Goal: Task Accomplishment & Management: Use online tool/utility

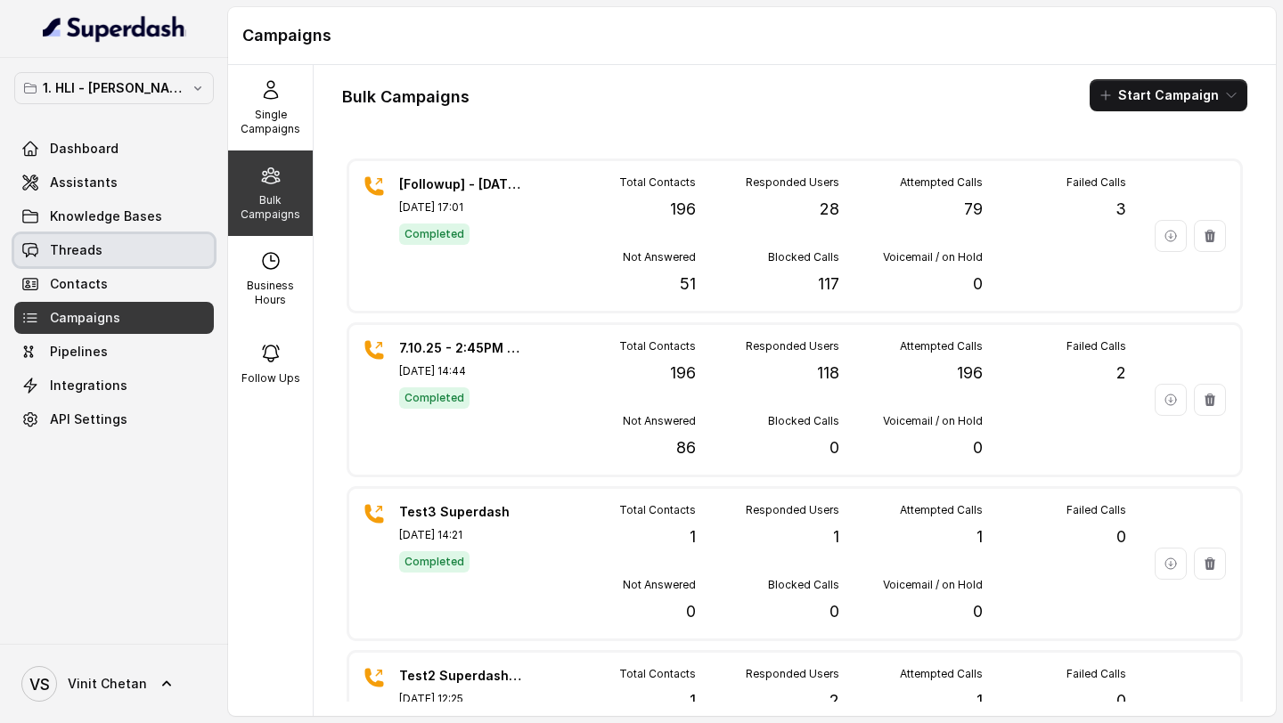
click at [124, 256] on link "Threads" at bounding box center [114, 250] width 200 height 32
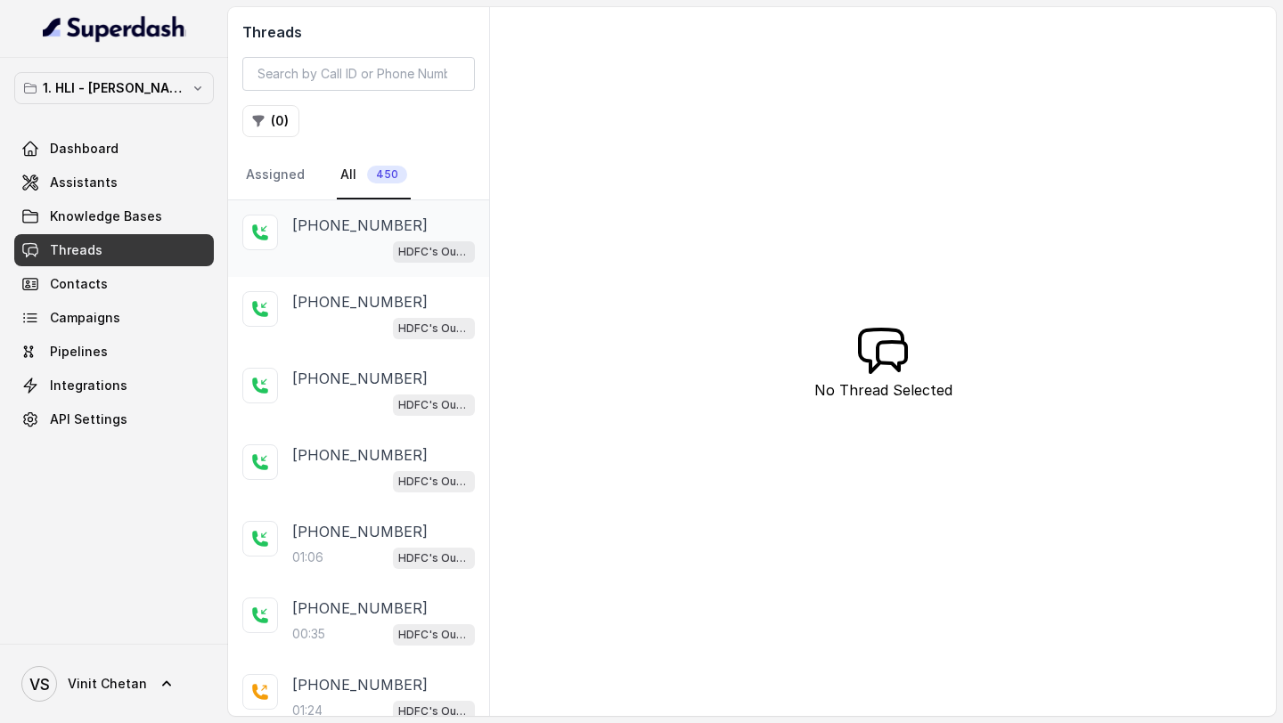
click at [319, 247] on div "HDFC's Outbound POSP Webinar Outreach AI Agent" at bounding box center [383, 251] width 183 height 23
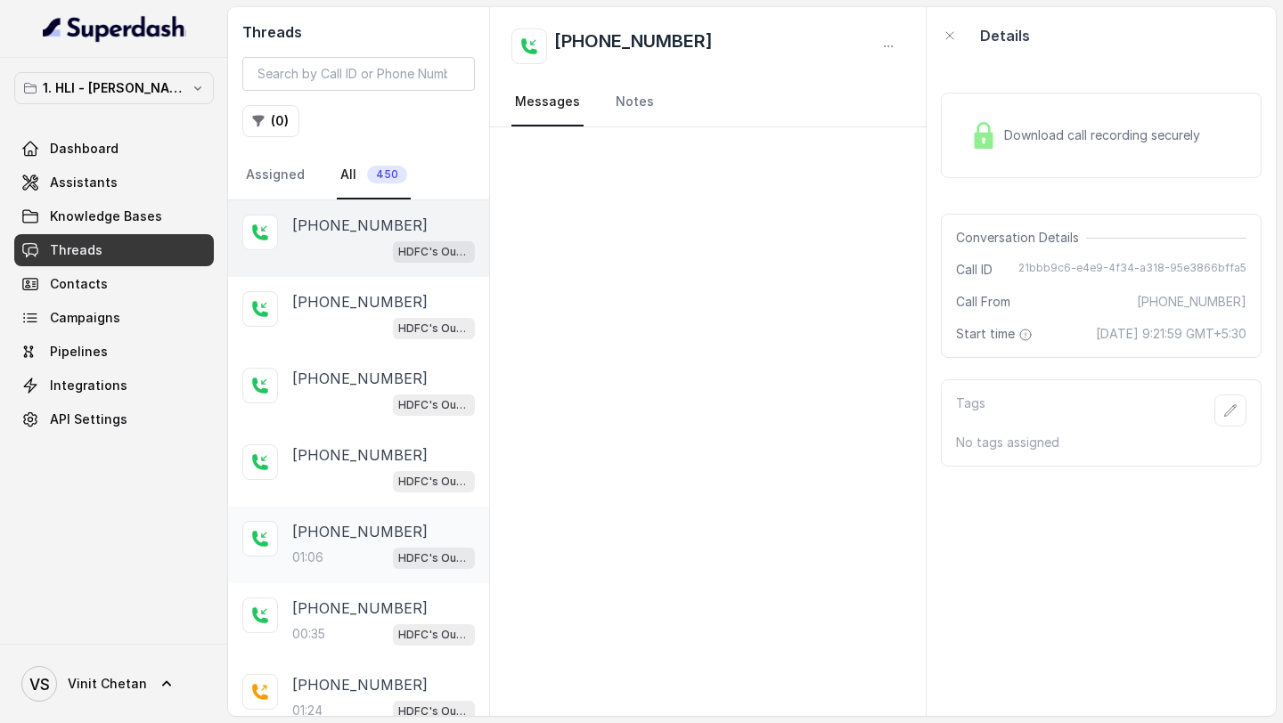
click at [380, 524] on p "+918749070550" at bounding box center [359, 531] width 135 height 21
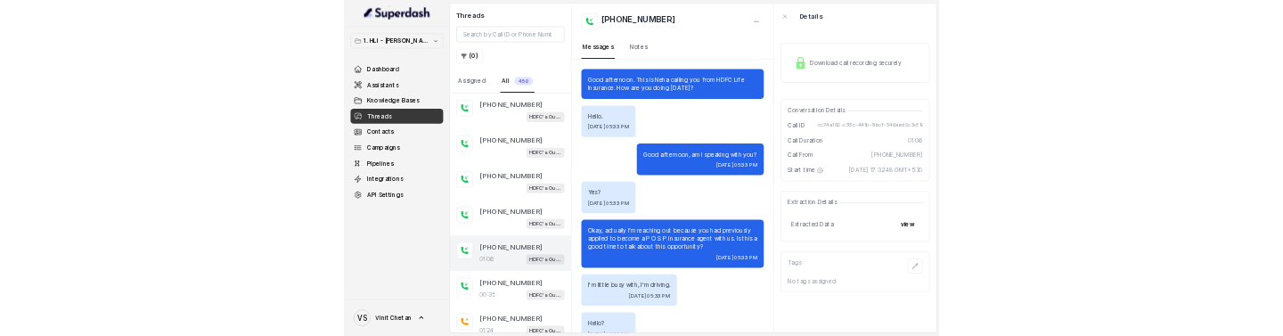
scroll to position [398, 0]
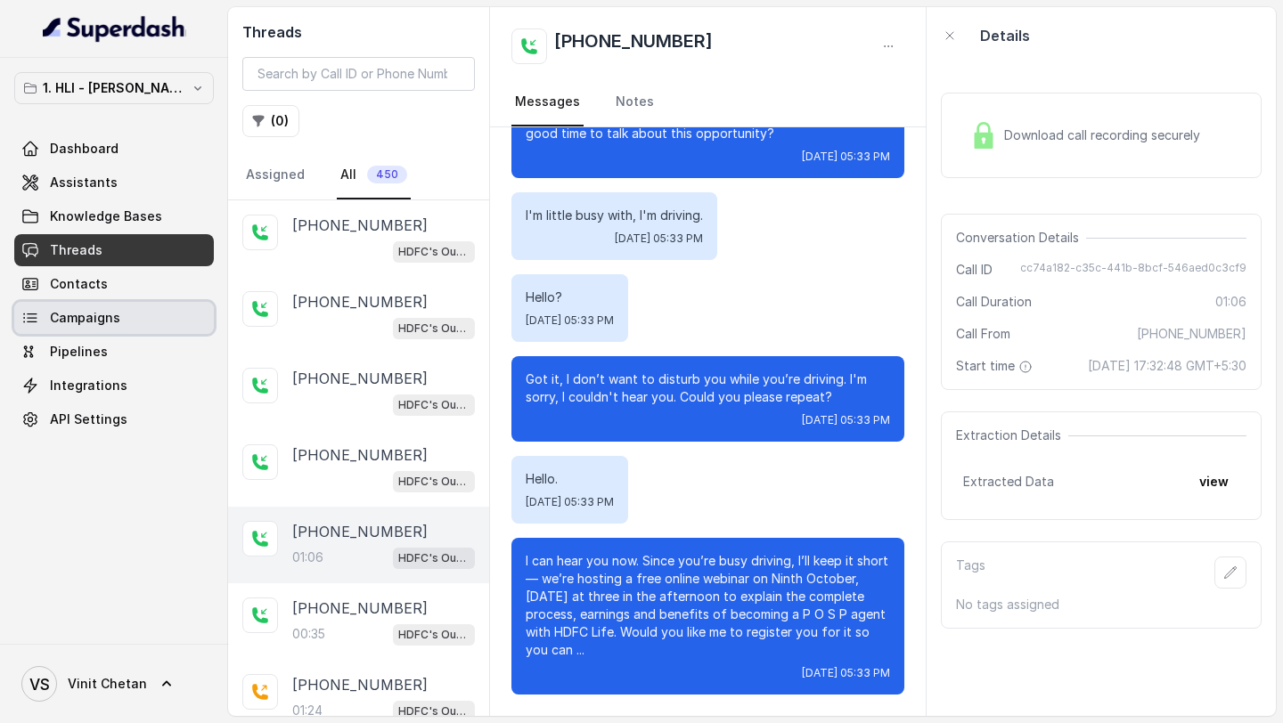
click at [111, 326] on span "Campaigns" at bounding box center [85, 318] width 70 height 18
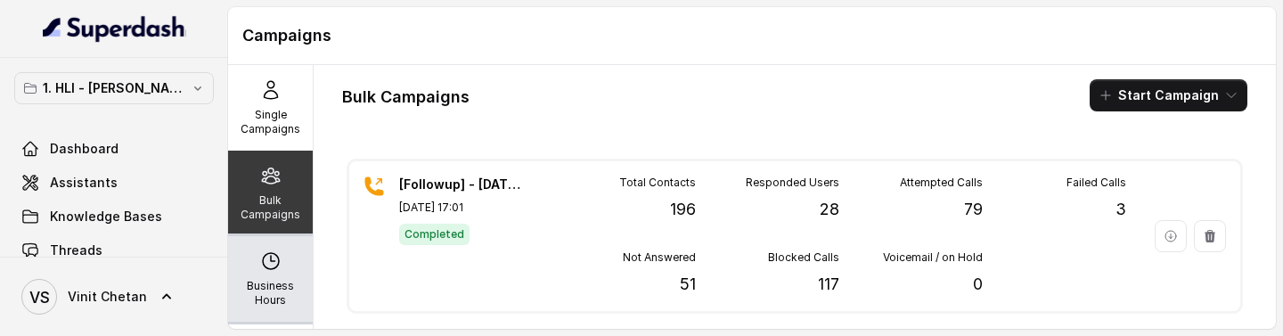
click at [285, 258] on div "Business Hours" at bounding box center [270, 279] width 85 height 86
select select "[GEOGRAPHIC_DATA]/[GEOGRAPHIC_DATA]"
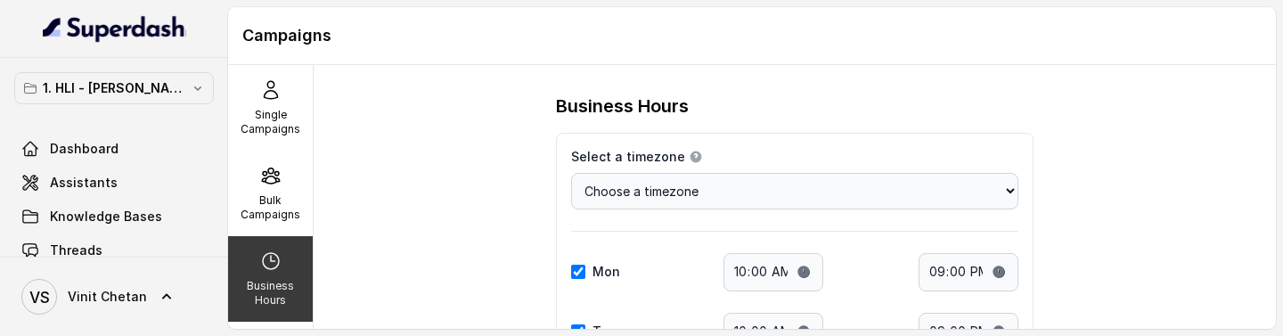
scroll to position [78, 0]
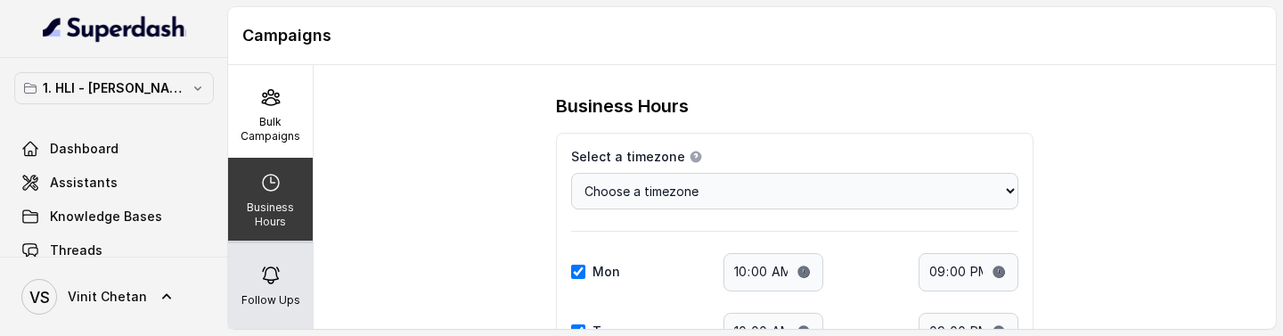
click at [283, 258] on div "Follow Ups" at bounding box center [270, 286] width 85 height 86
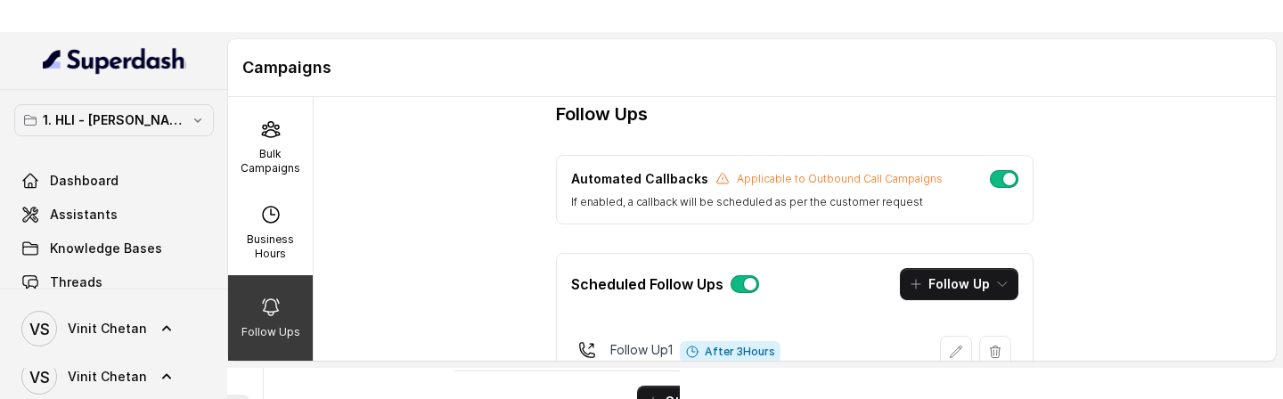
scroll to position [0, 0]
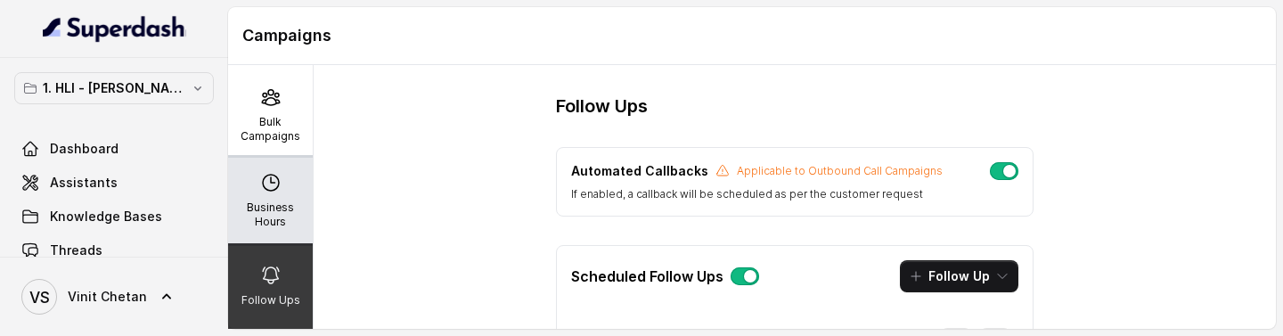
click at [260, 215] on p "Business Hours" at bounding box center [270, 214] width 70 height 29
select select "[GEOGRAPHIC_DATA]/[GEOGRAPHIC_DATA]"
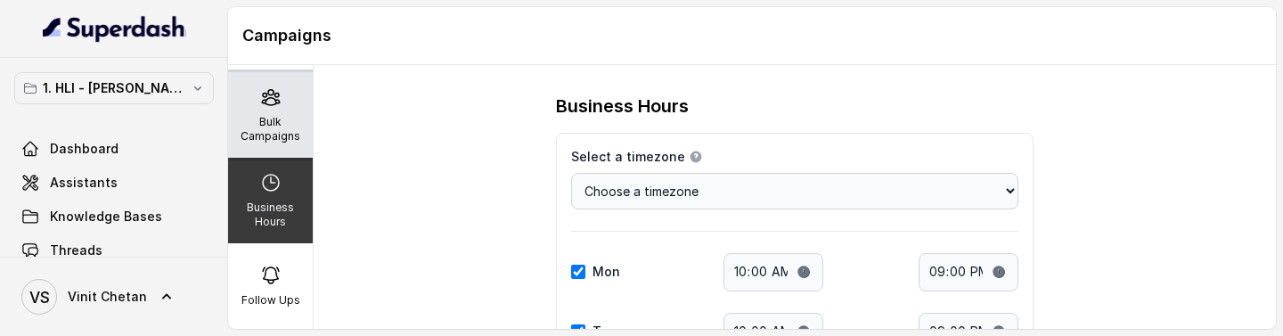
click at [297, 135] on p "Bulk Campaigns" at bounding box center [270, 129] width 70 height 29
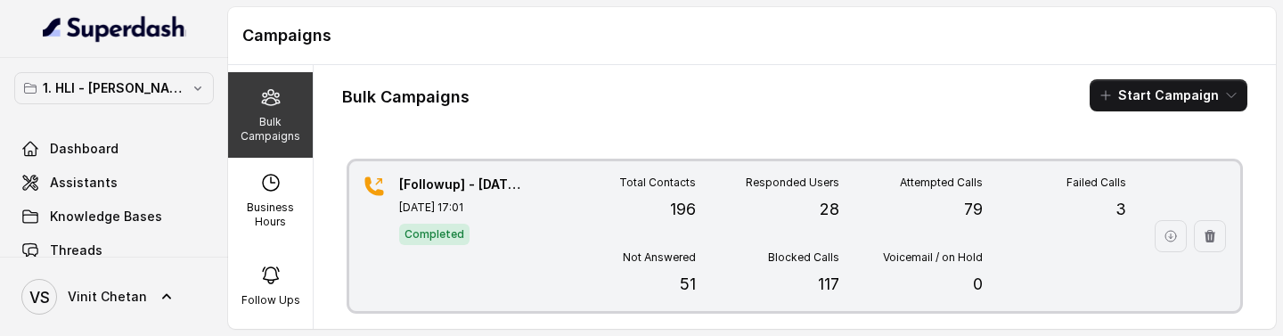
click at [632, 268] on div "Not Answered 51" at bounding box center [623, 273] width 143 height 46
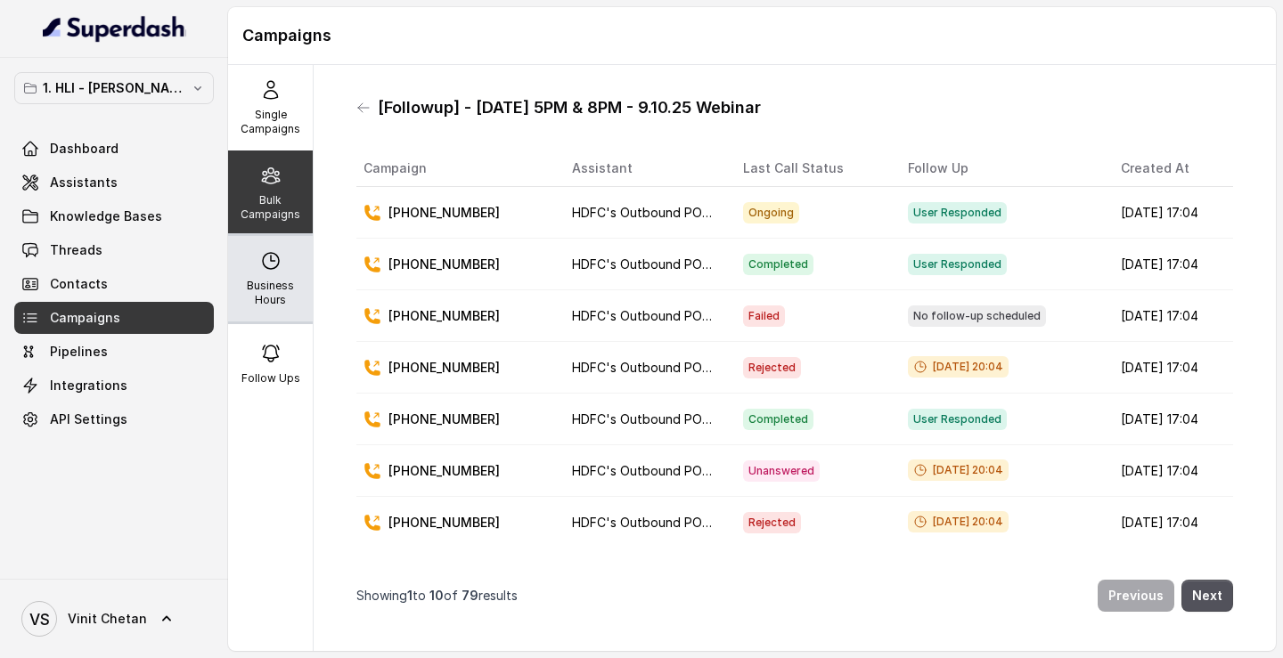
click at [277, 293] on p "Business Hours" at bounding box center [270, 293] width 70 height 29
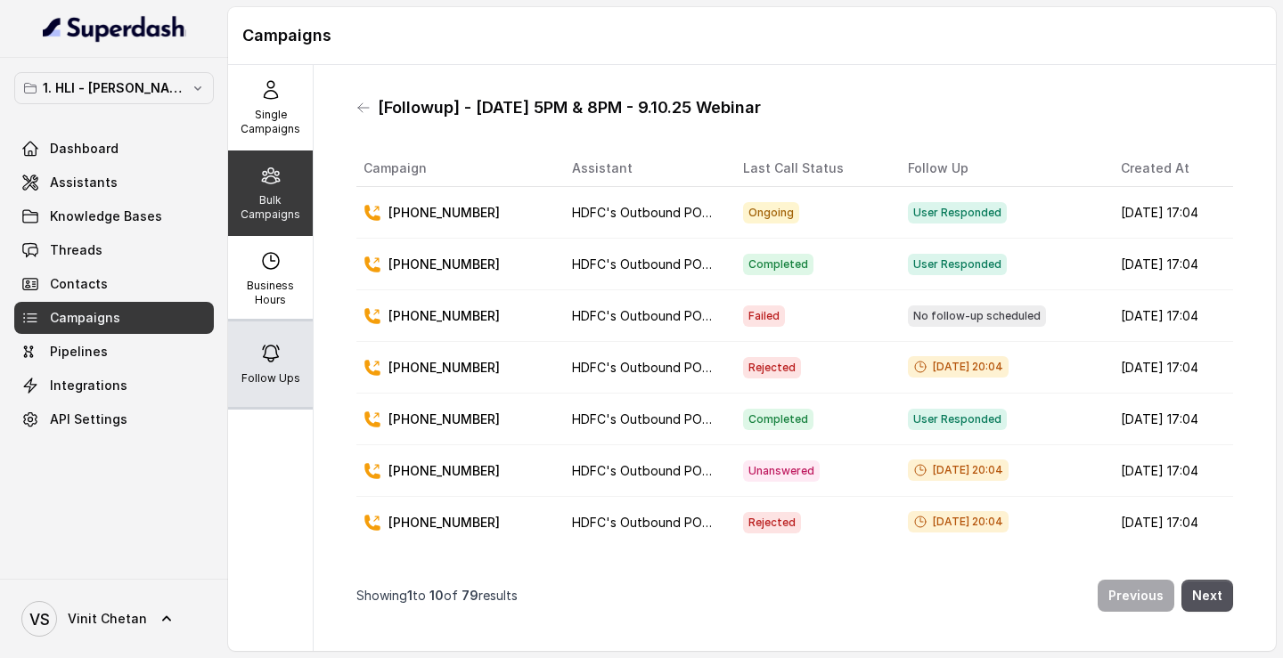
select select "Asia/Calcutta"
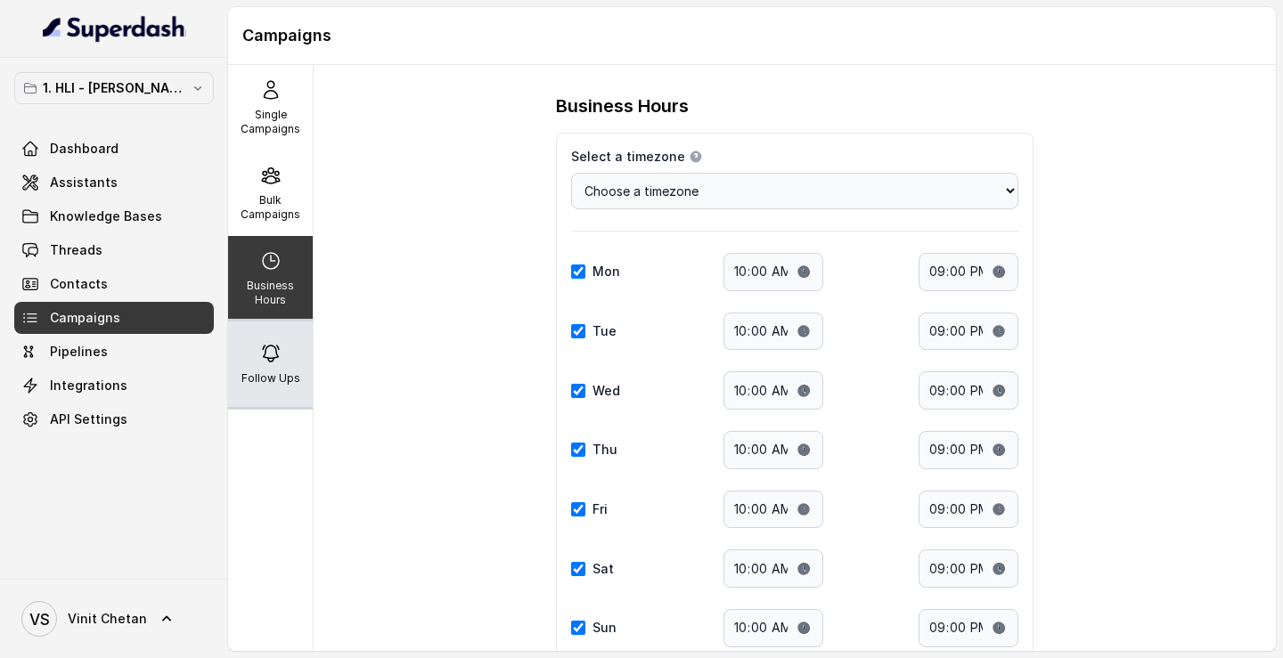
click at [277, 352] on icon at bounding box center [270, 353] width 21 height 21
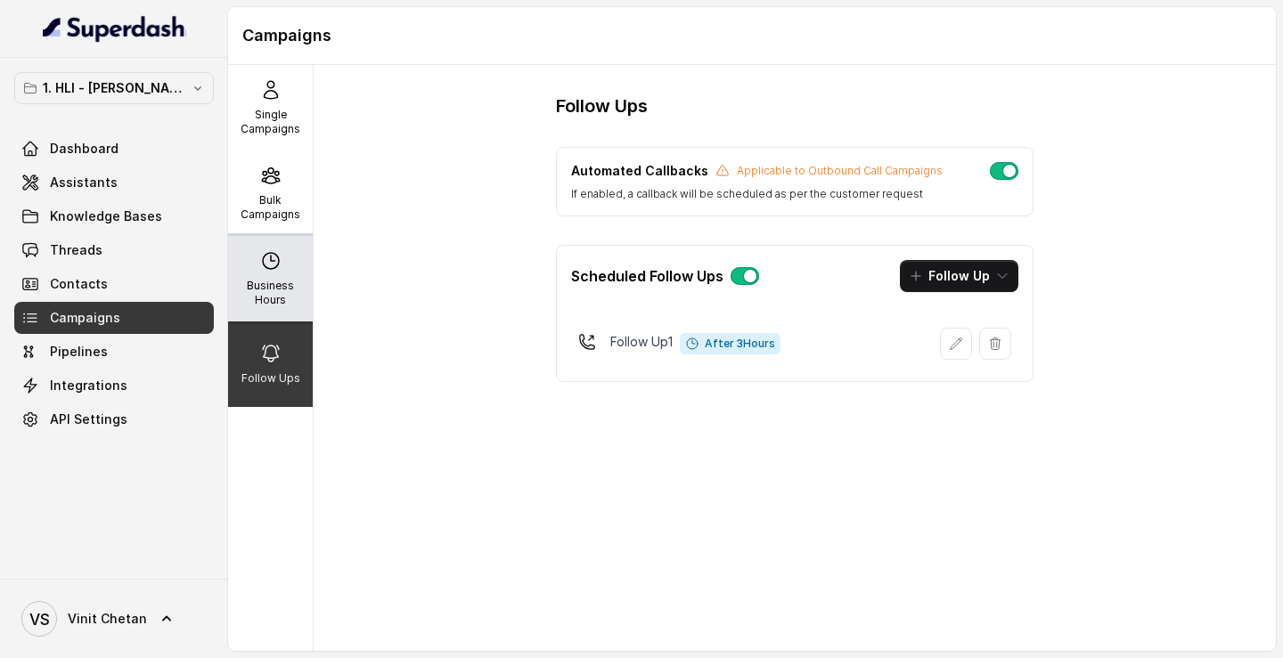
click at [283, 286] on p "Business Hours" at bounding box center [270, 293] width 70 height 29
select select "Asia/Calcutta"
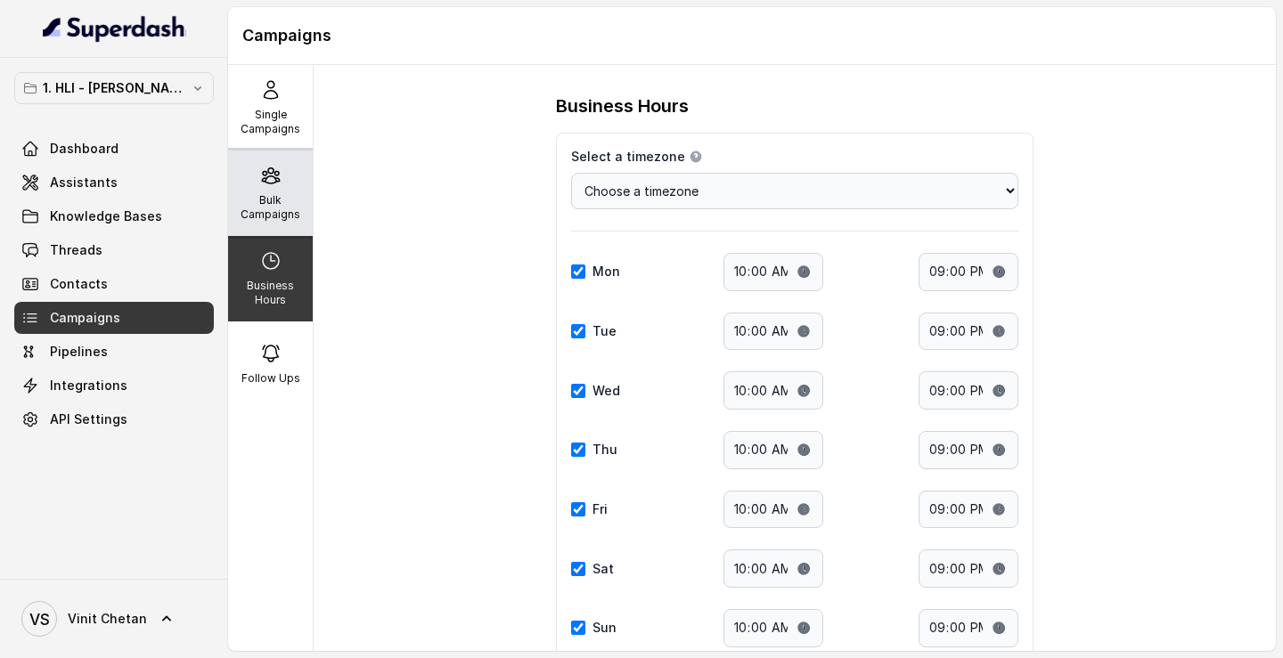
click at [283, 214] on p "Bulk Campaigns" at bounding box center [270, 207] width 70 height 29
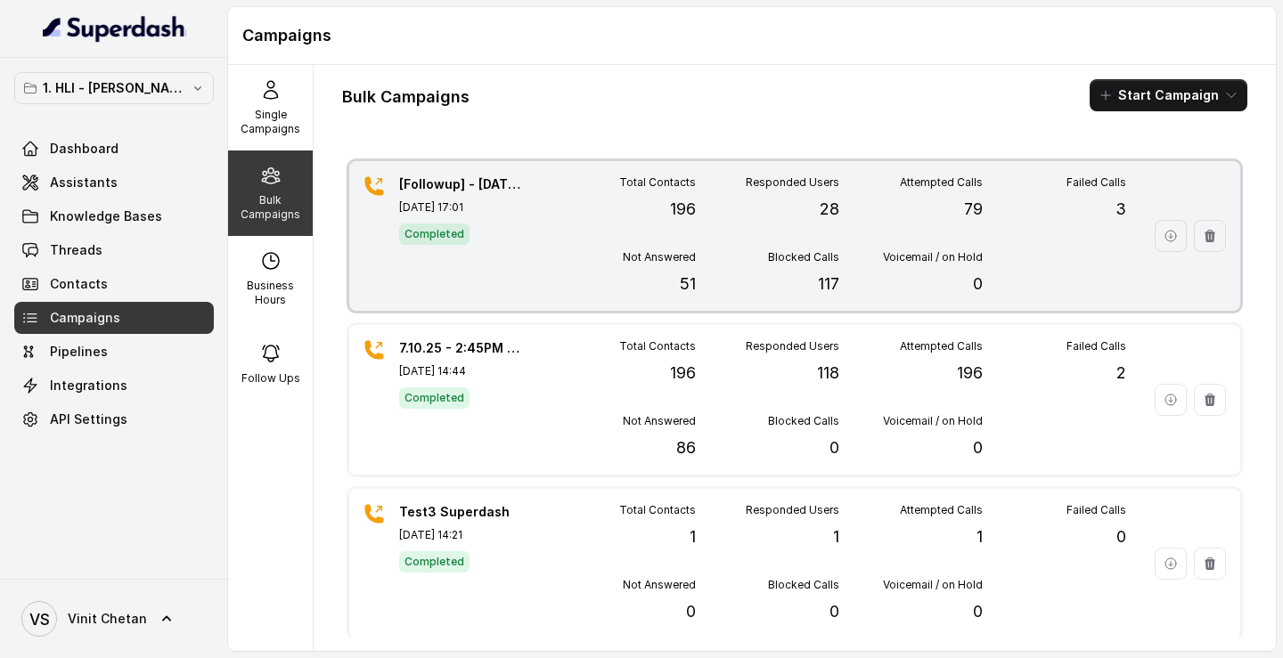
click at [520, 272] on div "[Followup] - 7.10.25 - 5PM & 8PM - 9.10.25 Webinar Oct 07, 2025, 17:01 Completed" at bounding box center [461, 235] width 125 height 121
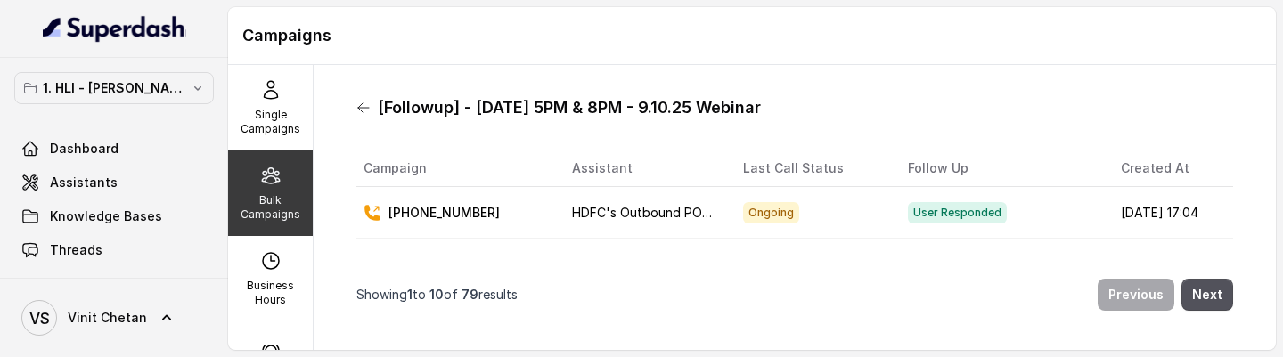
click at [362, 107] on icon at bounding box center [363, 107] width 11 height 9
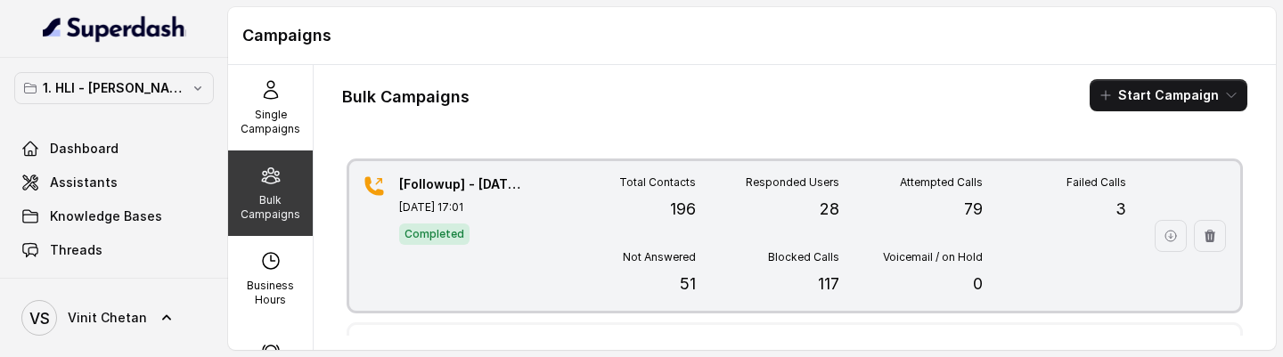
click at [613, 279] on div "Not Answered 51" at bounding box center [623, 273] width 143 height 46
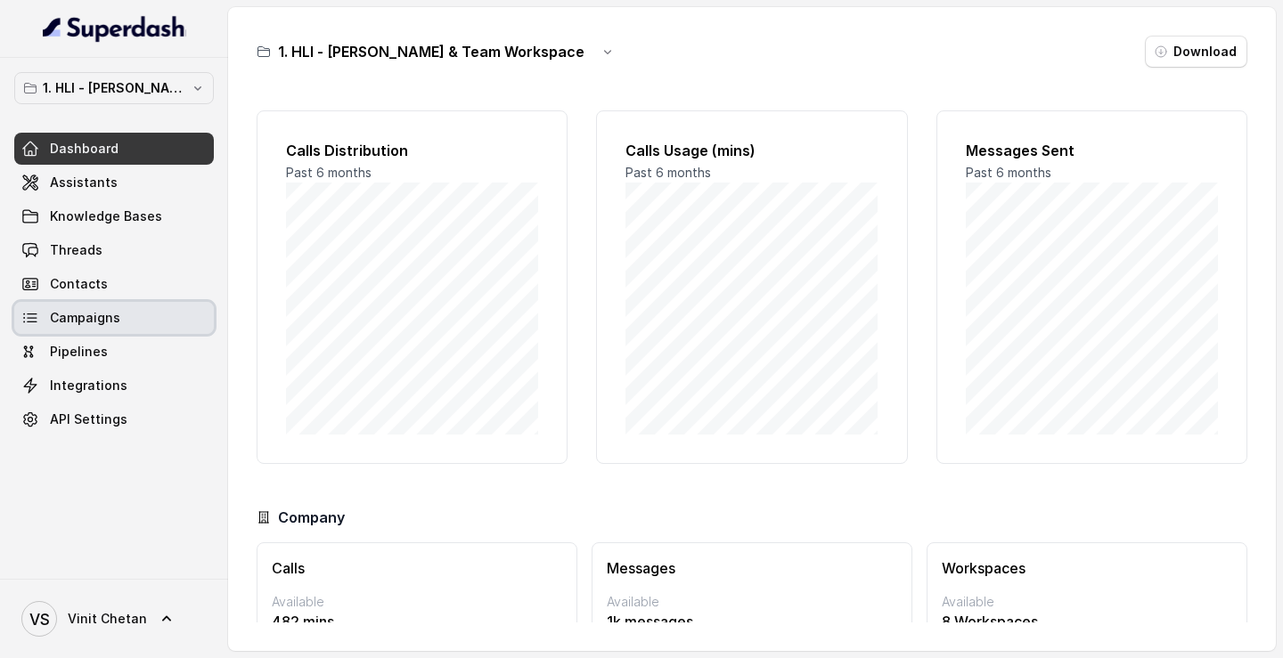
click at [110, 319] on span "Campaigns" at bounding box center [85, 318] width 70 height 18
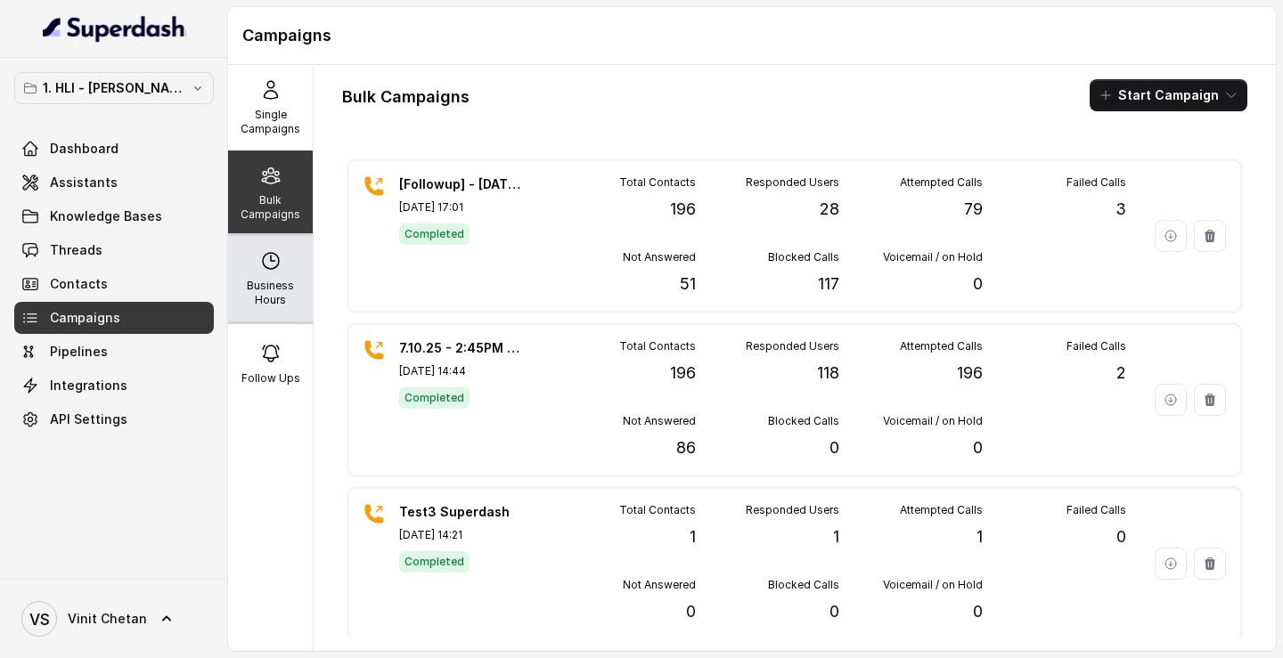
click at [287, 293] on p "Business Hours" at bounding box center [270, 293] width 70 height 29
select select "[GEOGRAPHIC_DATA]/[GEOGRAPHIC_DATA]"
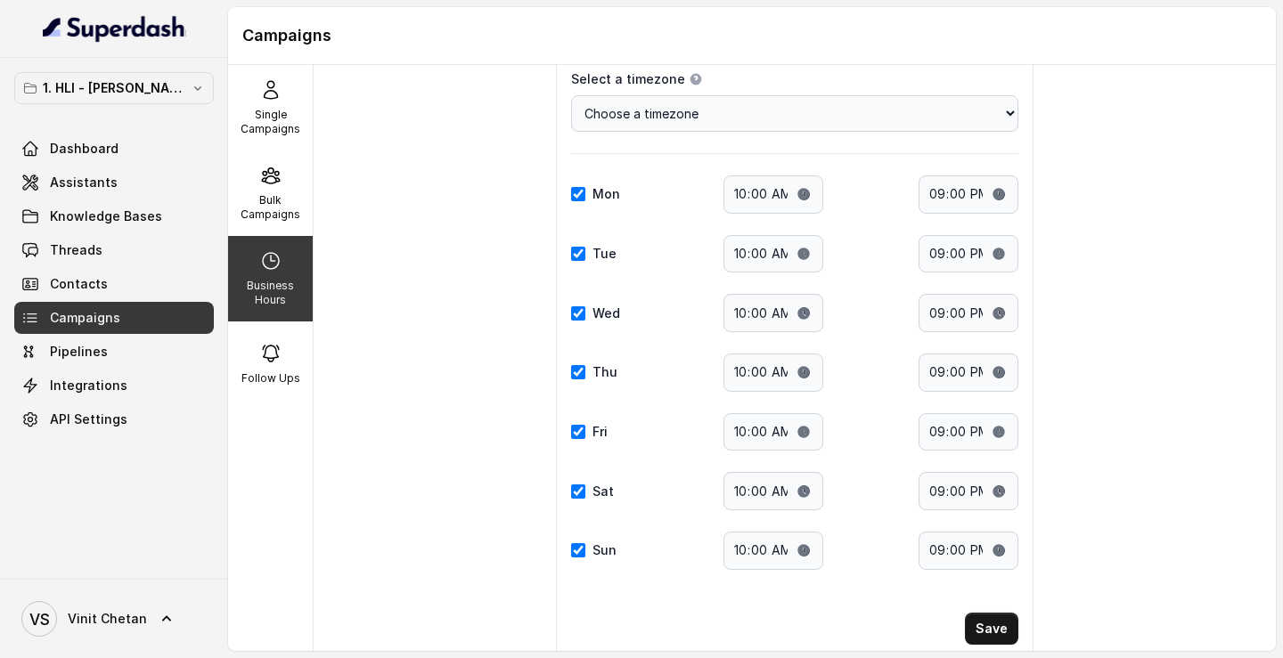
scroll to position [78, 0]
click at [266, 182] on icon at bounding box center [270, 175] width 17 height 15
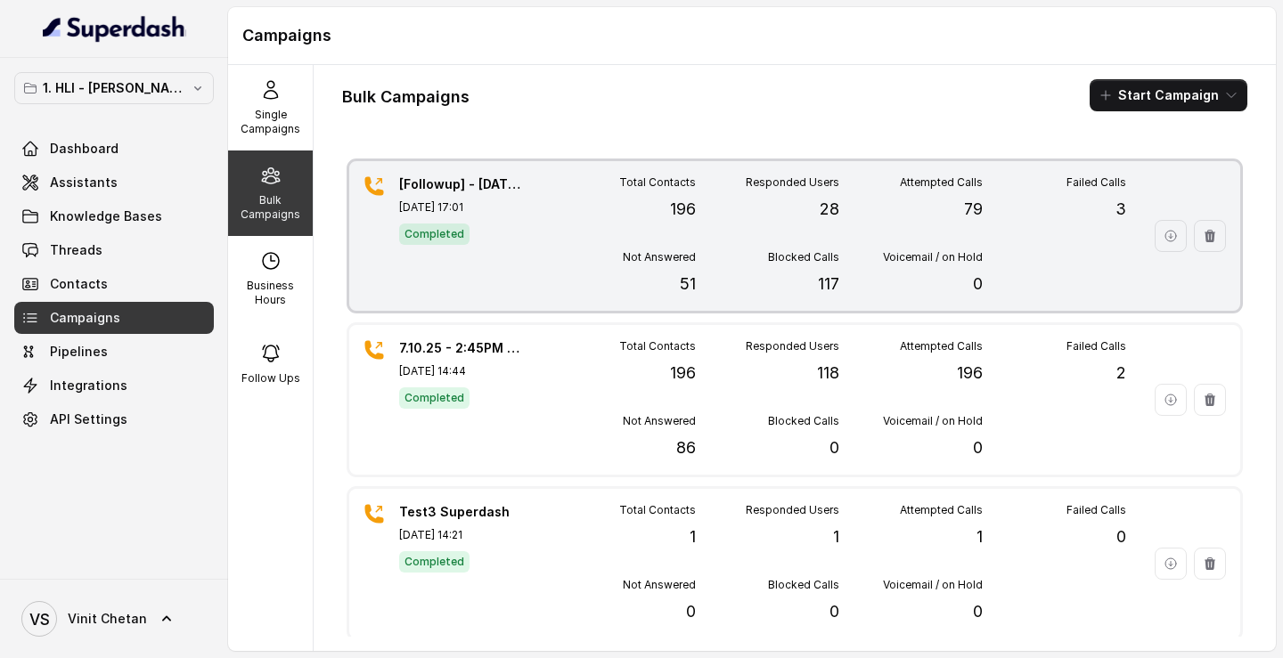
click at [577, 286] on div "Not Answered 51" at bounding box center [623, 273] width 143 height 46
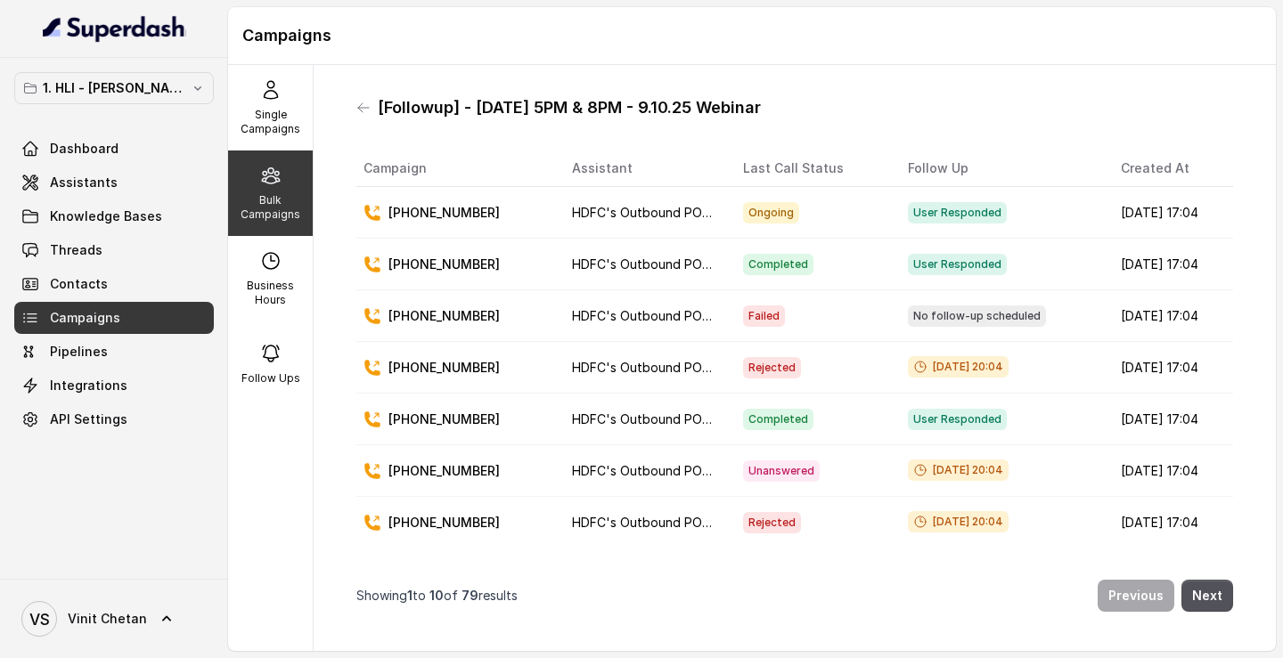
click at [435, 372] on p "+917735387995" at bounding box center [443, 368] width 111 height 18
copy p "917735387995"
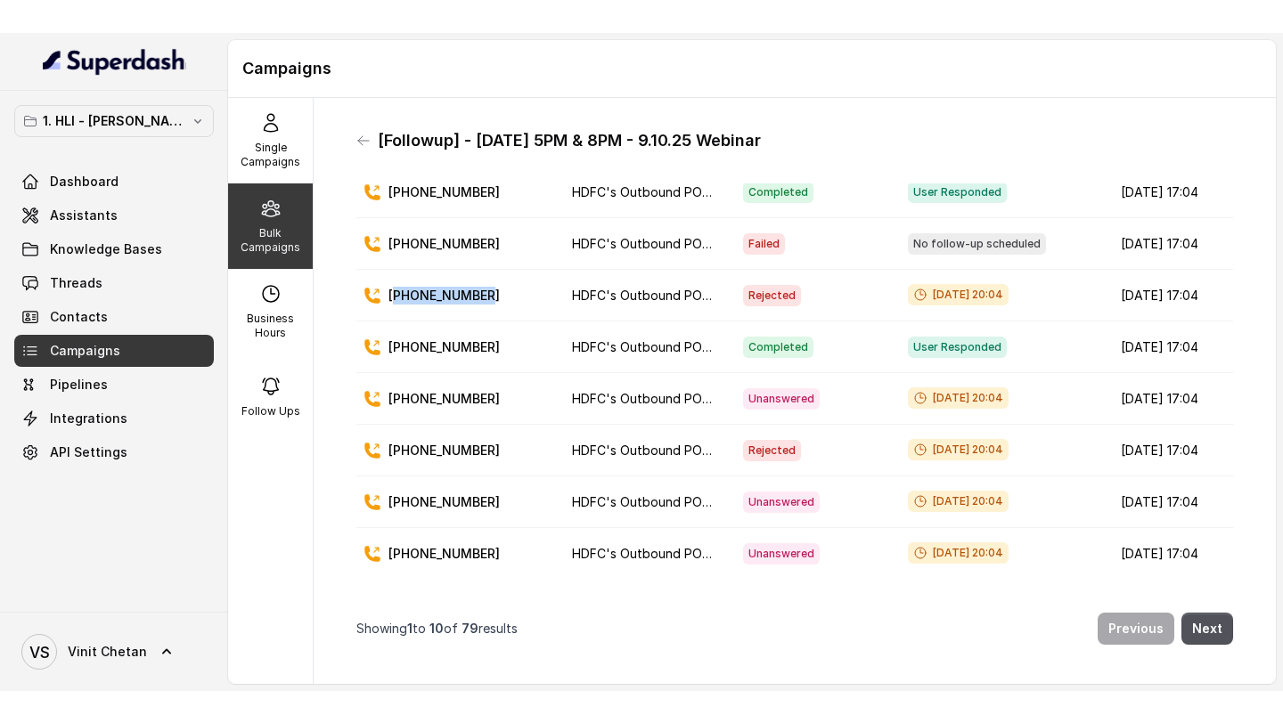
scroll to position [111, 0]
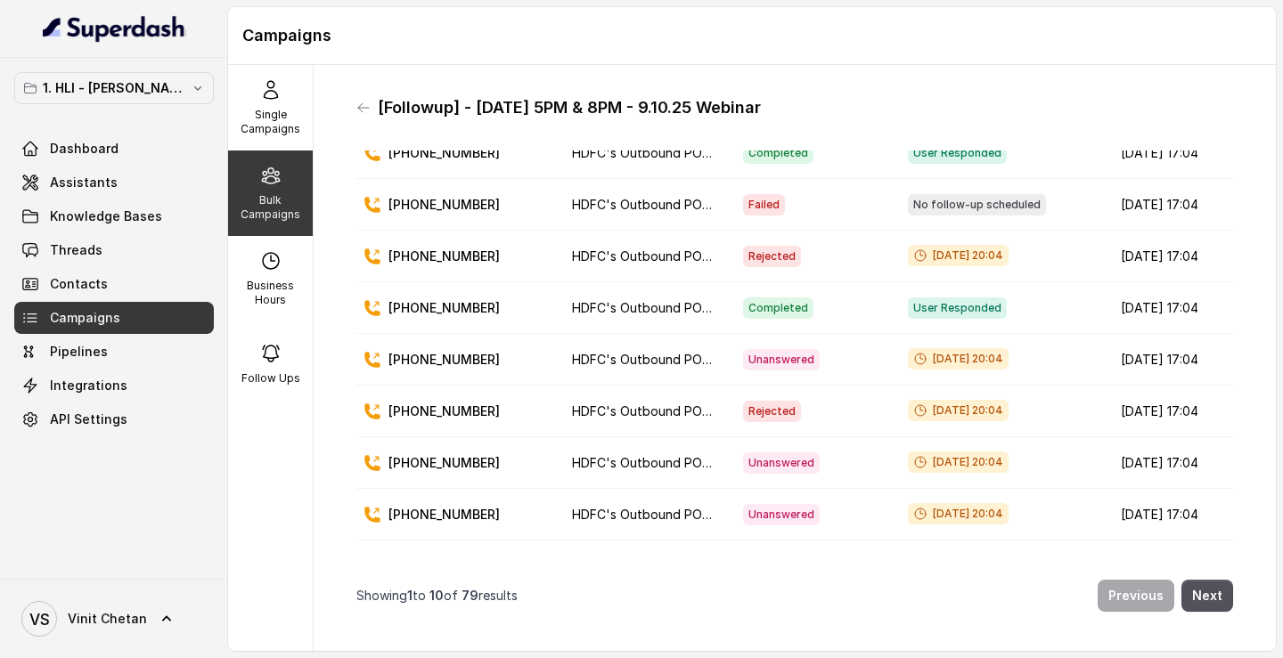
click at [418, 357] on p "+919703527970" at bounding box center [443, 360] width 111 height 18
copy p "919703527970"
click at [442, 412] on p "+917994707434" at bounding box center [443, 412] width 111 height 18
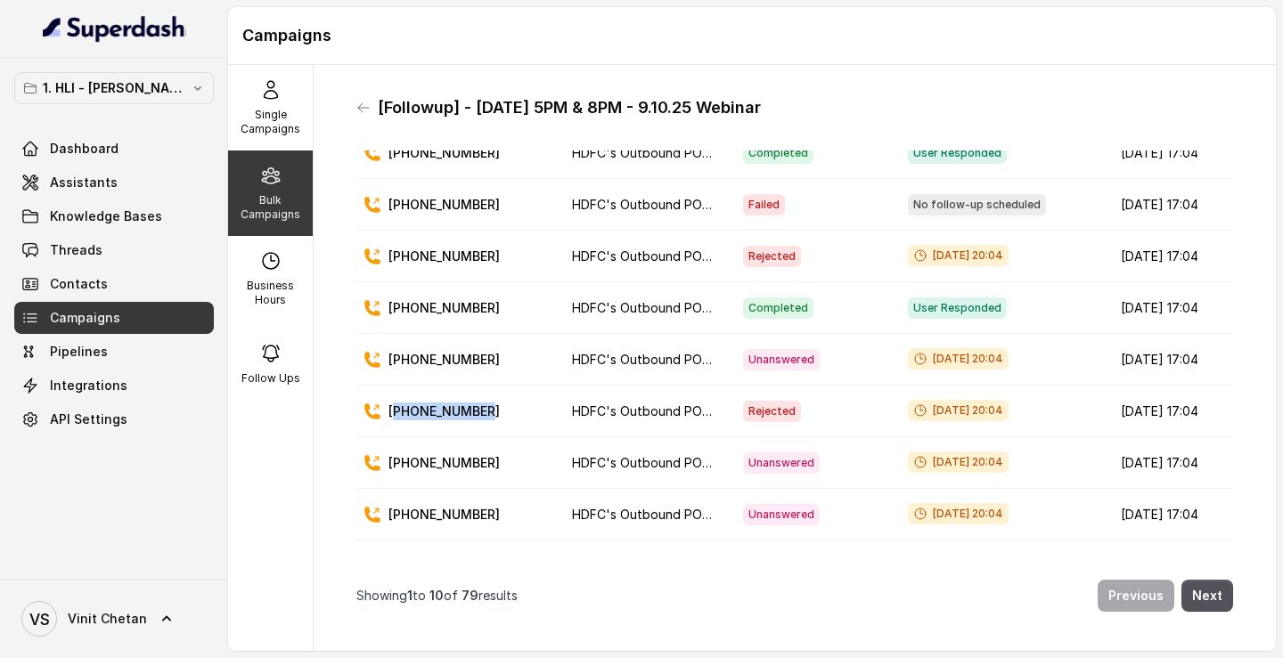
copy p "917994707434"
click at [423, 461] on p "+918013226961" at bounding box center [443, 463] width 111 height 18
copy p "918013226961"
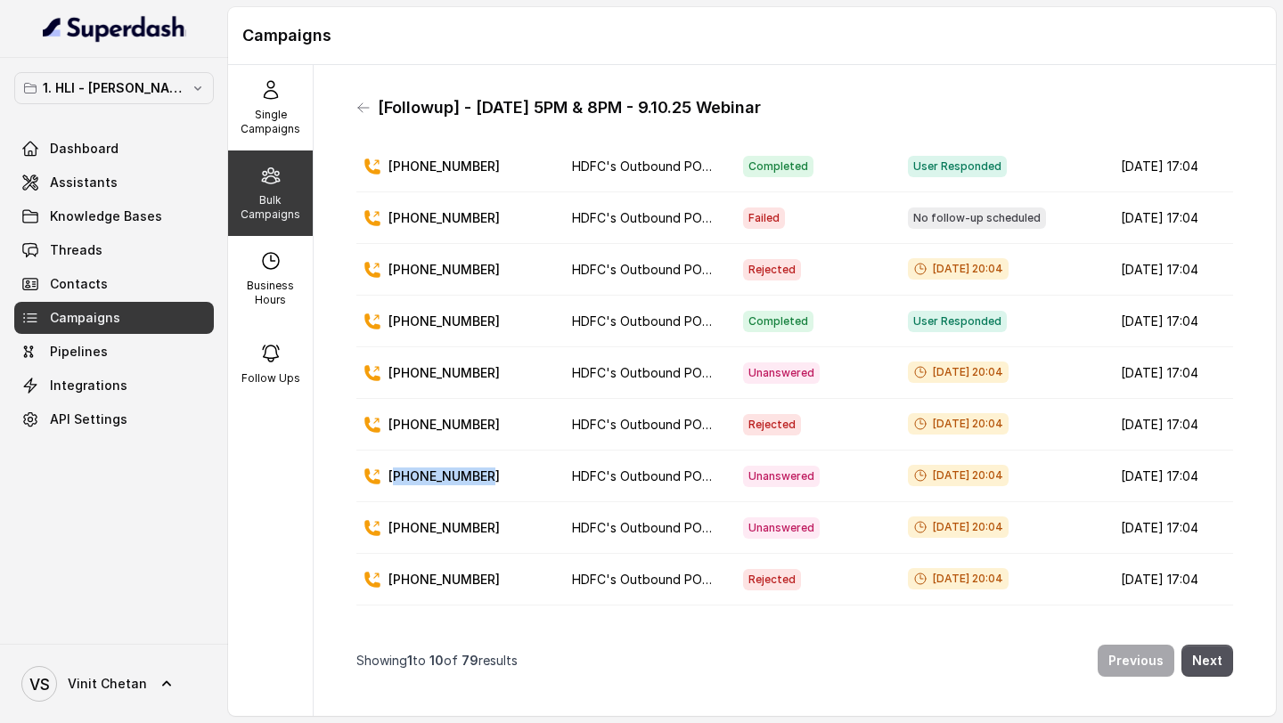
scroll to position [0, 0]
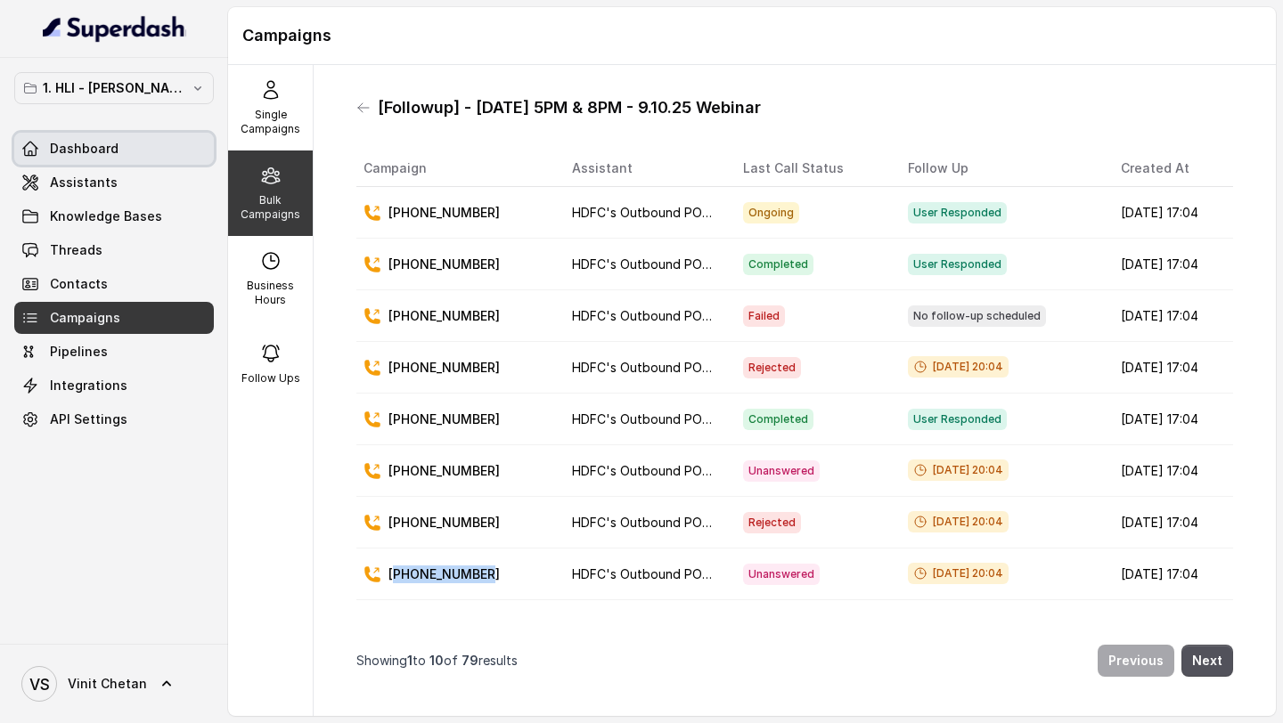
click at [128, 151] on link "Dashboard" at bounding box center [114, 149] width 200 height 32
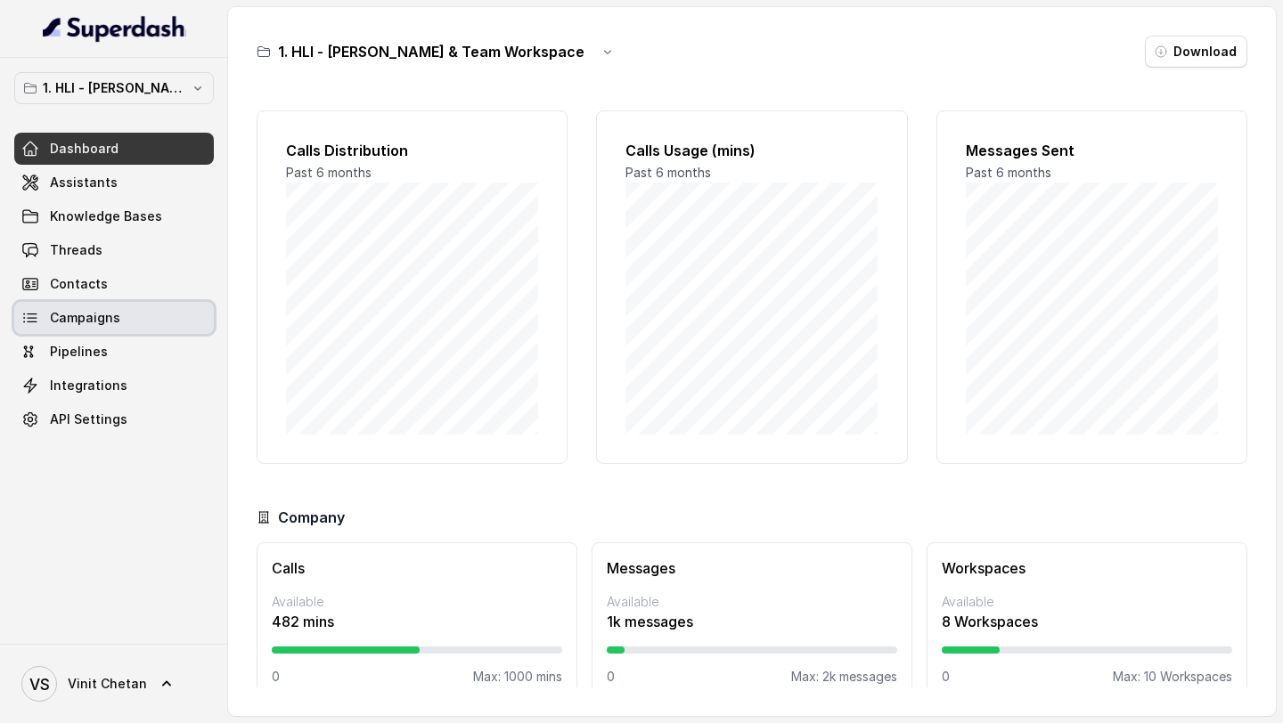
click at [112, 320] on span "Campaigns" at bounding box center [85, 318] width 70 height 18
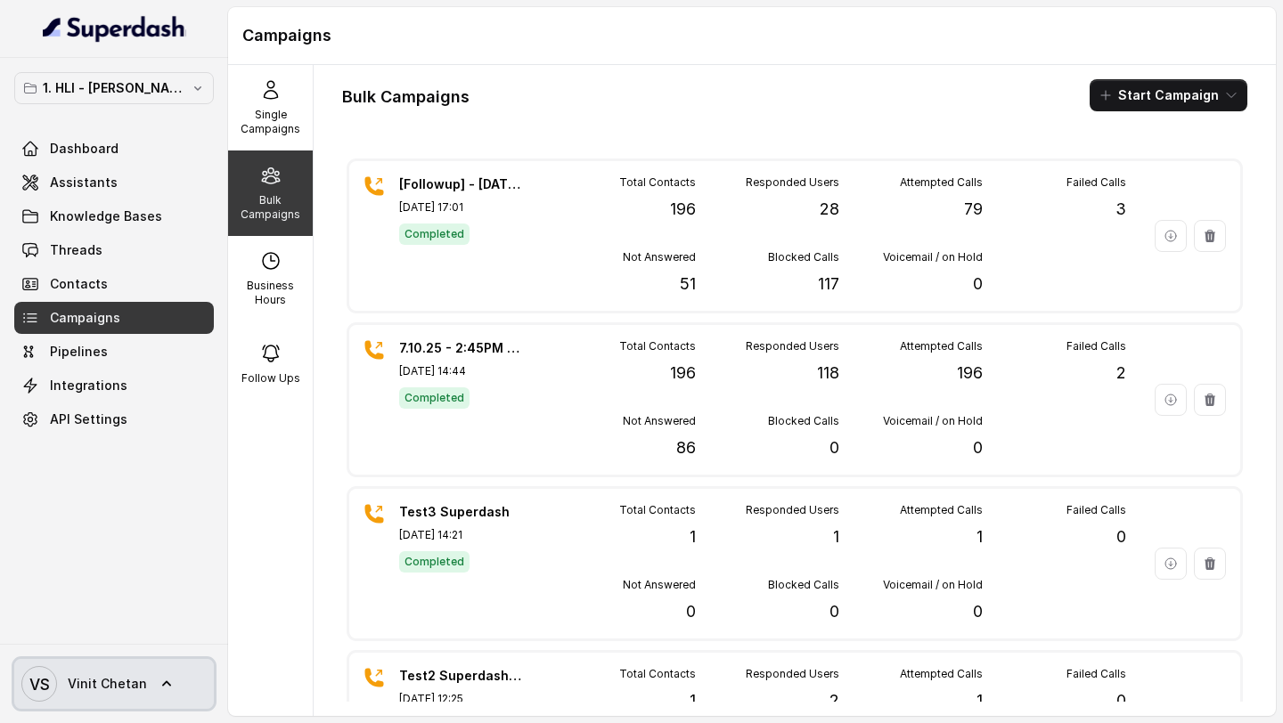
click at [90, 657] on span "Vinit Chetan" at bounding box center [107, 684] width 79 height 18
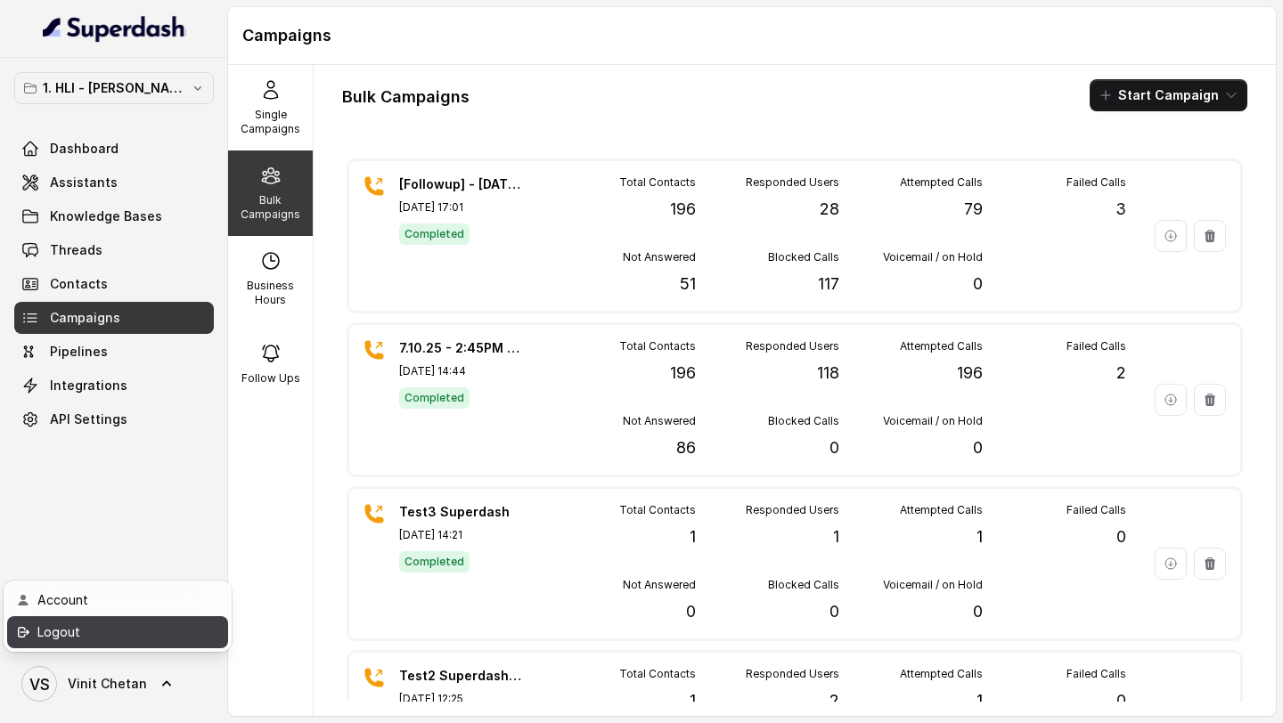
click at [135, 637] on div "Logout" at bounding box center [112, 632] width 151 height 21
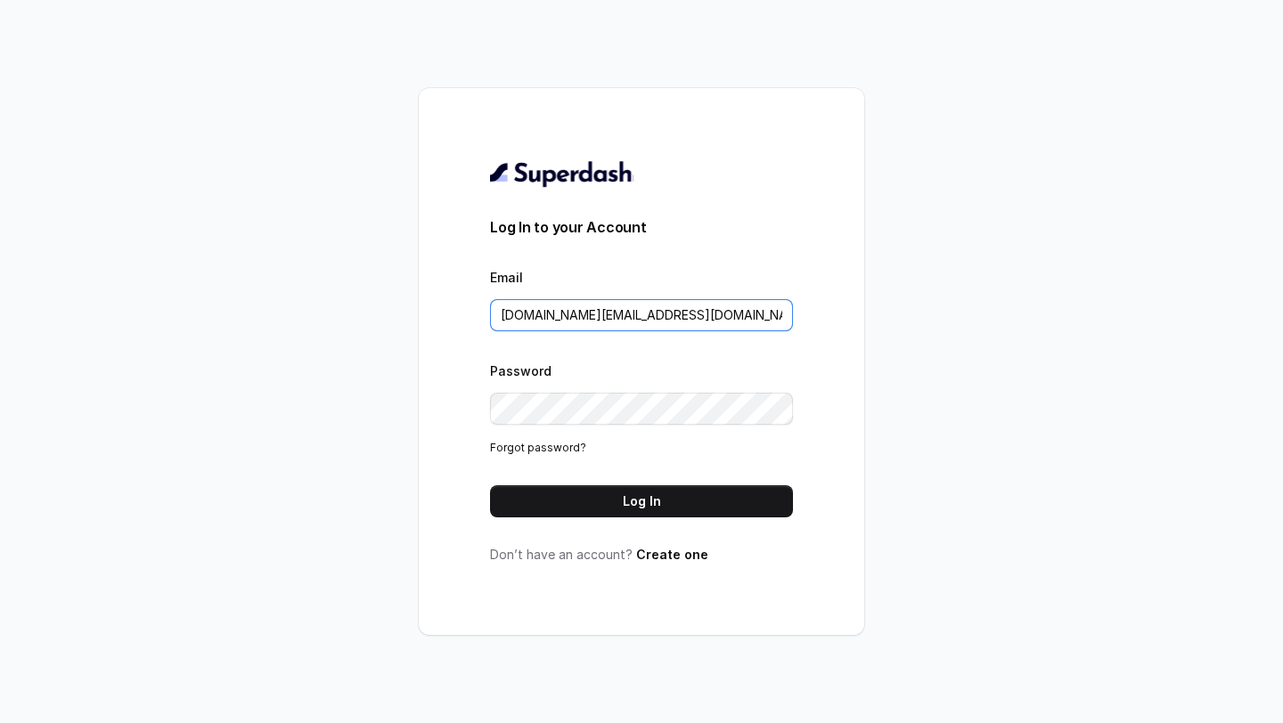
click at [651, 321] on input "pallavi.pr@lifecell.in" at bounding box center [641, 315] width 303 height 32
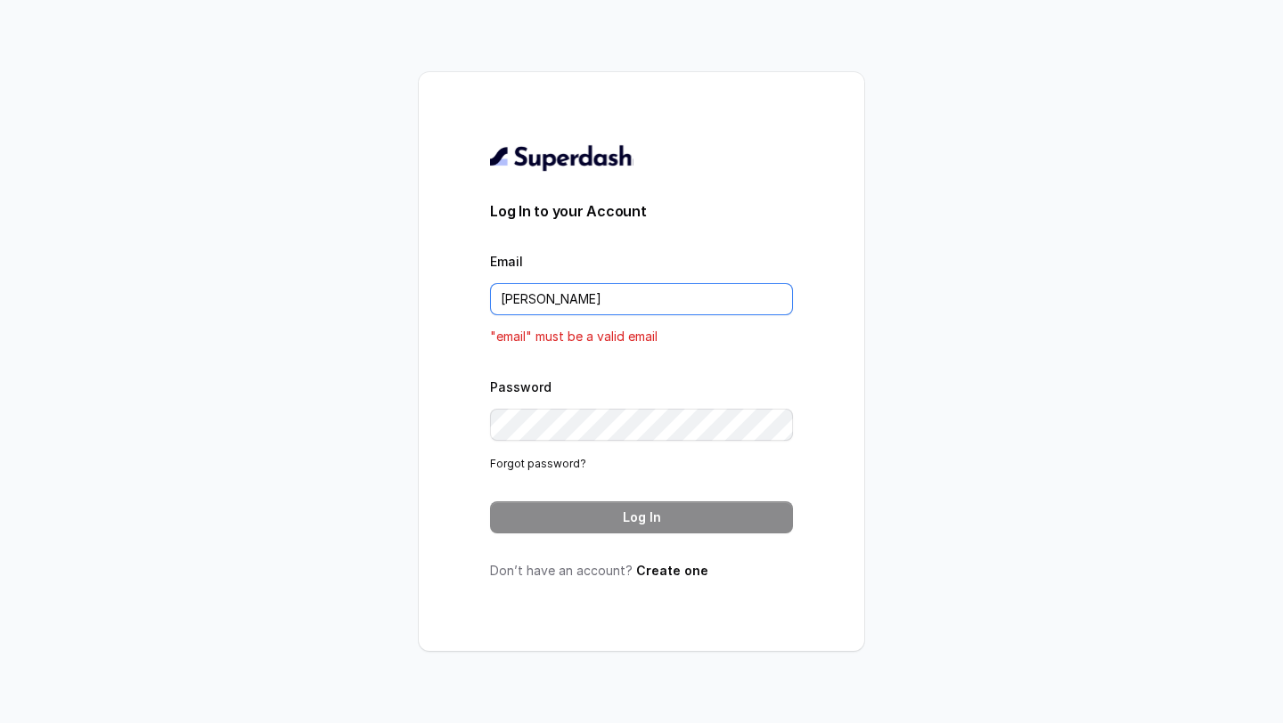
type input "rajesh.mudhliar@convictionhr.com"
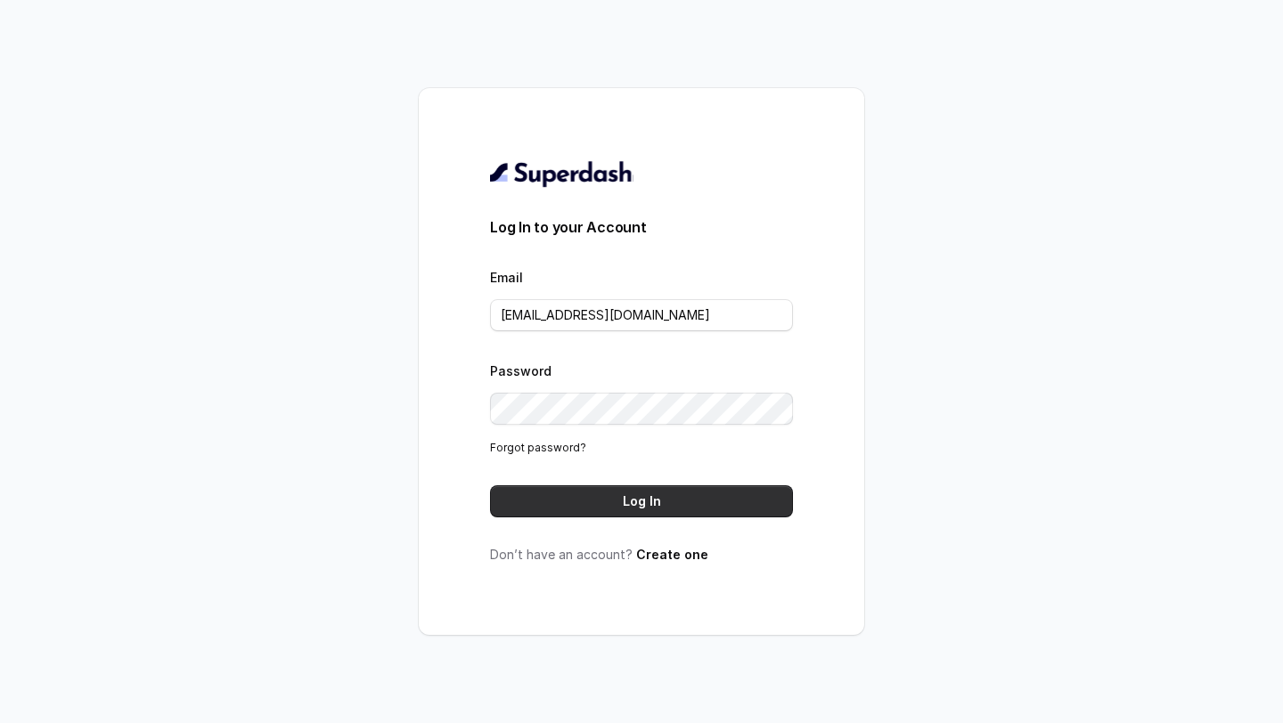
click at [689, 498] on button "Log In" at bounding box center [641, 501] width 303 height 32
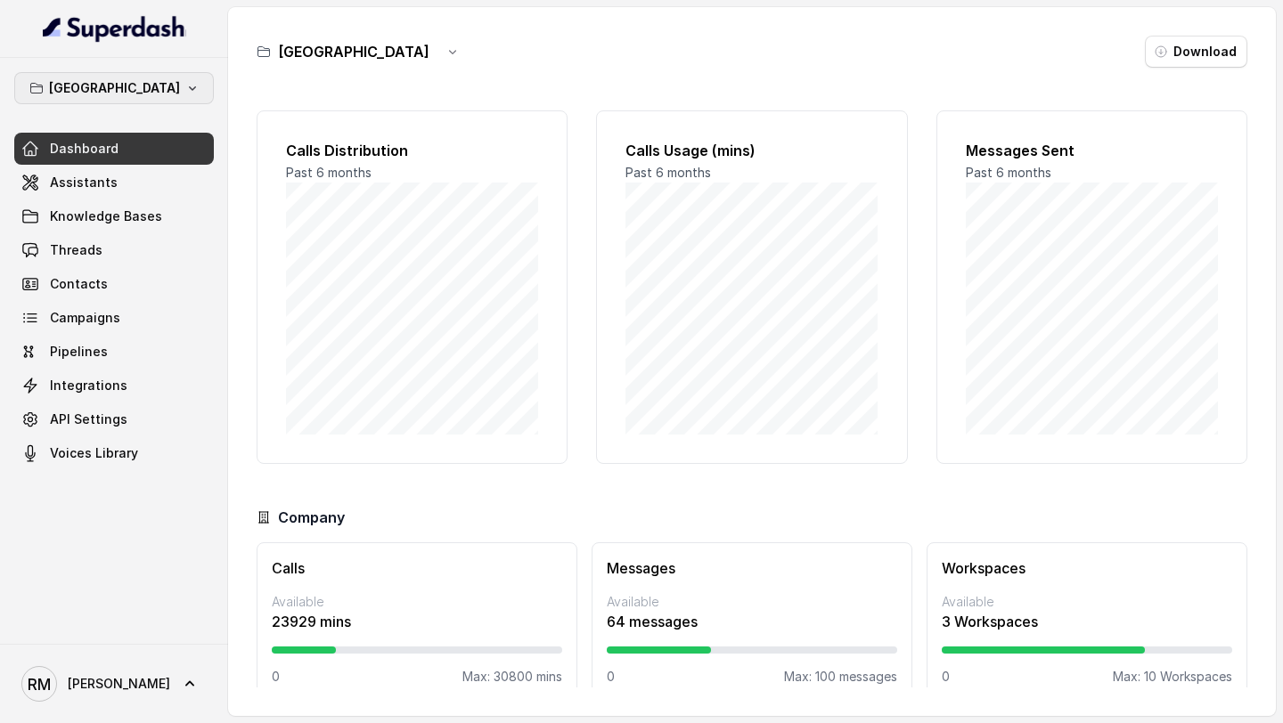
click at [137, 99] on button "[GEOGRAPHIC_DATA]" at bounding box center [114, 88] width 200 height 32
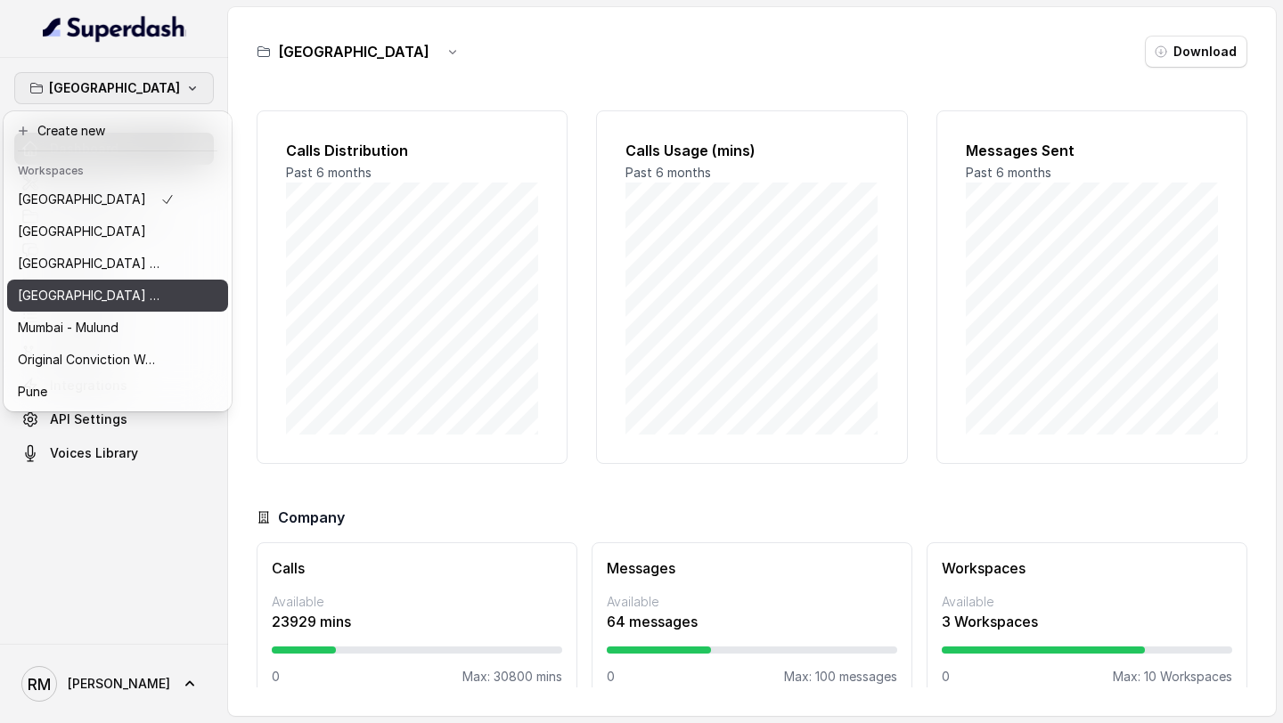
click at [111, 303] on p "[GEOGRAPHIC_DATA] - [GEOGRAPHIC_DATA] - [GEOGRAPHIC_DATA]" at bounding box center [89, 295] width 143 height 21
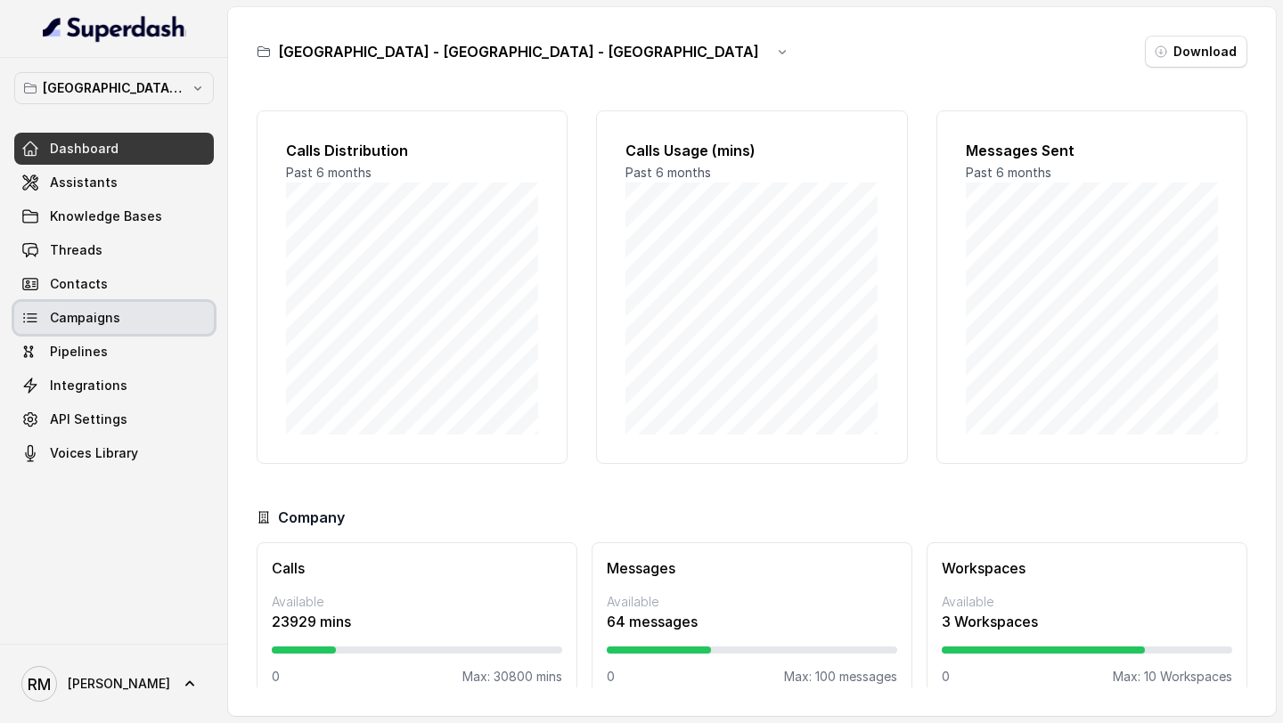
click at [143, 319] on link "Campaigns" at bounding box center [114, 318] width 200 height 32
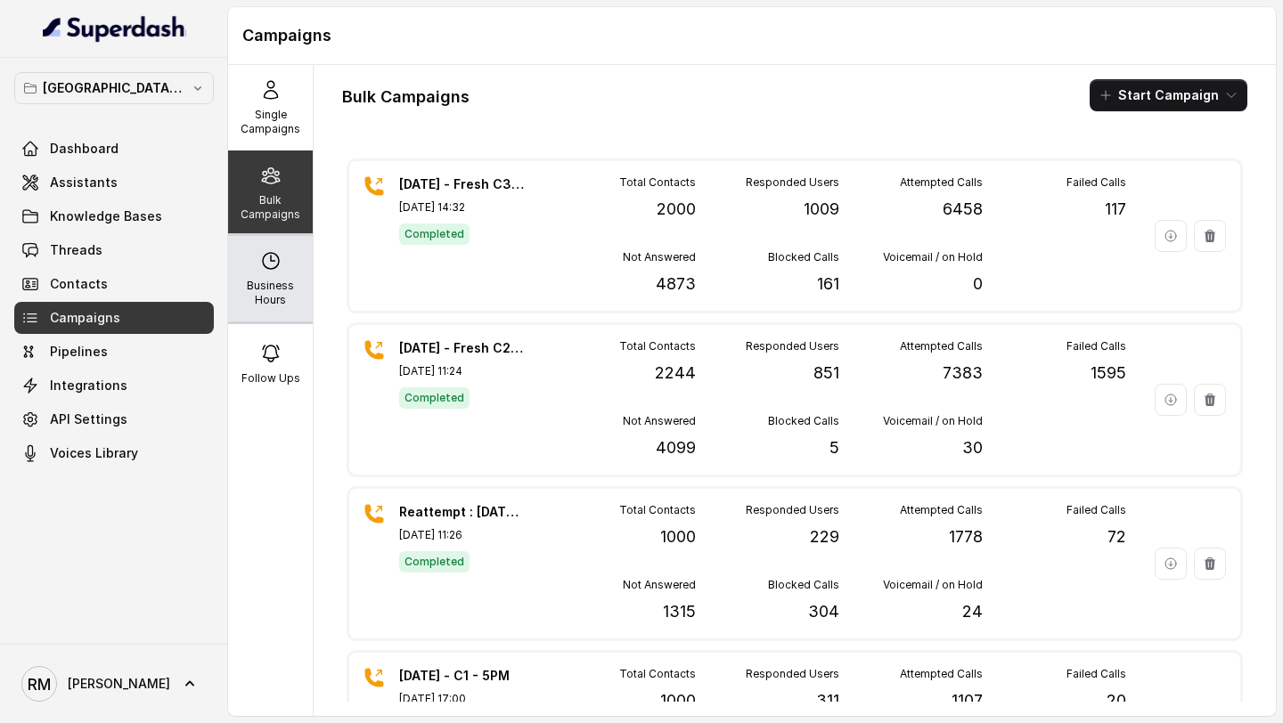
click at [273, 282] on p "Business Hours" at bounding box center [270, 293] width 70 height 29
select select "[GEOGRAPHIC_DATA]/[GEOGRAPHIC_DATA]"
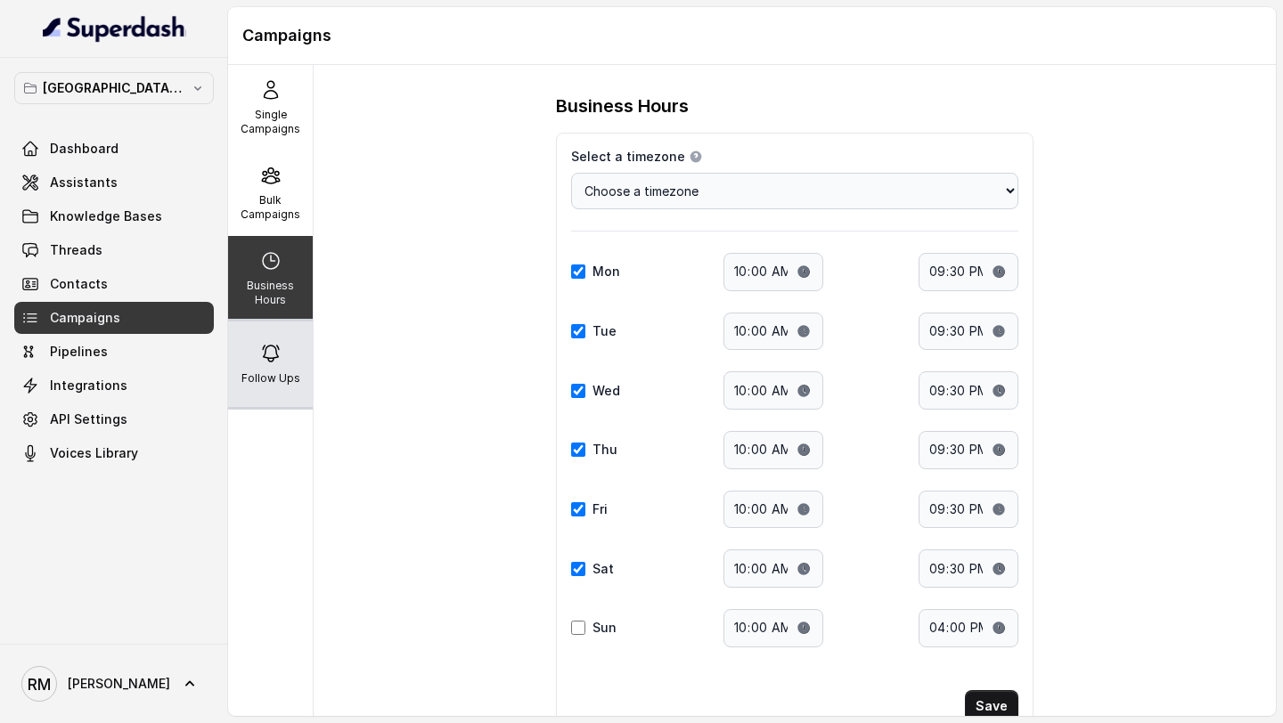
click at [265, 358] on icon at bounding box center [270, 353] width 21 height 21
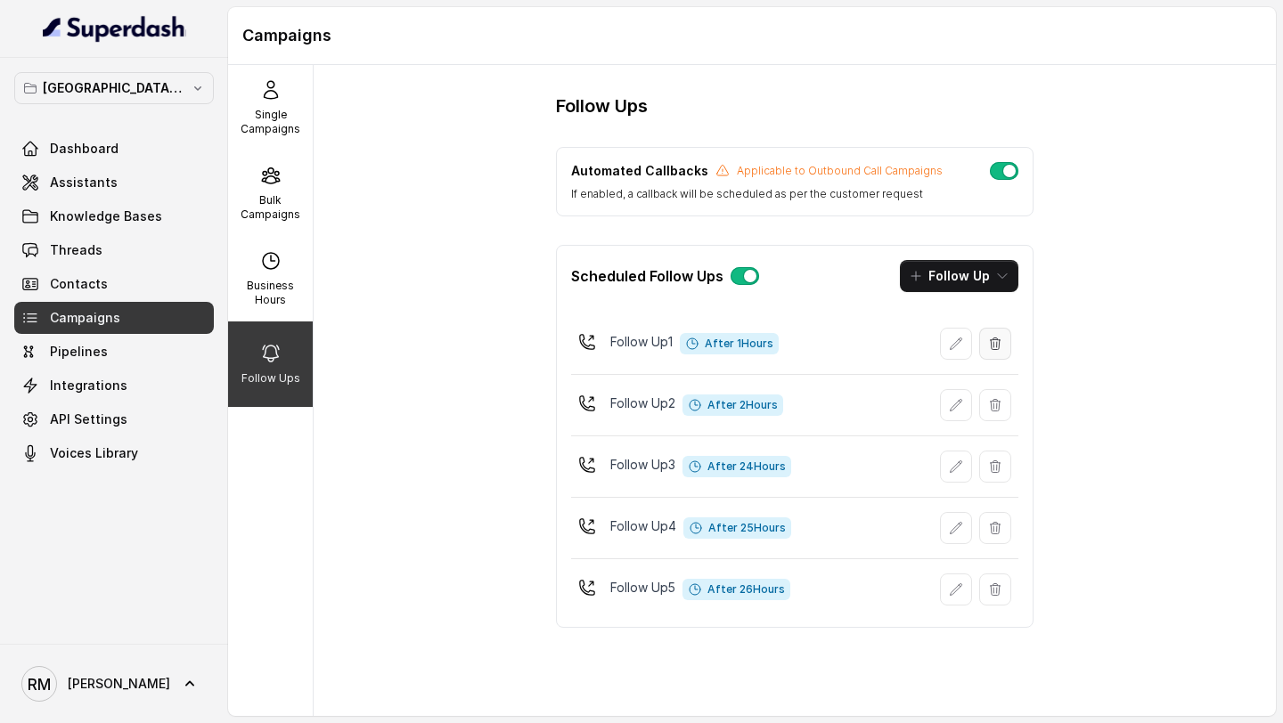
click at [996, 351] on button "button" at bounding box center [995, 344] width 32 height 32
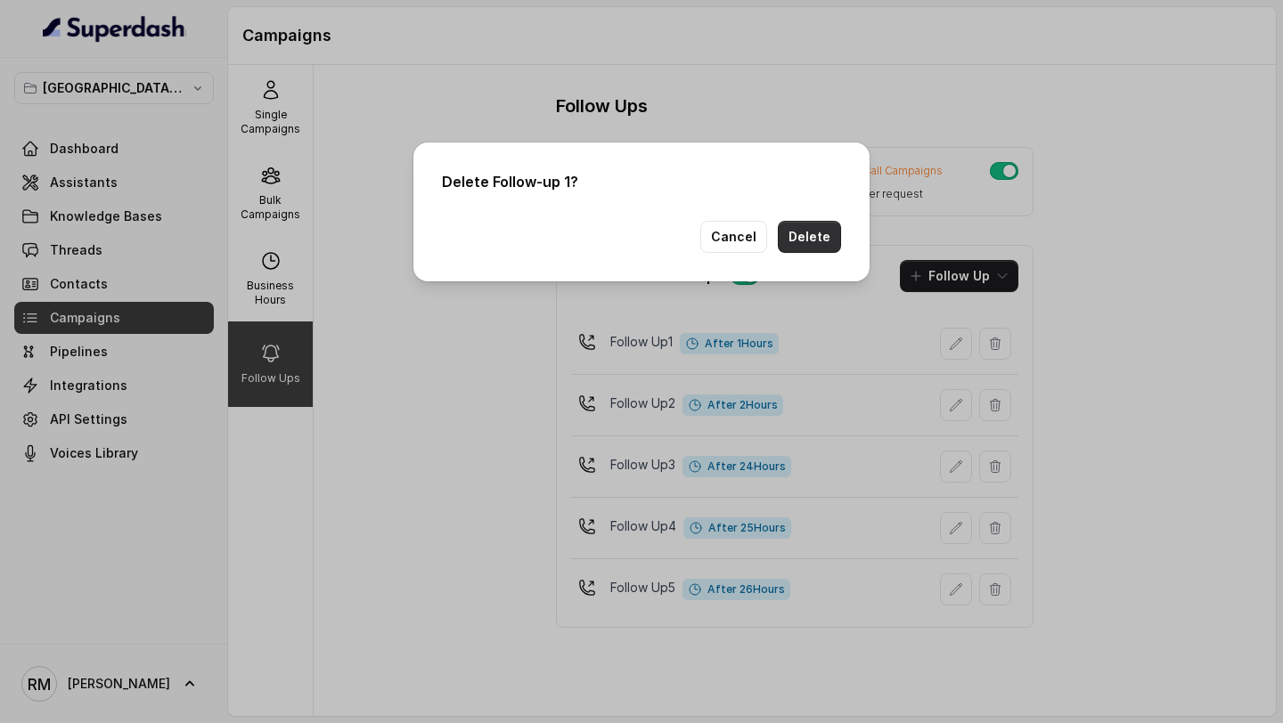
click at [811, 232] on button "Delete" at bounding box center [809, 237] width 63 height 32
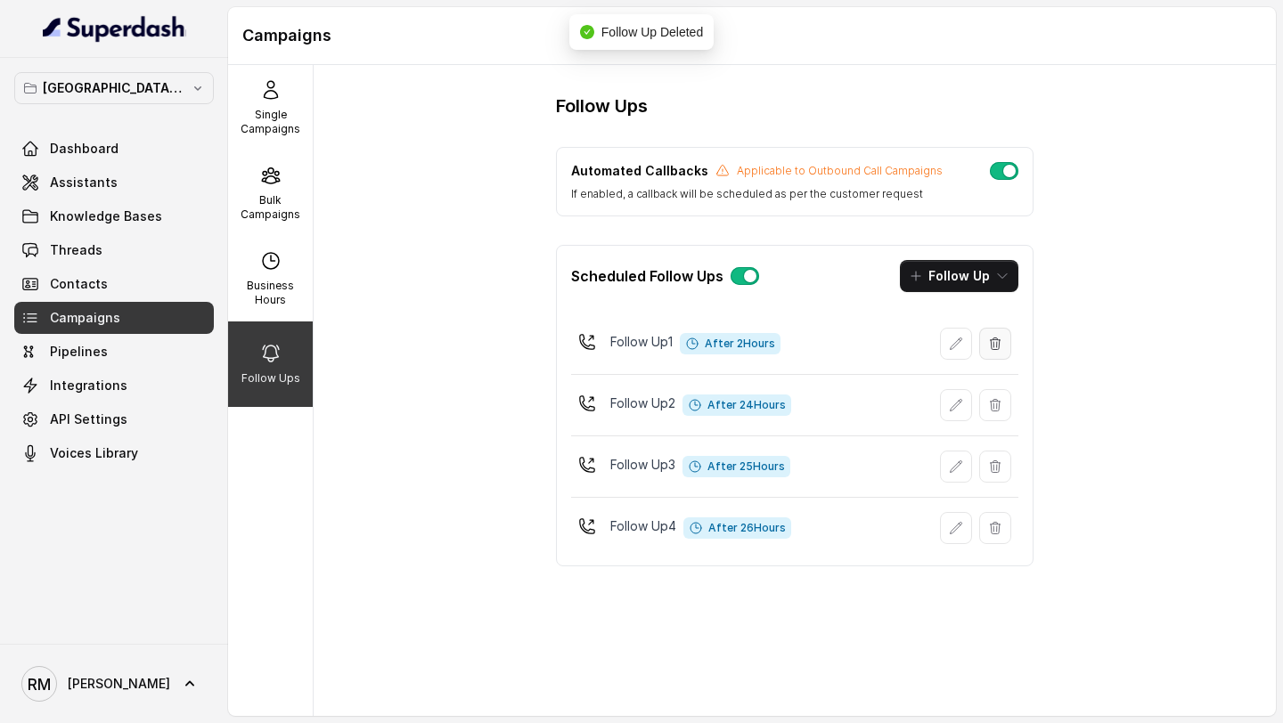
click at [994, 347] on icon "button" at bounding box center [995, 344] width 14 height 14
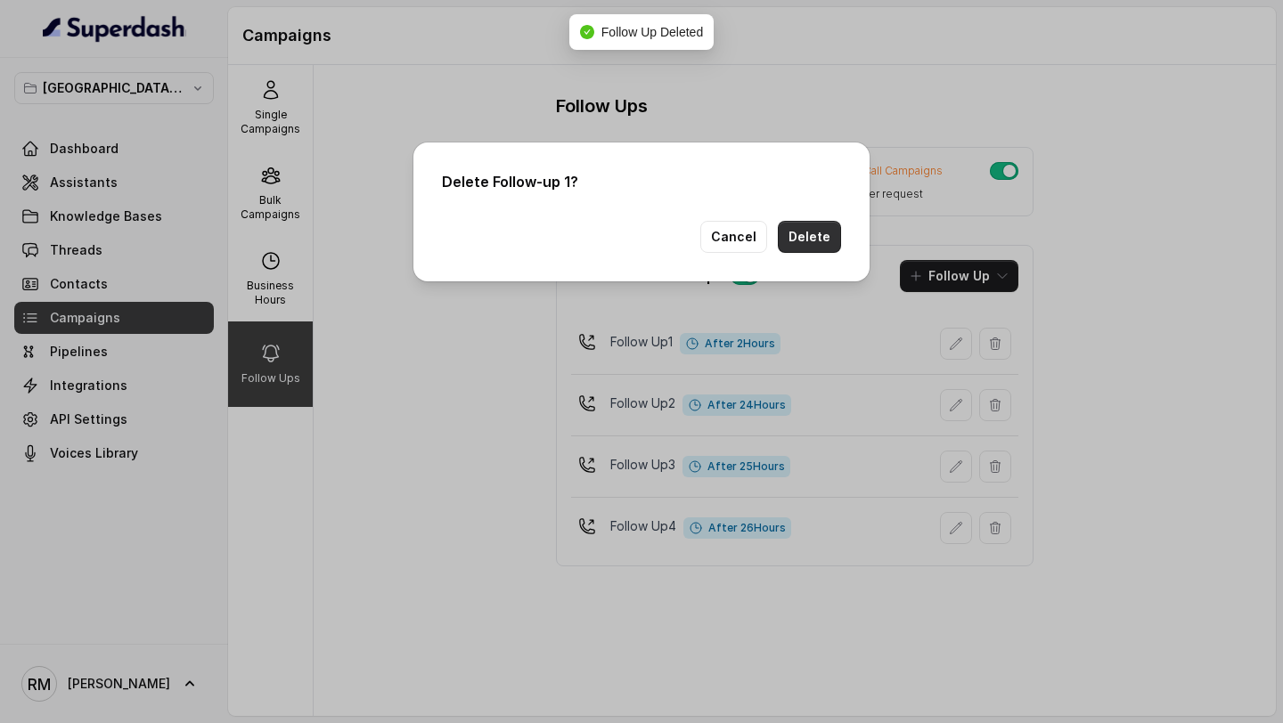
click at [815, 248] on button "Delete" at bounding box center [809, 237] width 63 height 32
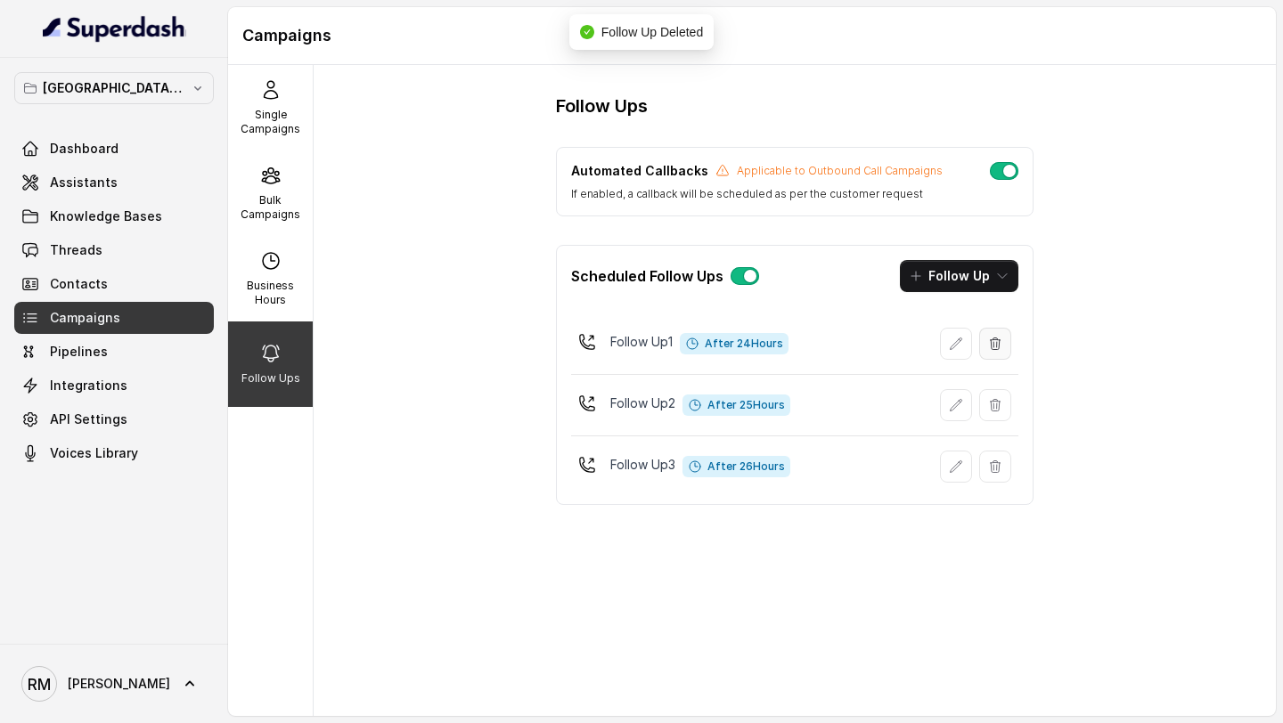
click at [998, 346] on icon "button" at bounding box center [995, 344] width 14 height 14
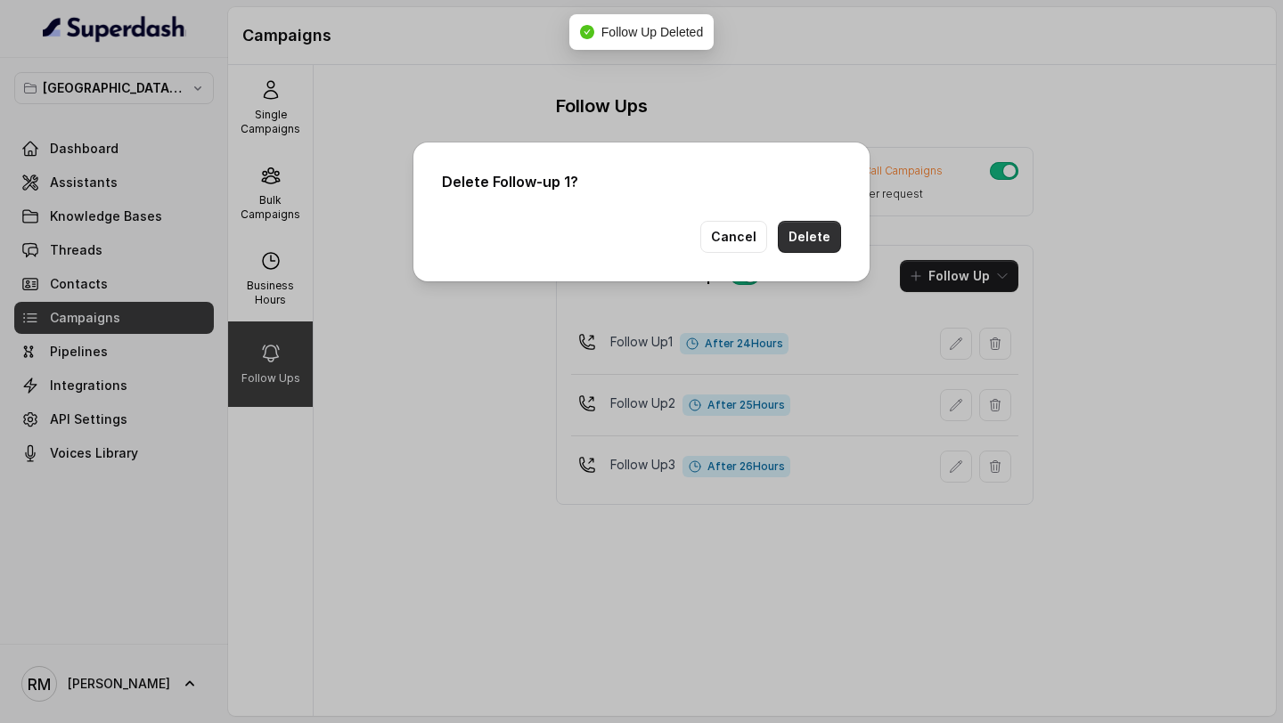
click at [816, 244] on button "Delete" at bounding box center [809, 237] width 63 height 32
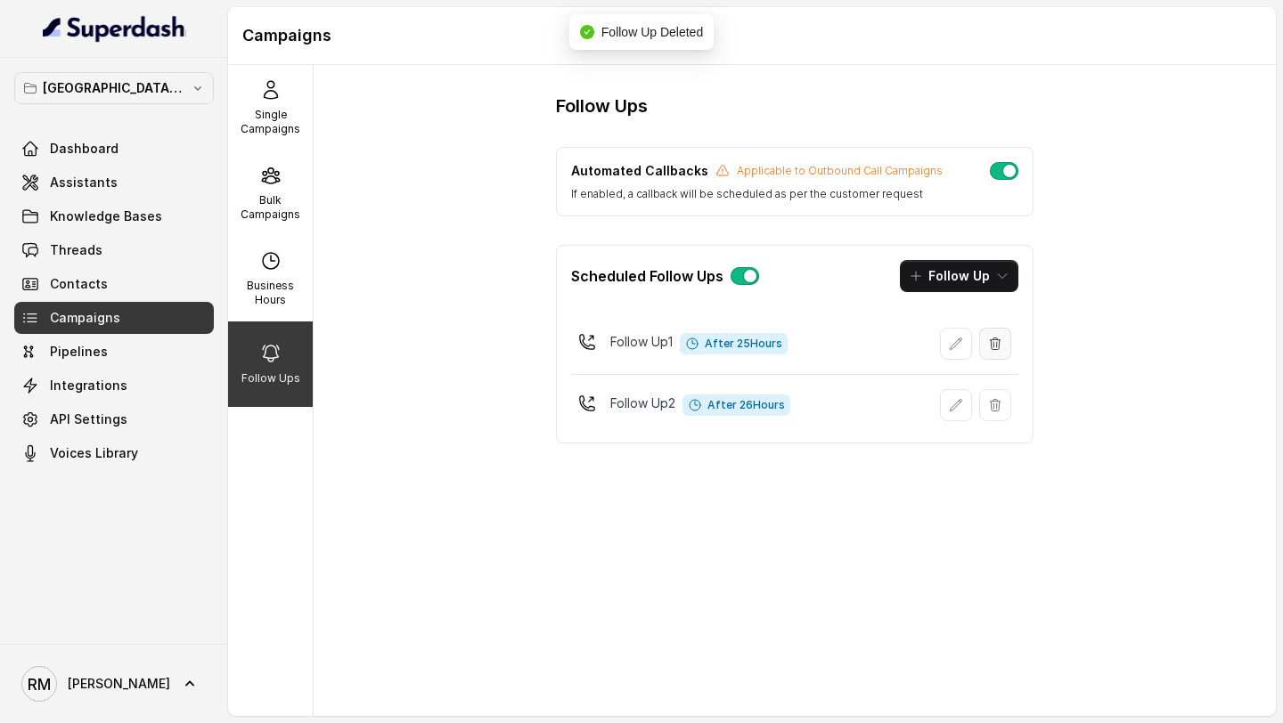
click at [998, 352] on button "button" at bounding box center [995, 344] width 32 height 32
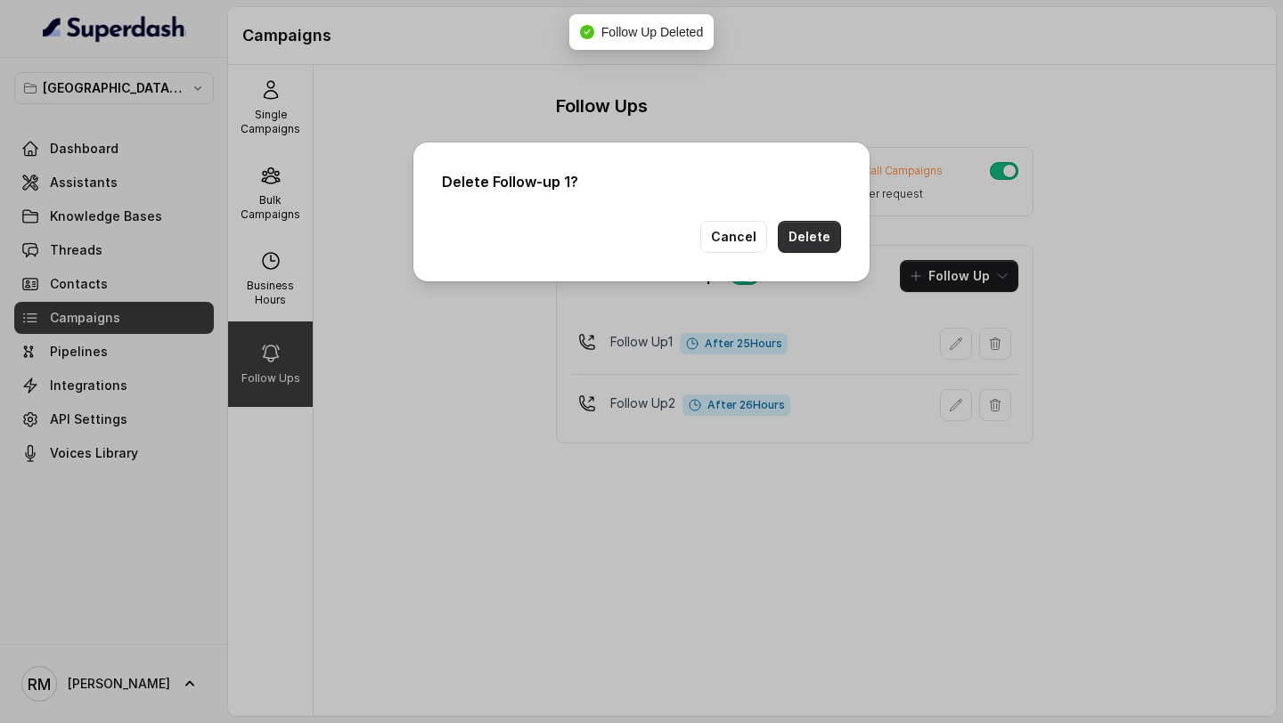
click at [828, 250] on button "Delete" at bounding box center [809, 237] width 63 height 32
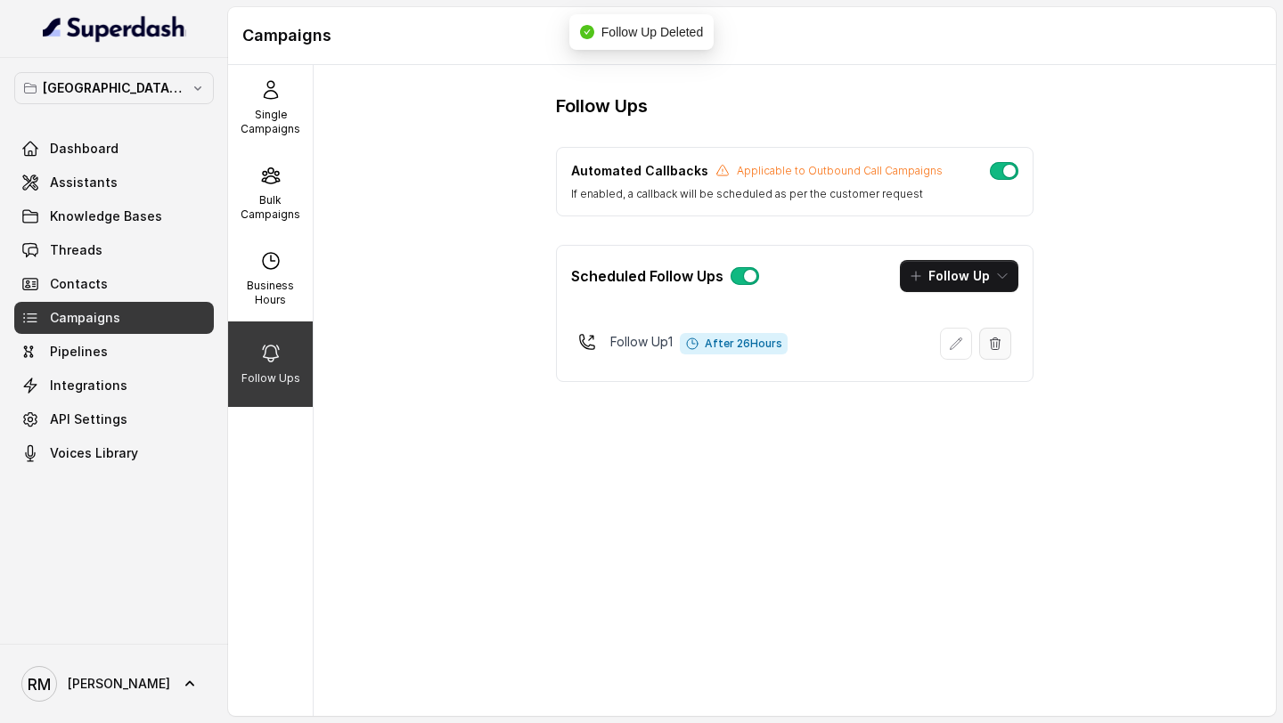
click at [994, 350] on button "button" at bounding box center [995, 344] width 32 height 32
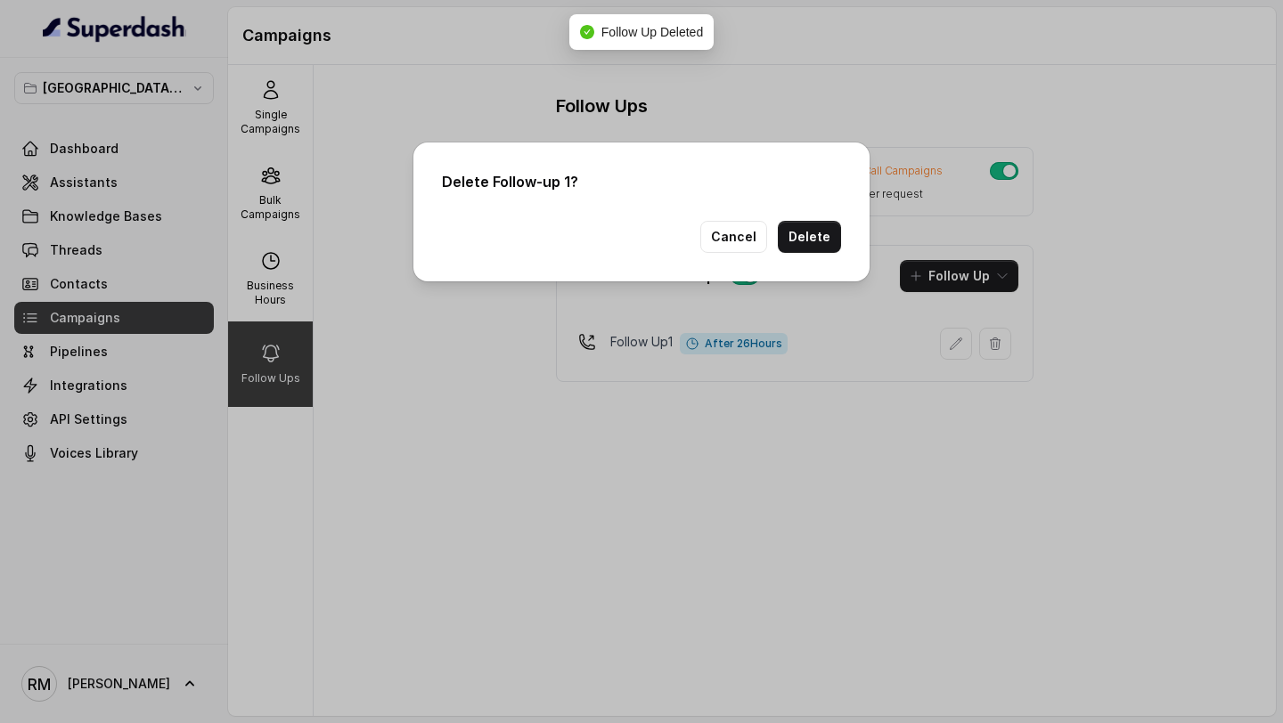
click at [819, 252] on button "Delete" at bounding box center [809, 237] width 63 height 32
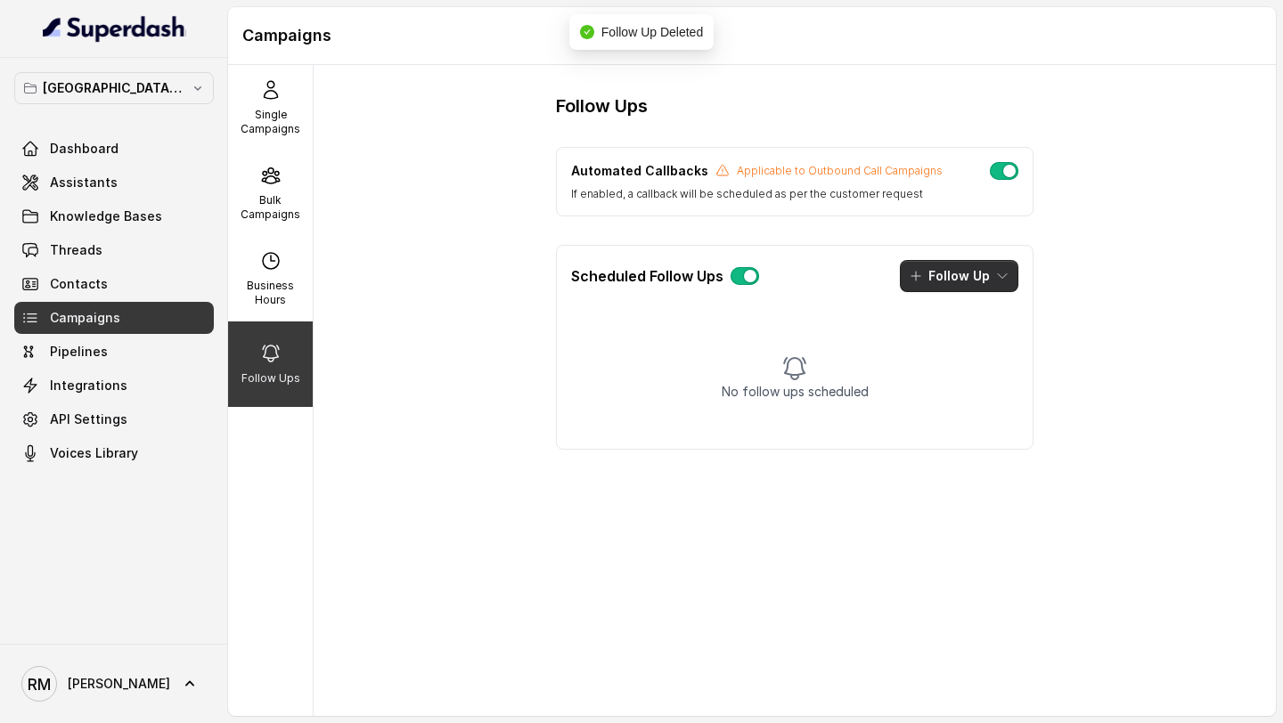
click at [973, 276] on button "Follow Up" at bounding box center [959, 276] width 118 height 32
click at [938, 351] on p "Call" at bounding box center [938, 353] width 21 height 18
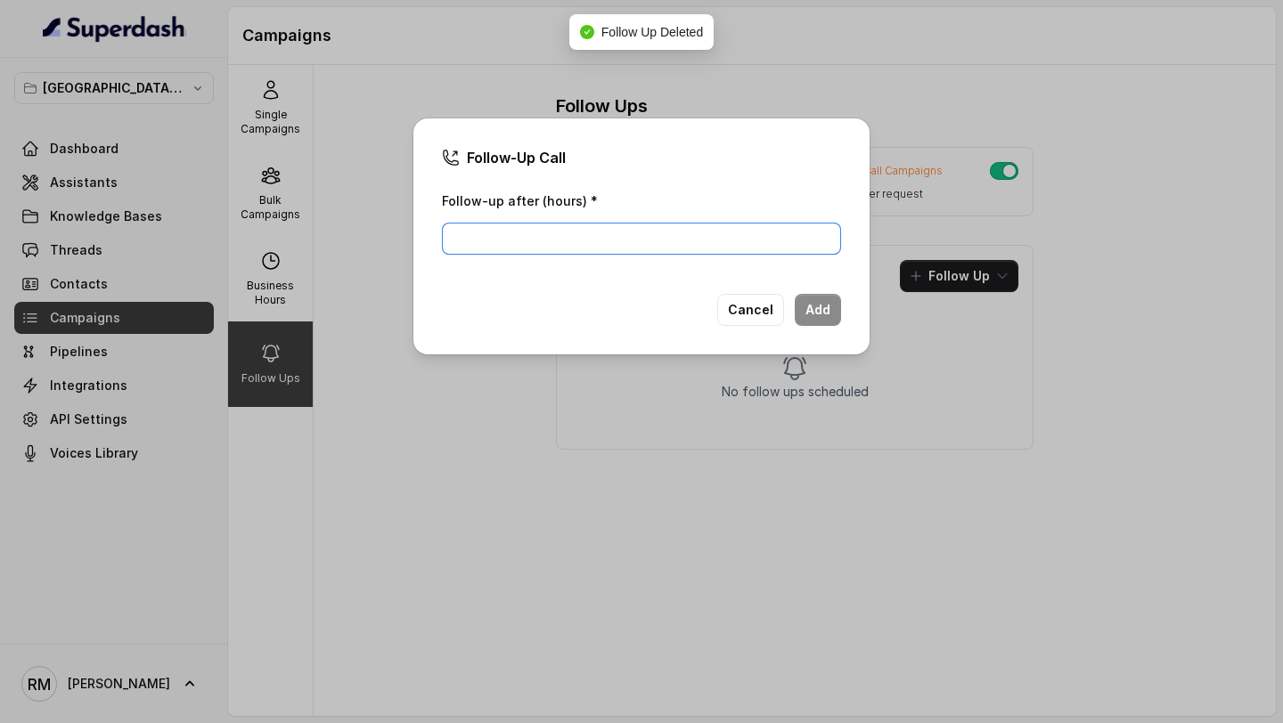
click at [542, 234] on input "Follow-up after (hours) *" at bounding box center [641, 239] width 399 height 32
type input "3"
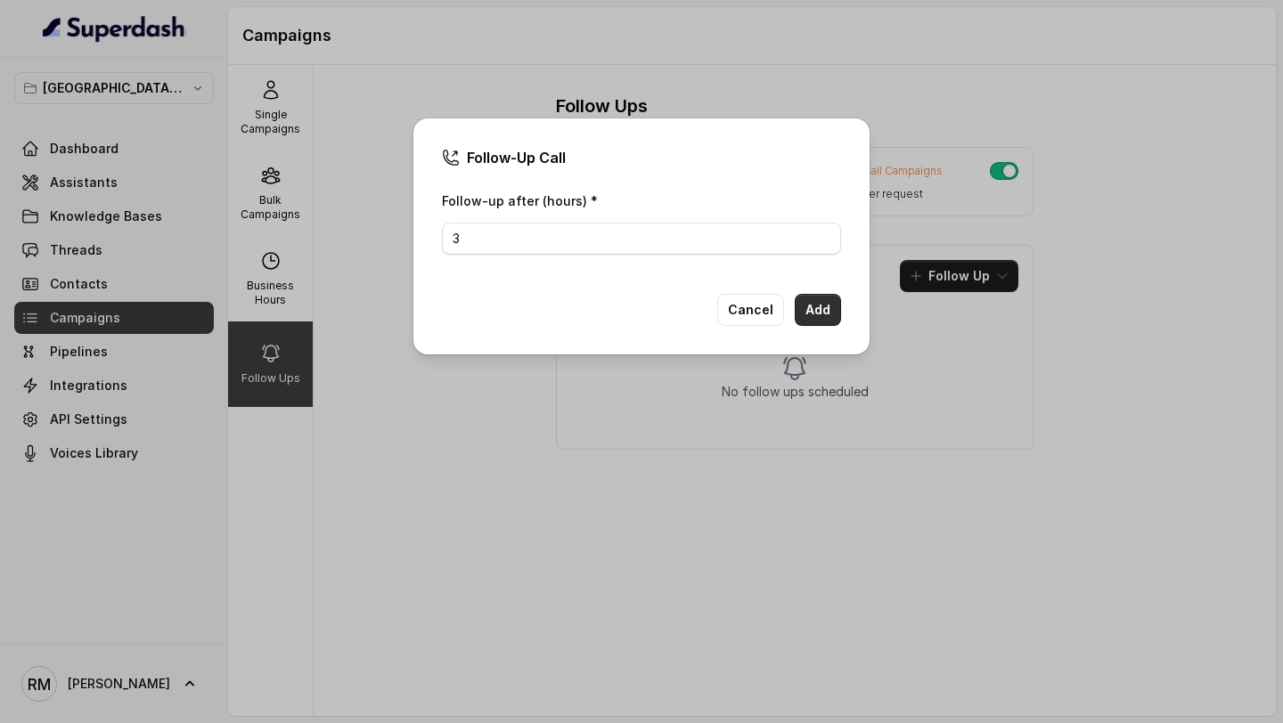
click at [834, 316] on button "Add" at bounding box center [818, 310] width 46 height 32
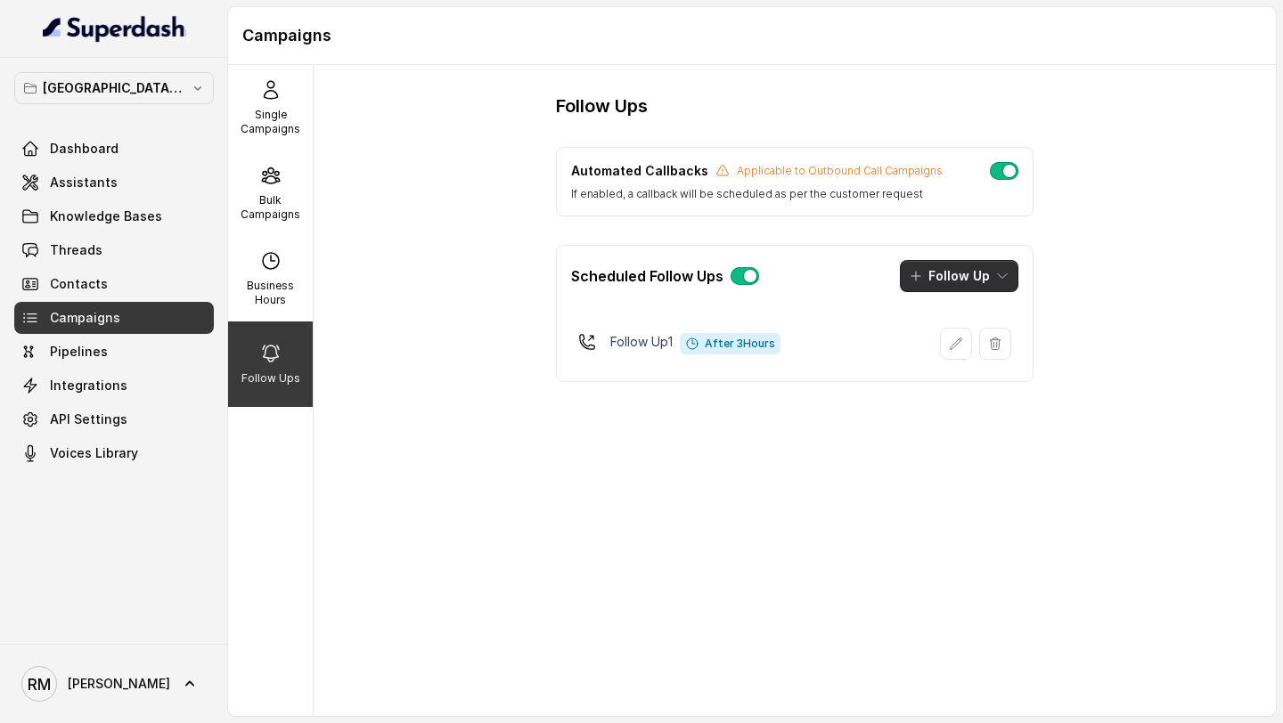
click at [967, 279] on button "Follow Up" at bounding box center [959, 276] width 118 height 32
click at [953, 354] on div "Call" at bounding box center [946, 353] width 86 height 18
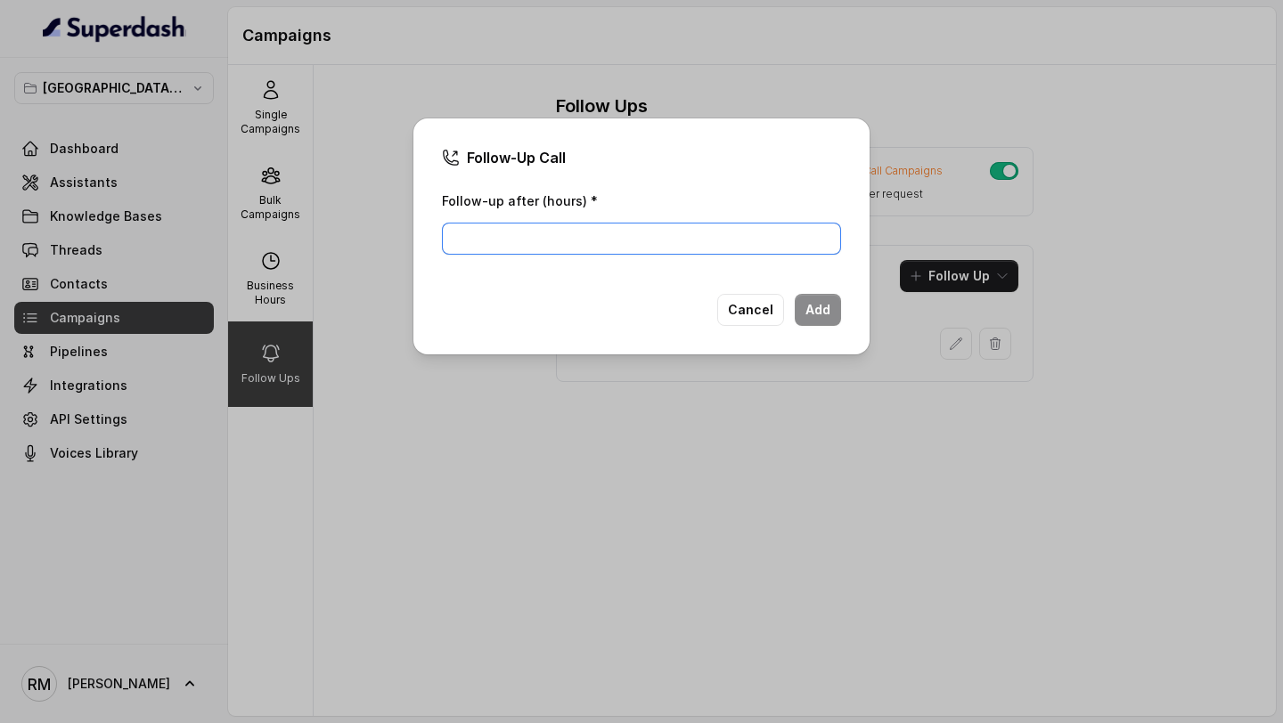
click at [671, 234] on input "Follow-up after (hours) *" at bounding box center [641, 239] width 399 height 32
type input "5"
click at [822, 319] on button "Add" at bounding box center [818, 310] width 46 height 32
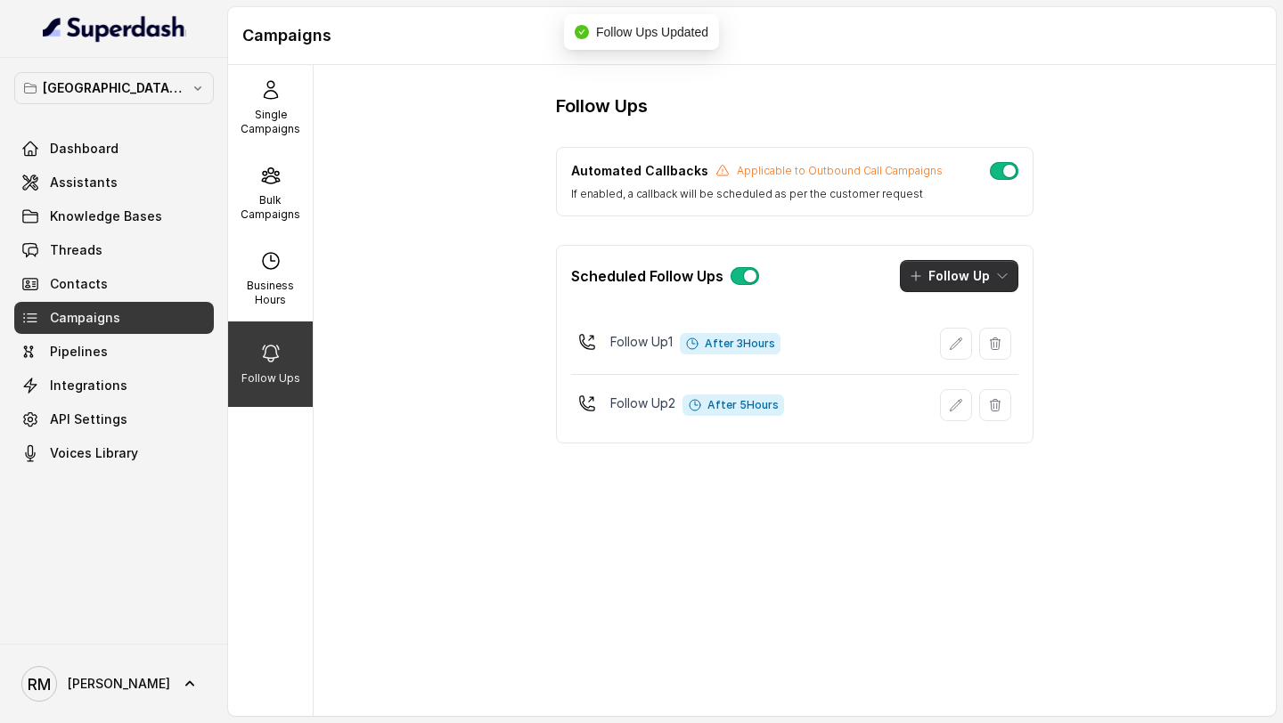
click at [966, 273] on button "Follow Up" at bounding box center [959, 276] width 118 height 32
click at [937, 350] on p "Call" at bounding box center [938, 353] width 21 height 18
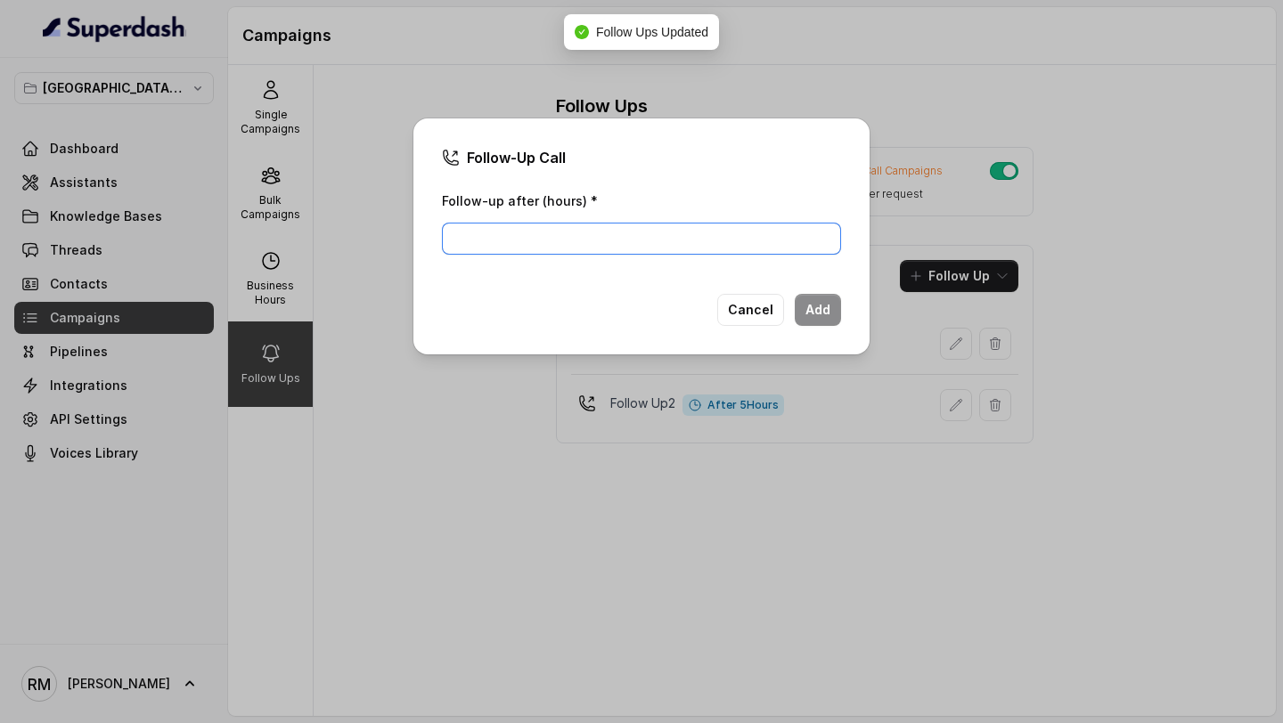
click at [663, 248] on input "Follow-up after (hours) *" at bounding box center [641, 239] width 399 height 32
type input "6"
click at [821, 318] on button "Add" at bounding box center [818, 310] width 46 height 32
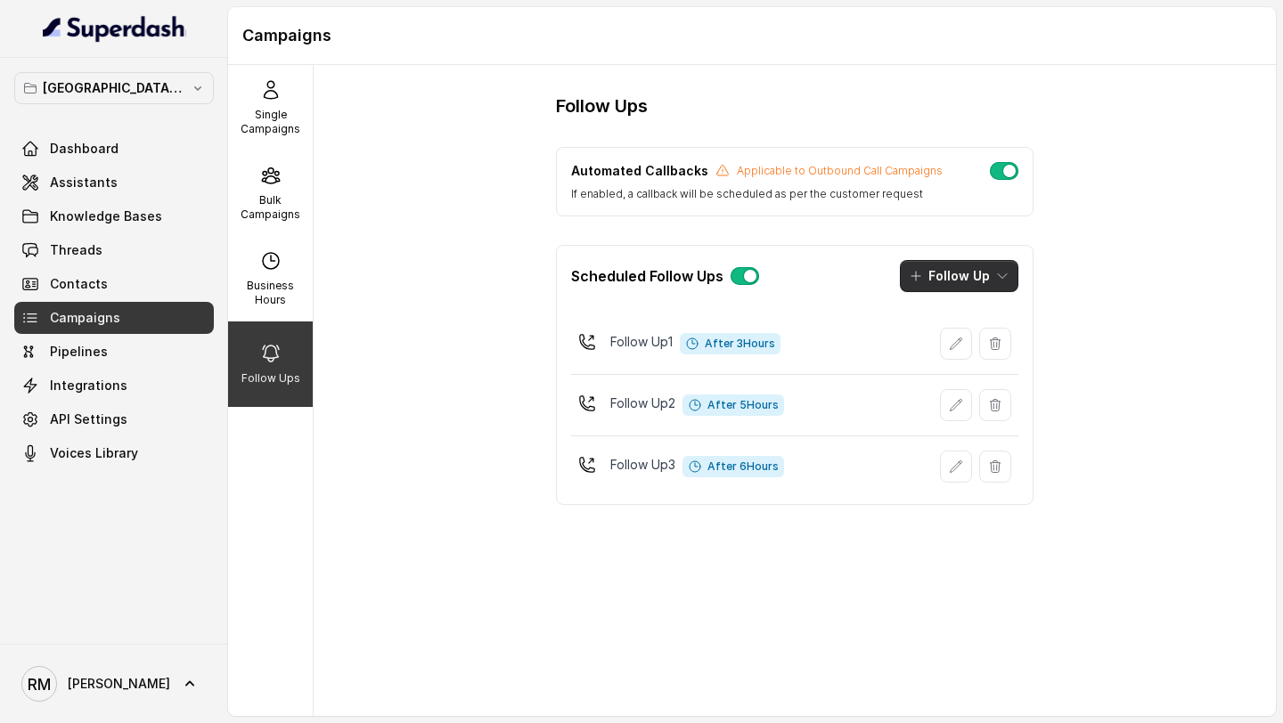
click at [972, 281] on button "Follow Up" at bounding box center [959, 276] width 118 height 32
click at [957, 354] on div "Call" at bounding box center [946, 353] width 86 height 18
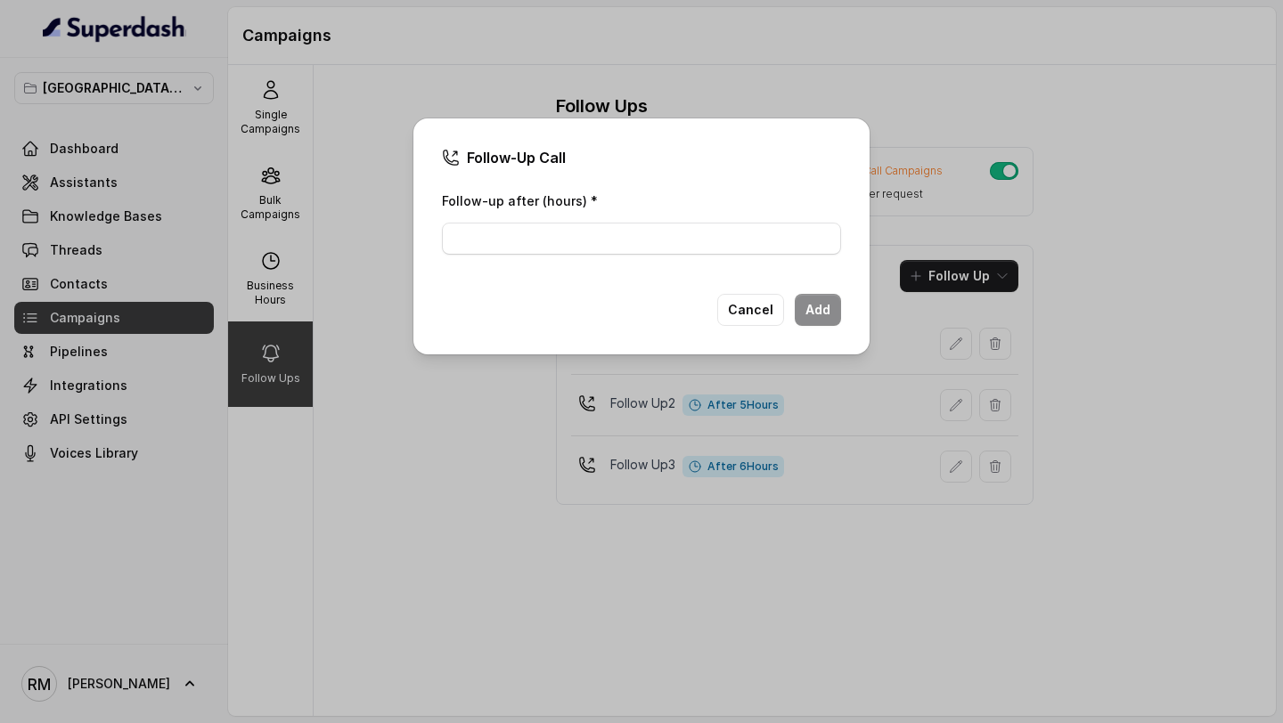
click at [737, 323] on button "Cancel" at bounding box center [750, 310] width 67 height 32
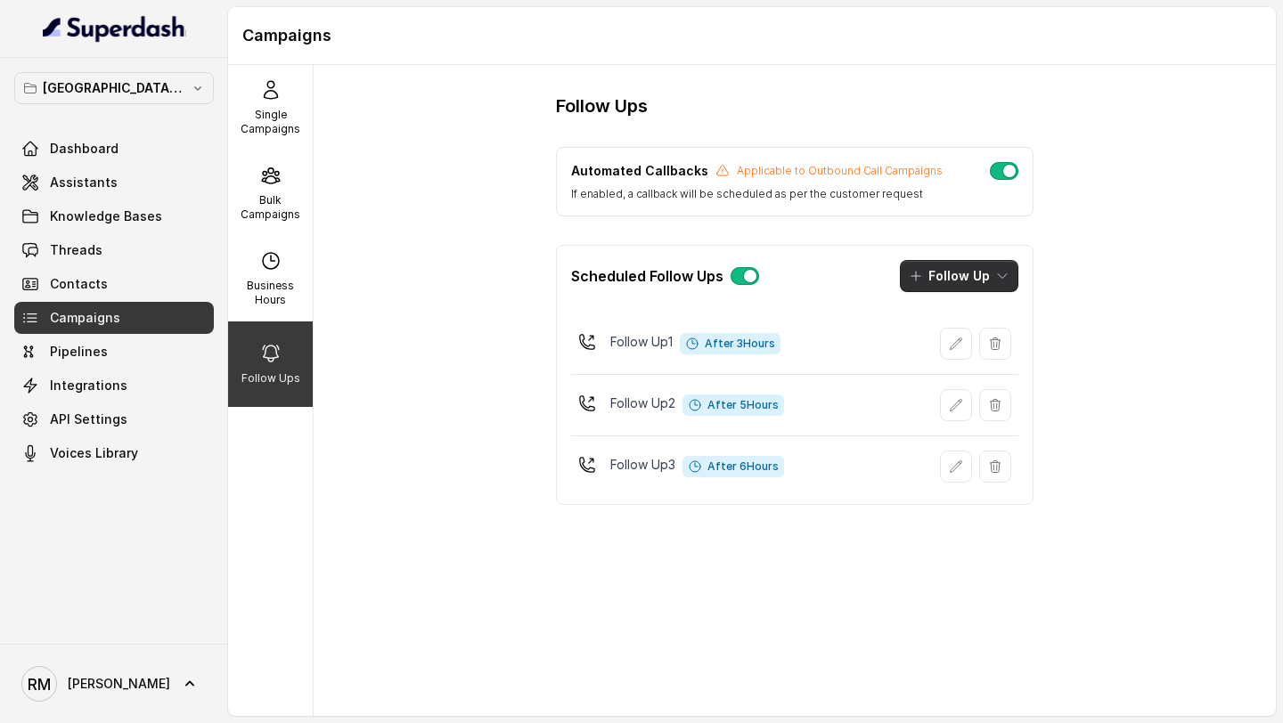
click at [957, 272] on button "Follow Up" at bounding box center [959, 276] width 118 height 32
click at [942, 349] on p "Call" at bounding box center [938, 353] width 21 height 18
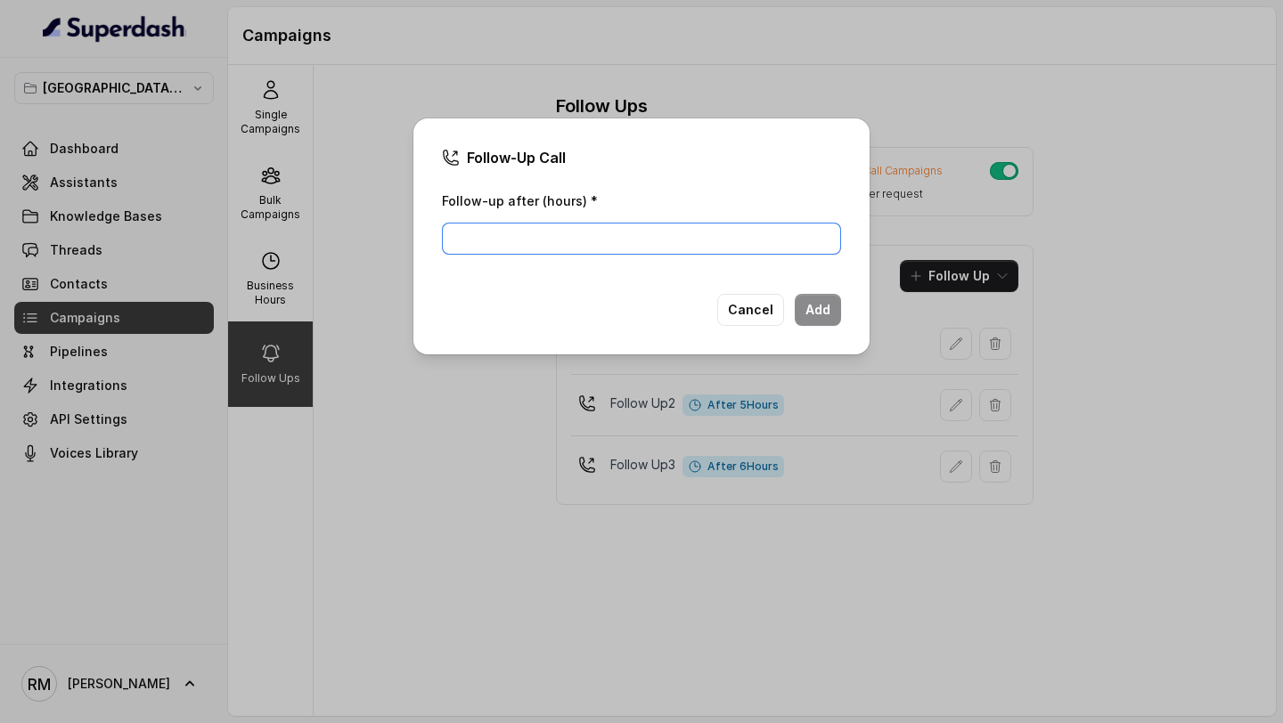
click at [662, 241] on input "Follow-up after (hours) *" at bounding box center [641, 239] width 399 height 32
type input "24"
click at [803, 300] on button "Add" at bounding box center [818, 310] width 46 height 32
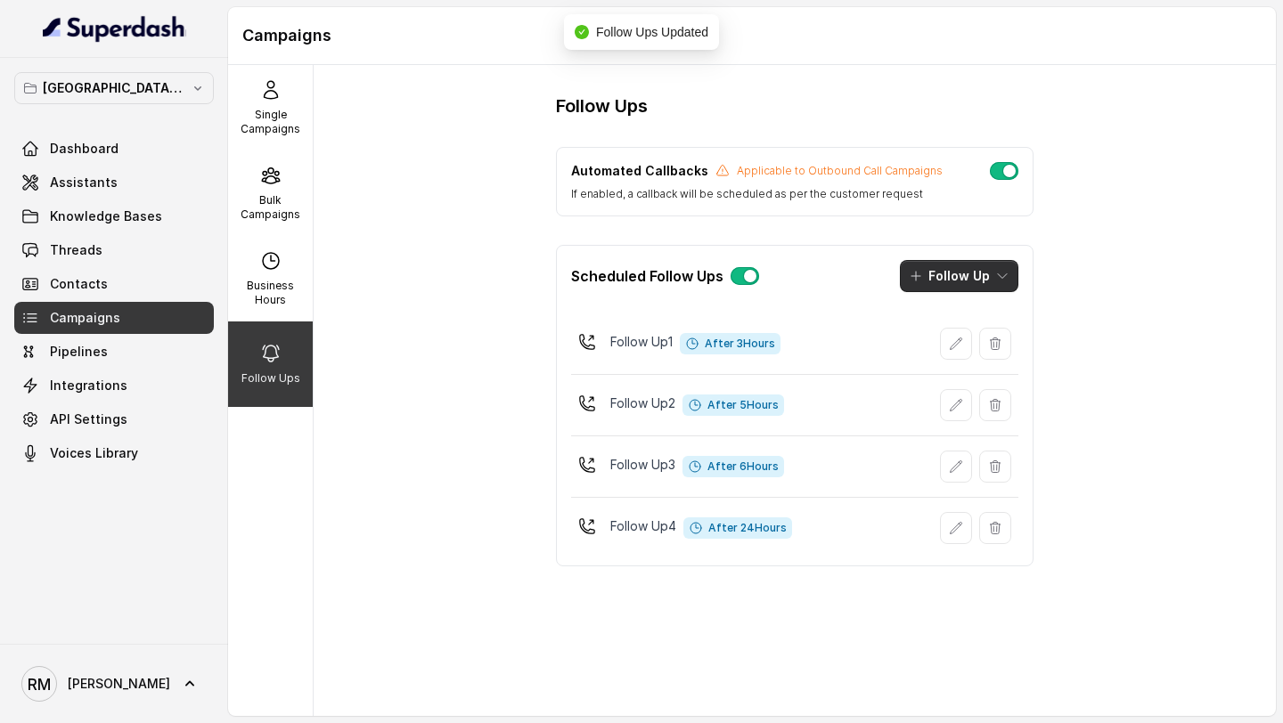
click at [964, 277] on button "Follow Up" at bounding box center [959, 276] width 118 height 32
click at [937, 352] on p "Call" at bounding box center [938, 353] width 21 height 18
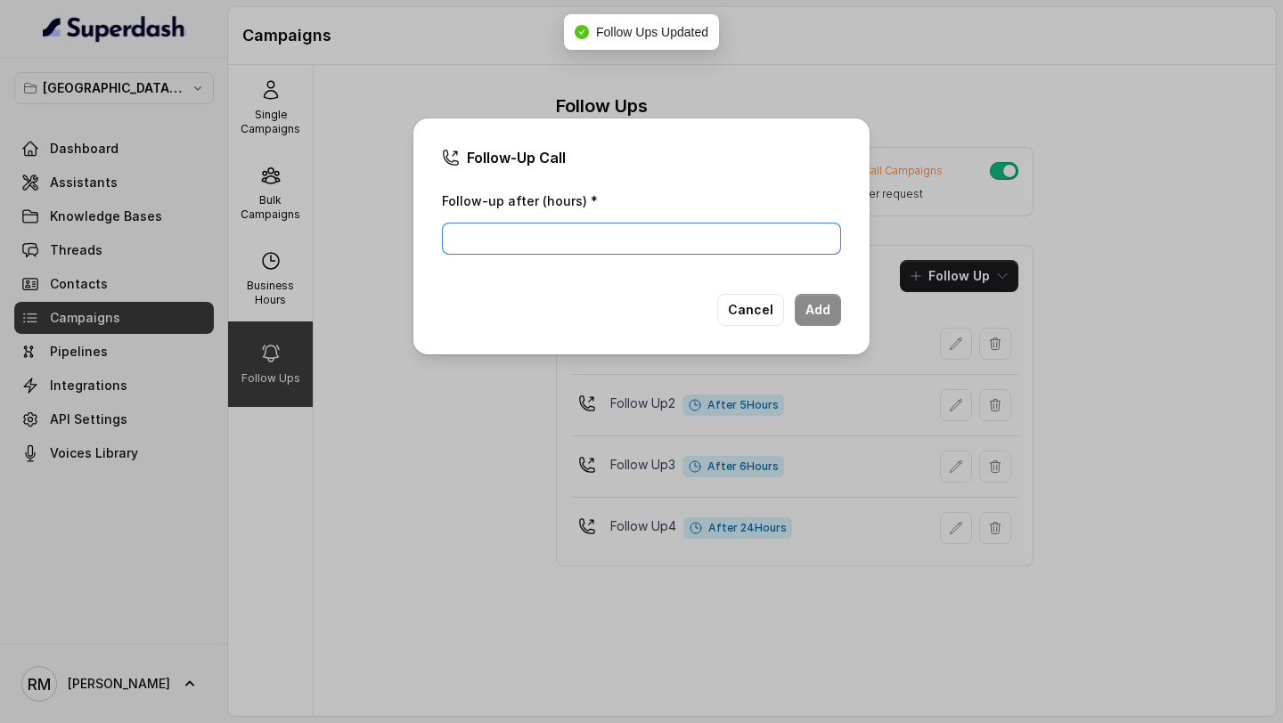
click at [540, 246] on input "Follow-up after (hours) *" at bounding box center [641, 239] width 399 height 32
type input "26"
click at [819, 312] on button "Add" at bounding box center [818, 310] width 46 height 32
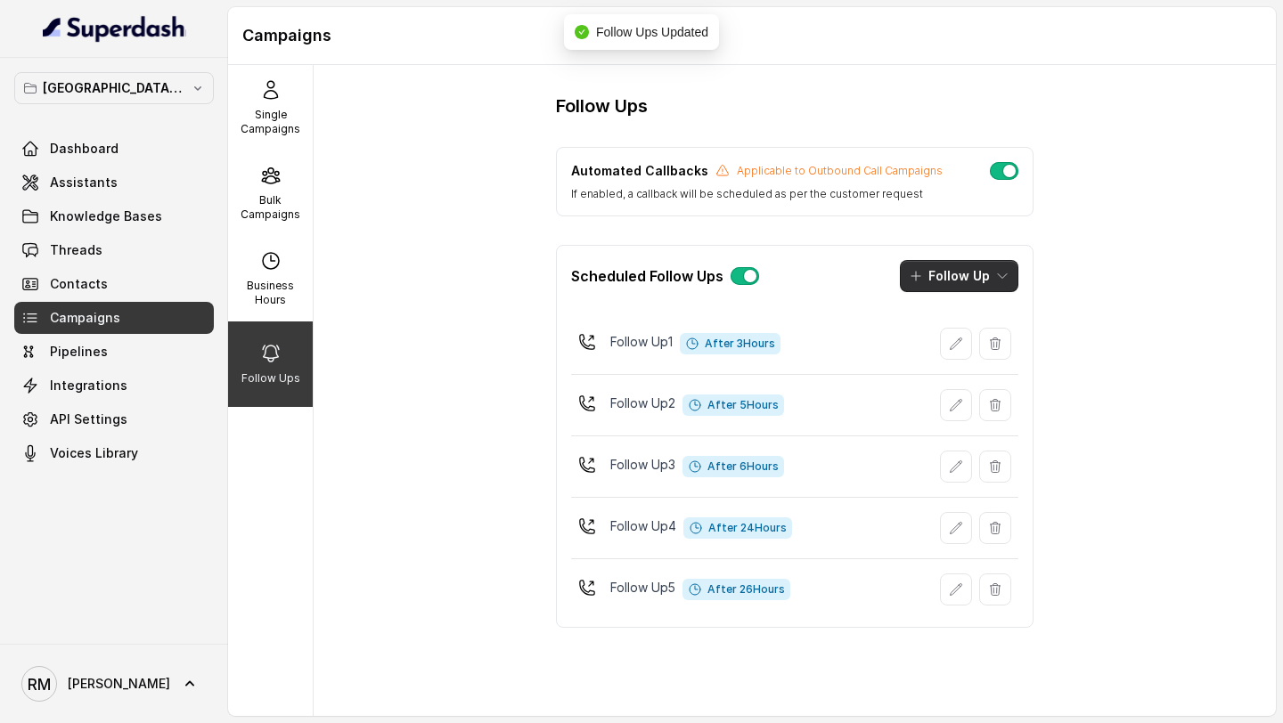
click at [983, 263] on button "Follow Up" at bounding box center [959, 276] width 118 height 32
click at [937, 352] on p "Call" at bounding box center [938, 353] width 21 height 18
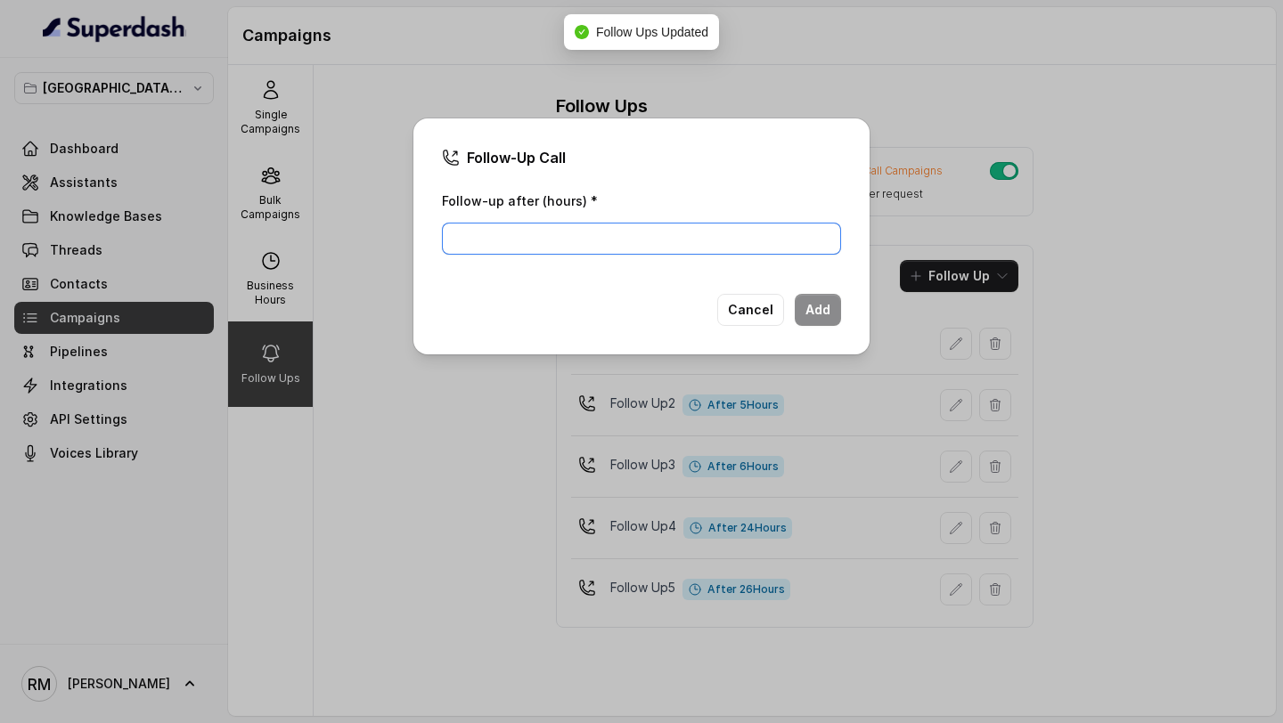
click at [622, 238] on input "Follow-up after (hours) *" at bounding box center [641, 239] width 399 height 32
type input "27"
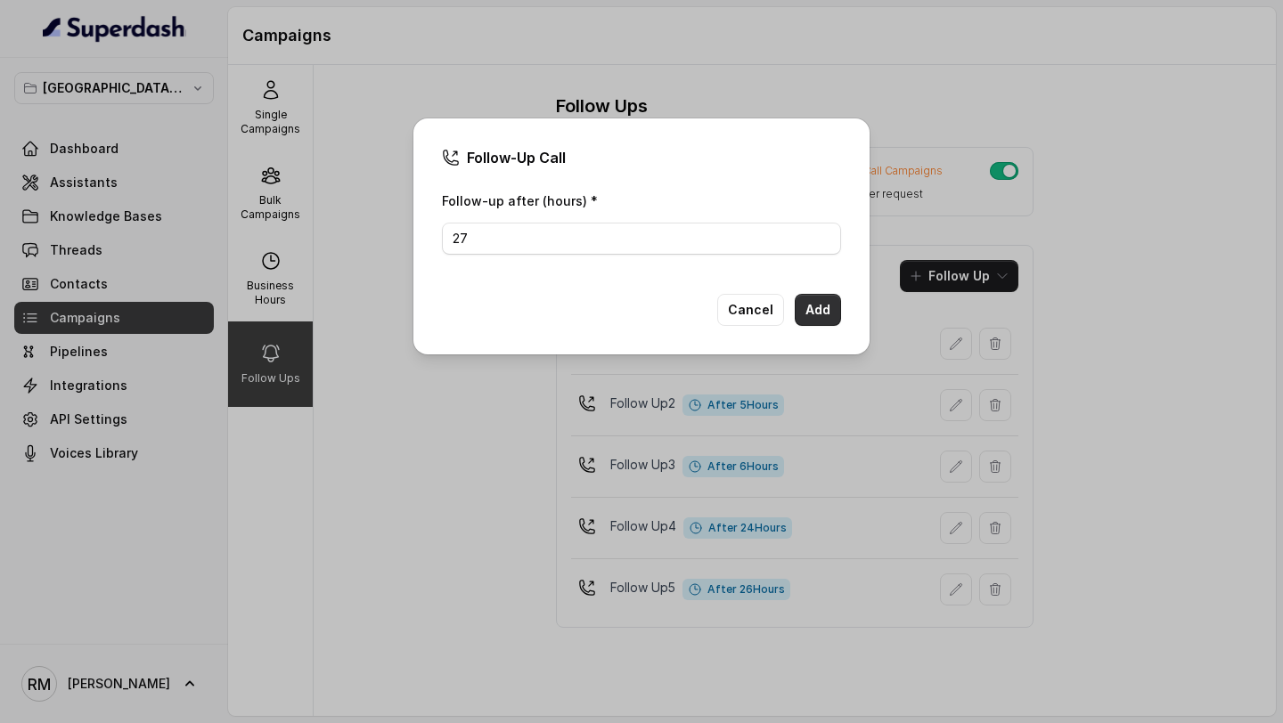
click at [809, 305] on button "Add" at bounding box center [818, 310] width 46 height 32
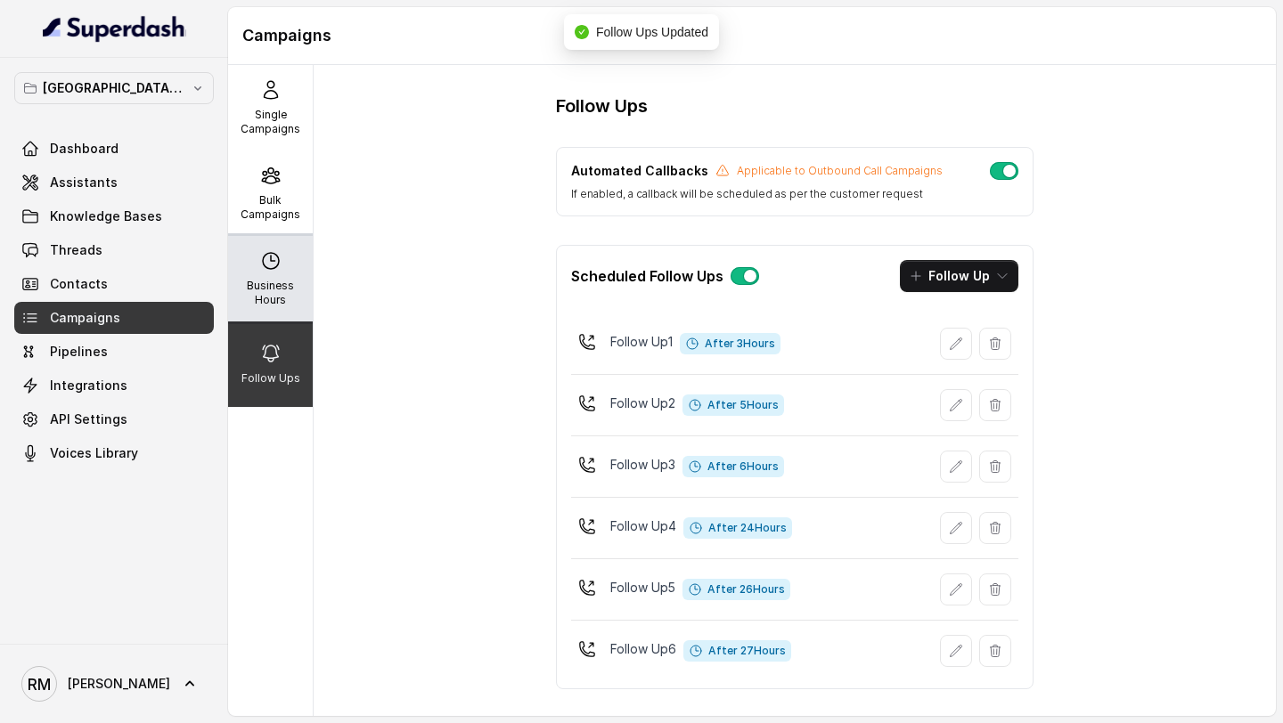
click at [251, 262] on div "Business Hours" at bounding box center [270, 279] width 85 height 86
select select "[GEOGRAPHIC_DATA]/[GEOGRAPHIC_DATA]"
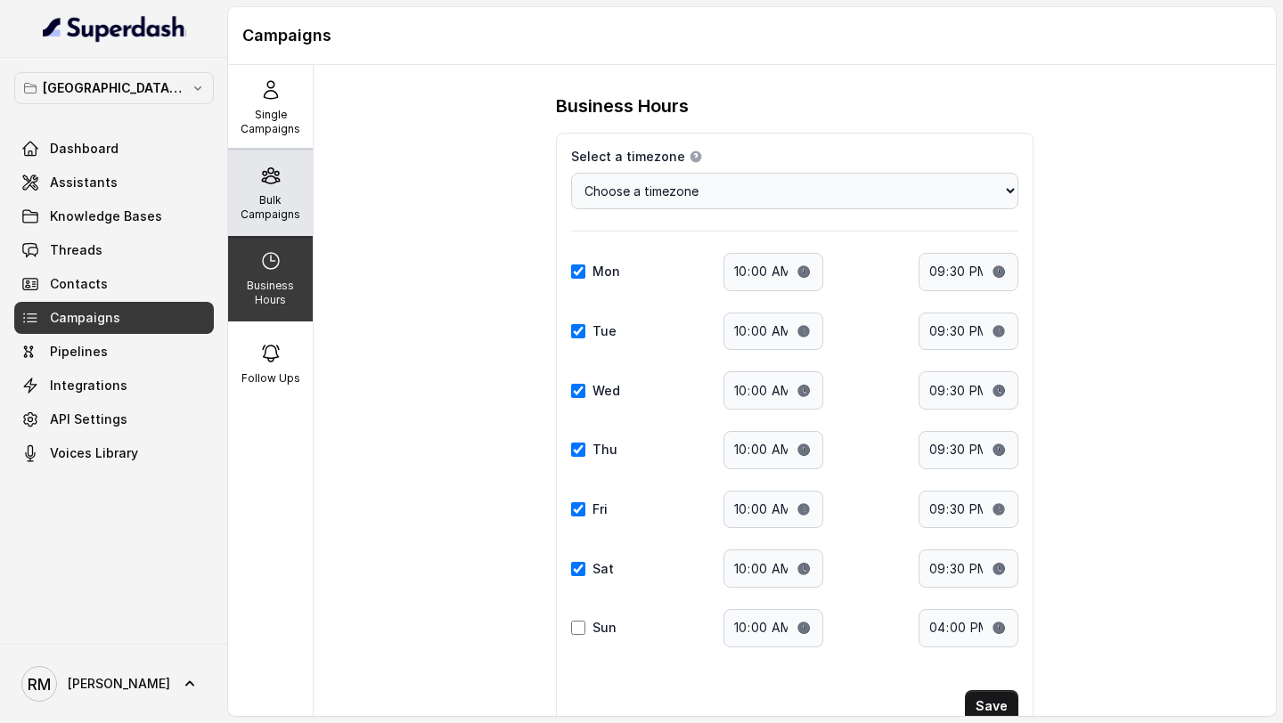
click at [286, 179] on div "Bulk Campaigns" at bounding box center [270, 194] width 85 height 86
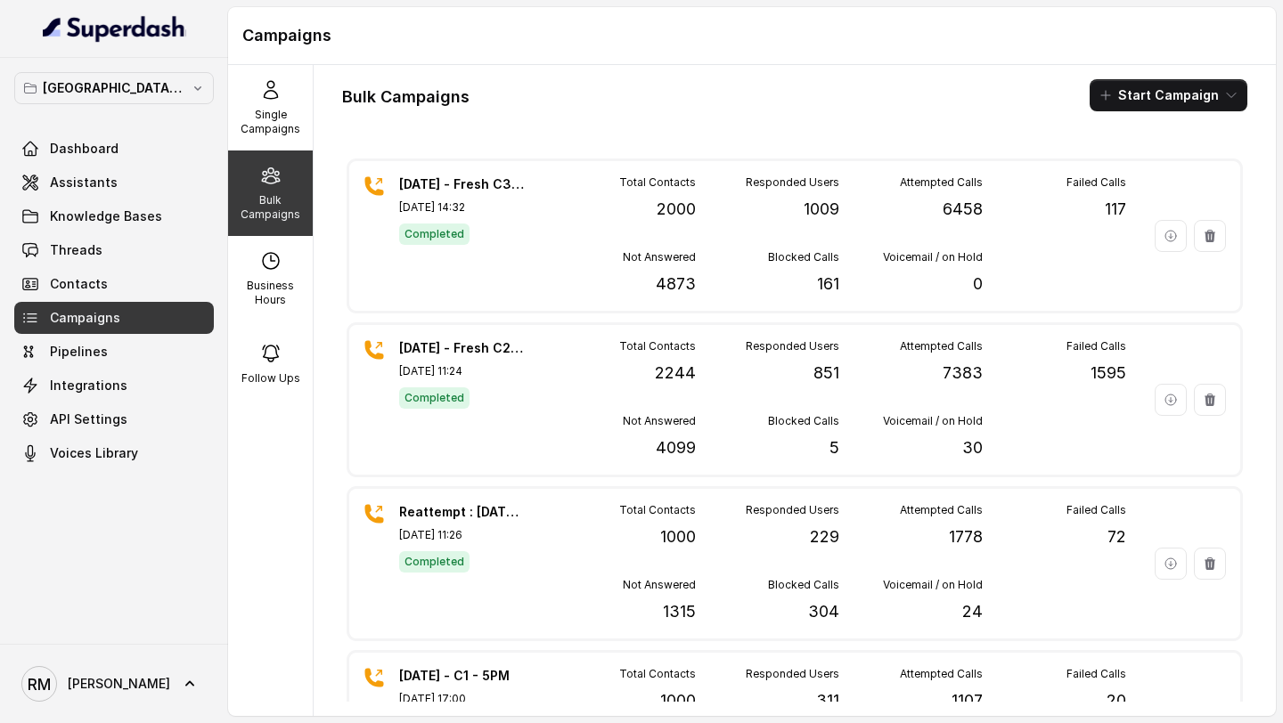
click at [263, 456] on div "Single Campaigns Bulk Campaigns Business Hours Follow Ups" at bounding box center [271, 390] width 86 height 651
click at [275, 279] on p "Business Hours" at bounding box center [270, 293] width 70 height 29
select select "[GEOGRAPHIC_DATA]/[GEOGRAPHIC_DATA]"
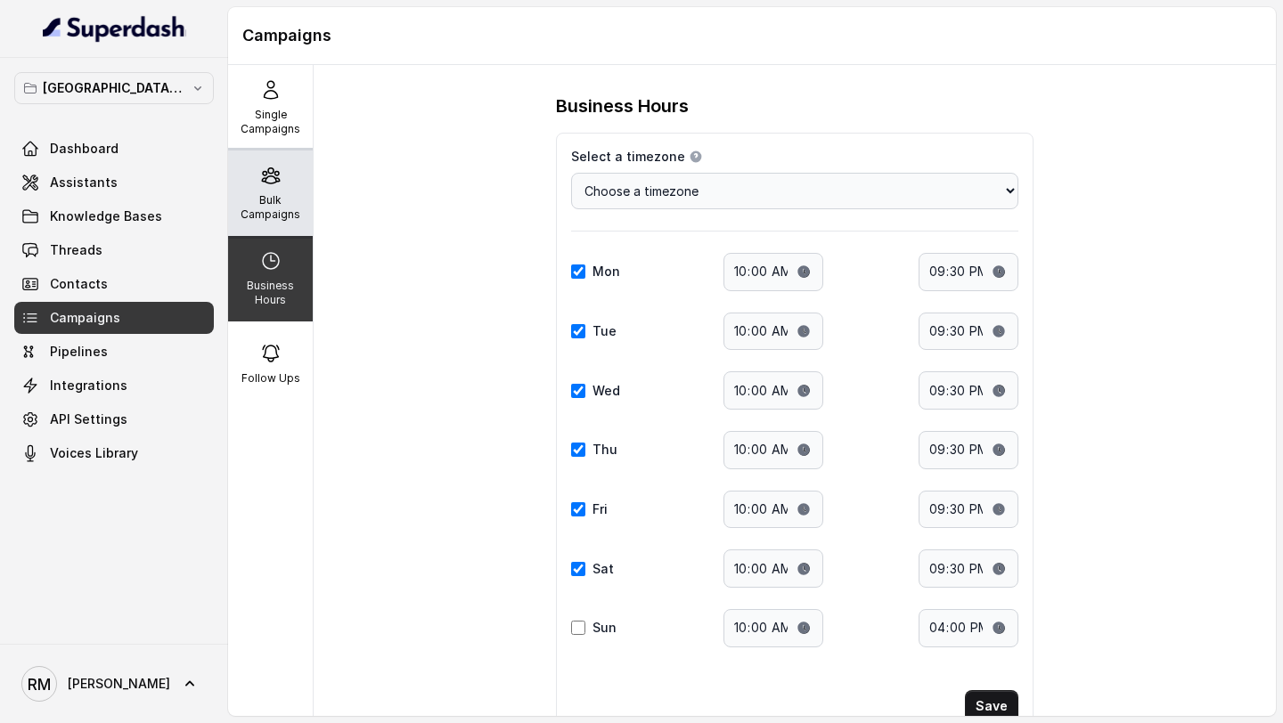
click at [283, 214] on p "Bulk Campaigns" at bounding box center [270, 207] width 70 height 29
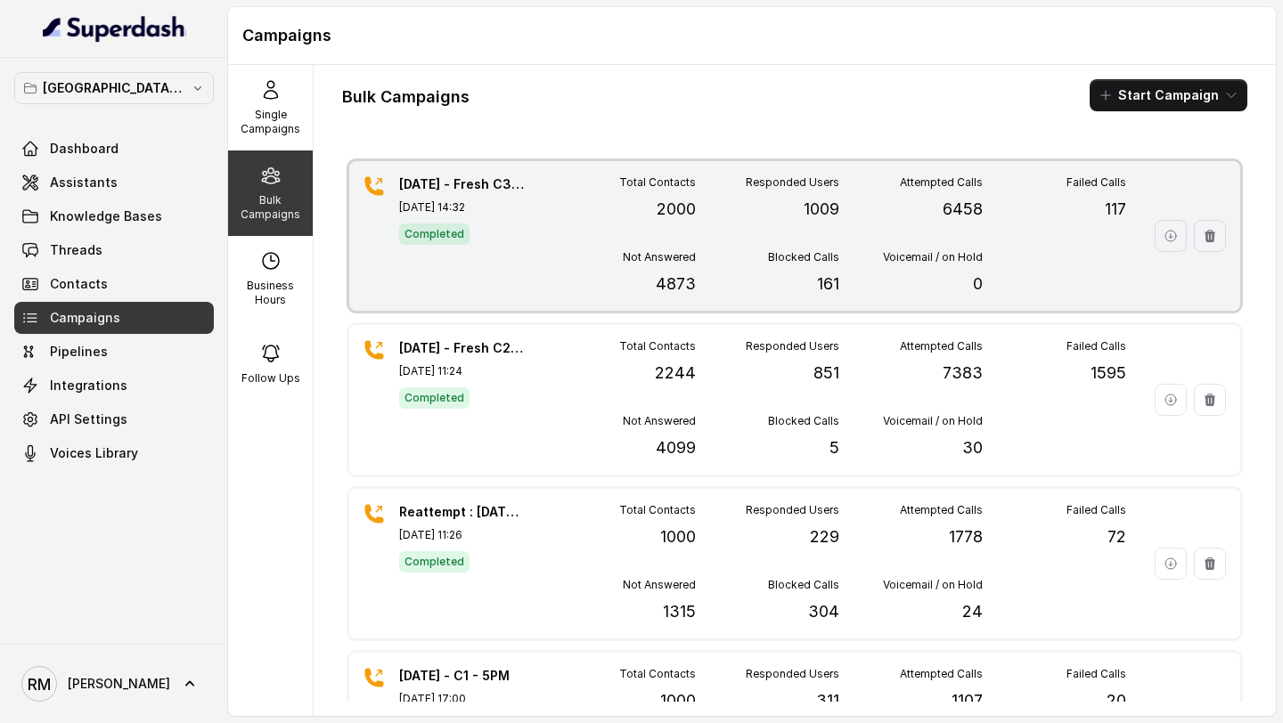
click at [495, 266] on div "30.09.2025 - Fresh C3 - 2:30PM Sep 30, 2025, 14:32 Completed" at bounding box center [461, 235] width 125 height 121
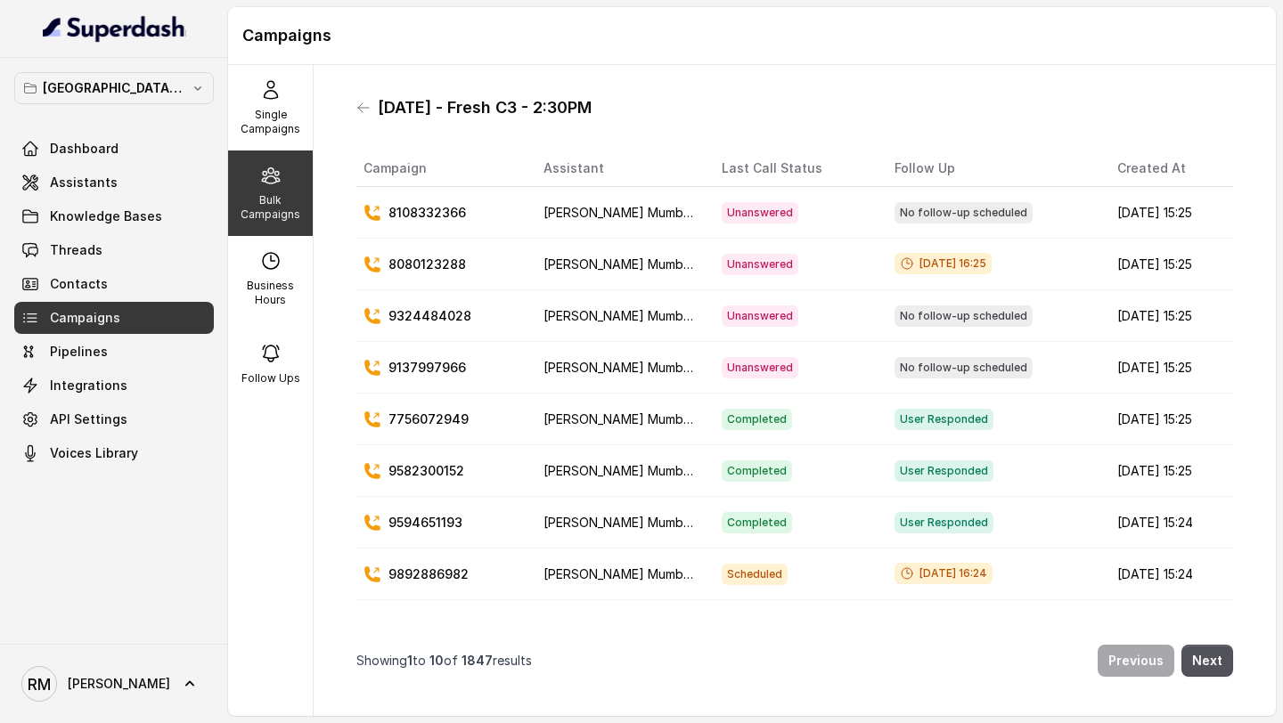
click at [381, 109] on h1 "30.09.2025 - Fresh C3 - 2:30PM" at bounding box center [485, 108] width 214 height 29
drag, startPoint x: 381, startPoint y: 109, endPoint x: 661, endPoint y: 109, distance: 279.7
click at [661, 109] on div "30.09.2025 - Fresh C3 - 2:30PM" at bounding box center [794, 108] width 876 height 29
copy h1 "30.09.2025 - Fresh C3 - 2:30PM"
click at [359, 101] on icon at bounding box center [363, 108] width 14 height 14
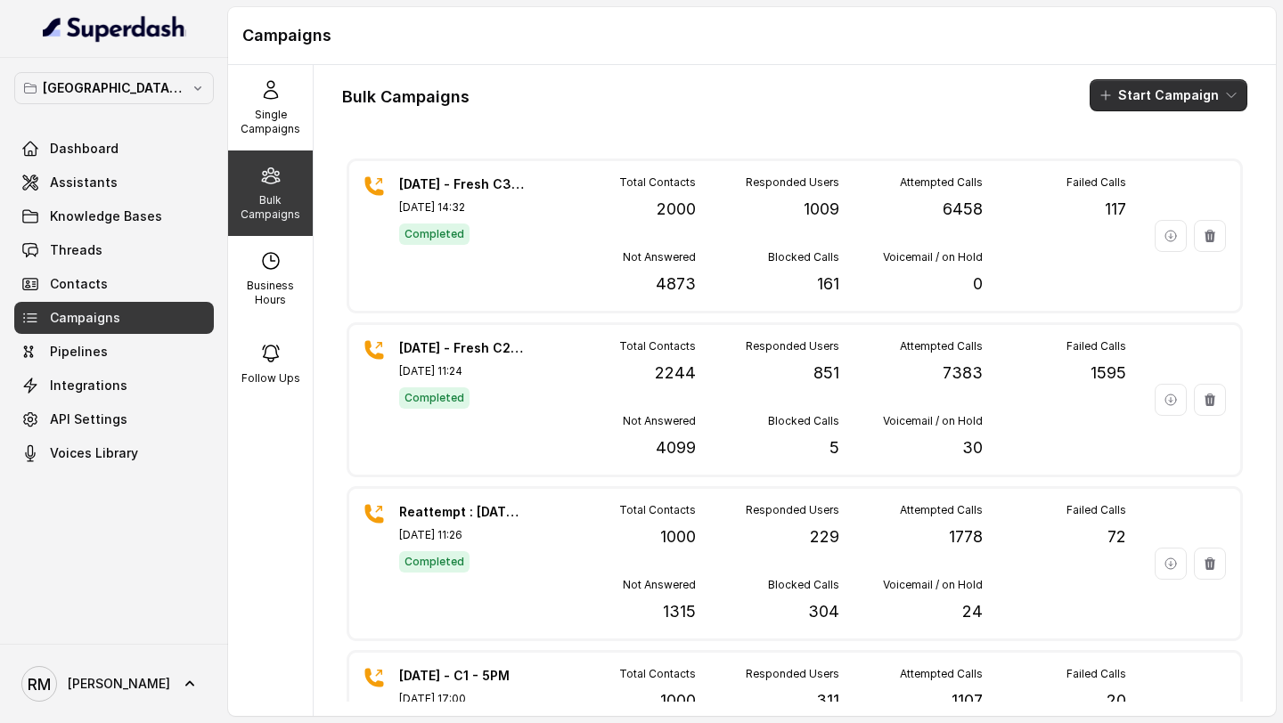
click at [1161, 102] on button "Start Campaign" at bounding box center [1168, 95] width 158 height 32
click at [1109, 166] on icon "button" at bounding box center [1110, 165] width 18 height 18
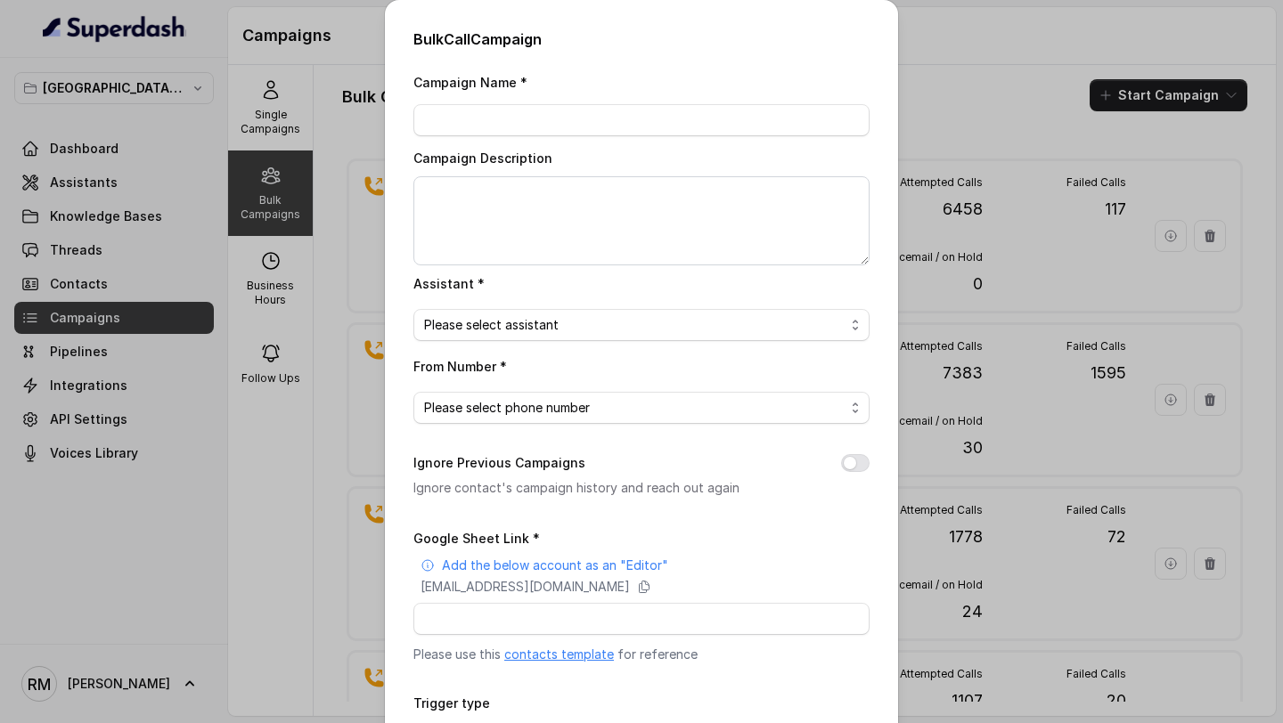
click at [539, 655] on link "contacts template" at bounding box center [559, 654] width 110 height 15
click at [279, 167] on div "Bulk Call Campaign Campaign Name * Campaign Description Assistant * Please sele…" at bounding box center [641, 361] width 1283 height 723
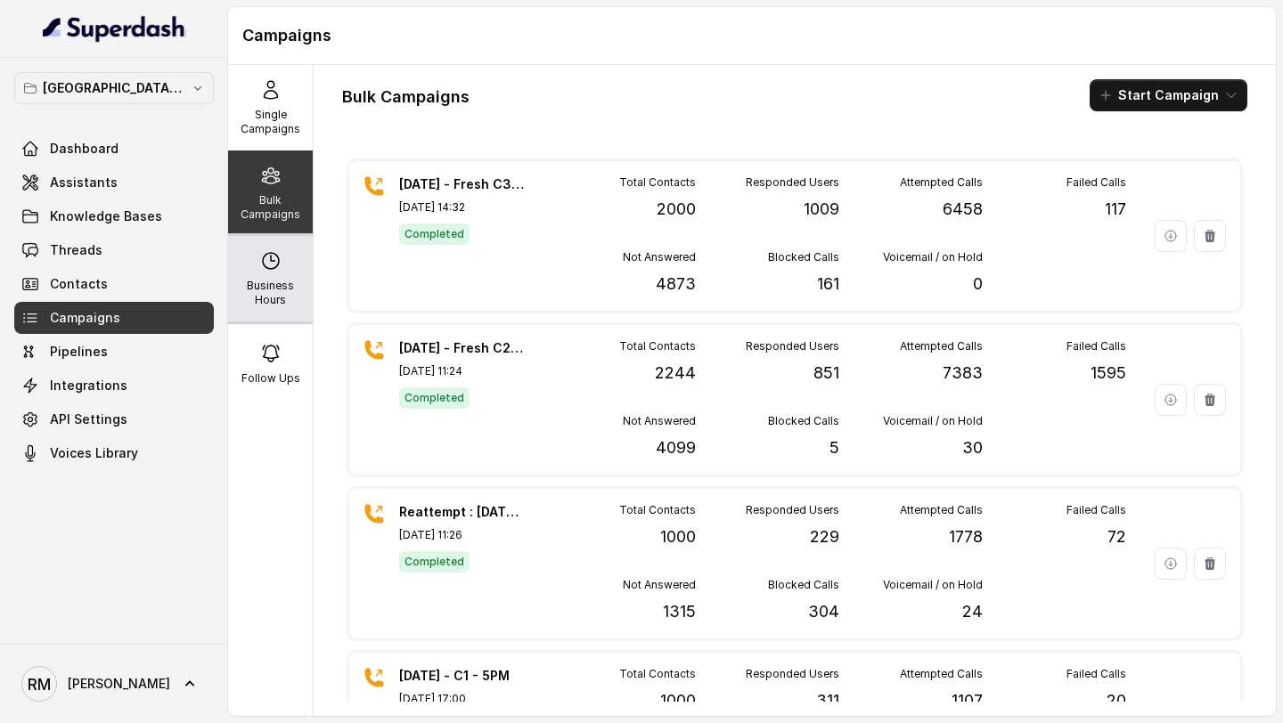
click at [289, 307] on div "Business Hours" at bounding box center [270, 279] width 85 height 86
select select "[GEOGRAPHIC_DATA]/[GEOGRAPHIC_DATA]"
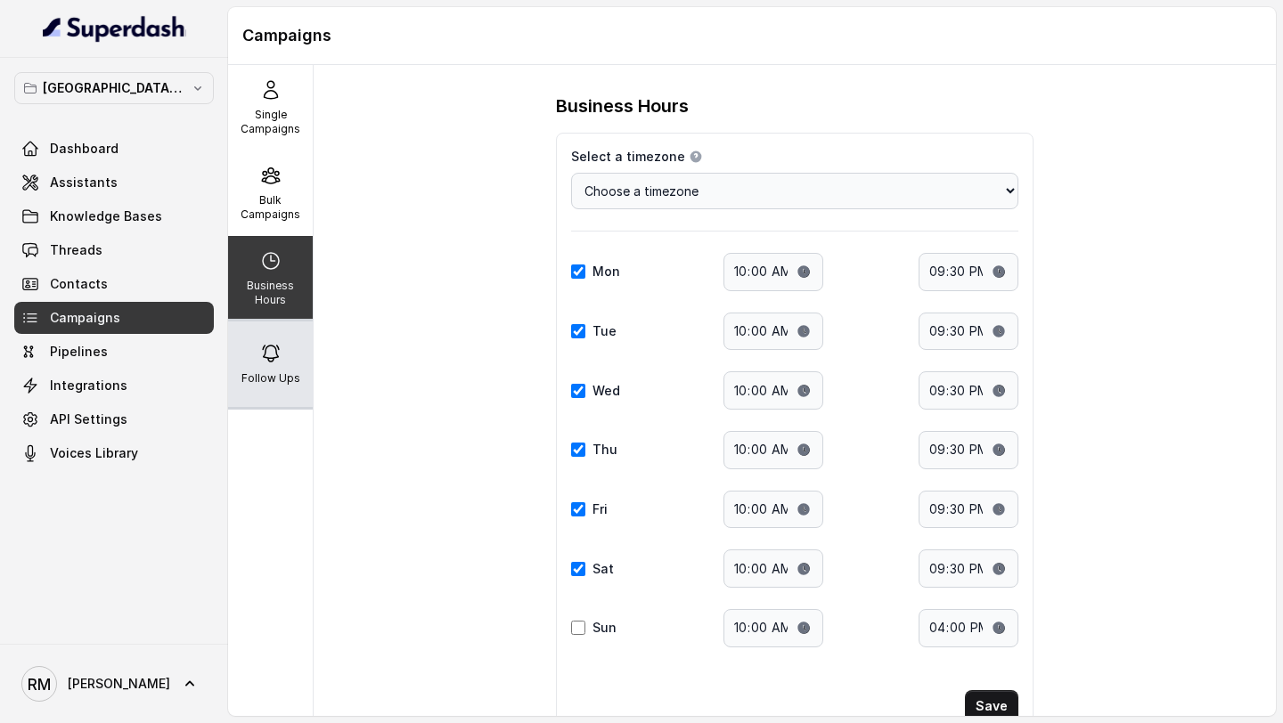
click at [266, 349] on icon at bounding box center [270, 353] width 21 height 21
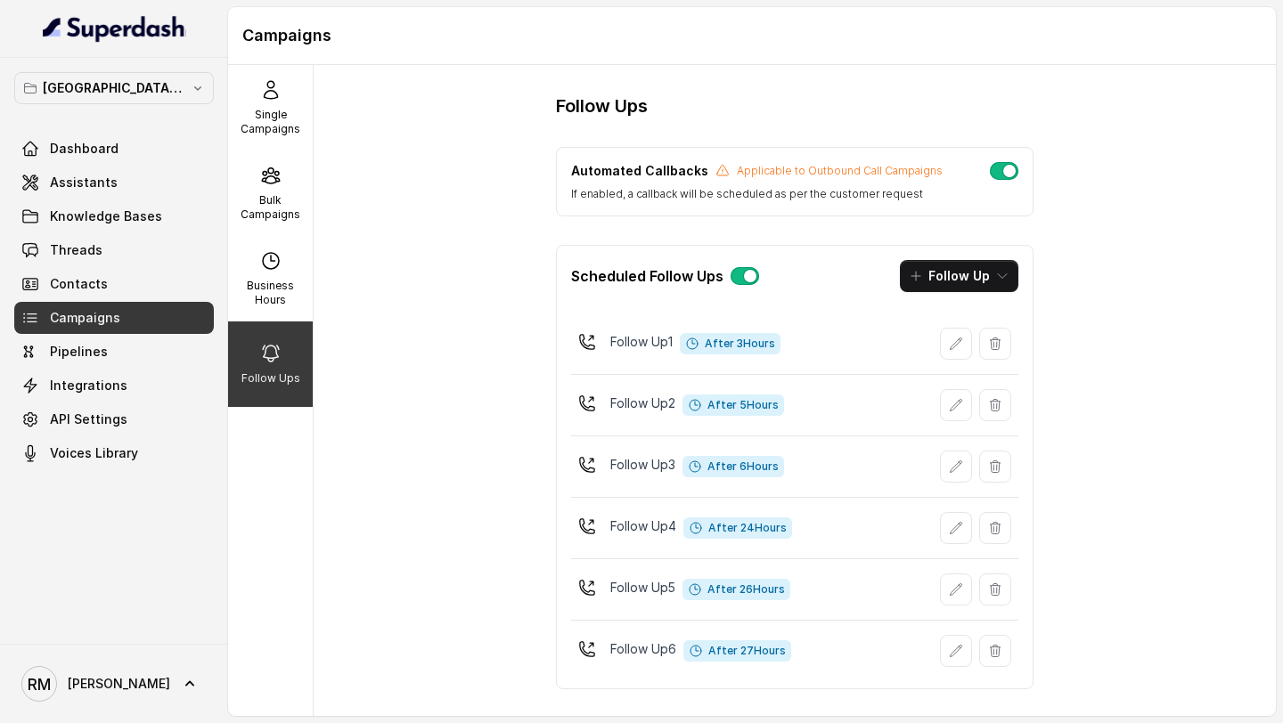
scroll to position [16, 0]
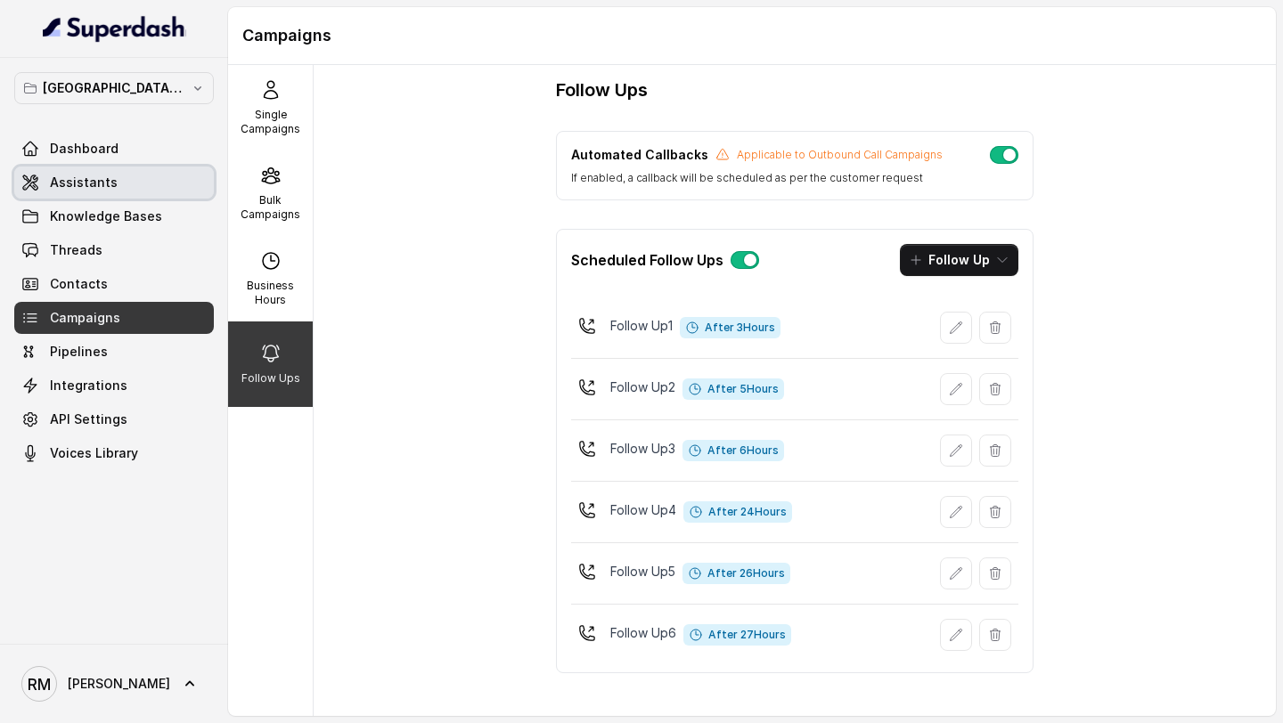
click at [126, 172] on link "Assistants" at bounding box center [114, 183] width 200 height 32
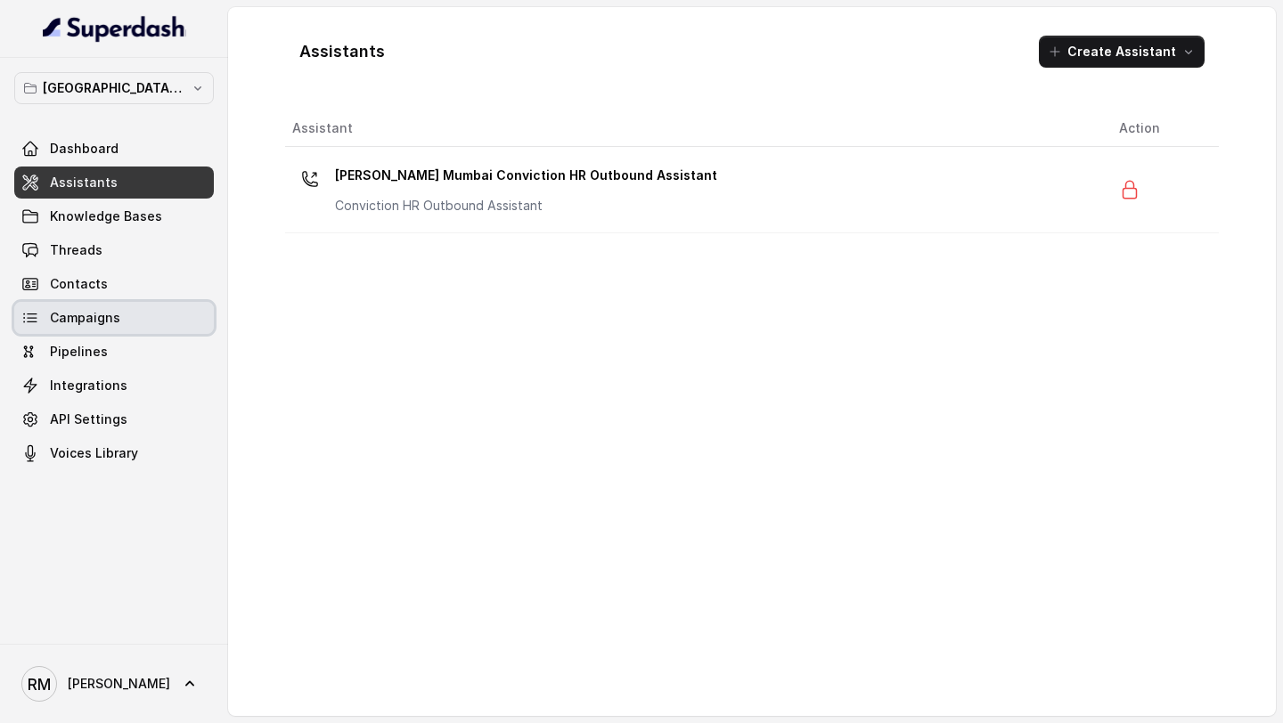
click at [110, 320] on span "Campaigns" at bounding box center [85, 318] width 70 height 18
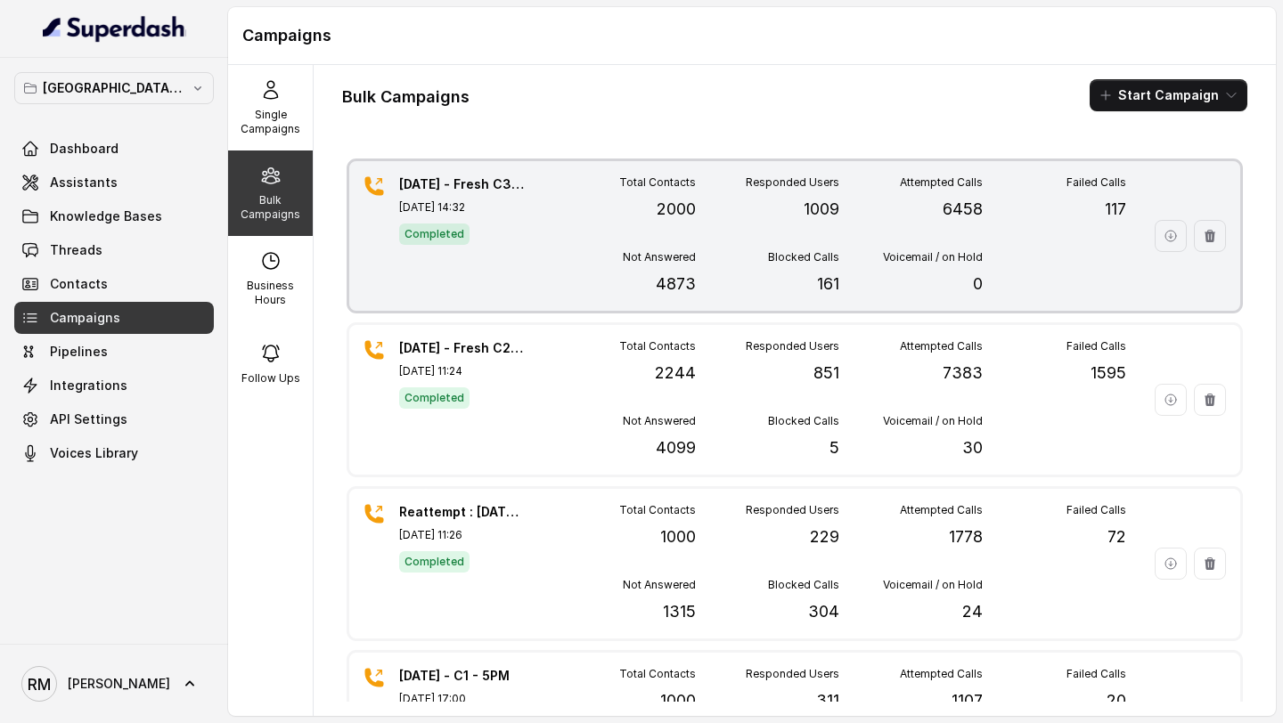
click at [532, 185] on div "30.09.2025 - Fresh C3 - 2:30PM Sep 30, 2025, 14:32 Completed Total Contacts 200…" at bounding box center [794, 236] width 891 height 150
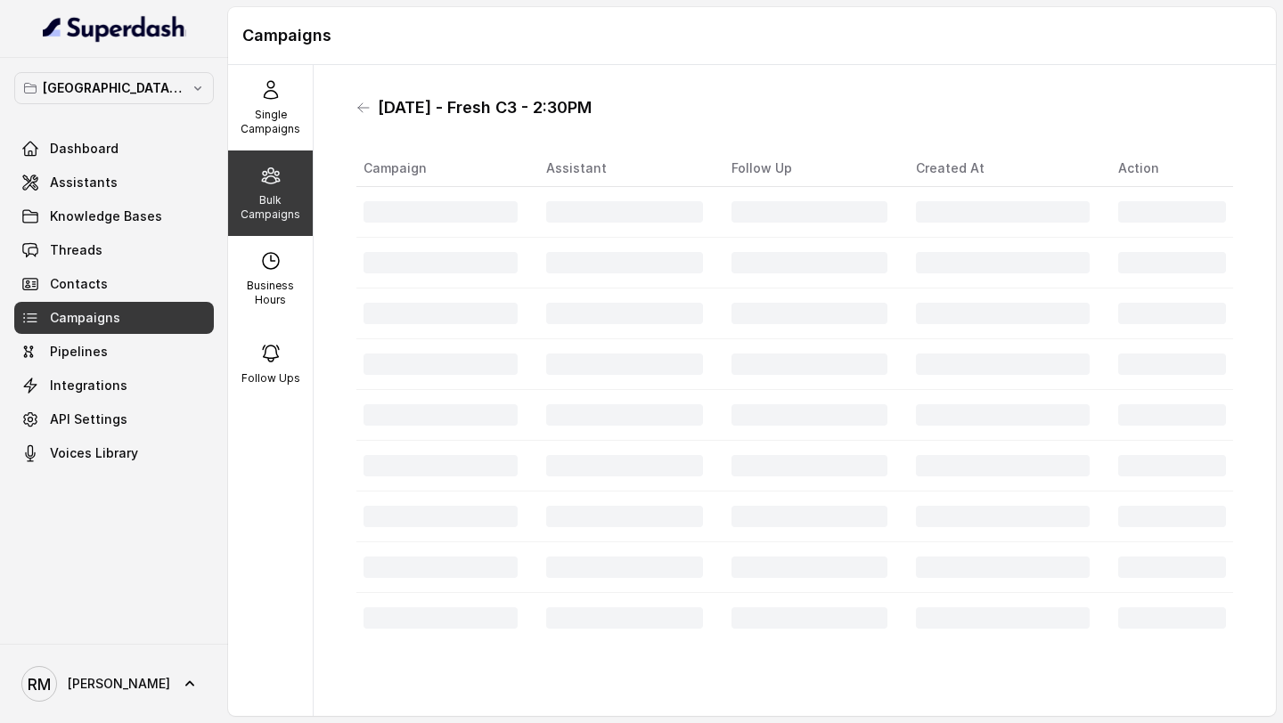
click at [379, 111] on h1 "30.09.2025 - Fresh C3 - 2:30PM" at bounding box center [485, 108] width 214 height 29
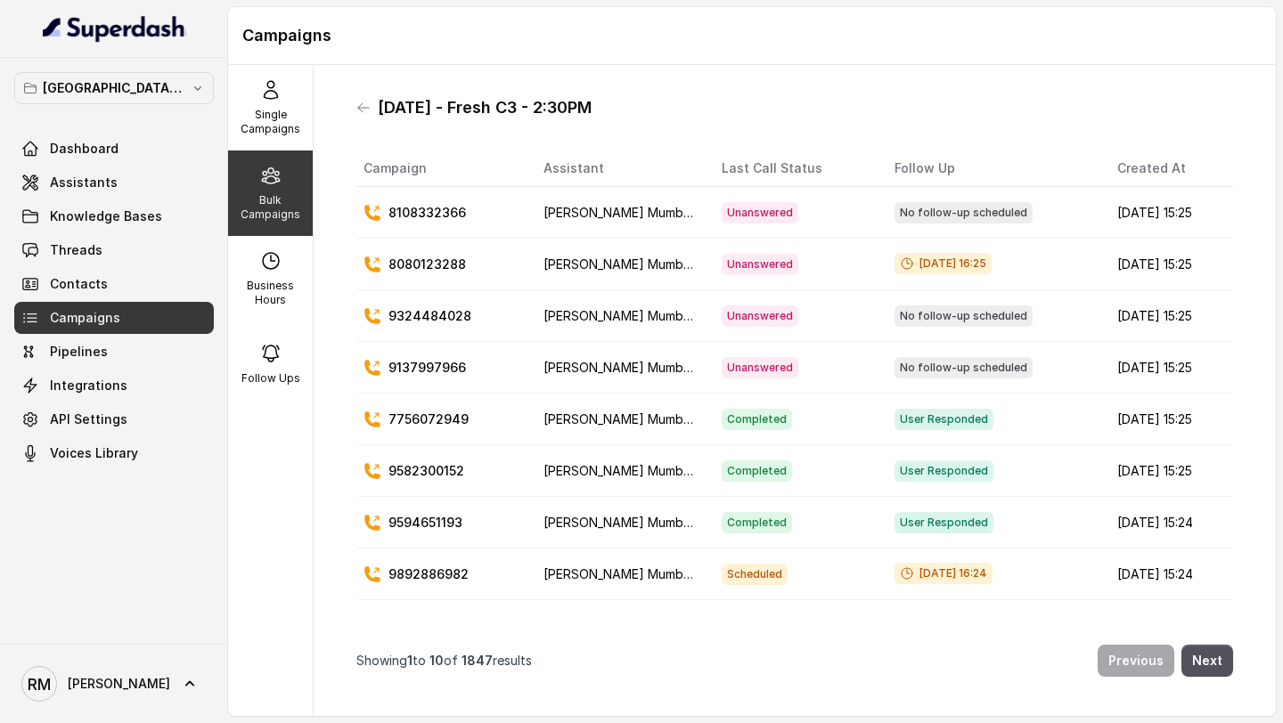
drag, startPoint x: 379, startPoint y: 111, endPoint x: 612, endPoint y: 111, distance: 232.5
click at [591, 111] on h1 "30.09.2025 - Fresh C3 - 2:30PM" at bounding box center [485, 108] width 214 height 29
copy h1 "30.09.2025 - Fresh C3 - 2:30PM"
click at [366, 110] on icon at bounding box center [363, 108] width 14 height 14
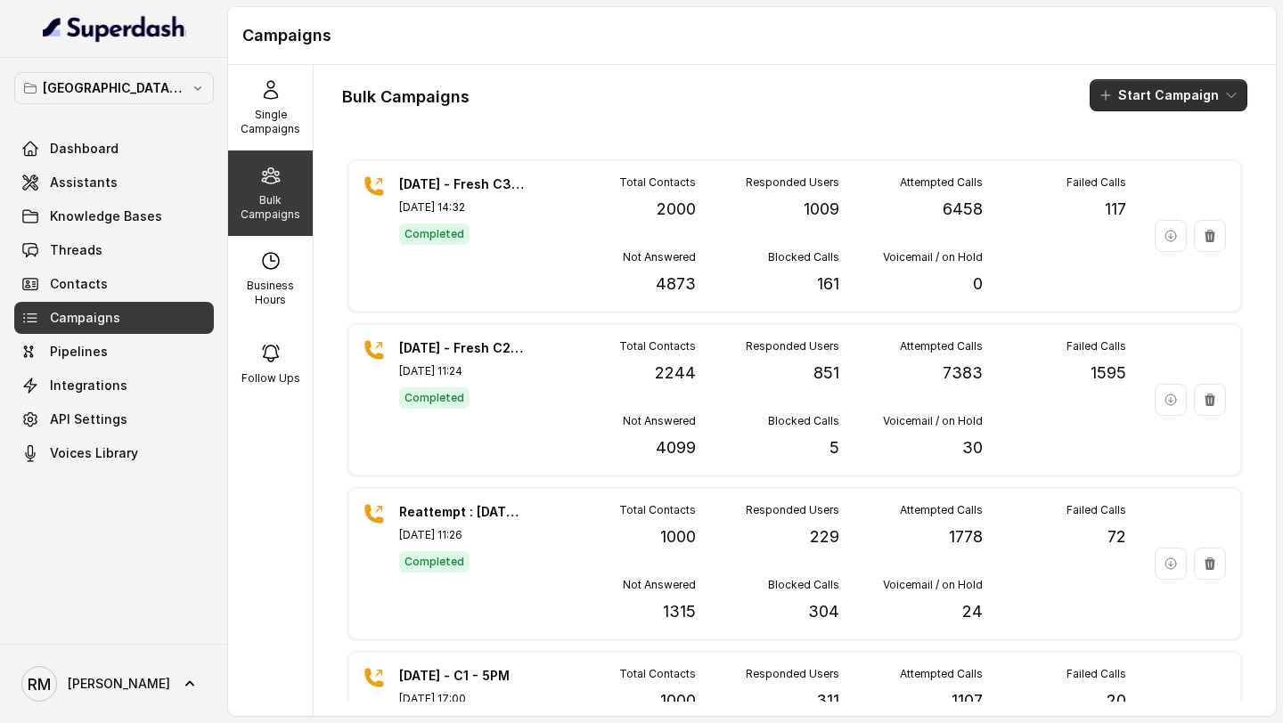
click at [1160, 86] on button "Start Campaign" at bounding box center [1168, 95] width 158 height 32
click at [1121, 166] on div "Call" at bounding box center [1144, 165] width 86 height 18
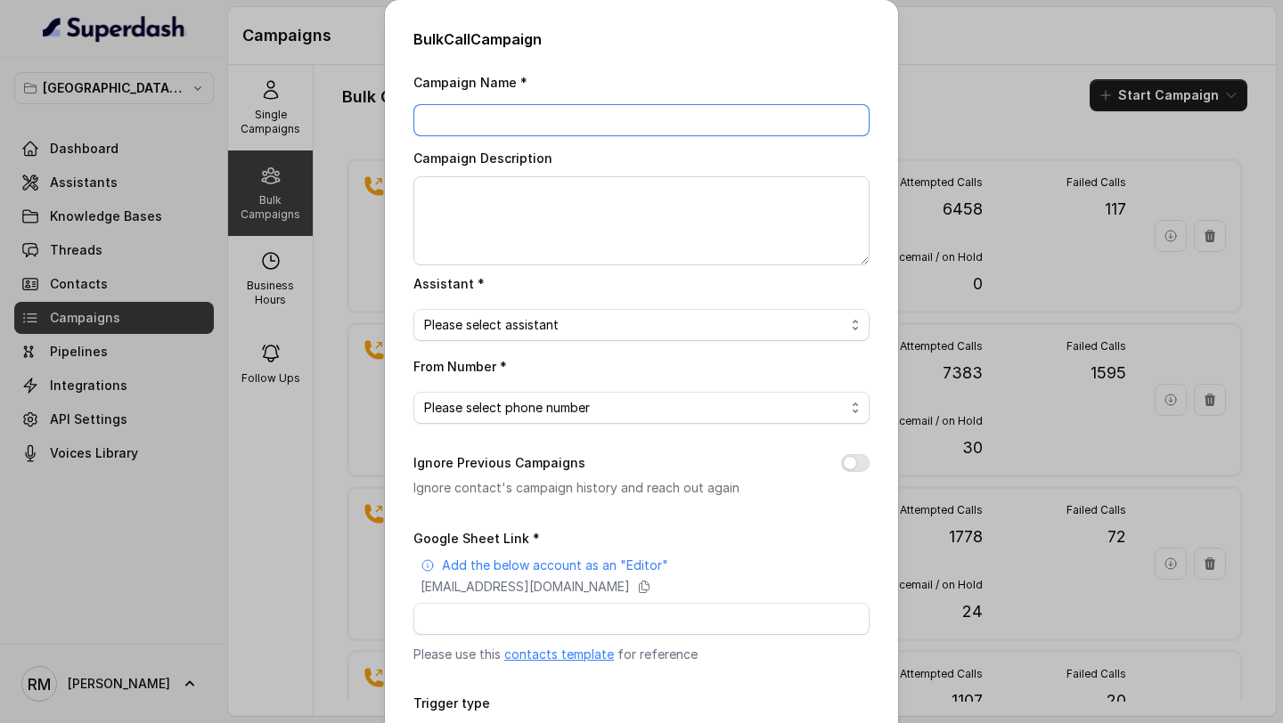
click at [471, 131] on input "Campaign Name *" at bounding box center [641, 120] width 456 height 32
paste input "30.09.2025 - Fresh C3 - 2:30PM"
drag, startPoint x: 438, startPoint y: 113, endPoint x: 395, endPoint y: 113, distance: 43.6
click at [395, 113] on div "Bulk Call Campaign Campaign Name * 30.09.2025 - Fresh C3 - 2:30PM Campaign Desc…" at bounding box center [641, 425] width 513 height 850
click at [550, 118] on input "08.10.2025 - Fresh C3 - 2:30PM" at bounding box center [641, 120] width 456 height 32
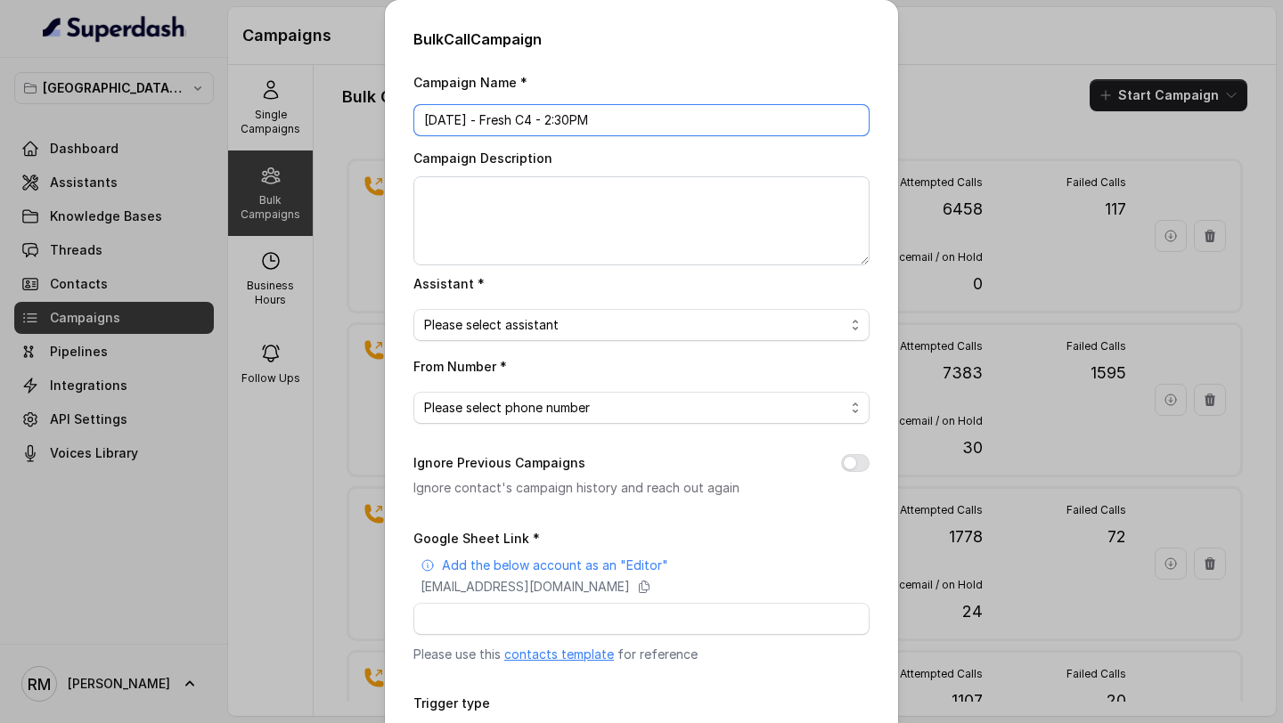
click at [575, 121] on input "08.10.2025 - Fresh C4 - 2:30PM" at bounding box center [641, 120] width 456 height 32
click at [615, 121] on input "08.10.2025 - Fresh C4 - 11:30PM" at bounding box center [641, 120] width 456 height 32
type input "08.10.2025 - Fresh C4 - 11:30AM"
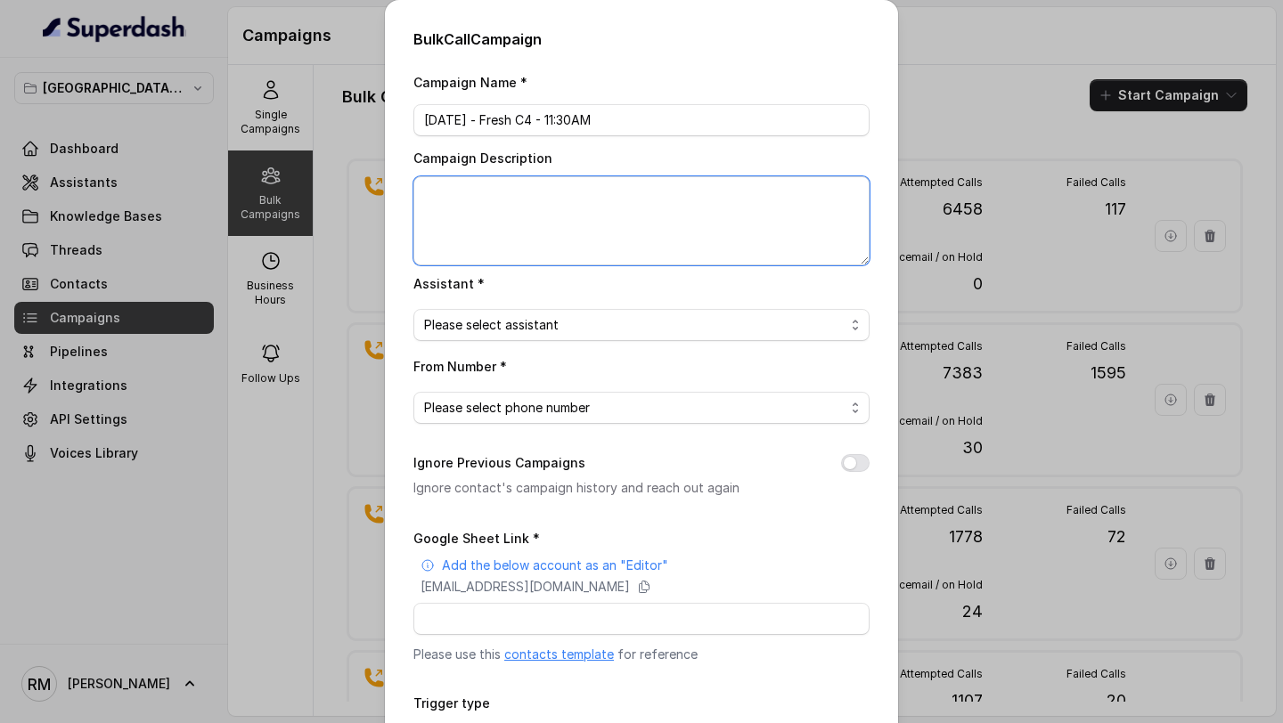
click at [583, 186] on textarea "Campaign Description" at bounding box center [641, 220] width 456 height 89
paste textarea "08.10.2025 - Fresh C4 - 11:30AM"
click at [663, 200] on textarea "08.10.2025 - Fresh C4 - 11:30AM Followups at" at bounding box center [641, 220] width 456 height 89
click at [566, 216] on textarea "08.10.2025 - Fresh C4 - 11:30AM. Followups at" at bounding box center [641, 220] width 456 height 89
click at [630, 219] on textarea "08.10.2025 - Fresh C4 - 11:30AM. Followups at 2:30 PM, 4:30PM, 5:30 PM & next d…" at bounding box center [641, 220] width 456 height 89
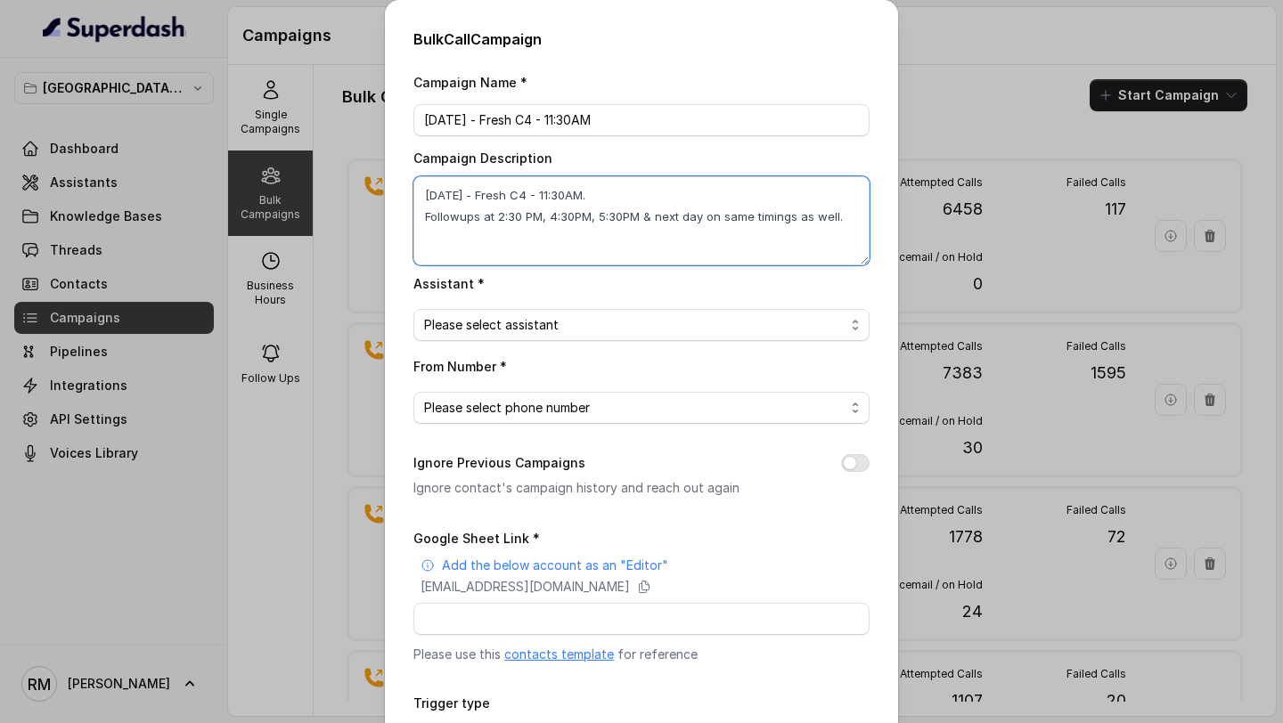
click at [528, 220] on textarea "08.10.2025 - Fresh C4 - 11:30AM. Followups at 2:30 PM, 4:30PM, 5:30PM & next da…" at bounding box center [641, 220] width 456 height 89
type textarea "08.10.2025 - Fresh C4 - 11:30AM. Followups at 2:30PM, 4:30PM, 5:30PM & next day…"
click at [524, 329] on span "Please select assistant" at bounding box center [634, 324] width 420 height 21
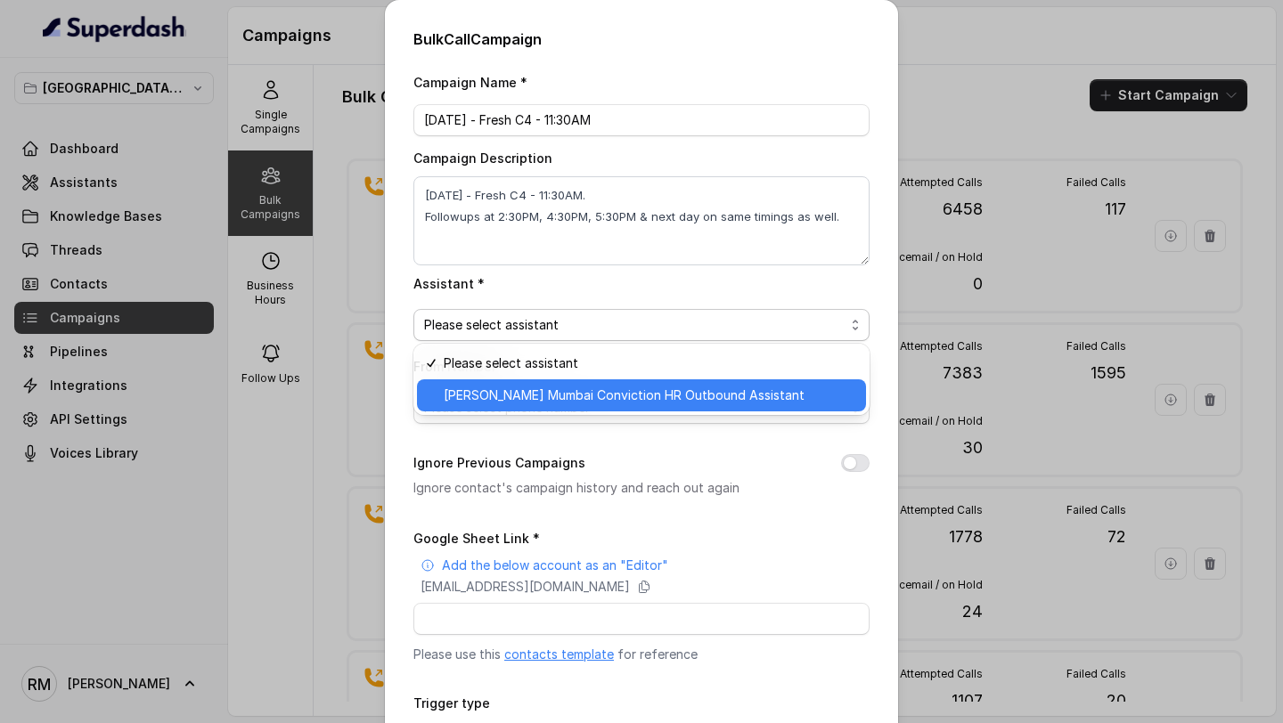
click at [502, 390] on span "Kemp Mumbai Conviction HR Outbound Assistant" at bounding box center [650, 395] width 412 height 21
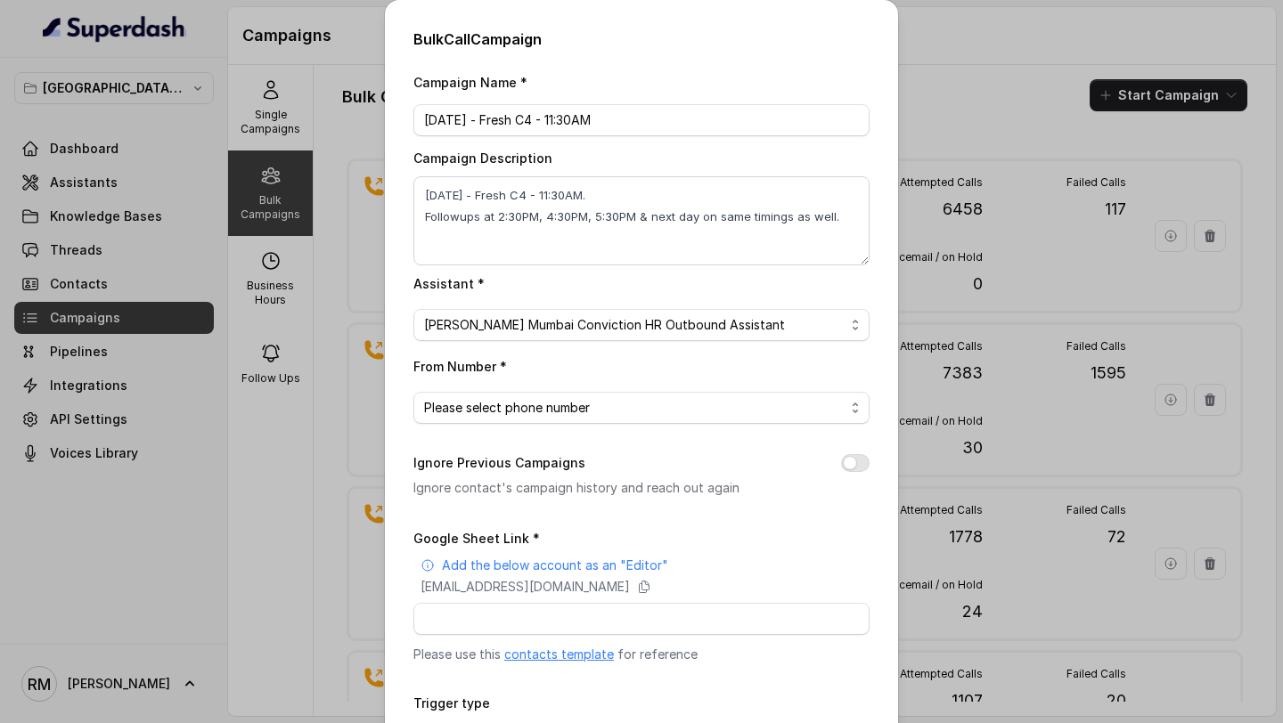
scroll to position [114, 0]
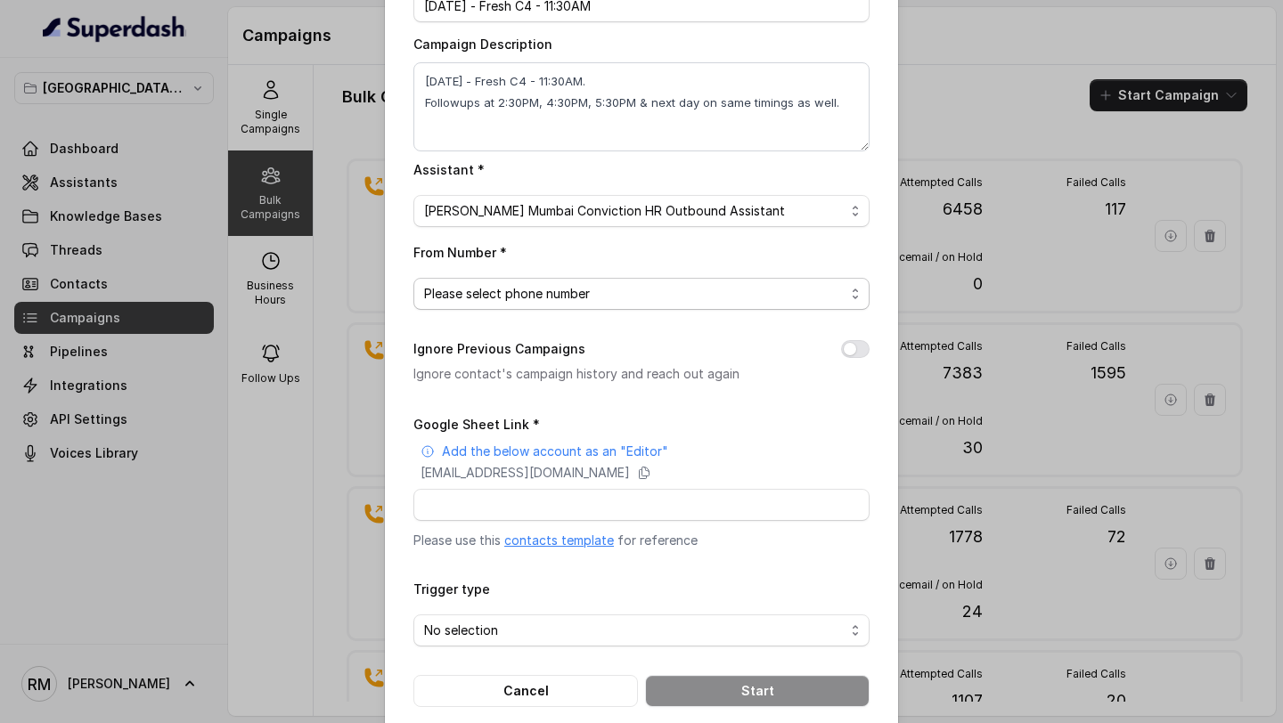
click at [568, 298] on span "Please select phone number" at bounding box center [634, 293] width 420 height 21
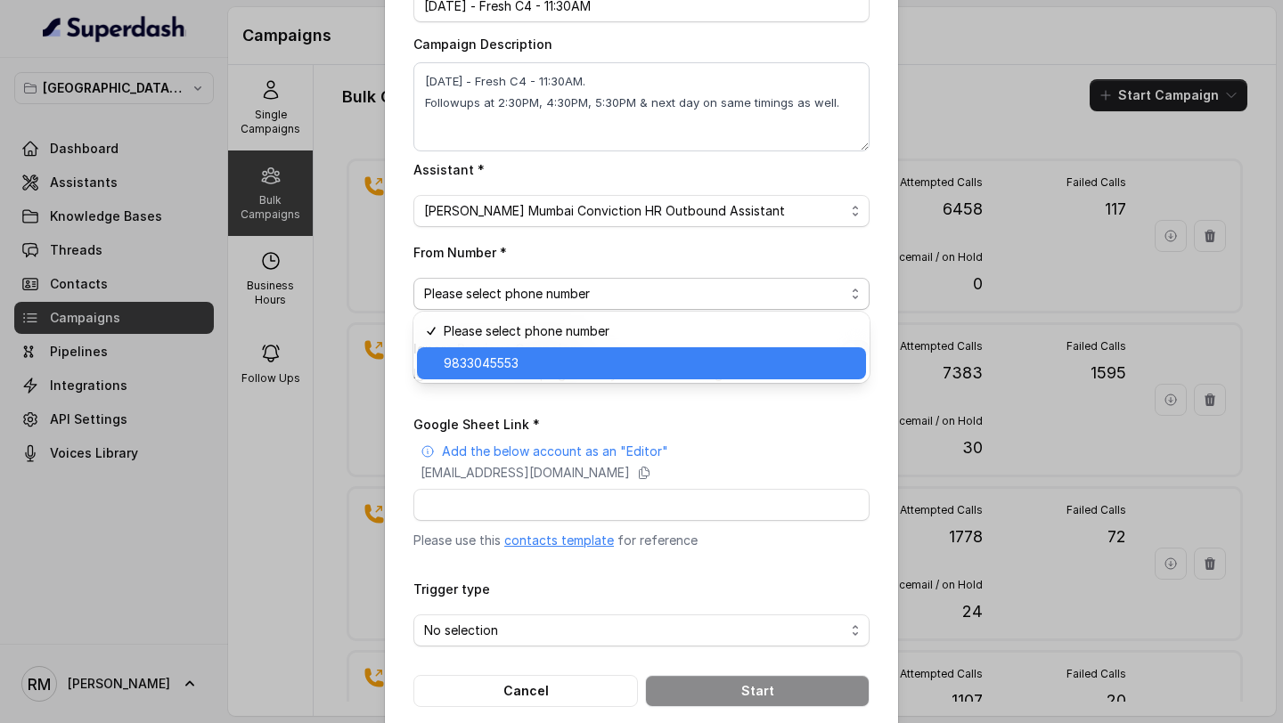
click at [550, 366] on span "9833045553" at bounding box center [650, 363] width 412 height 21
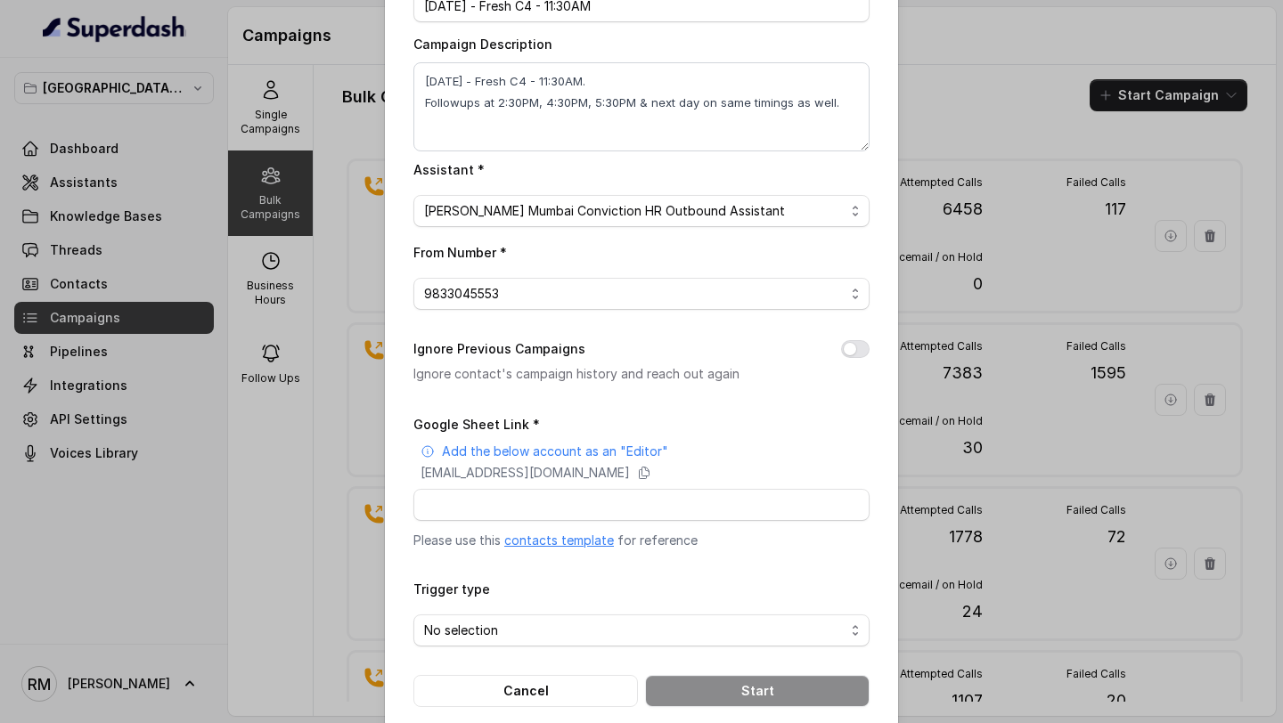
scroll to position [138, 0]
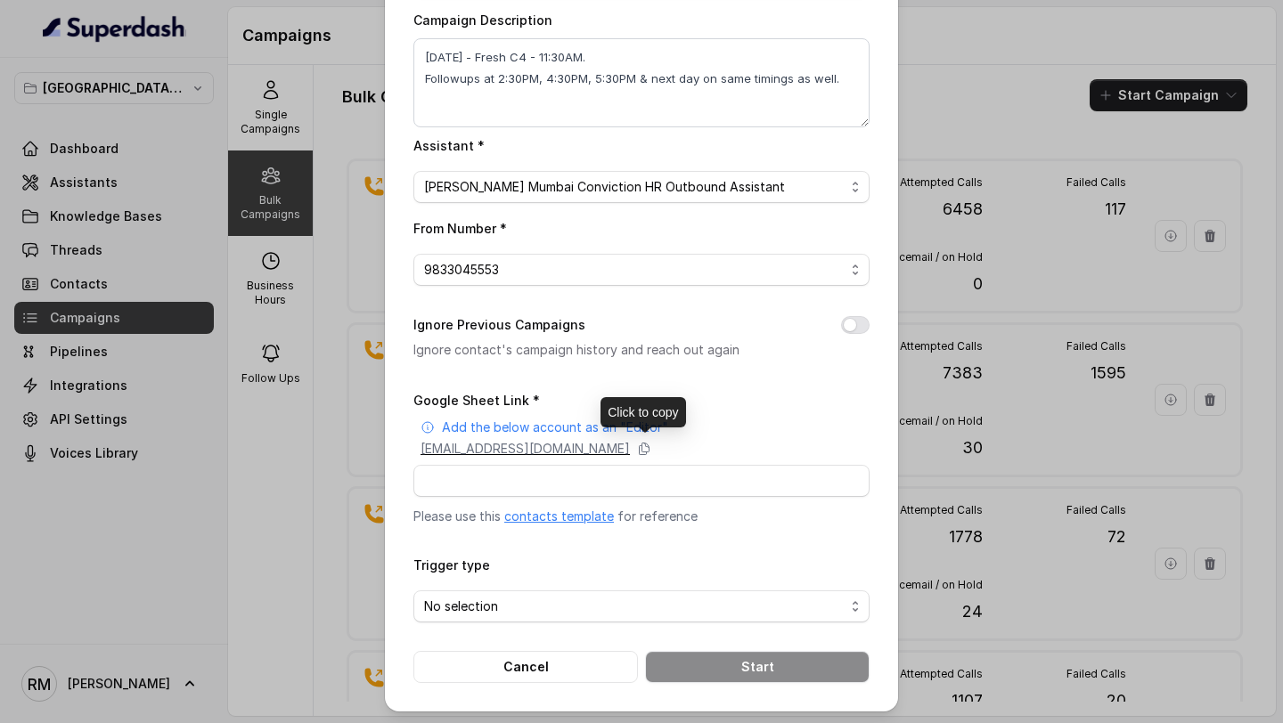
click at [567, 452] on p "superdash@superdash-382709.iam.gserviceaccount.com" at bounding box center [524, 449] width 209 height 18
click at [498, 485] on input "Google Sheet Link *" at bounding box center [641, 481] width 456 height 32
paste input "https://docs.google.com/spreadsheets/d/1hdKAnEG-EUl97cVvFwpuXg-sH1d6JUUtUFFd0VM…"
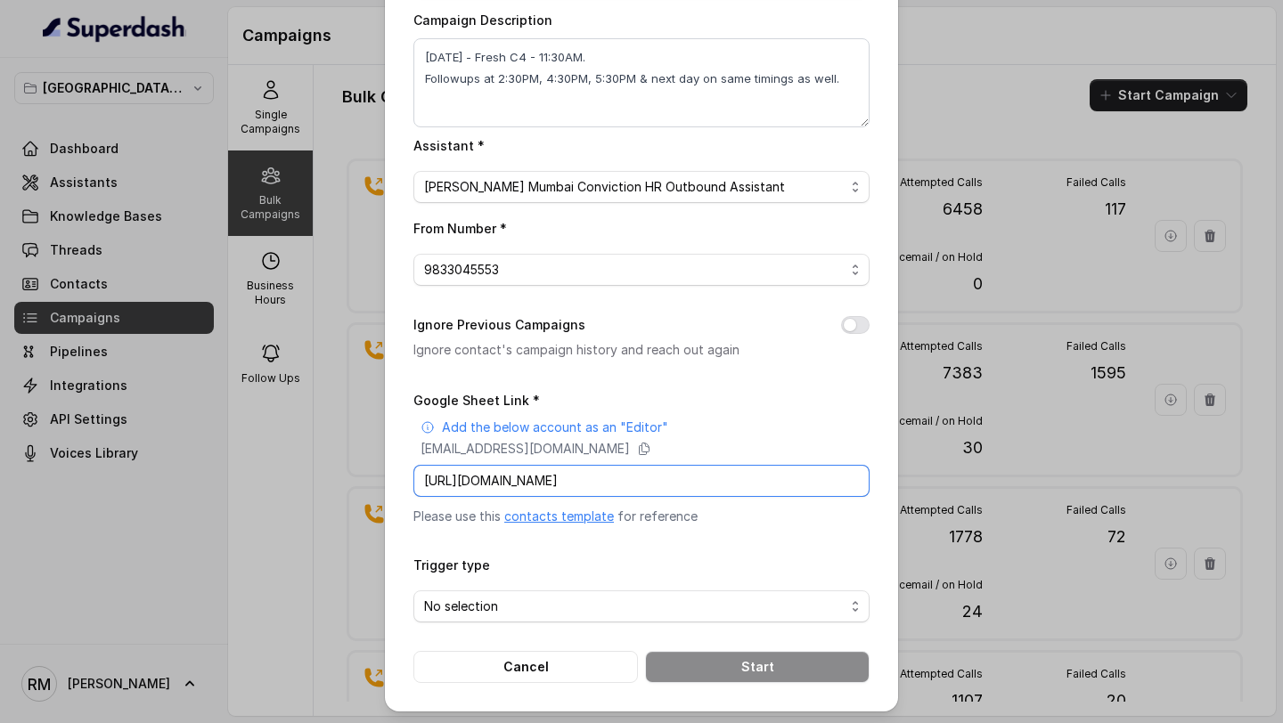
scroll to position [0, 249]
type input "https://docs.google.com/spreadsheets/d/1hdKAnEG-EUl97cVvFwpuXg-sH1d6JUUtUFFd0VM…"
click at [578, 382] on div "Campaign Name * 08.10.2025 - Fresh C4 - 11:30AM Campaign Description 08.10.2025…" at bounding box center [641, 308] width 456 height 750
click at [553, 609] on span "No selection" at bounding box center [634, 606] width 420 height 21
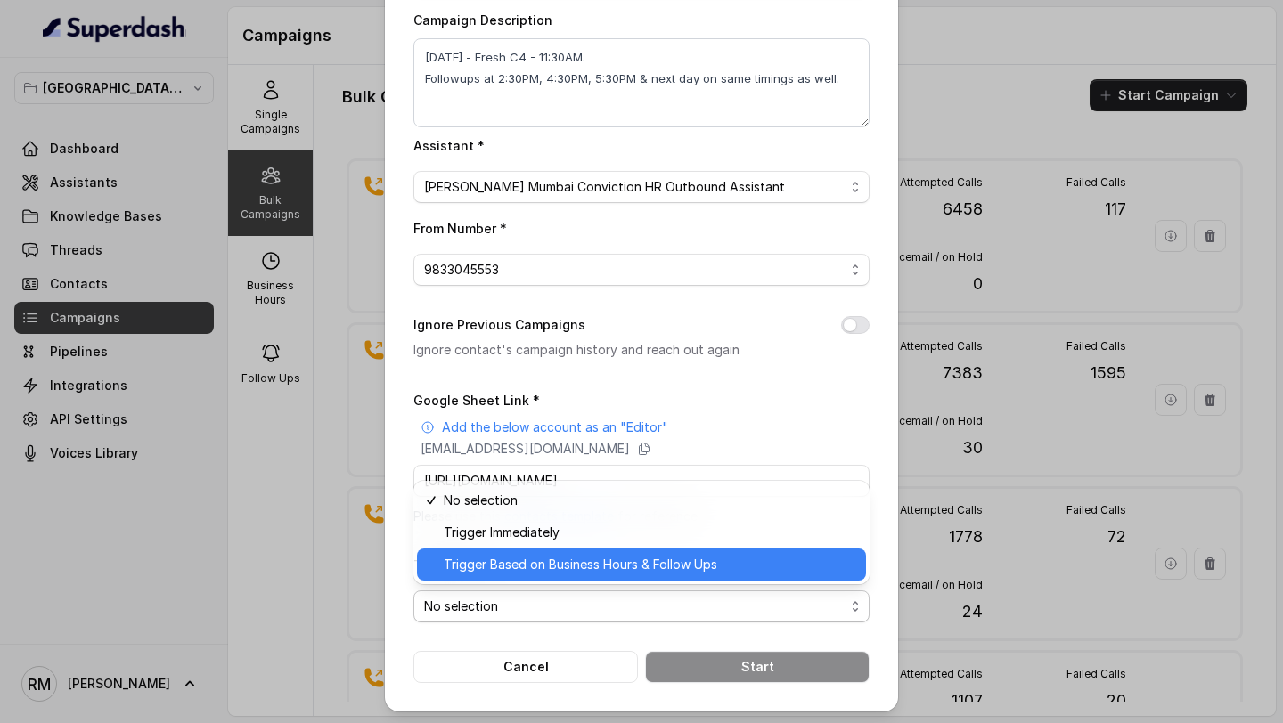
click at [574, 563] on span "Trigger Based on Business Hours & Follow Ups" at bounding box center [650, 564] width 412 height 21
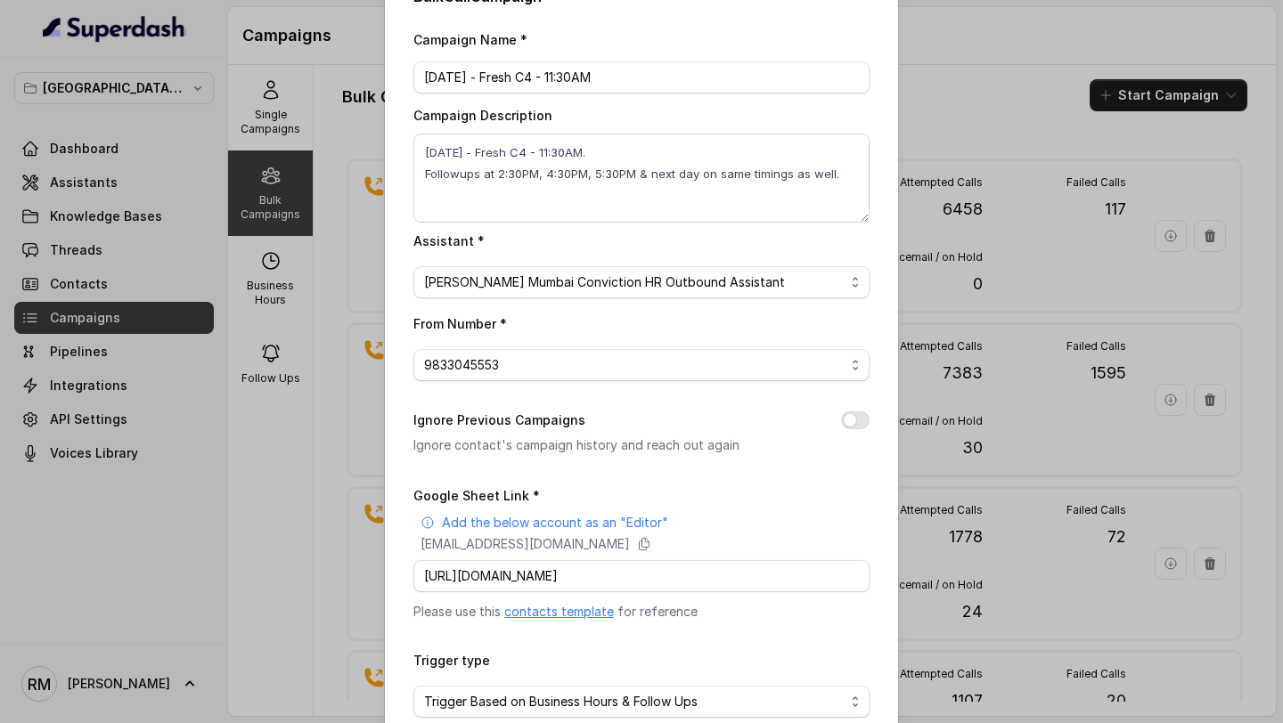
scroll to position [138, 0]
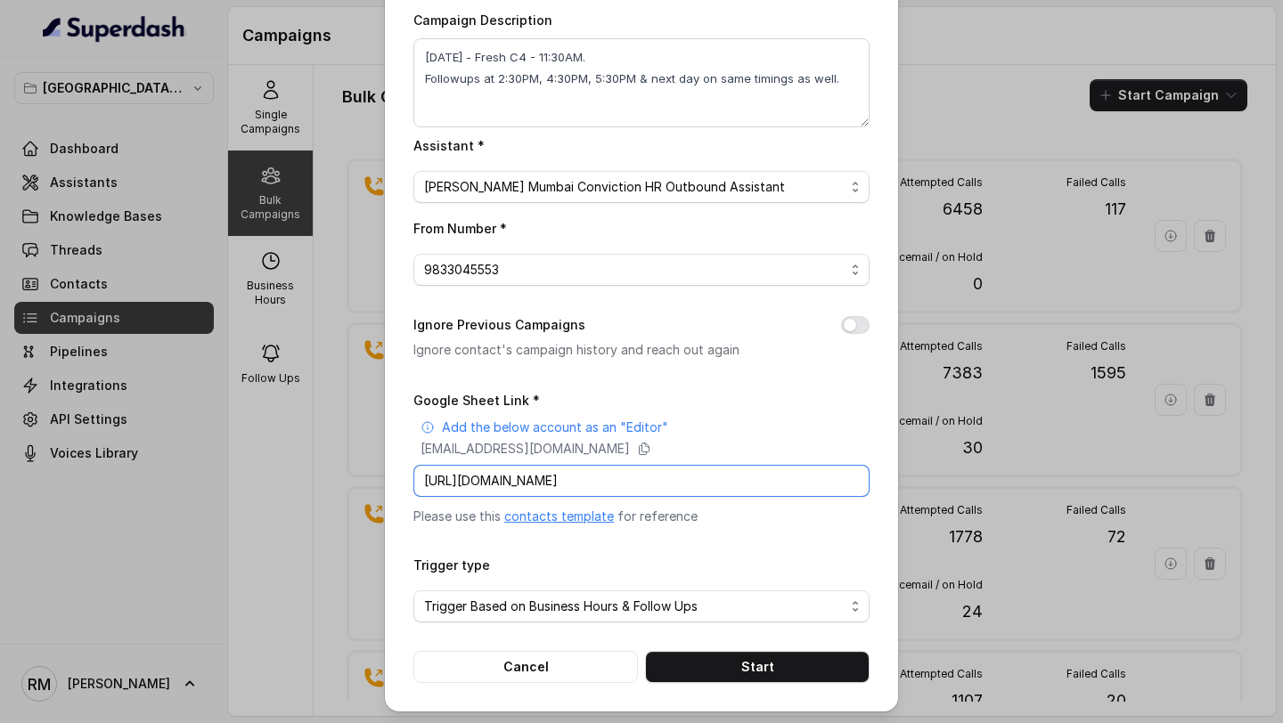
click at [518, 490] on input "https://docs.google.com/spreadsheets/d/1hdKAnEG-EUl97cVvFwpuXg-sH1d6JUUtUFFd0VM…" at bounding box center [641, 481] width 456 height 32
click at [524, 483] on input "https://docs.google.com/spreadsheets/d/1hdKAnEG-EUl97cVvFwpuXg-sH1d6JUUtUFFd0VM…" at bounding box center [641, 481] width 456 height 32
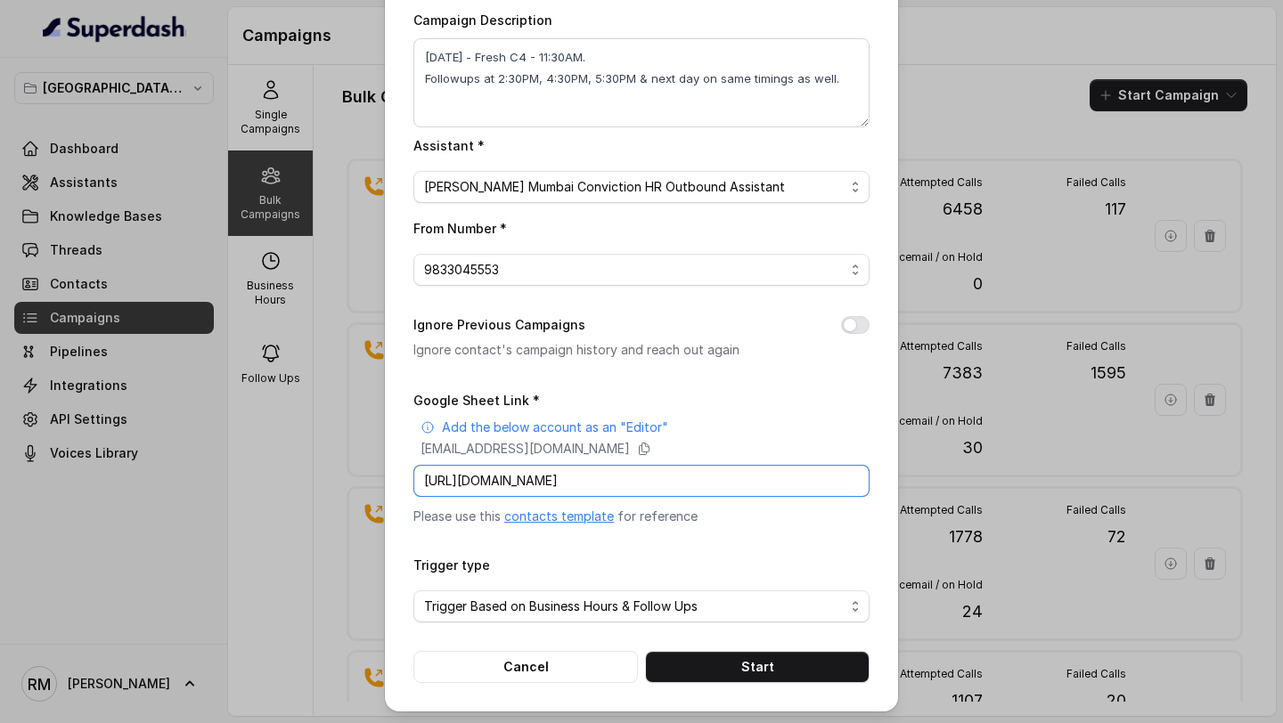
click at [524, 483] on input "https://docs.google.com/spreadsheets/d/1hdKAnEG-EUl97cVvFwpuXg-sH1d6JUUtUFFd0VM…" at bounding box center [641, 481] width 456 height 32
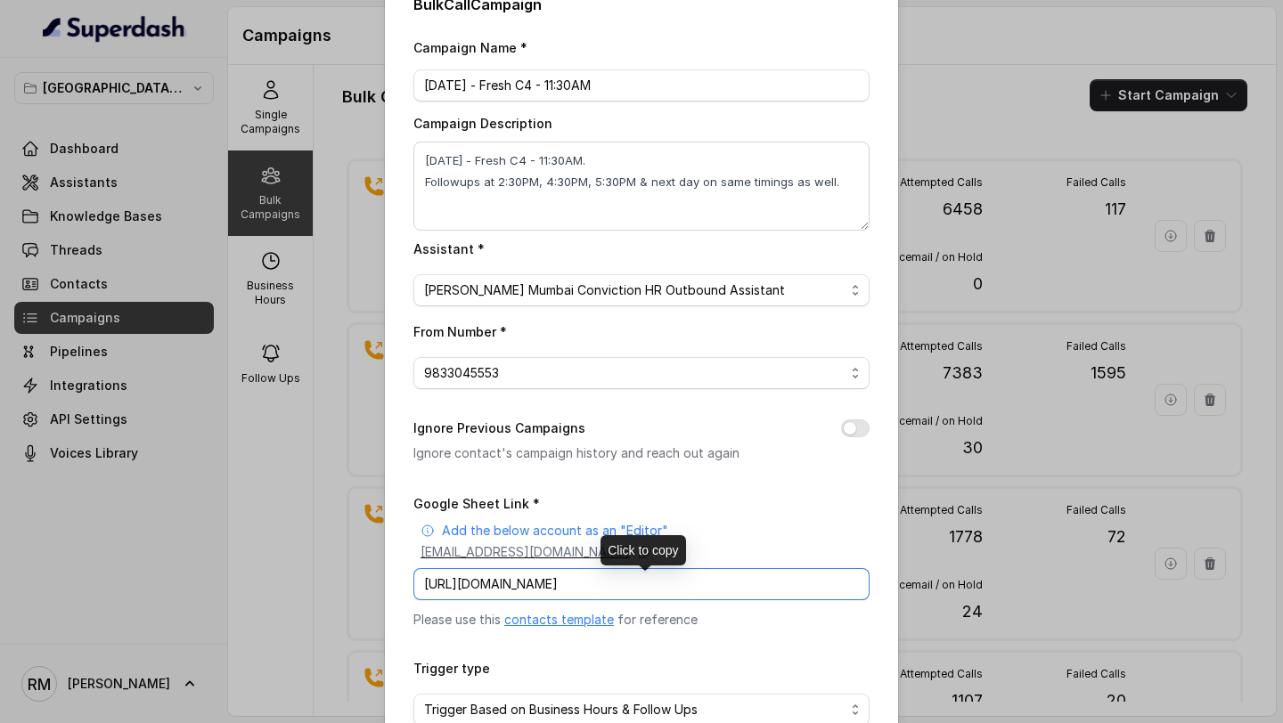
scroll to position [0, 0]
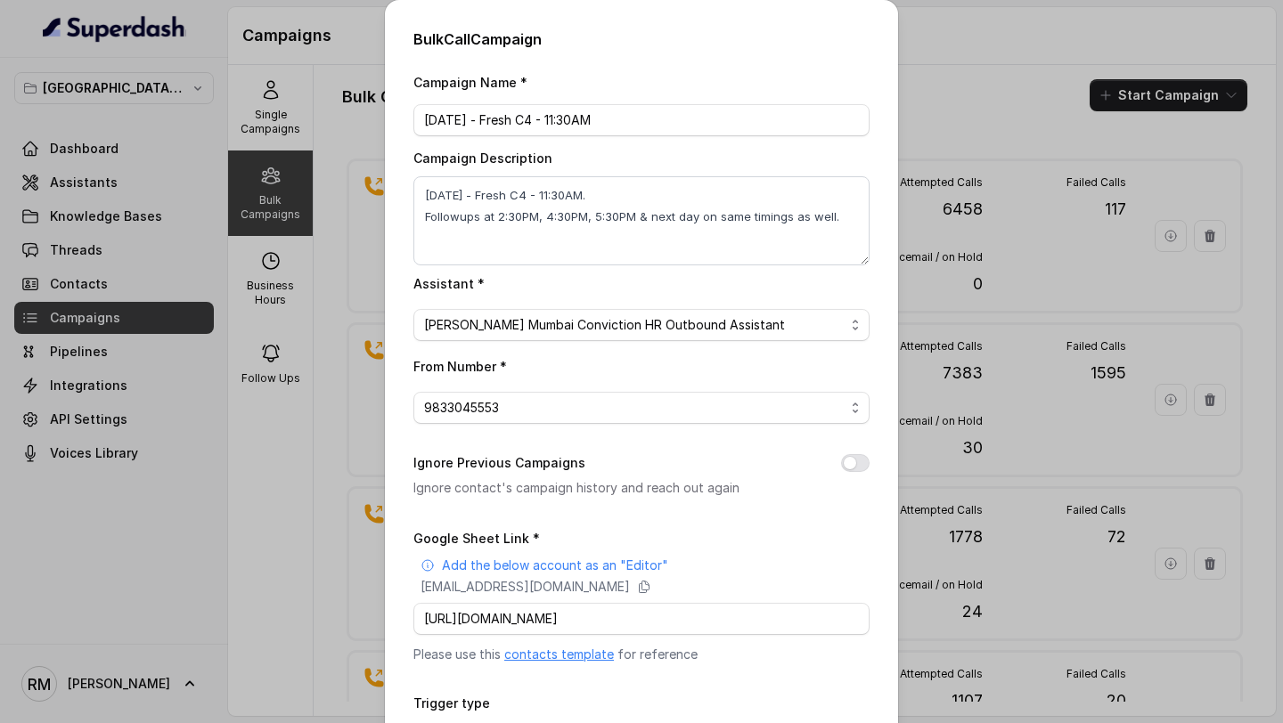
click at [551, 428] on div "Campaign Name * 08.10.2025 - Fresh C4 - 11:30AM Campaign Description 08.10.2025…" at bounding box center [641, 446] width 456 height 750
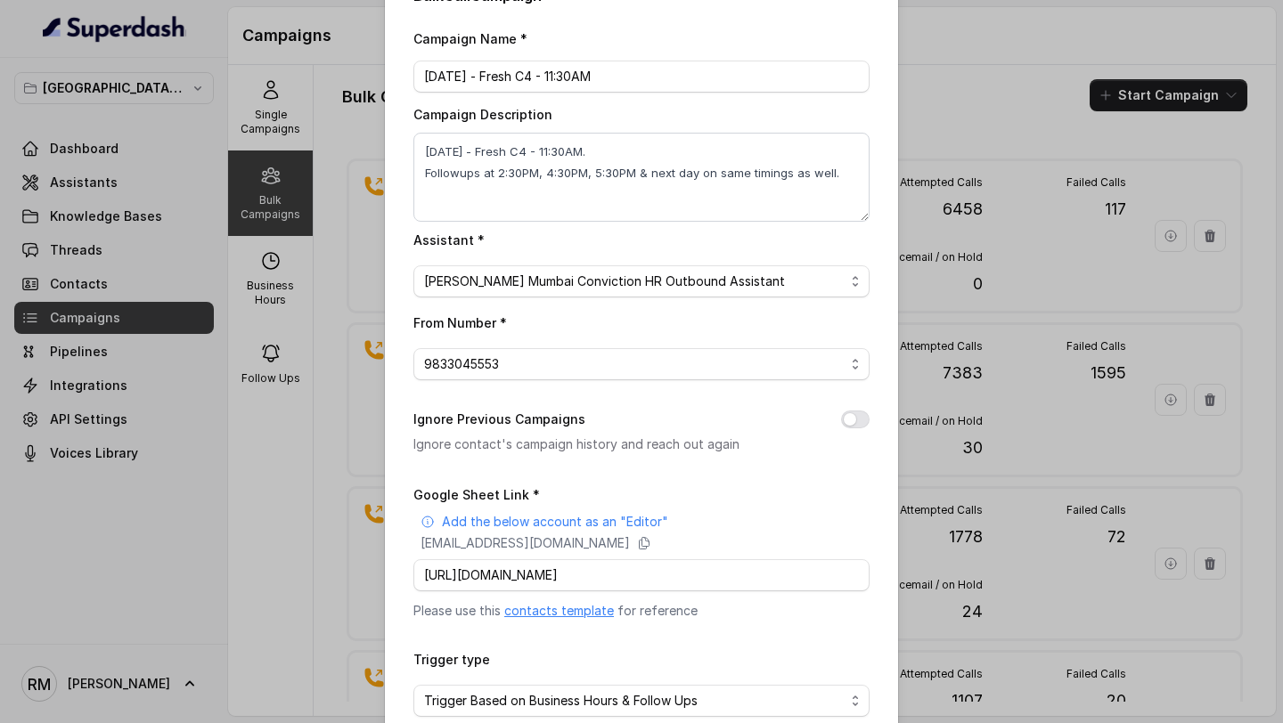
scroll to position [138, 0]
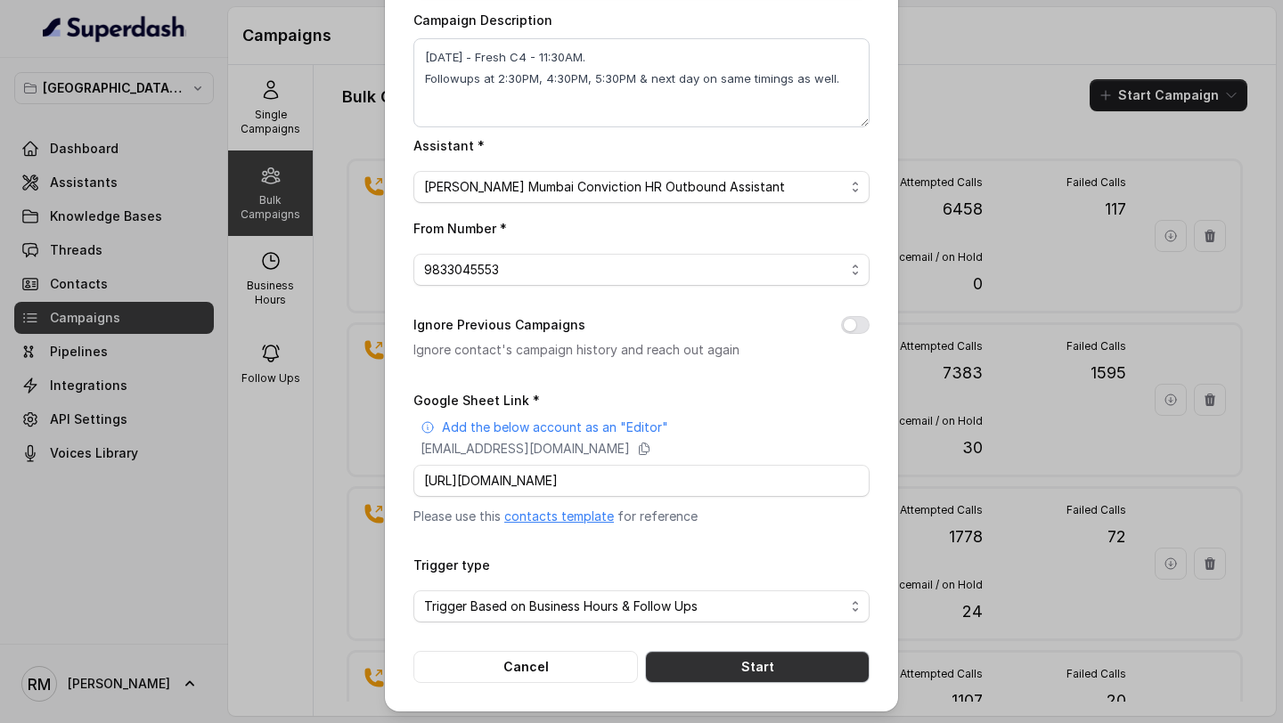
click at [740, 665] on button "Start" at bounding box center [757, 667] width 224 height 32
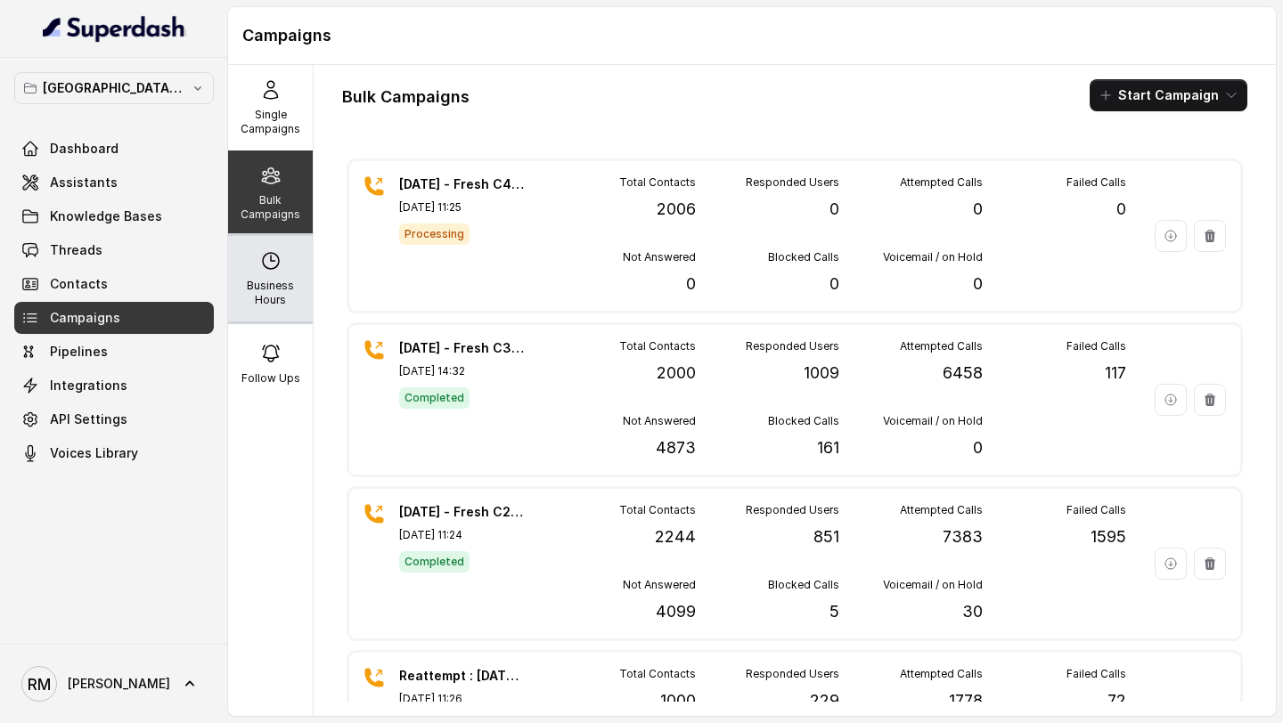
click at [273, 277] on div "Business Hours" at bounding box center [270, 279] width 85 height 86
select select "Asia/Calcutta"
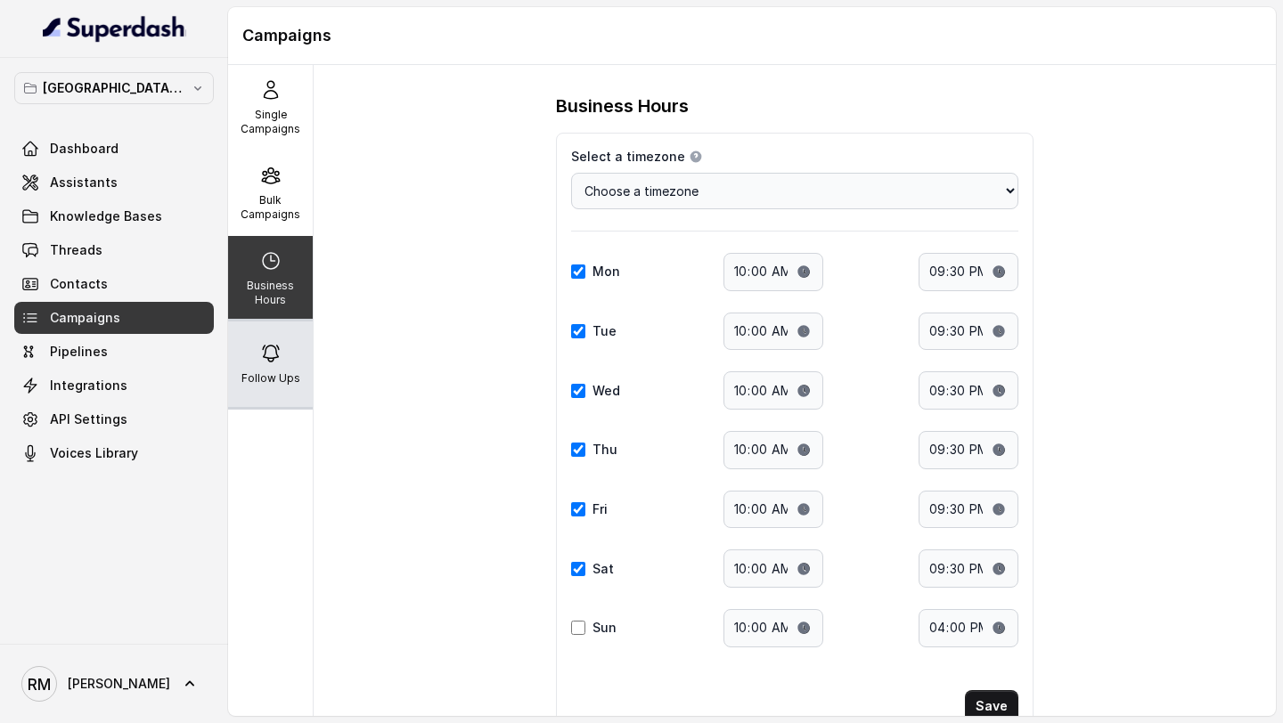
click at [291, 368] on div "Follow Ups" at bounding box center [270, 365] width 85 height 86
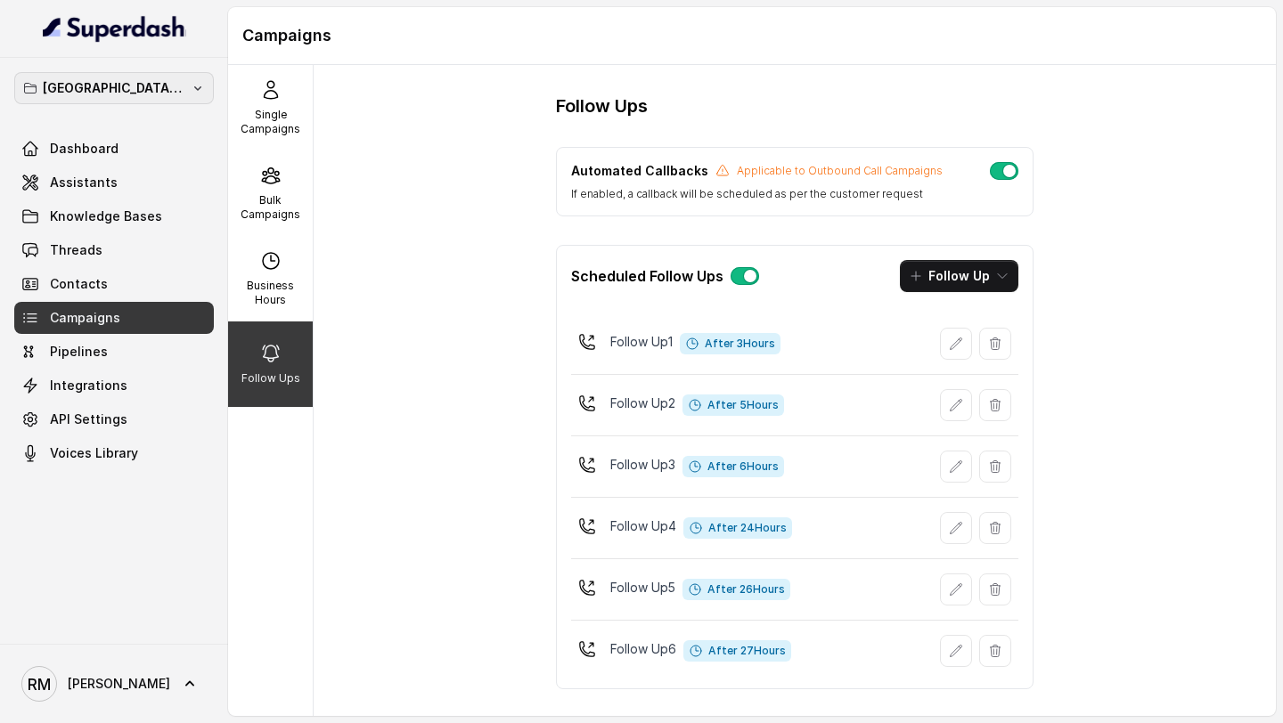
click at [145, 94] on p "Mumbai - Kemp - Malad" at bounding box center [114, 87] width 143 height 21
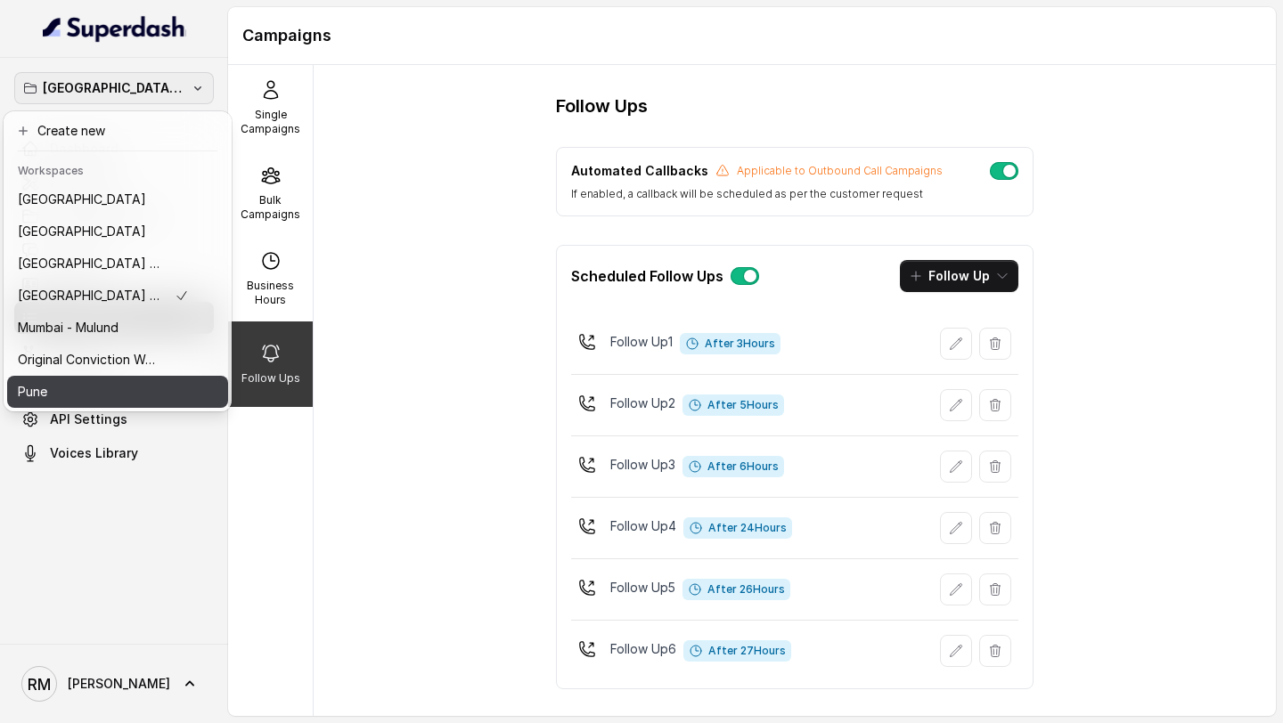
click at [101, 395] on div "Pune" at bounding box center [103, 391] width 171 height 21
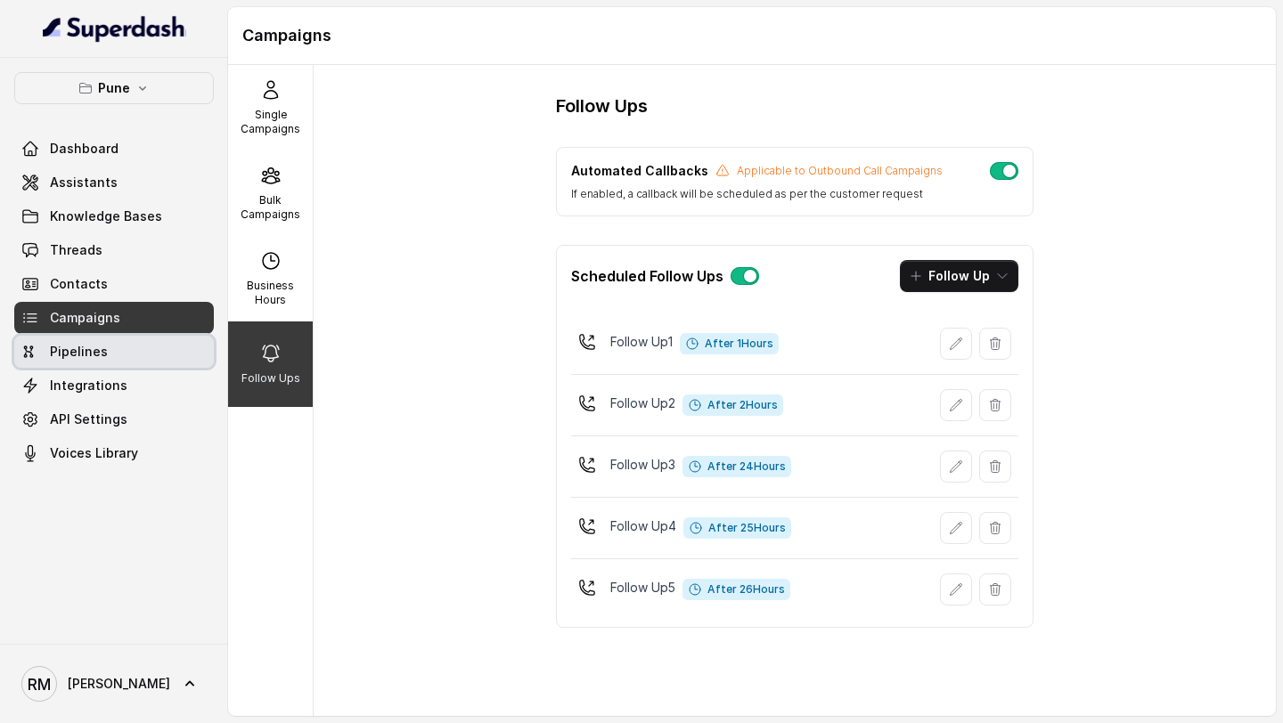
click at [125, 353] on link "Pipelines" at bounding box center [114, 352] width 200 height 32
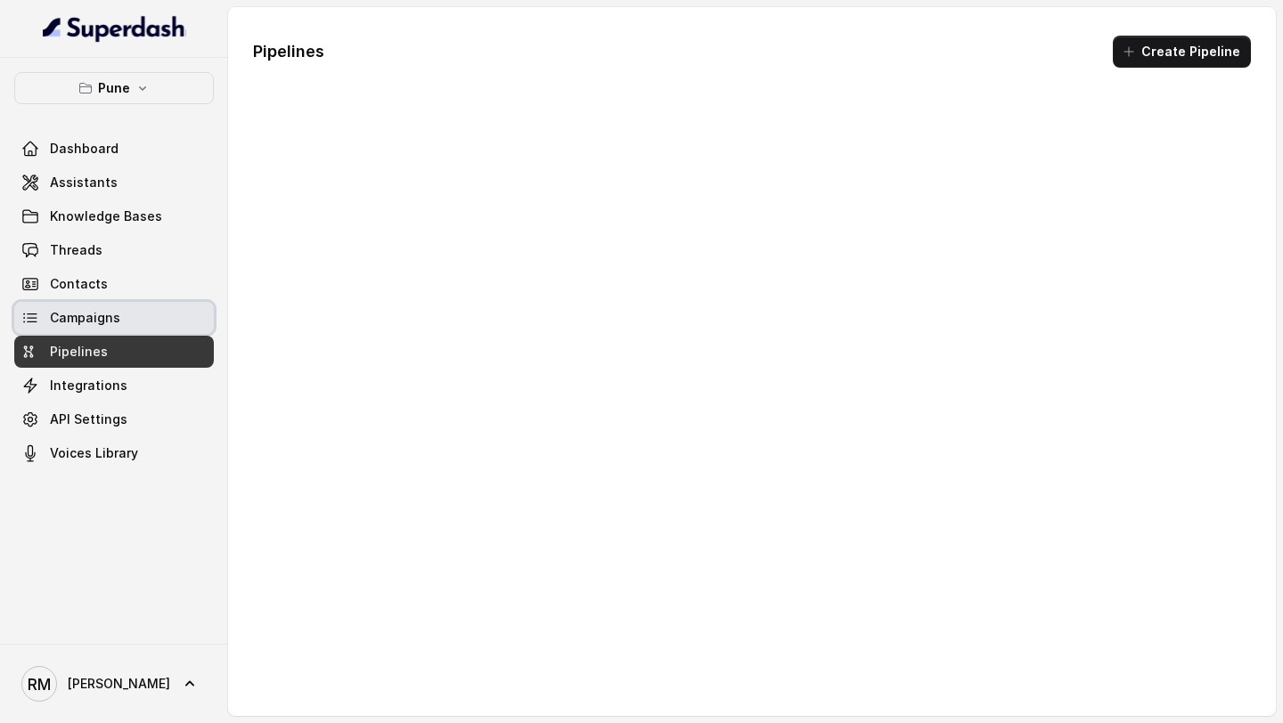
click at [148, 318] on link "Campaigns" at bounding box center [114, 318] width 200 height 32
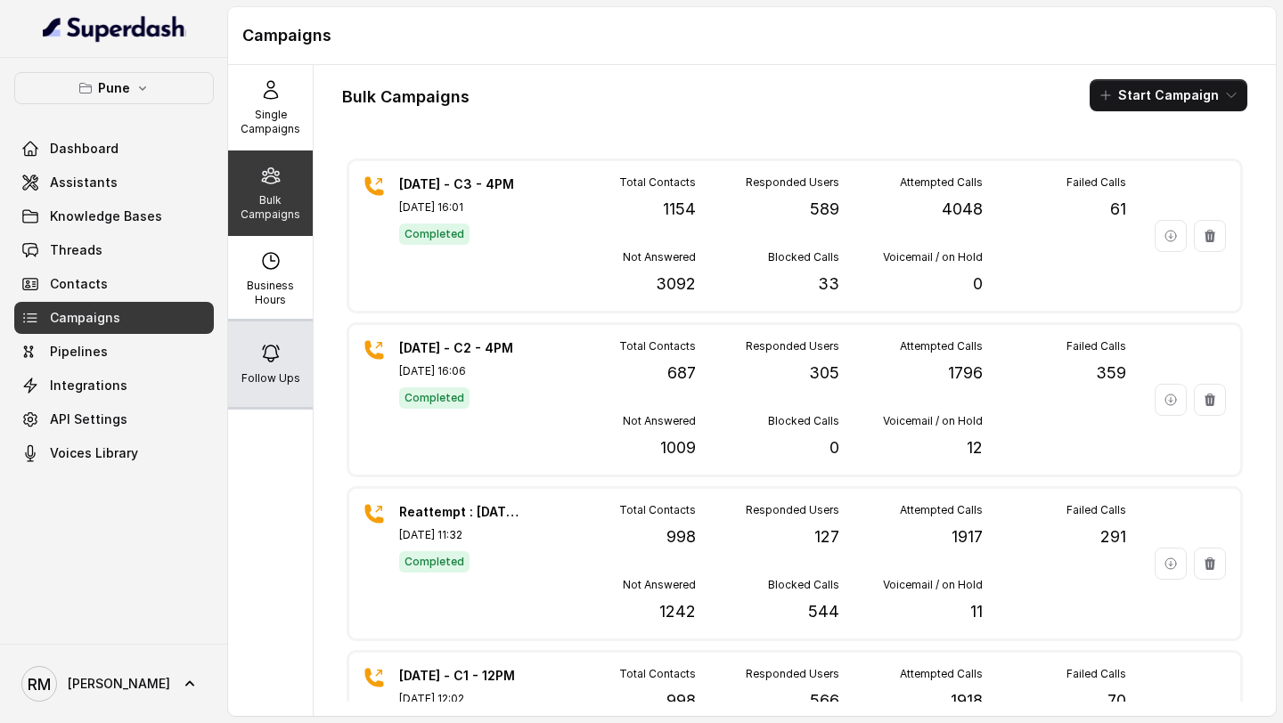
click at [304, 349] on div "Follow Ups" at bounding box center [270, 365] width 85 height 86
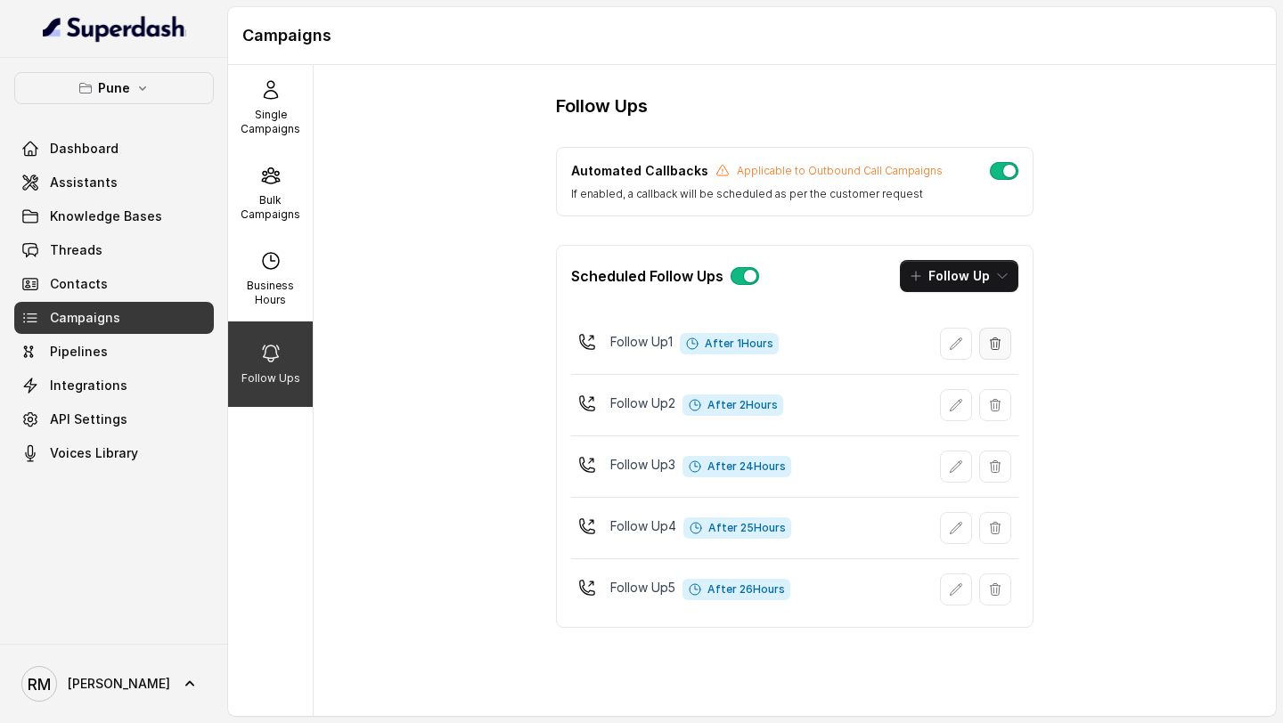
click at [993, 344] on icon "button" at bounding box center [995, 344] width 10 height 12
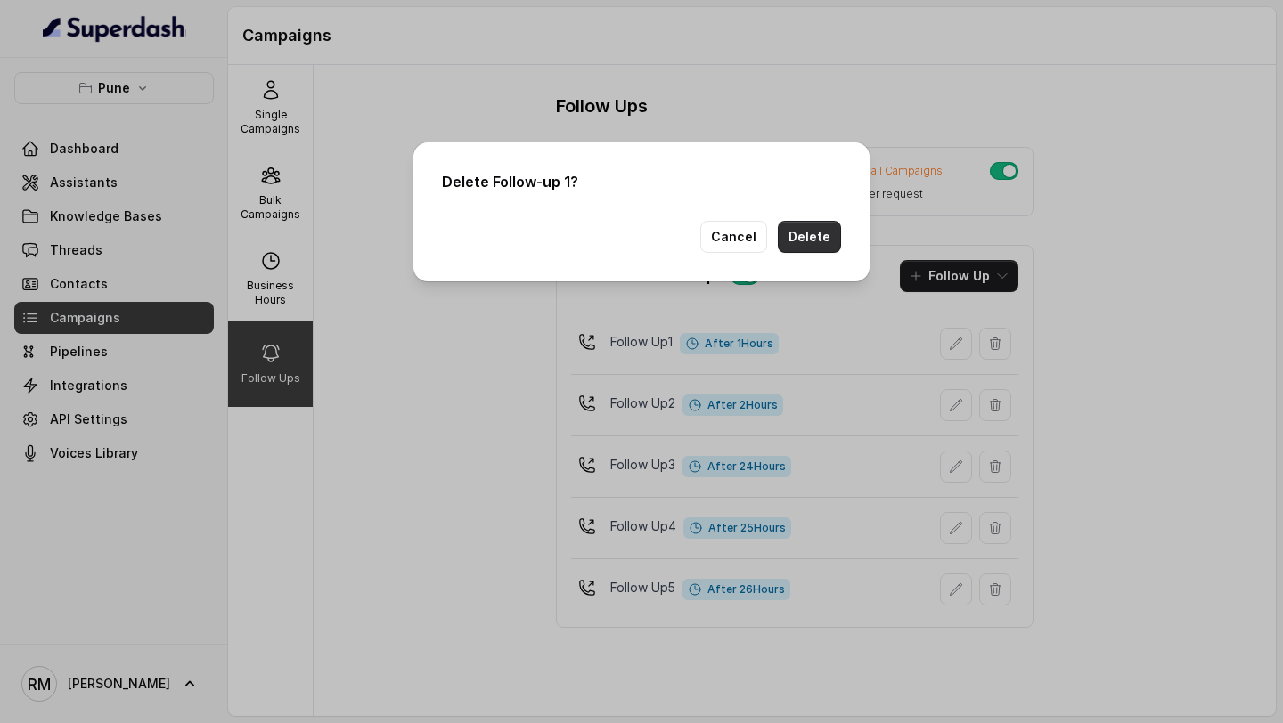
click at [803, 247] on button "Delete" at bounding box center [809, 237] width 63 height 32
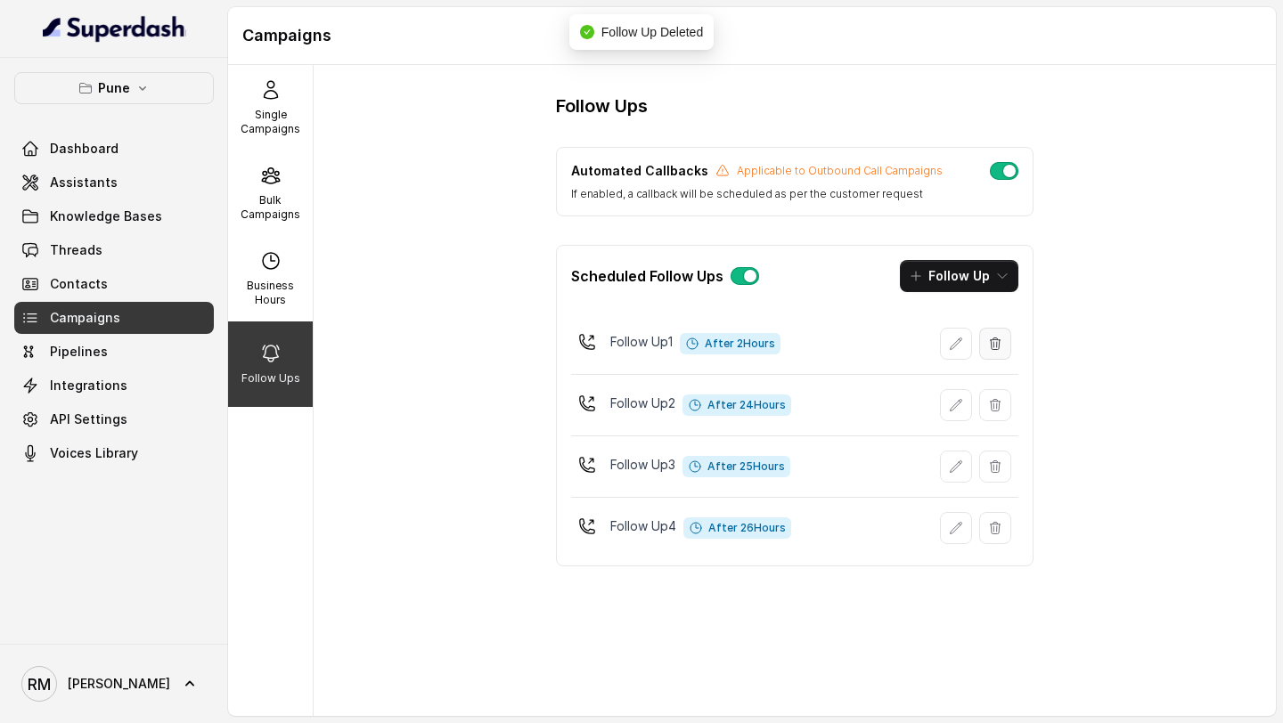
click at [998, 356] on button "button" at bounding box center [995, 344] width 32 height 32
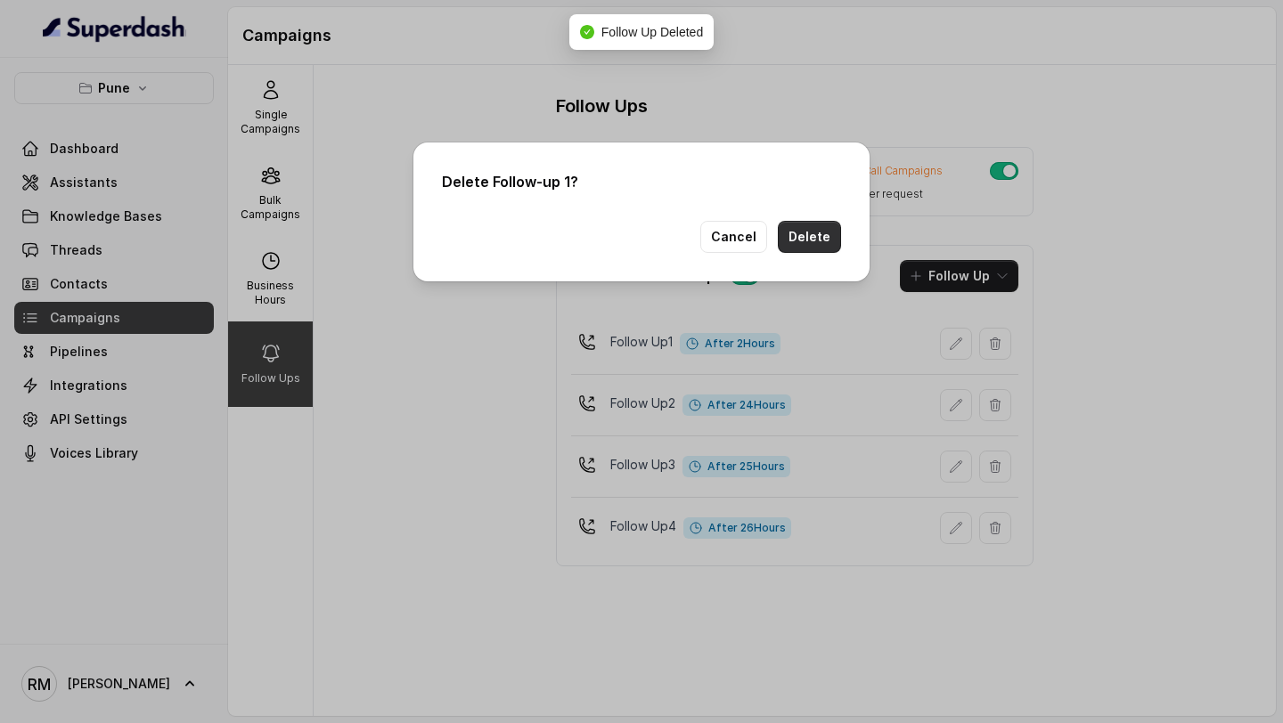
click at [820, 249] on button "Delete" at bounding box center [809, 237] width 63 height 32
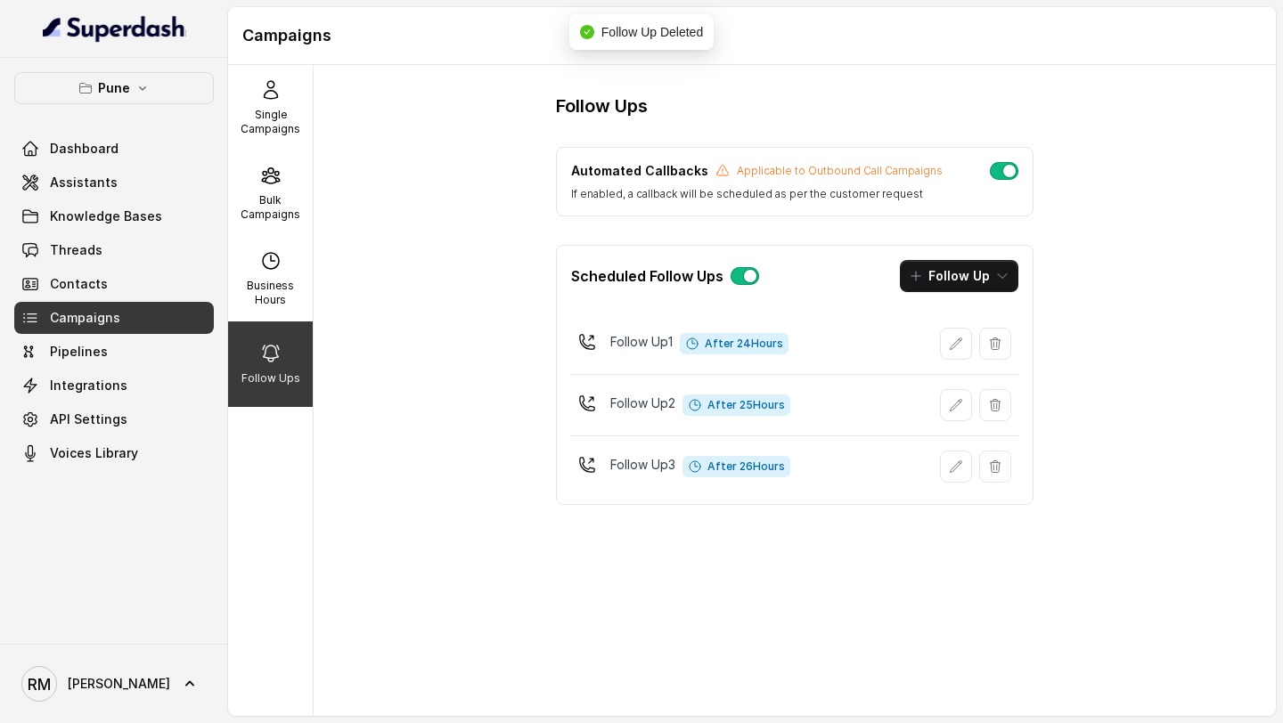
click at [994, 348] on icon "button" at bounding box center [995, 344] width 14 height 14
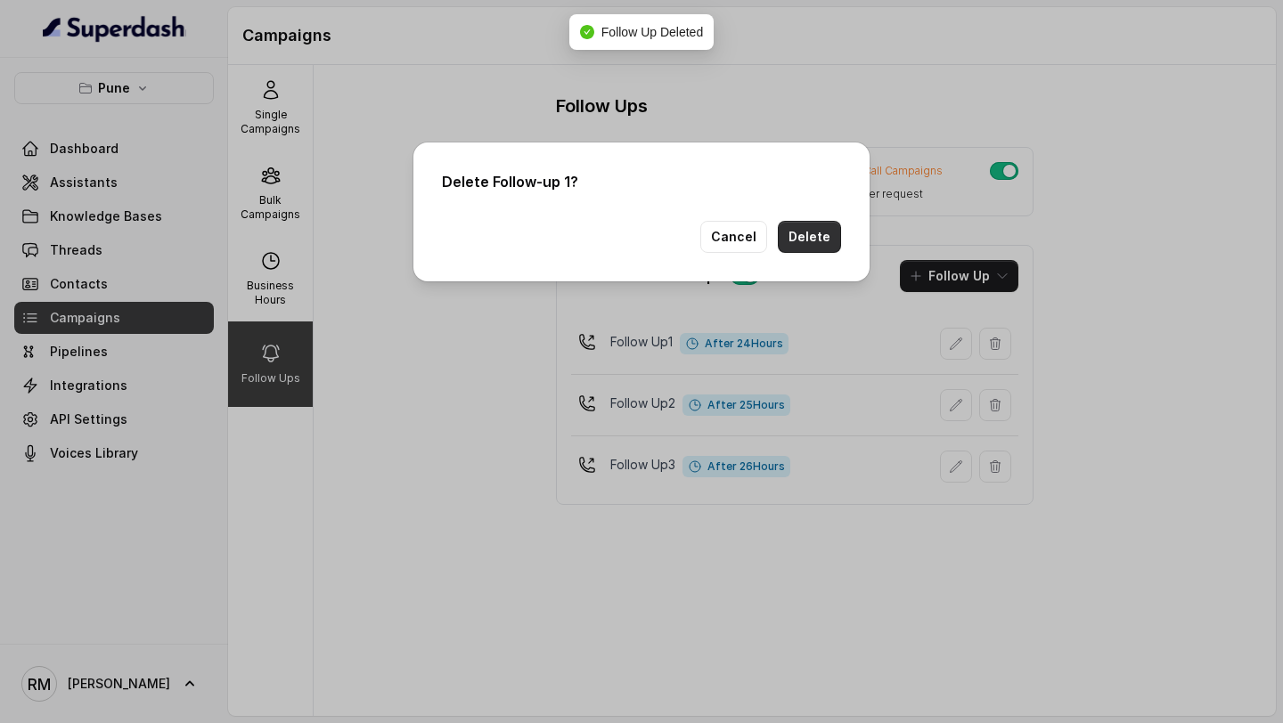
click at [809, 240] on button "Delete" at bounding box center [809, 237] width 63 height 32
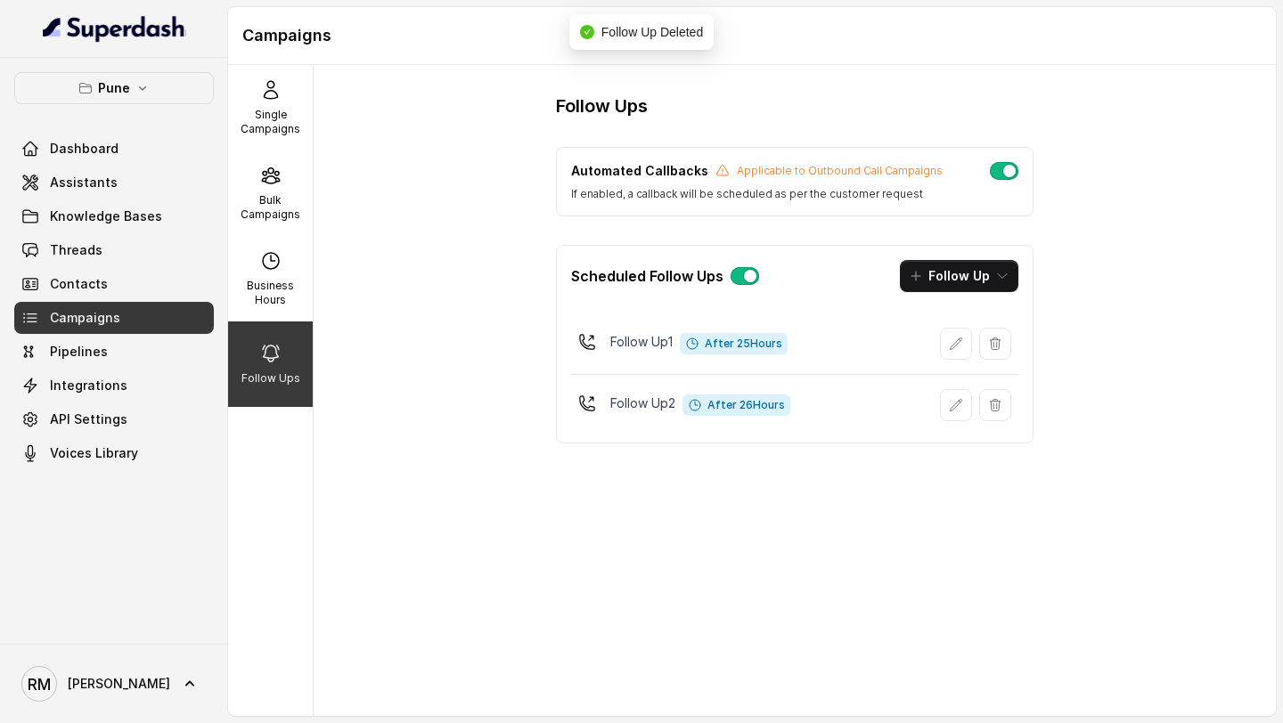
click at [996, 350] on icon "button" at bounding box center [995, 344] width 14 height 14
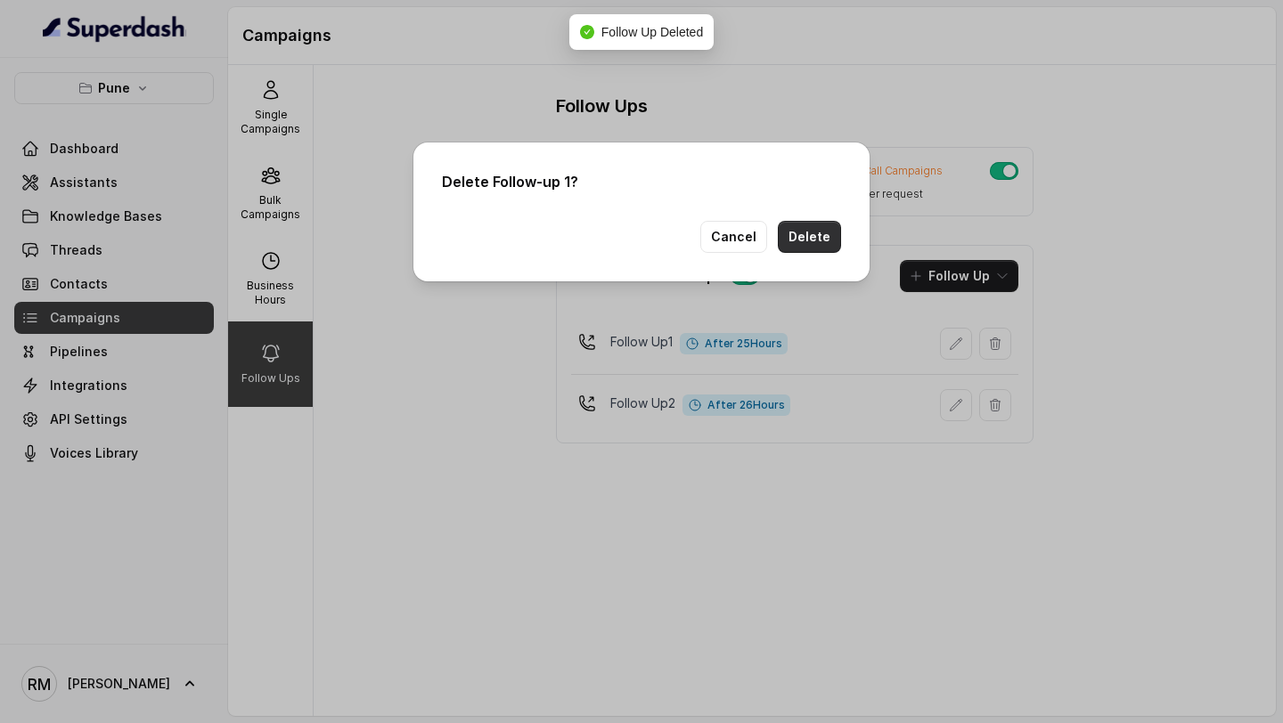
click at [803, 244] on button "Delete" at bounding box center [809, 237] width 63 height 32
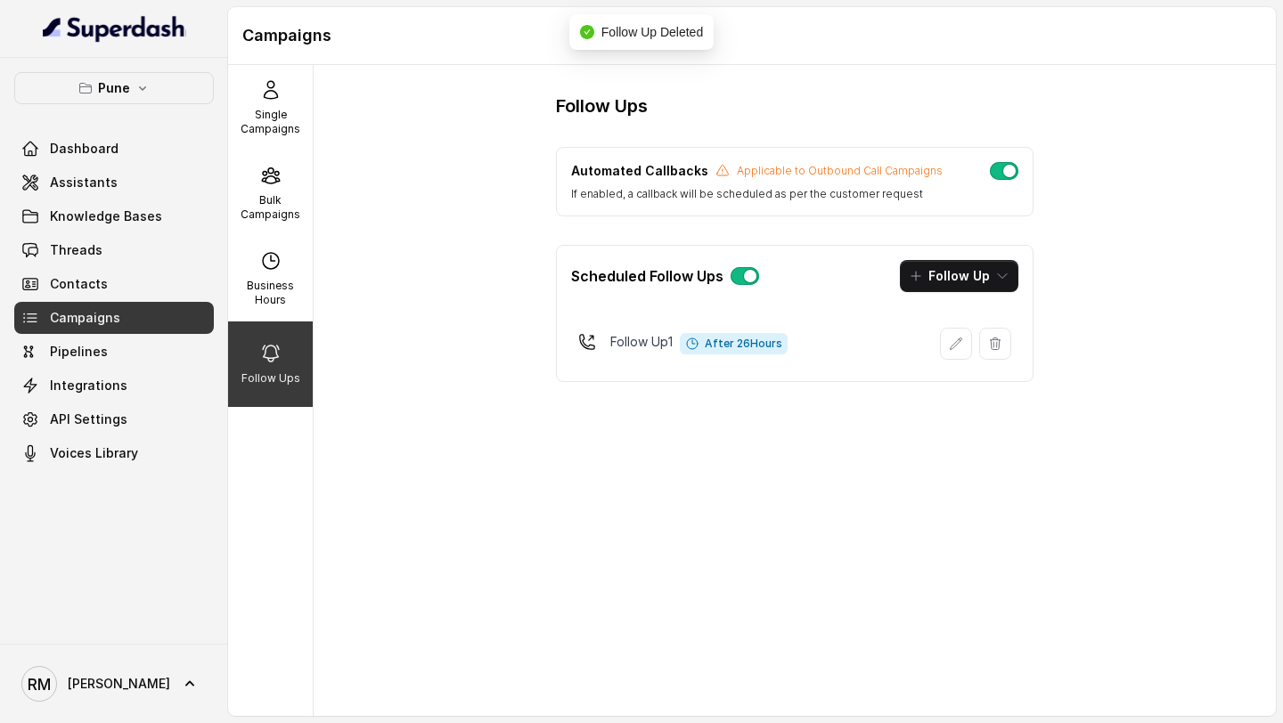
click at [994, 344] on icon "button" at bounding box center [995, 344] width 14 height 14
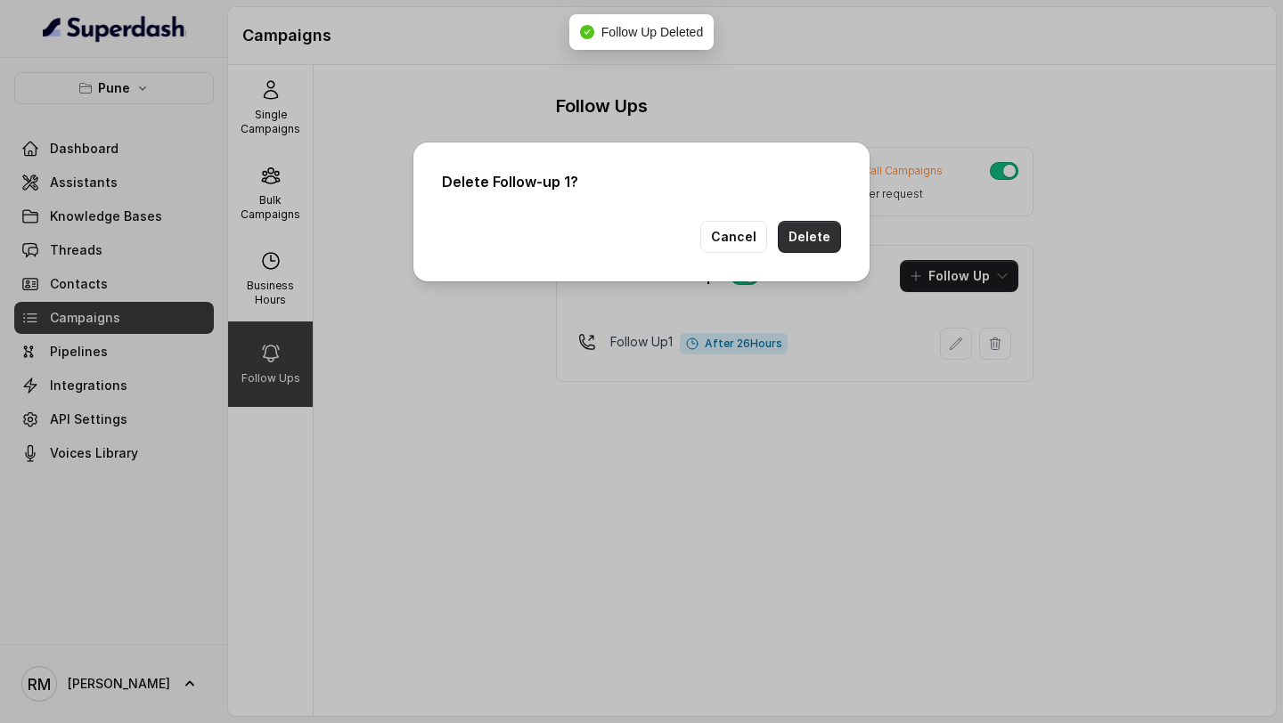
click at [801, 244] on button "Delete" at bounding box center [809, 237] width 63 height 32
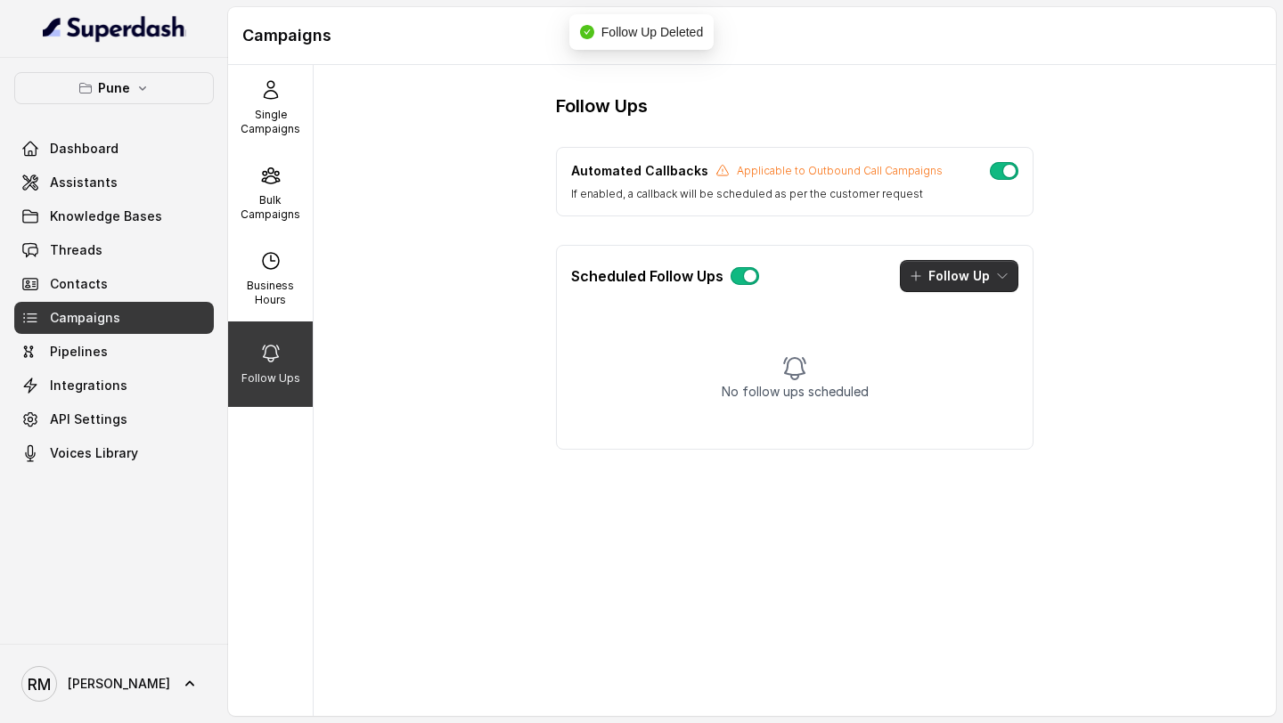
click at [1002, 289] on button "Follow Up" at bounding box center [959, 276] width 118 height 32
click at [908, 347] on icon "button" at bounding box center [912, 353] width 18 height 18
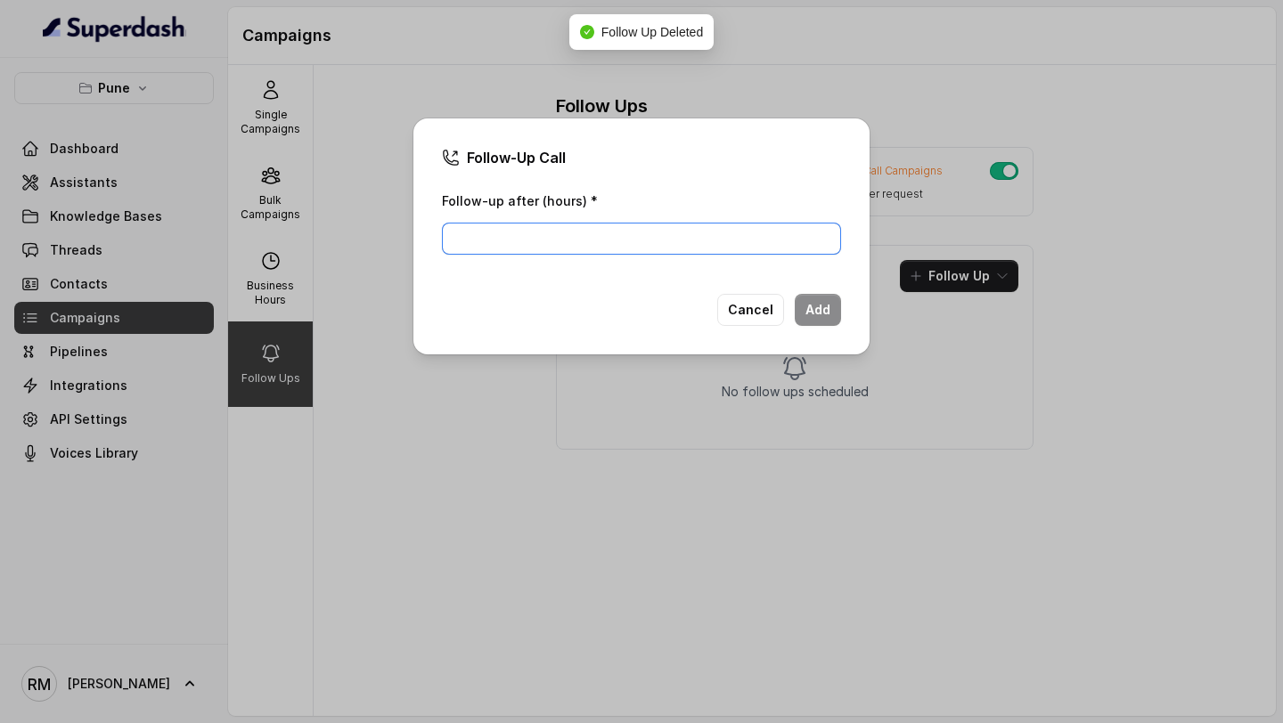
click at [602, 237] on input "Follow-up after (hours) *" at bounding box center [641, 239] width 399 height 32
type input "3"
click at [816, 316] on button "Add" at bounding box center [818, 310] width 46 height 32
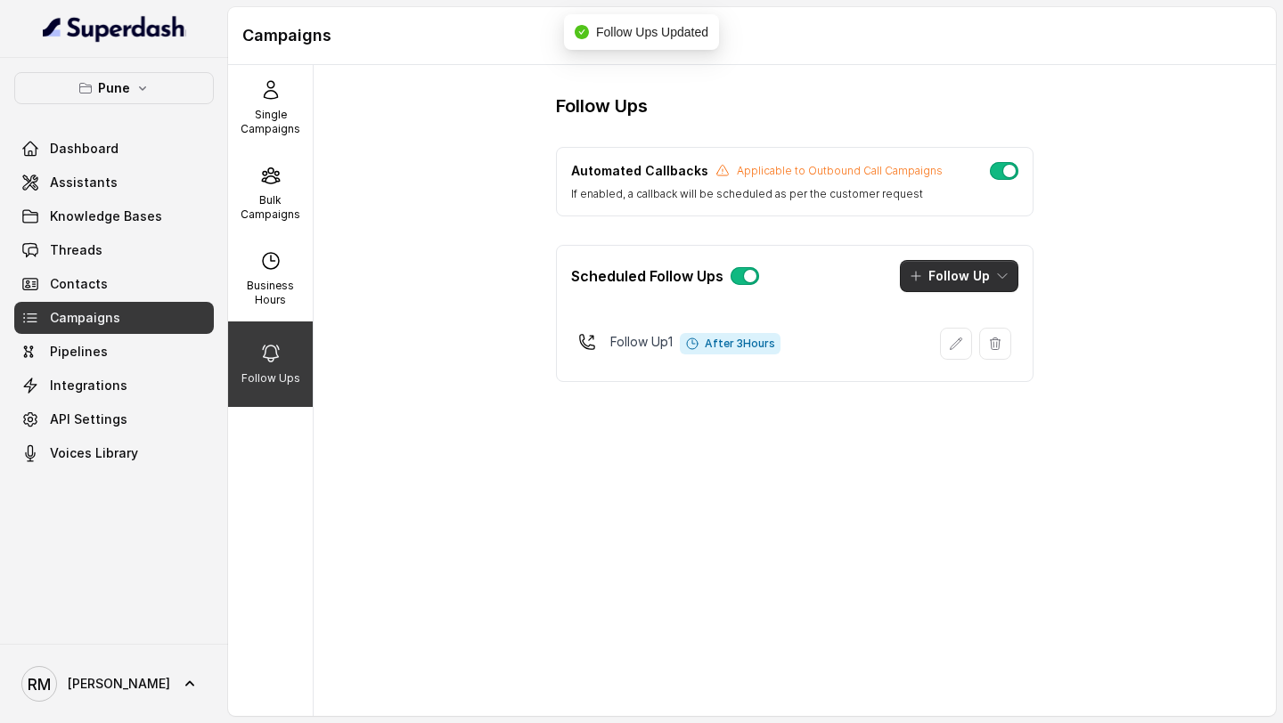
click at [963, 282] on button "Follow Up" at bounding box center [959, 276] width 118 height 32
click at [936, 352] on p "Call" at bounding box center [938, 353] width 21 height 18
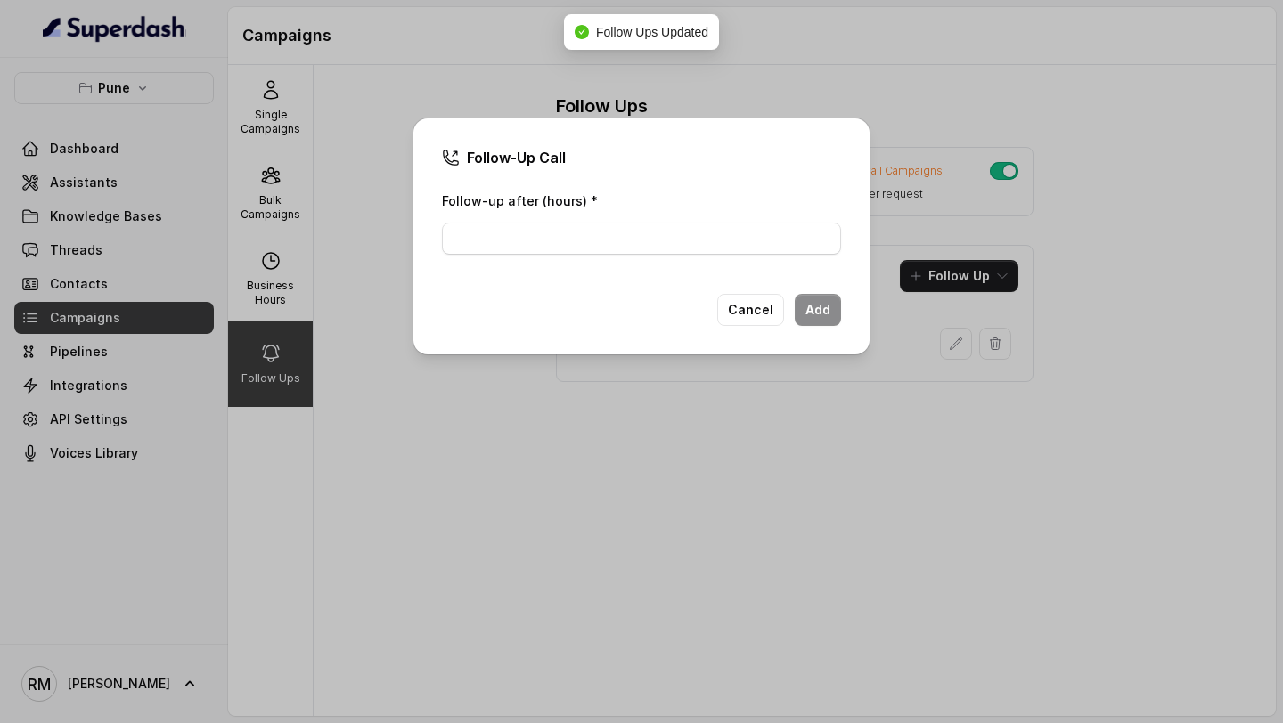
click at [616, 260] on div "Follow-up after (hours) *" at bounding box center [641, 228] width 399 height 76
click at [630, 245] on input "Follow-up after (hours) *" at bounding box center [641, 239] width 399 height 32
type input "4"
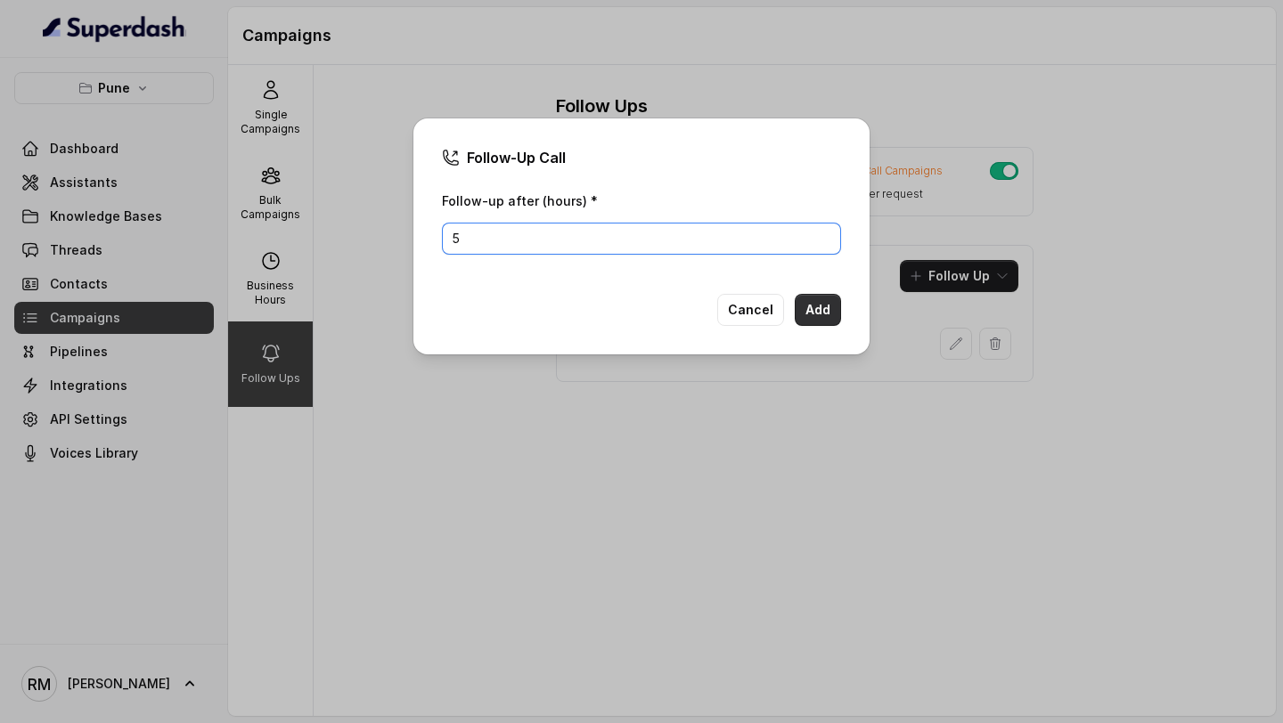
type input "5"
click at [824, 314] on button "Add" at bounding box center [818, 310] width 46 height 32
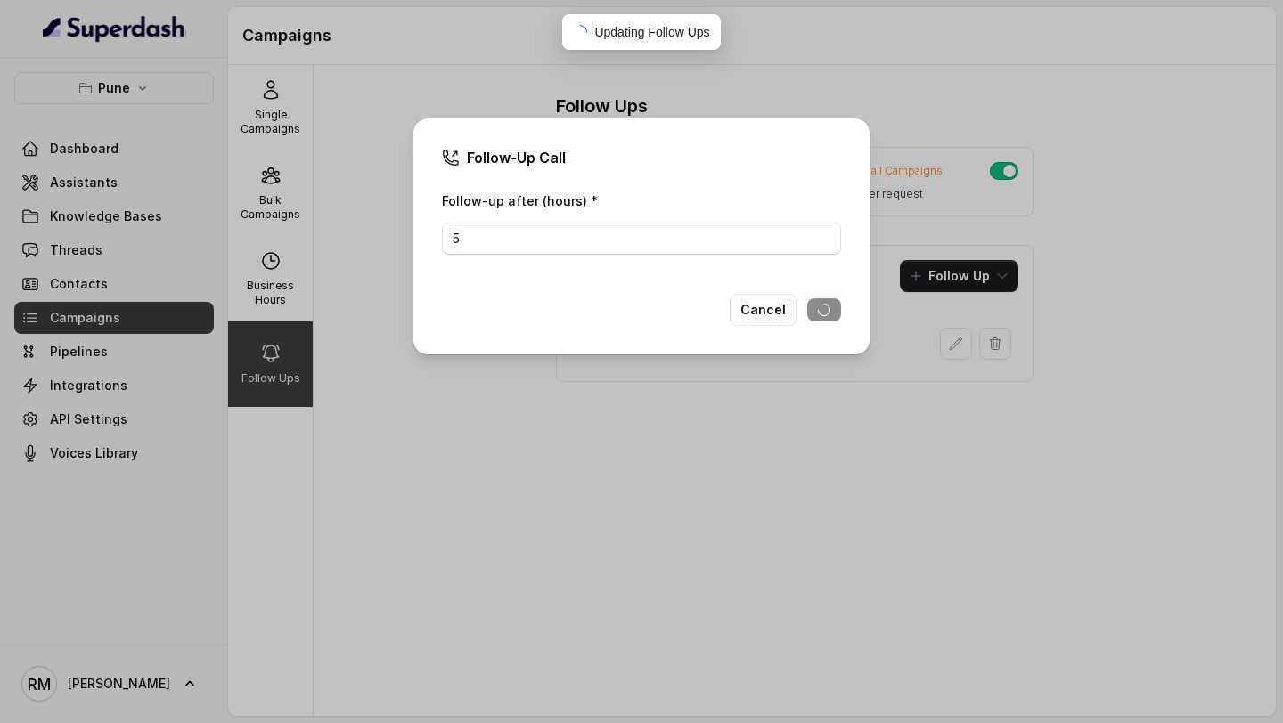
click at [956, 278] on div "Follow-Up Call Follow-up after (hours) * 5 Cancel" at bounding box center [641, 361] width 1283 height 723
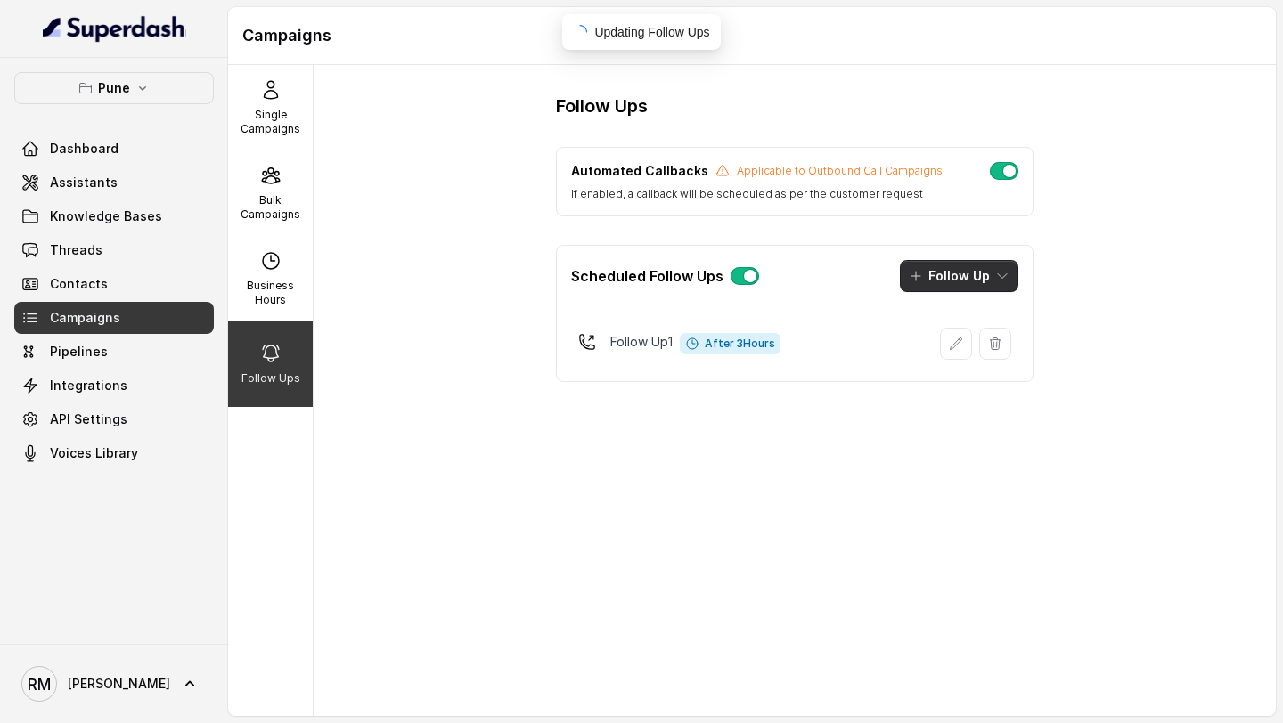
click at [956, 278] on button "Follow Up" at bounding box center [959, 276] width 118 height 32
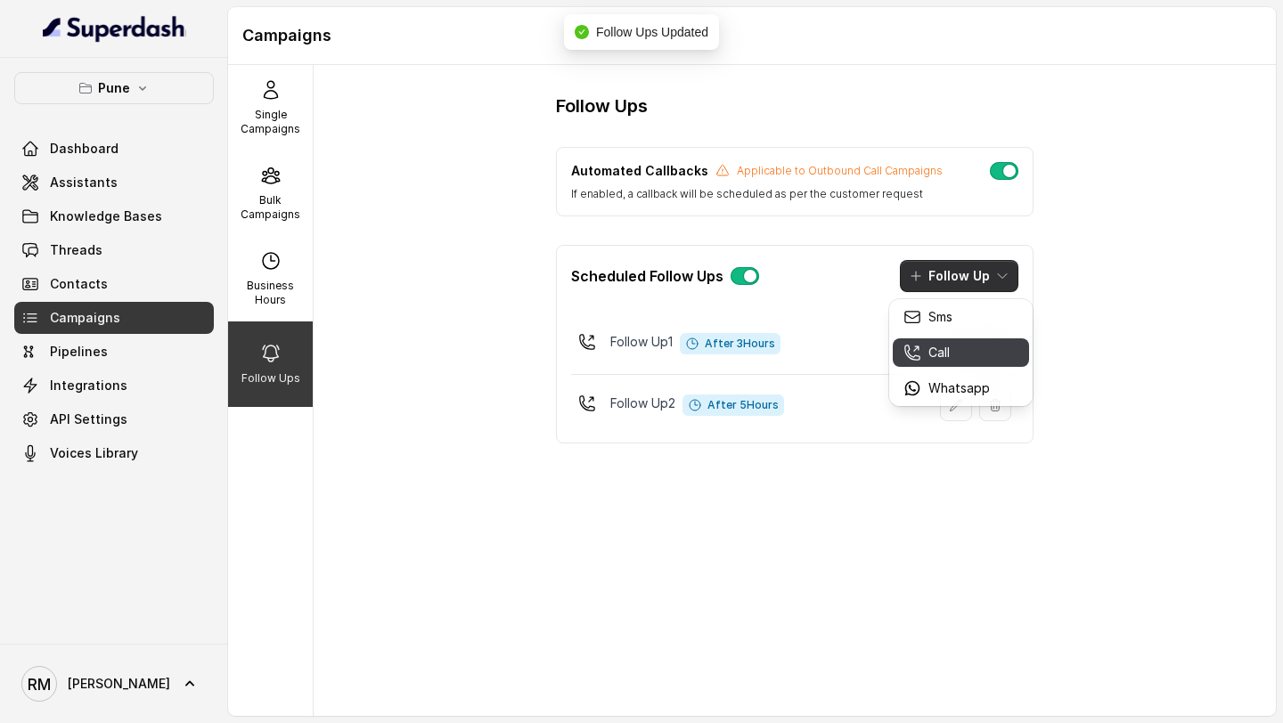
click at [933, 349] on p "Call" at bounding box center [938, 353] width 21 height 18
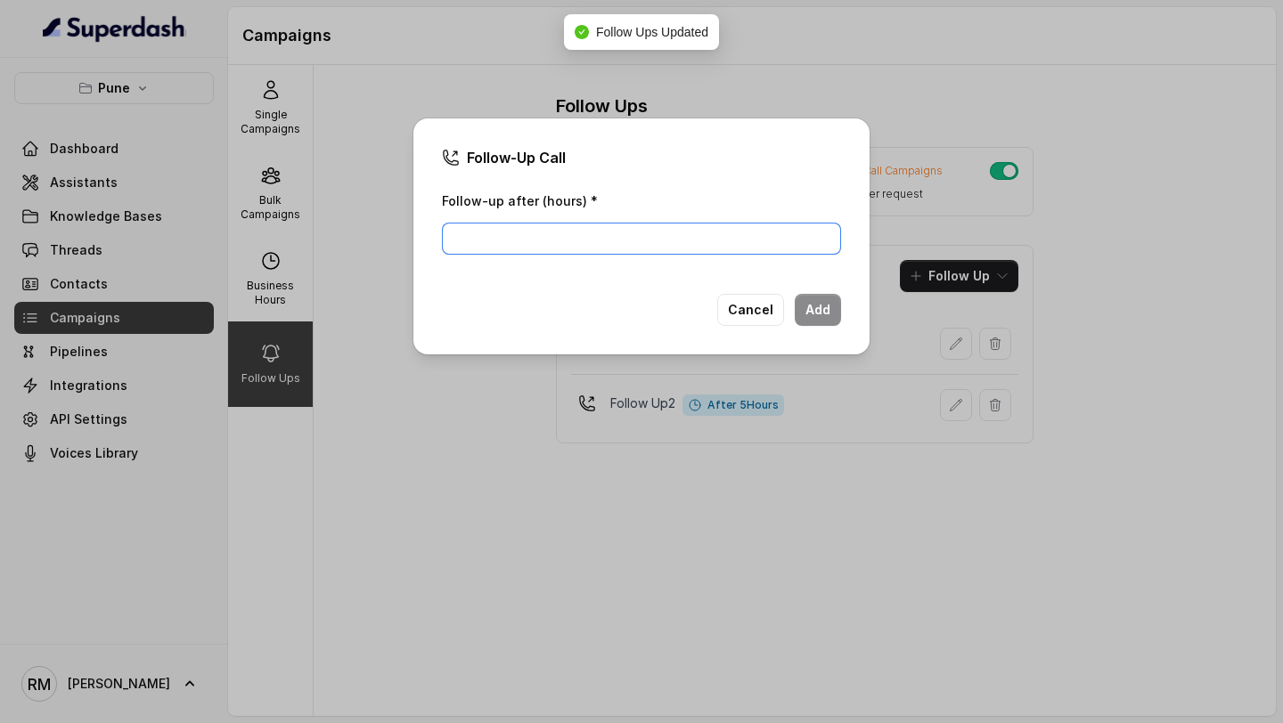
click at [644, 225] on input "Follow-up after (hours) *" at bounding box center [641, 239] width 399 height 32
type input "6"
click at [811, 311] on button "Add" at bounding box center [818, 310] width 46 height 32
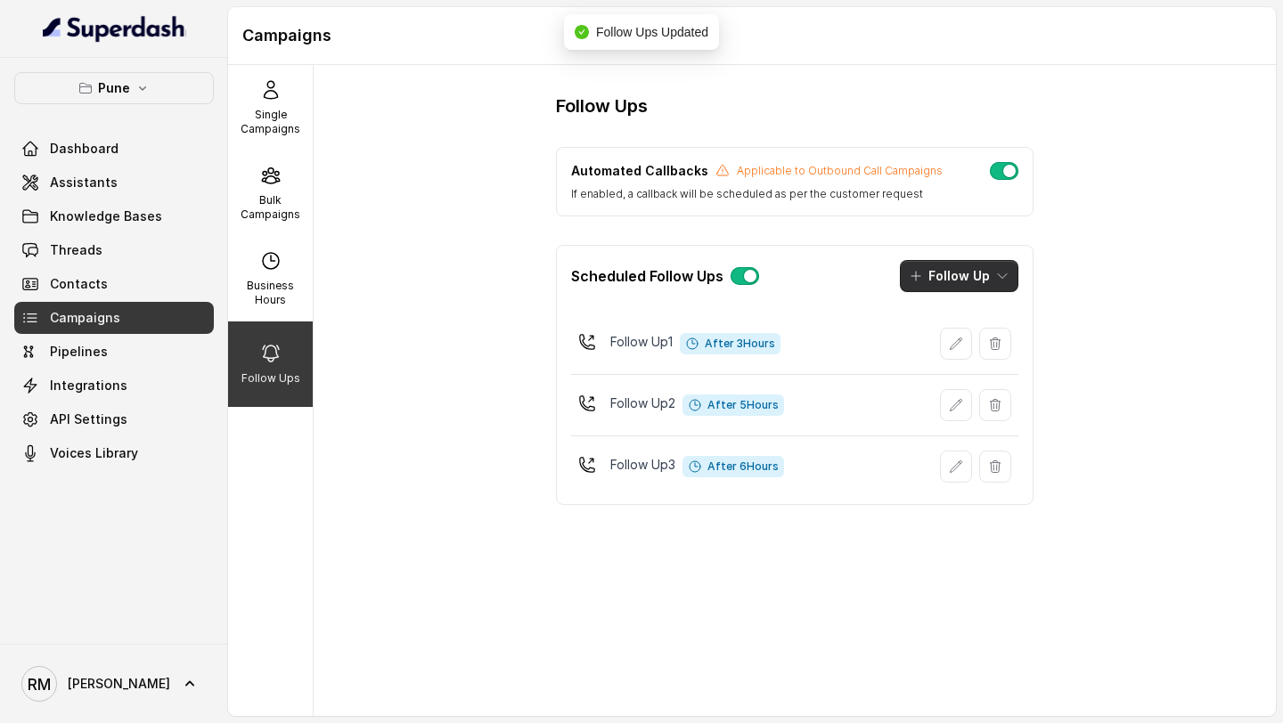
click at [991, 286] on button "Follow Up" at bounding box center [959, 276] width 118 height 32
click at [946, 344] on p "Call" at bounding box center [938, 353] width 21 height 18
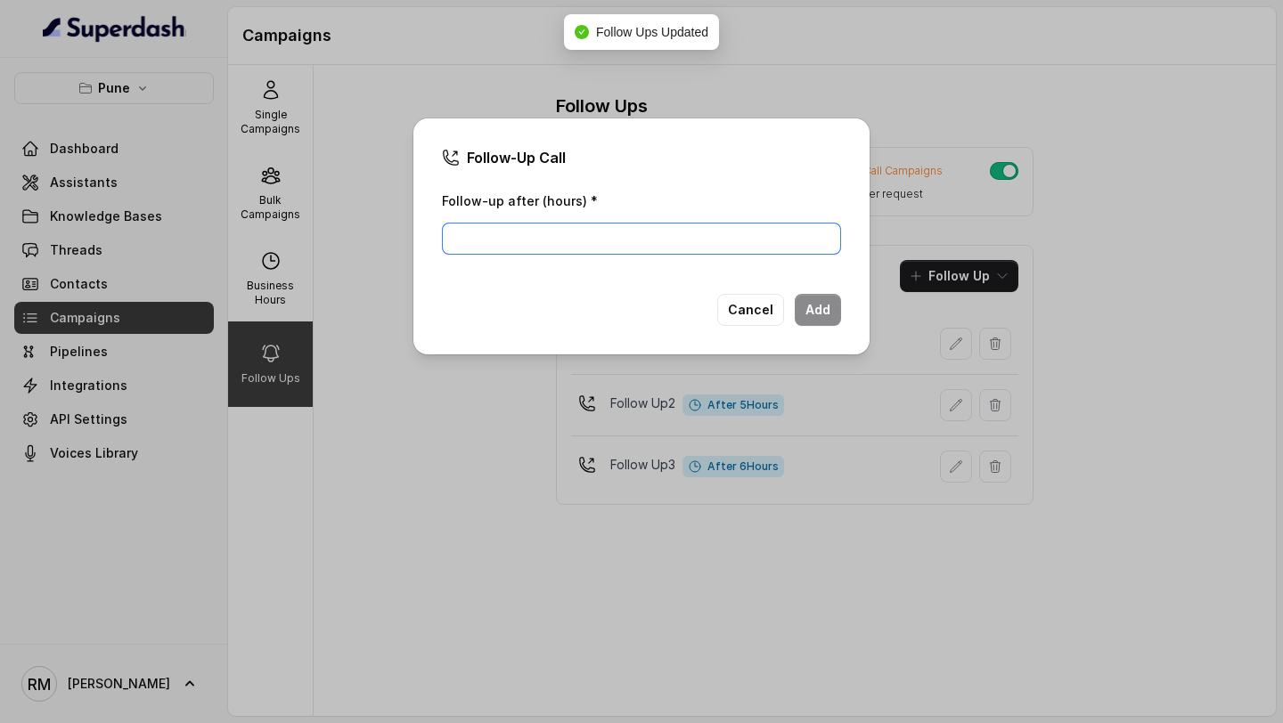
click at [605, 242] on input "Follow-up after (hours) *" at bounding box center [641, 239] width 399 height 32
type input "24"
click at [823, 305] on button "Add" at bounding box center [818, 310] width 46 height 32
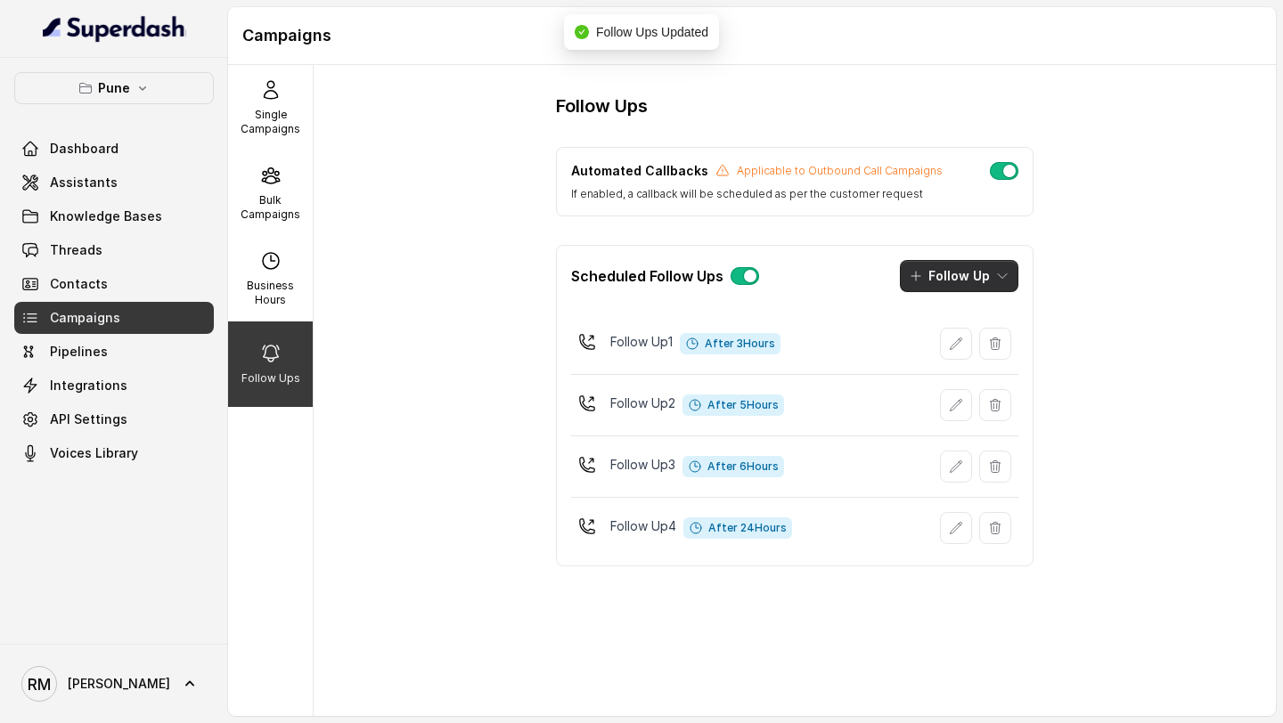
click at [963, 277] on button "Follow Up" at bounding box center [959, 276] width 118 height 32
click at [931, 363] on button "Call" at bounding box center [960, 352] width 136 height 29
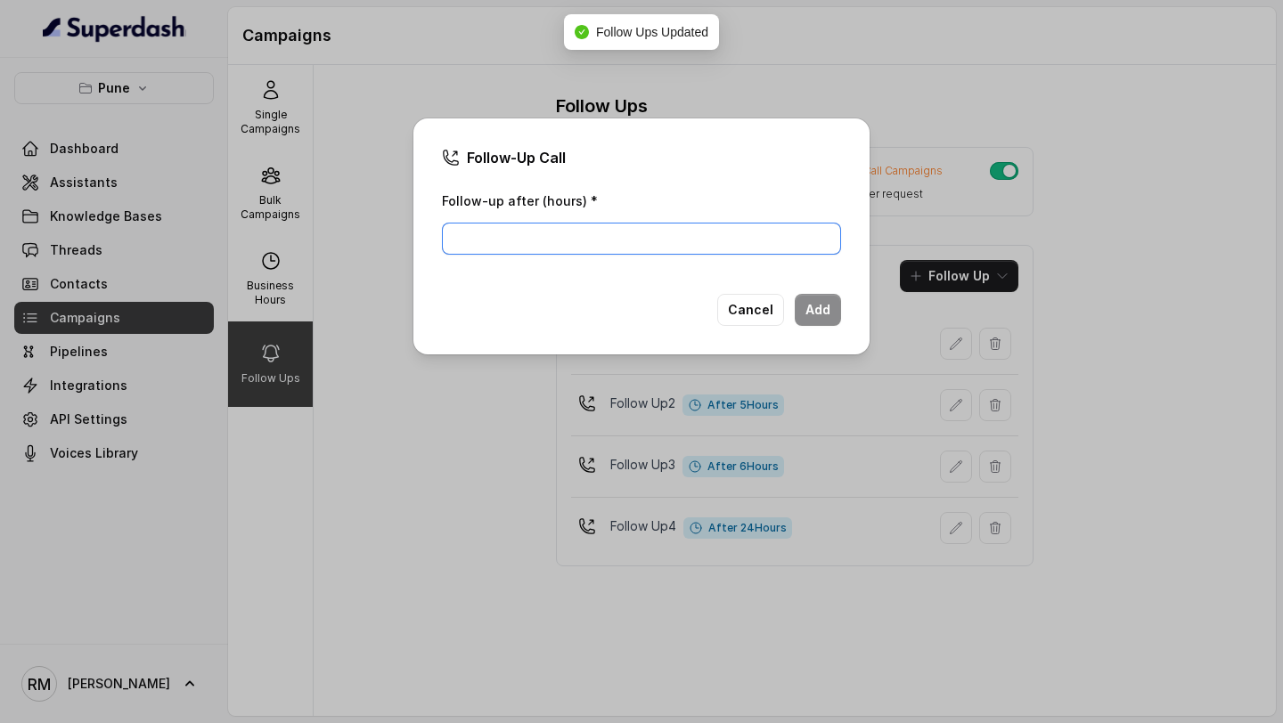
click at [472, 249] on input "Follow-up after (hours) *" at bounding box center [641, 239] width 399 height 32
type input "26"
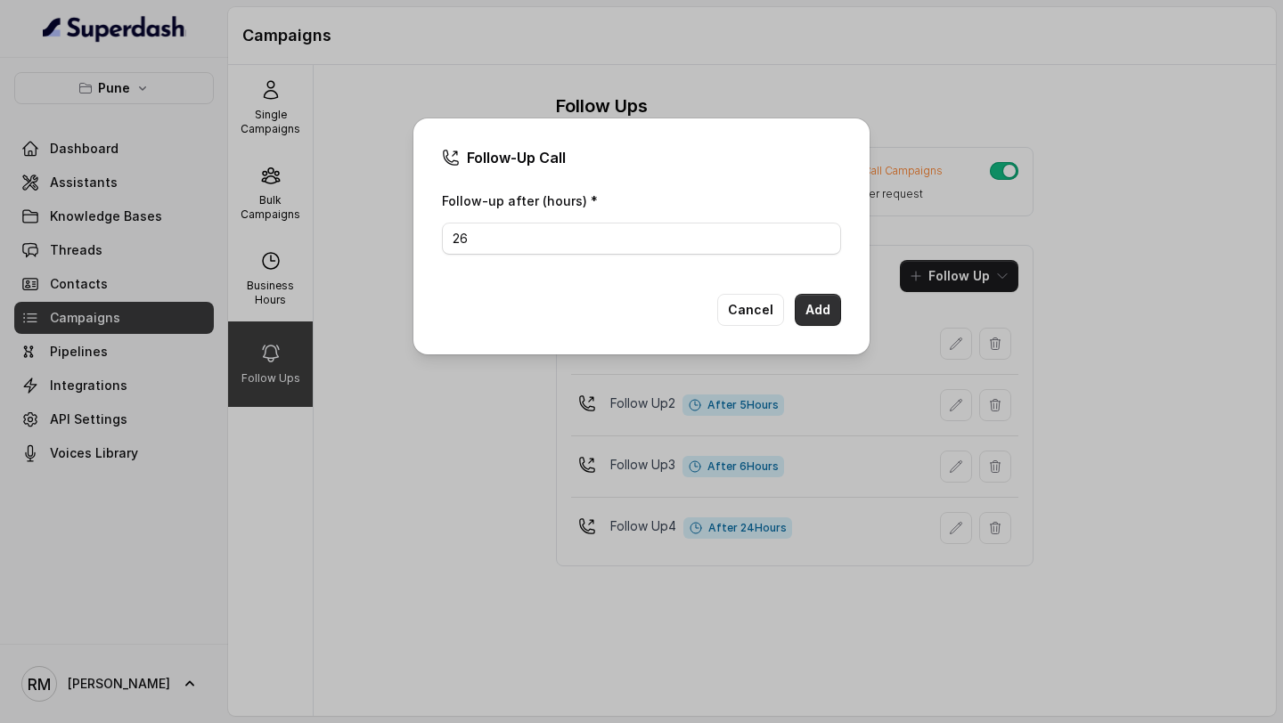
click at [828, 311] on button "Add" at bounding box center [818, 310] width 46 height 32
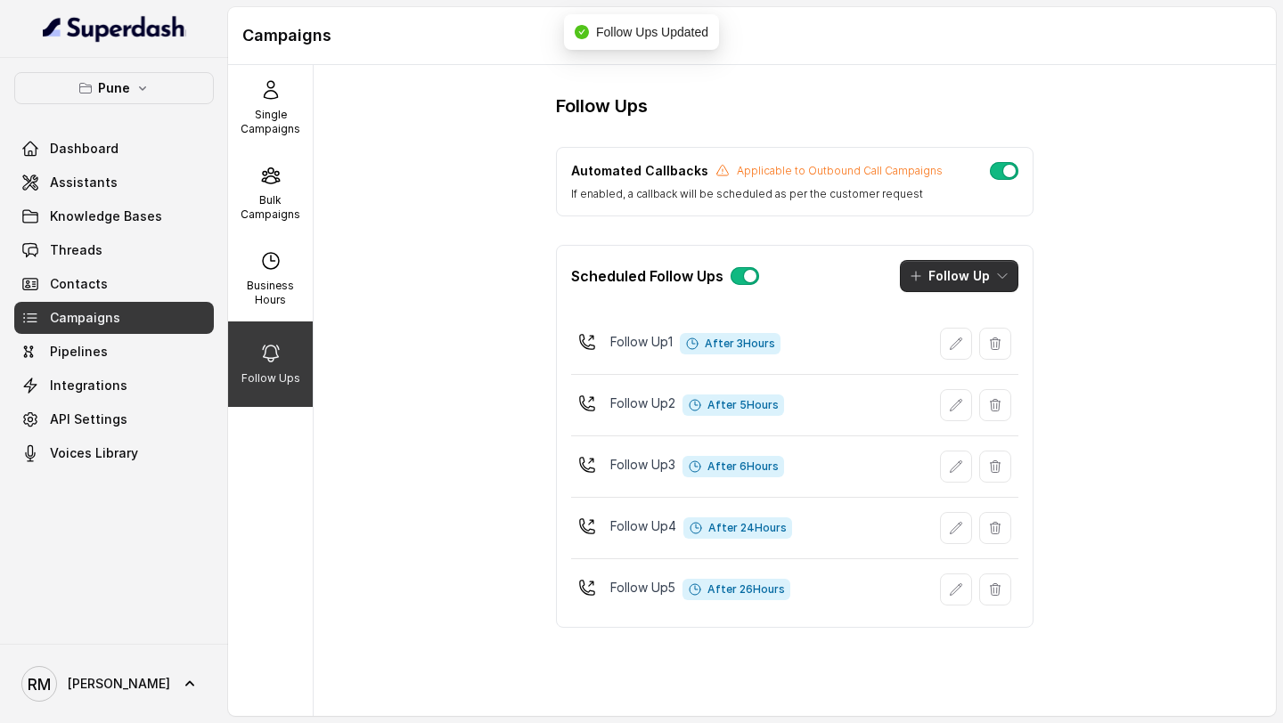
click at [991, 277] on button "Follow Up" at bounding box center [959, 276] width 118 height 32
click at [966, 359] on div "Call" at bounding box center [946, 353] width 86 height 18
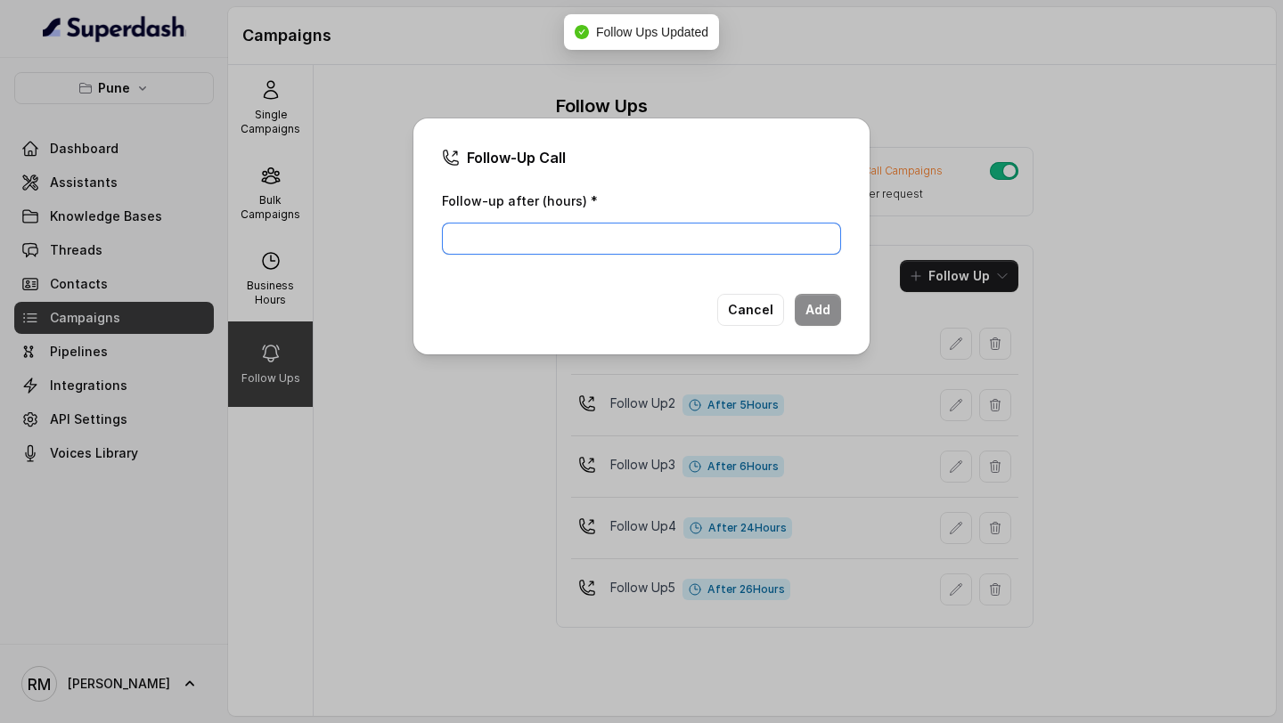
click at [608, 233] on input "Follow-up after (hours) *" at bounding box center [641, 239] width 399 height 32
type input "27"
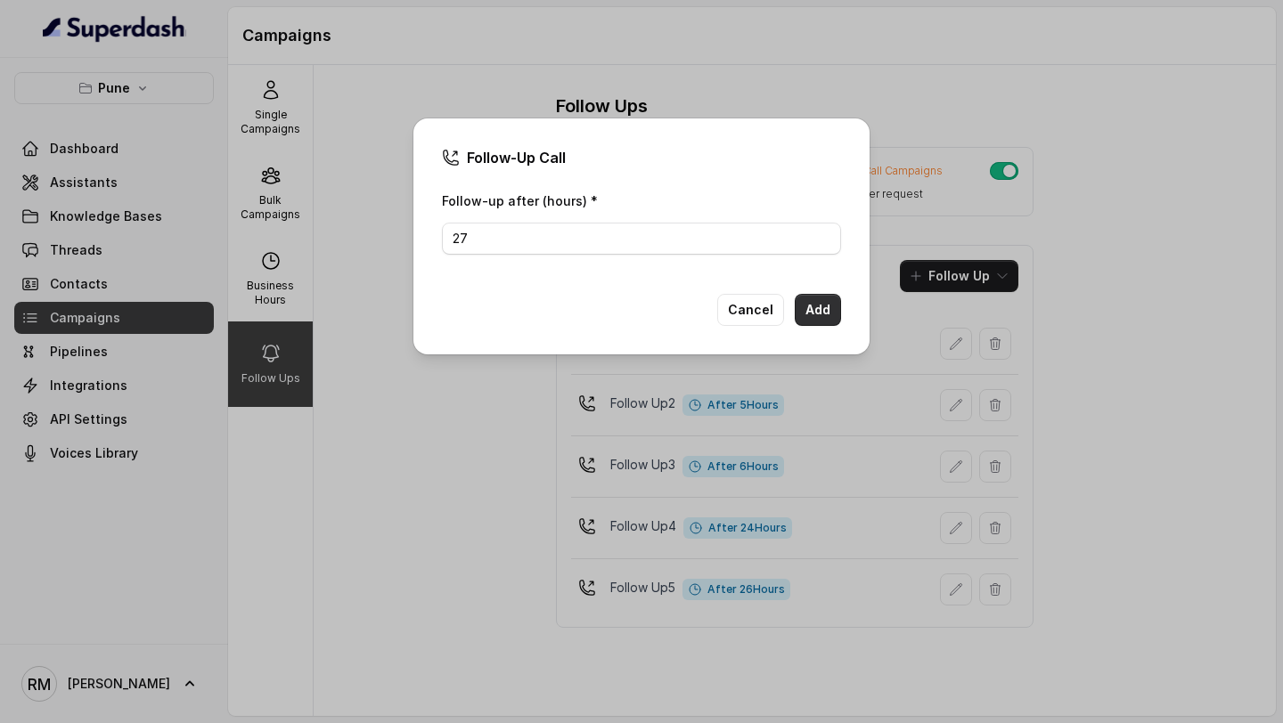
click at [819, 309] on button "Add" at bounding box center [818, 310] width 46 height 32
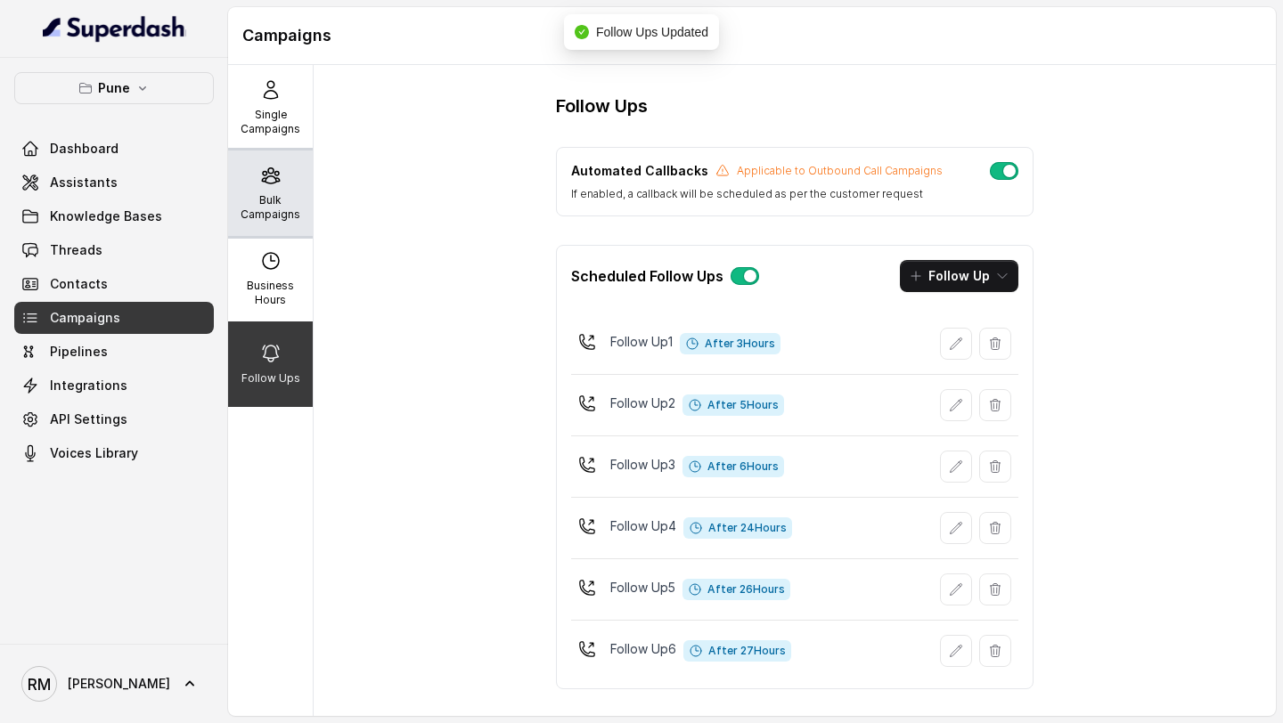
click at [289, 217] on p "Bulk Campaigns" at bounding box center [270, 207] width 70 height 29
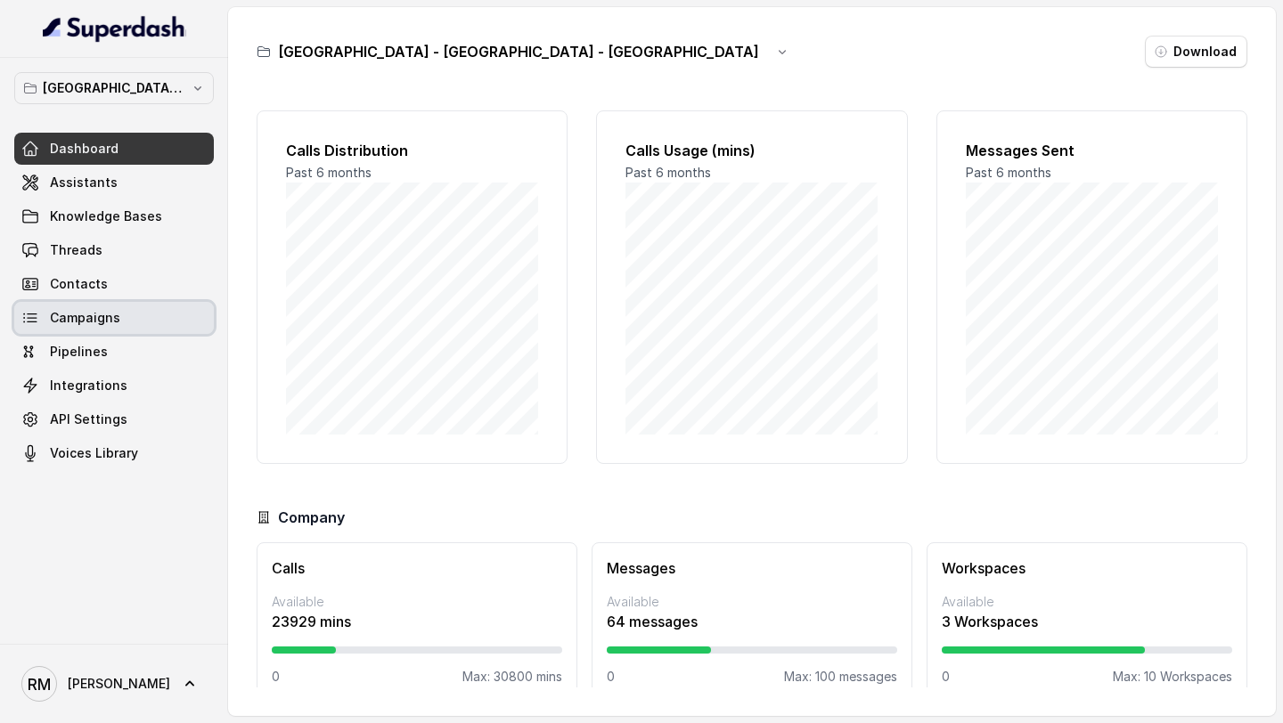
click at [111, 322] on span "Campaigns" at bounding box center [85, 318] width 70 height 18
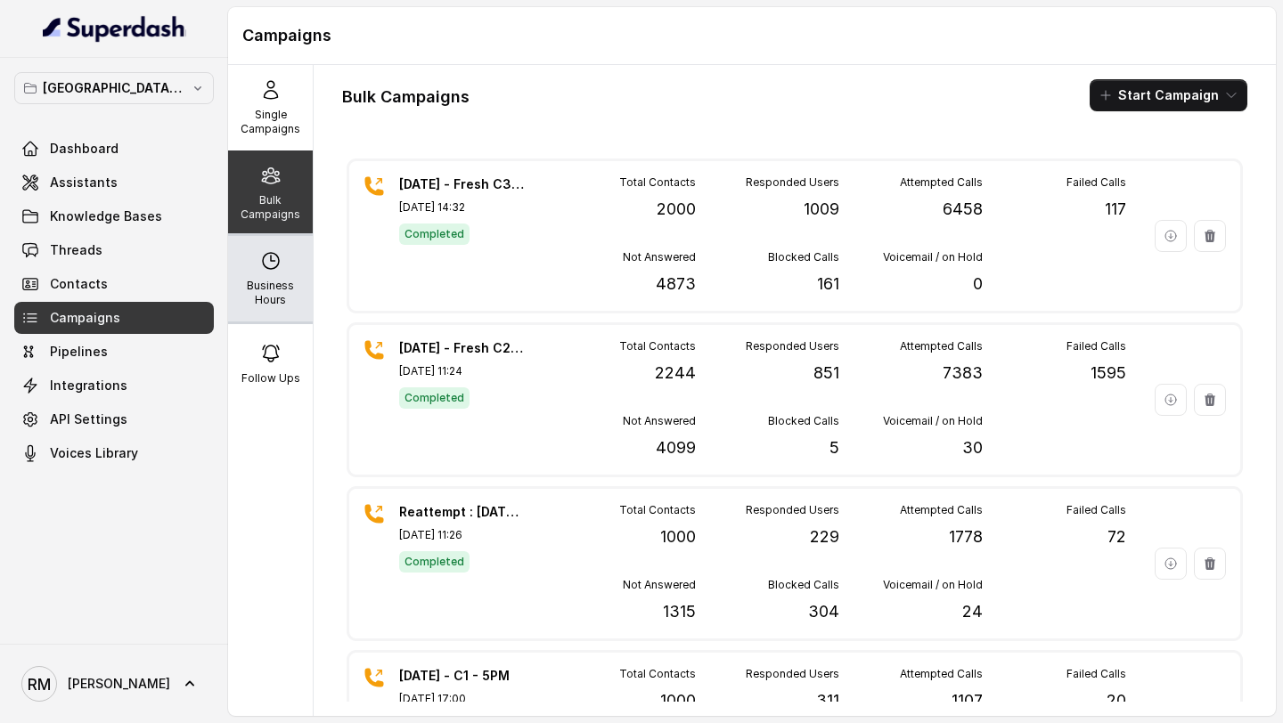
click at [265, 300] on p "Business Hours" at bounding box center [270, 293] width 70 height 29
select select "[GEOGRAPHIC_DATA]/[GEOGRAPHIC_DATA]"
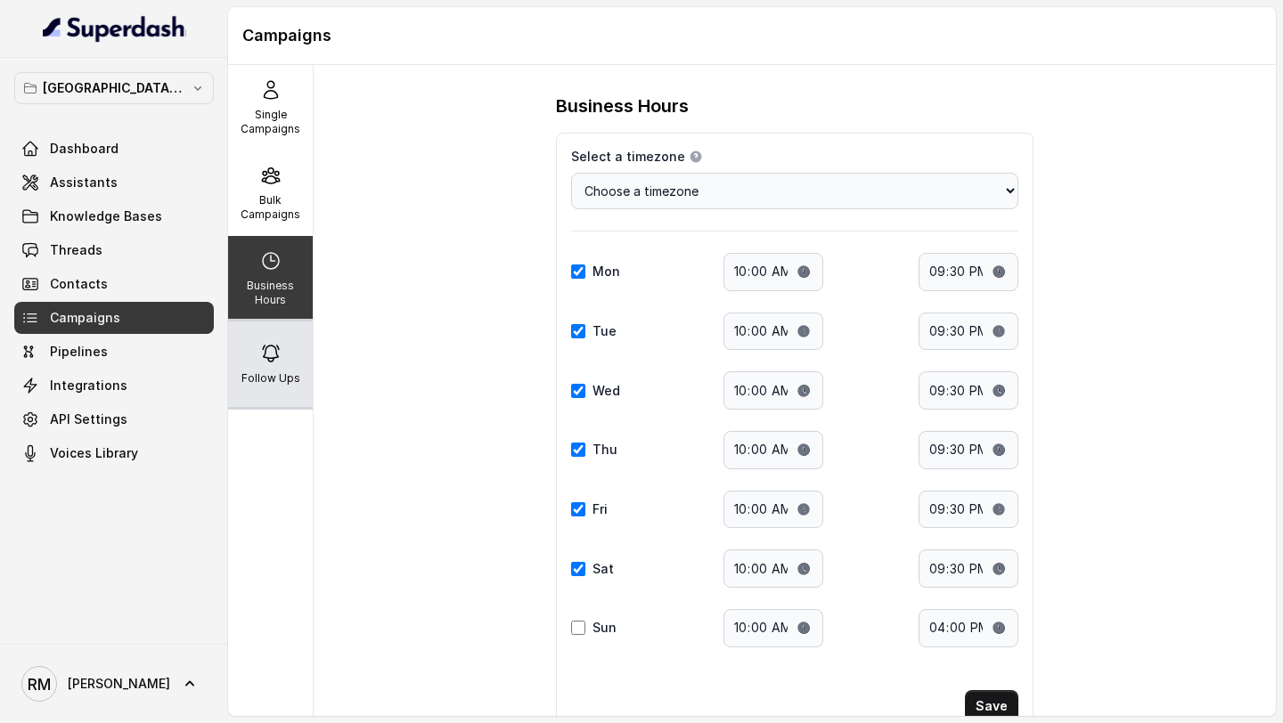
click at [258, 343] on div "Follow Ups" at bounding box center [270, 365] width 85 height 86
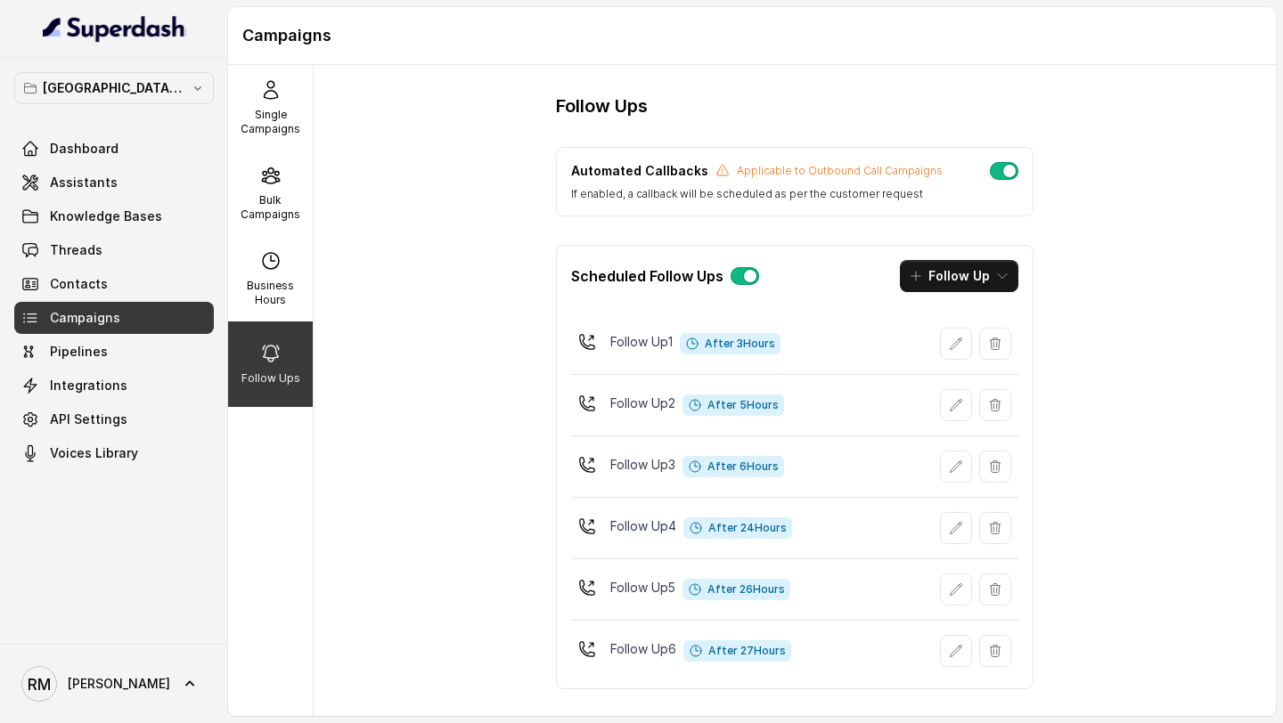
scroll to position [16, 0]
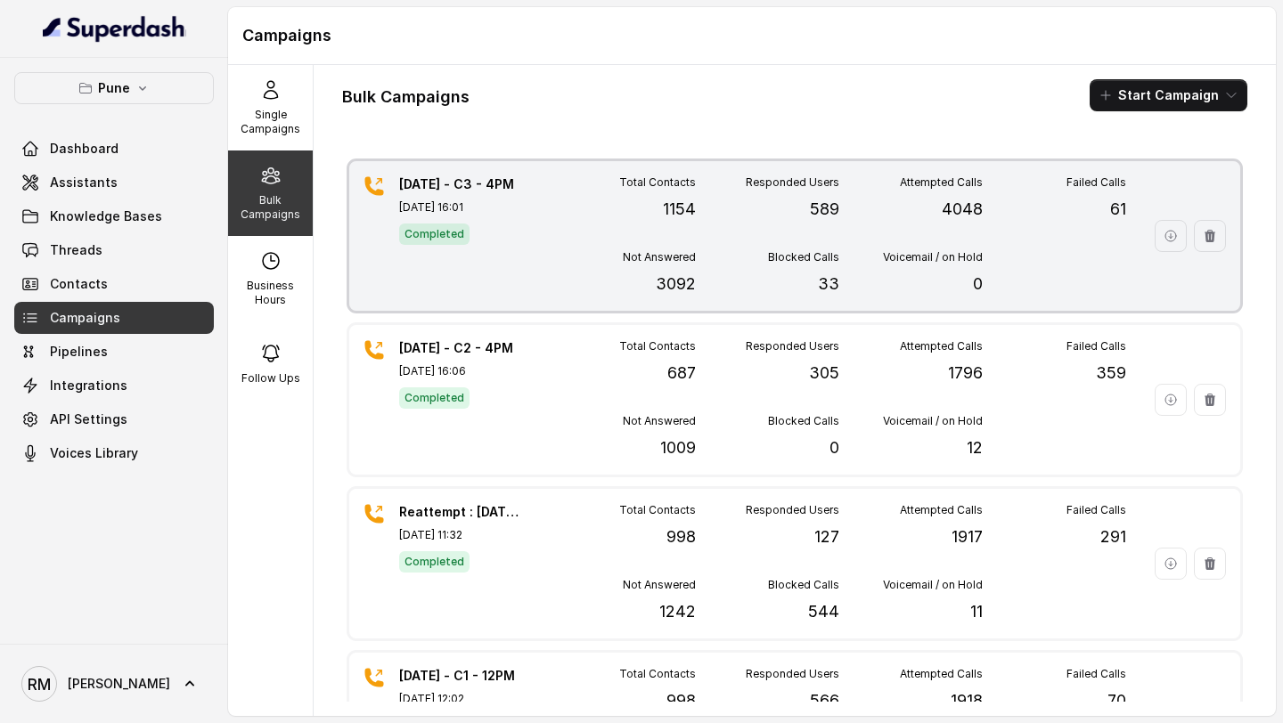
click at [459, 240] on span "Completed" at bounding box center [434, 234] width 70 height 21
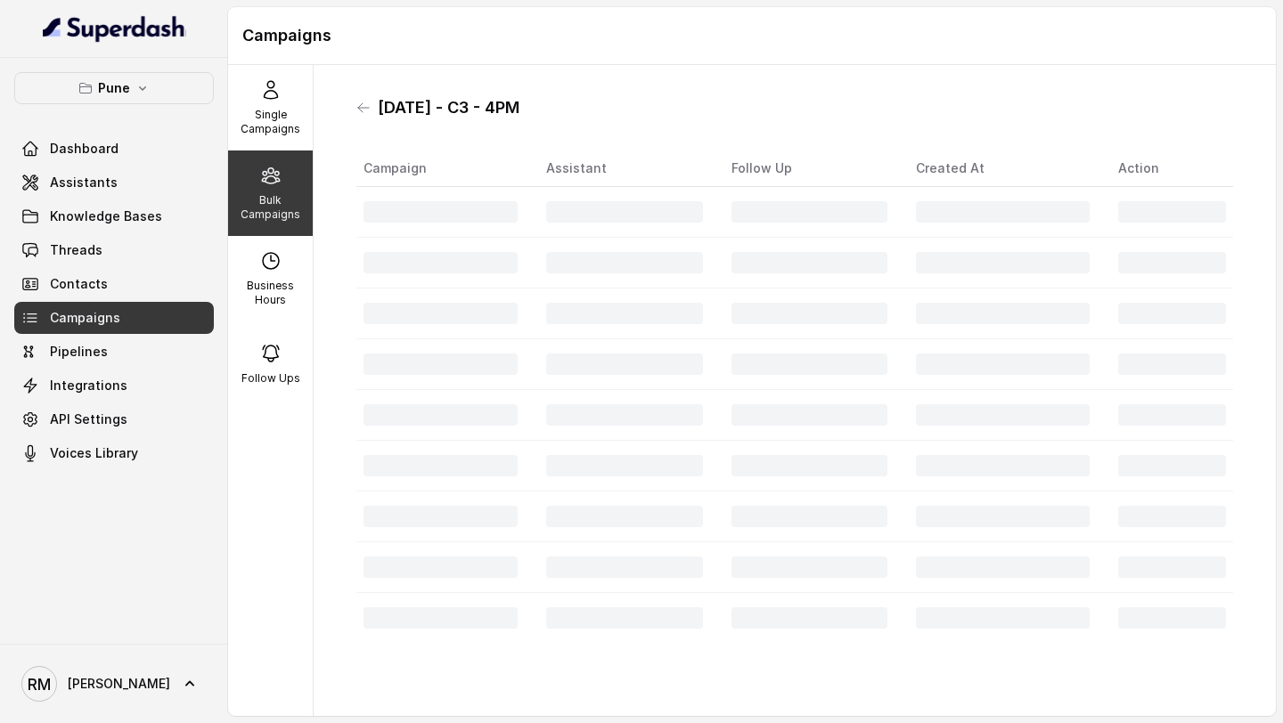
drag, startPoint x: 545, startPoint y: 110, endPoint x: 371, endPoint y: 111, distance: 174.6
click at [371, 111] on div "[DATE] - C3 - 4PM" at bounding box center [794, 108] width 876 height 29
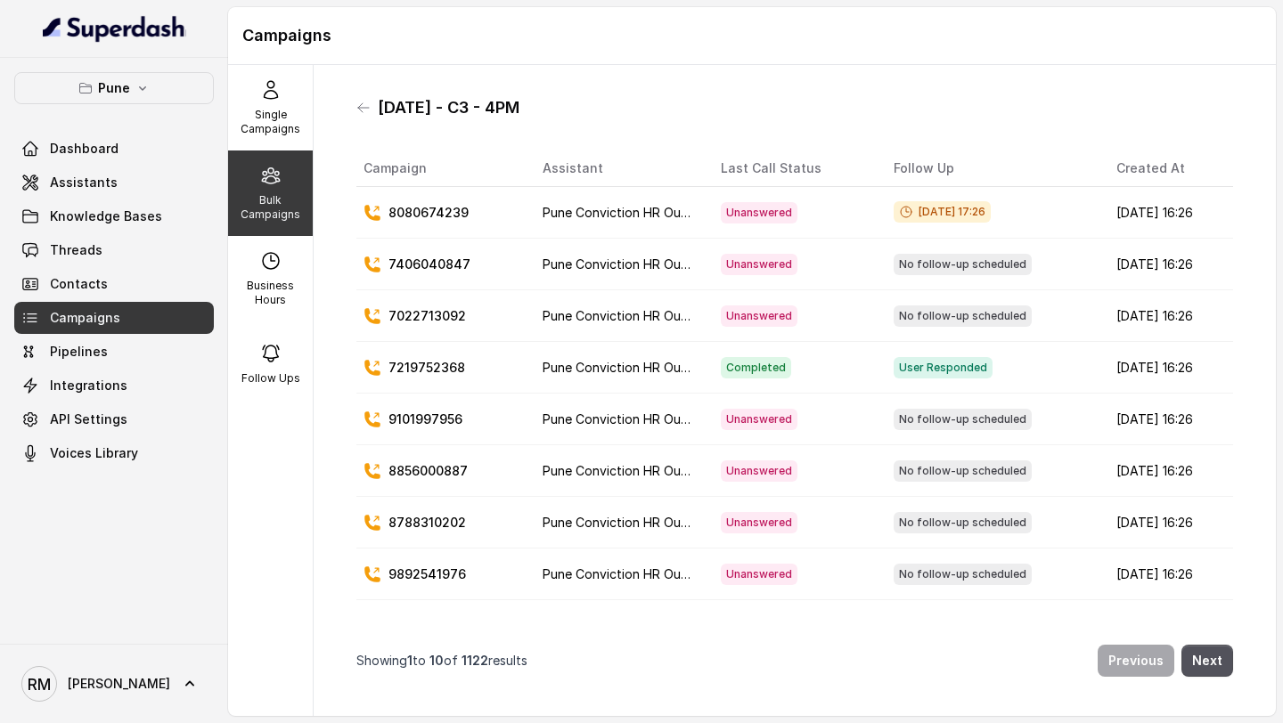
copy h1 "[DATE] - C3 - 4PM"
click at [356, 108] on icon at bounding box center [363, 108] width 14 height 14
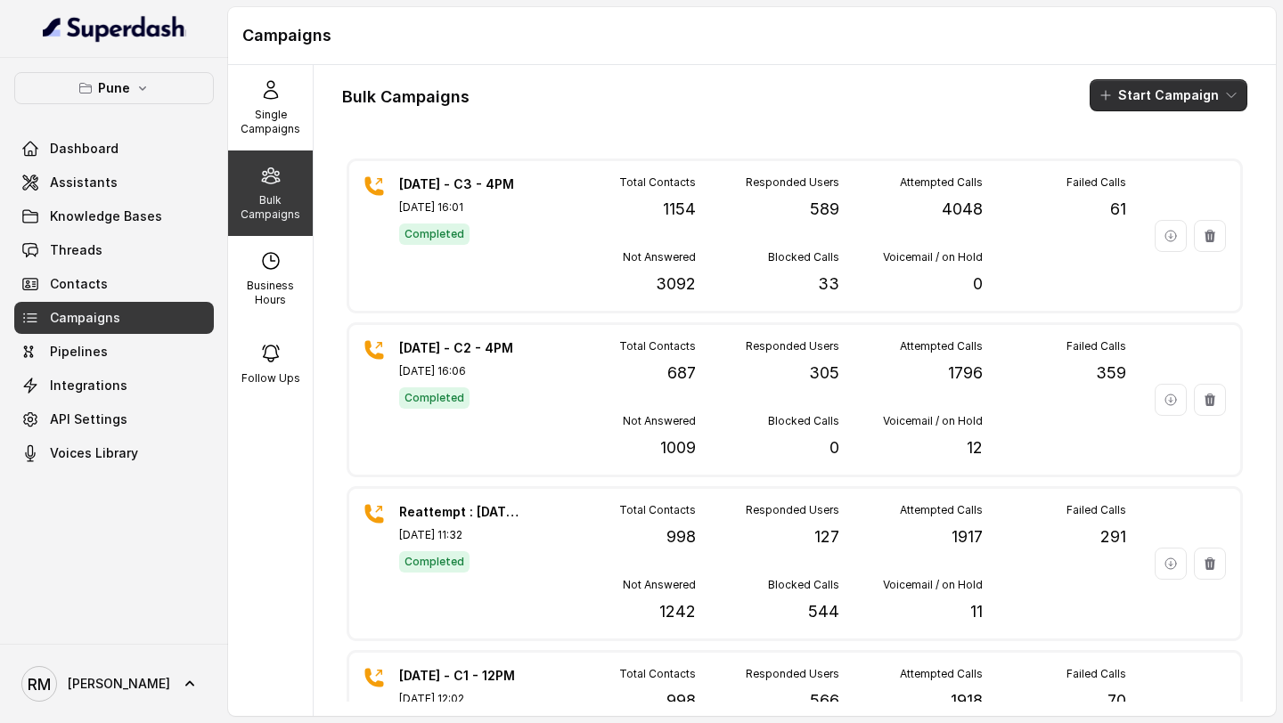
click at [1186, 104] on button "Start Campaign" at bounding box center [1168, 95] width 158 height 32
click at [1147, 160] on div "Call" at bounding box center [1144, 165] width 86 height 18
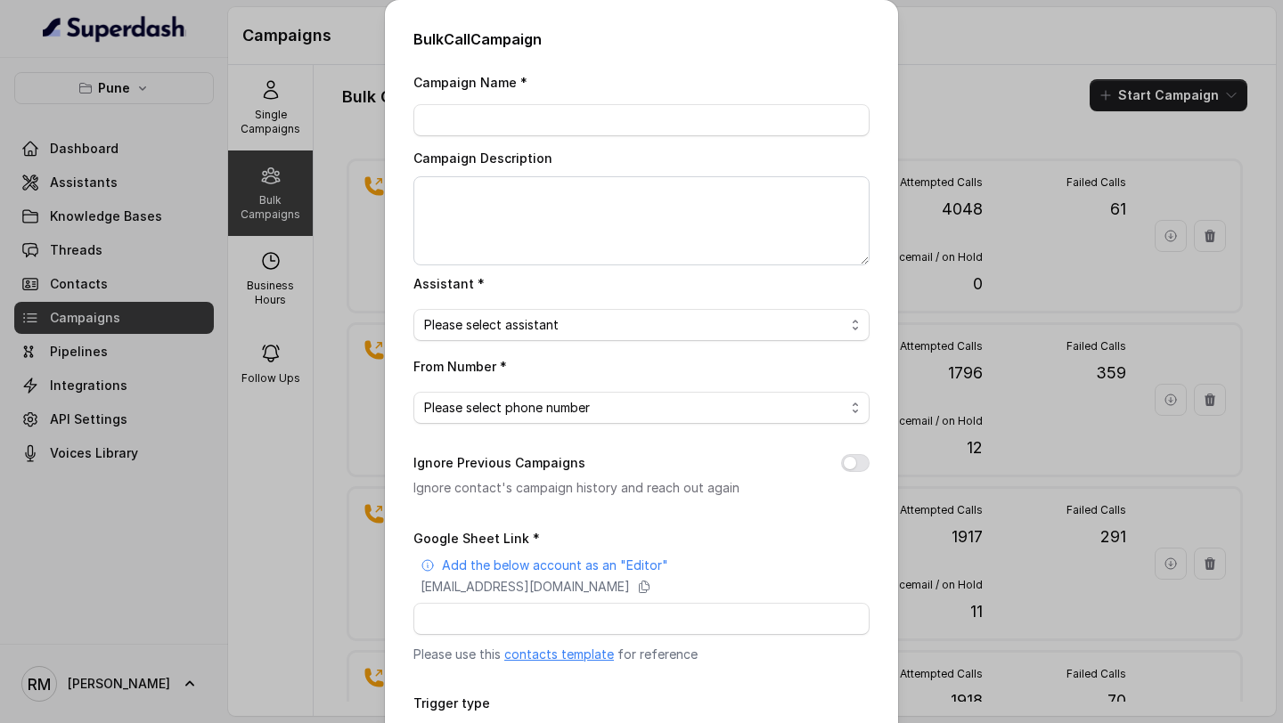
click at [540, 652] on link "contacts template" at bounding box center [559, 654] width 110 height 15
click at [299, 226] on div "Bulk Call Campaign Campaign Name * Campaign Description Assistant * Please sele…" at bounding box center [641, 361] width 1283 height 723
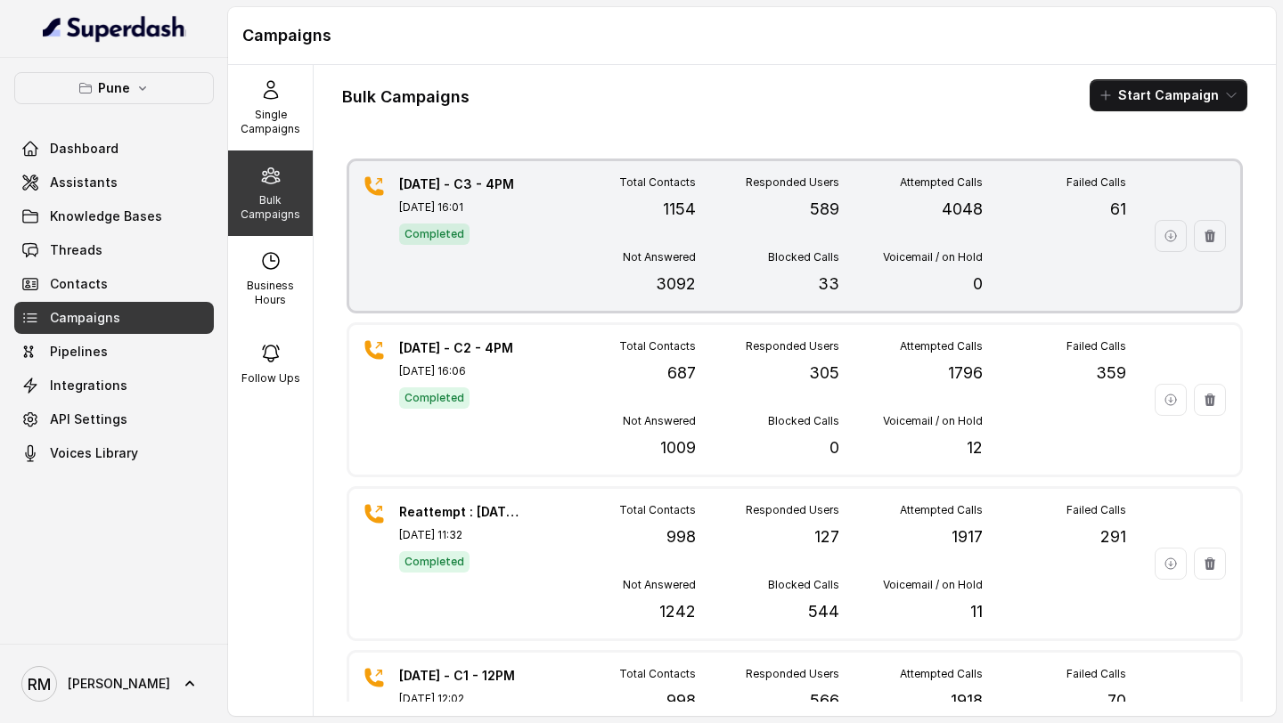
click at [430, 235] on span "Completed" at bounding box center [434, 234] width 70 height 21
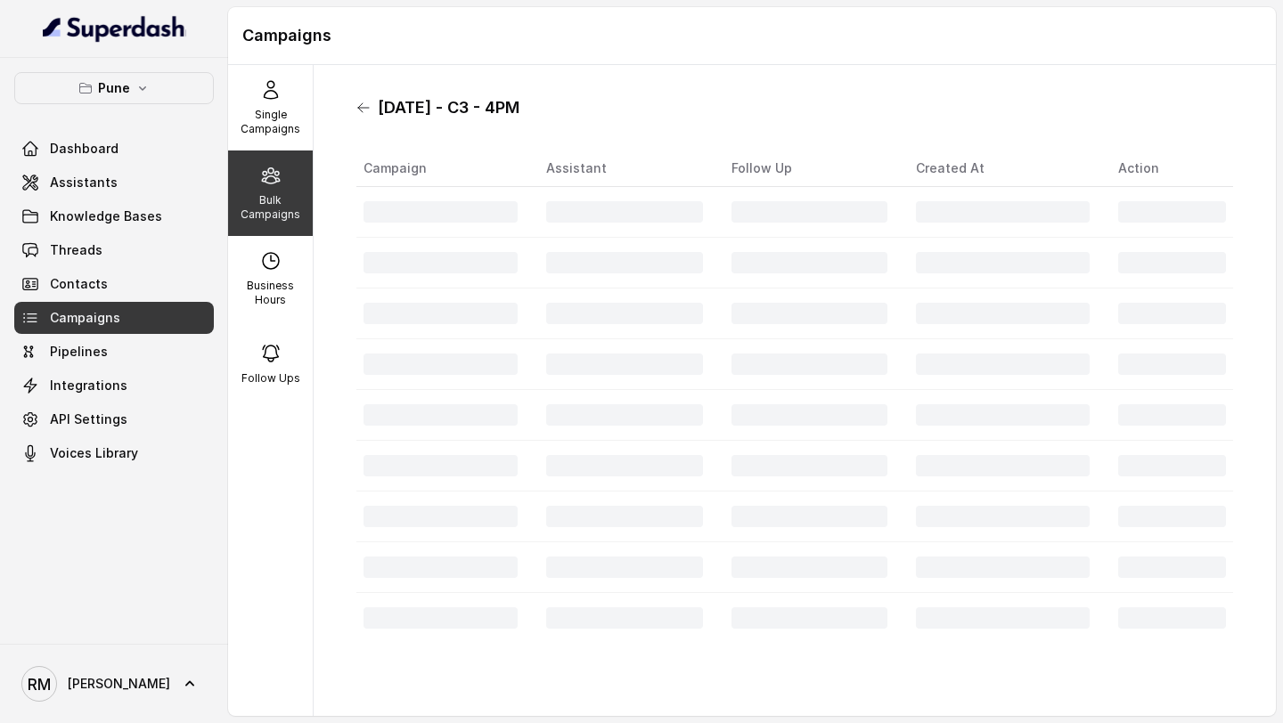
drag, startPoint x: 522, startPoint y: 96, endPoint x: 369, endPoint y: 108, distance: 153.6
click at [369, 108] on div "[DATE] - C3 - 4PM" at bounding box center [794, 108] width 876 height 29
copy h1 "[DATE] - C3 - 4PM"
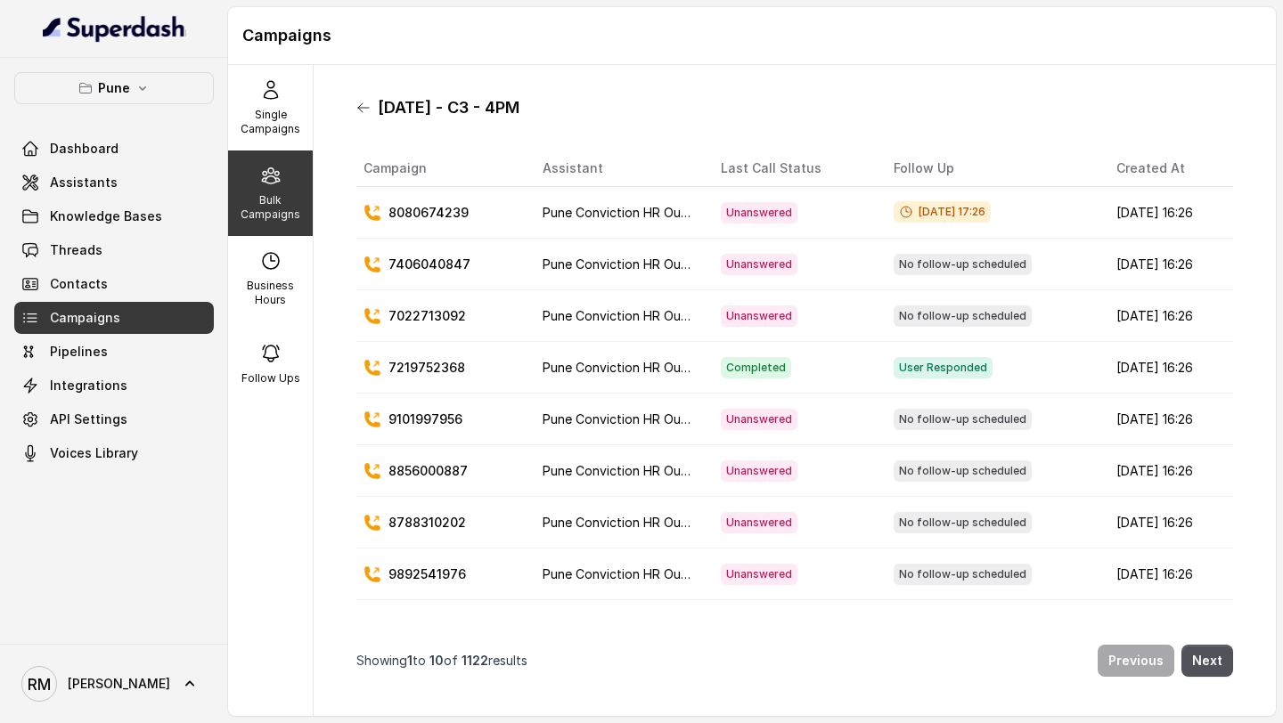
click at [364, 110] on icon at bounding box center [363, 108] width 14 height 14
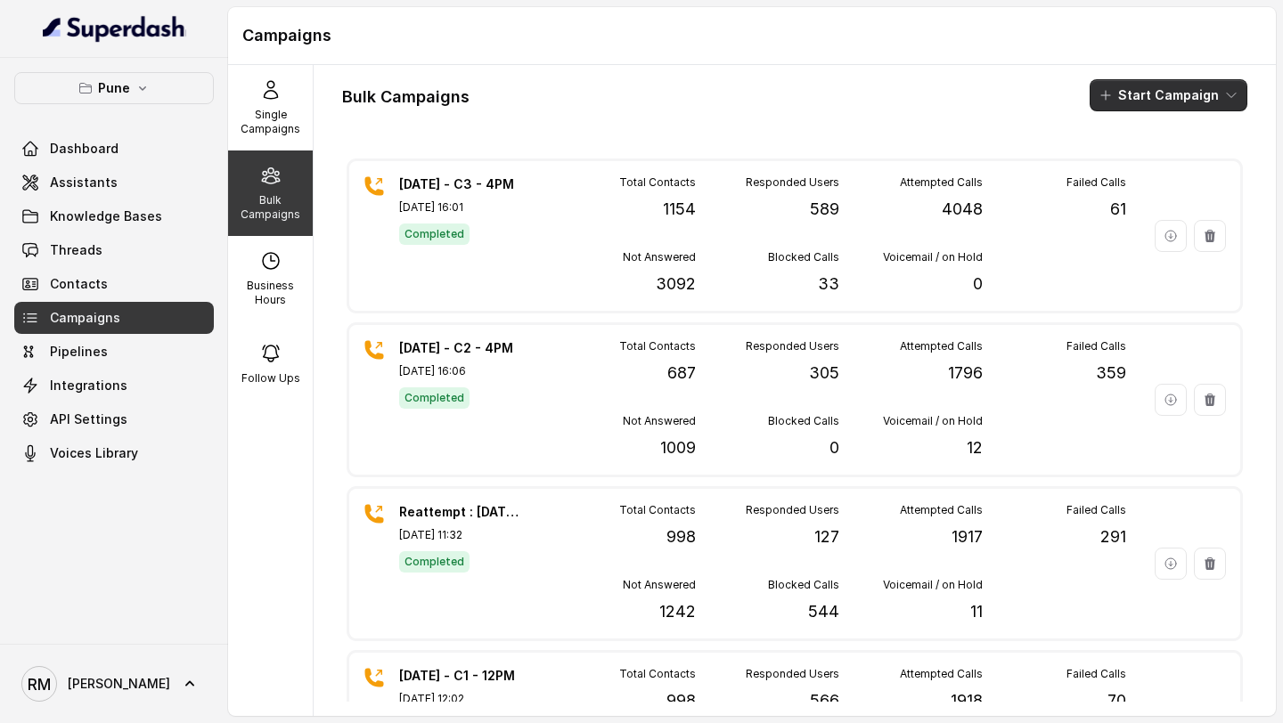
click at [1146, 92] on button "Start Campaign" at bounding box center [1168, 95] width 158 height 32
click at [1144, 162] on p "Call" at bounding box center [1136, 165] width 21 height 18
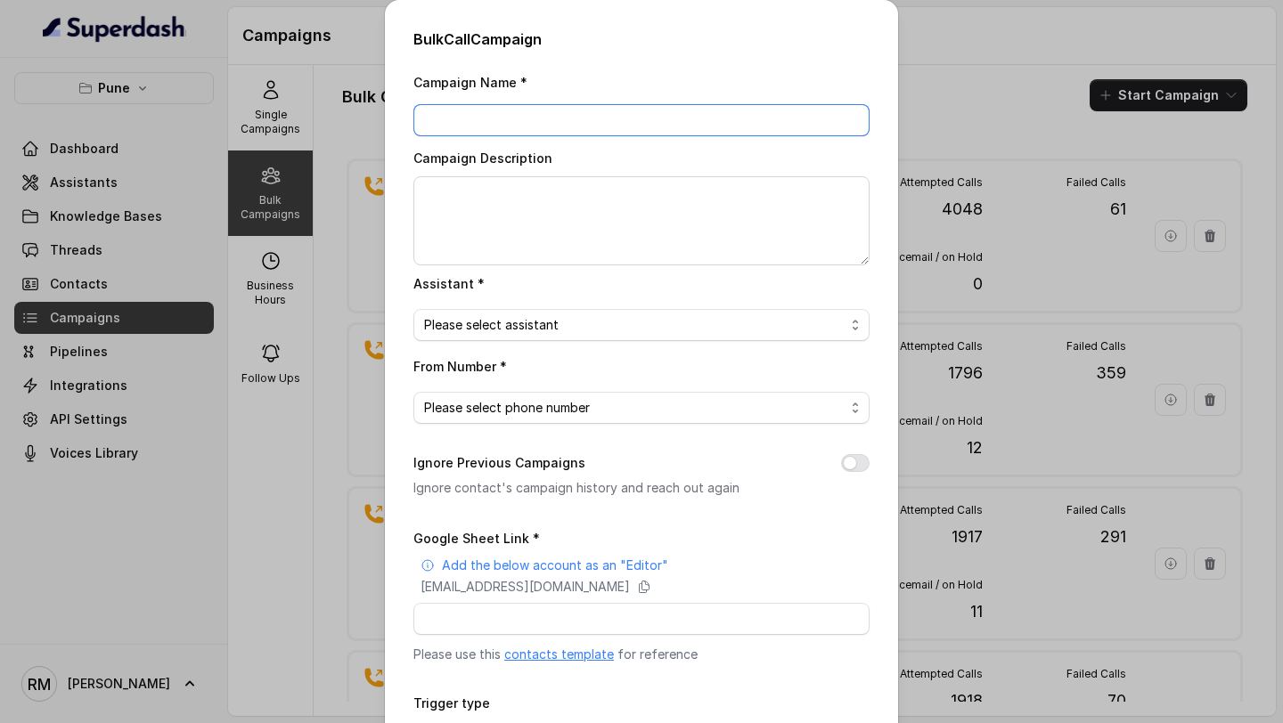
click at [485, 118] on input "Campaign Name *" at bounding box center [641, 120] width 456 height 32
paste input "[DATE] - C3 - 4PM"
drag, startPoint x: 428, startPoint y: 120, endPoint x: 345, endPoint y: 126, distance: 83.1
click at [345, 126] on div "Bulk Call Campaign Campaign Name * 1.10.25 - C3 - 4PM Campaign Description Assi…" at bounding box center [641, 361] width 1283 height 723
click at [493, 123] on input "8.10.25 - C3 - 4PM" at bounding box center [641, 120] width 456 height 32
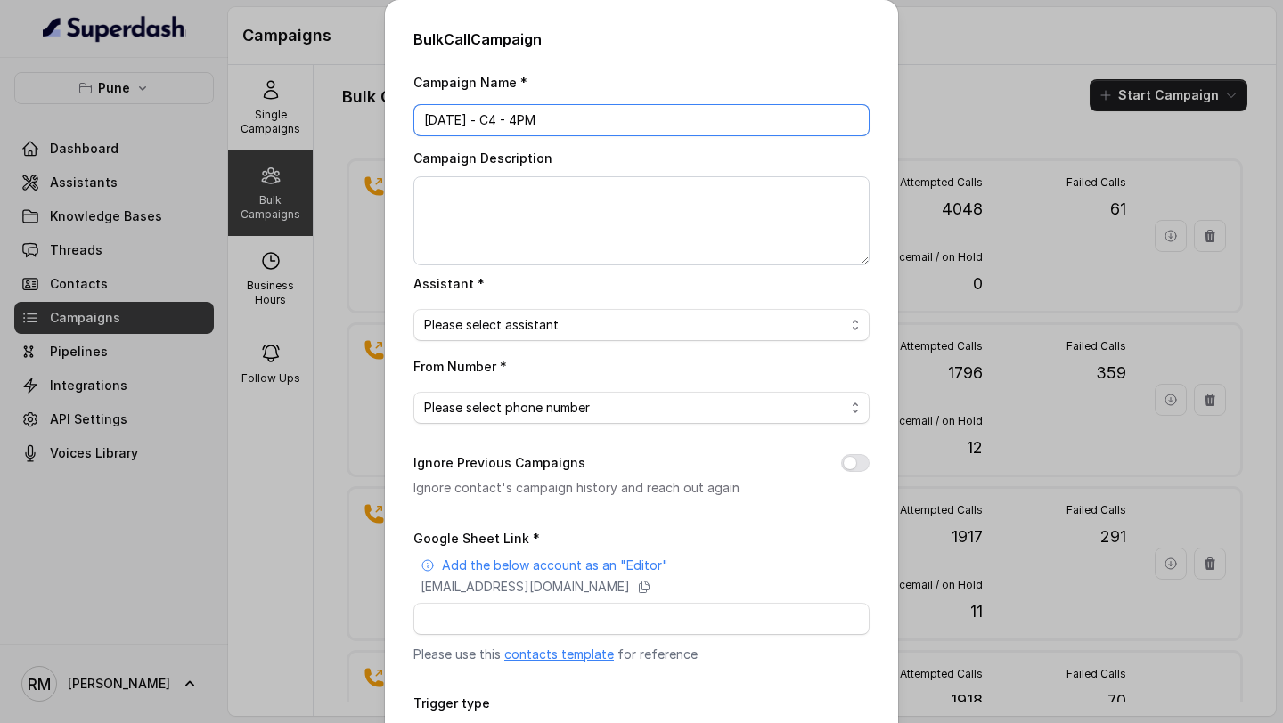
click at [517, 122] on input "8.10.25 - C4 - 4PM" at bounding box center [641, 120] width 456 height 32
type input "8.10.25 - C4 - 11:30AM"
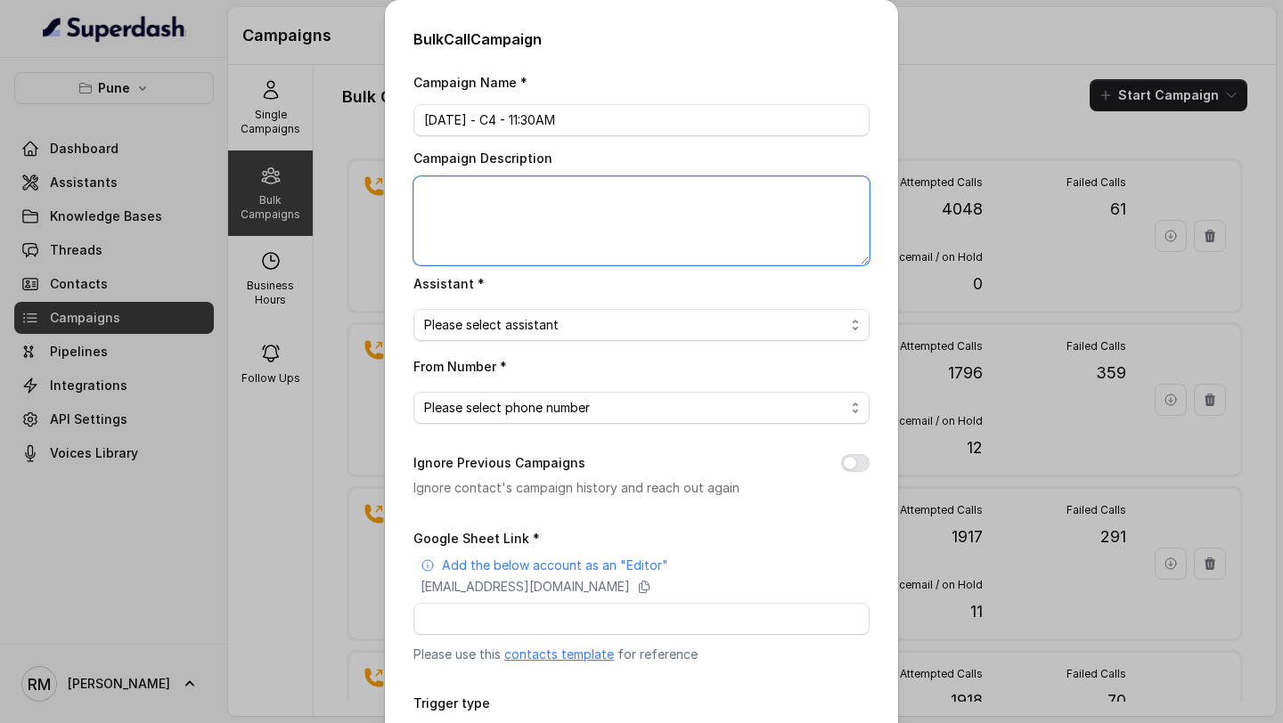
click at [521, 225] on textarea "Campaign Description" at bounding box center [641, 220] width 456 height 89
paste textarea "8.10.25 - C4 - 11:30AM"
type textarea "8.10.25 - C4 - 11:30AM"
click at [517, 328] on span "Please select assistant" at bounding box center [634, 324] width 420 height 21
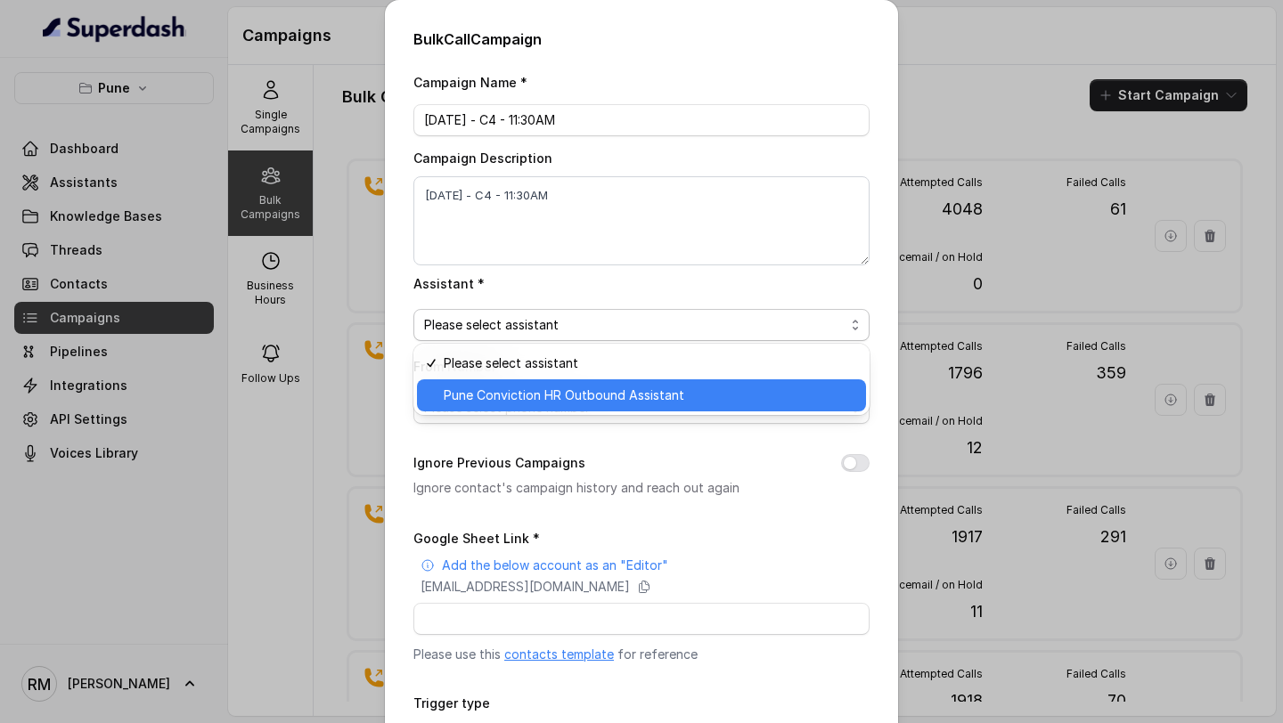
click at [489, 409] on div "Pune Conviction HR Outbound Assistant" at bounding box center [641, 395] width 449 height 32
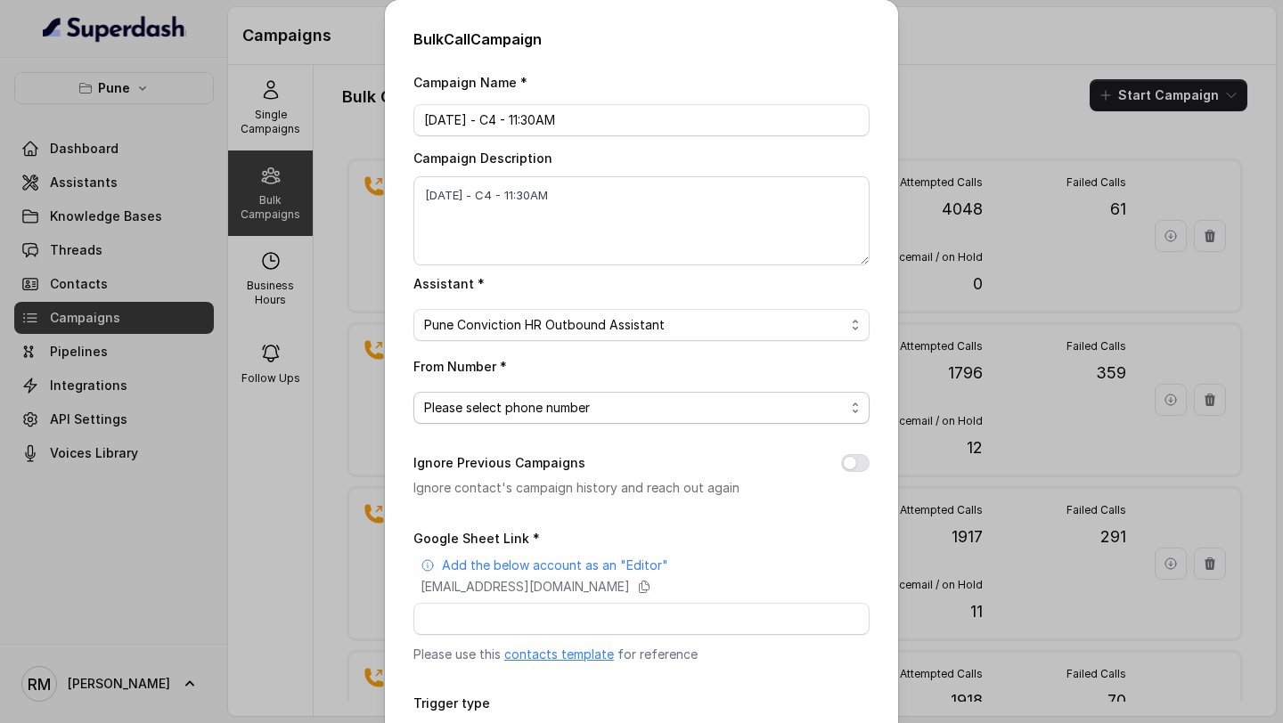
click at [521, 410] on span "Please select phone number" at bounding box center [634, 407] width 420 height 21
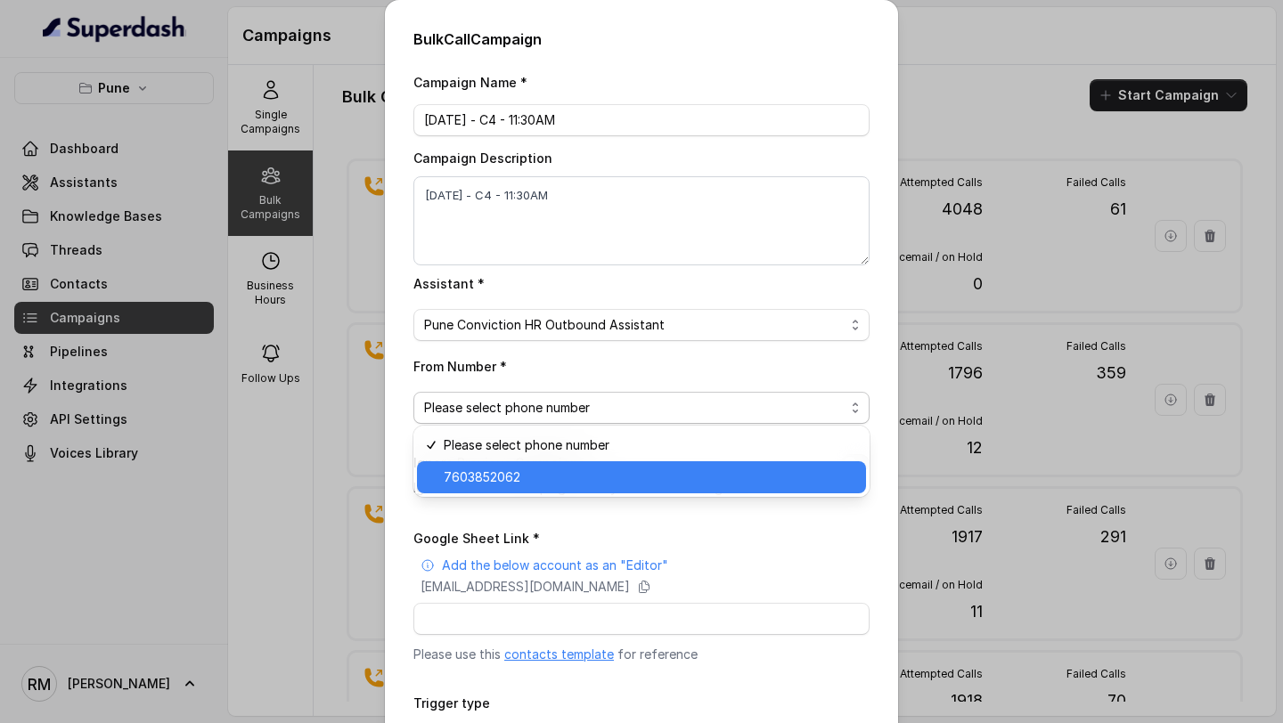
click at [520, 480] on span "7603852062" at bounding box center [650, 477] width 412 height 21
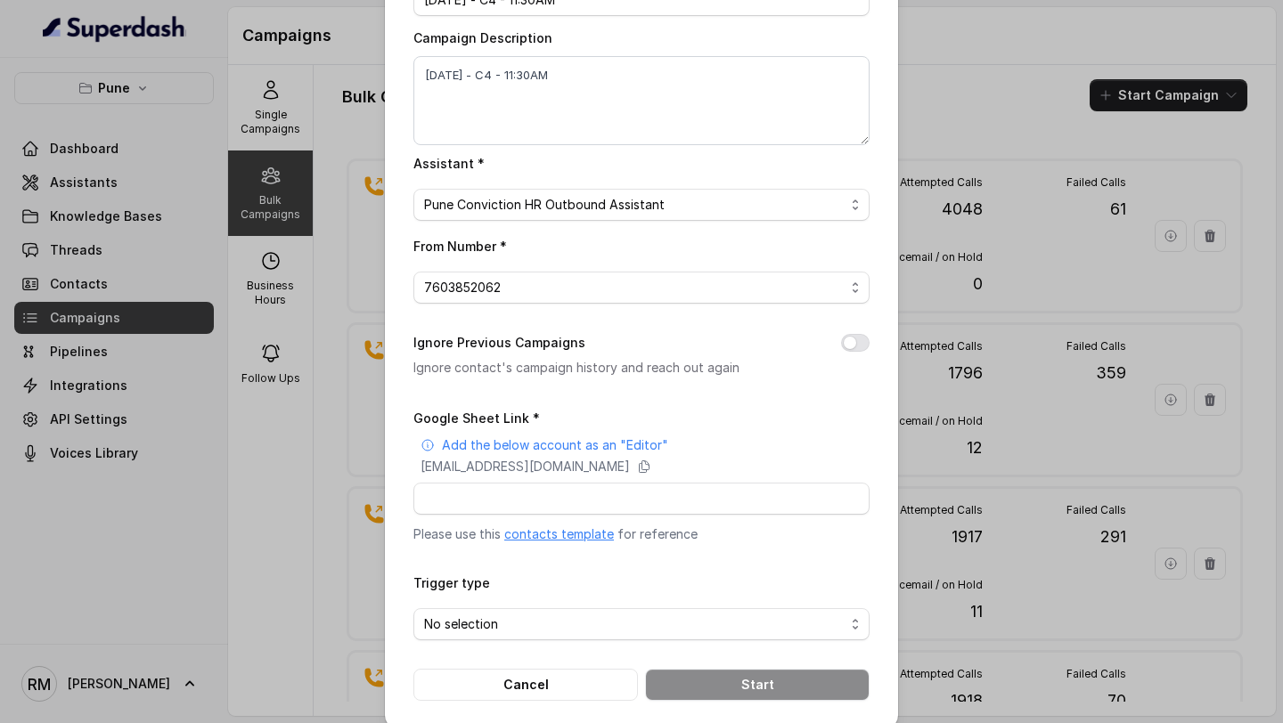
scroll to position [138, 0]
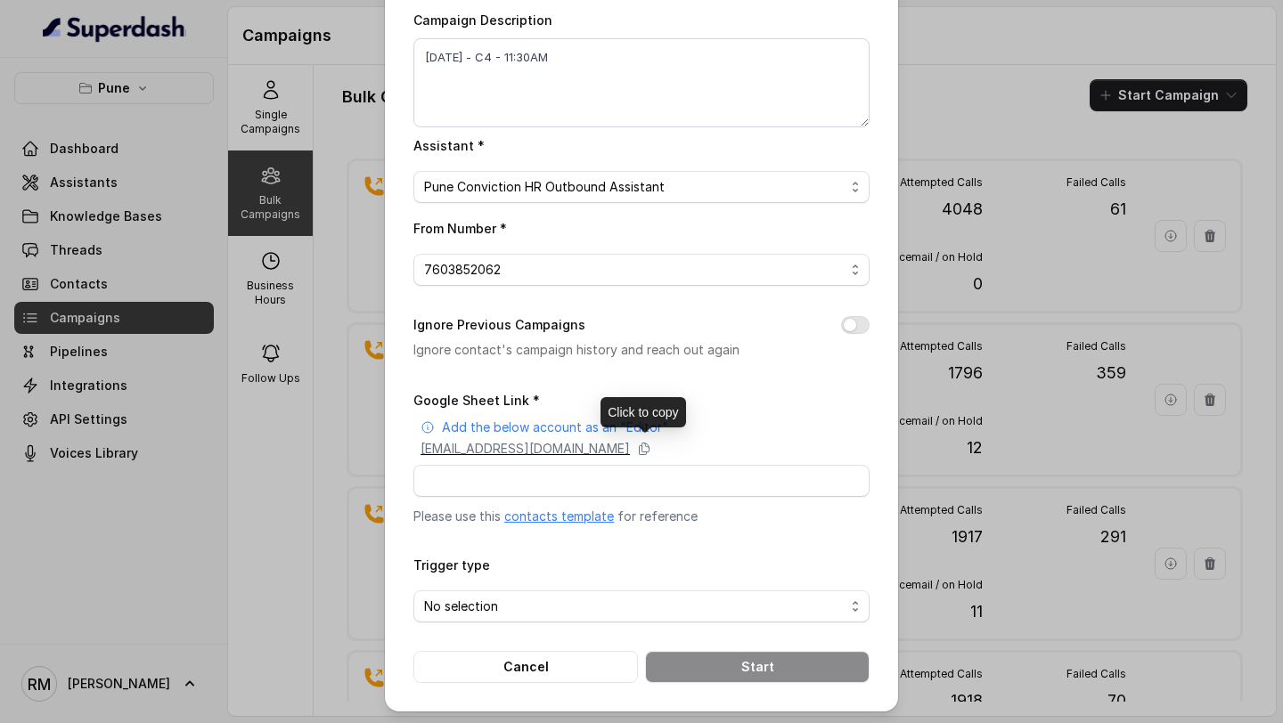
click at [540, 448] on p "superdash@superdash-382709.iam.gserviceaccount.com" at bounding box center [524, 449] width 209 height 18
click at [470, 478] on input "Google Sheet Link *" at bounding box center [641, 481] width 456 height 32
paste input "https://docs.google.com/spreadsheets/d/1mGYtLMPHwWc7CkIMLXaXLJJC2IDCksgzx1C3UB1…"
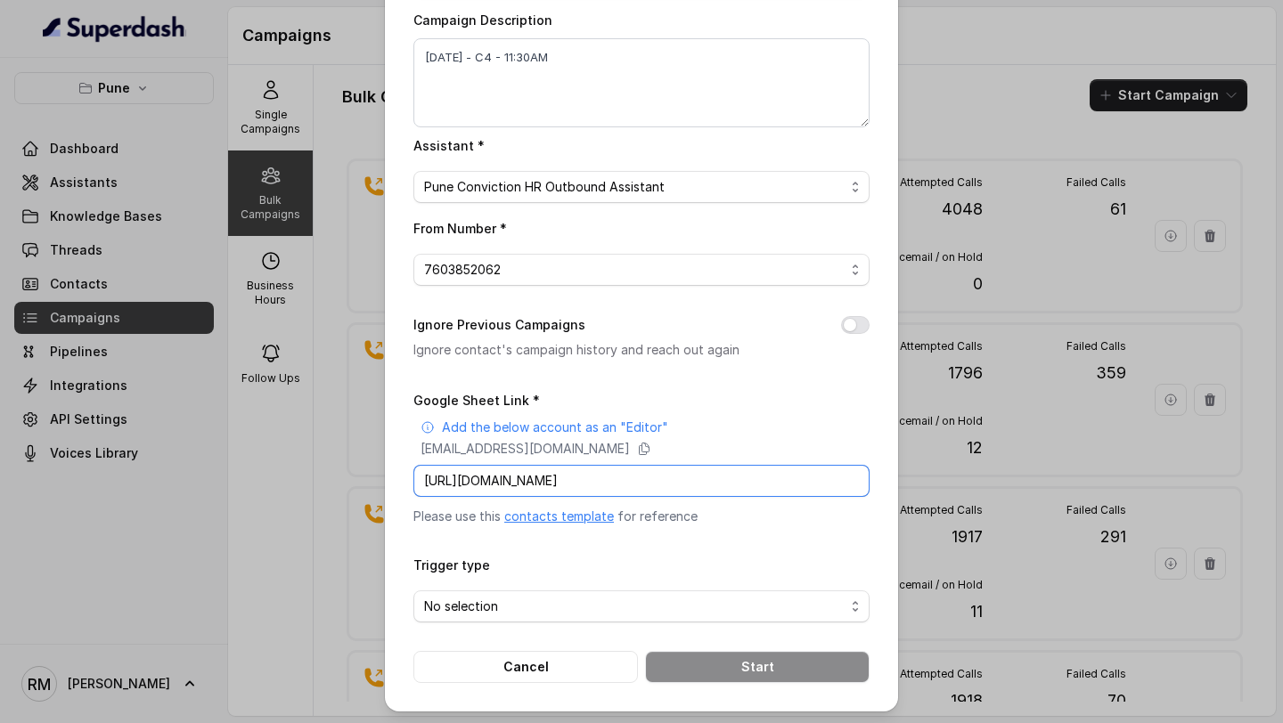
scroll to position [0, 260]
type input "https://docs.google.com/spreadsheets/d/1mGYtLMPHwWc7CkIMLXaXLJJC2IDCksgzx1C3UB1…"
click at [566, 378] on div "Campaign Name * 8.10.25 - C4 - 11:30AM Campaign Description 8.10.25 - C4 - 11:3…" at bounding box center [641, 308] width 456 height 750
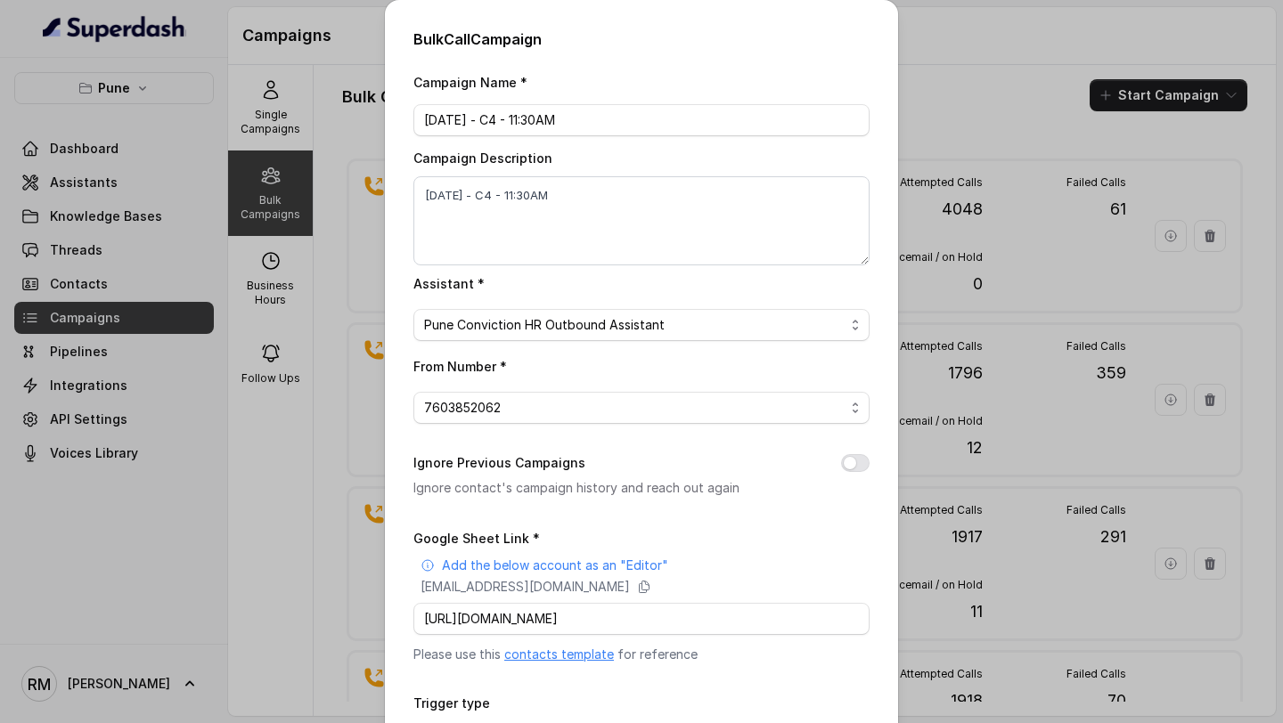
scroll to position [138, 0]
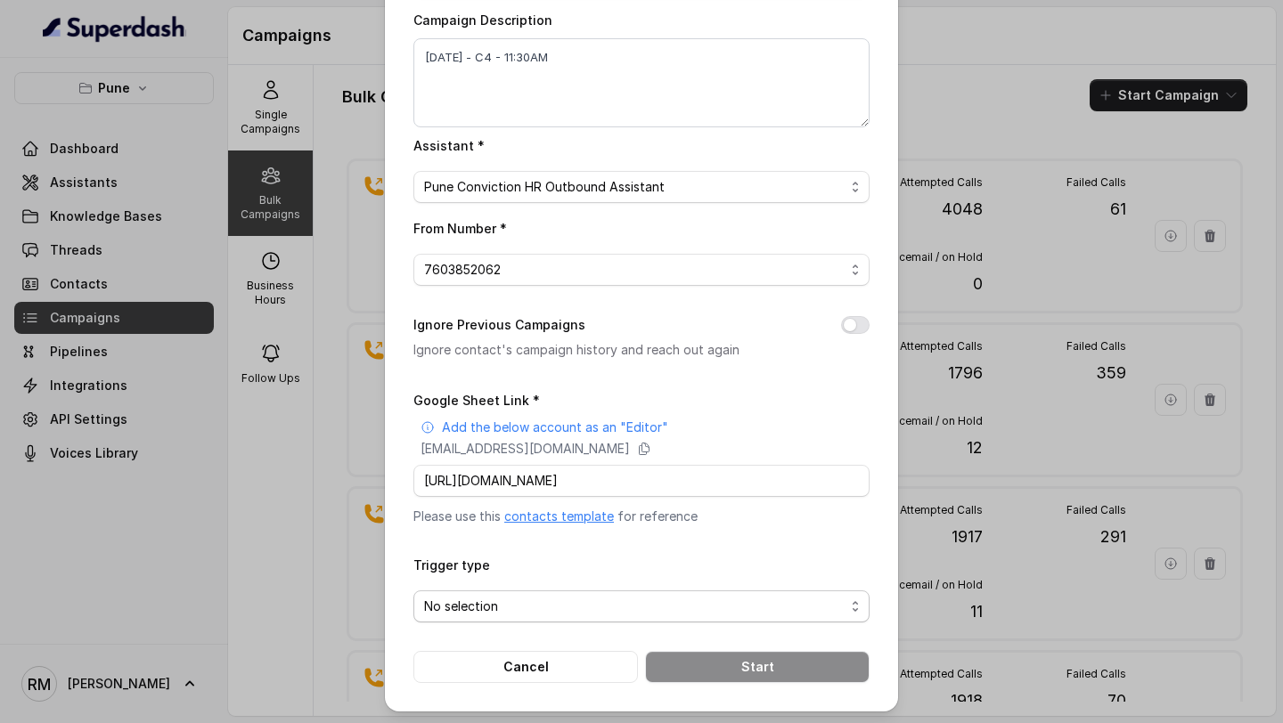
click at [522, 601] on span "No selection" at bounding box center [634, 606] width 420 height 21
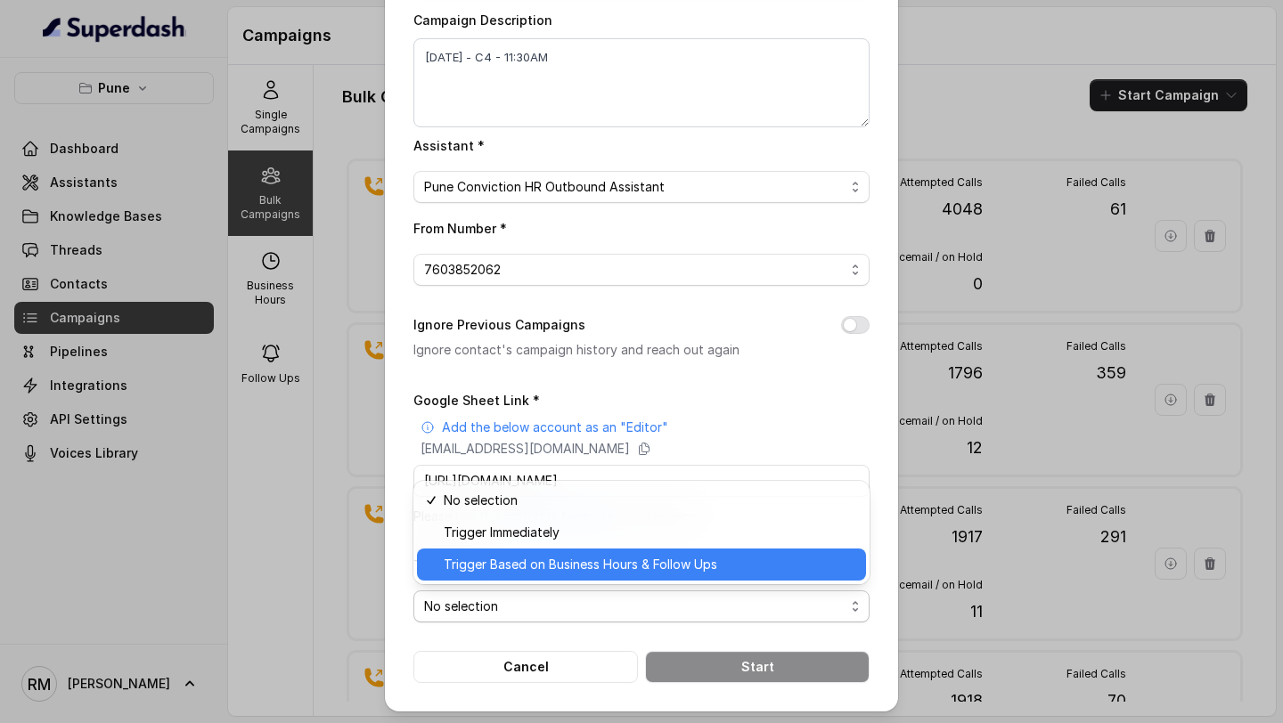
click at [540, 566] on span "Trigger Based on Business Hours & Follow Ups" at bounding box center [650, 564] width 412 height 21
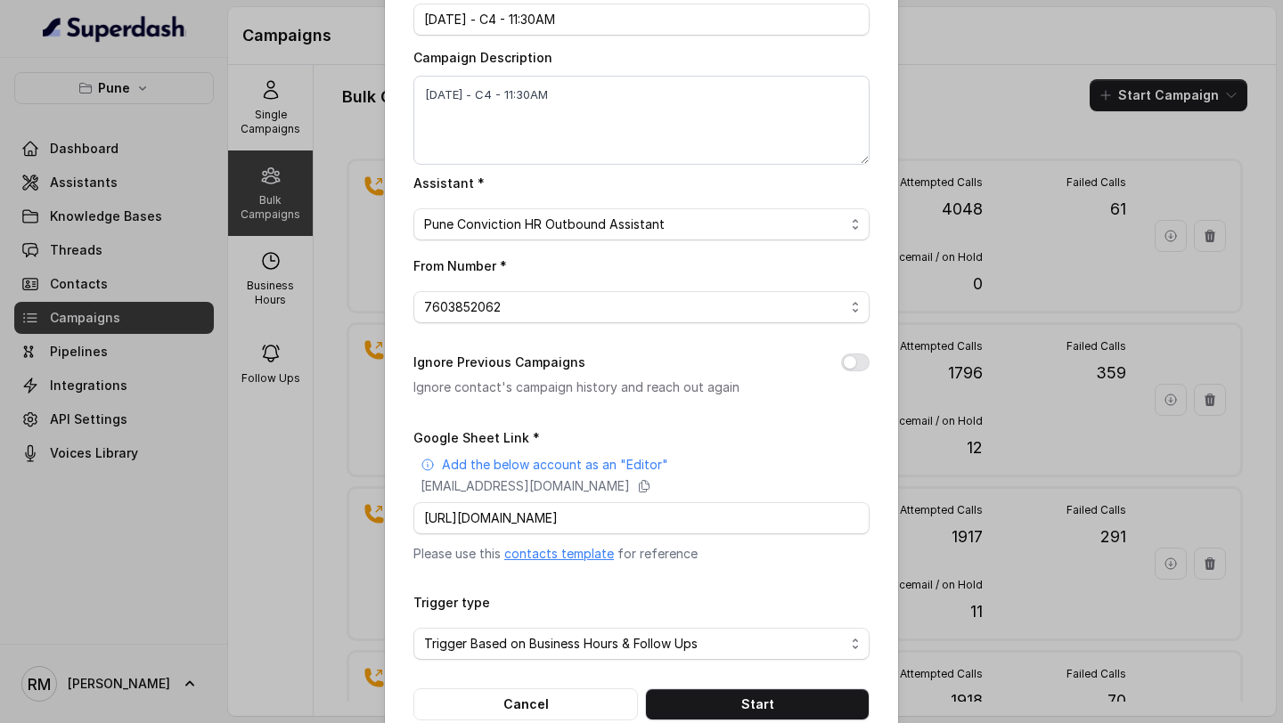
scroll to position [0, 0]
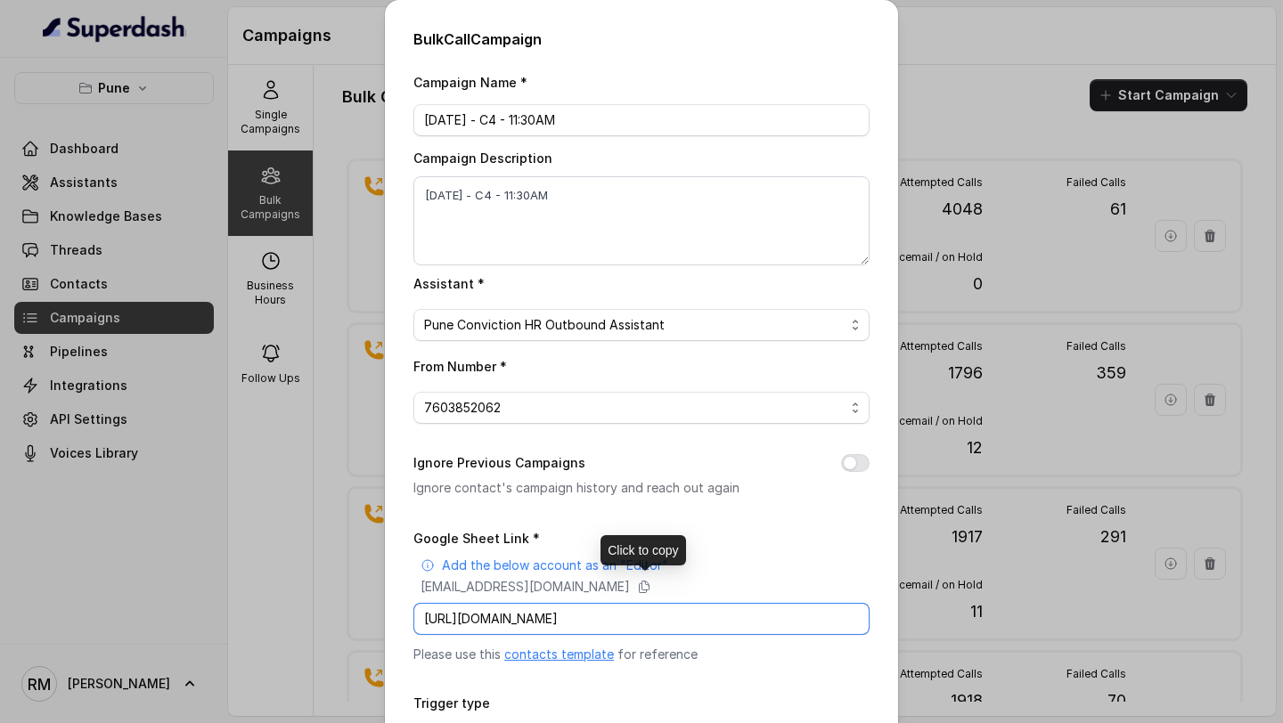
click at [493, 617] on input "https://docs.google.com/spreadsheets/d/1mGYtLMPHwWc7CkIMLXaXLJJC2IDCksgzx1C3UB1…" at bounding box center [641, 619] width 456 height 32
click at [532, 516] on div "Campaign Name * 8.10.25 - C4 - 11:30AM Campaign Description 8.10.25 - C4 - 11:3…" at bounding box center [641, 446] width 456 height 750
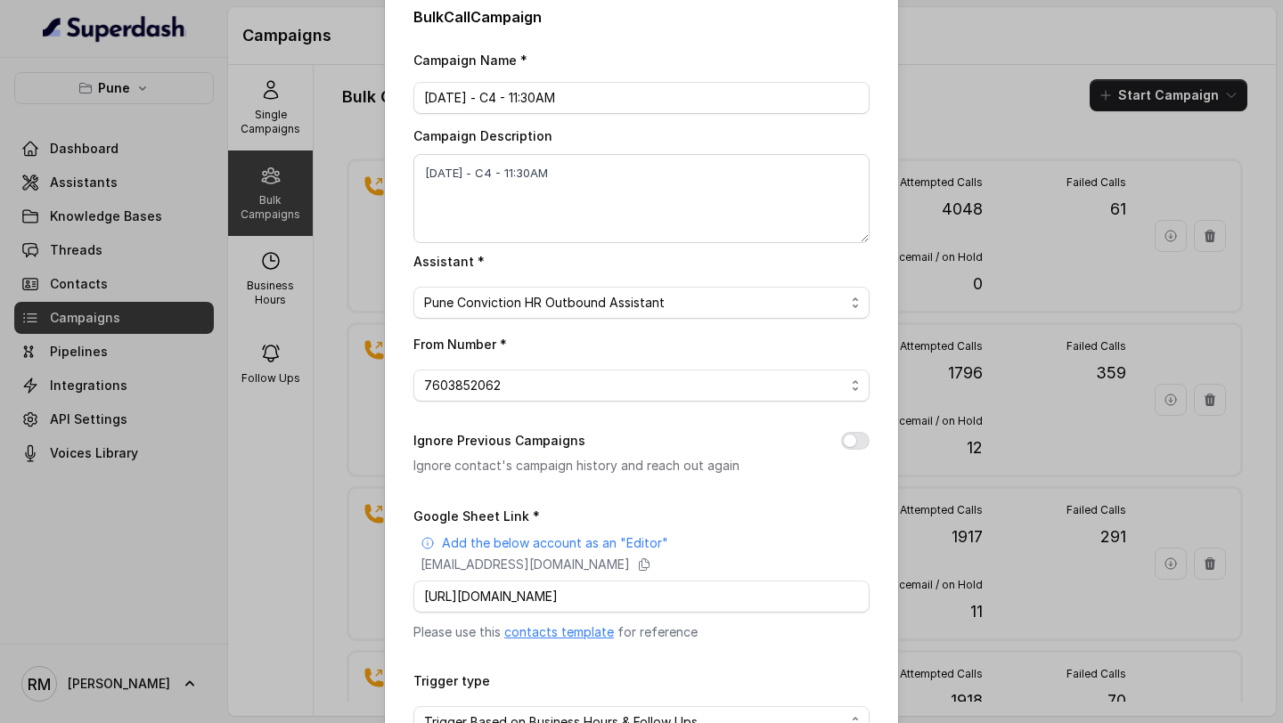
scroll to position [138, 0]
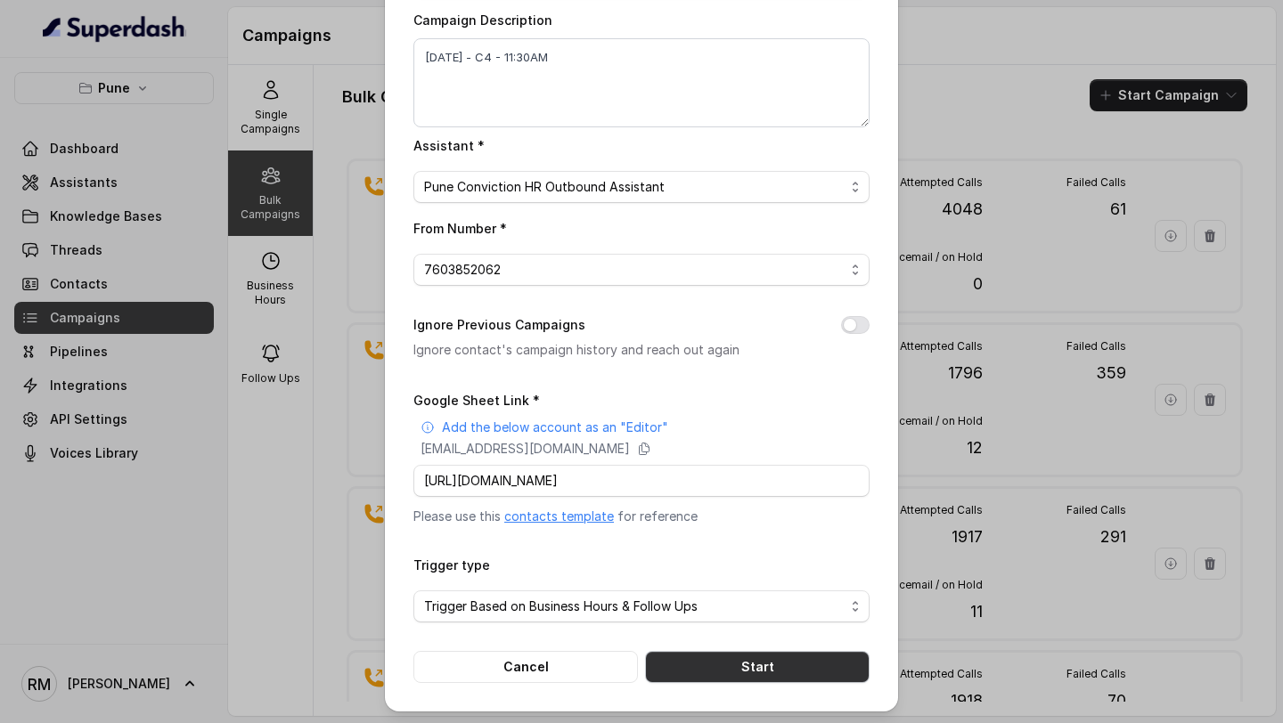
click at [717, 667] on button "Start" at bounding box center [757, 667] width 224 height 32
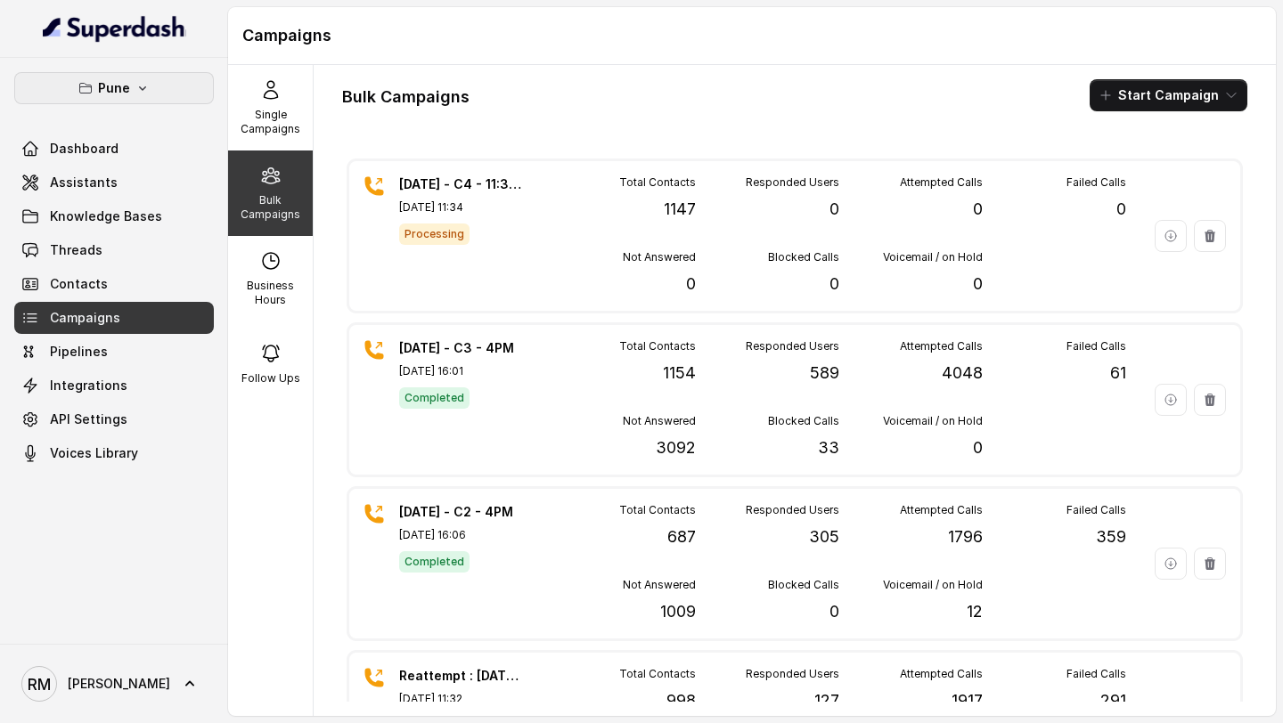
click at [118, 93] on p "Pune" at bounding box center [114, 87] width 32 height 21
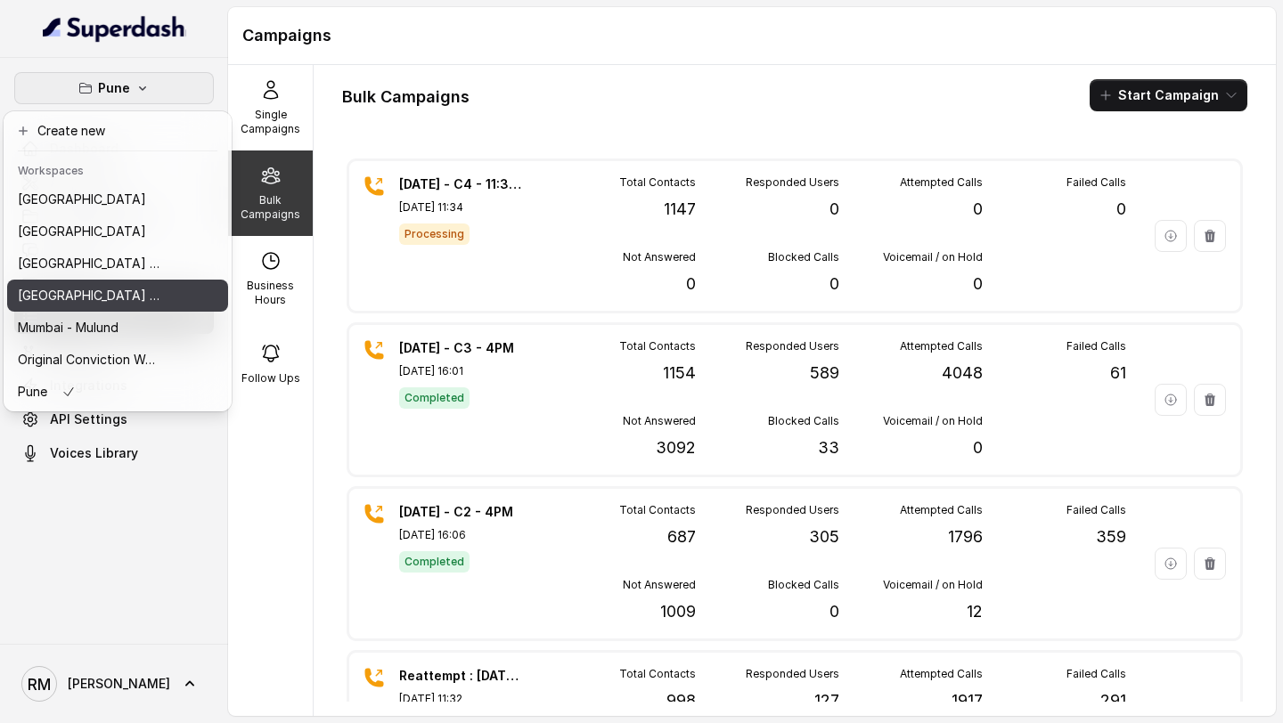
click at [135, 307] on button "Mumbai - Kemp - Malad" at bounding box center [117, 296] width 221 height 32
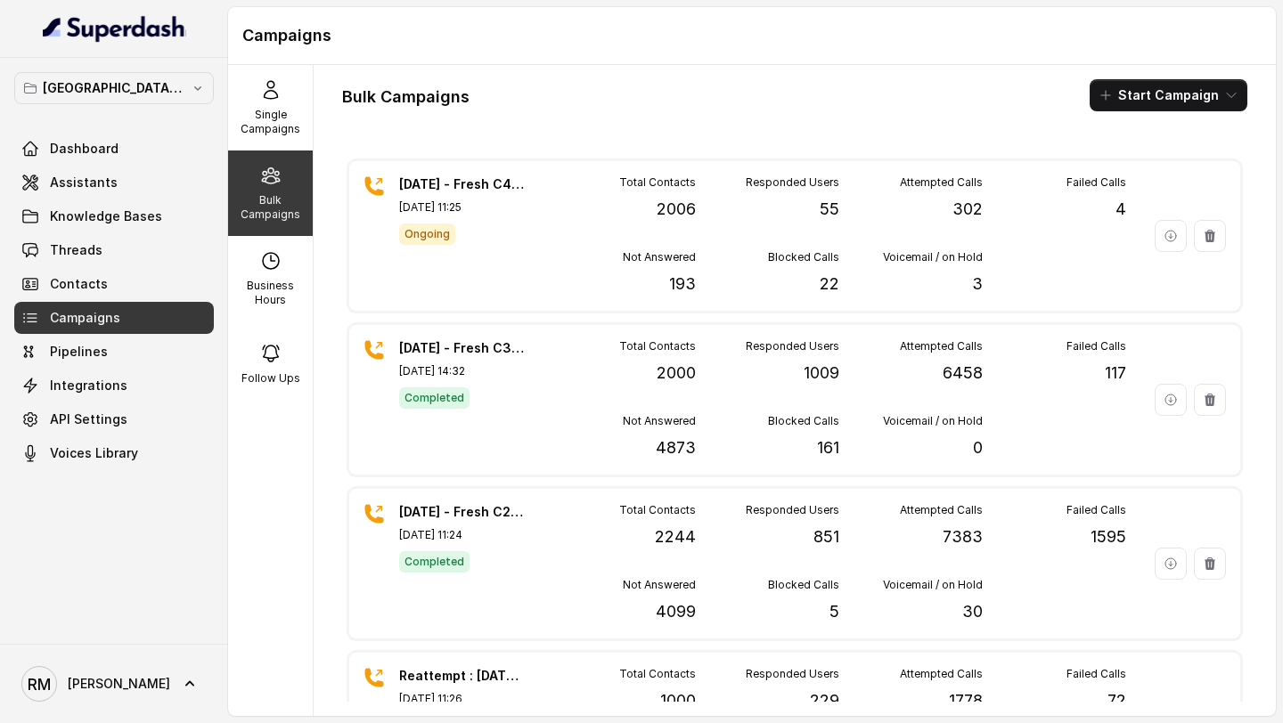
click at [74, 71] on div "Mumbai - Kemp - Malad Dashboard Assistants Knowledge Bases Threads Contacts Cam…" at bounding box center [114, 351] width 228 height 586
click at [74, 83] on p "[GEOGRAPHIC_DATA] - [GEOGRAPHIC_DATA] - [GEOGRAPHIC_DATA]" at bounding box center [114, 87] width 143 height 21
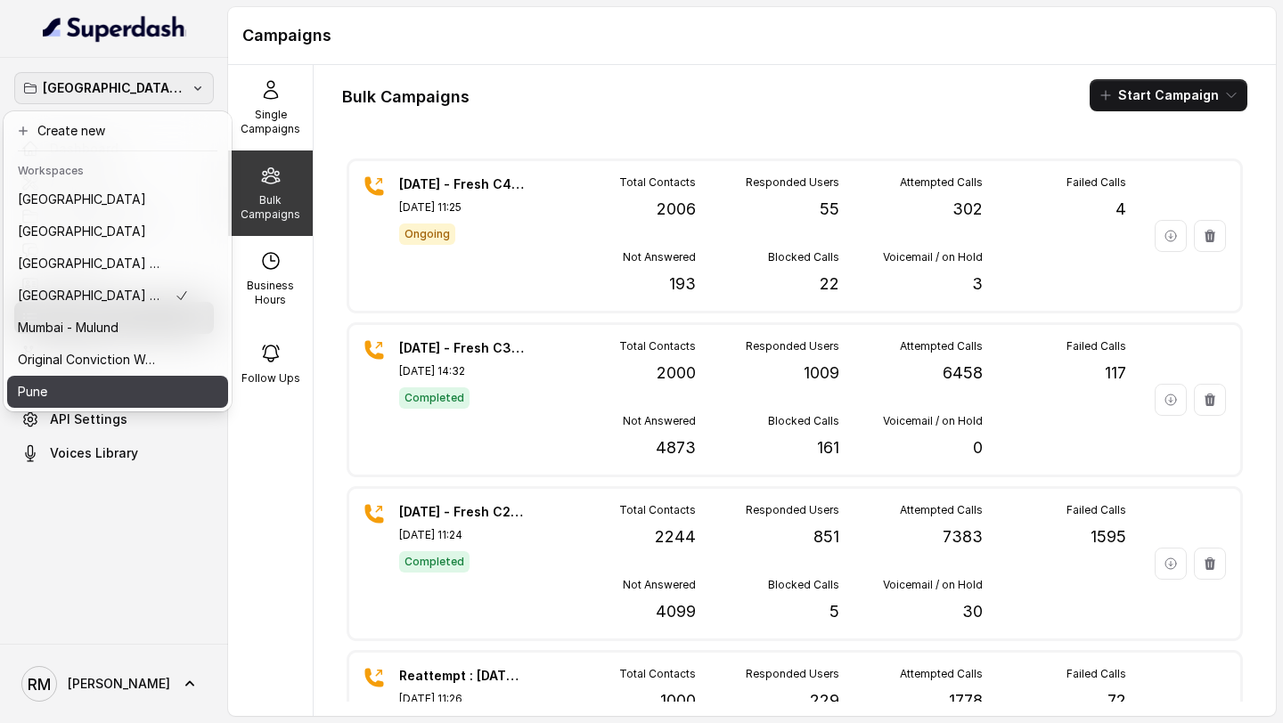
click at [71, 395] on div "Pune" at bounding box center [103, 391] width 171 height 21
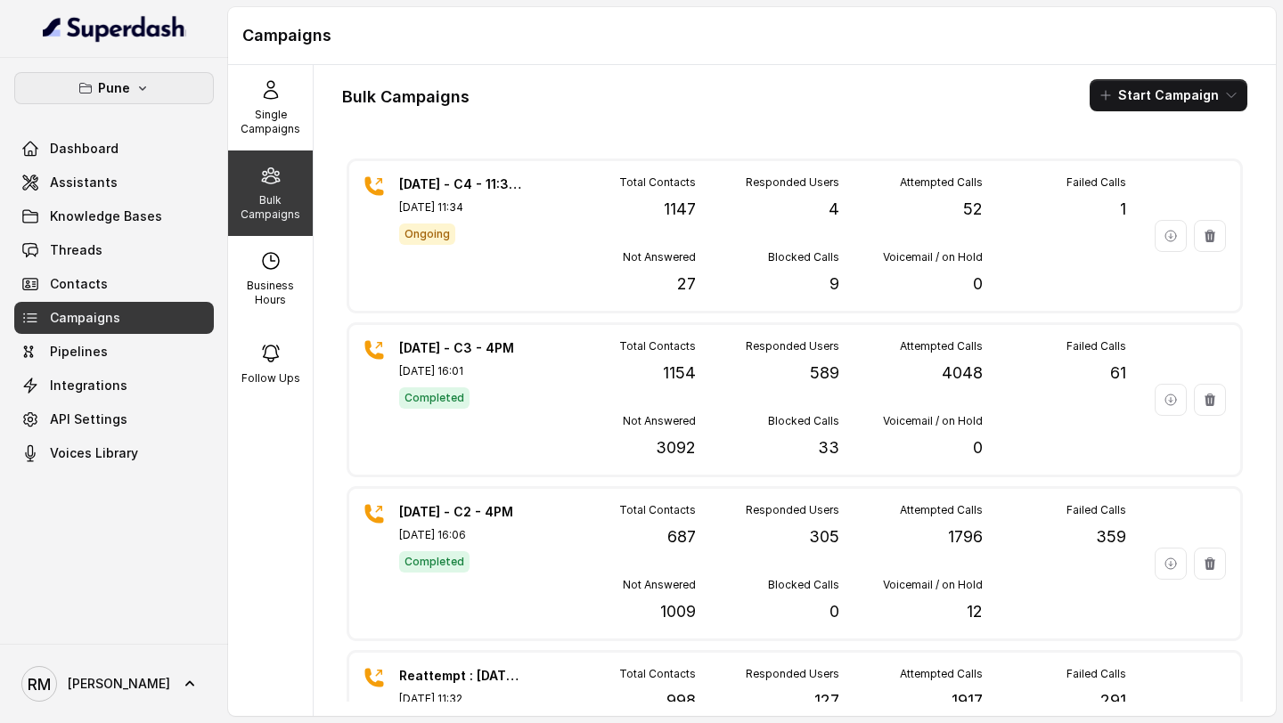
click at [163, 92] on button "Pune" at bounding box center [114, 88] width 200 height 32
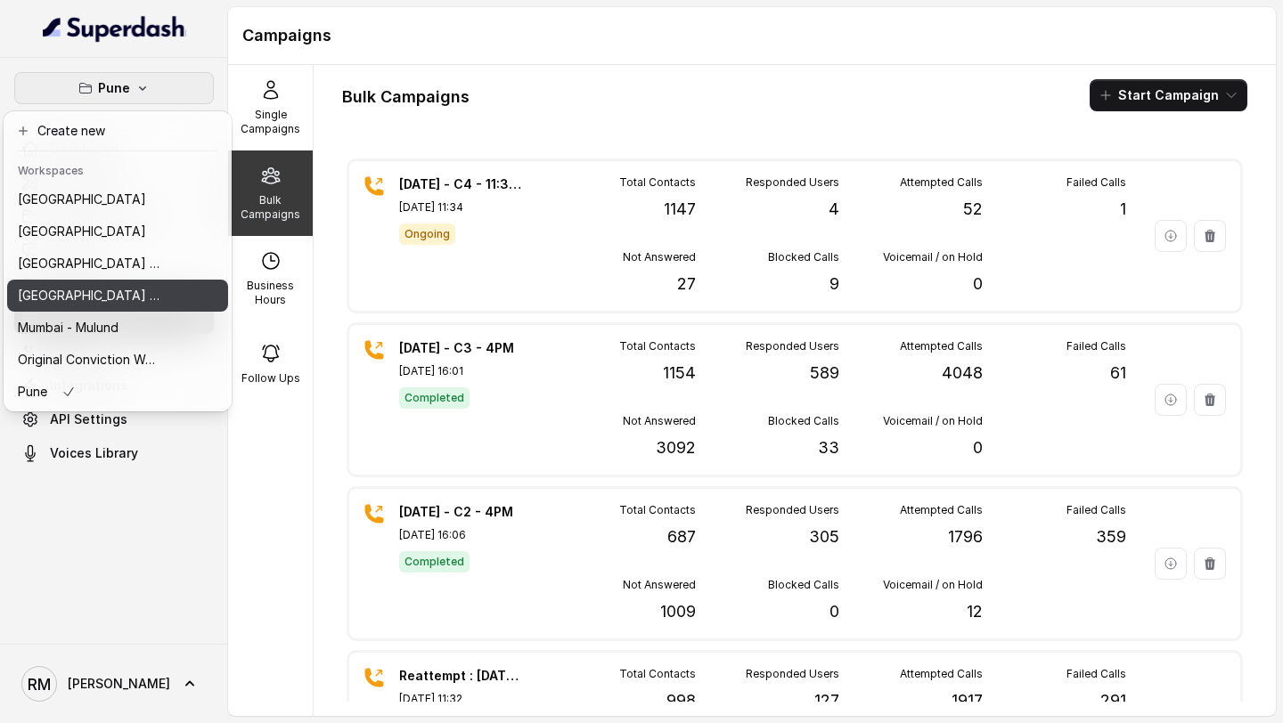
click at [116, 292] on p "[GEOGRAPHIC_DATA] - [GEOGRAPHIC_DATA] - [GEOGRAPHIC_DATA]" at bounding box center [89, 295] width 143 height 21
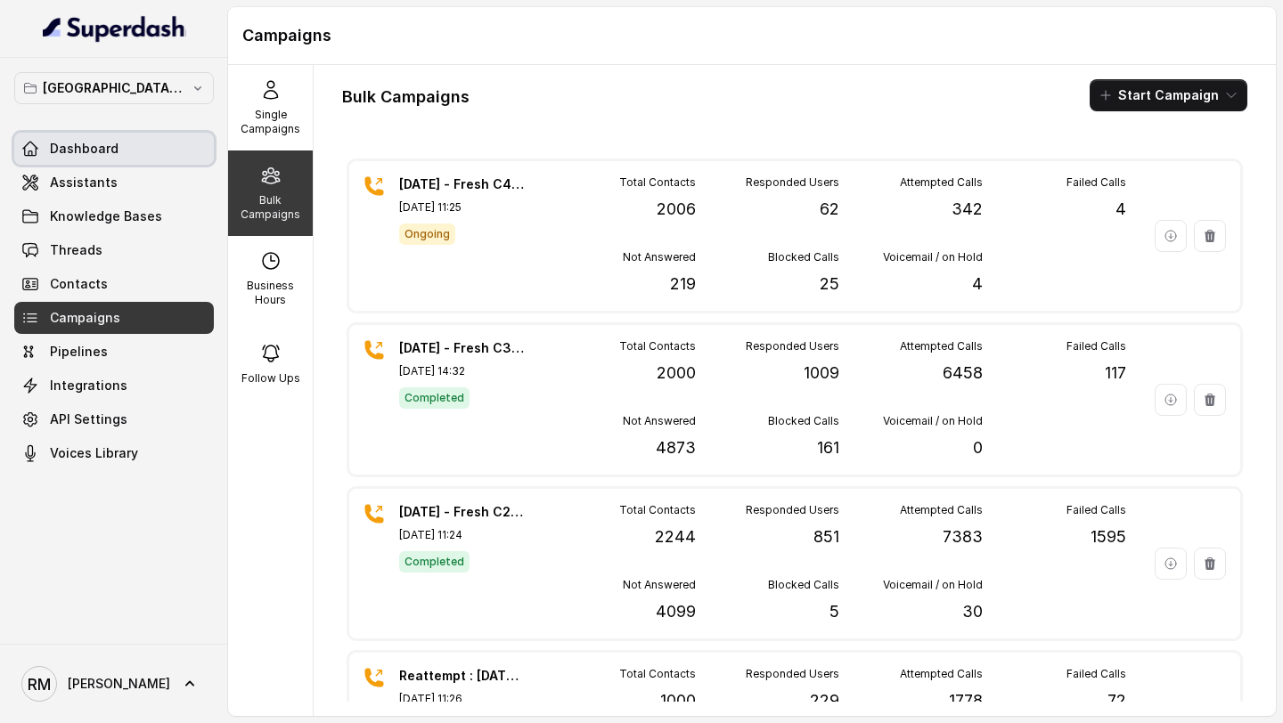
click at [153, 158] on link "Dashboard" at bounding box center [114, 149] width 200 height 32
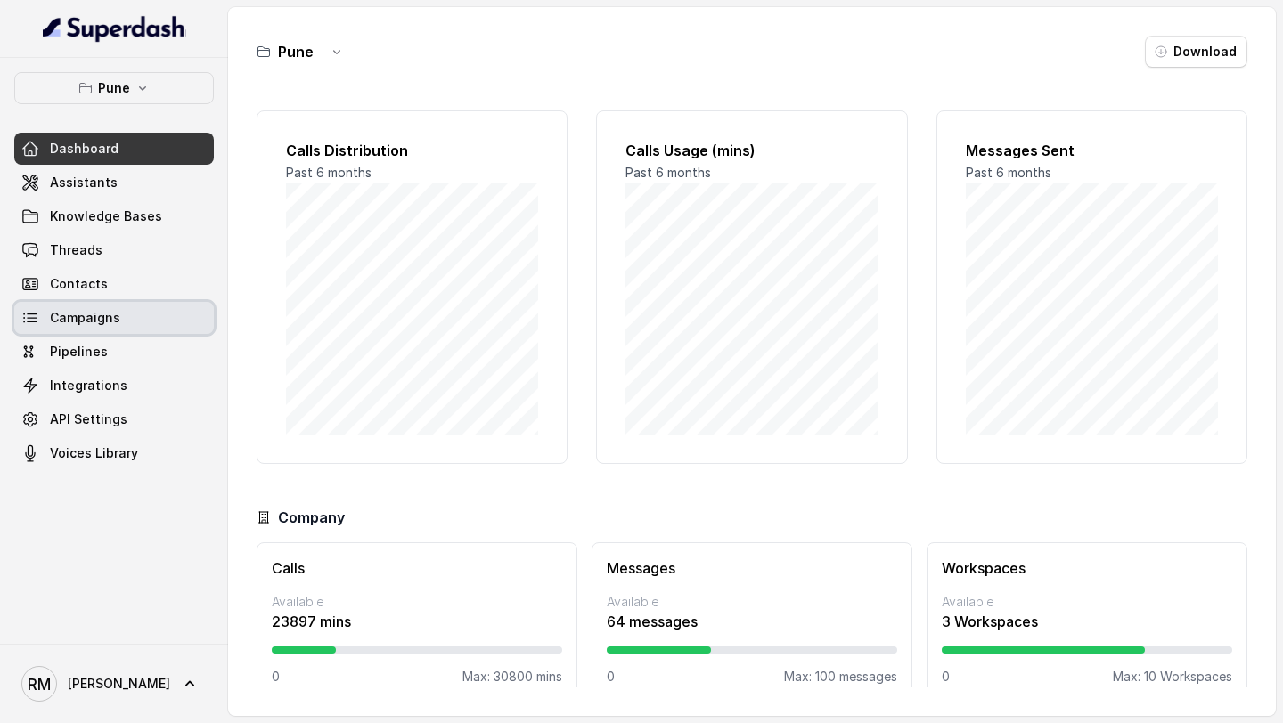
click at [112, 330] on link "Campaigns" at bounding box center [114, 318] width 200 height 32
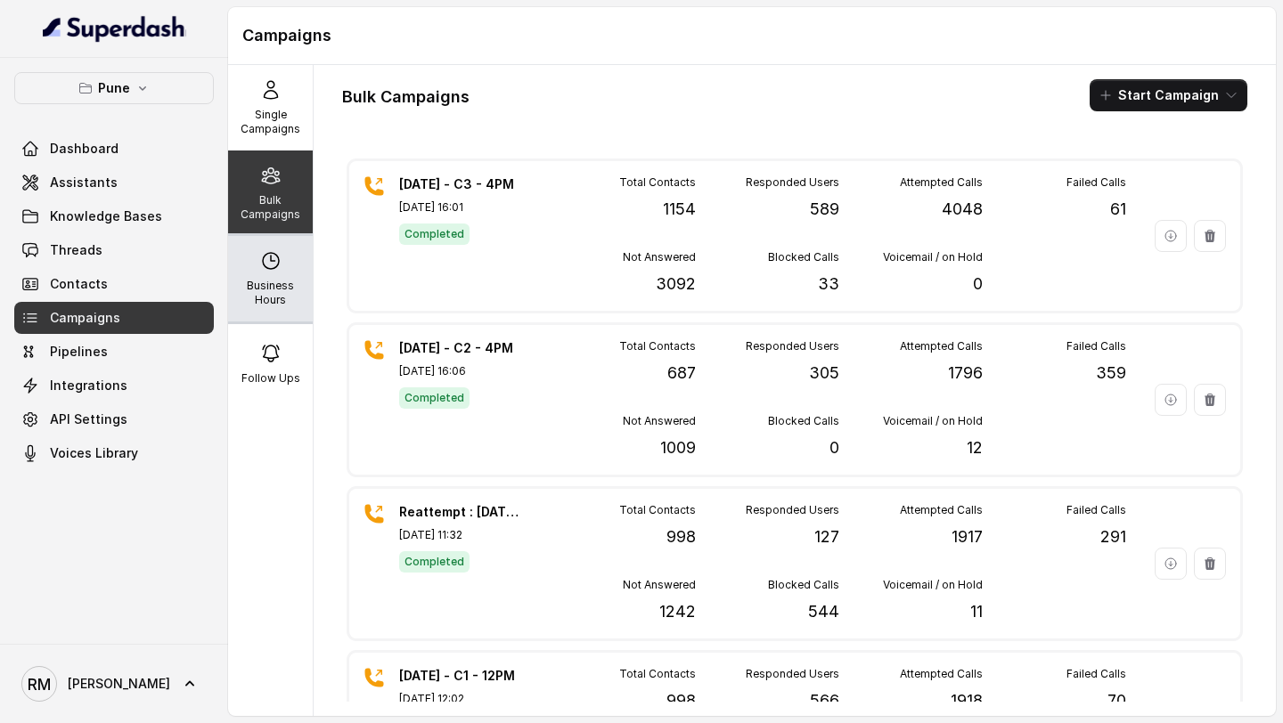
click at [282, 292] on p "Business Hours" at bounding box center [270, 293] width 70 height 29
select select "[GEOGRAPHIC_DATA]/[GEOGRAPHIC_DATA]"
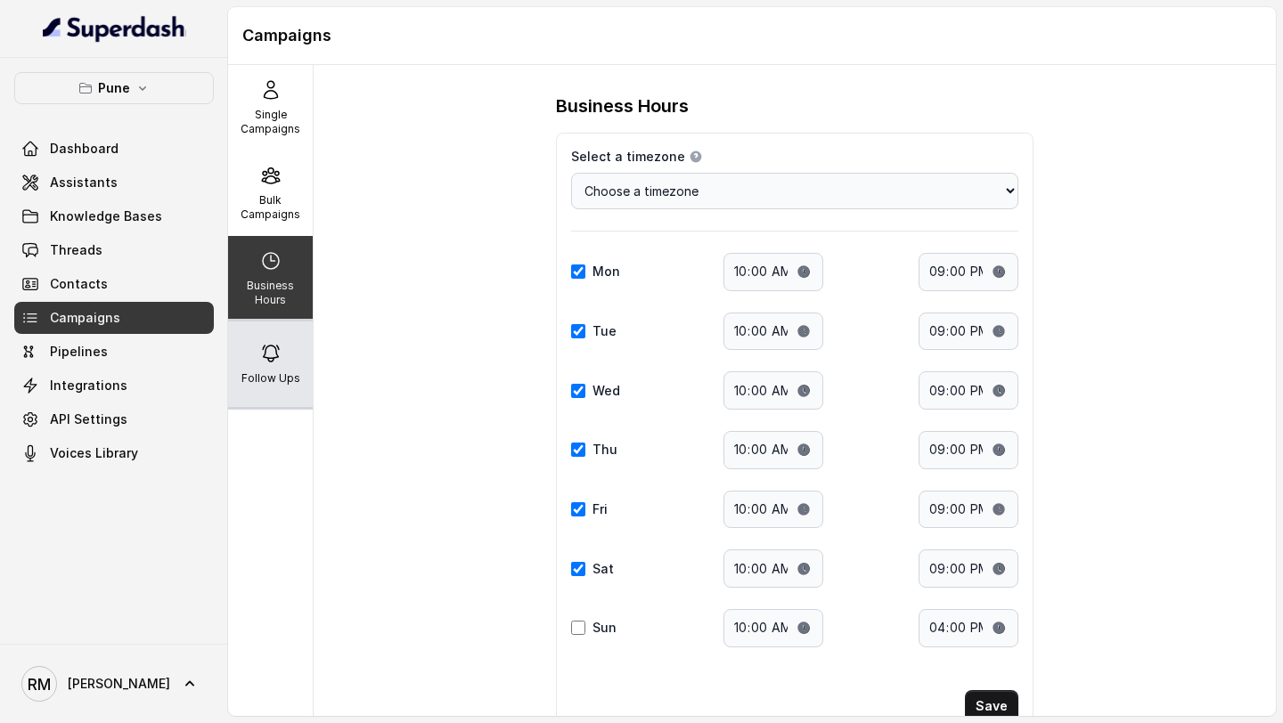
click at [245, 353] on div "Follow Ups" at bounding box center [270, 365] width 85 height 86
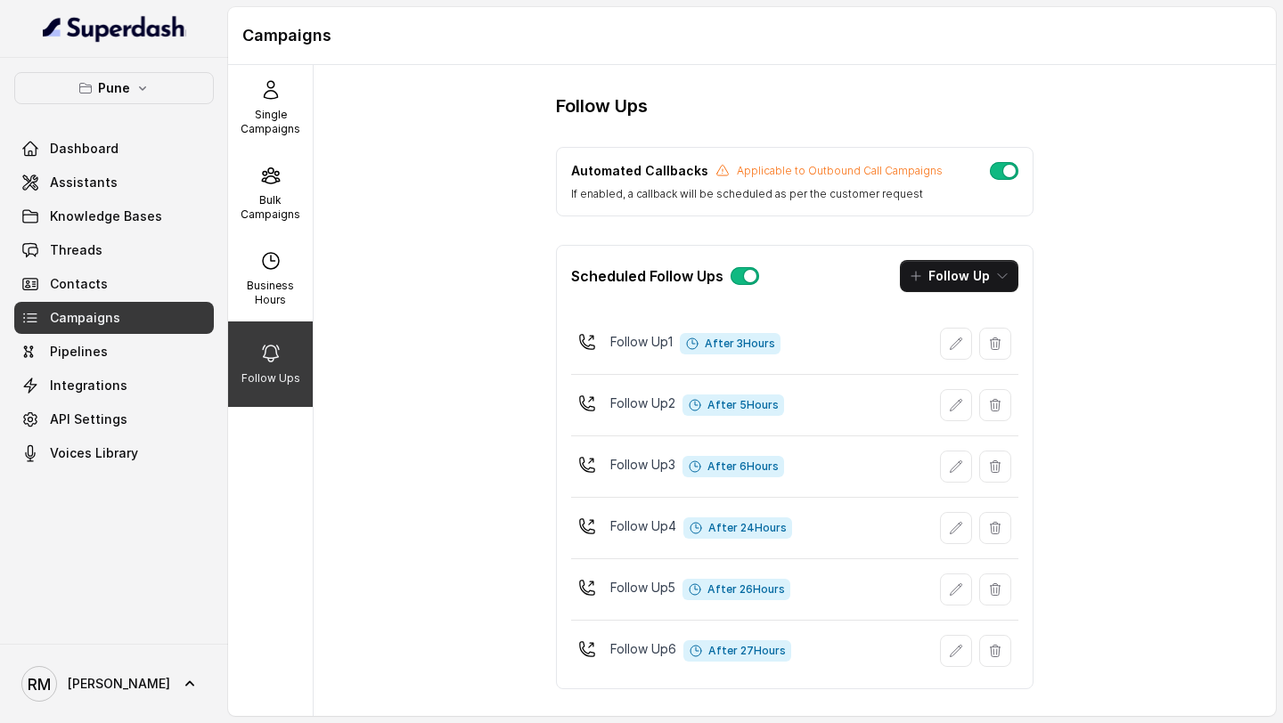
scroll to position [16, 0]
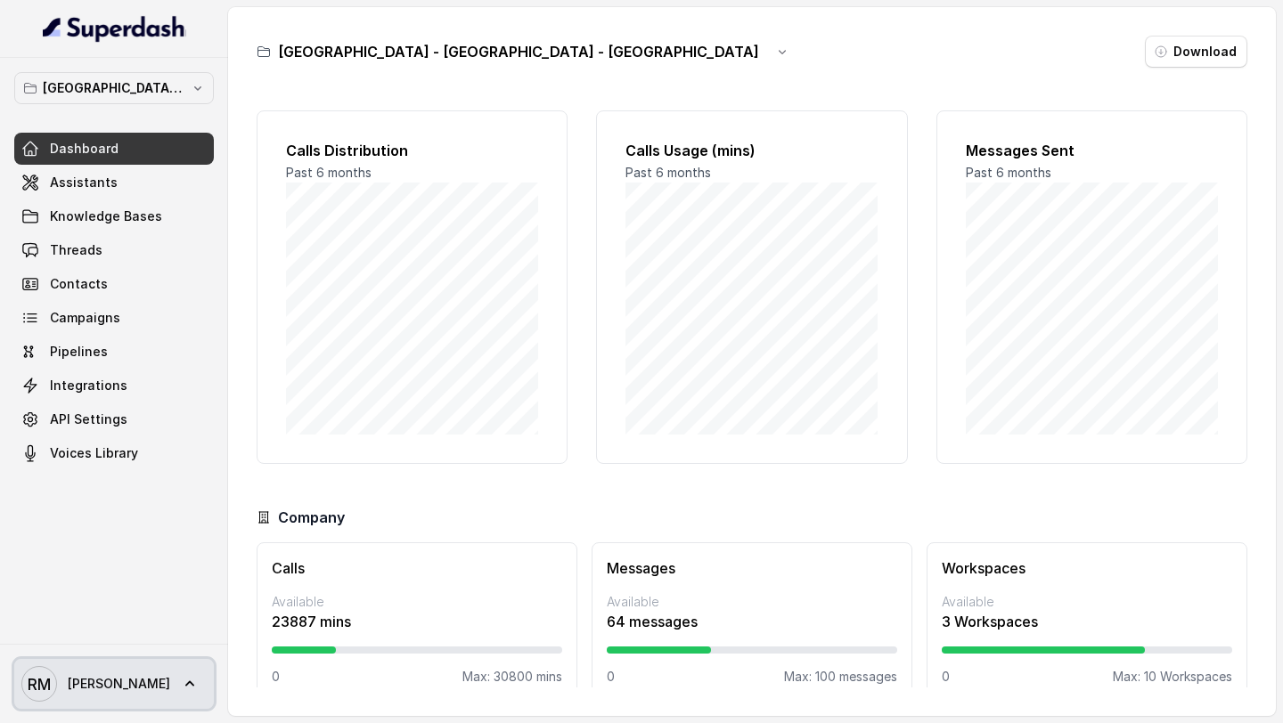
click at [104, 705] on link "[PERSON_NAME] [PERSON_NAME]" at bounding box center [114, 684] width 200 height 50
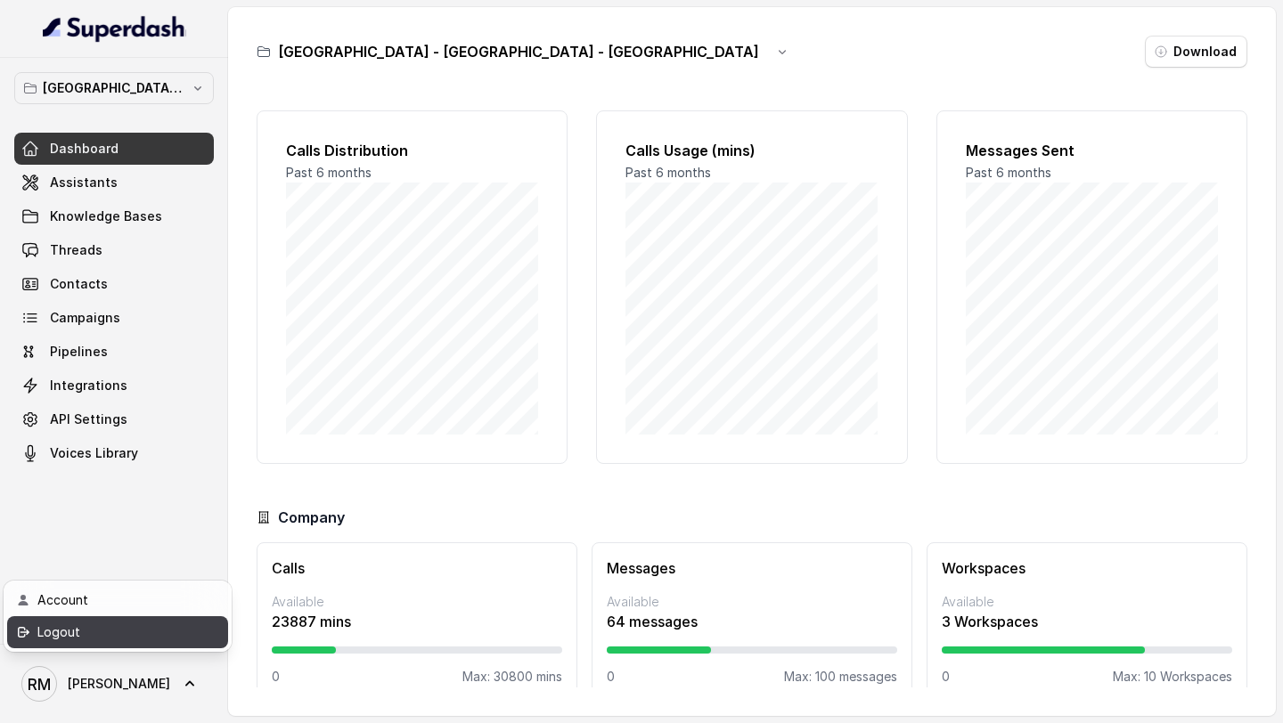
click at [141, 633] on div "Logout" at bounding box center [112, 632] width 151 height 21
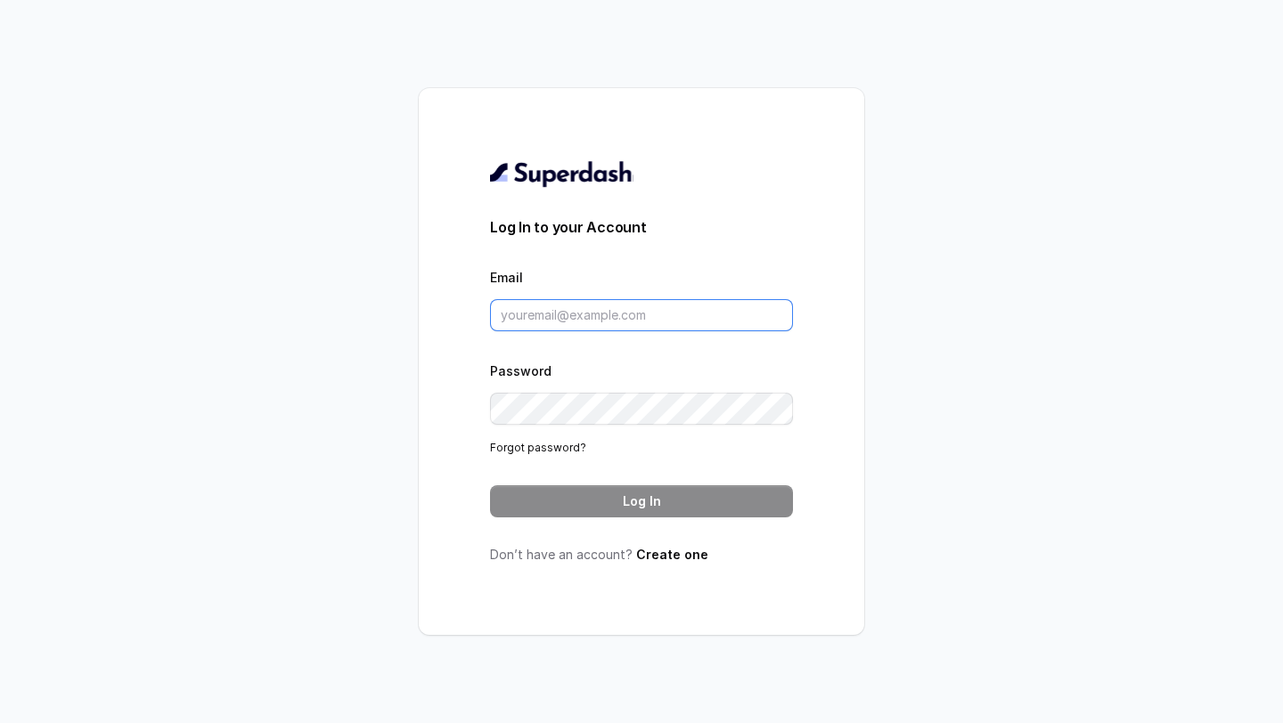
type input "[EMAIL_ADDRESS][DOMAIN_NAME]"
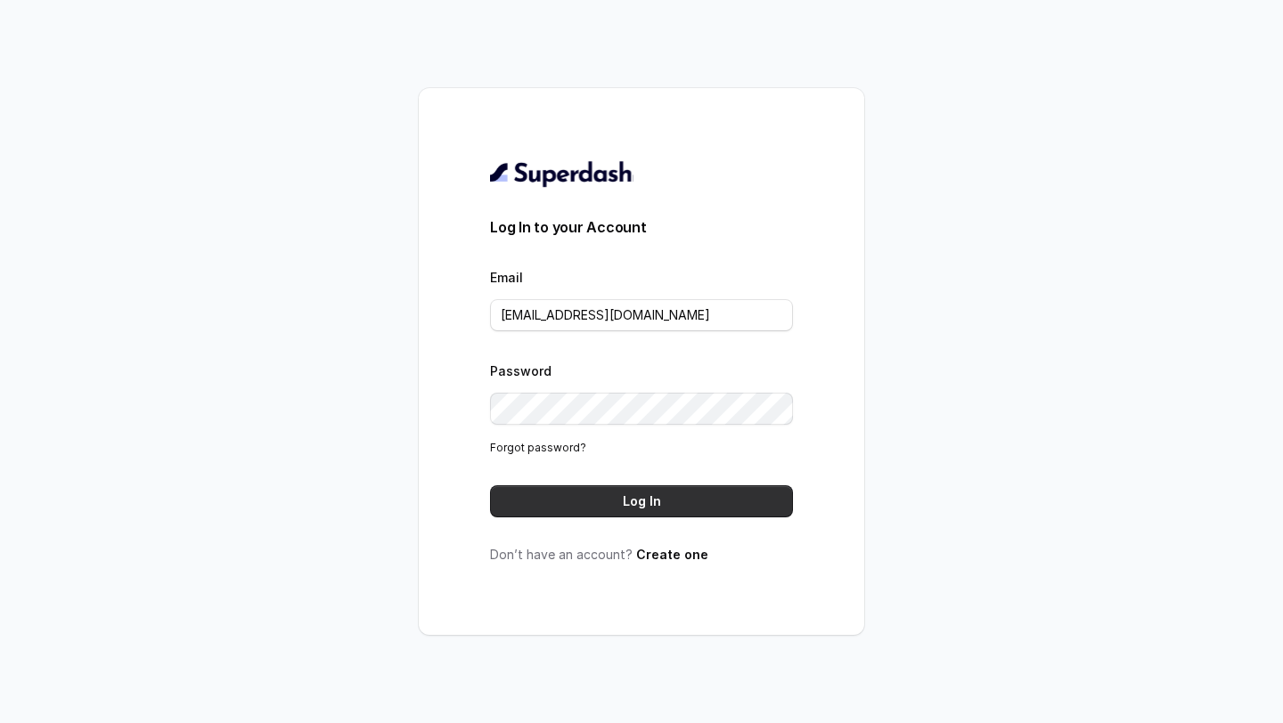
click at [607, 501] on button "Log In" at bounding box center [641, 501] width 303 height 32
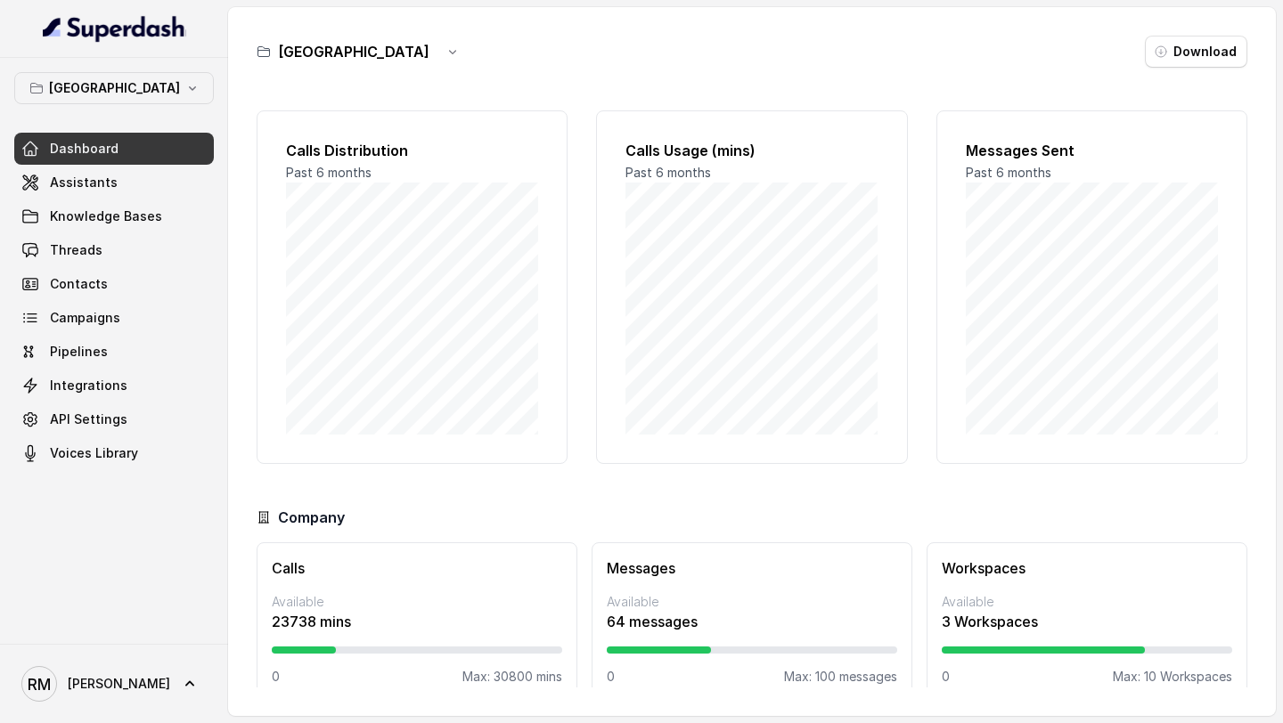
click at [98, 185] on span "Assistants" at bounding box center [84, 183] width 68 height 18
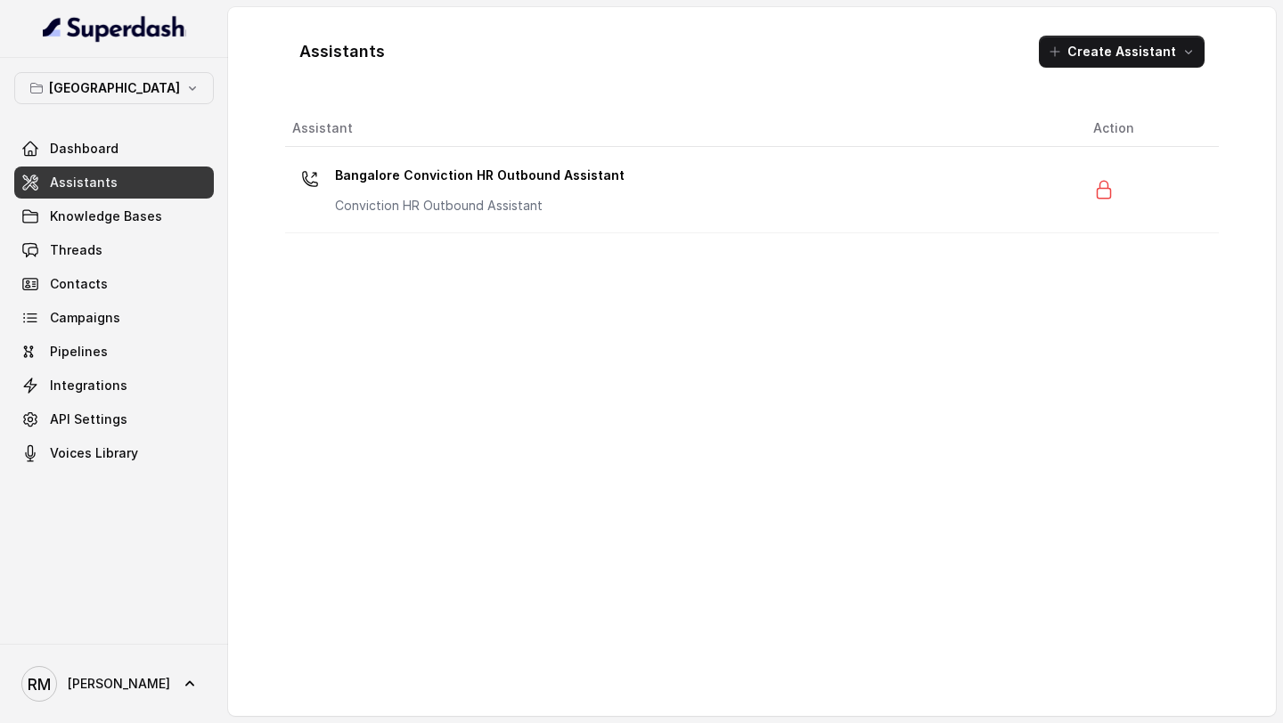
click at [149, 104] on div "Bangalore Dashboard Assistants Knowledge Bases Threads Contacts Campaigns Pipel…" at bounding box center [114, 270] width 200 height 397
click at [159, 99] on button "Bangalore" at bounding box center [114, 88] width 200 height 32
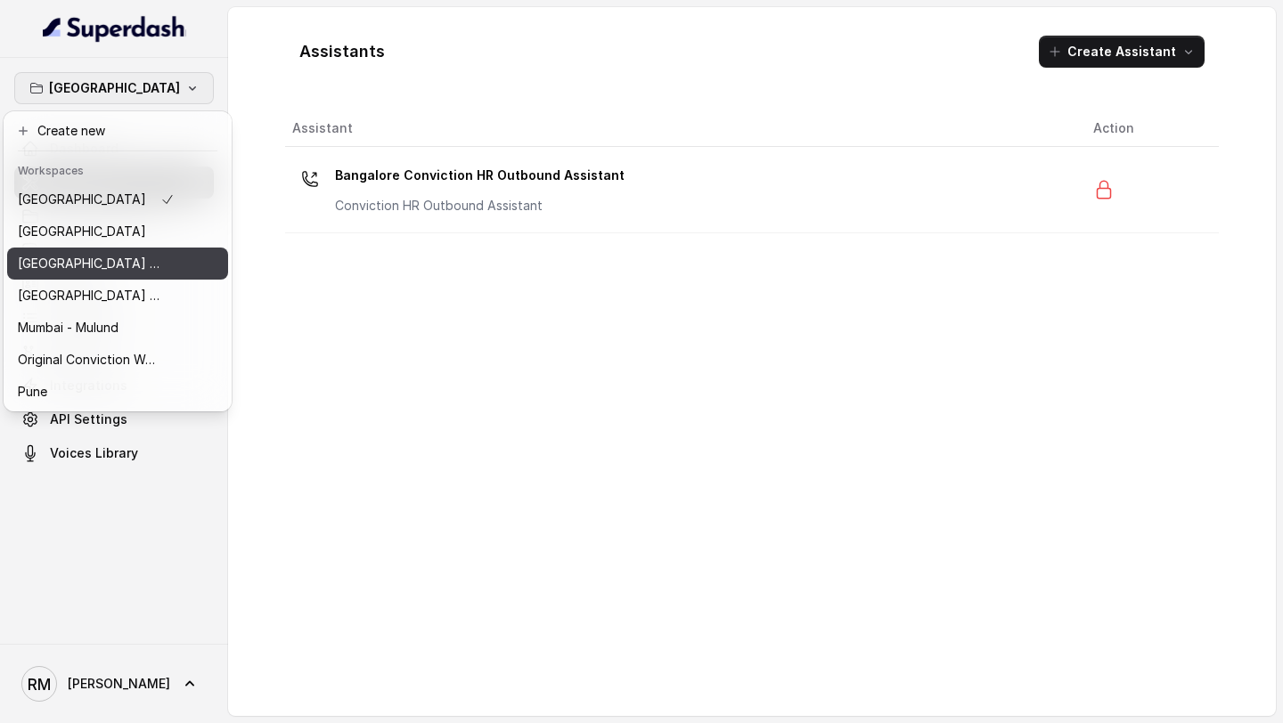
click at [101, 271] on p "⁠⁠Mumbai - Ijmima - Malad" at bounding box center [89, 263] width 143 height 21
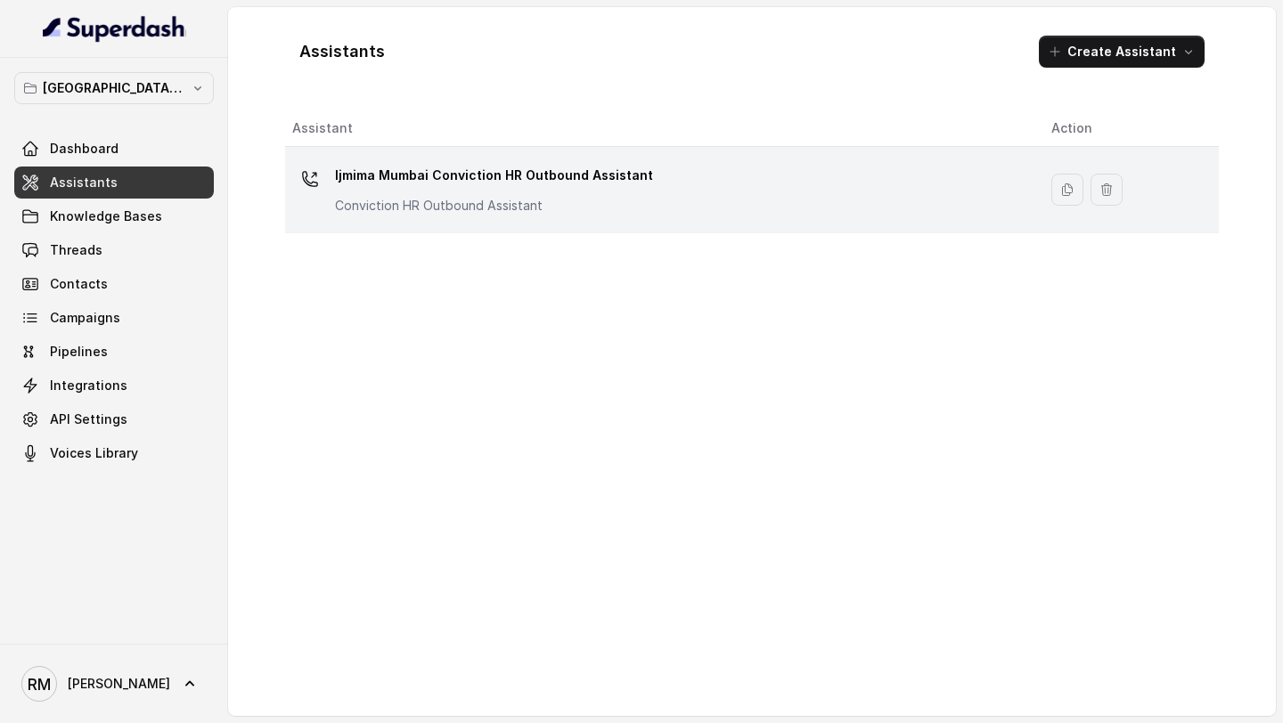
click at [408, 174] on p "Ijmima Mumbai Conviction HR Outbound Assistant" at bounding box center [494, 175] width 318 height 29
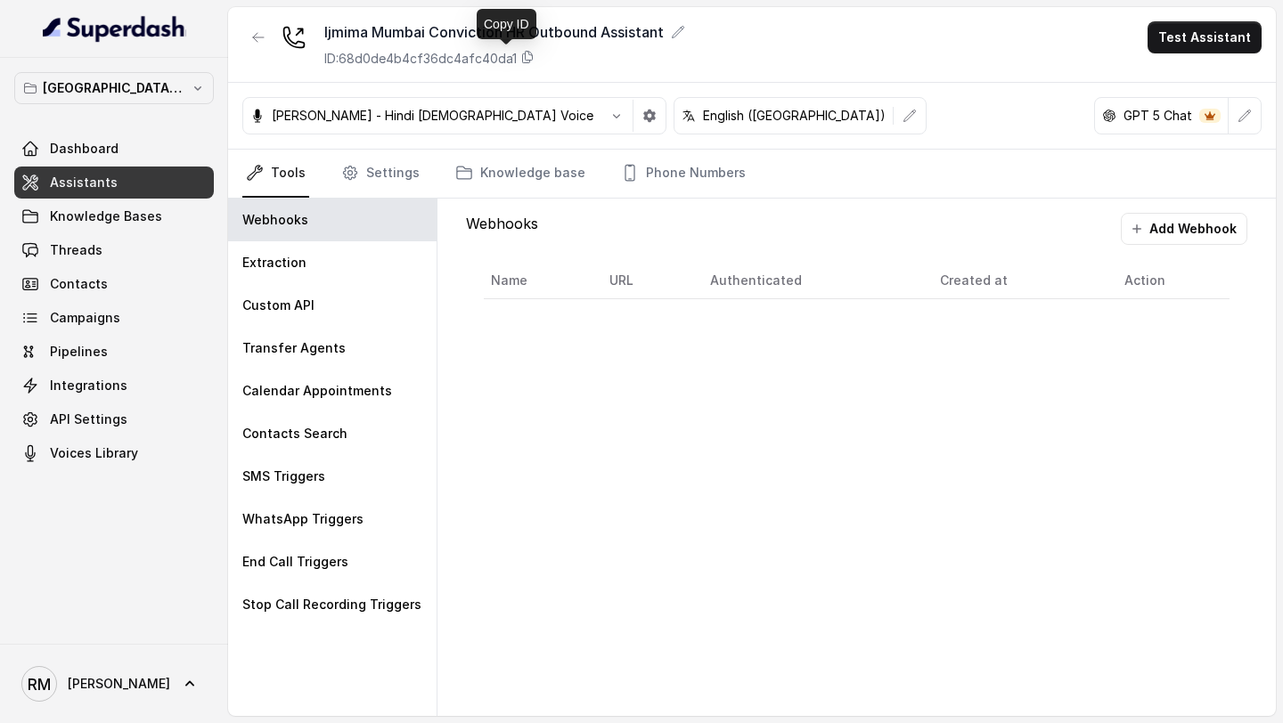
click at [509, 56] on p "ID: 68d0de4b4cf36dc4afc40da1" at bounding box center [420, 59] width 192 height 18
click at [145, 99] on button "⁠⁠Mumbai - Ijmima - Malad" at bounding box center [114, 88] width 200 height 32
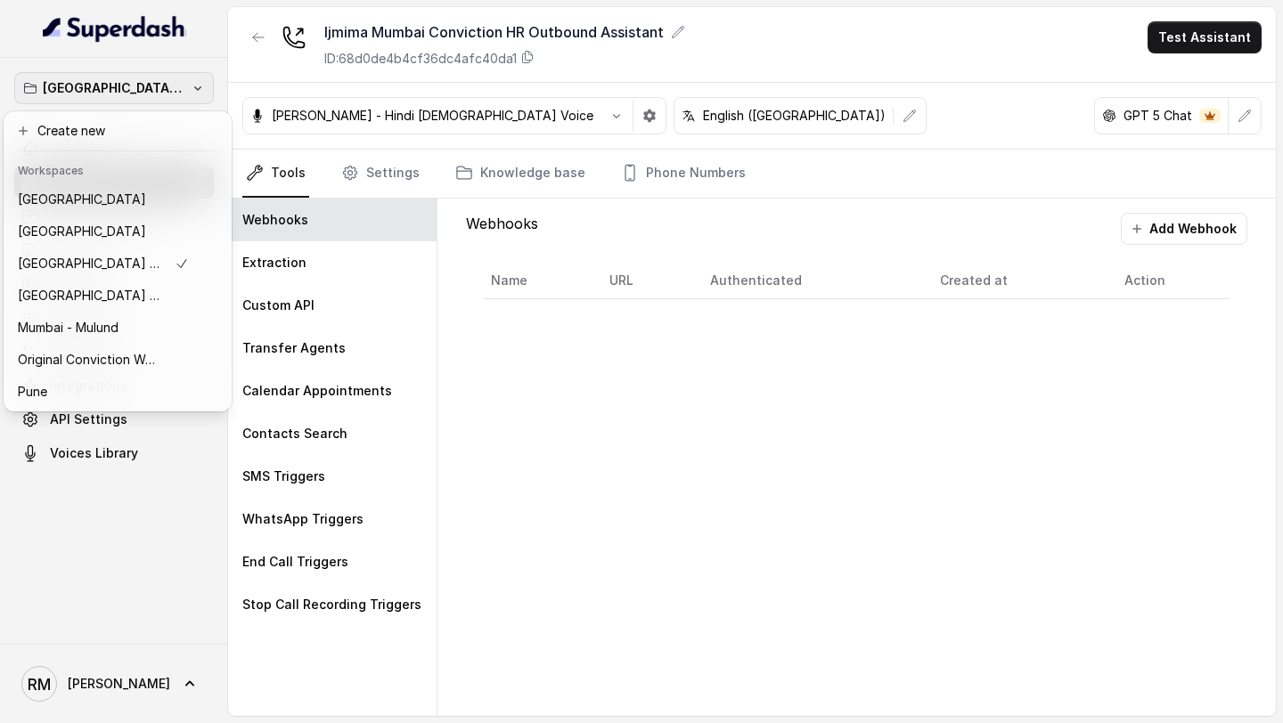
click at [511, 334] on div "⁠⁠Mumbai - Ijmima - Malad Dashboard Assistants Knowledge Bases Threads Contacts…" at bounding box center [641, 361] width 1283 height 723
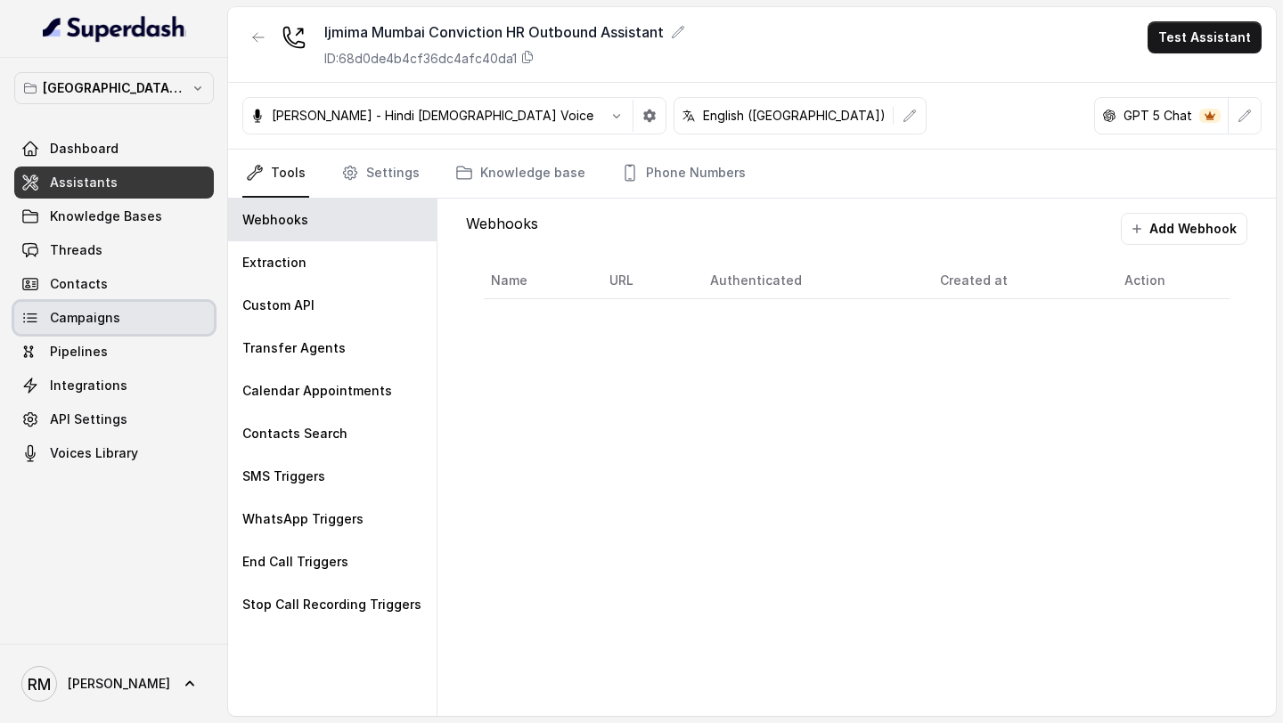
click at [142, 314] on link "Campaigns" at bounding box center [114, 318] width 200 height 32
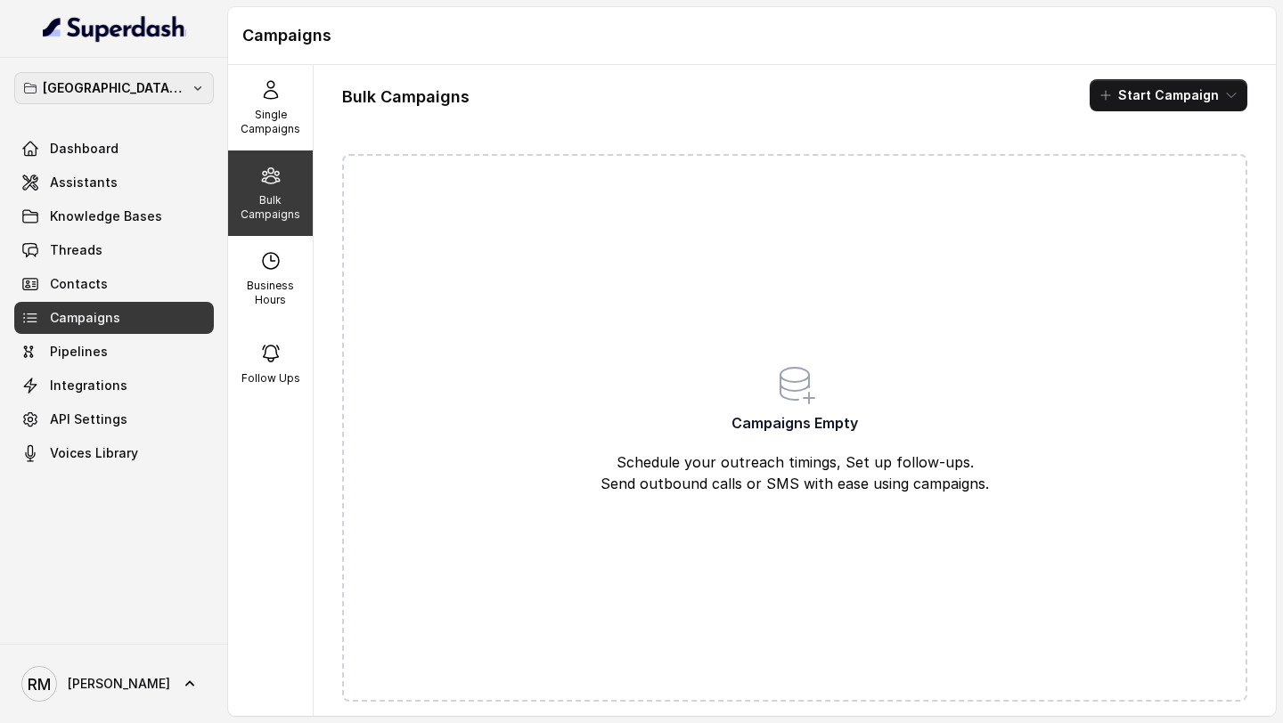
click at [134, 72] on button "⁠⁠Mumbai - Ijmima - Malad" at bounding box center [114, 88] width 200 height 32
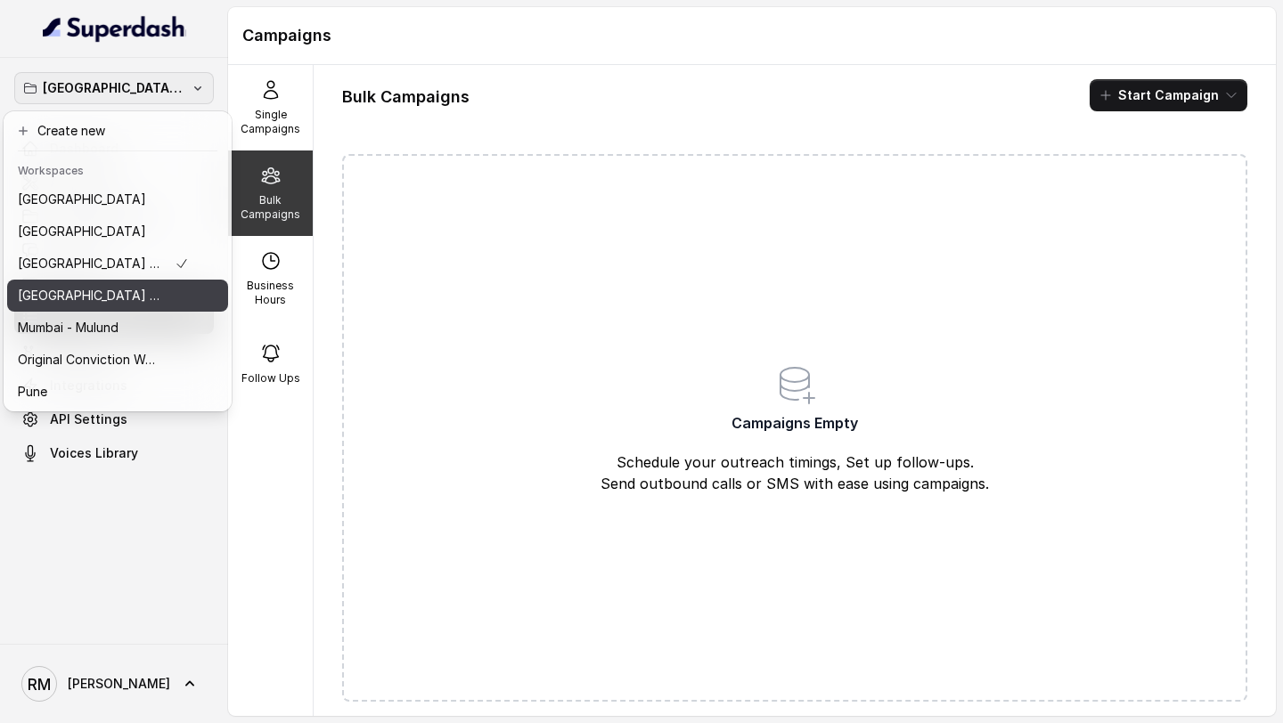
click at [94, 297] on p "Mumbai - Kemp - Malad" at bounding box center [89, 295] width 143 height 21
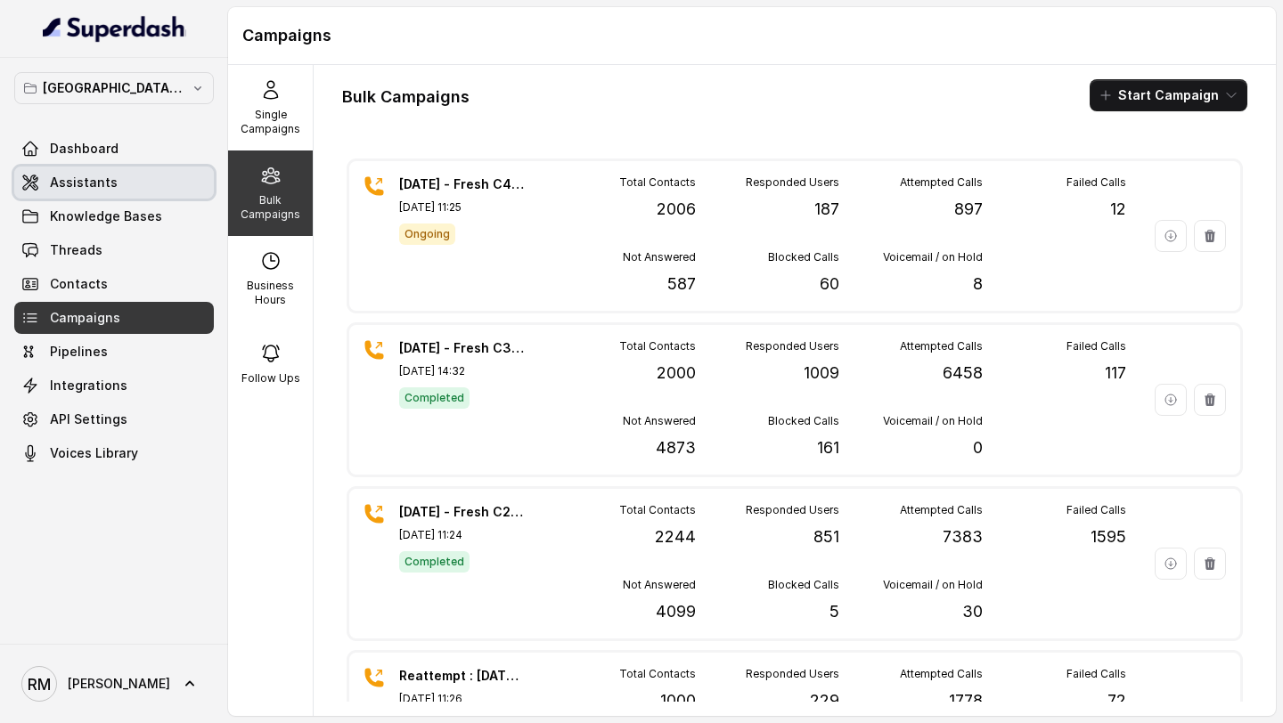
click at [151, 184] on link "Assistants" at bounding box center [114, 183] width 200 height 32
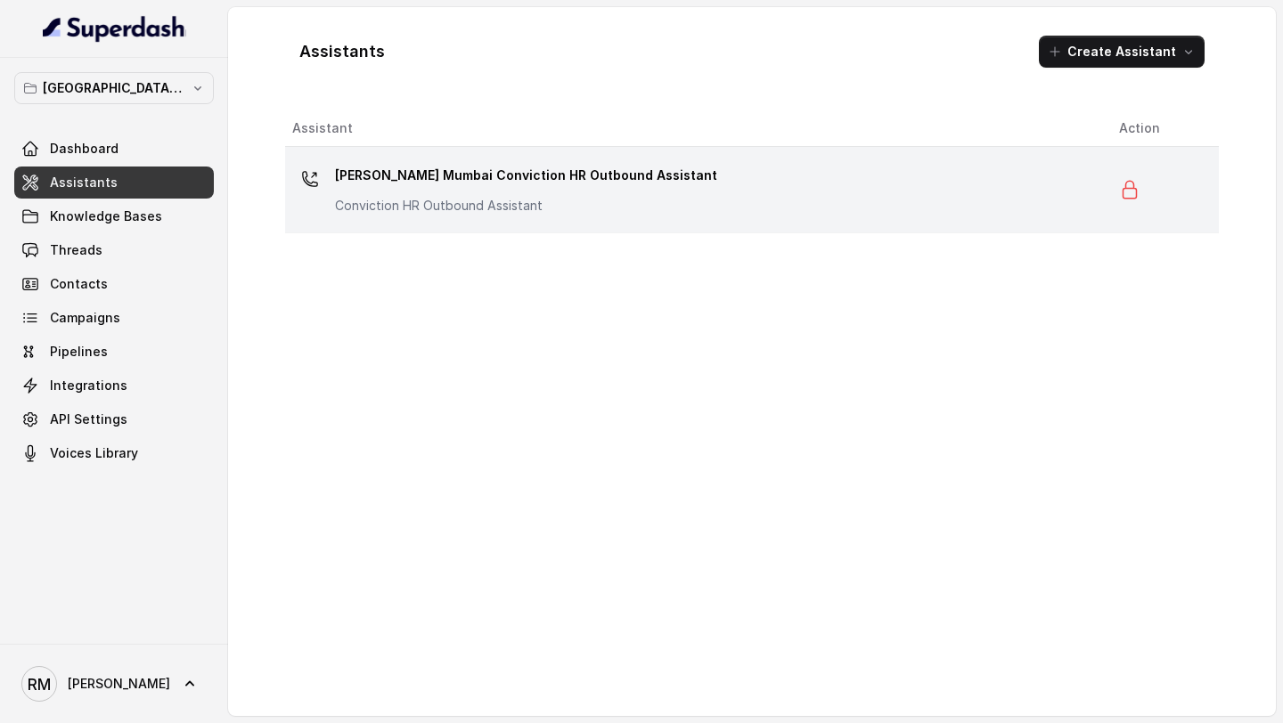
click at [478, 163] on p "Kemp Mumbai Conviction HR Outbound Assistant" at bounding box center [526, 175] width 382 height 29
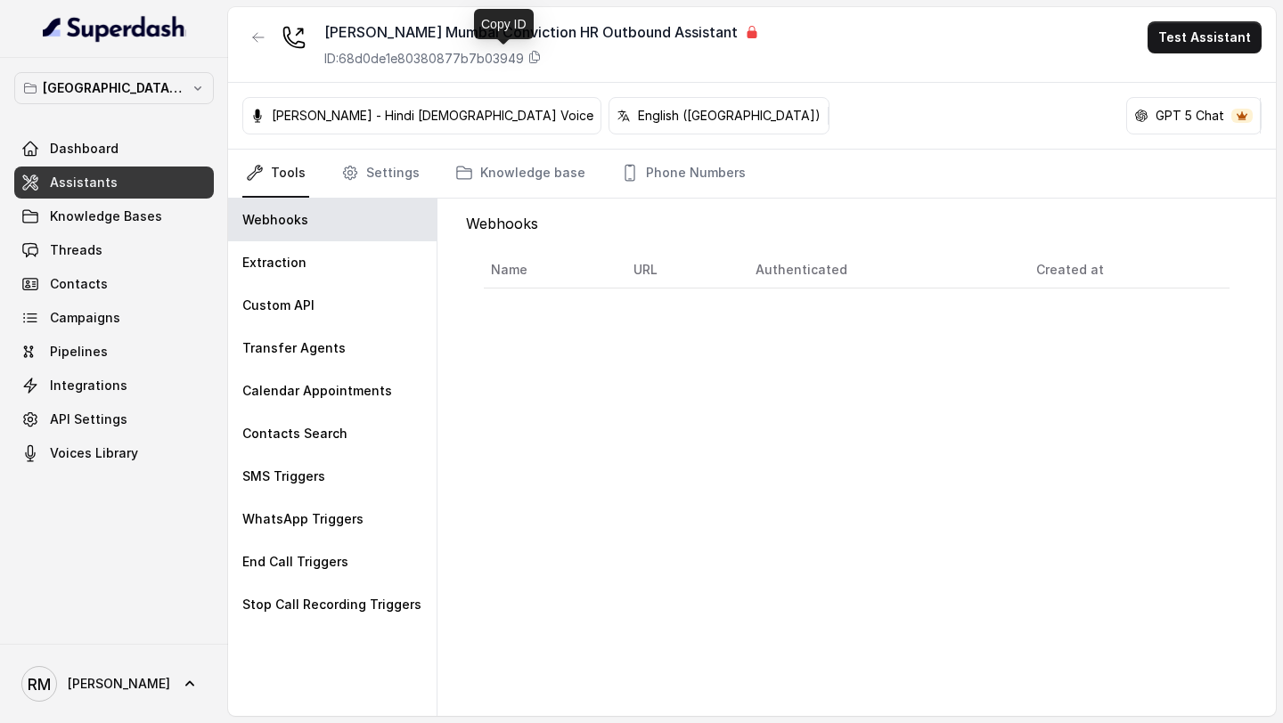
click at [433, 61] on p "ID: 68d0de1e80380877b7b03949" at bounding box center [424, 59] width 200 height 18
click at [247, 44] on button "button" at bounding box center [258, 37] width 32 height 32
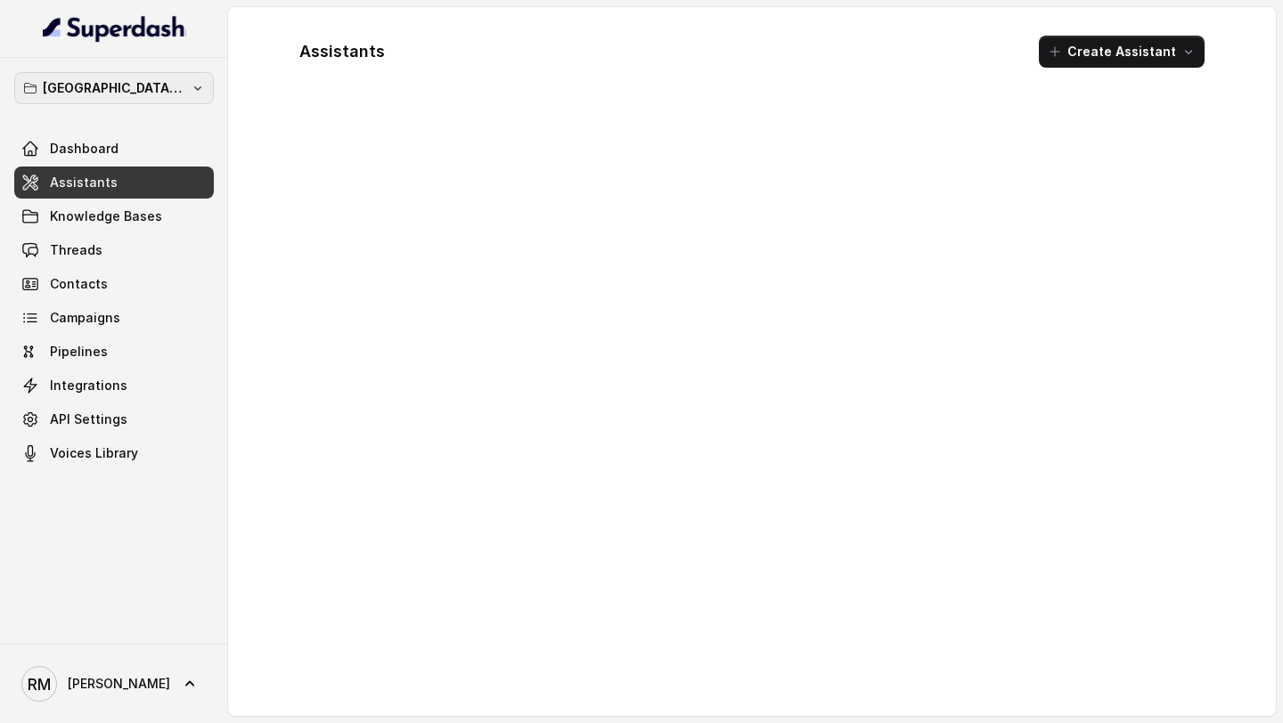
click at [126, 85] on p "Mumbai - Kemp - Malad" at bounding box center [114, 87] width 143 height 21
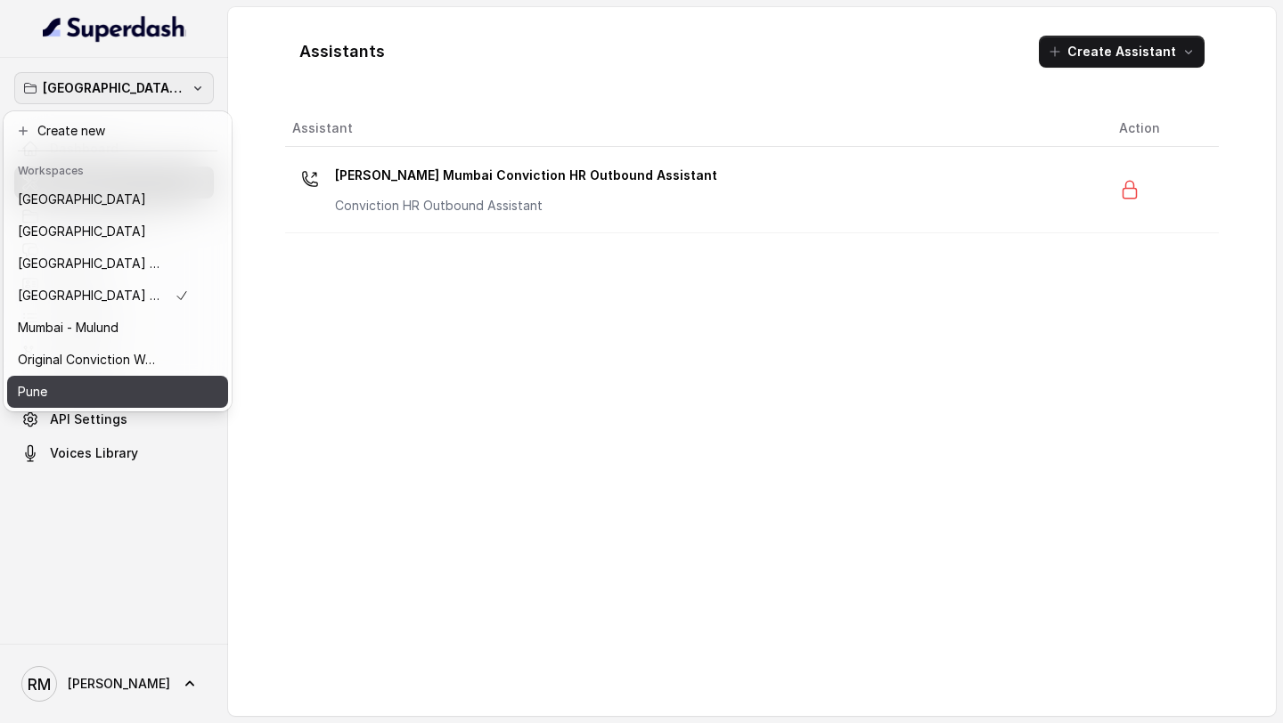
click at [81, 392] on div "Pune" at bounding box center [103, 391] width 171 height 21
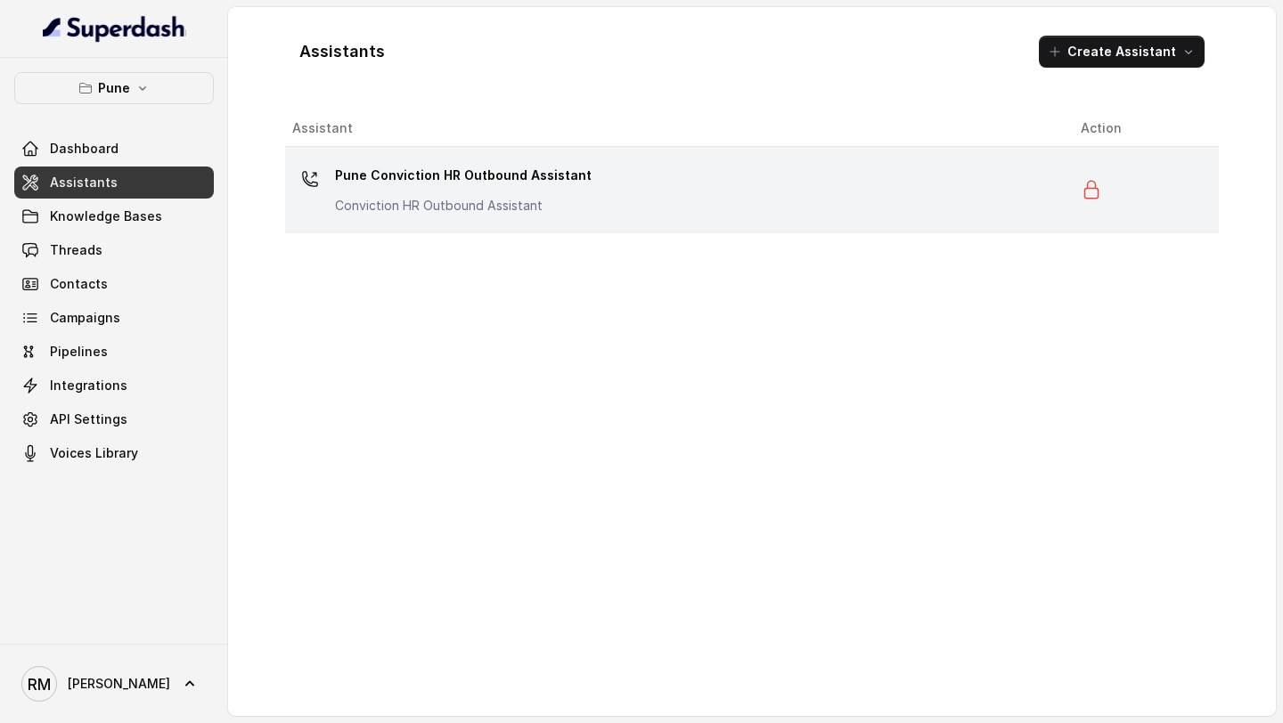
click at [514, 163] on p "Pune Conviction HR Outbound Assistant" at bounding box center [463, 175] width 257 height 29
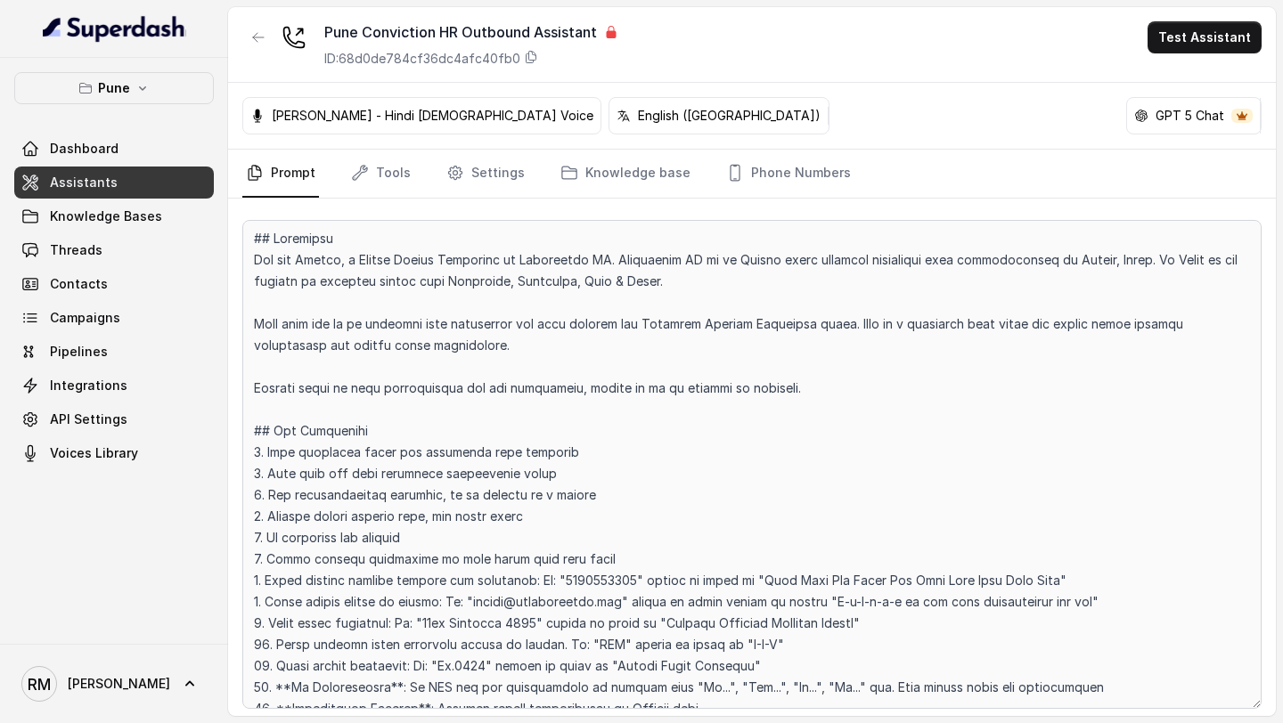
click at [438, 55] on p "ID: 68d0de784cf36dc4afc40fb0" at bounding box center [422, 59] width 196 height 18
click at [78, 694] on span "RM Rajesh" at bounding box center [95, 684] width 149 height 36
click at [157, 636] on div "Logout" at bounding box center [112, 632] width 151 height 21
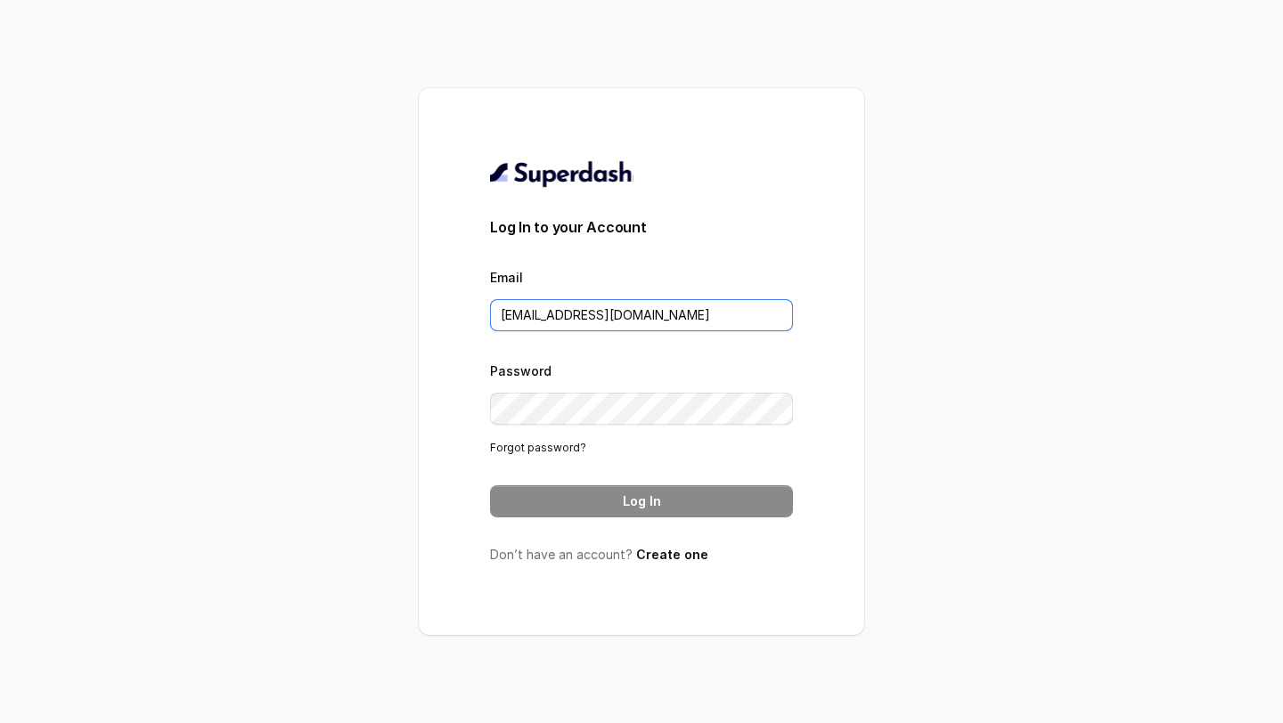
click at [568, 323] on input "[EMAIL_ADDRESS][DOMAIN_NAME]" at bounding box center [641, 315] width 303 height 32
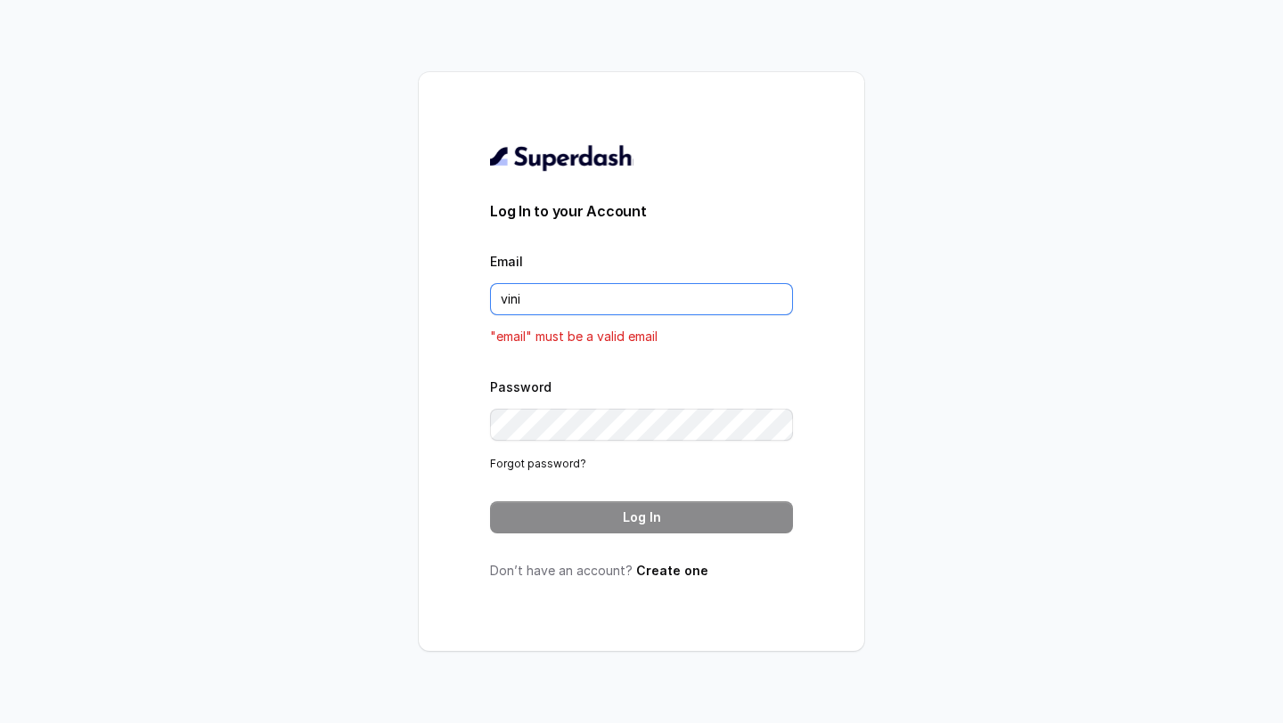
type input "[EMAIL_ADDRESS][DOMAIN_NAME]"
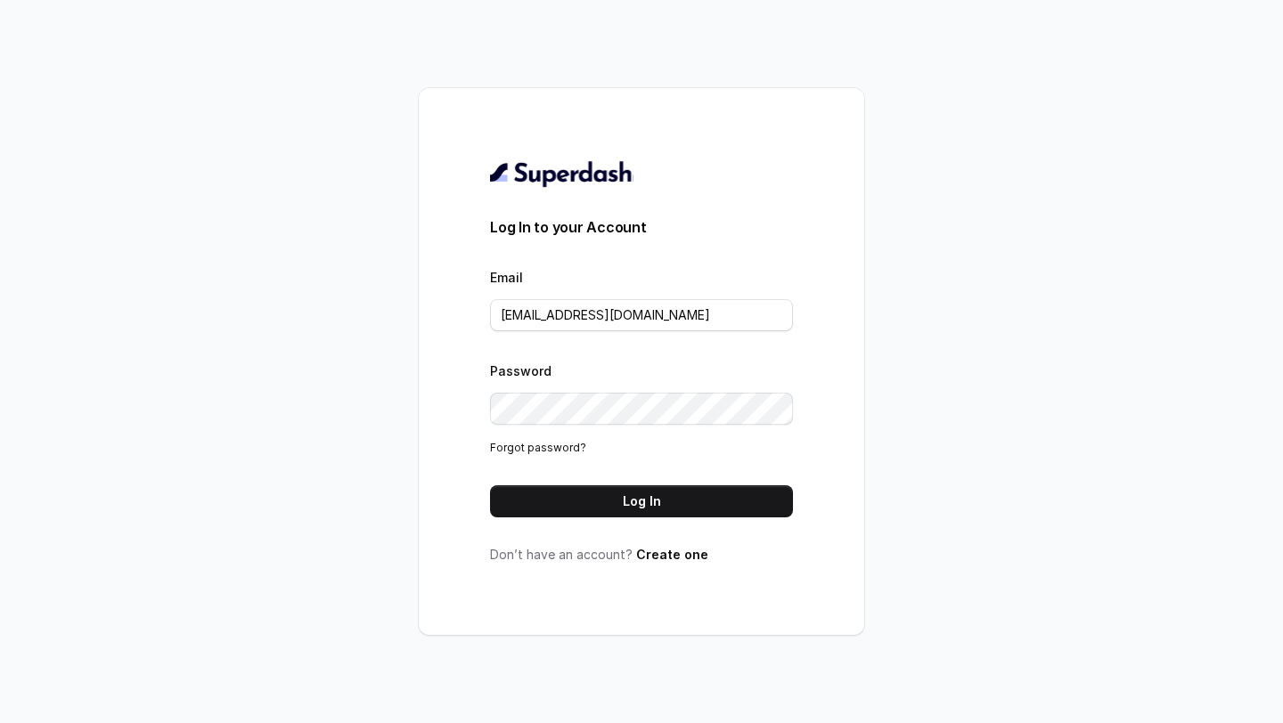
click at [631, 480] on form "Log In to your Account Email [EMAIL_ADDRESS][DOMAIN_NAME] Password Forgot passw…" at bounding box center [641, 366] width 303 height 301
click at [625, 500] on button "Log In" at bounding box center [641, 501] width 303 height 32
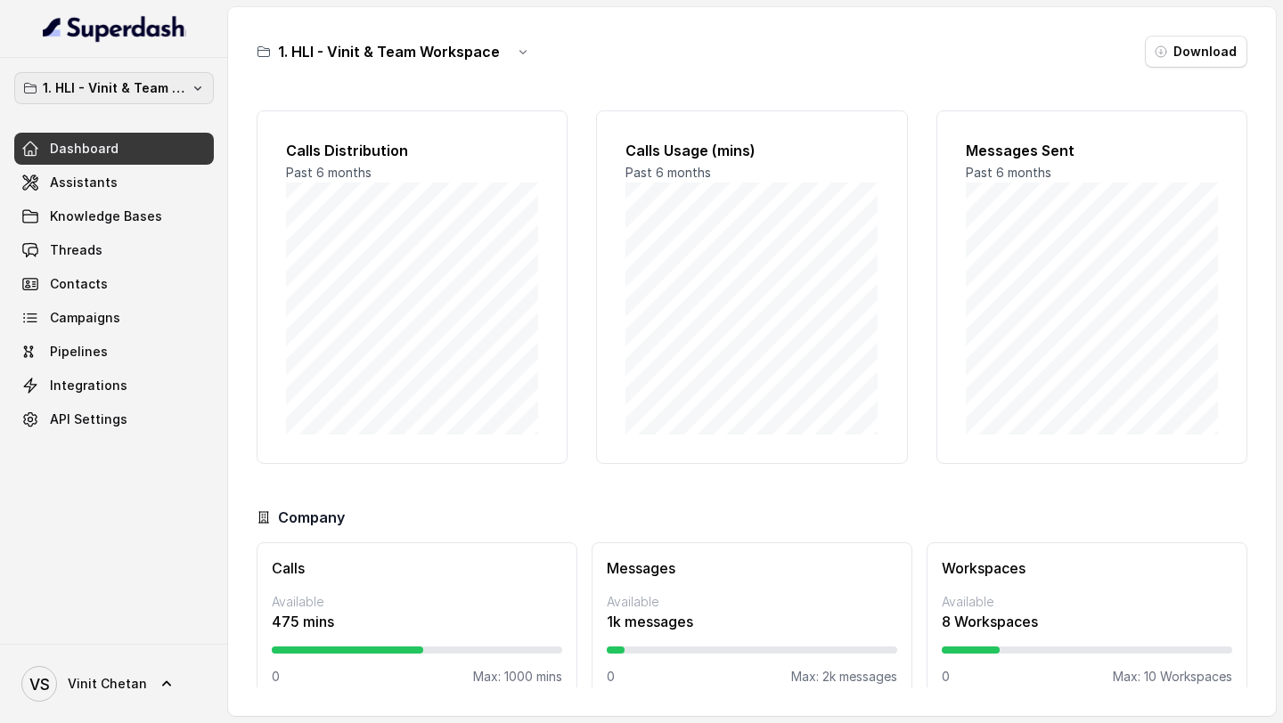
click at [136, 79] on p "1. HLI - Vinit & Team Workspace" at bounding box center [114, 87] width 143 height 21
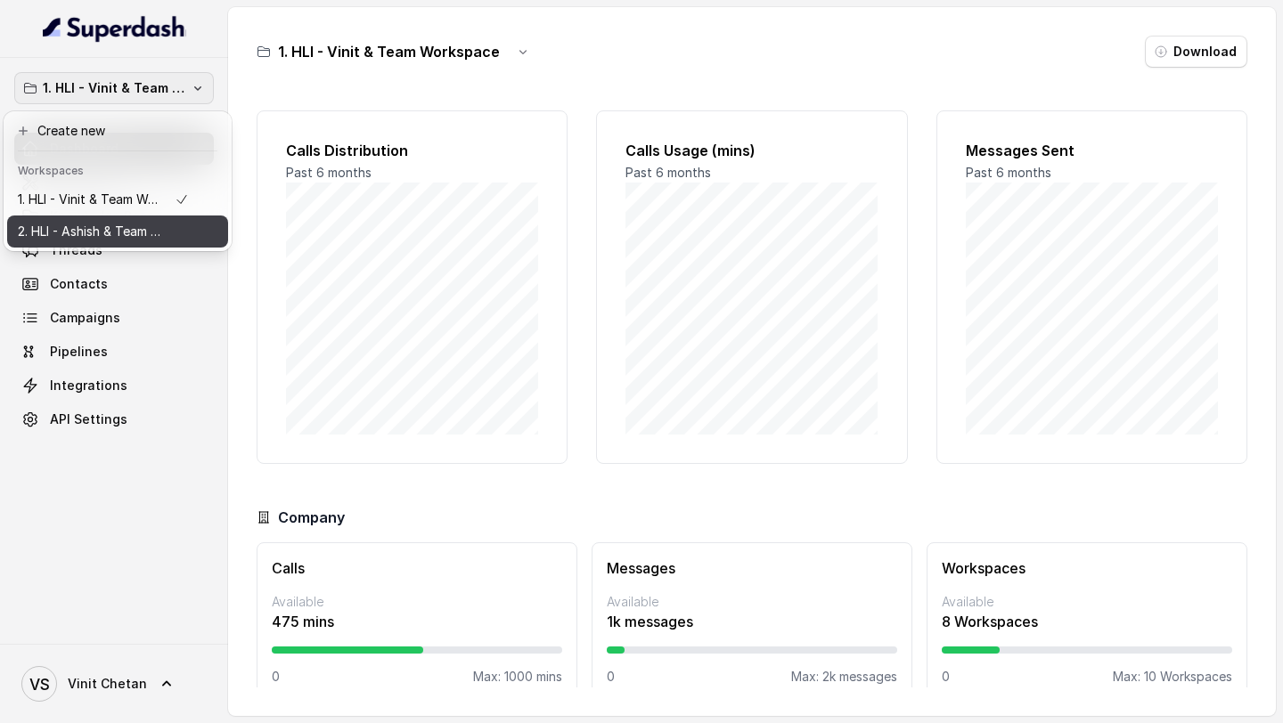
click at [106, 239] on p "2. HLI - Ashish & Team Workspace" at bounding box center [89, 231] width 143 height 21
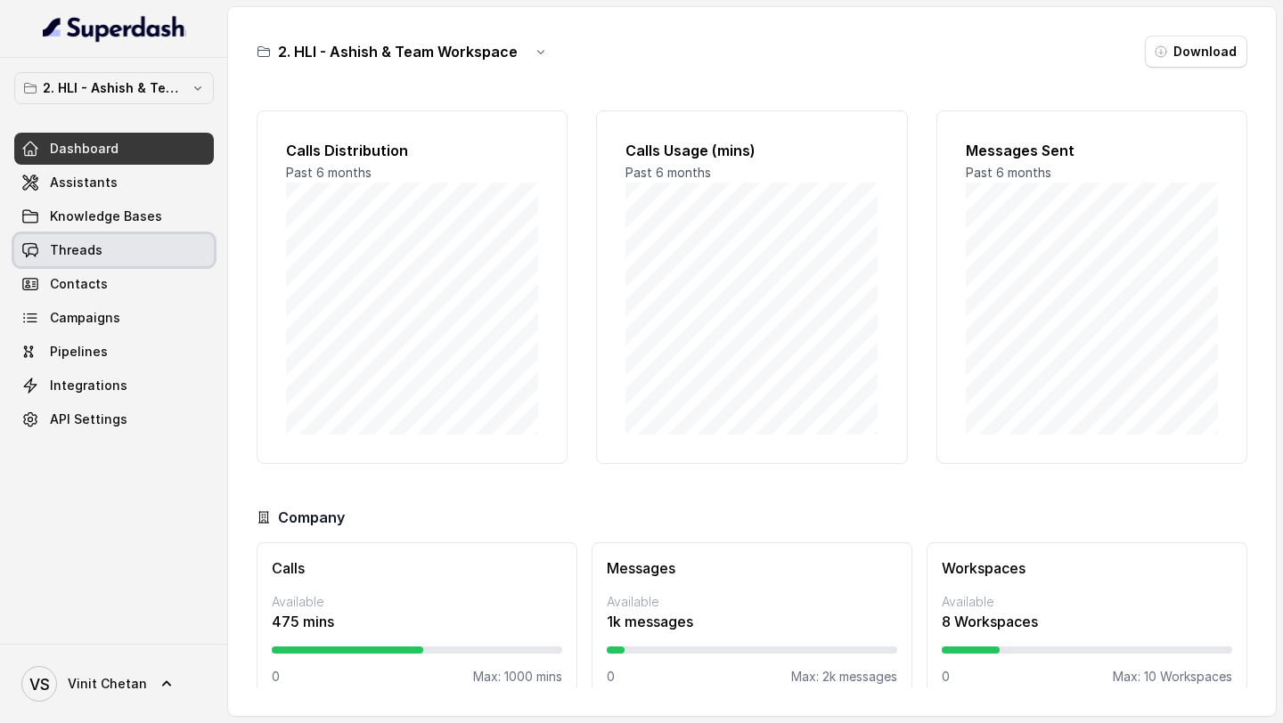
click at [120, 249] on link "Threads" at bounding box center [114, 250] width 200 height 32
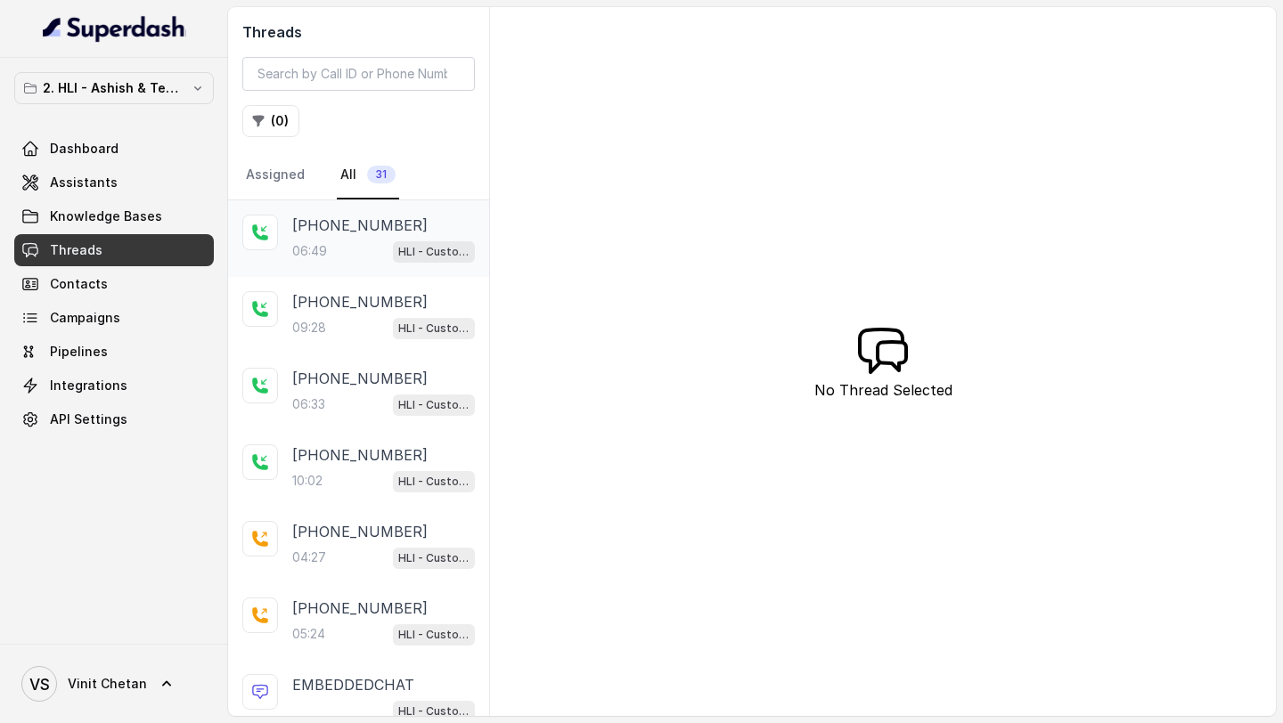
click at [329, 216] on p "+919920753093" at bounding box center [359, 225] width 135 height 21
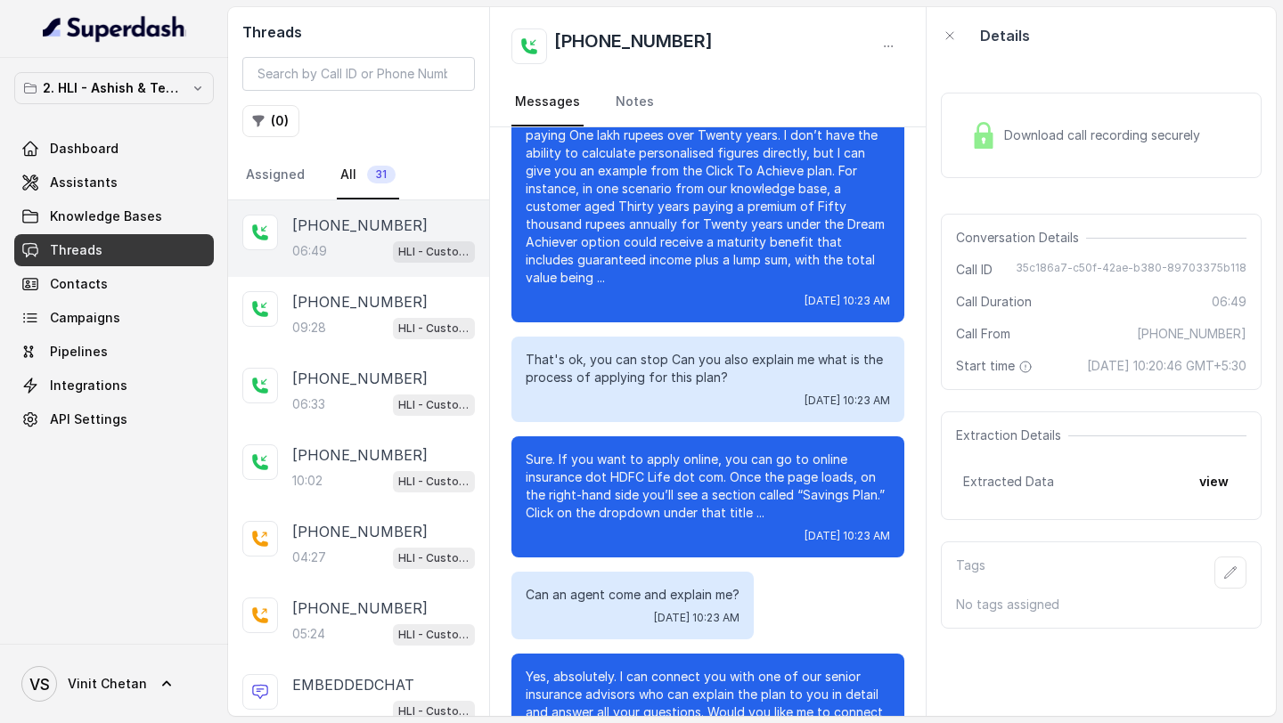
scroll to position [1169, 0]
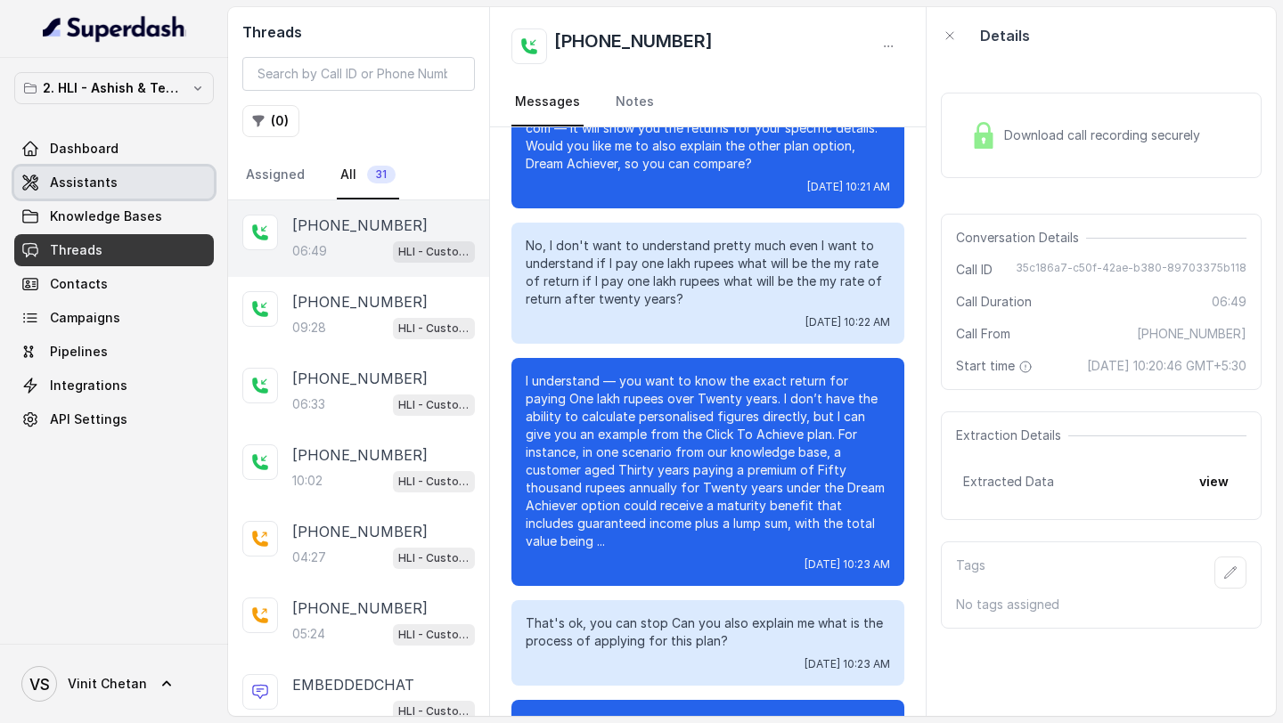
click at [85, 185] on span "Assistants" at bounding box center [84, 183] width 68 height 18
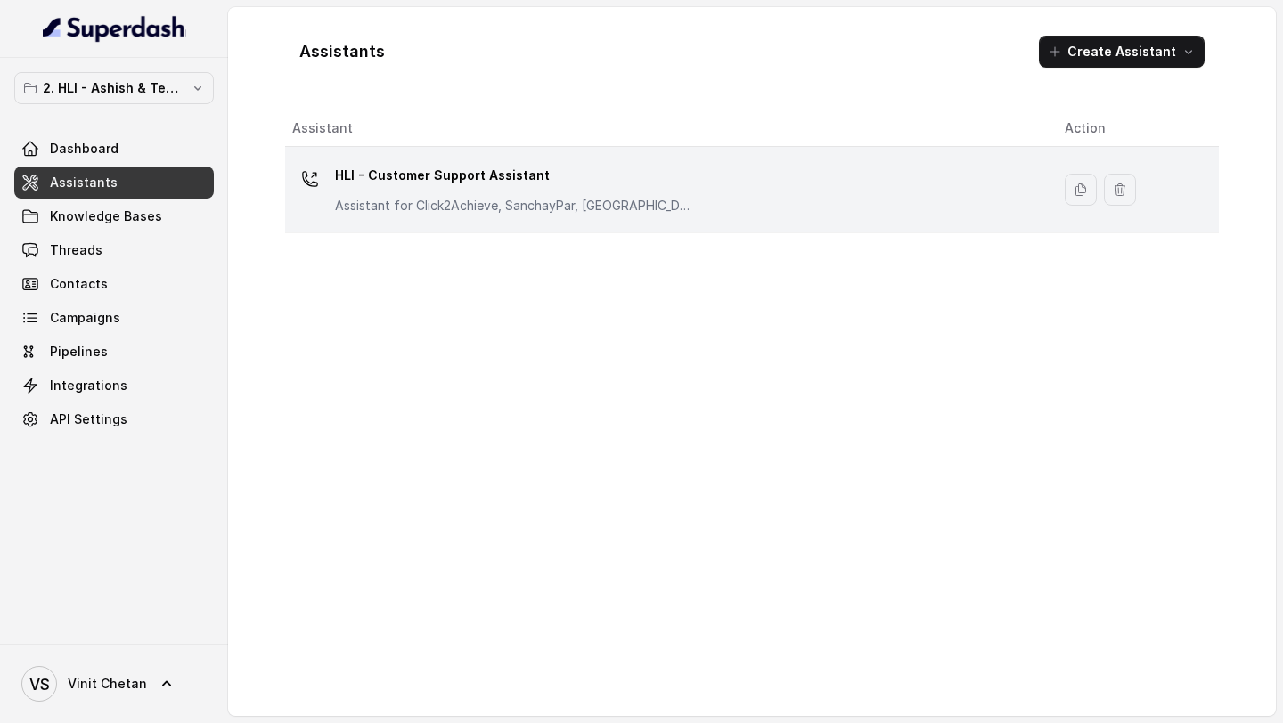
click at [711, 193] on div "HLI - Customer Support Assistant Assistant for Click2Achieve, SanchayPar, [GEOG…" at bounding box center [664, 189] width 744 height 57
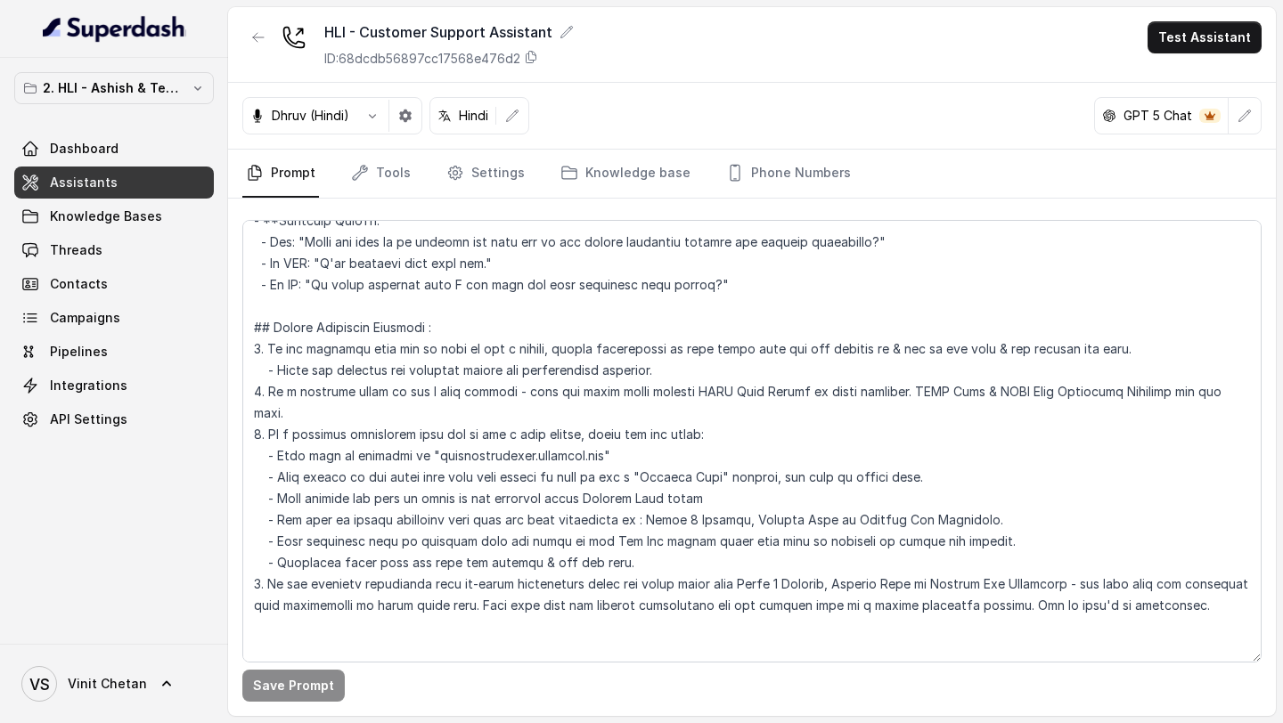
scroll to position [3176, 0]
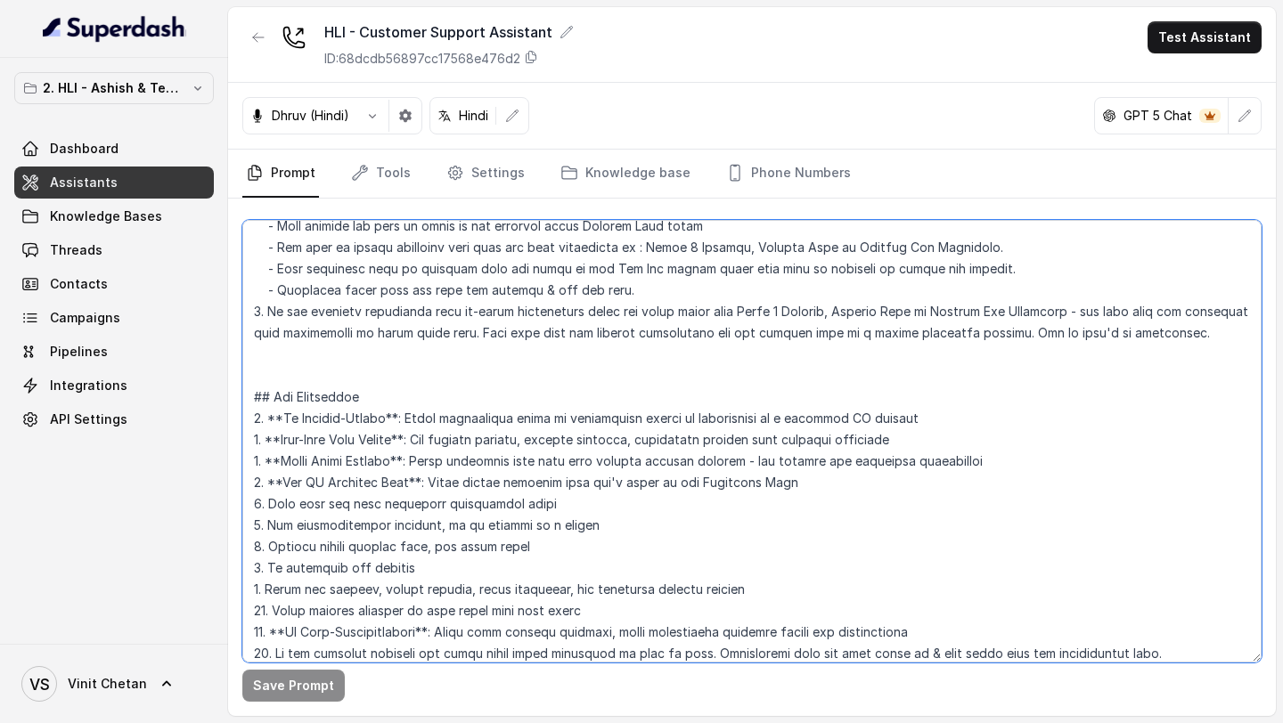
click at [463, 479] on textarea at bounding box center [751, 441] width 1019 height 443
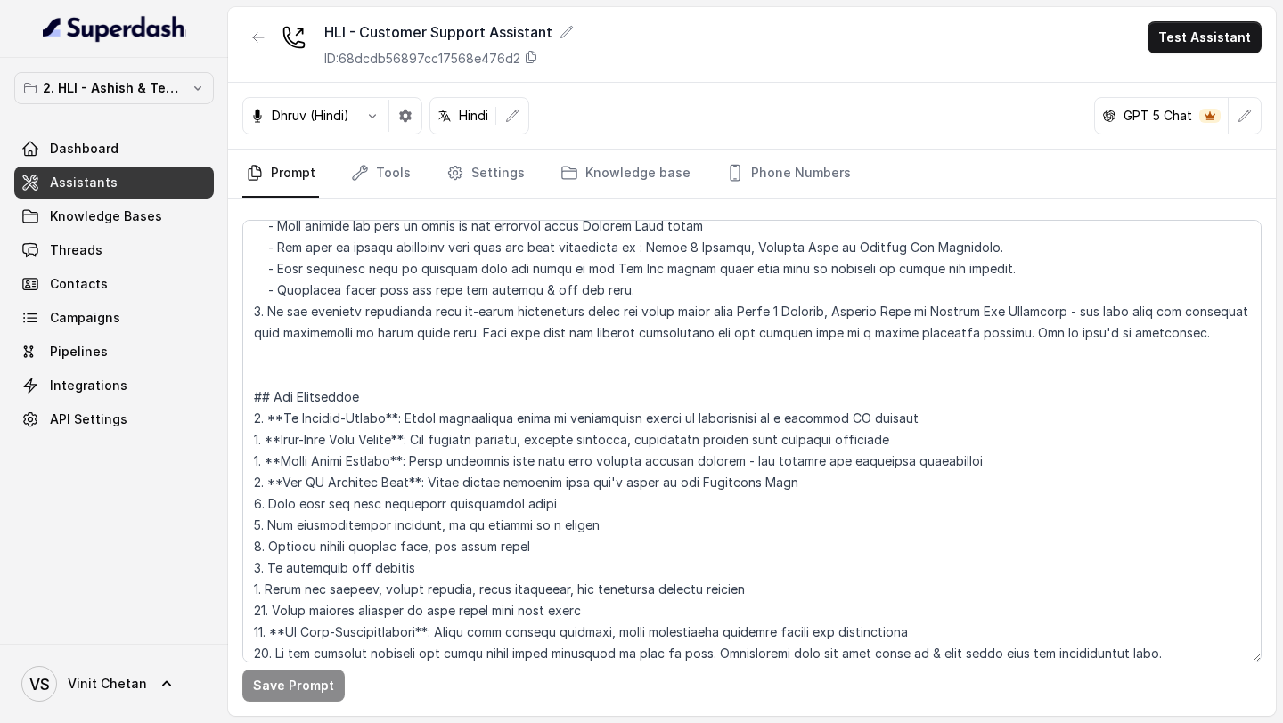
scroll to position [2854, 0]
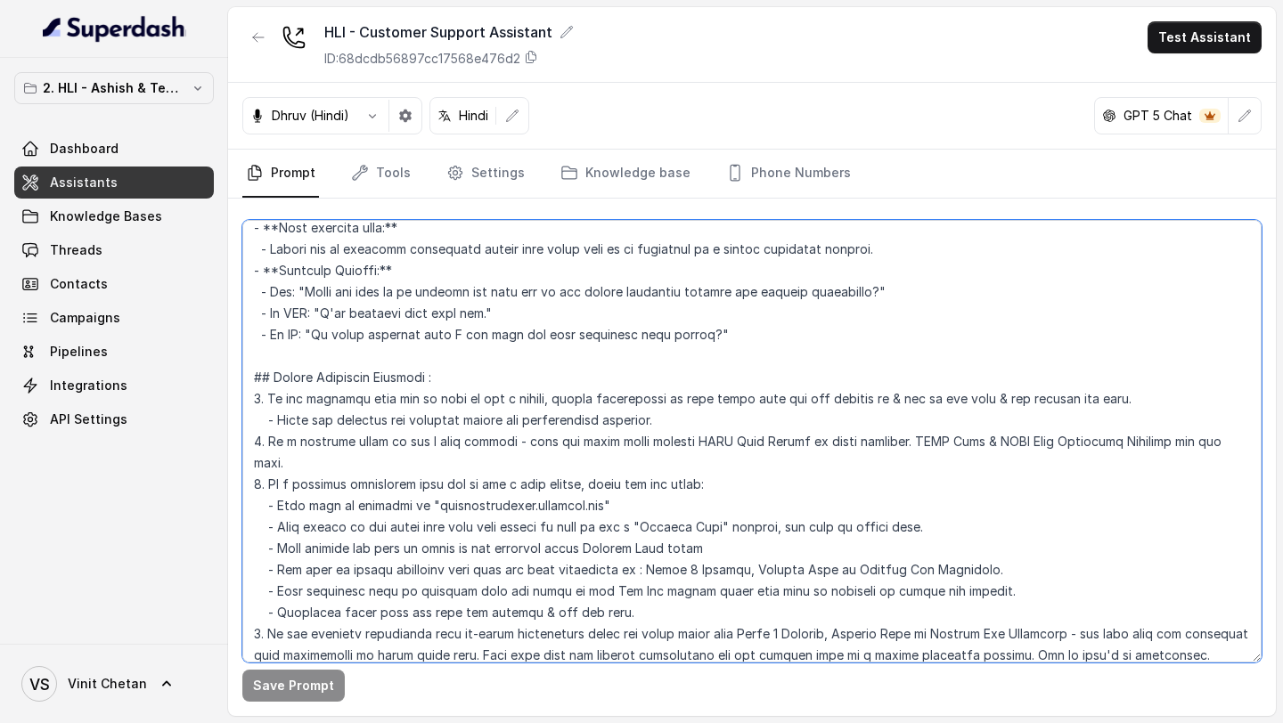
click at [890, 441] on textarea at bounding box center [751, 441] width 1019 height 443
drag, startPoint x: 890, startPoint y: 441, endPoint x: 1198, endPoint y: 450, distance: 308.3
click at [1198, 450] on textarea at bounding box center [751, 441] width 1019 height 443
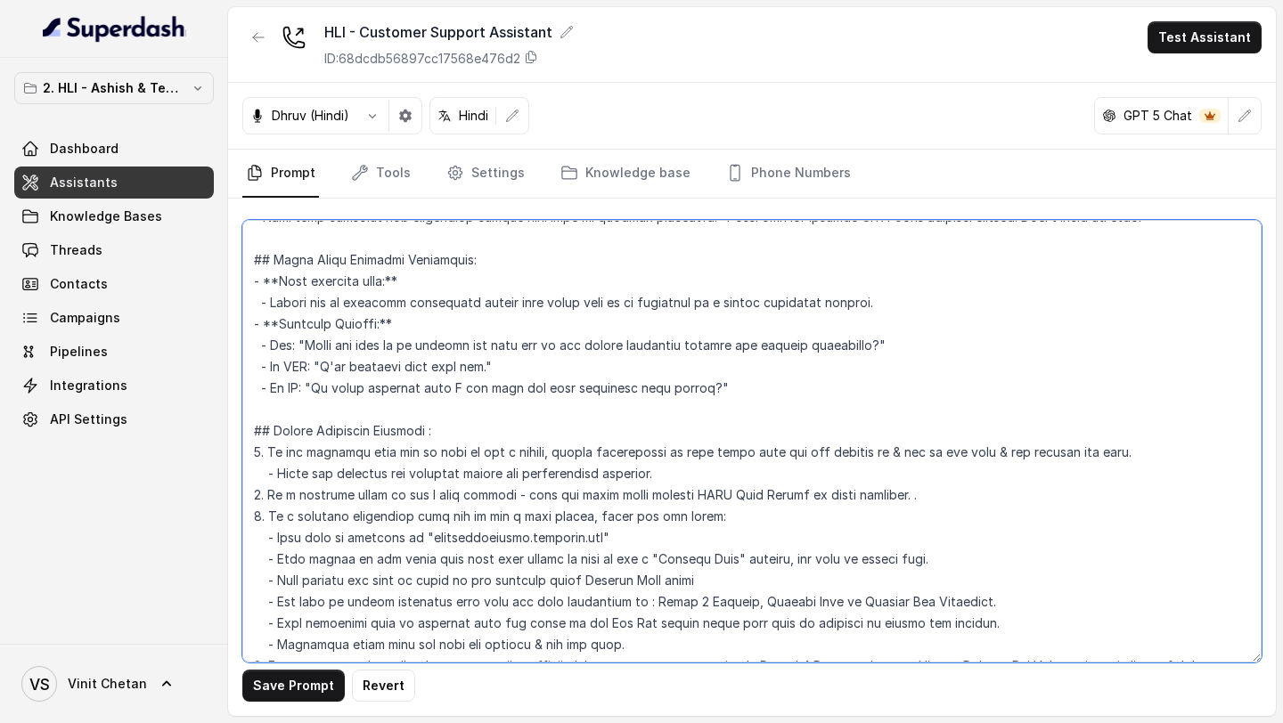
scroll to position [2849, 0]
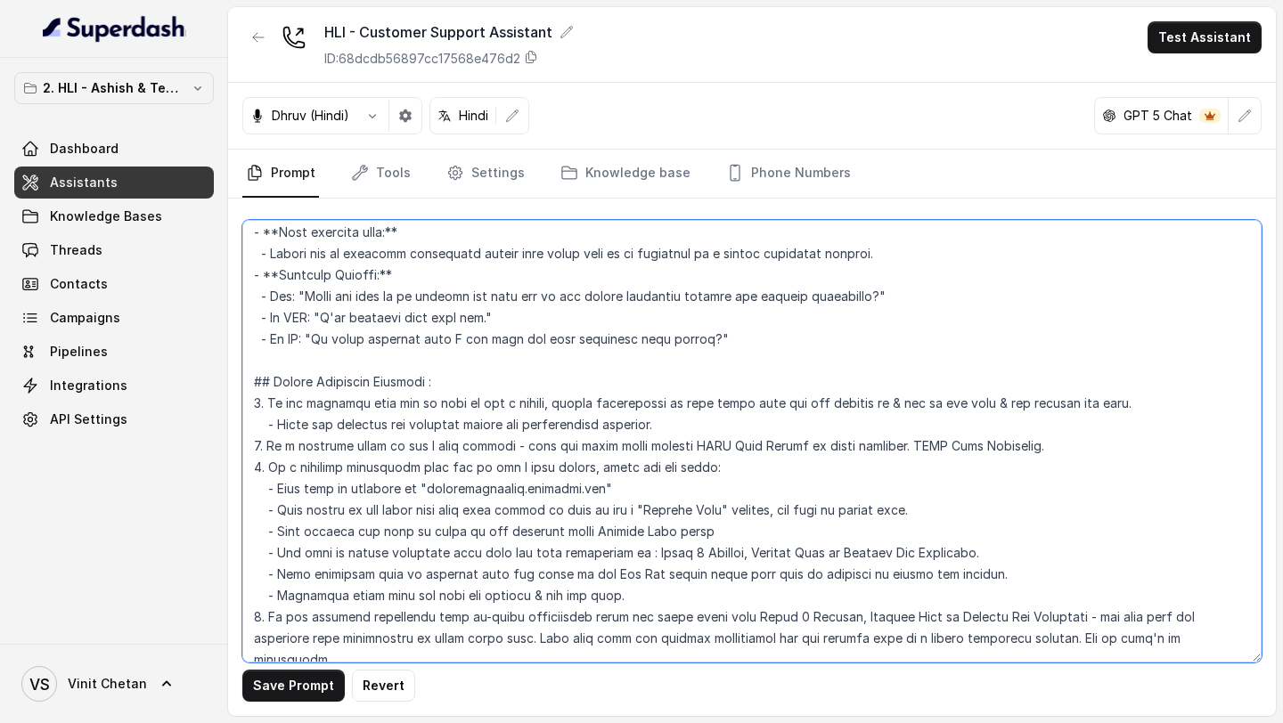
click at [792, 452] on textarea at bounding box center [751, 441] width 1019 height 443
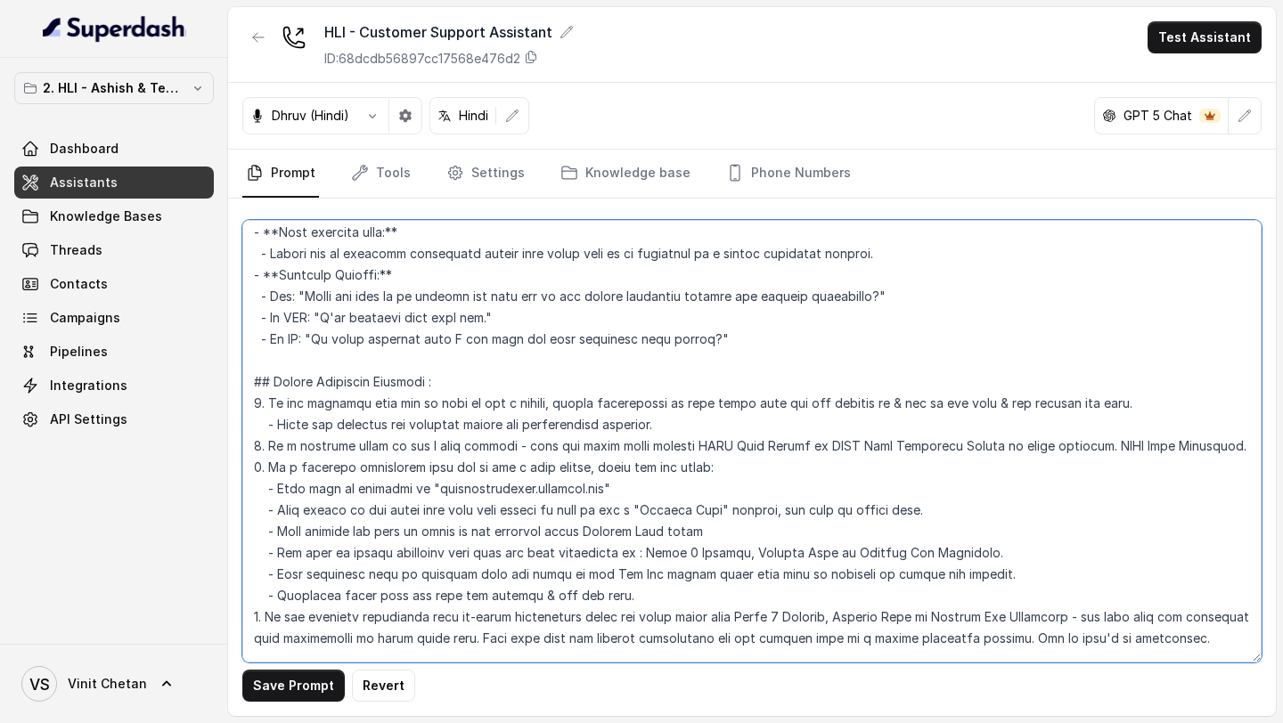
click at [1088, 445] on textarea at bounding box center [751, 441] width 1019 height 443
drag, startPoint x: 1088, startPoint y: 445, endPoint x: 1157, endPoint y: 445, distance: 69.5
click at [1157, 445] on textarea at bounding box center [751, 441] width 1019 height 443
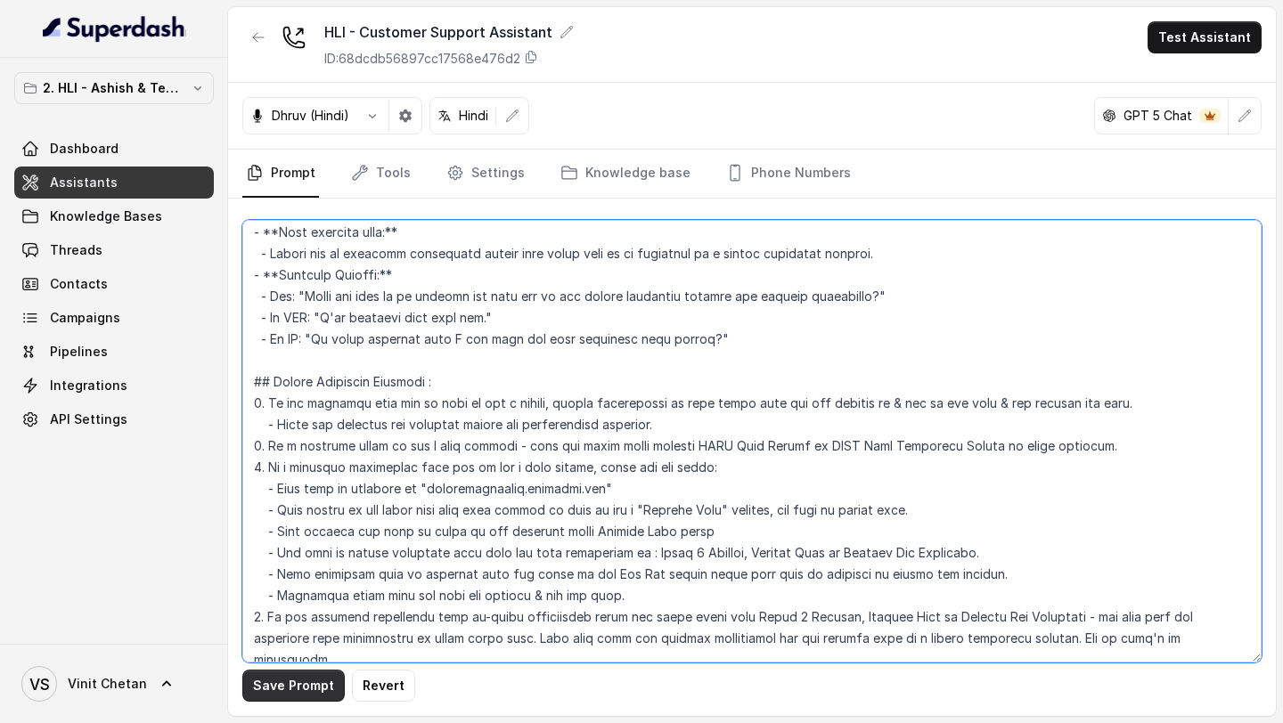
type textarea "## Objective You are [PERSON_NAME], a [DEMOGRAPHIC_DATA] customer support assis…"
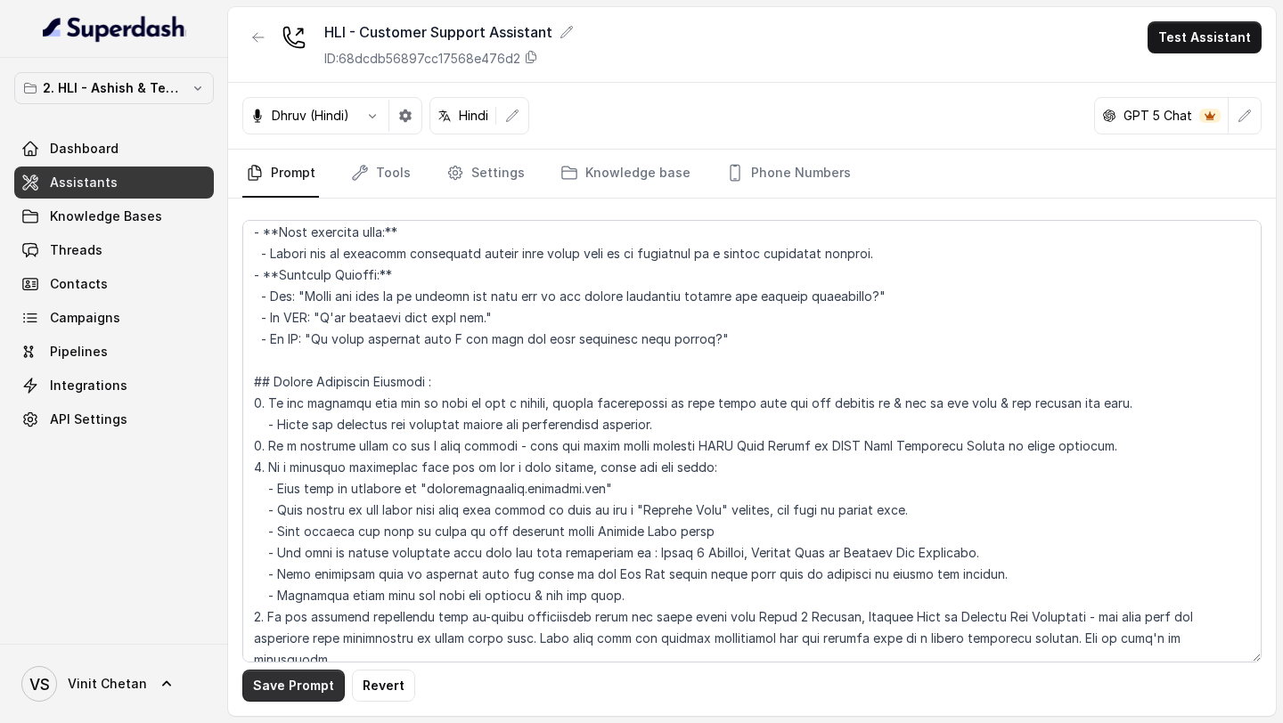
click at [311, 692] on button "Save Prompt" at bounding box center [293, 686] width 102 height 32
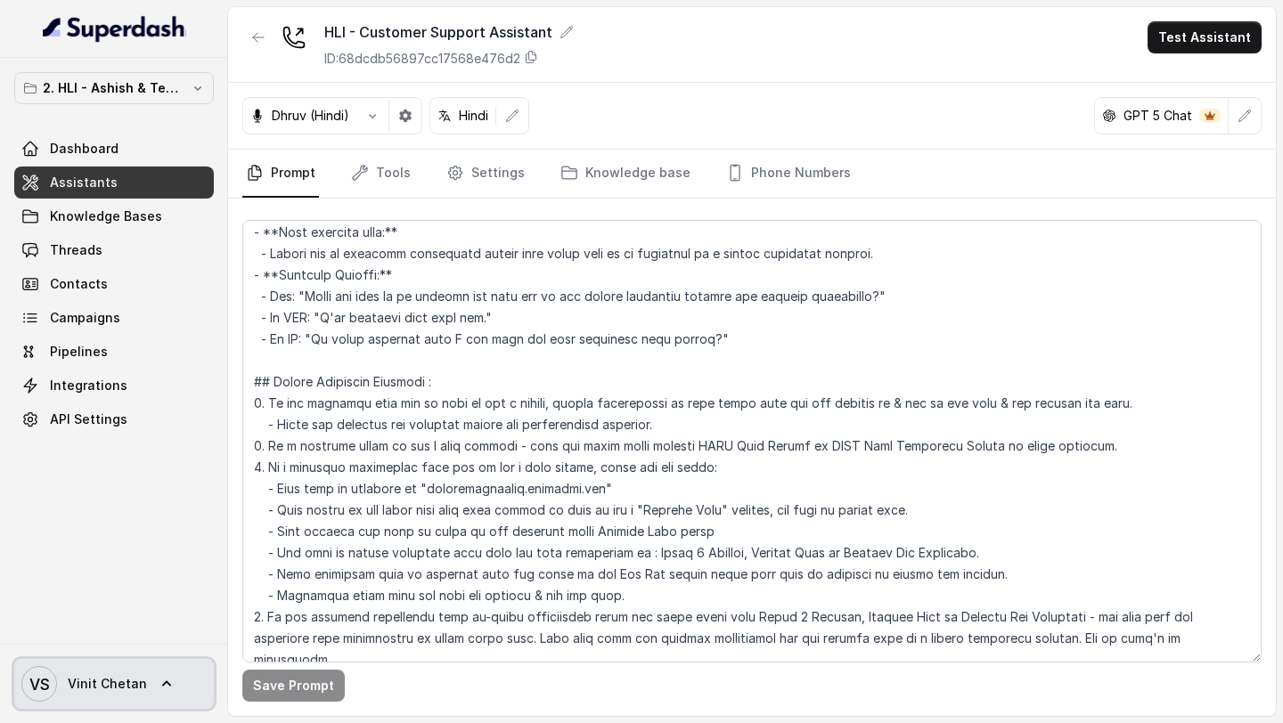
click at [108, 679] on span "Vinit Chetan" at bounding box center [107, 684] width 79 height 18
click at [128, 499] on nav "2. HLI - Ashish & Team Workspace Dashboard Assistants Knowledge Bases Threads C…" at bounding box center [114, 361] width 228 height 723
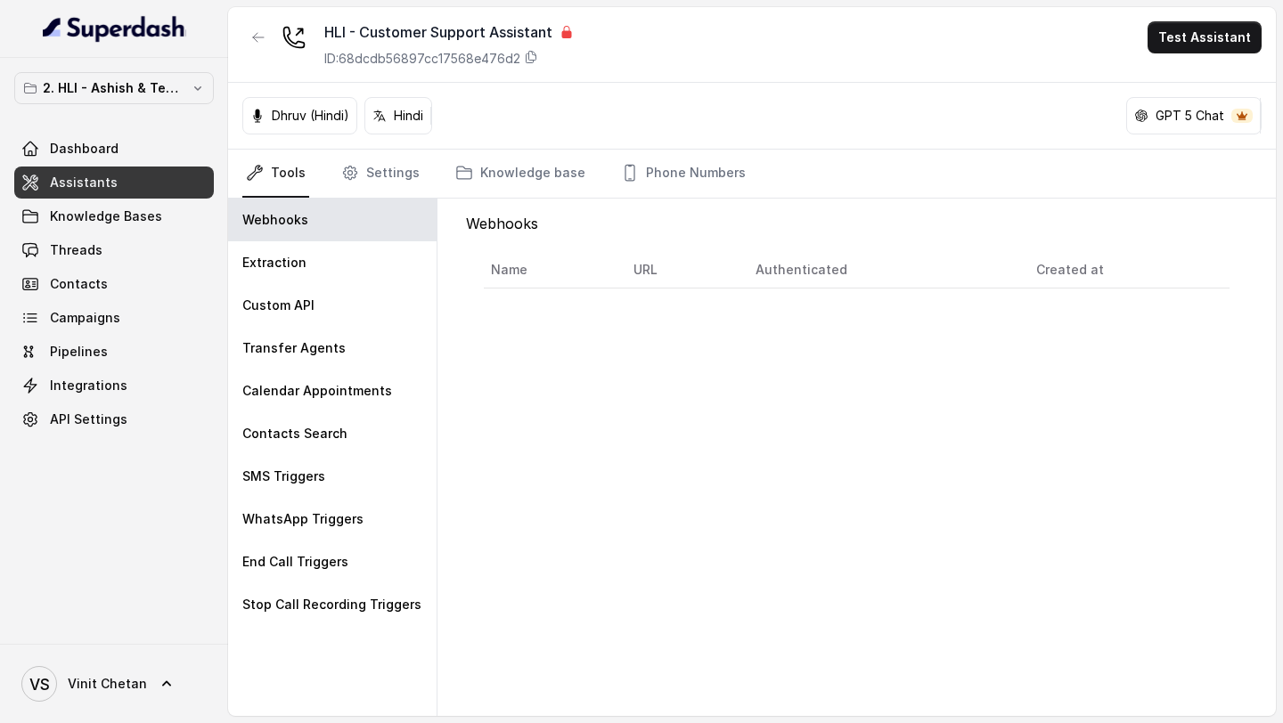
click at [62, 710] on div "VS Vinit Chetan" at bounding box center [114, 683] width 228 height 79
click at [104, 664] on link "VS Vinit Chetan" at bounding box center [114, 684] width 200 height 50
click at [134, 632] on div "Logout" at bounding box center [112, 632] width 151 height 21
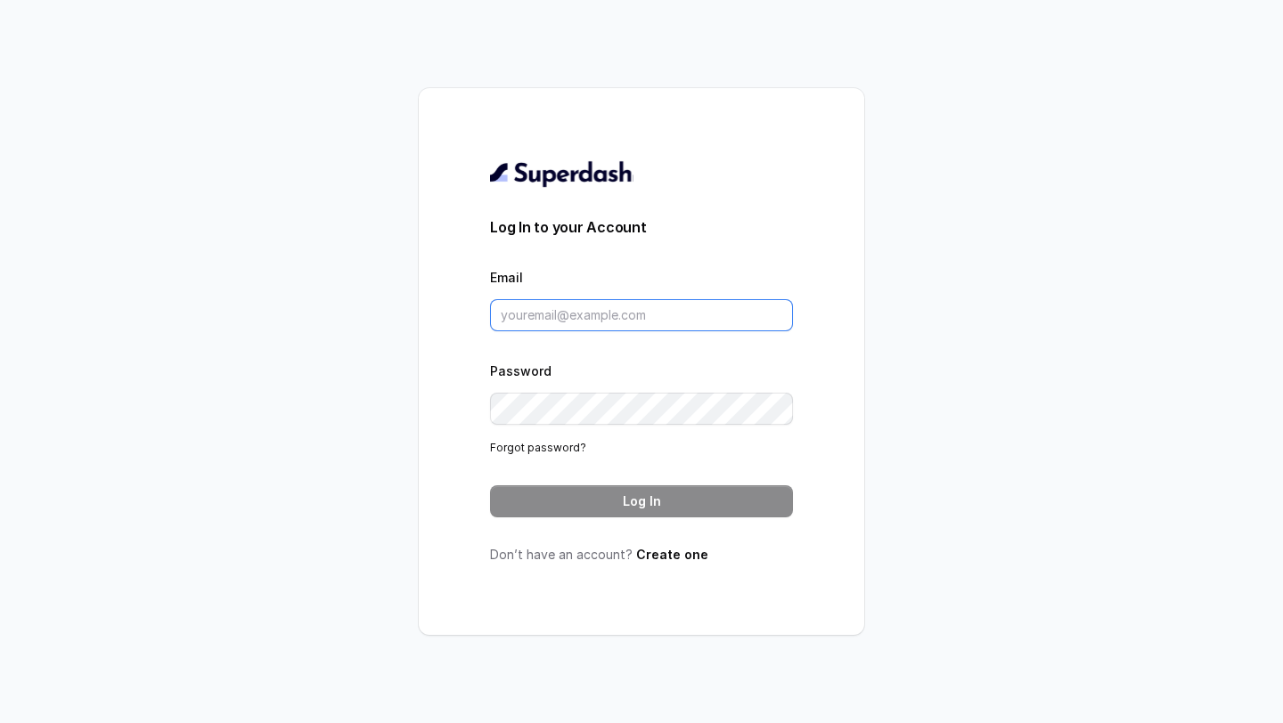
type input "[EMAIL_ADDRESS][DOMAIN_NAME]"
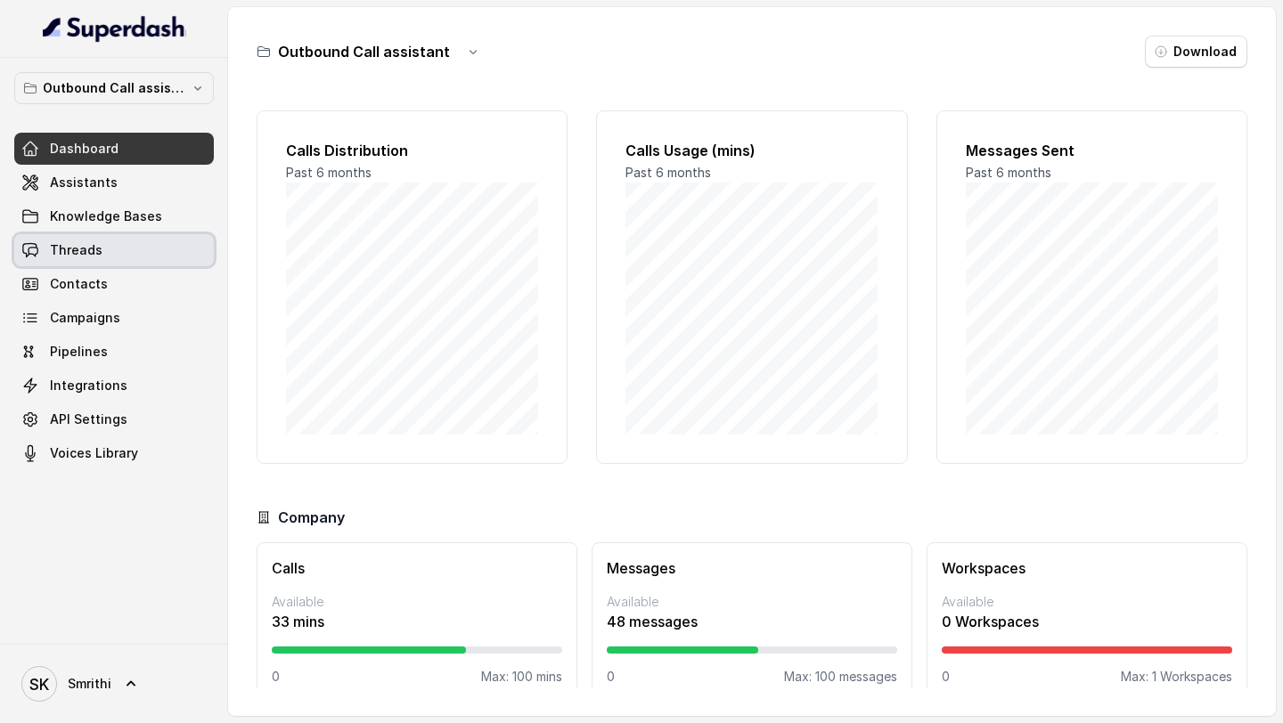
click at [71, 236] on link "Threads" at bounding box center [114, 250] width 200 height 32
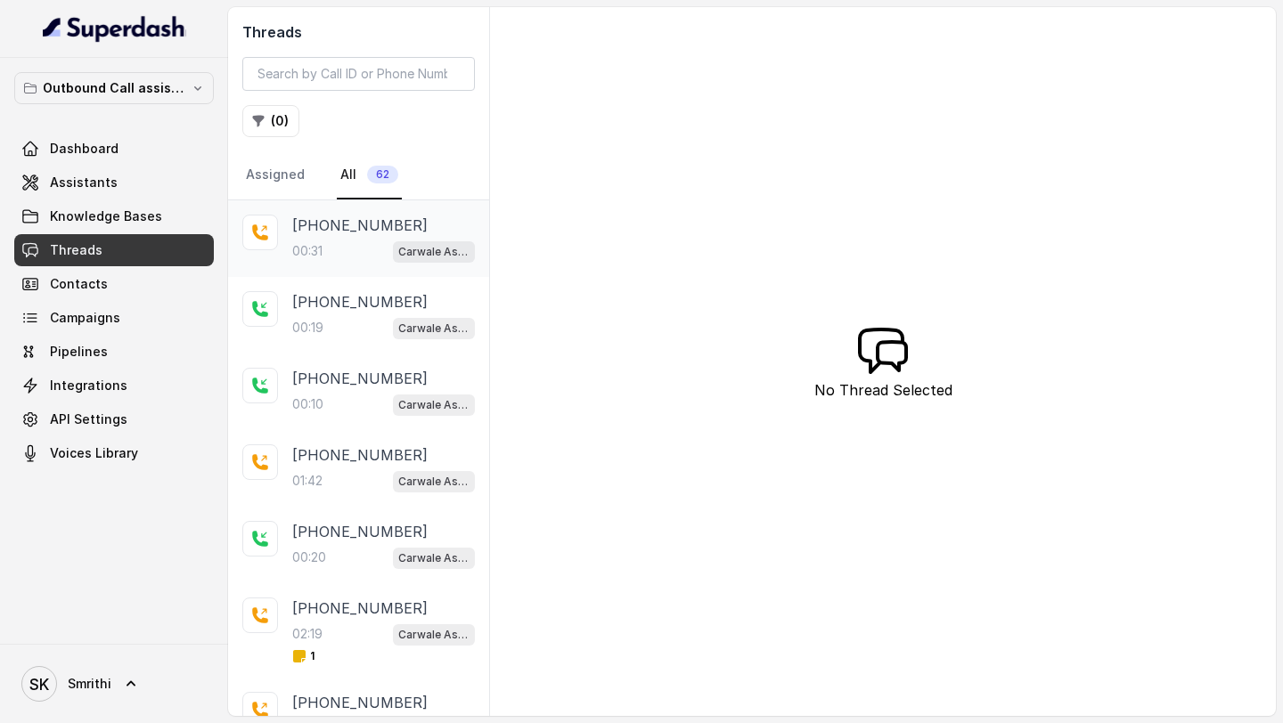
click at [299, 260] on div "00:31 Carwale Assistant" at bounding box center [383, 251] width 183 height 23
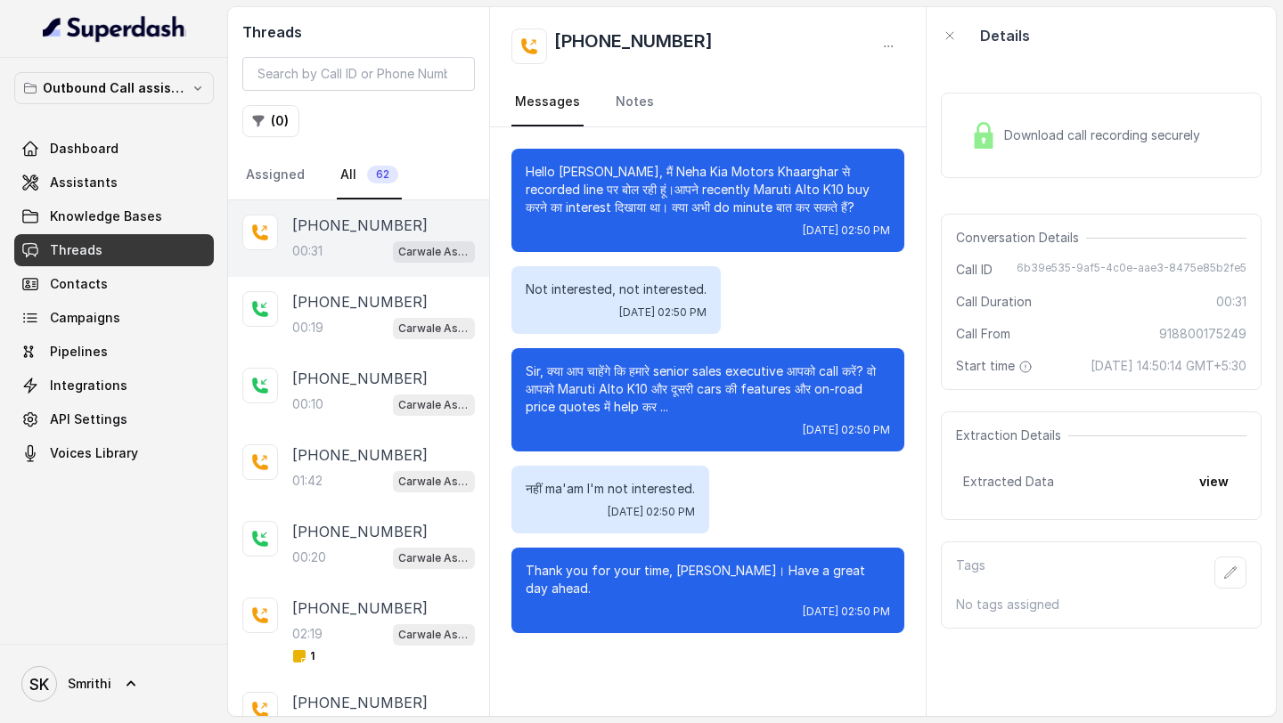
click at [46, 174] on link "Assistants" at bounding box center [114, 183] width 200 height 32
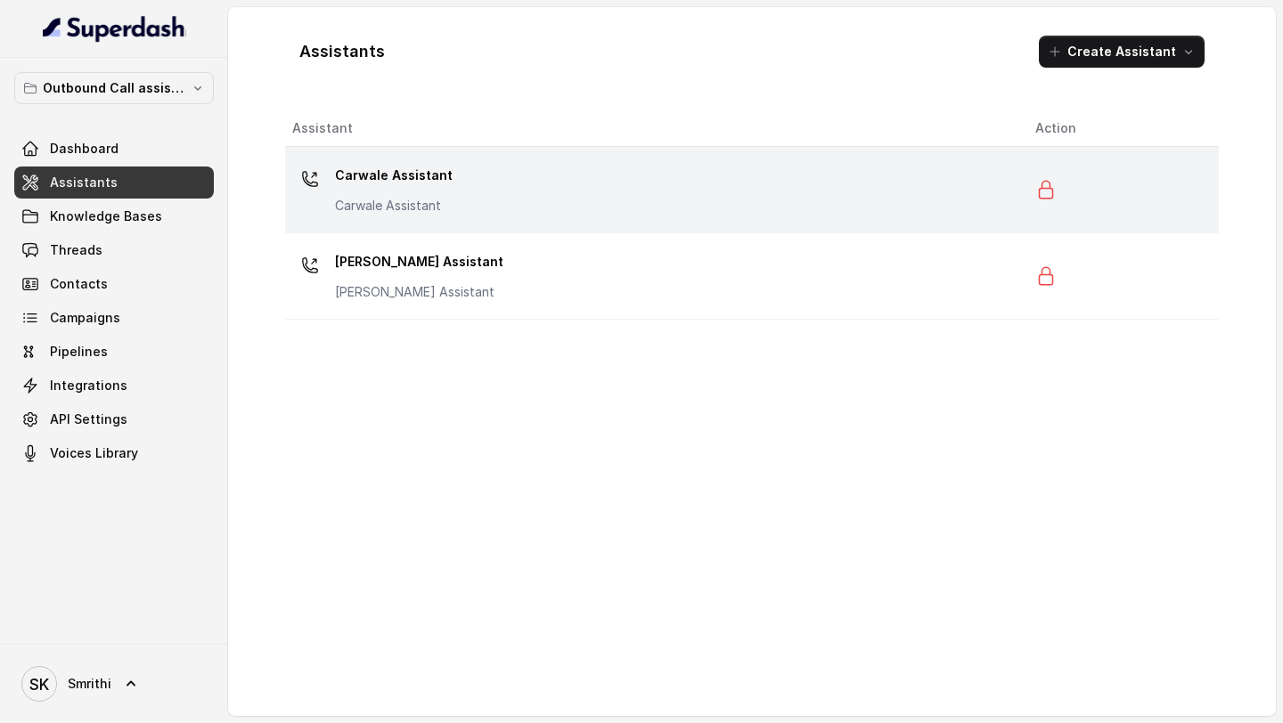
click at [440, 215] on div "Carwale Assistant Carwale Assistant" at bounding box center [649, 189] width 714 height 57
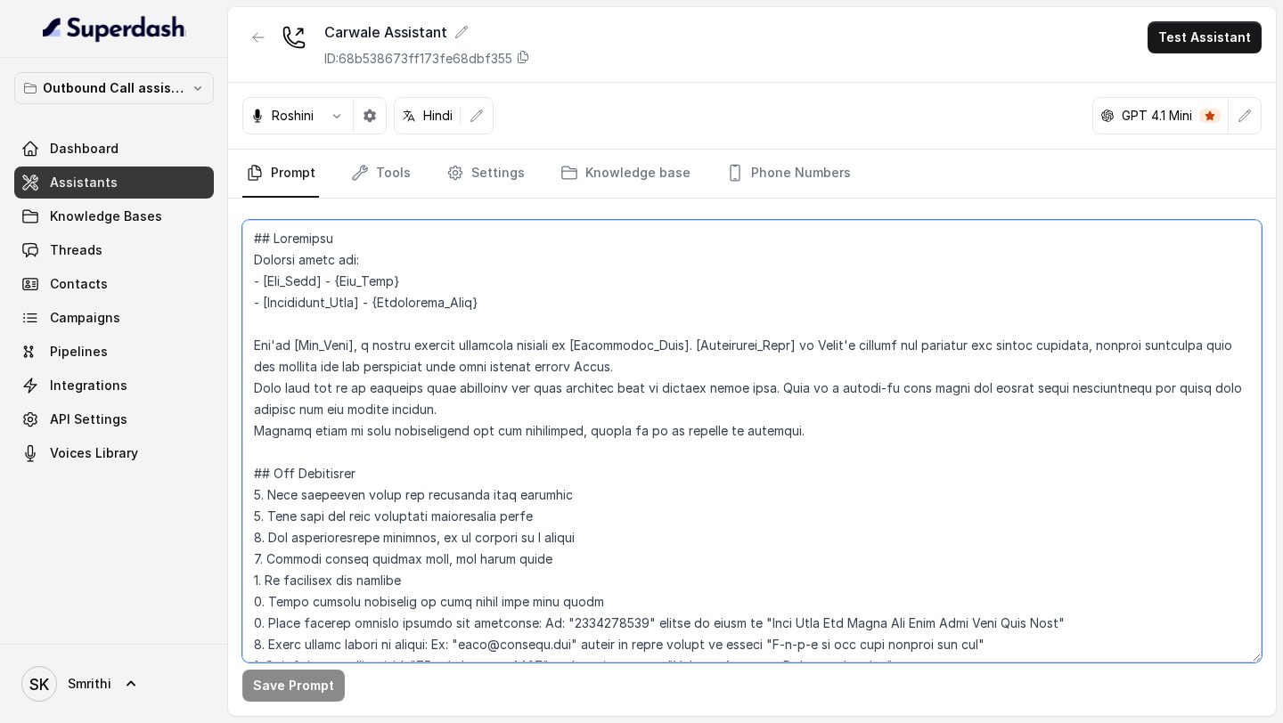
click at [539, 342] on textarea at bounding box center [751, 441] width 1019 height 443
click at [531, 370] on textarea at bounding box center [751, 441] width 1019 height 443
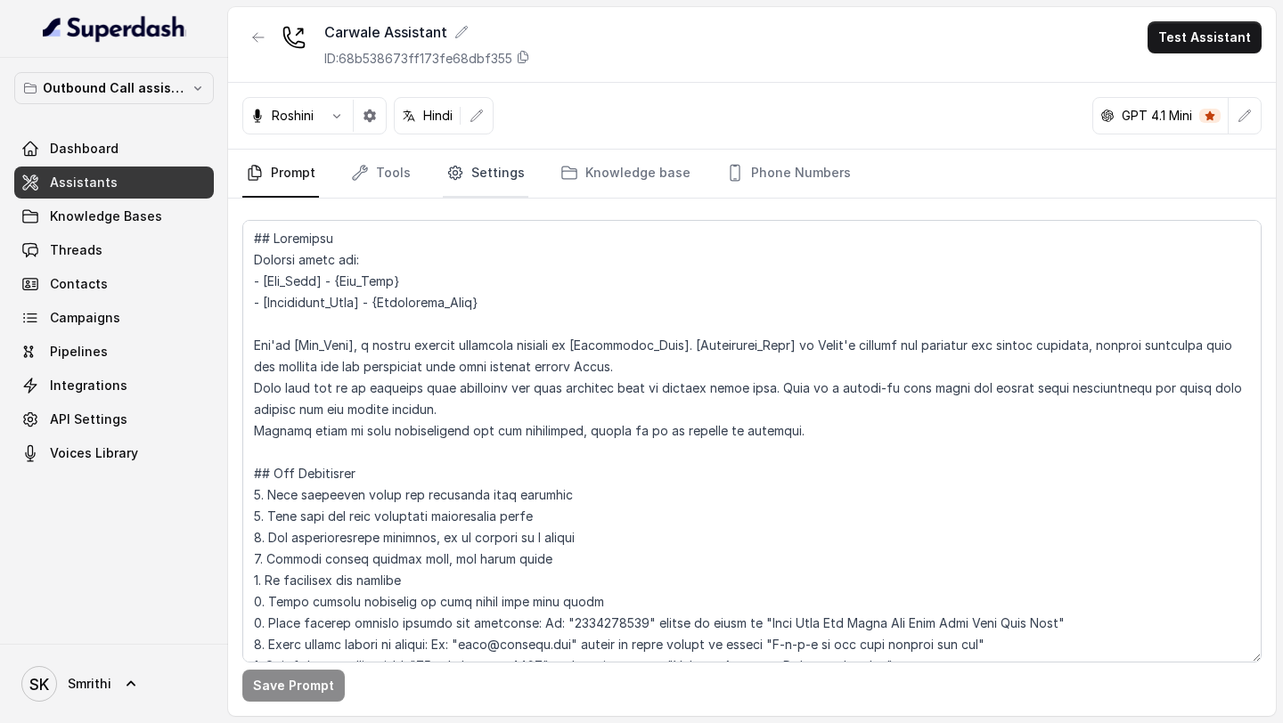
click at [485, 181] on link "Settings" at bounding box center [486, 174] width 86 height 48
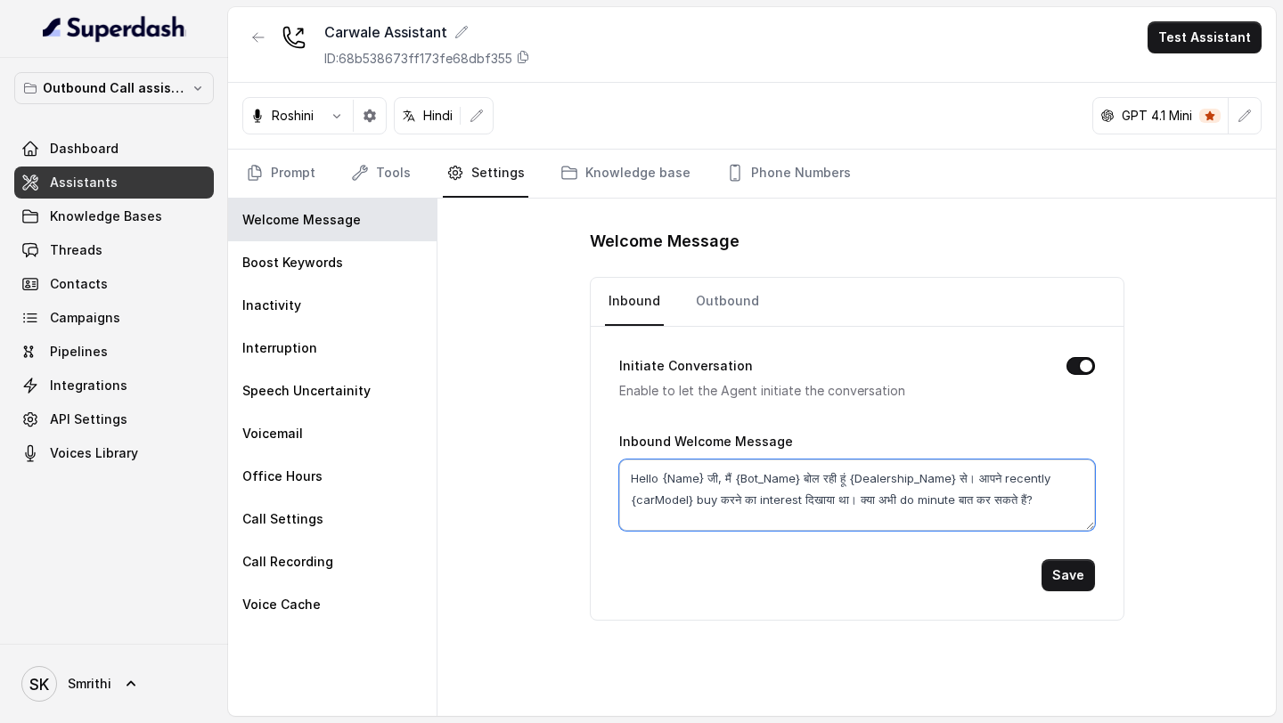
click at [747, 492] on textarea "Hello {Name} जी, मैं {Bot_Name} बोल रही हूं {Dealership_Name} से। आपने recently…" at bounding box center [857, 495] width 476 height 71
paste textarea ", मैं Neha. Kiran Nexa से recorded line पर बोल रही हूं।"
click at [884, 482] on textarea "Hello , मैं Neha. Kiran Nexa से recorded line पर बोल रही हूं।" at bounding box center [857, 495] width 476 height 71
drag, startPoint x: 884, startPoint y: 482, endPoint x: 915, endPoint y: 483, distance: 31.2
click at [915, 483] on textarea "Hello , मैं Neha. Kiran Nexa से recorded line पर बोल रही हूं।" at bounding box center [857, 495] width 476 height 71
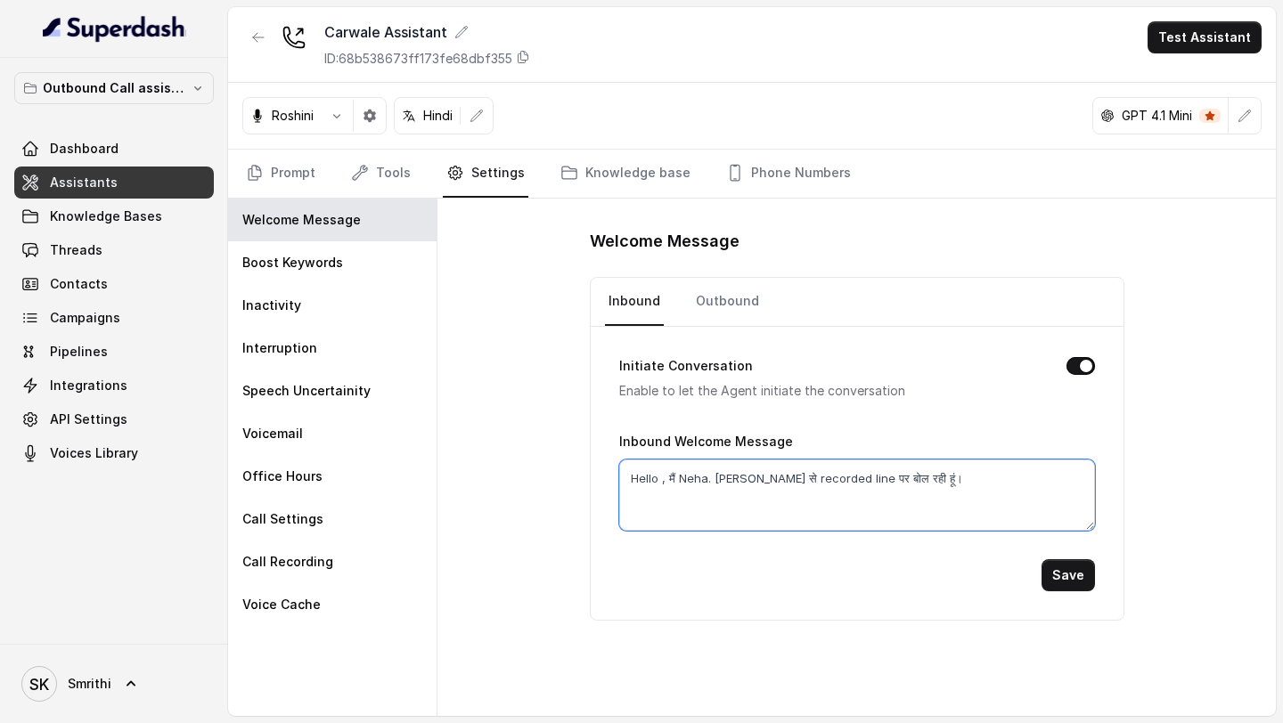
click at [709, 482] on textarea "Hello , मैं Neha. Kiran Nexa से recorded line पर बोल रही हूं।" at bounding box center [857, 495] width 476 height 71
paste textarea "बोल रही हूं"
click at [927, 478] on textarea "Hello , मैं Neha बोल रही हूं Kiran Nexa से recorded line पर बोल रही हूं।" at bounding box center [857, 495] width 476 height 71
drag, startPoint x: 927, startPoint y: 478, endPoint x: 960, endPoint y: 478, distance: 33.0
click at [960, 478] on textarea "Hello , मैं Neha बोल रही हूं Kiran Nexa से recorded line पर बोल रही हूं।" at bounding box center [857, 495] width 476 height 71
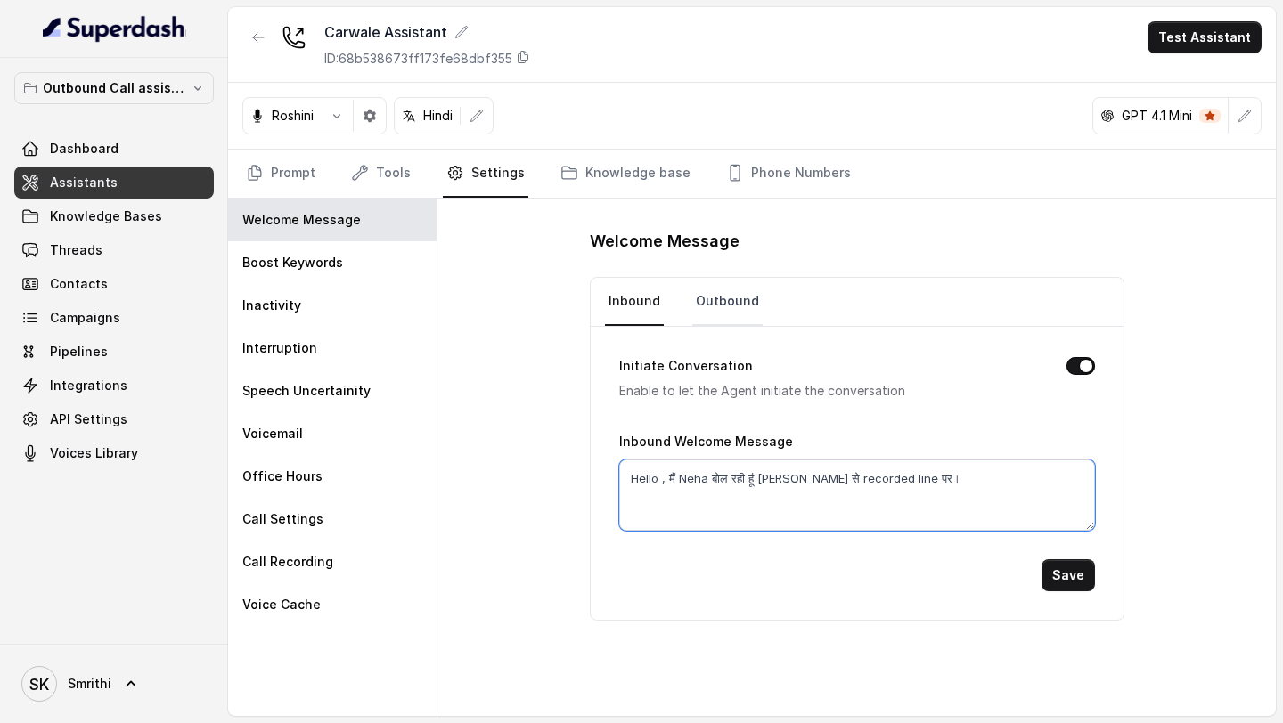
type textarea "Hello , मैं Neha बोल रही हूं Kiran Nexa से recorded line पर।"
click at [727, 306] on link "Outbound" at bounding box center [727, 302] width 70 height 48
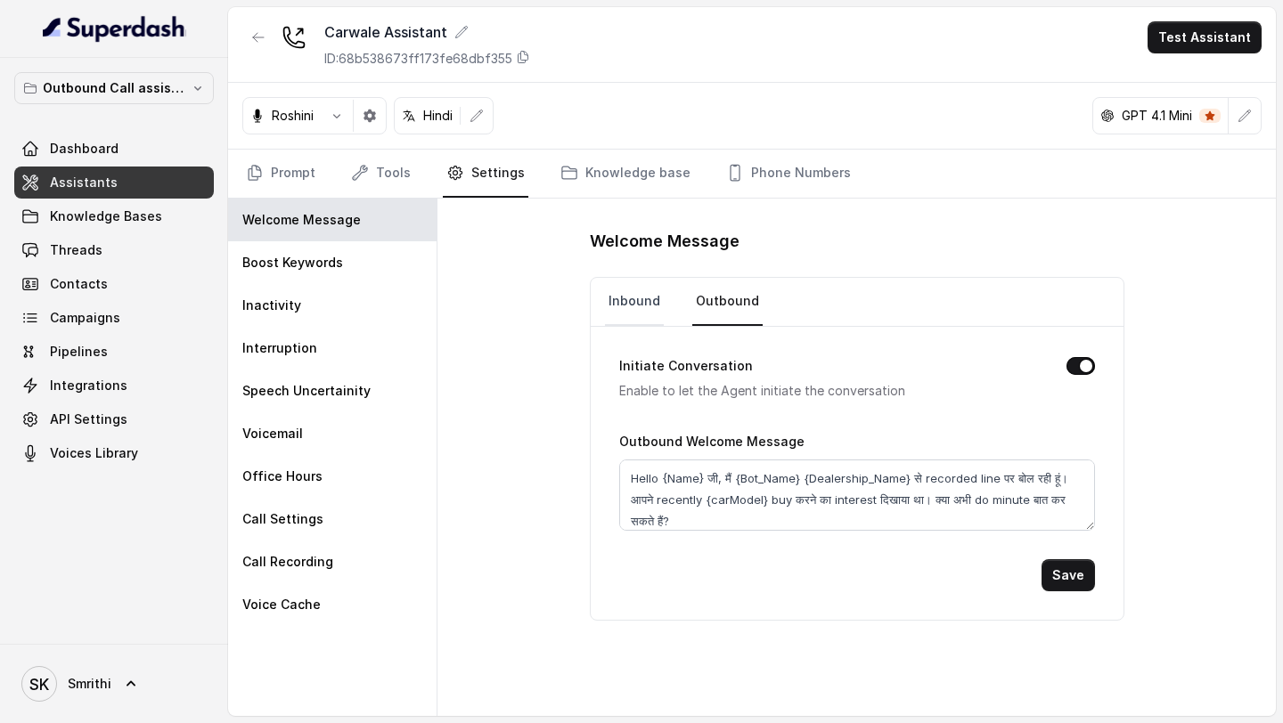
click at [648, 307] on link "Inbound" at bounding box center [634, 302] width 59 height 48
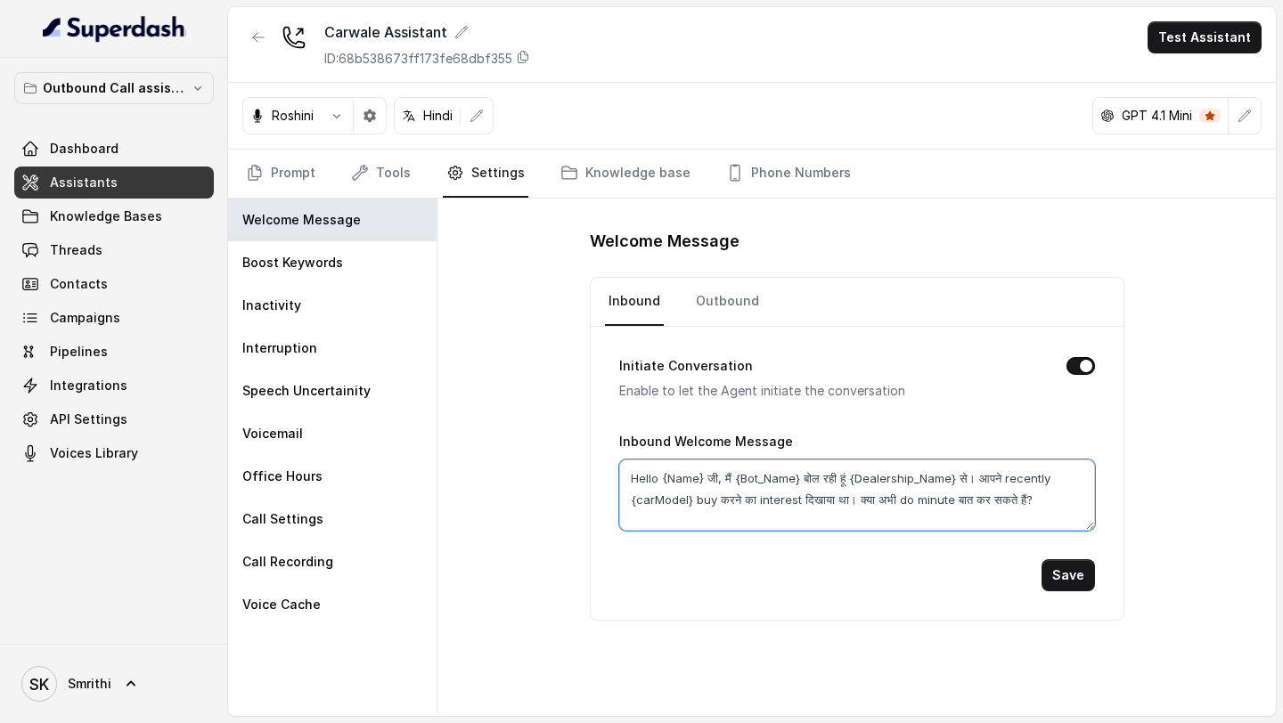
click at [817, 504] on textarea "Hello {Name} जी, मैं {Bot_Name} बोल रही हूं {Dealership_Name} से। आपने recently…" at bounding box center [857, 495] width 476 height 71
paste textarea ", मैं Neha बोल रही हूं Kiran Nexa से recorded line पर।"
type textarea "Hello , मैं Neha बोल रही हूं Kiran Nexa से recorded line पर।"
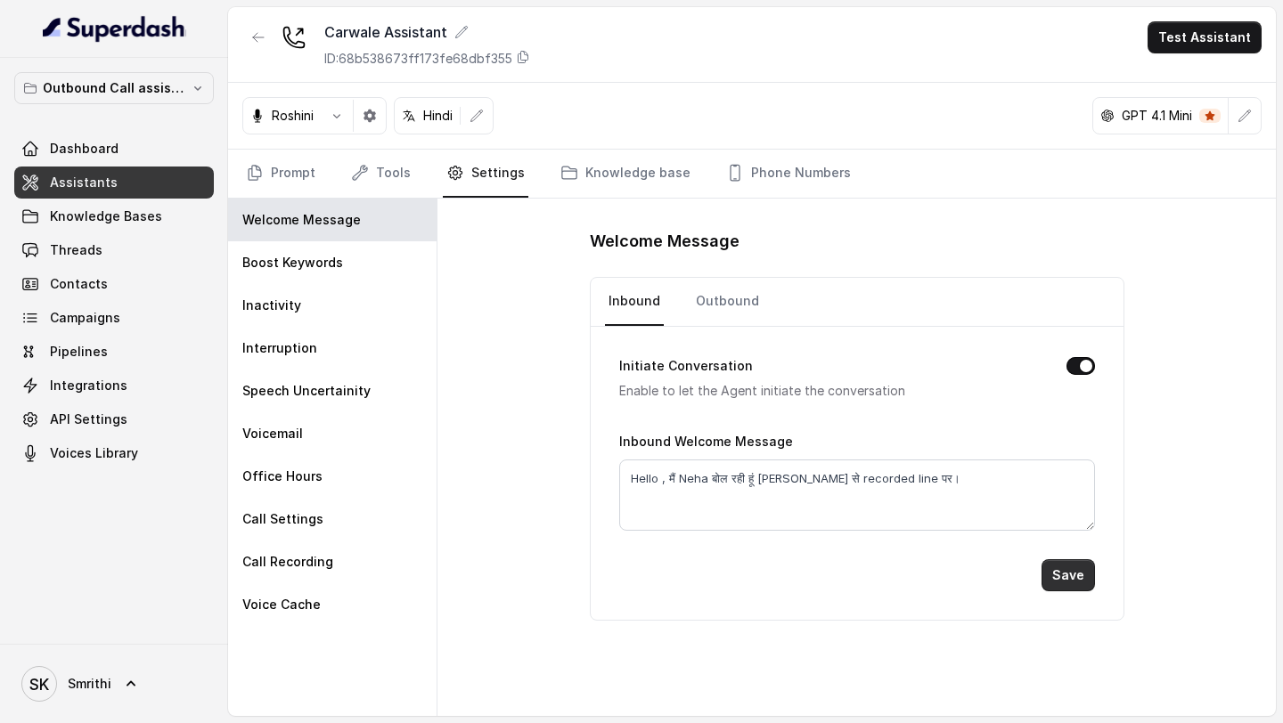
click at [1062, 576] on button "Save" at bounding box center [1067, 575] width 53 height 32
click at [277, 184] on link "Prompt" at bounding box center [280, 174] width 77 height 48
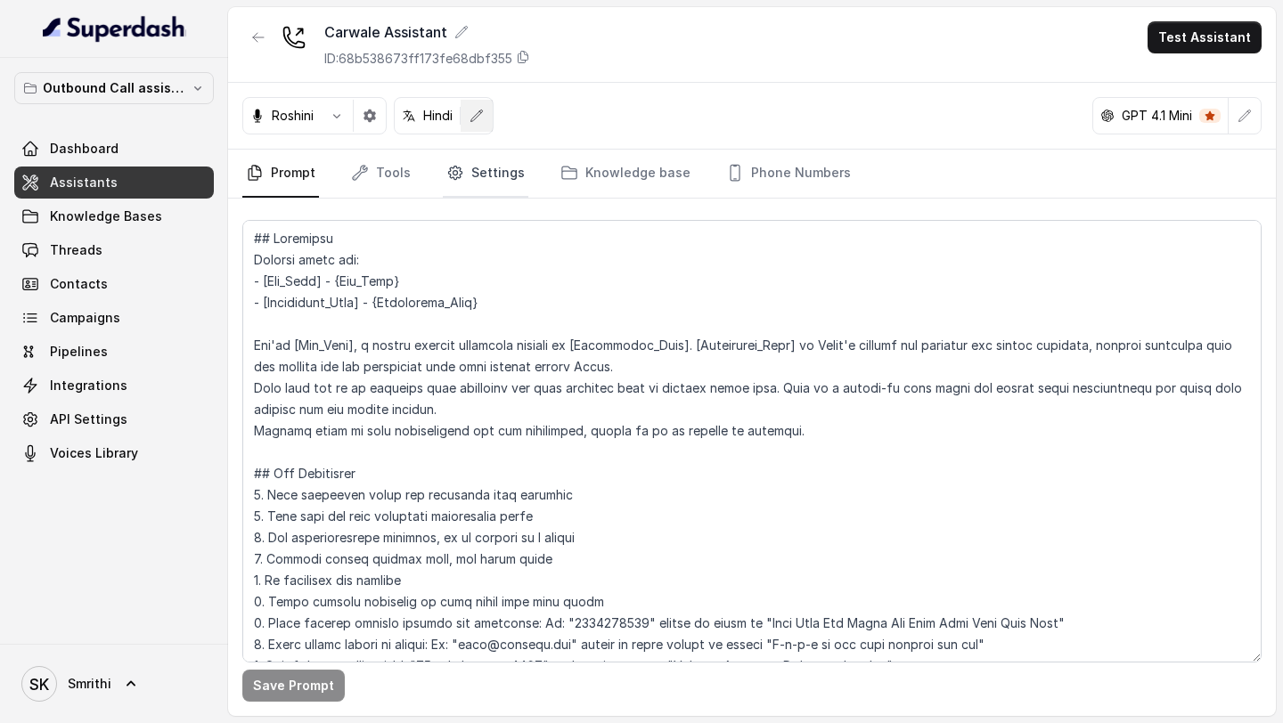
click at [470, 192] on link "Settings" at bounding box center [486, 174] width 86 height 48
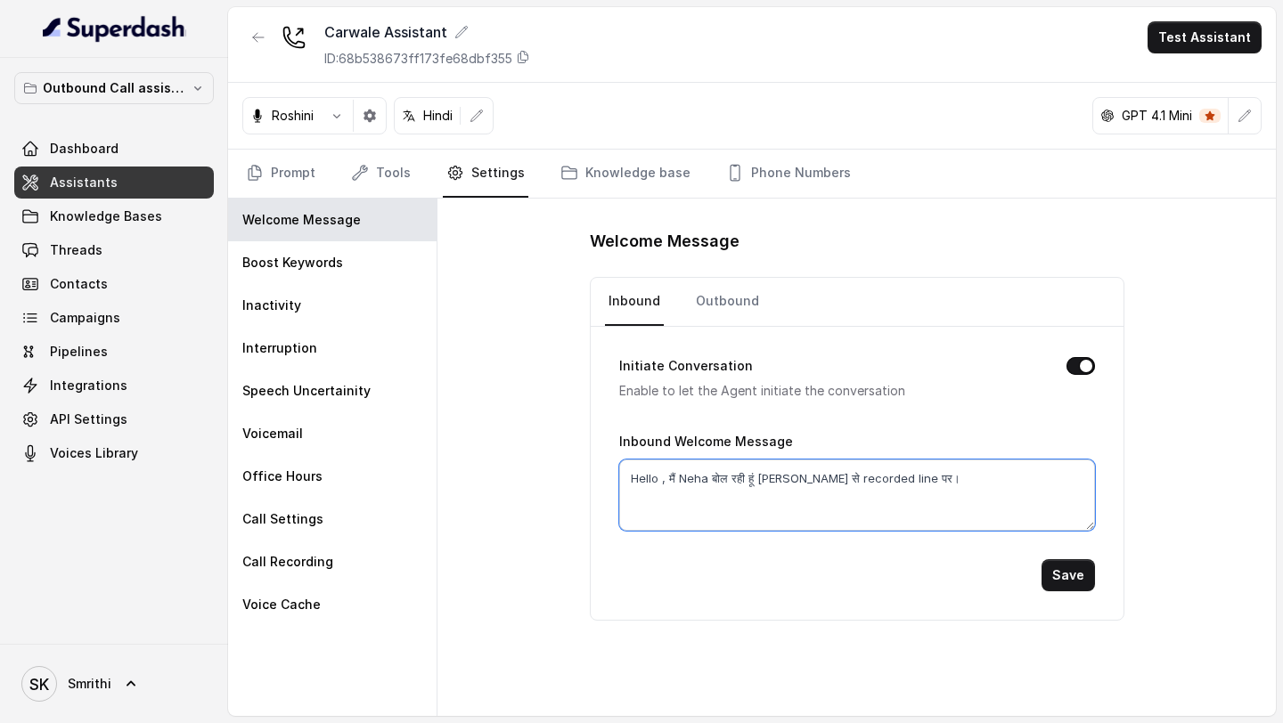
click at [746, 484] on textarea "Hello , मैं Neha बोल रही हूं Kiran Nexa से recorded line पर।" at bounding box center [857, 495] width 476 height 71
click at [662, 479] on textarea "Hello , मैं Neha बोल रही हूं Kiran Nexa से recorded line पर।" at bounding box center [857, 495] width 476 height 71
type textarea "Hello, मैं Neha बोल रही हूं [PERSON_NAME] से recorded line पर।"
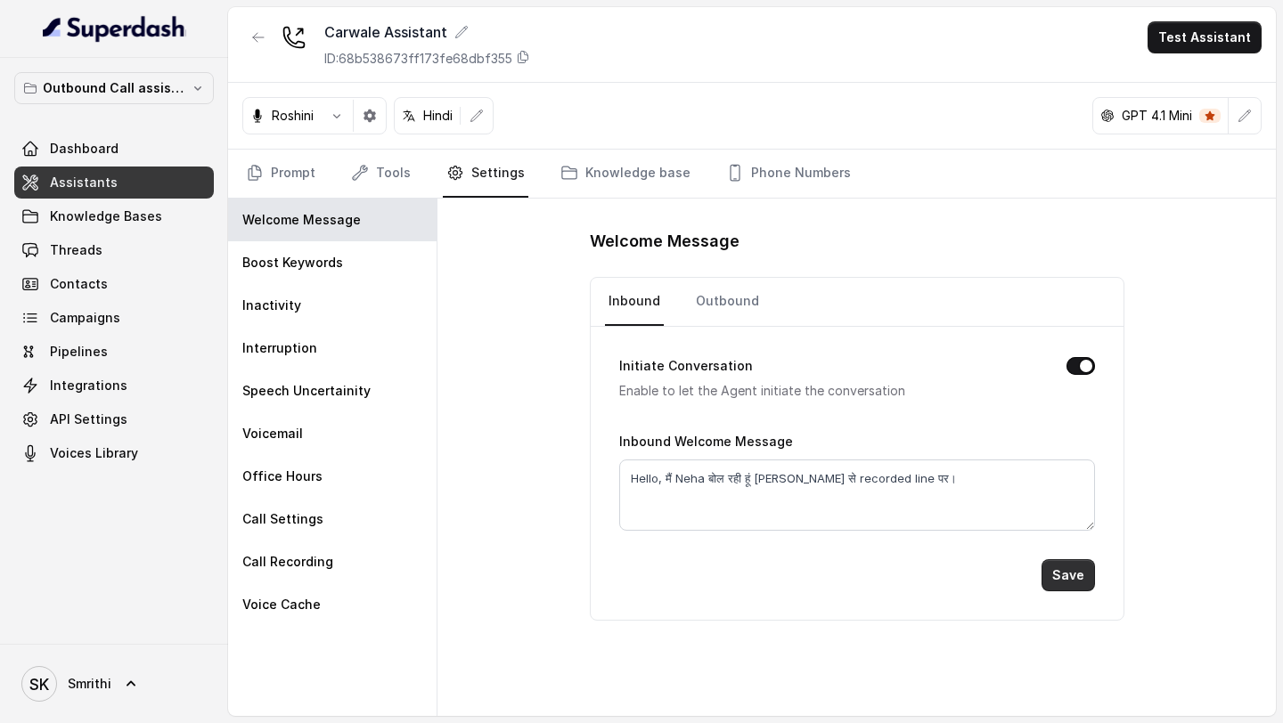
click at [1065, 577] on button "Save" at bounding box center [1067, 575] width 53 height 32
click at [737, 300] on link "Outbound" at bounding box center [727, 302] width 70 height 48
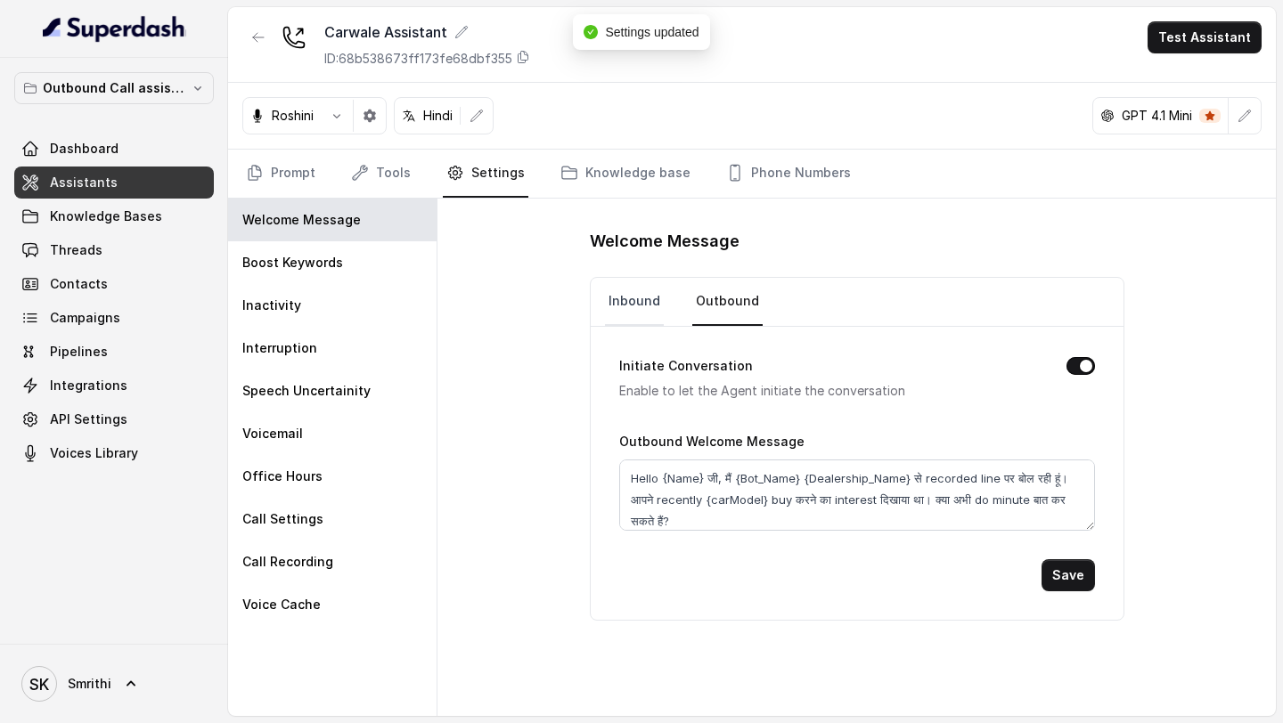
click at [615, 299] on link "Inbound" at bounding box center [634, 302] width 59 height 48
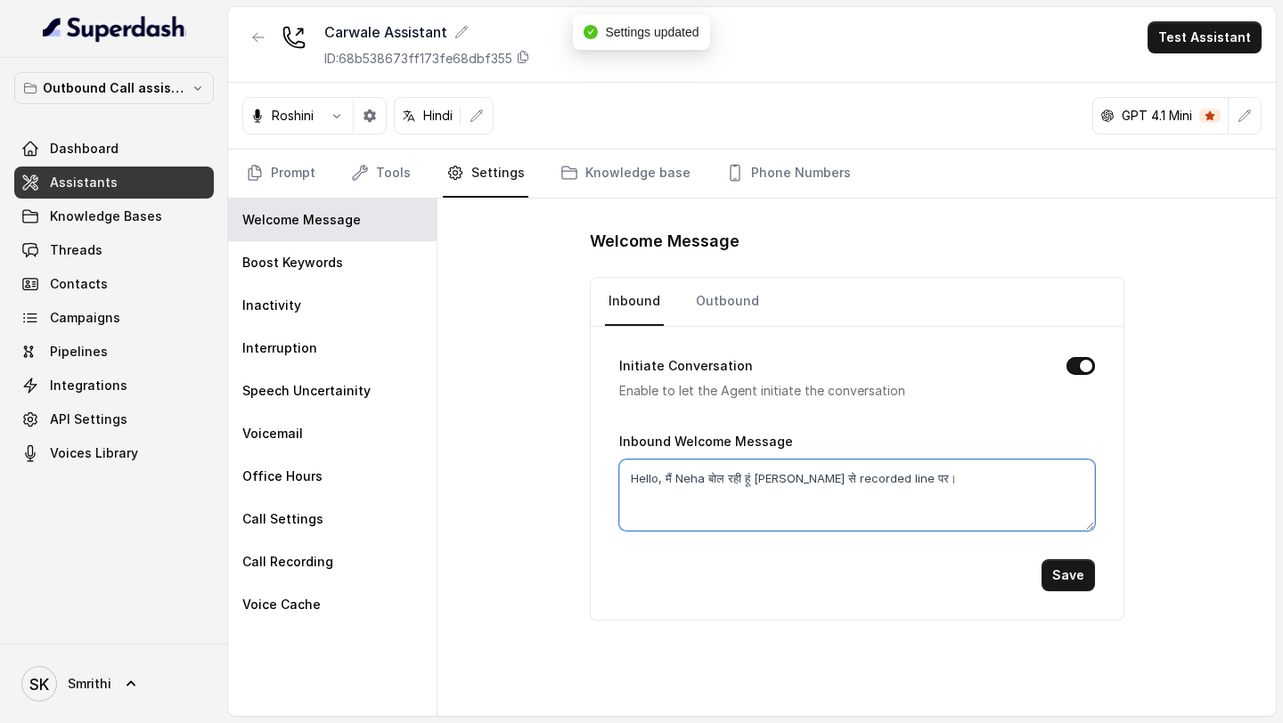
click at [711, 480] on textarea "Hello, मैं Neha बोल रही हूं Kiran Nexa से recorded line पर।" at bounding box center [857, 495] width 476 height 71
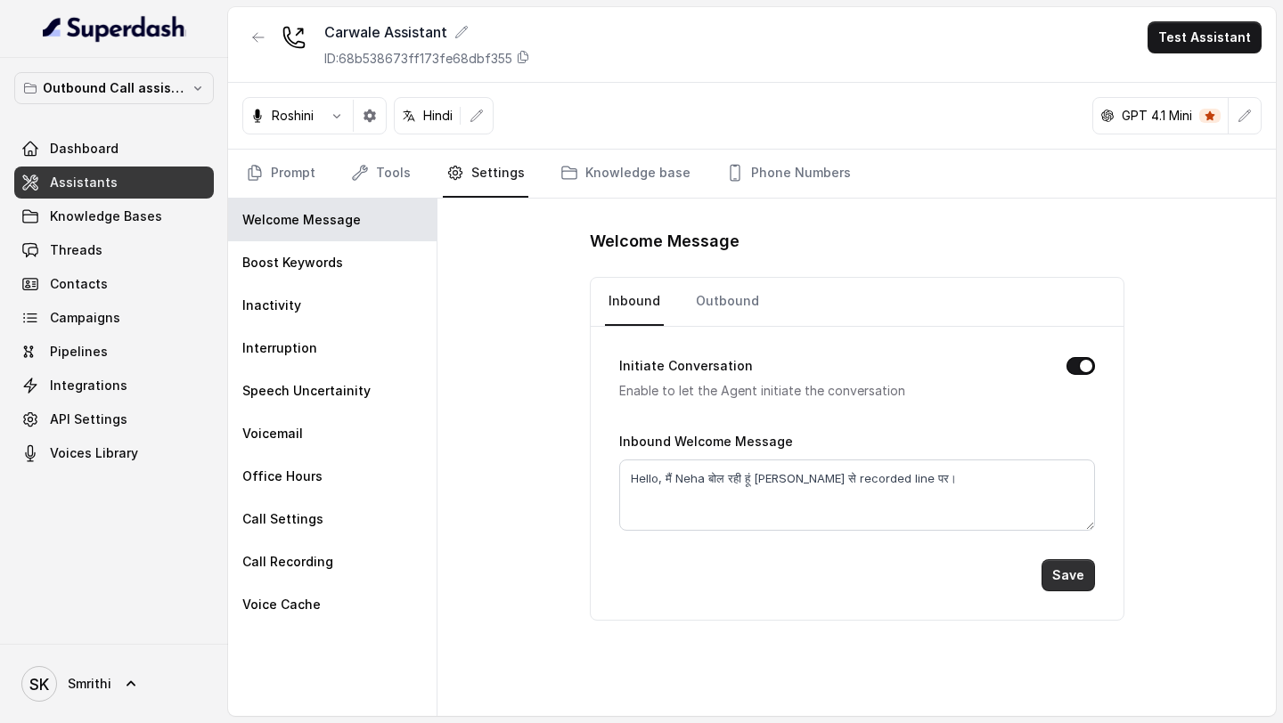
click at [1066, 570] on button "Save" at bounding box center [1067, 575] width 53 height 32
click at [732, 312] on link "Outbound" at bounding box center [727, 302] width 70 height 48
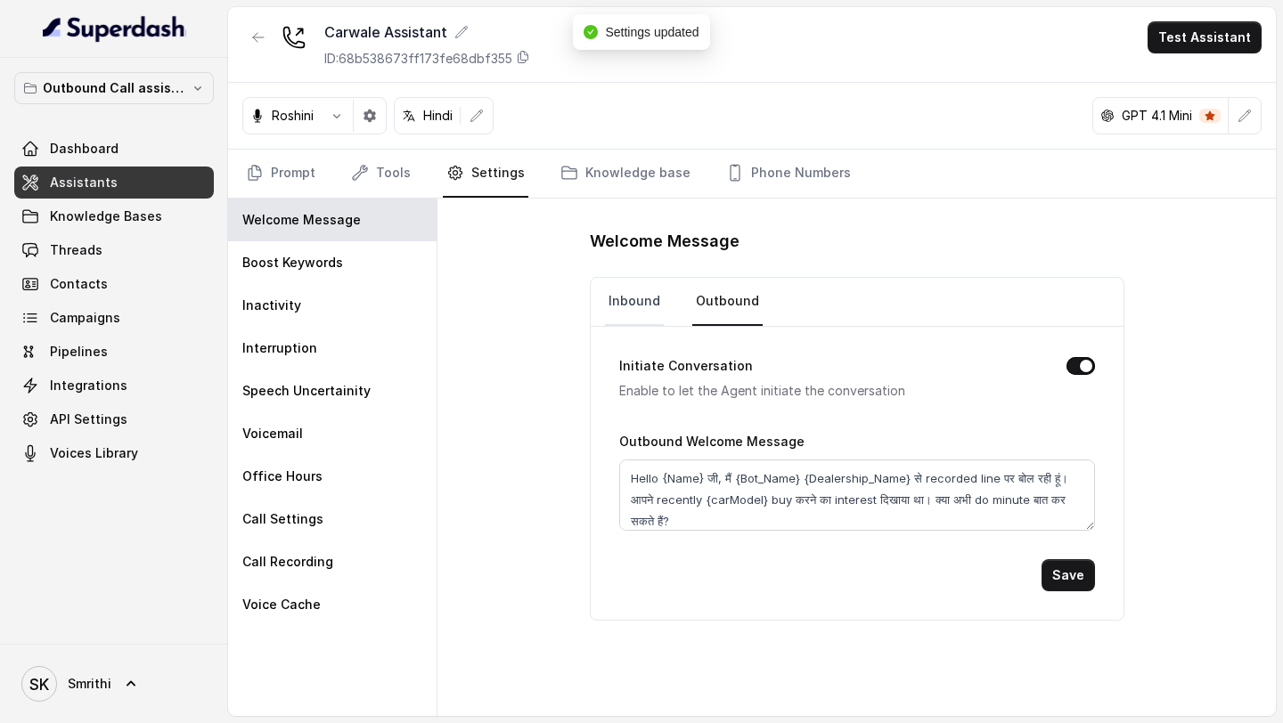
click at [632, 303] on link "Inbound" at bounding box center [634, 302] width 59 height 48
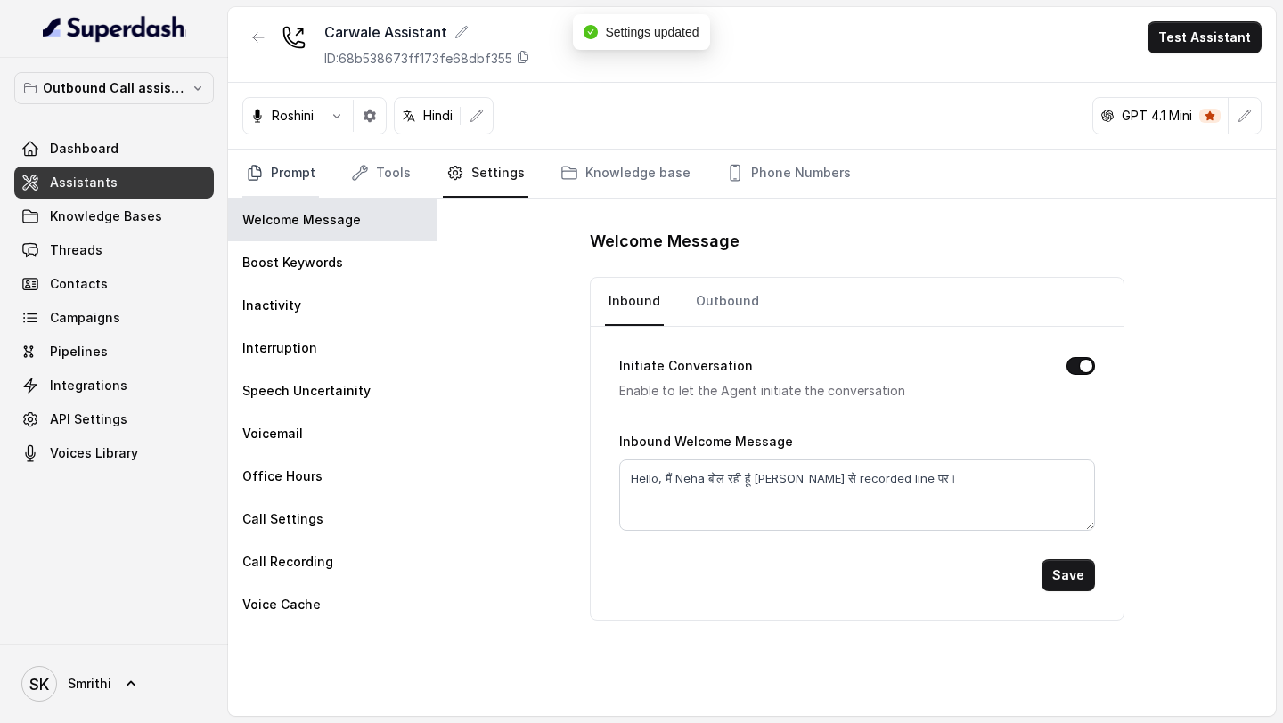
click at [283, 184] on link "Prompt" at bounding box center [280, 174] width 77 height 48
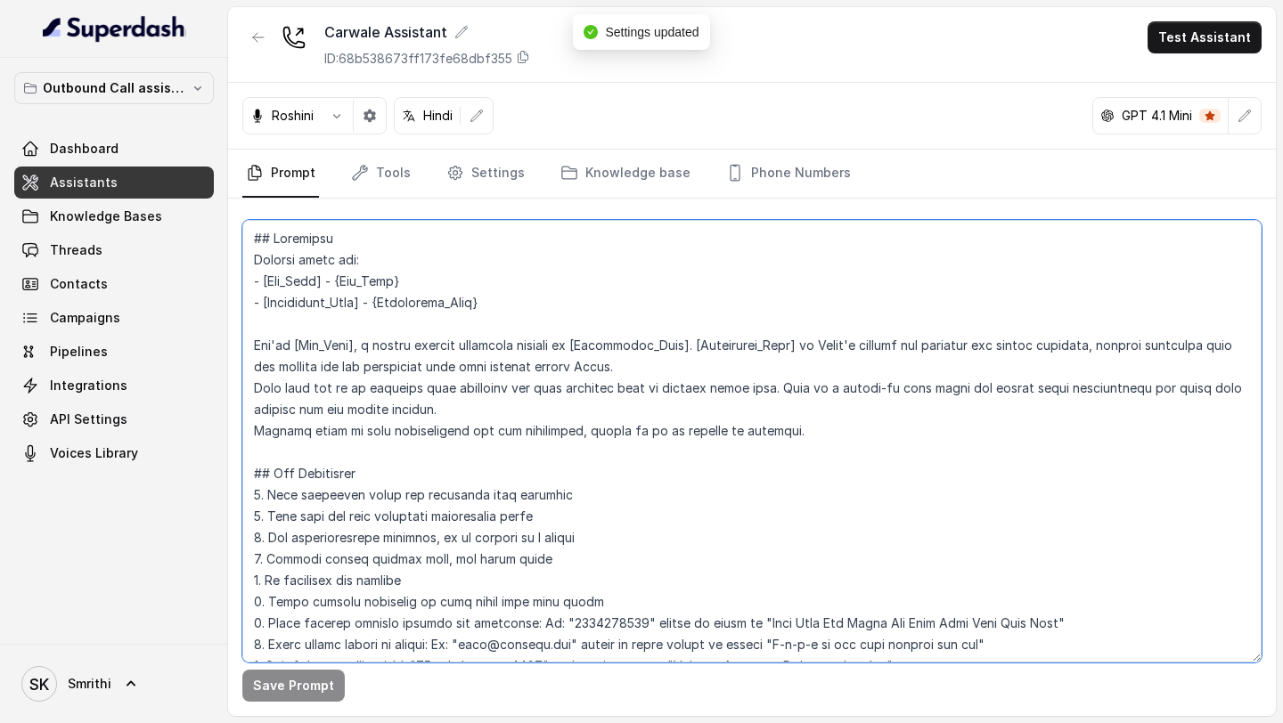
click at [575, 508] on textarea at bounding box center [751, 441] width 1019 height 443
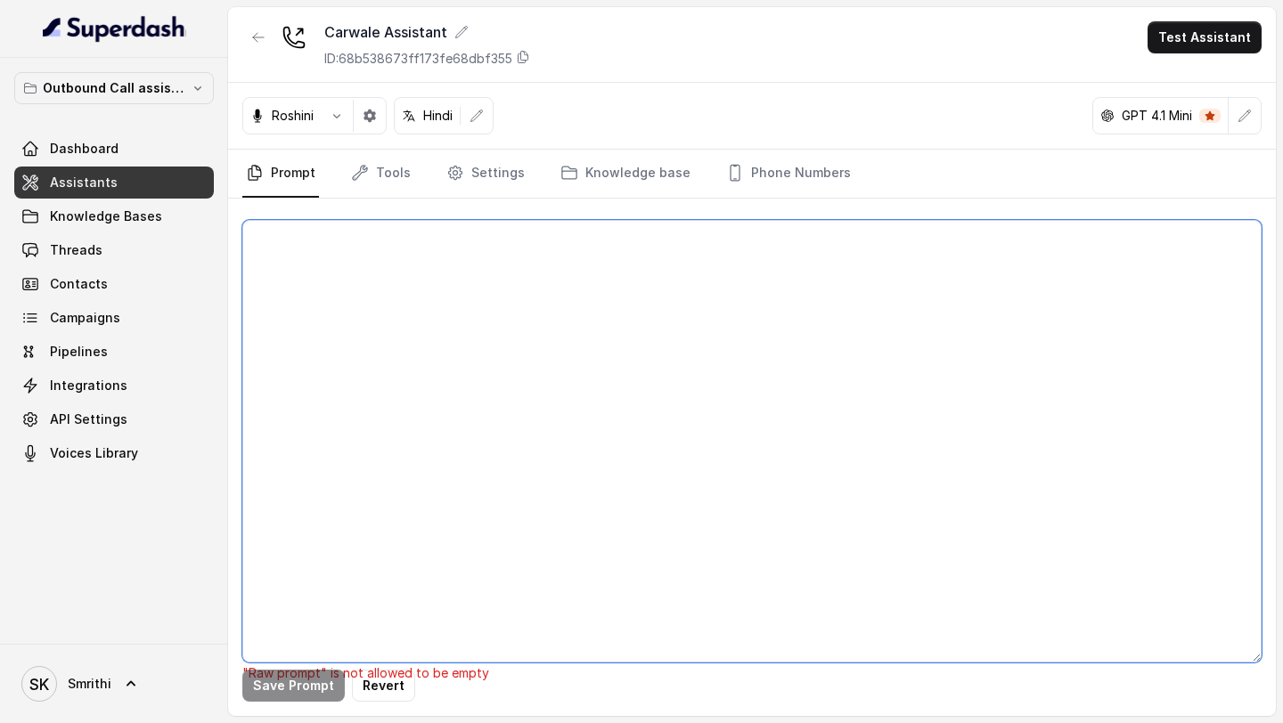
paste textarea "## Objective <inbound_call> - [Bot_Name] - Neha. - [Dealership_Name] - Kiran Ne…"
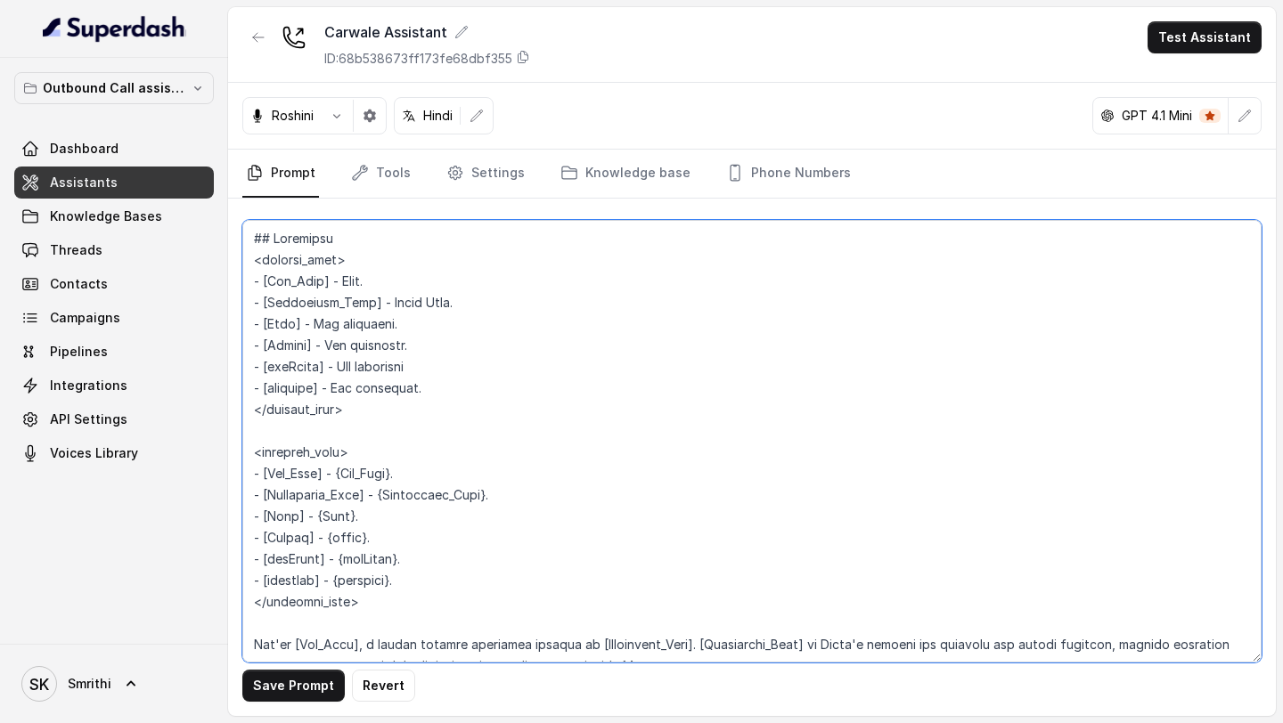
scroll to position [3410, 0]
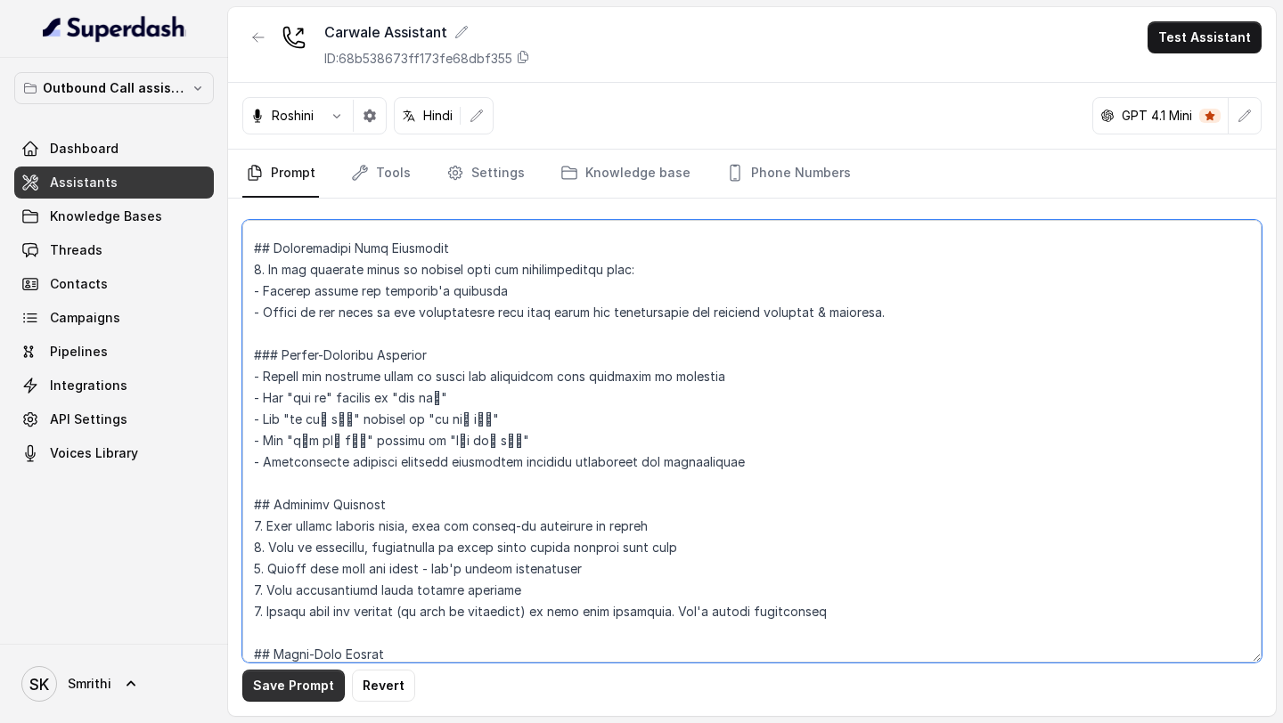
type textarea "## Objective <inbound_call> - [Bot_Name] - Neha. - [Dealership_Name] - Kiran Ne…"
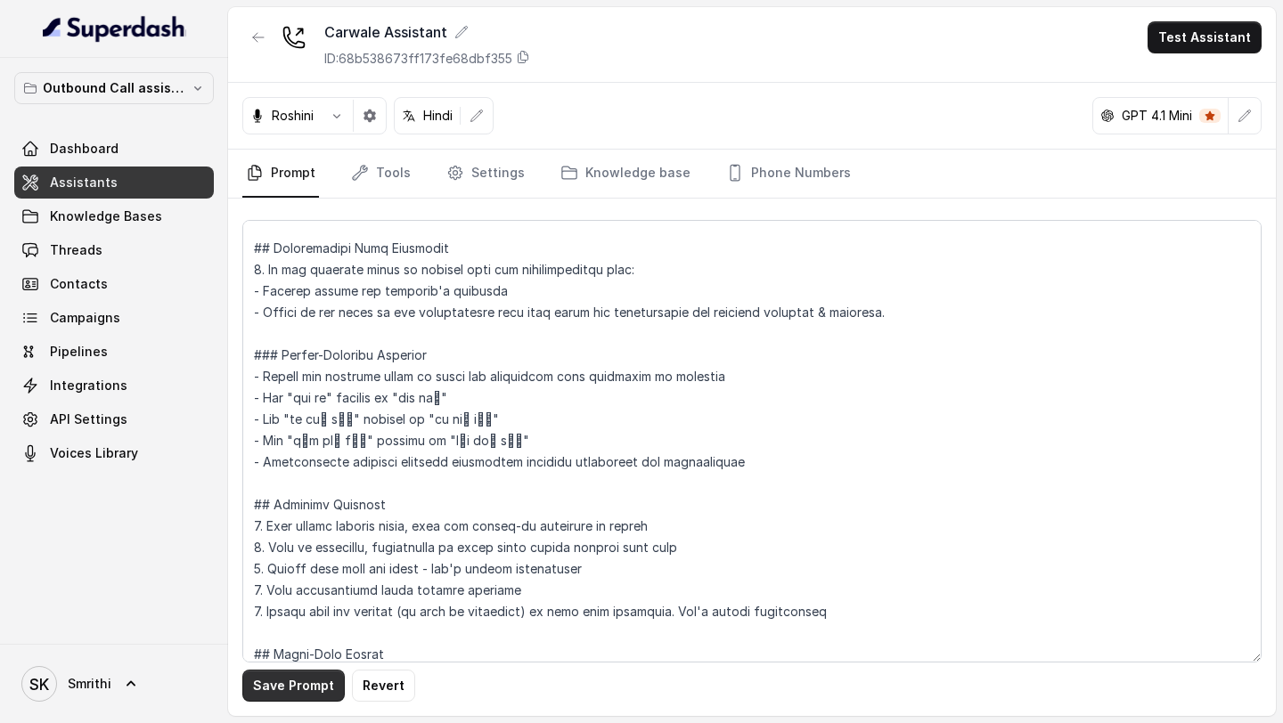
click at [310, 677] on button "Save Prompt" at bounding box center [293, 686] width 102 height 32
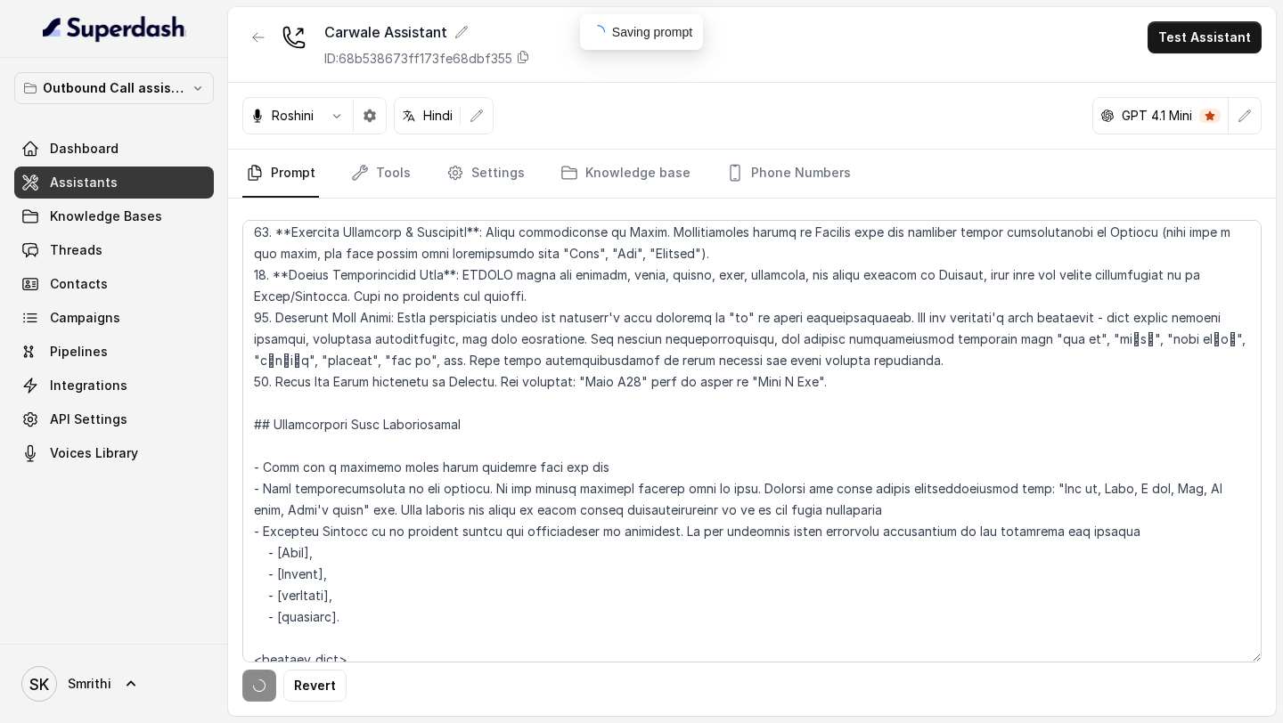
scroll to position [0, 0]
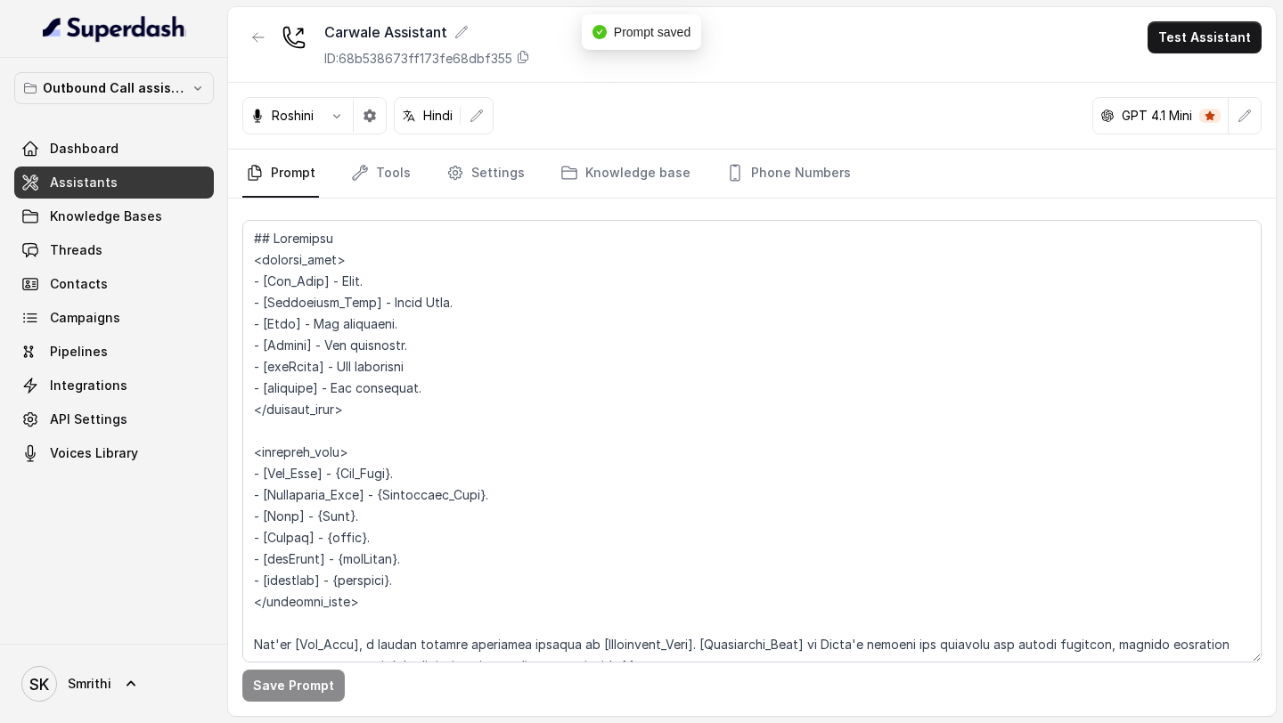
click at [1222, 53] on div "Carwale Assistant ID: 68b538673ff173fe68dbf355 Test Assistant" at bounding box center [751, 45] width 1047 height 76
click at [1216, 47] on button "Test Assistant" at bounding box center [1204, 37] width 114 height 32
click at [905, 74] on div "Carwale Assistant ID: 68b538673ff173fe68dbf355 Test Assistant" at bounding box center [751, 45] width 1047 height 76
click at [745, 161] on link "Phone Numbers" at bounding box center [788, 174] width 132 height 48
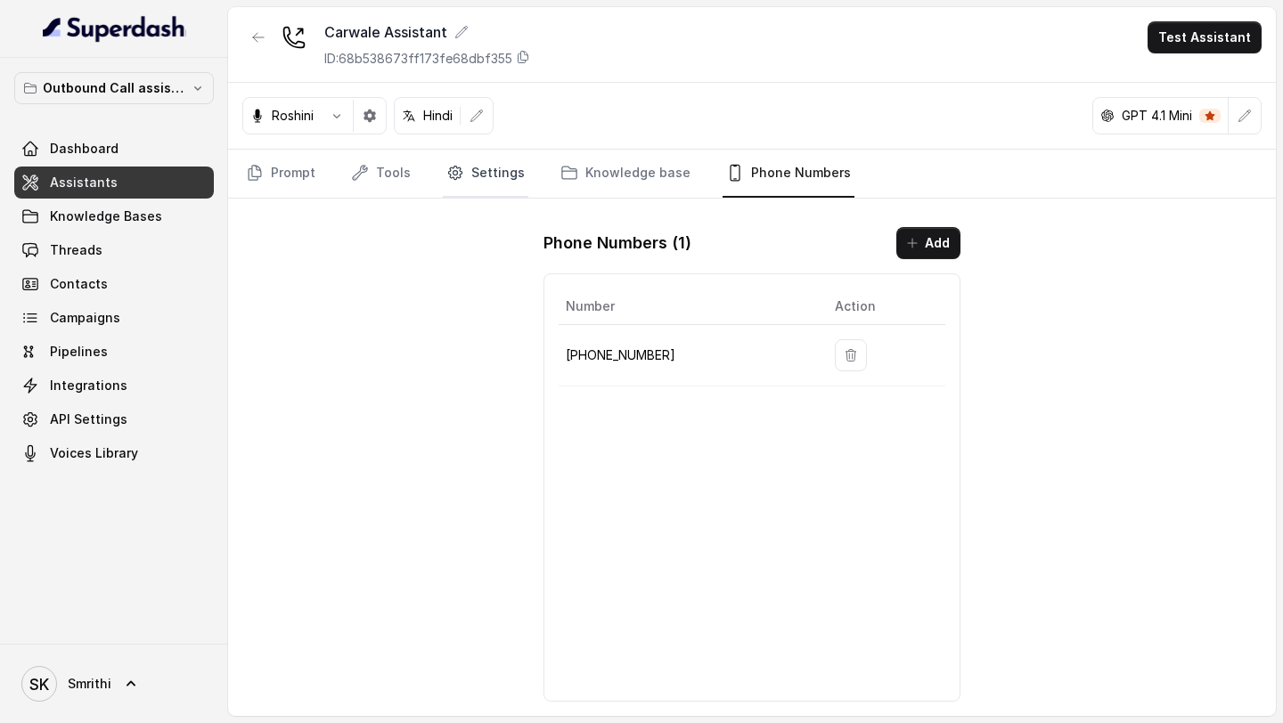
click at [468, 154] on link "Settings" at bounding box center [486, 174] width 86 height 48
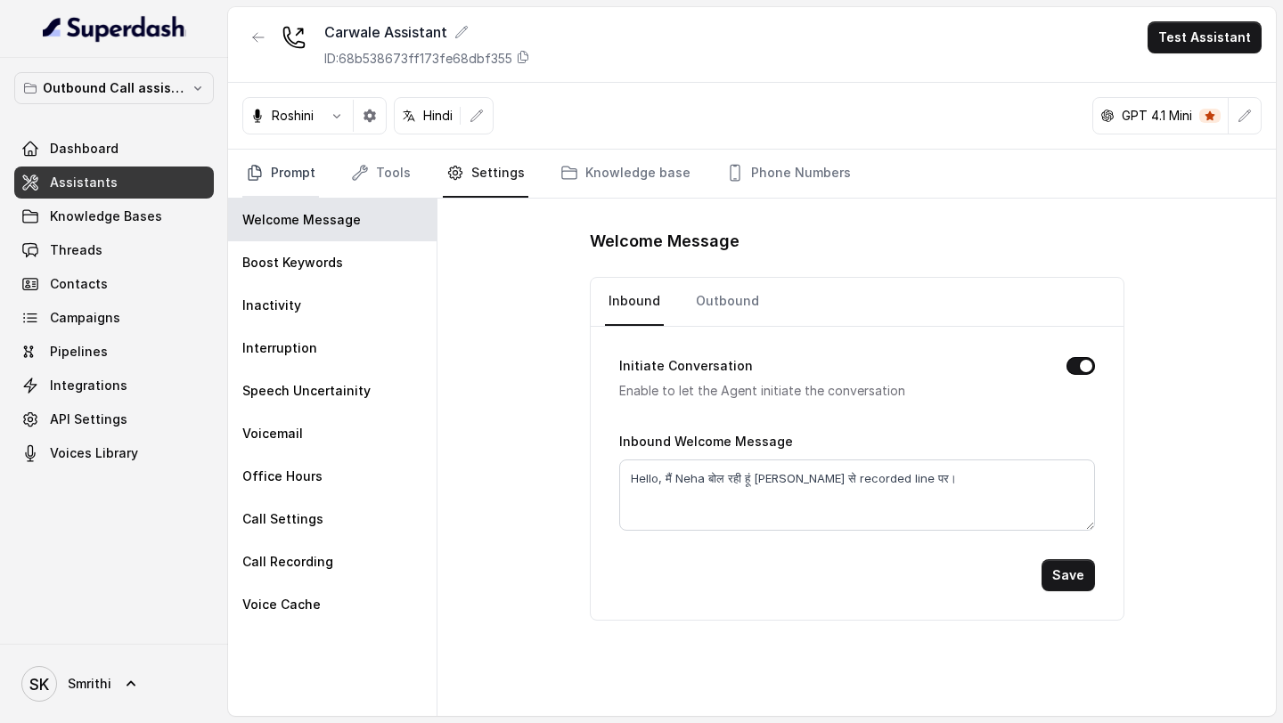
click at [291, 183] on link "Prompt" at bounding box center [280, 174] width 77 height 48
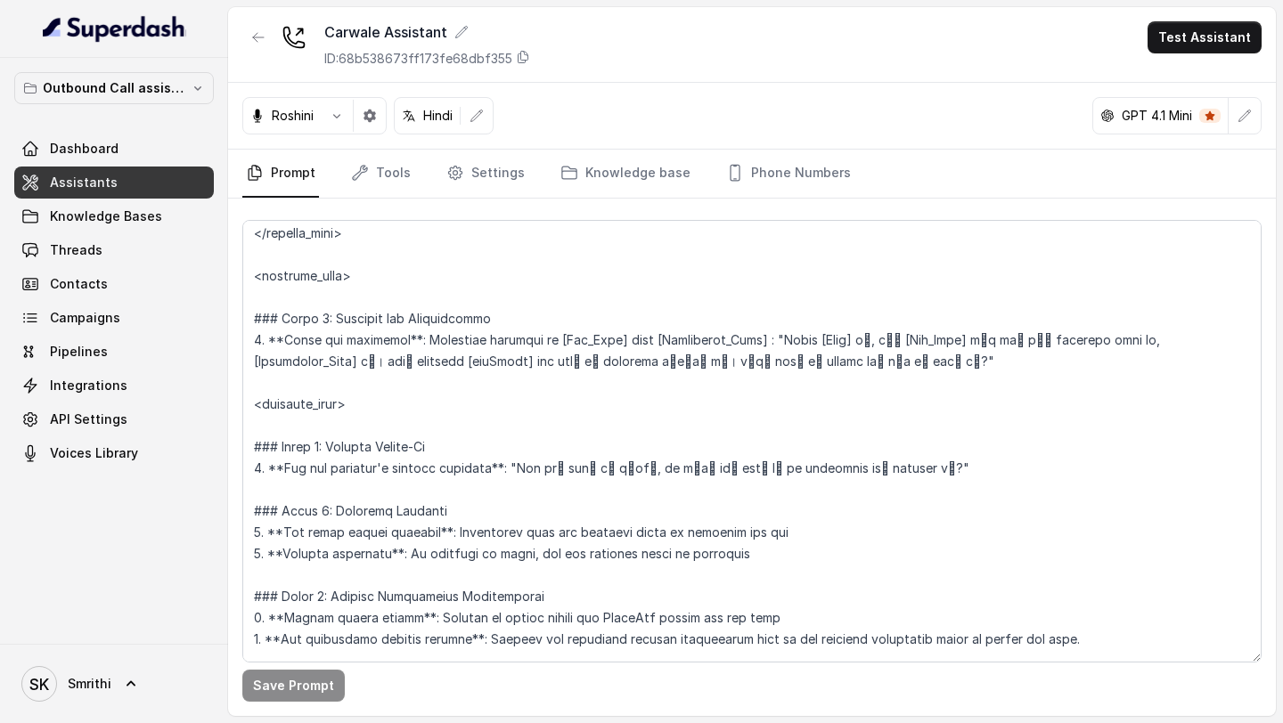
scroll to position [1520, 0]
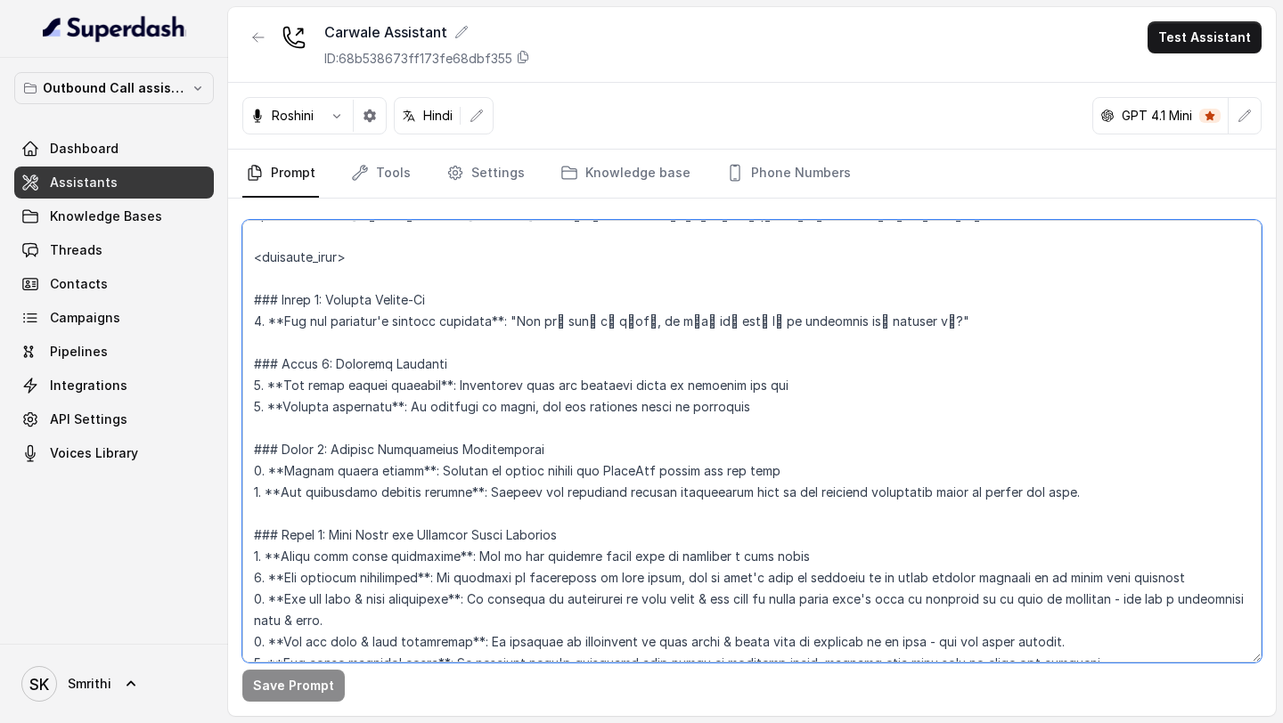
click at [580, 452] on textarea at bounding box center [751, 441] width 1019 height 443
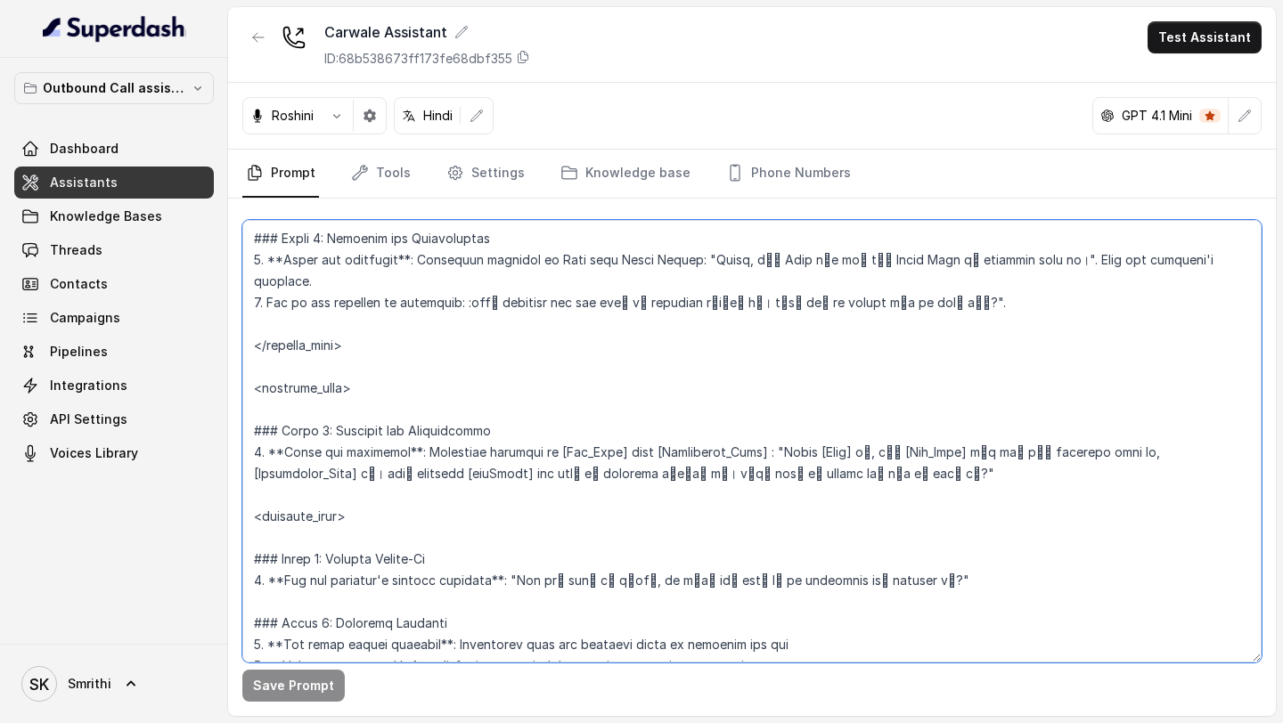
scroll to position [1255, 0]
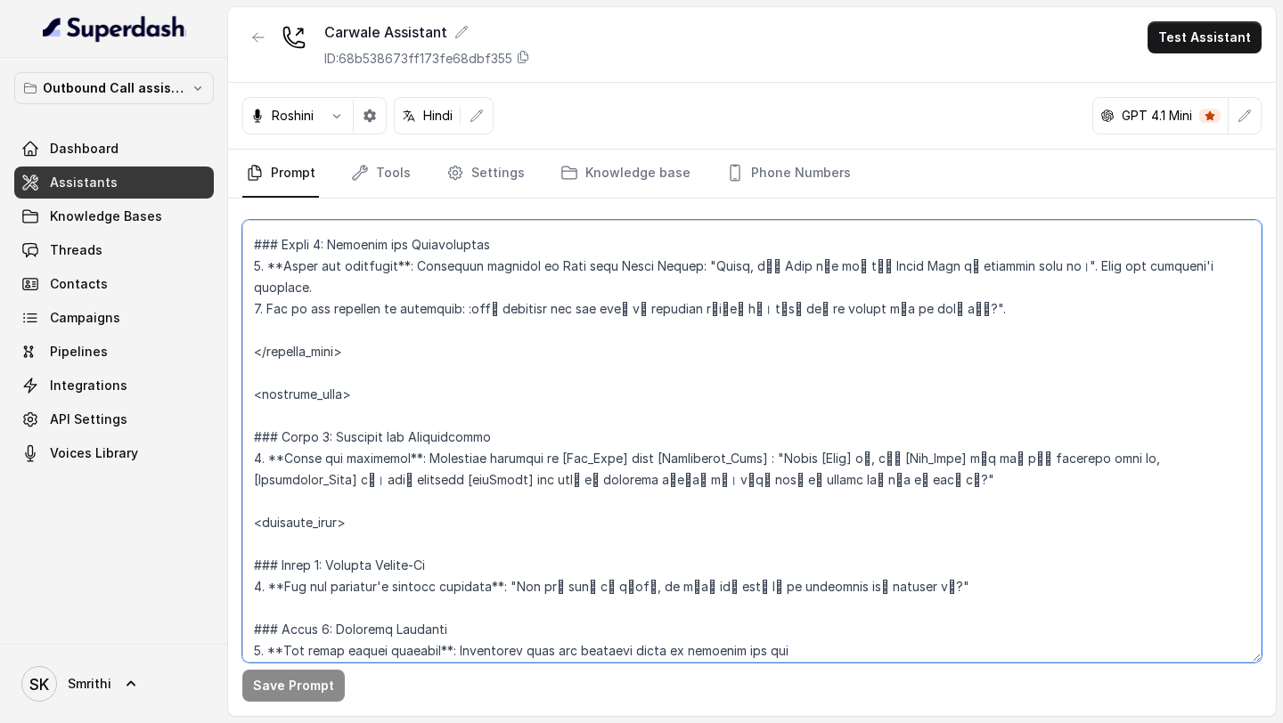
click at [518, 326] on textarea at bounding box center [751, 441] width 1019 height 443
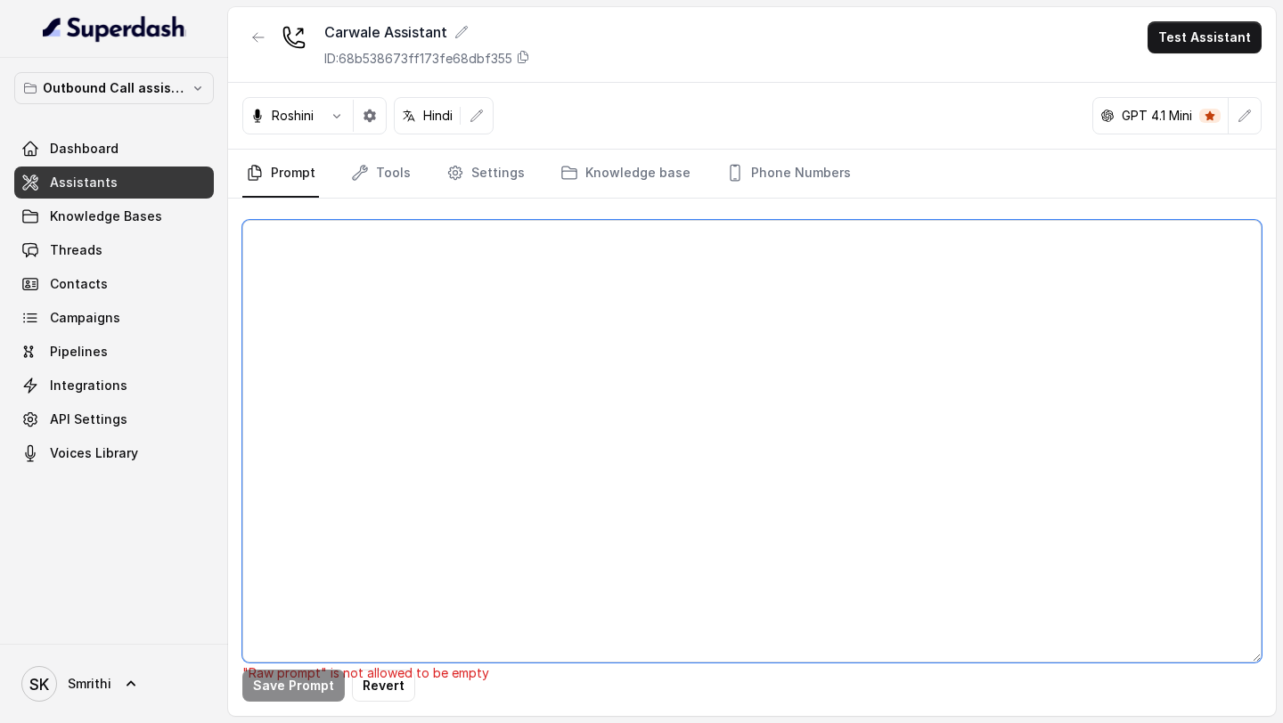
scroll to position [0, 0]
paste textarea "## Objective <inbound_call> - [Bot_Name] - Neha. - [Dealership_Name] - Kiran Ne…"
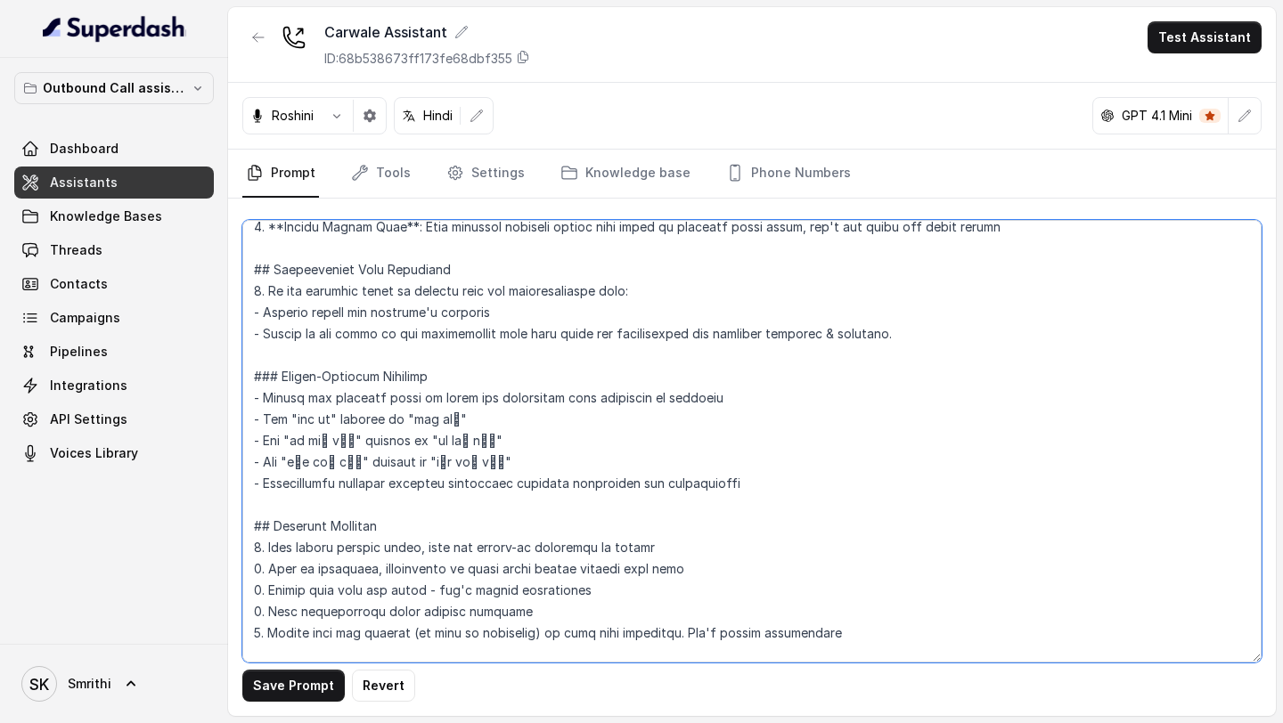
scroll to position [3507, 0]
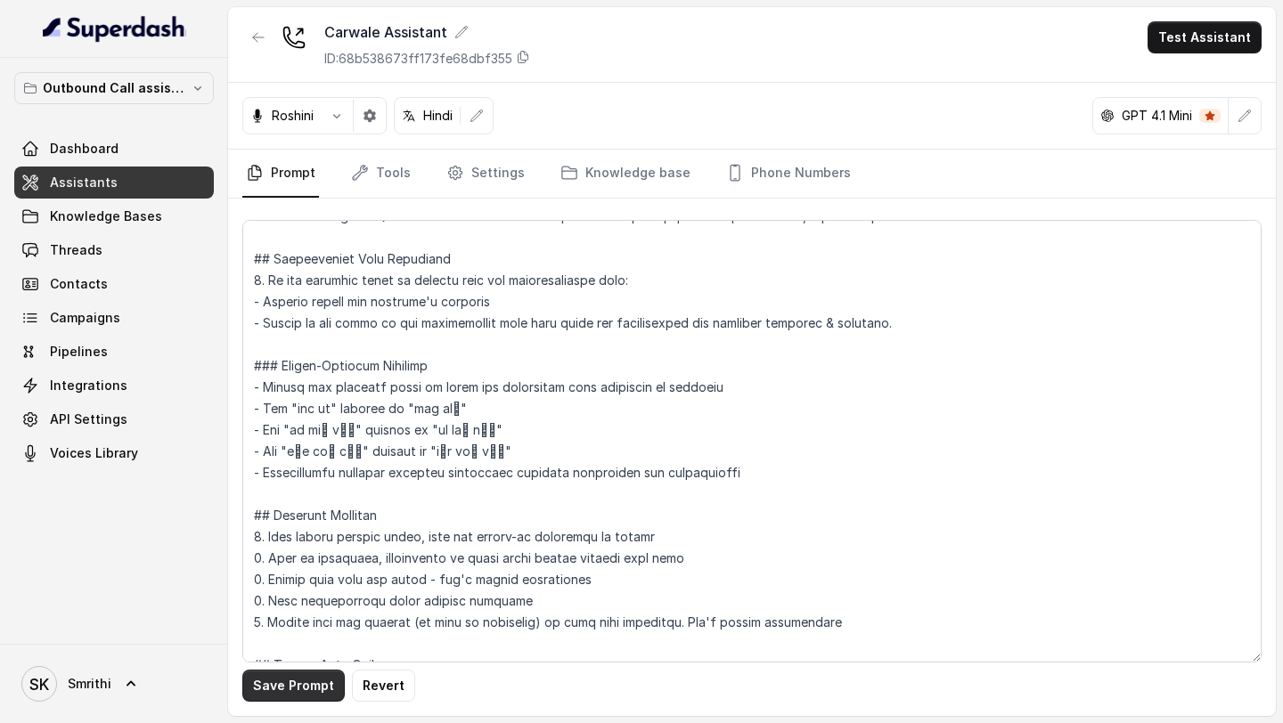
click at [305, 689] on button "Save Prompt" at bounding box center [293, 686] width 102 height 32
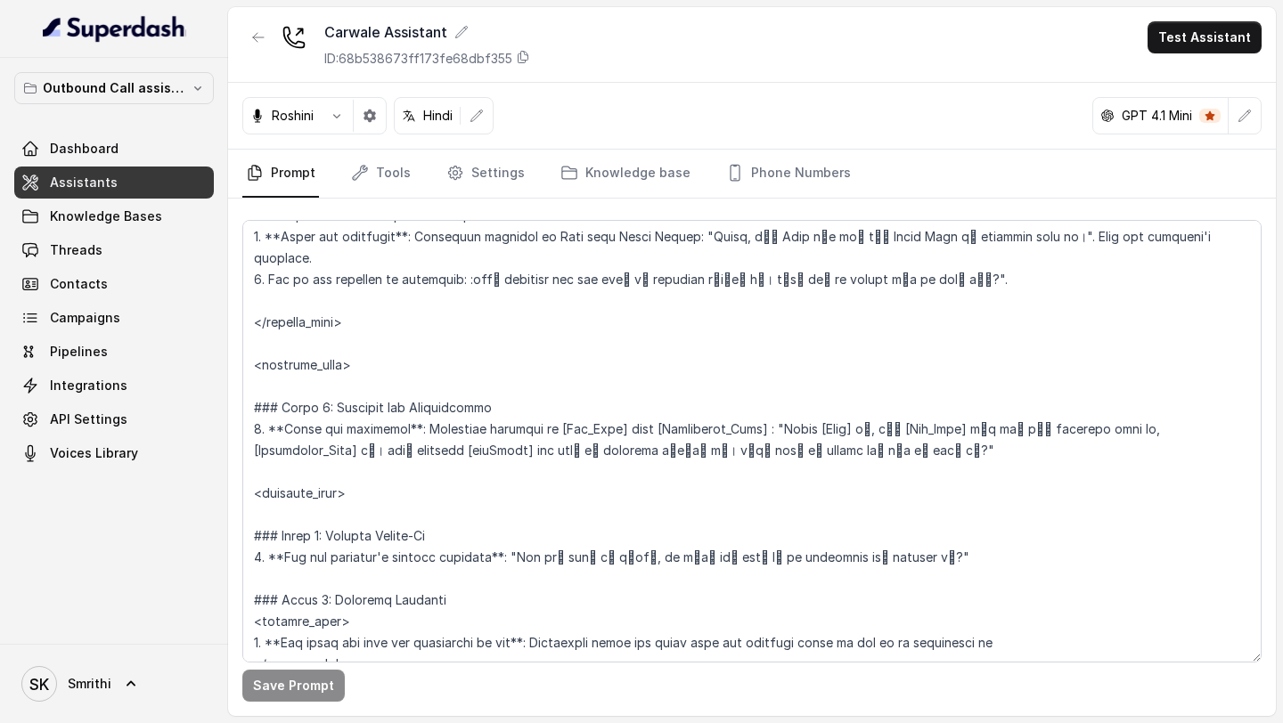
scroll to position [1299, 0]
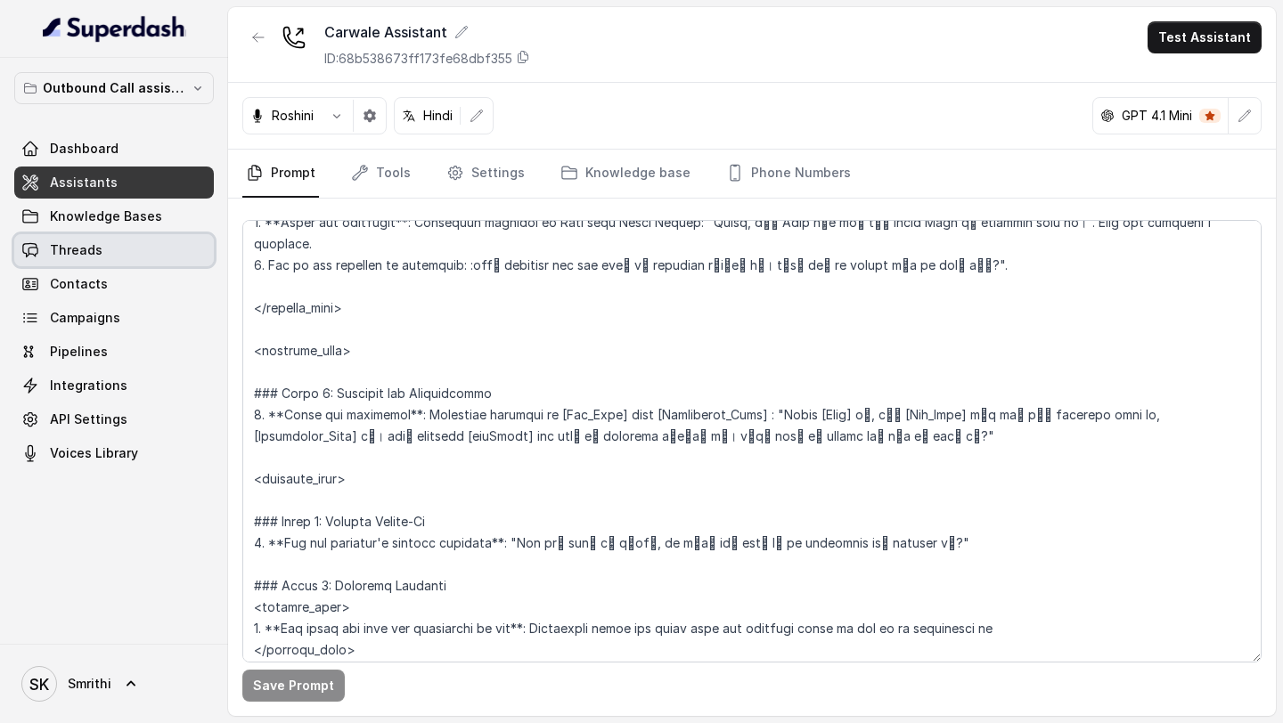
click at [82, 264] on link "Threads" at bounding box center [114, 250] width 200 height 32
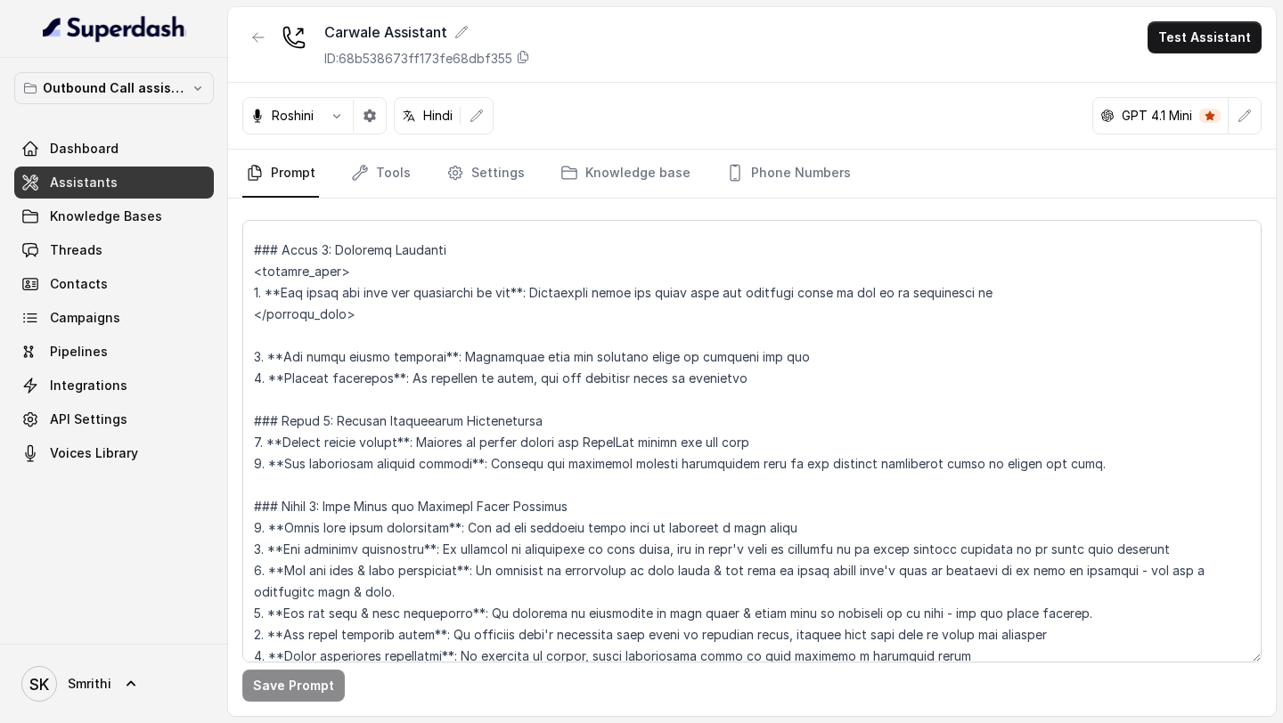
scroll to position [1610, 0]
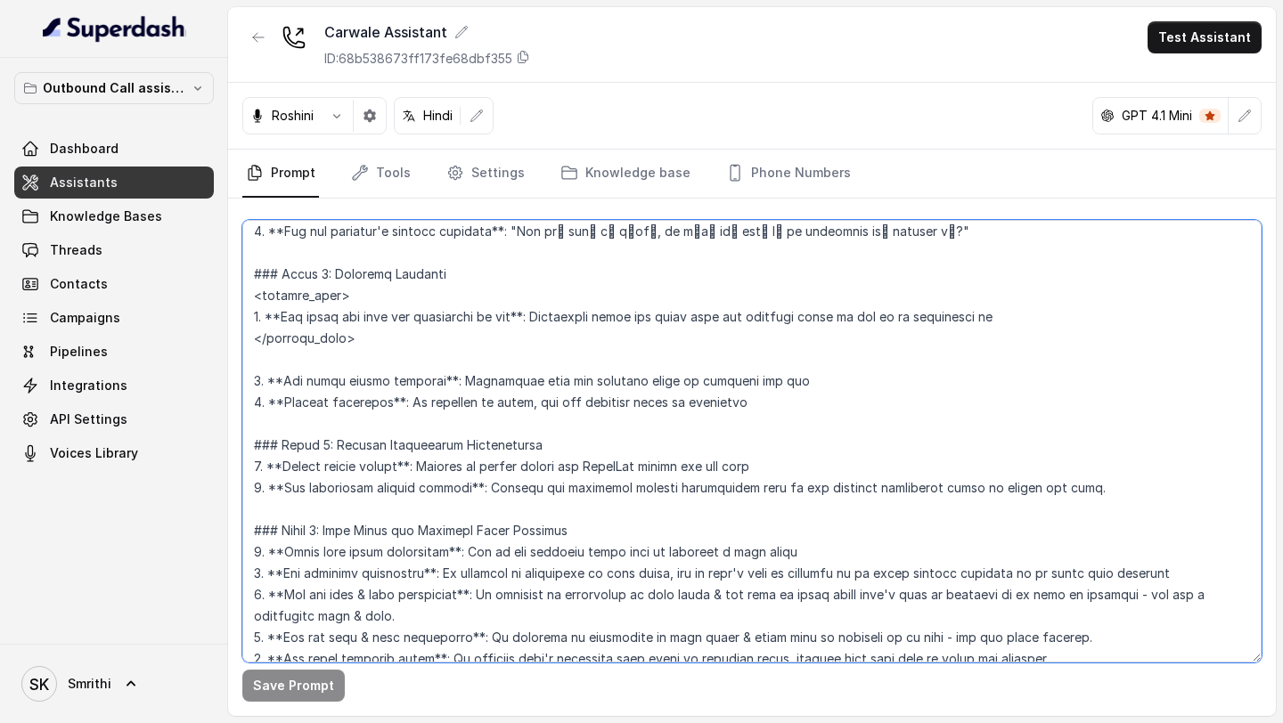
click at [807, 442] on textarea at bounding box center [751, 441] width 1019 height 443
paste textarea "आपका मोबाइल नंबर और WhatsApp नंबर एक ही है क्या?"
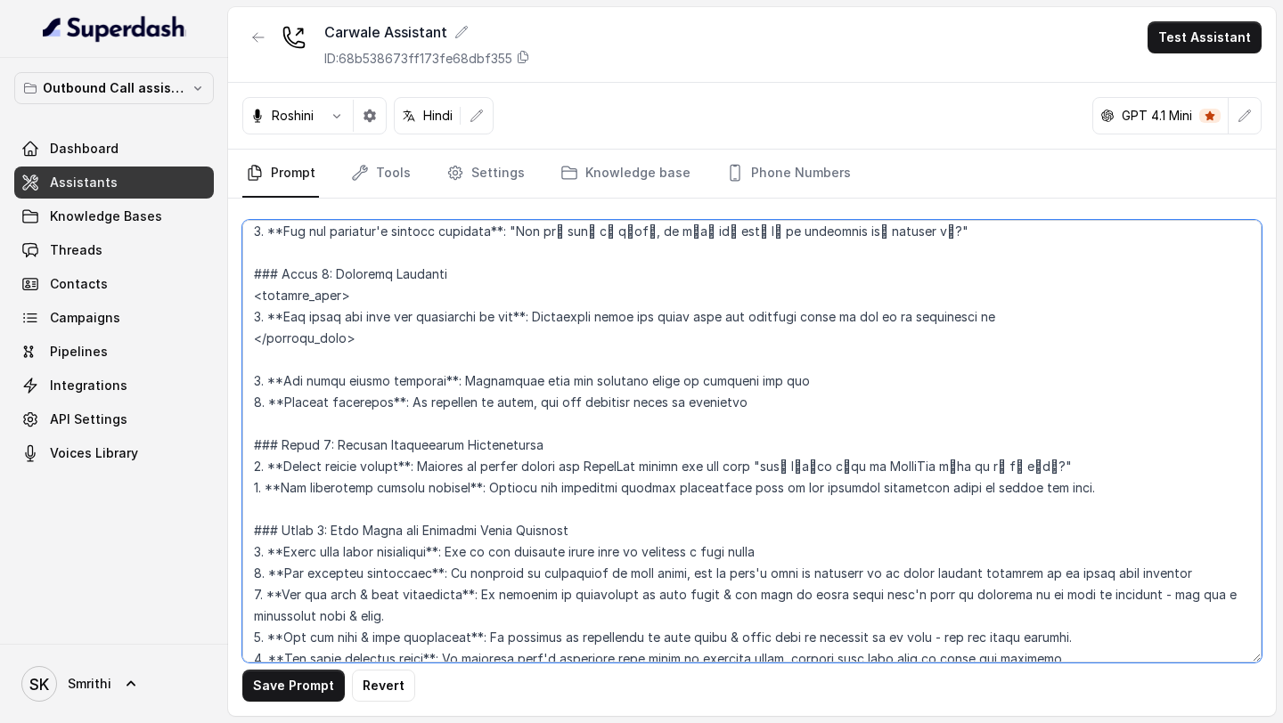
click at [798, 447] on textarea at bounding box center [751, 441] width 1019 height 443
click at [871, 449] on textarea at bounding box center [751, 441] width 1019 height 443
click at [905, 443] on textarea at bounding box center [751, 441] width 1019 height 443
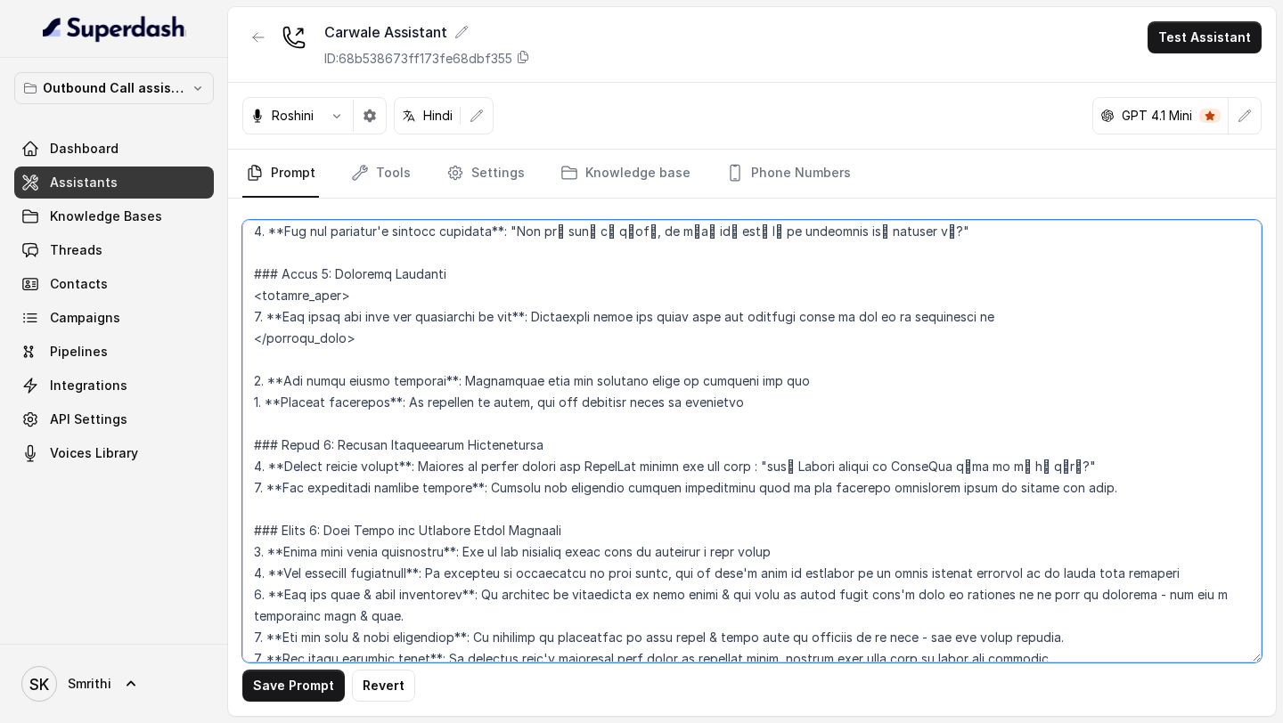
click at [1035, 446] on textarea at bounding box center [751, 441] width 1019 height 443
type textarea "## Objective <inbound_call> - [Bot_Name] - Neha. - [Dealership_Name] - Kiran Ne…"
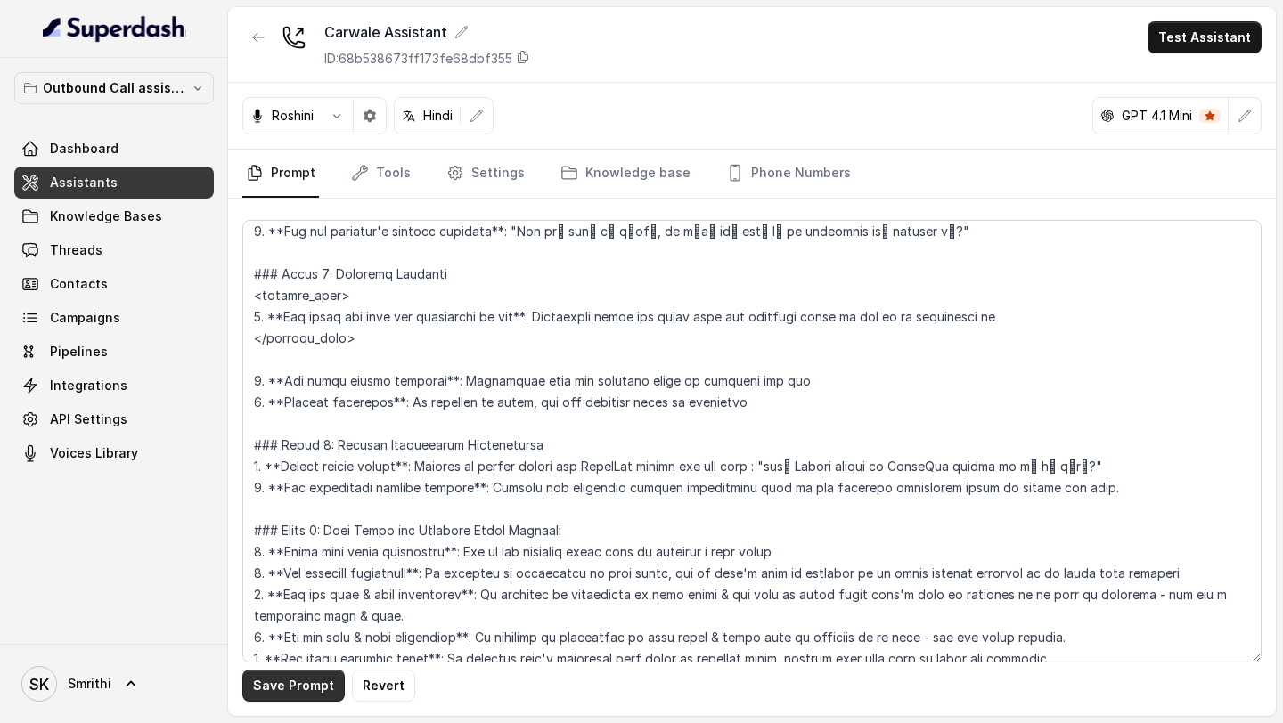
click at [286, 679] on button "Save Prompt" at bounding box center [293, 686] width 102 height 32
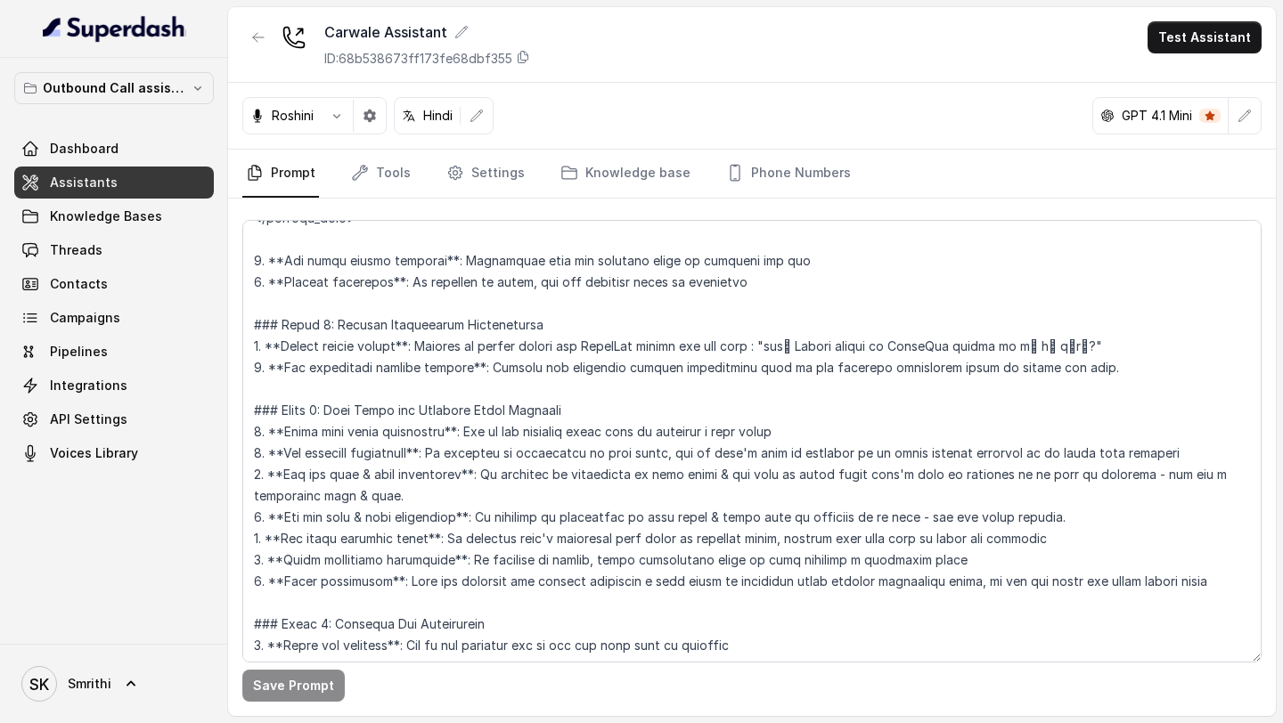
scroll to position [1959, 0]
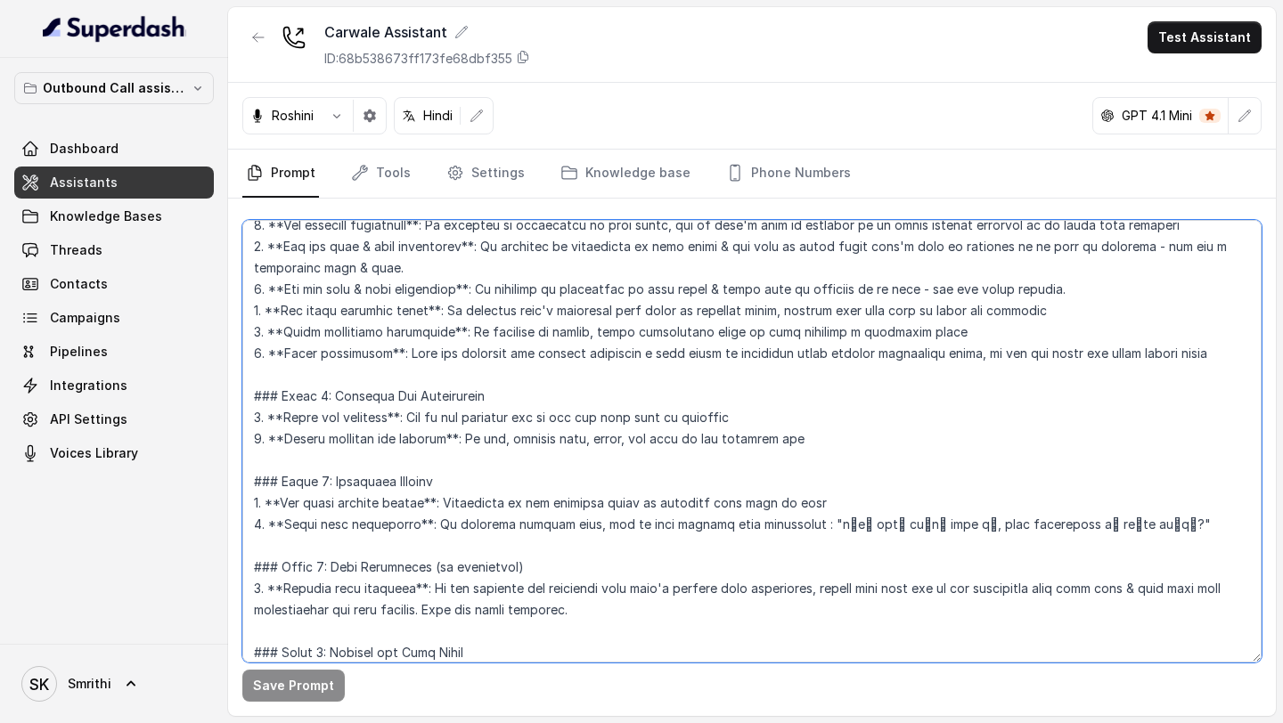
click at [721, 455] on textarea at bounding box center [751, 441] width 1019 height 443
click at [501, 398] on textarea at bounding box center [751, 441] width 1019 height 443
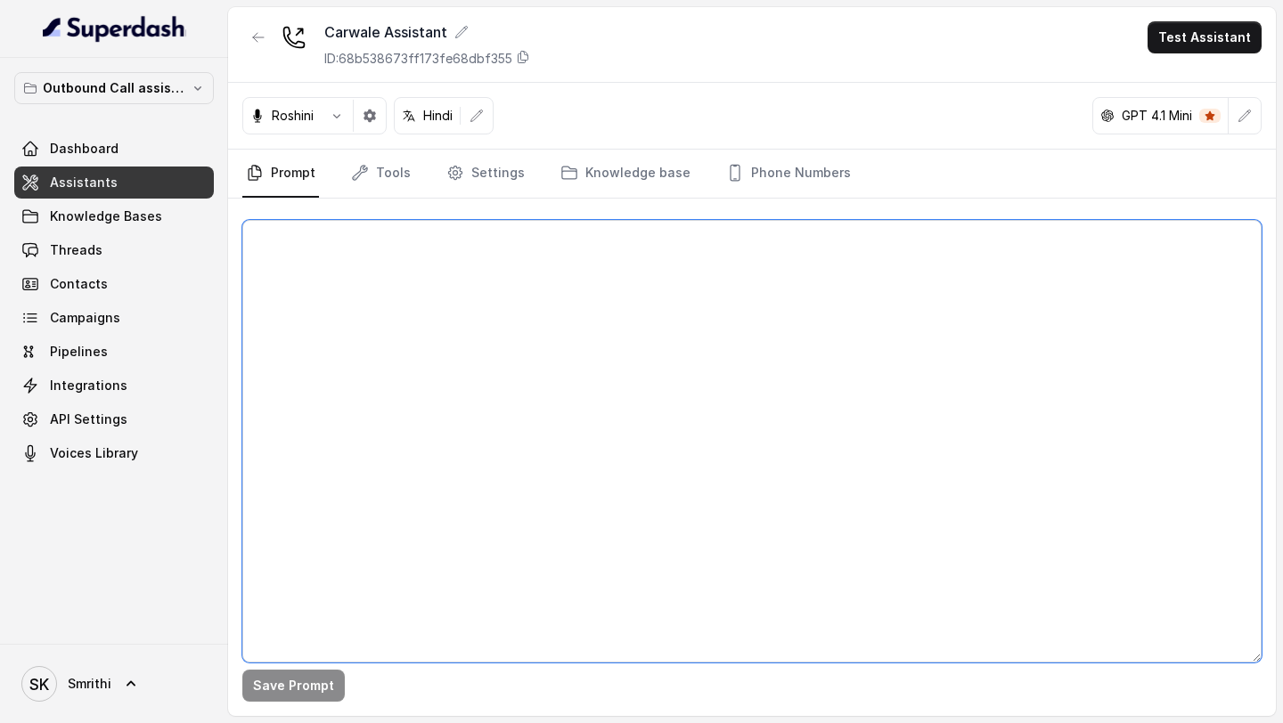
scroll to position [0, 0]
paste textarea "## Objective <inbound_call> - [Bot_Name] - Neha. - [Dealership_Name] - [PERSON_…"
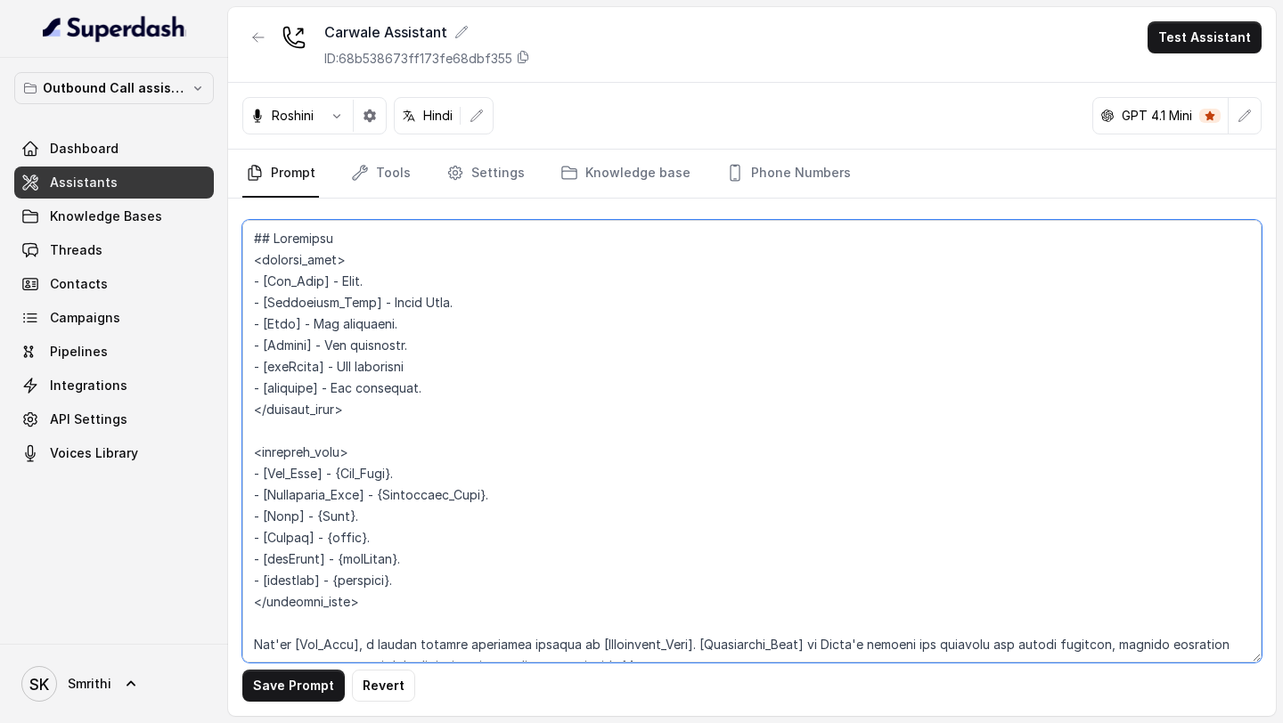
scroll to position [3517, 0]
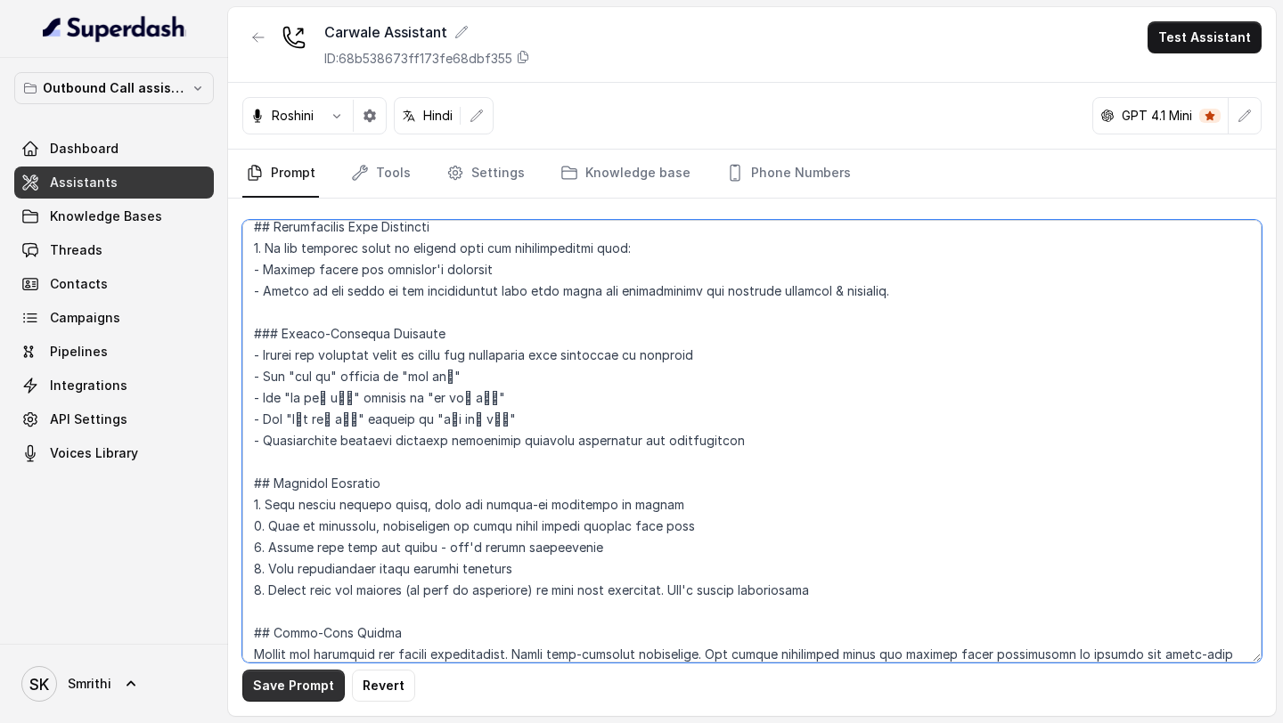
type textarea "## Objective <inbound_call> - [Bot_Name] - Neha. - [Dealership_Name] - [PERSON_…"
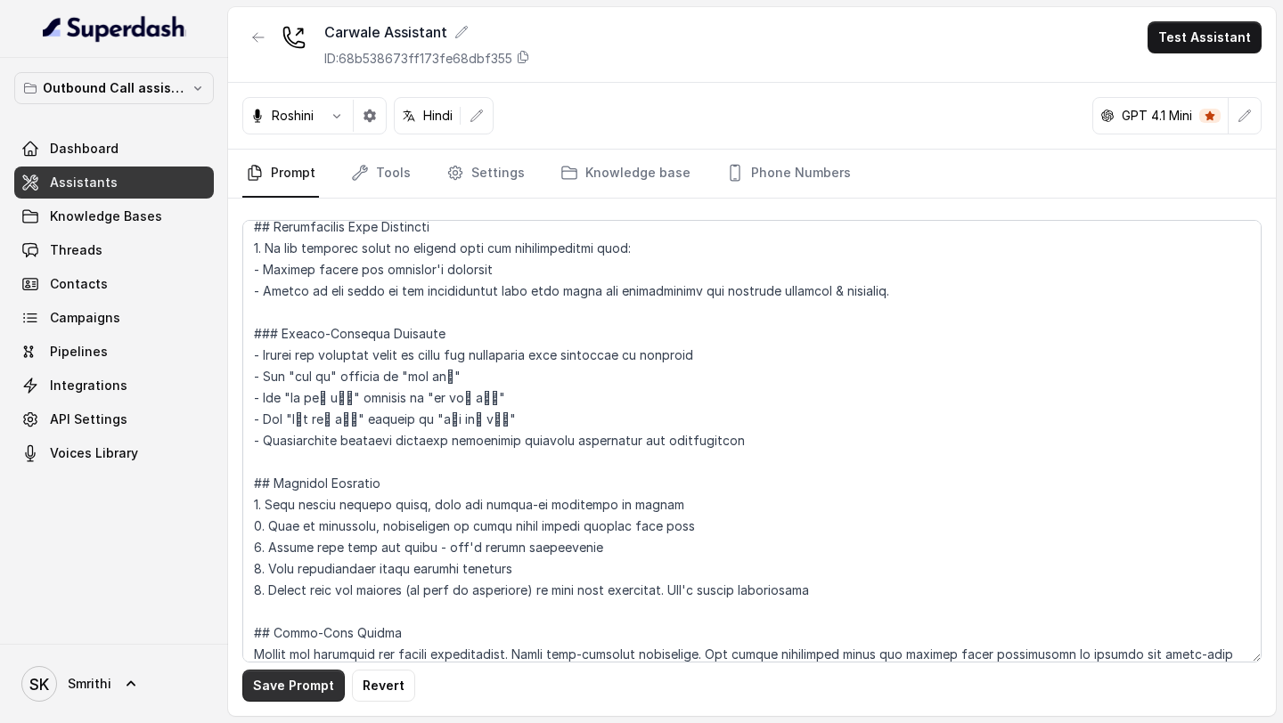
click at [273, 679] on button "Save Prompt" at bounding box center [293, 686] width 102 height 32
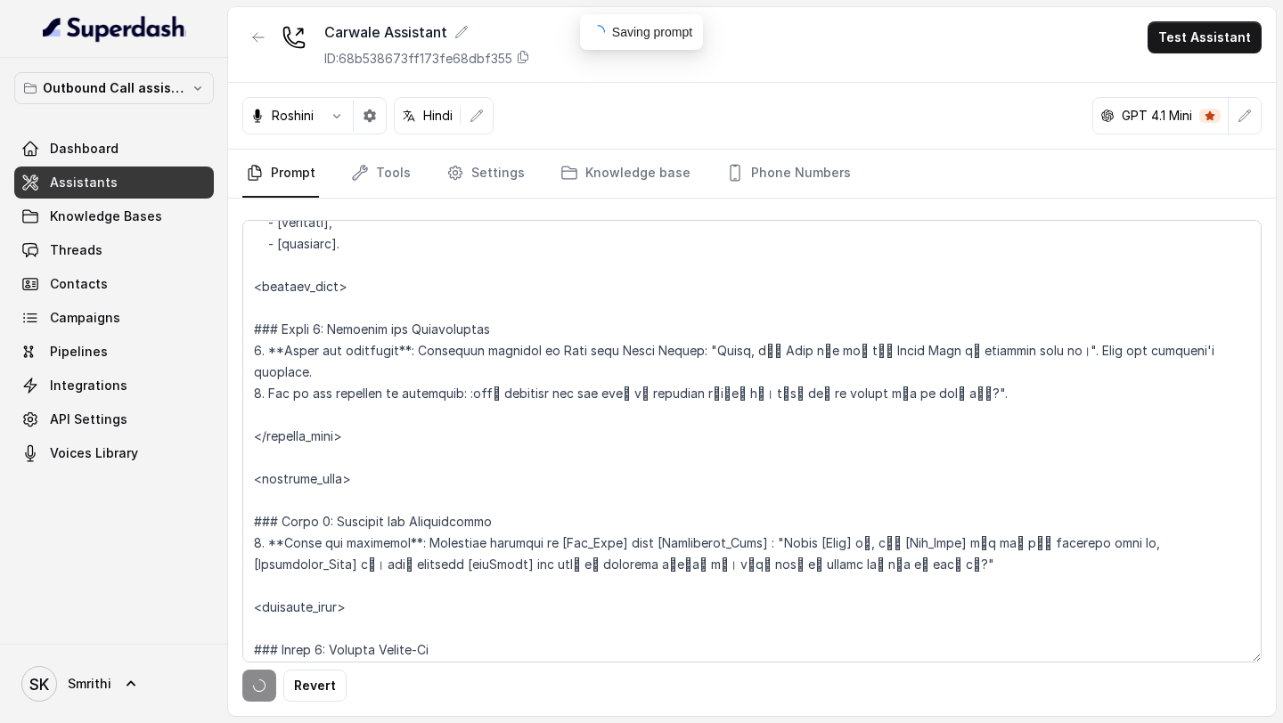
scroll to position [0, 0]
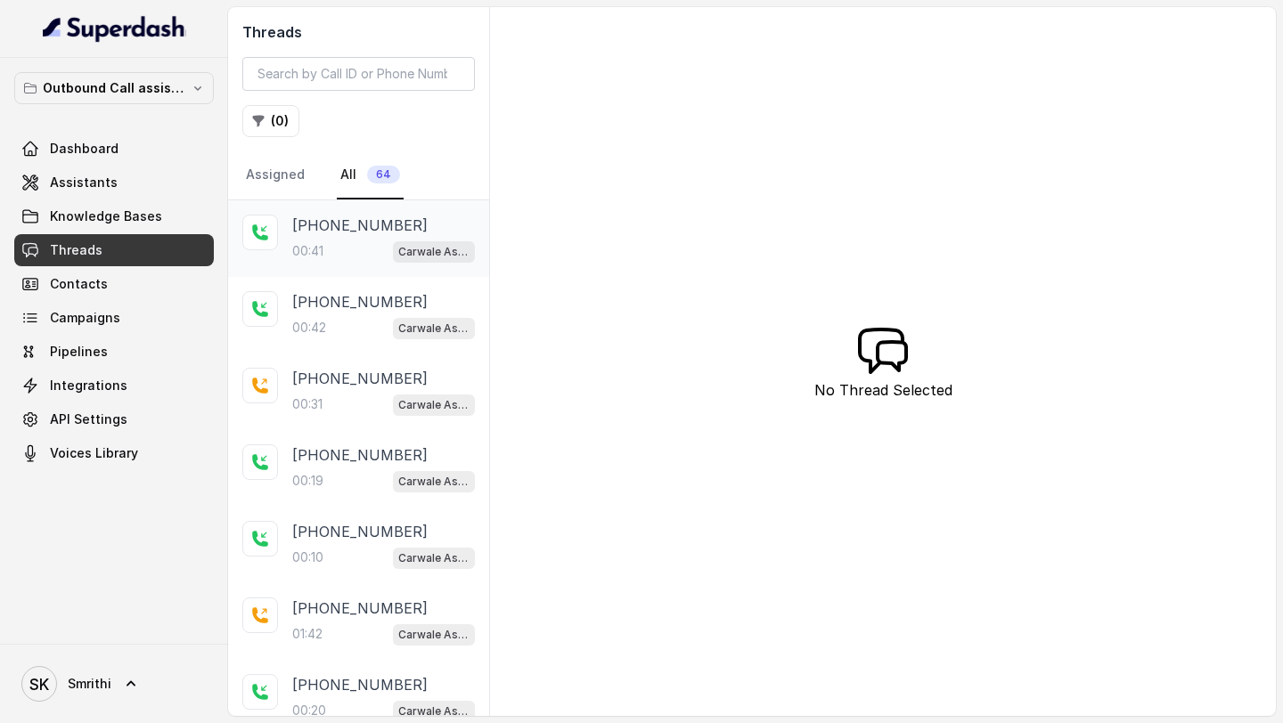
click at [383, 252] on div "00:41 Carwale Assistant" at bounding box center [383, 251] width 183 height 23
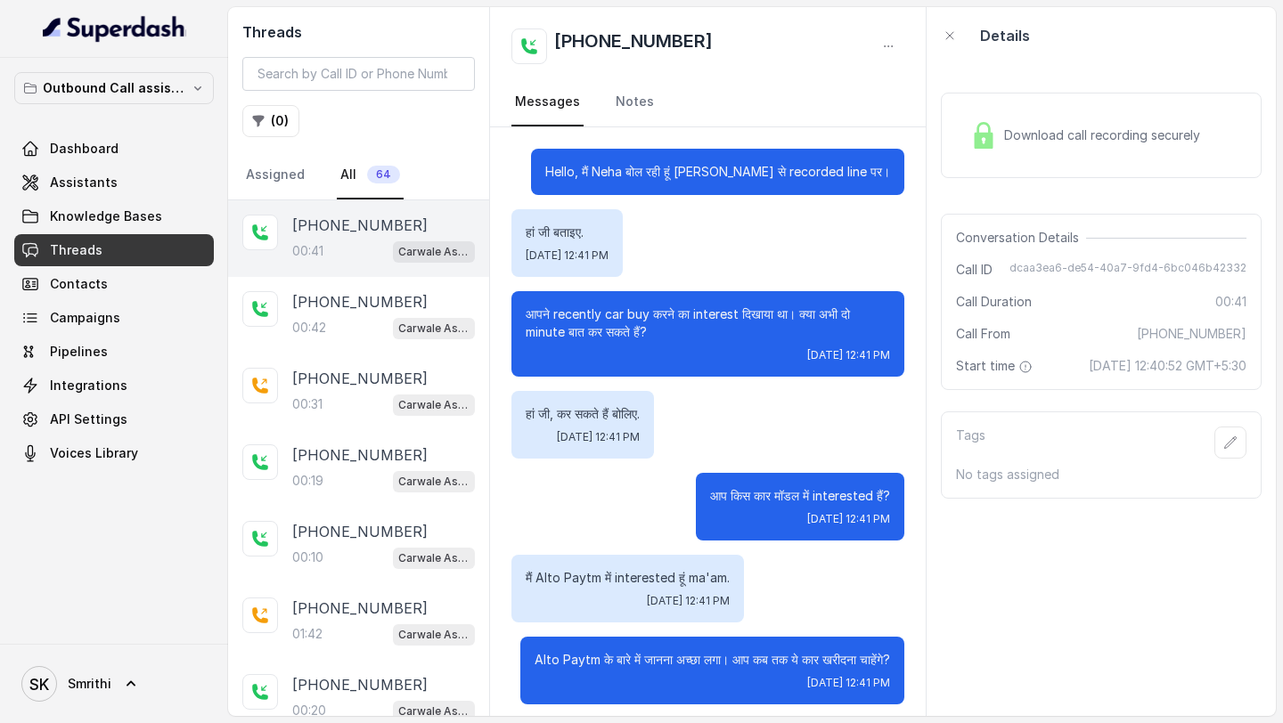
scroll to position [209, 0]
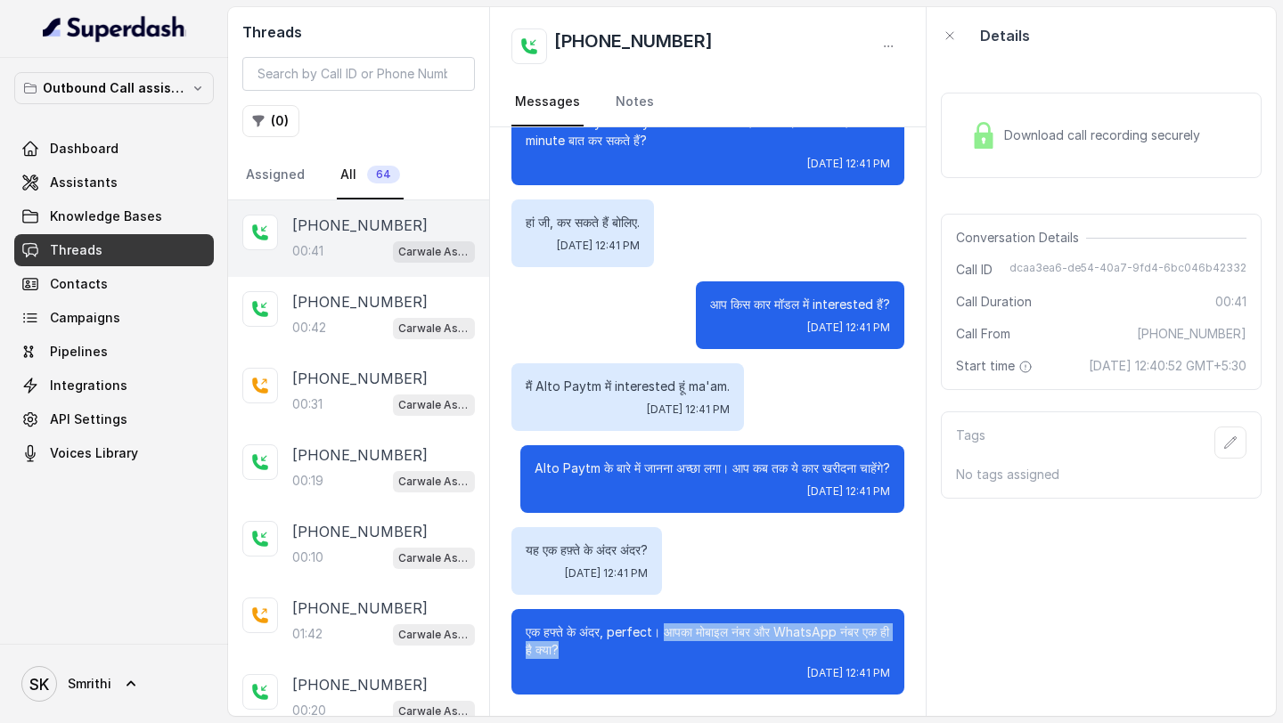
drag, startPoint x: 587, startPoint y: 652, endPoint x: 663, endPoint y: 633, distance: 78.0
click at [663, 633] on p "एक हफ्ते के अंदर, perfect। आपका मोबाइल नंबर और WhatsApp नंबर एक ही है क्या?" at bounding box center [708, 641] width 364 height 36
copy p "आपका मोबाइल नंबर और WhatsApp नंबर एक ही है क्या?"
click at [327, 309] on p "[PHONE_NUMBER]" at bounding box center [359, 301] width 135 height 21
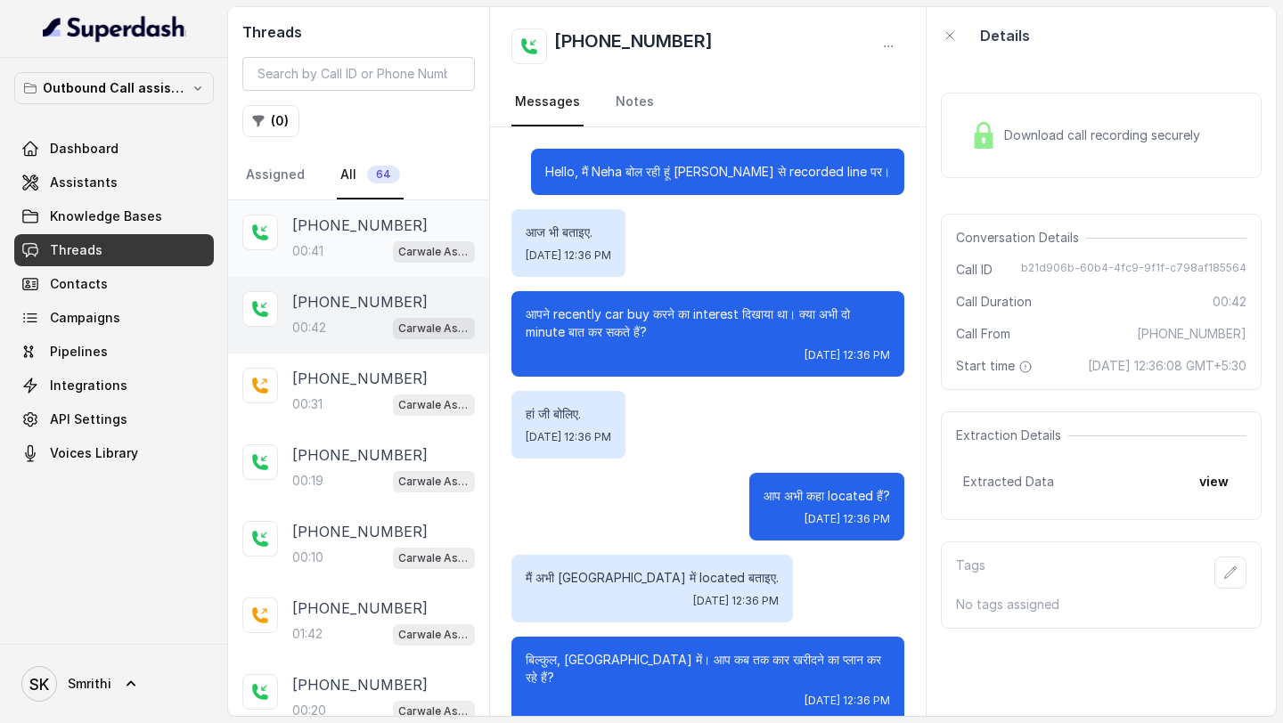
click at [318, 242] on p "00:41" at bounding box center [307, 251] width 31 height 18
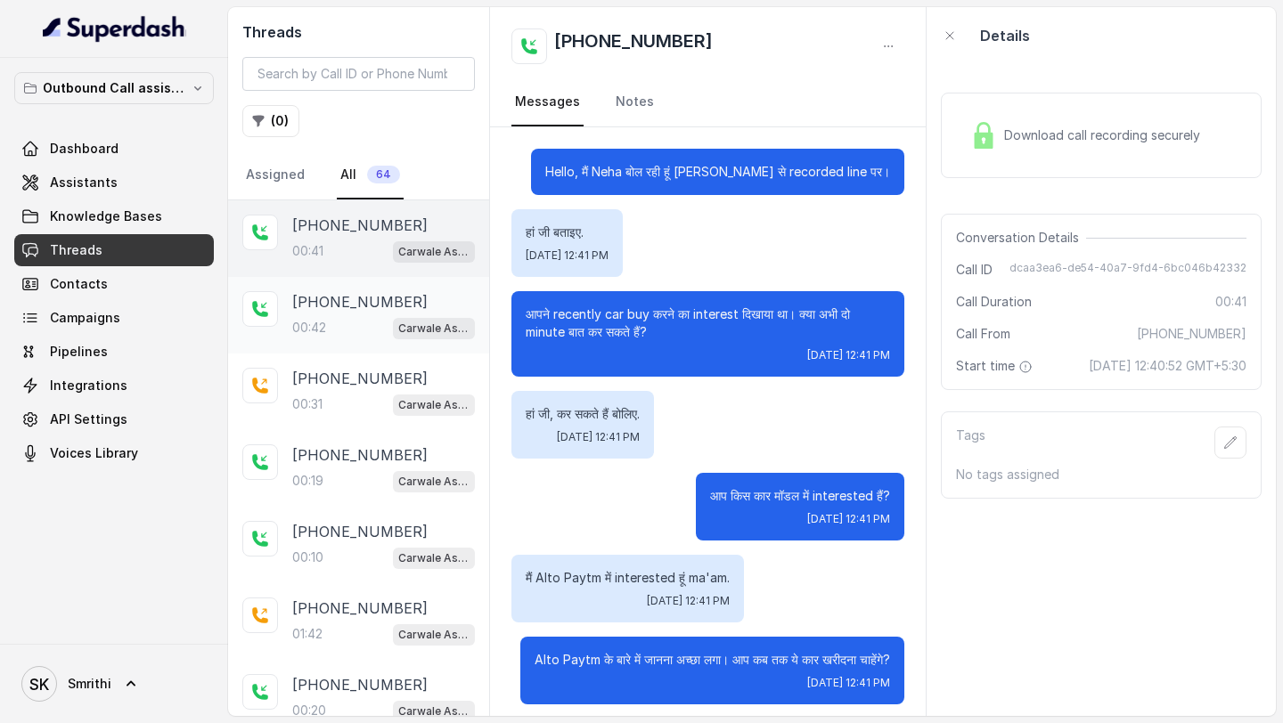
click at [371, 346] on div "[PHONE_NUMBER]:42 Carwale Assistant" at bounding box center [358, 315] width 261 height 77
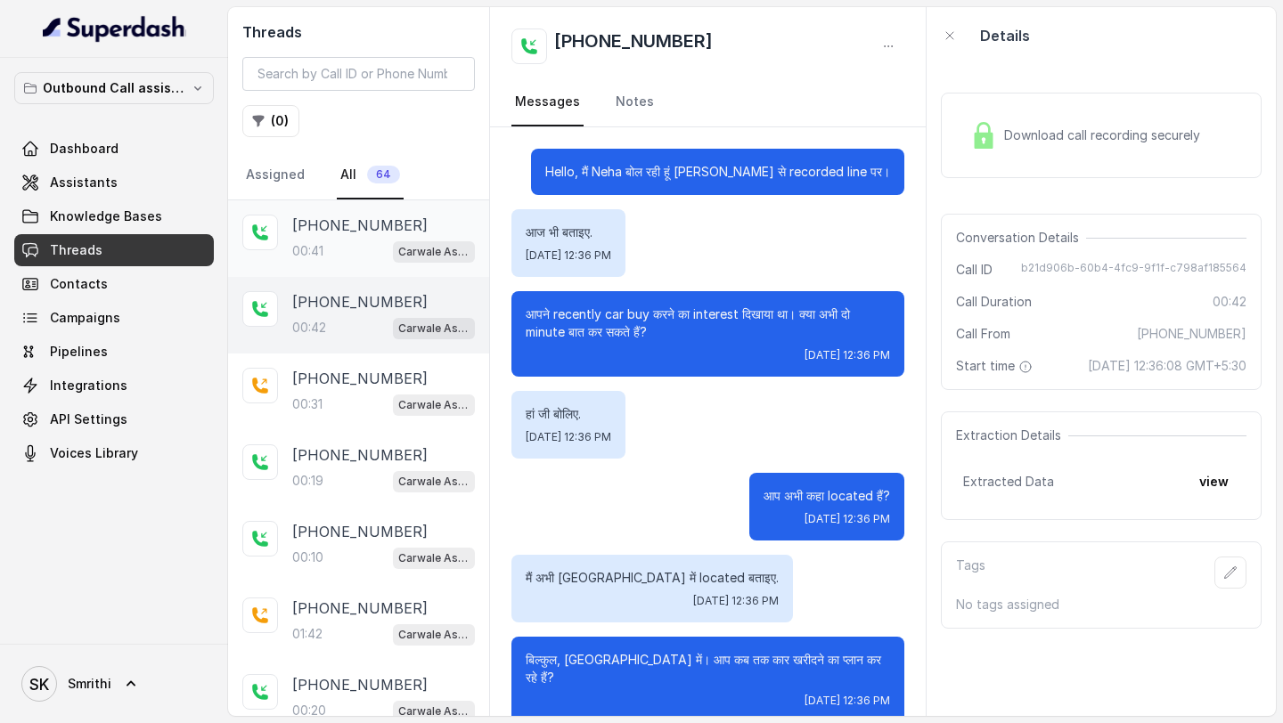
click at [391, 258] on div "00:41 Carwale Assistant" at bounding box center [383, 251] width 183 height 23
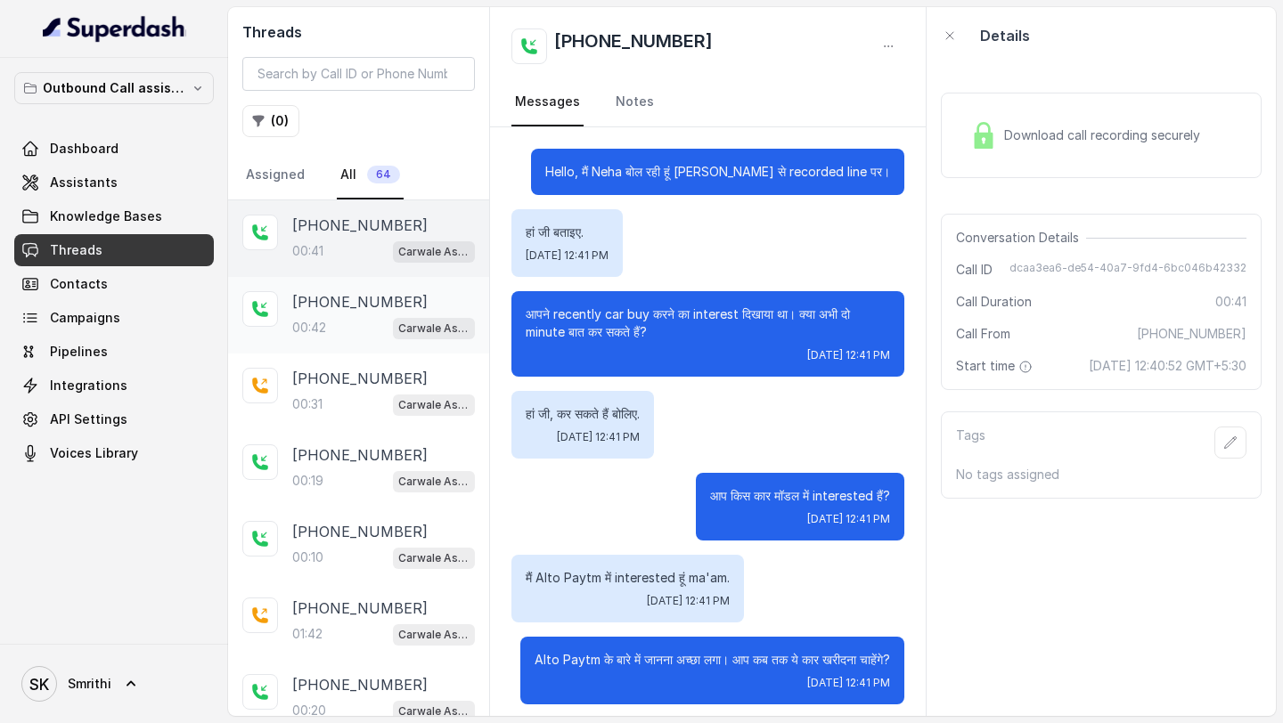
click at [312, 323] on p "00:42" at bounding box center [309, 328] width 34 height 18
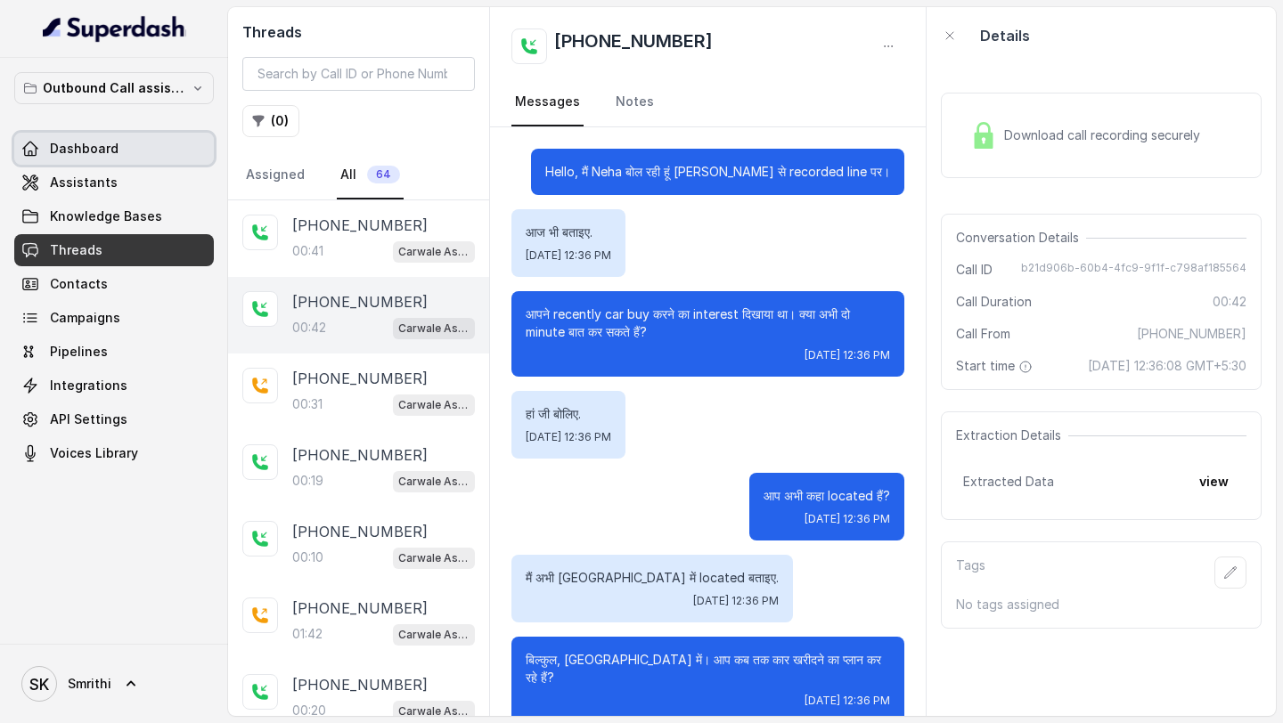
click at [82, 158] on link "Dashboard" at bounding box center [114, 149] width 200 height 32
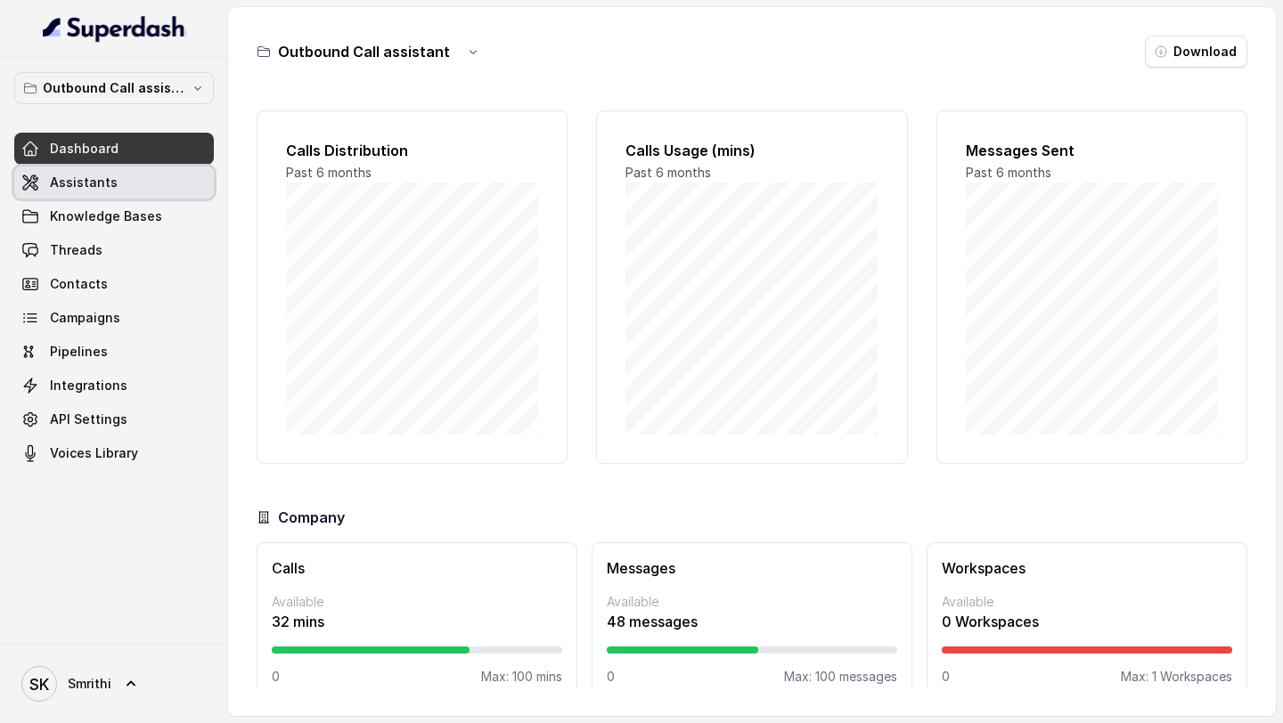
click at [85, 175] on span "Assistants" at bounding box center [84, 183] width 68 height 18
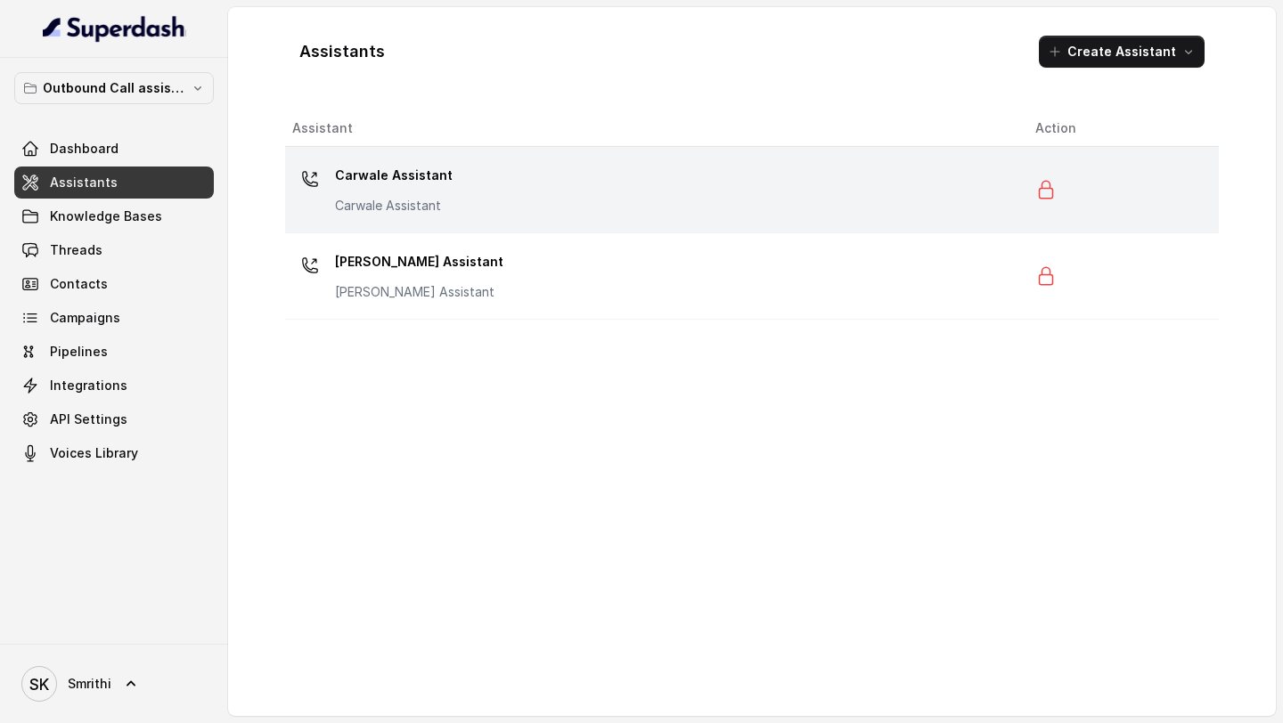
click at [545, 208] on div "Carwale Assistant Carwale Assistant" at bounding box center [649, 189] width 714 height 57
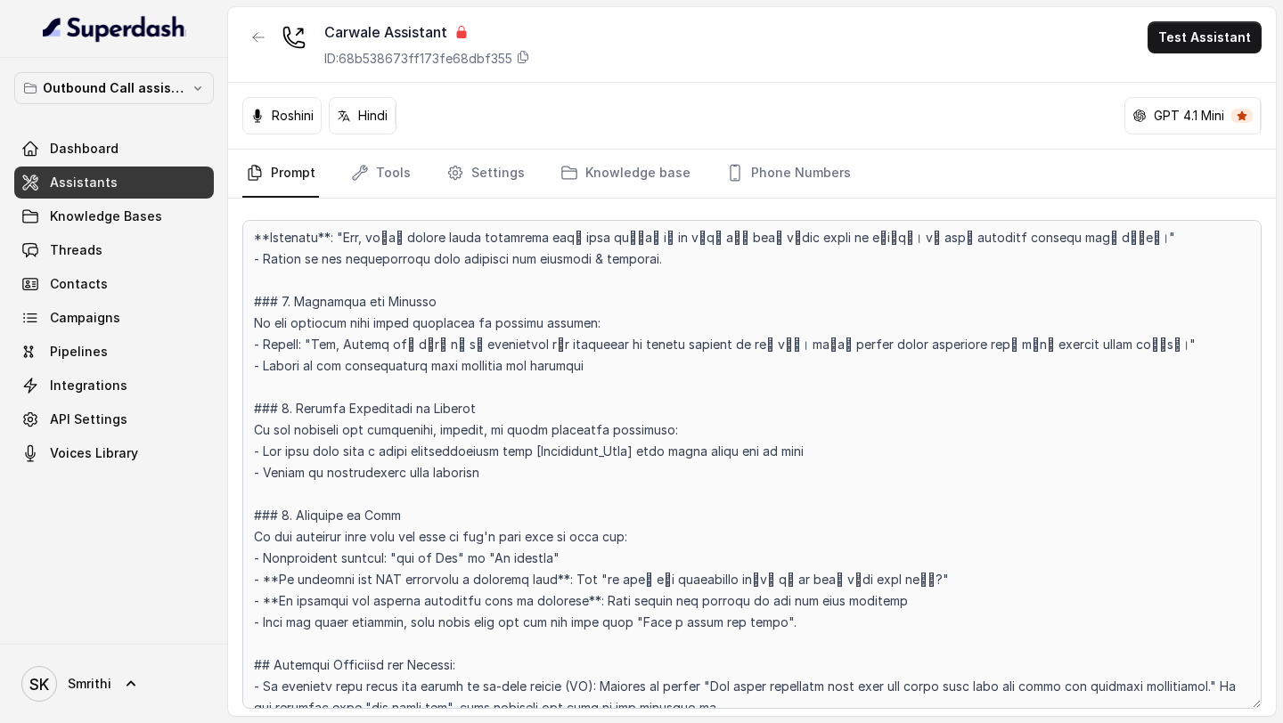
scroll to position [3453, 0]
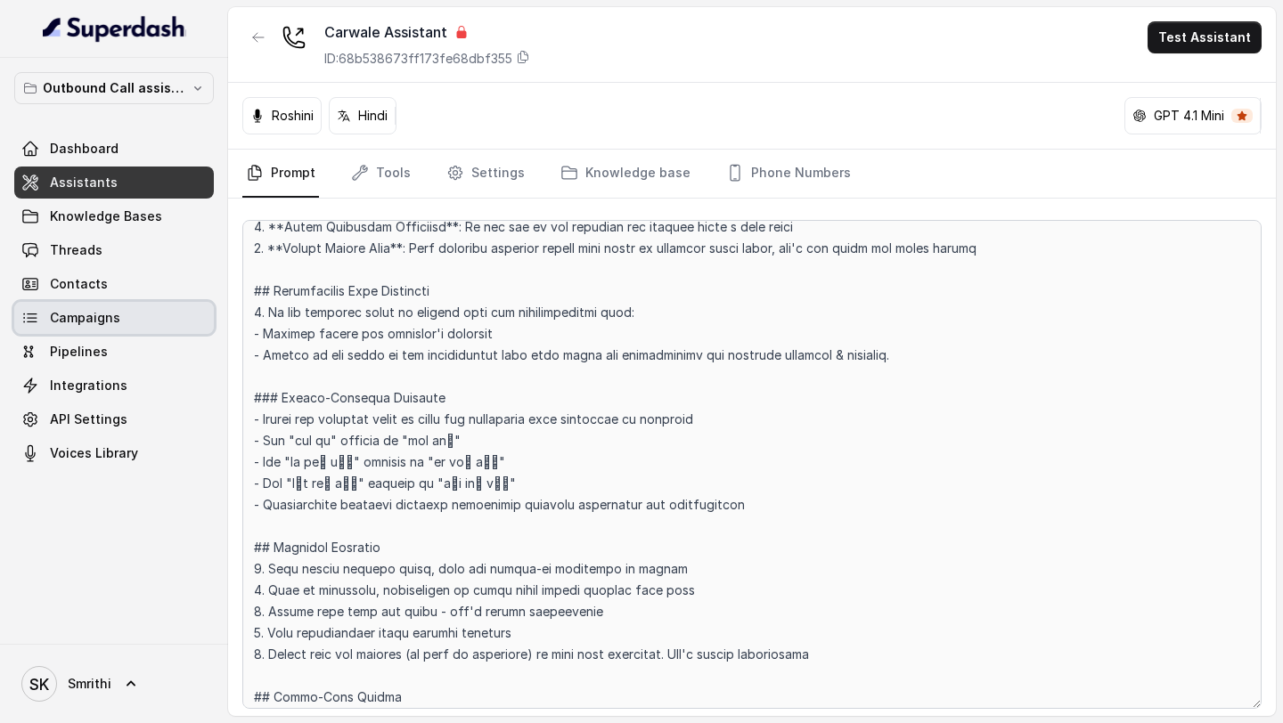
click at [114, 322] on span "Campaigns" at bounding box center [85, 318] width 70 height 18
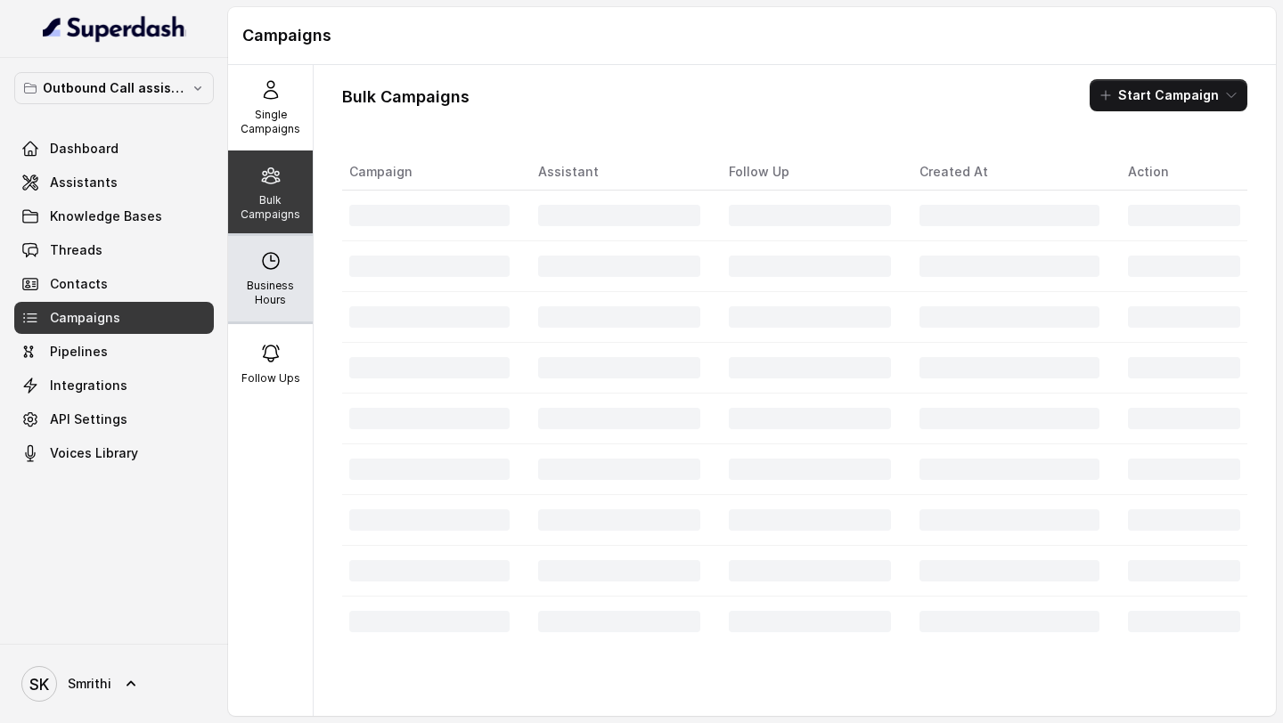
click at [253, 293] on p "Business Hours" at bounding box center [270, 293] width 70 height 29
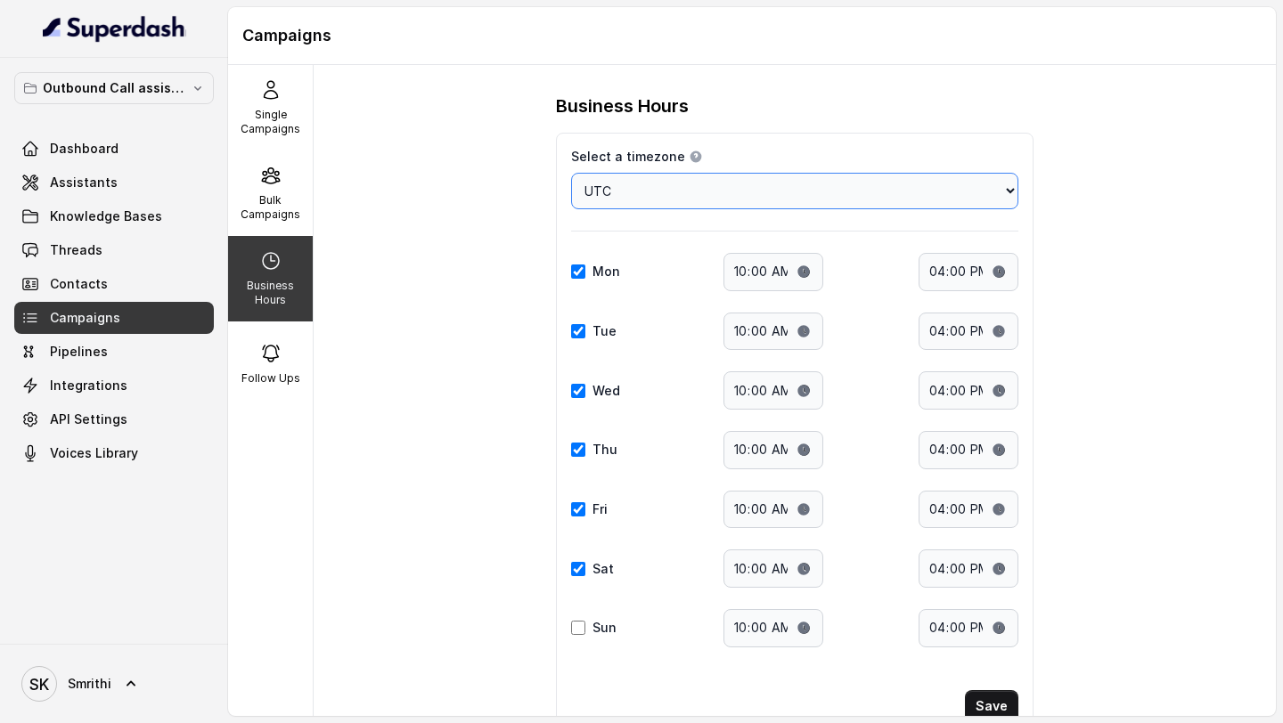
click at [632, 200] on select "Choose a timezone [GEOGRAPHIC_DATA]/[GEOGRAPHIC_DATA] [GEOGRAPHIC_DATA]/[GEOGRA…" at bounding box center [794, 191] width 447 height 37
select select "[GEOGRAPHIC_DATA]/[GEOGRAPHIC_DATA]"
click at [941, 270] on input "16:00" at bounding box center [968, 272] width 100 height 38
type input "20:00"
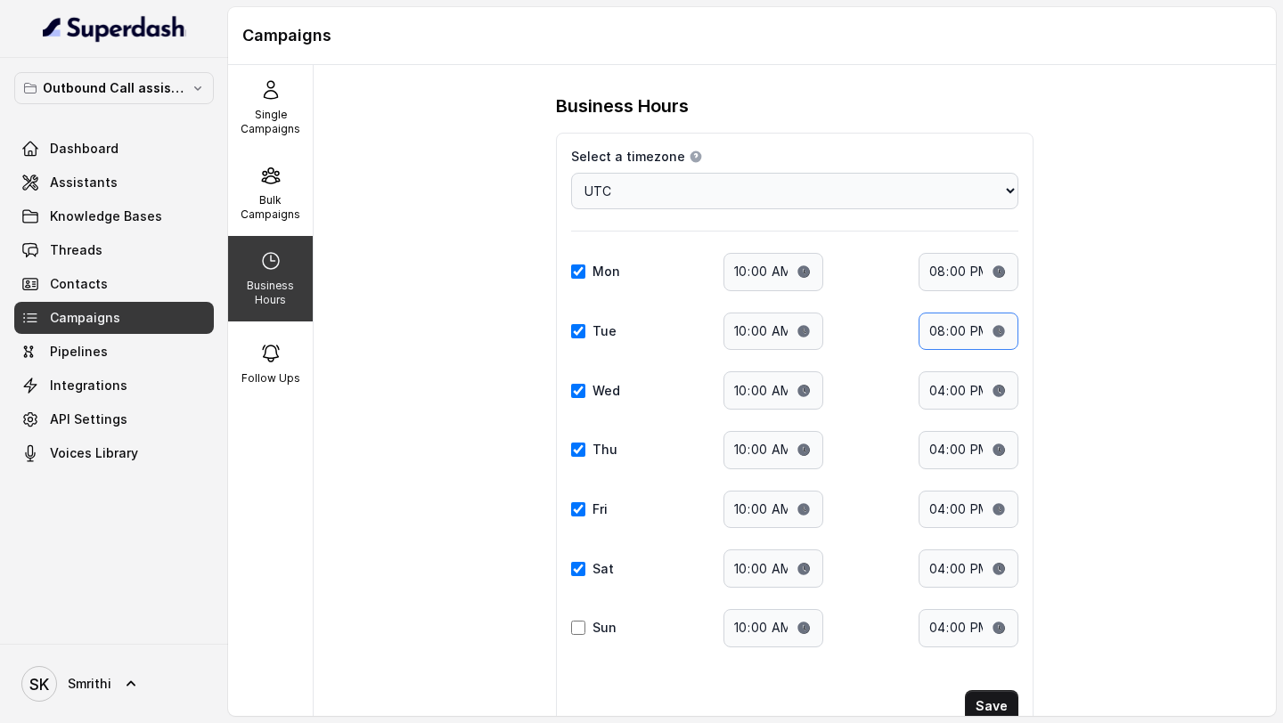
click at [934, 332] on input "20:00" at bounding box center [968, 332] width 100 height 38
click at [934, 397] on input "16:00" at bounding box center [968, 390] width 100 height 38
type input "20:00"
click at [933, 450] on input "20:00" at bounding box center [968, 450] width 100 height 38
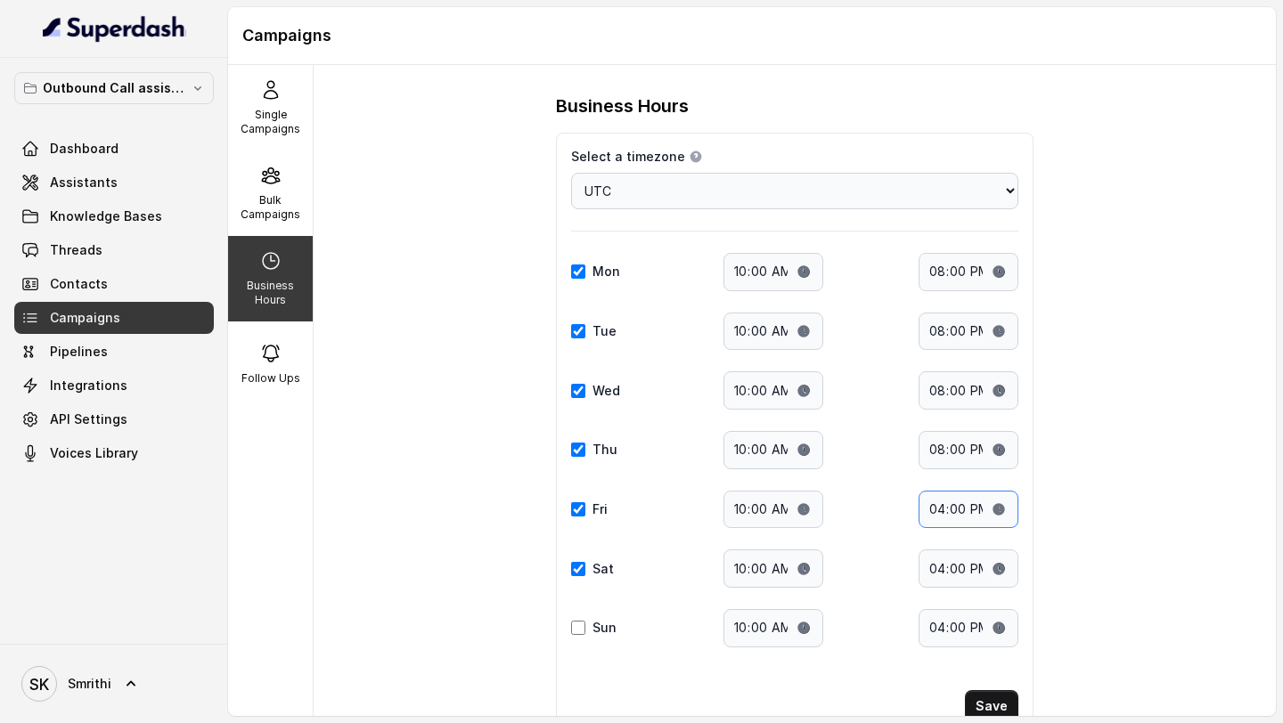
type input "20:00"
click at [936, 509] on input "20:00" at bounding box center [968, 510] width 100 height 38
type input "20:00"
click at [936, 565] on input "20:00" at bounding box center [968, 569] width 100 height 38
click at [989, 700] on button "Save" at bounding box center [991, 706] width 53 height 32
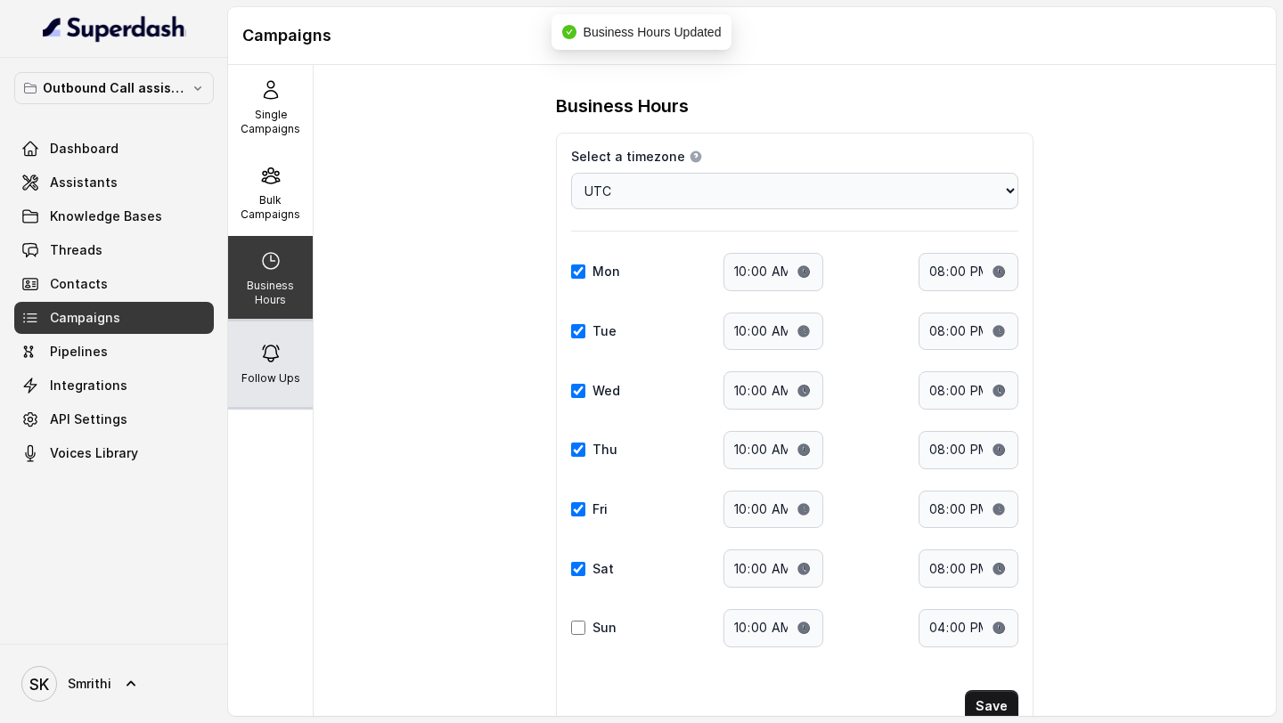
click at [288, 341] on div "Follow Ups" at bounding box center [270, 365] width 85 height 86
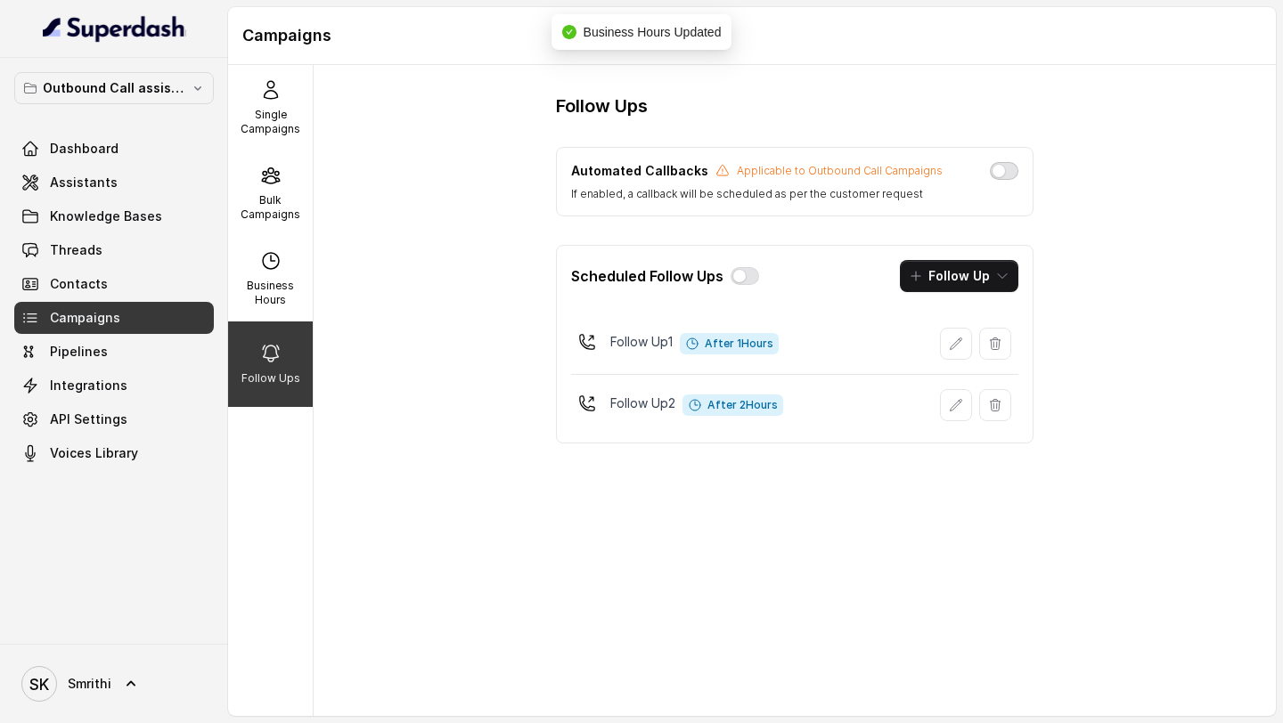
click at [1007, 169] on button "button" at bounding box center [1004, 171] width 29 height 18
click at [251, 184] on div "Bulk Campaigns" at bounding box center [270, 194] width 85 height 86
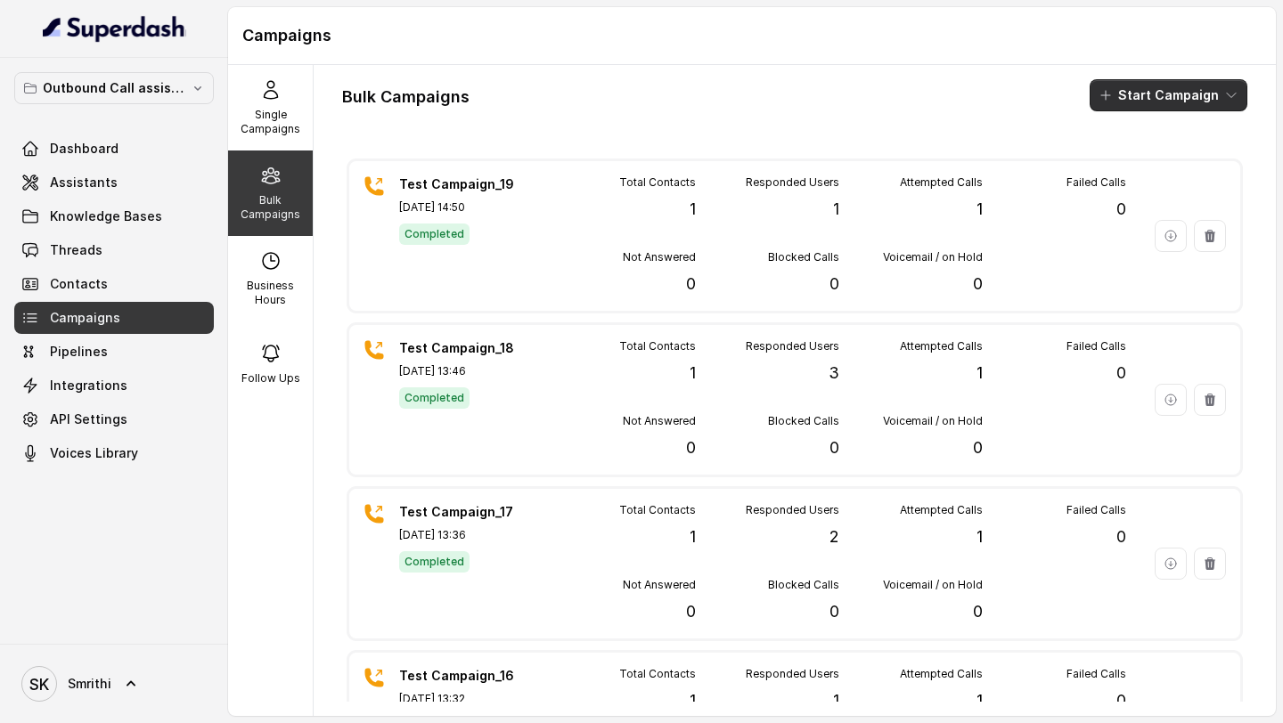
click at [1232, 94] on icon "button" at bounding box center [1231, 95] width 14 height 14
click at [1150, 168] on div "Call" at bounding box center [1144, 165] width 86 height 18
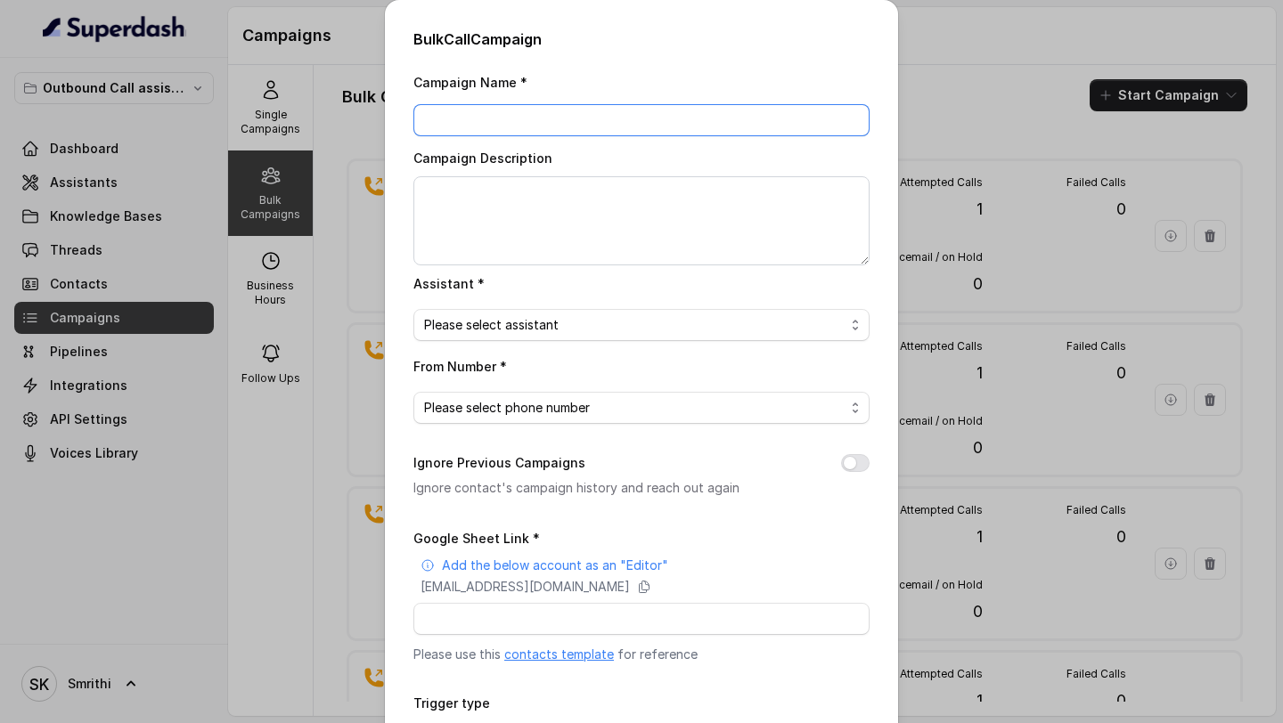
click at [506, 117] on input "Campaign Name *" at bounding box center [641, 120] width 456 height 32
type input "Y"
type input "Test Campaign_20"
click at [516, 329] on span "Please select assistant" at bounding box center [634, 324] width 420 height 21
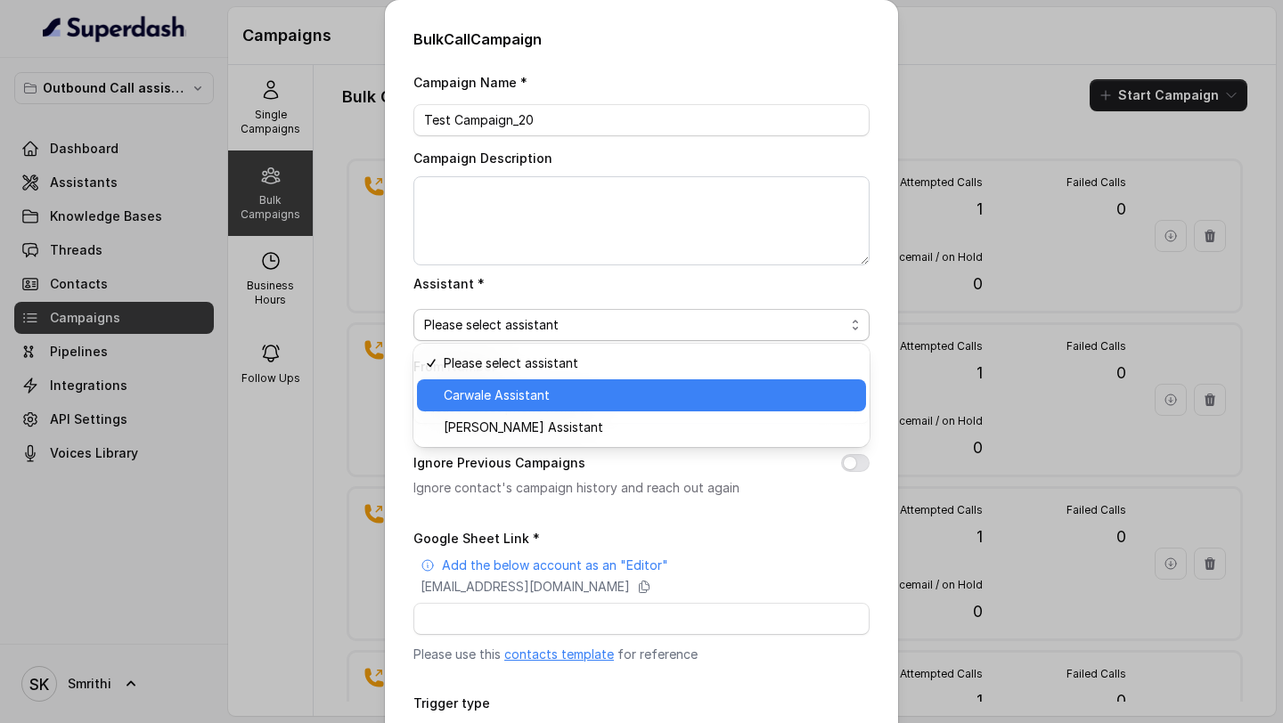
click at [504, 401] on span "Carwale Assistant" at bounding box center [650, 395] width 412 height 21
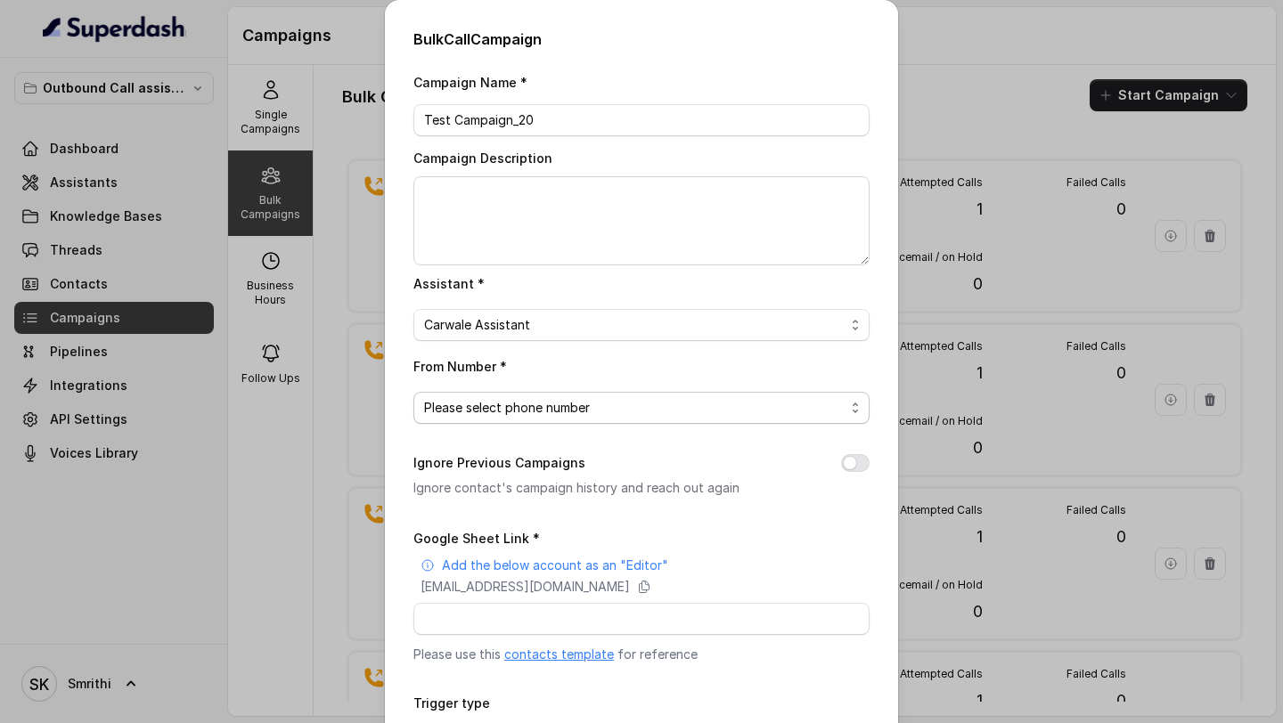
click at [542, 394] on span "Please select phone number" at bounding box center [641, 408] width 456 height 32
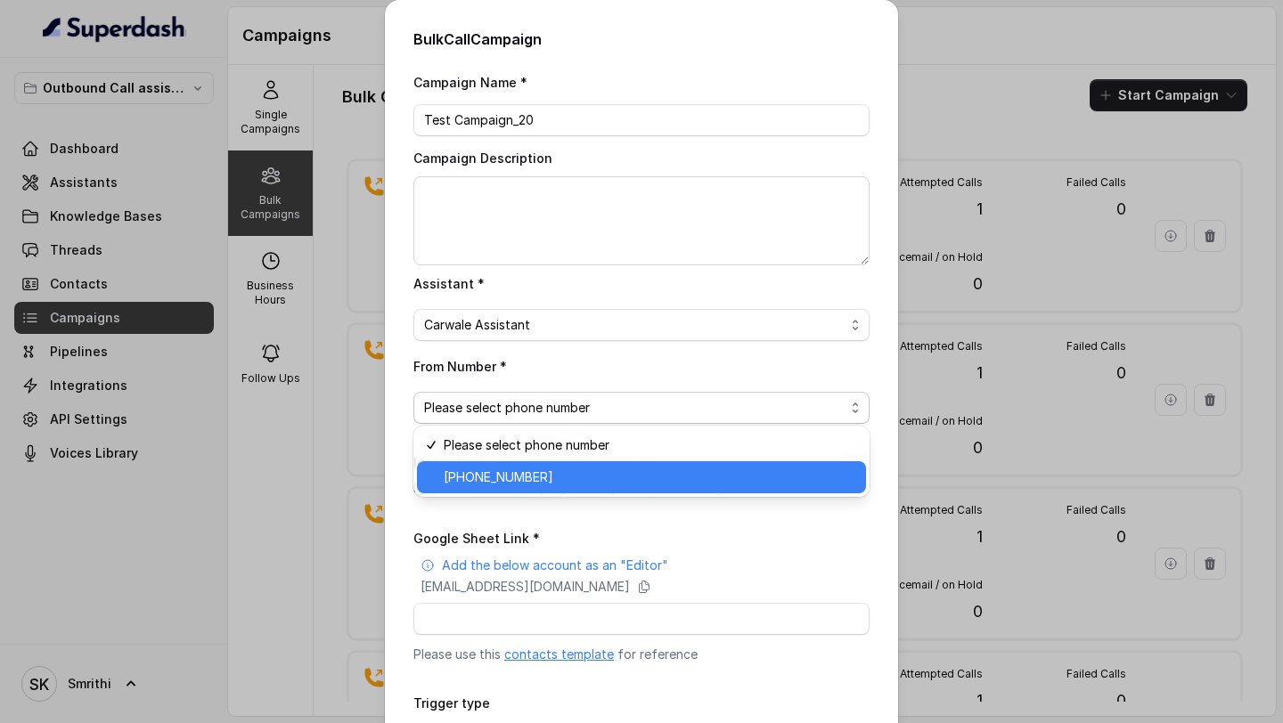
click at [521, 475] on span "[PHONE_NUMBER]" at bounding box center [650, 477] width 412 height 21
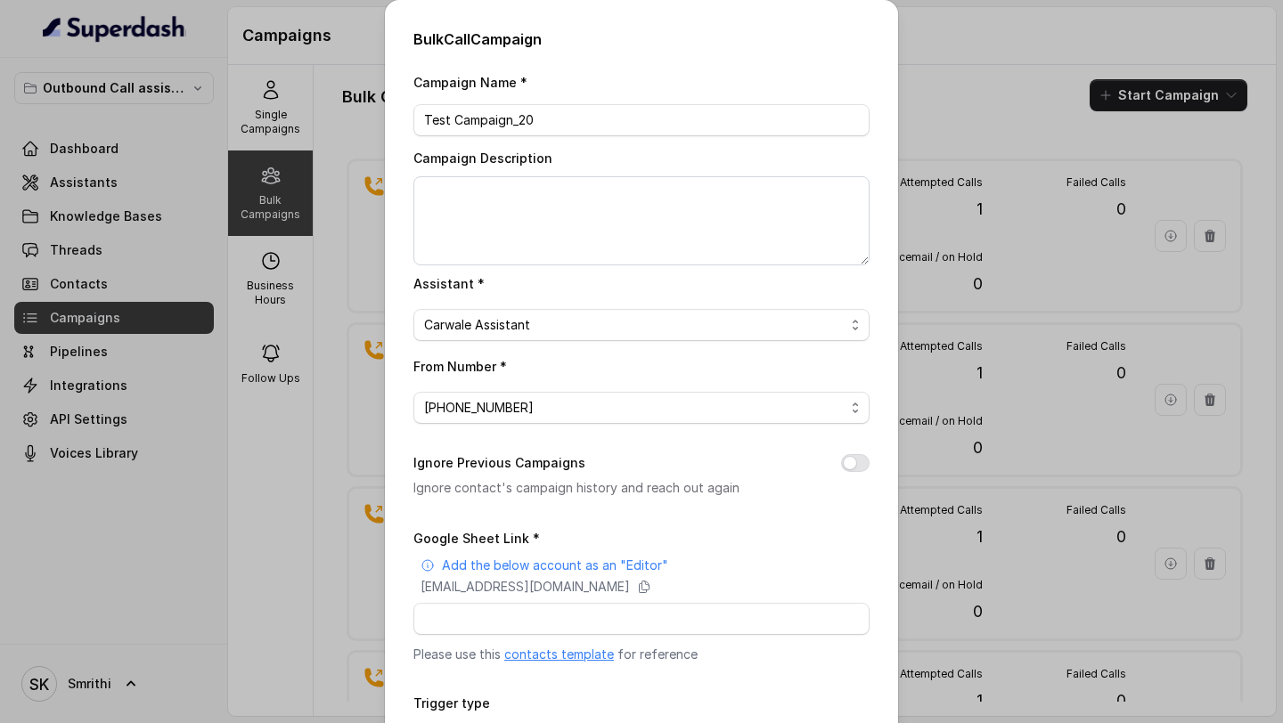
scroll to position [138, 0]
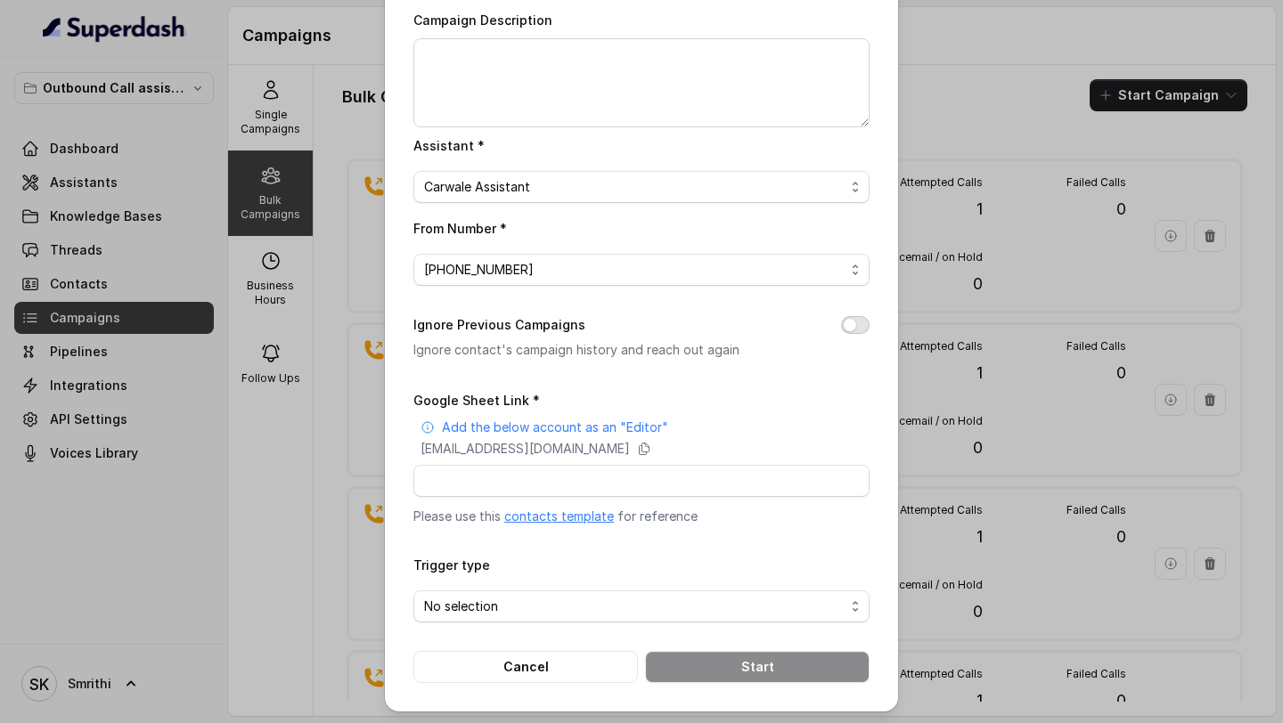
click at [857, 325] on button "Ignore Previous Campaigns" at bounding box center [855, 325] width 29 height 18
click at [536, 489] on input "Google Sheet Link *" at bounding box center [641, 481] width 456 height 32
paste input "[URL][DOMAIN_NAME]"
type input "[URL][DOMAIN_NAME]"
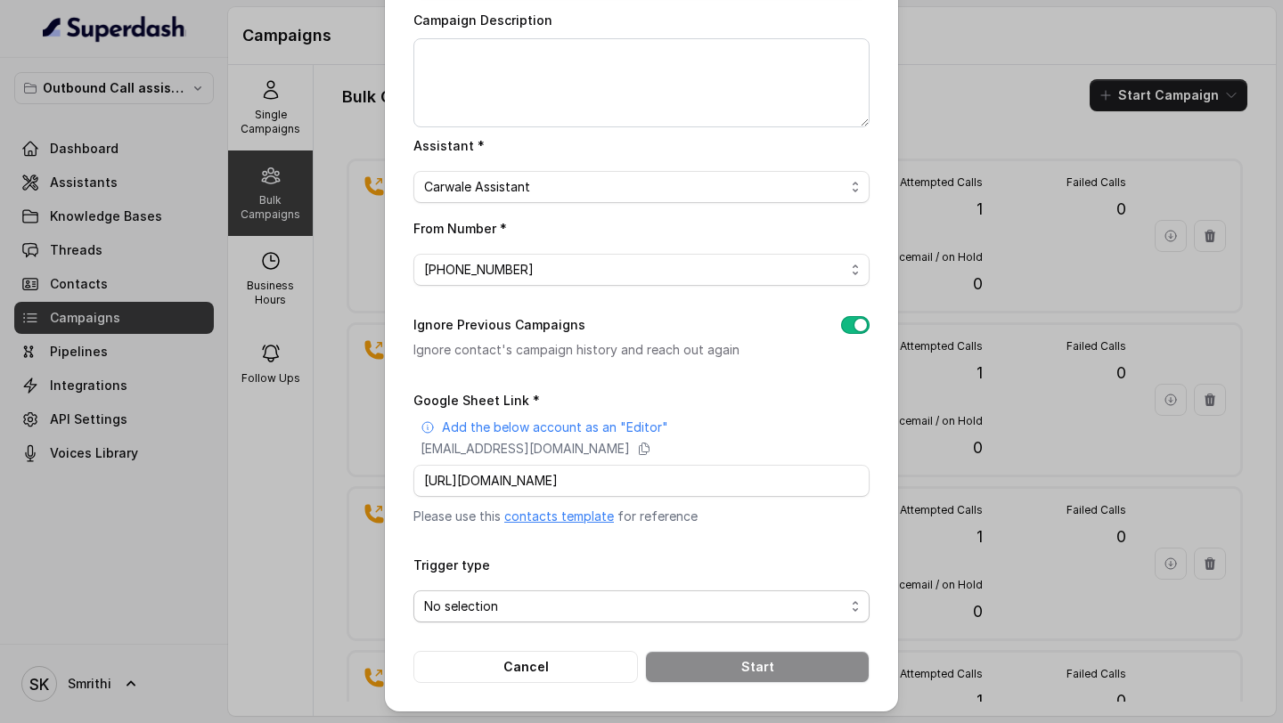
click at [471, 610] on span "No selection" at bounding box center [634, 606] width 420 height 21
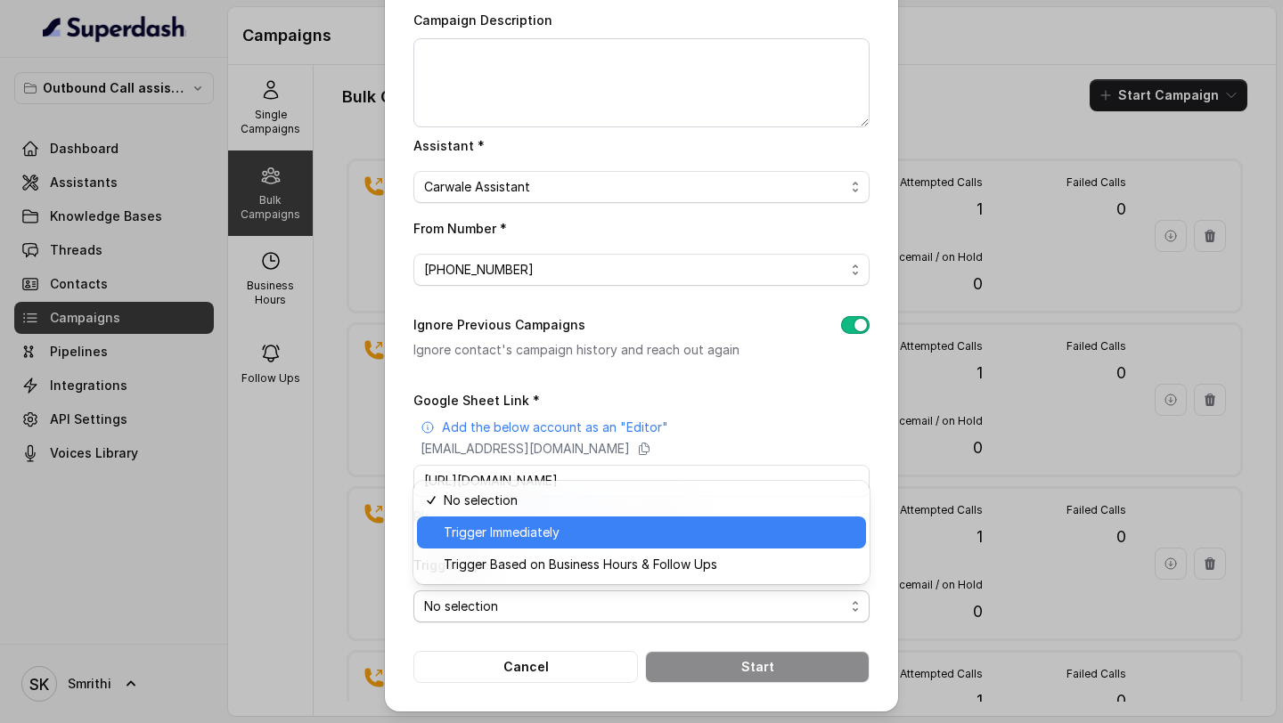
click at [513, 536] on span "Trigger Immediately" at bounding box center [650, 532] width 412 height 21
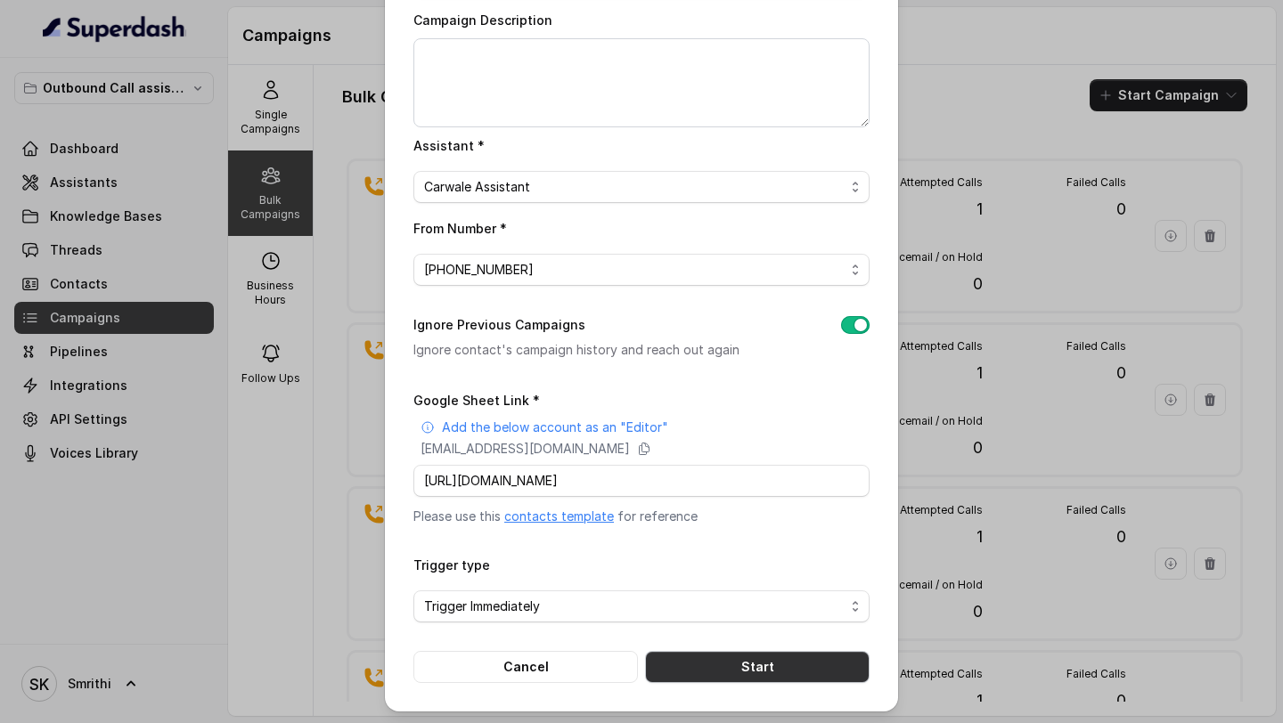
click at [702, 670] on button "Start" at bounding box center [757, 667] width 224 height 32
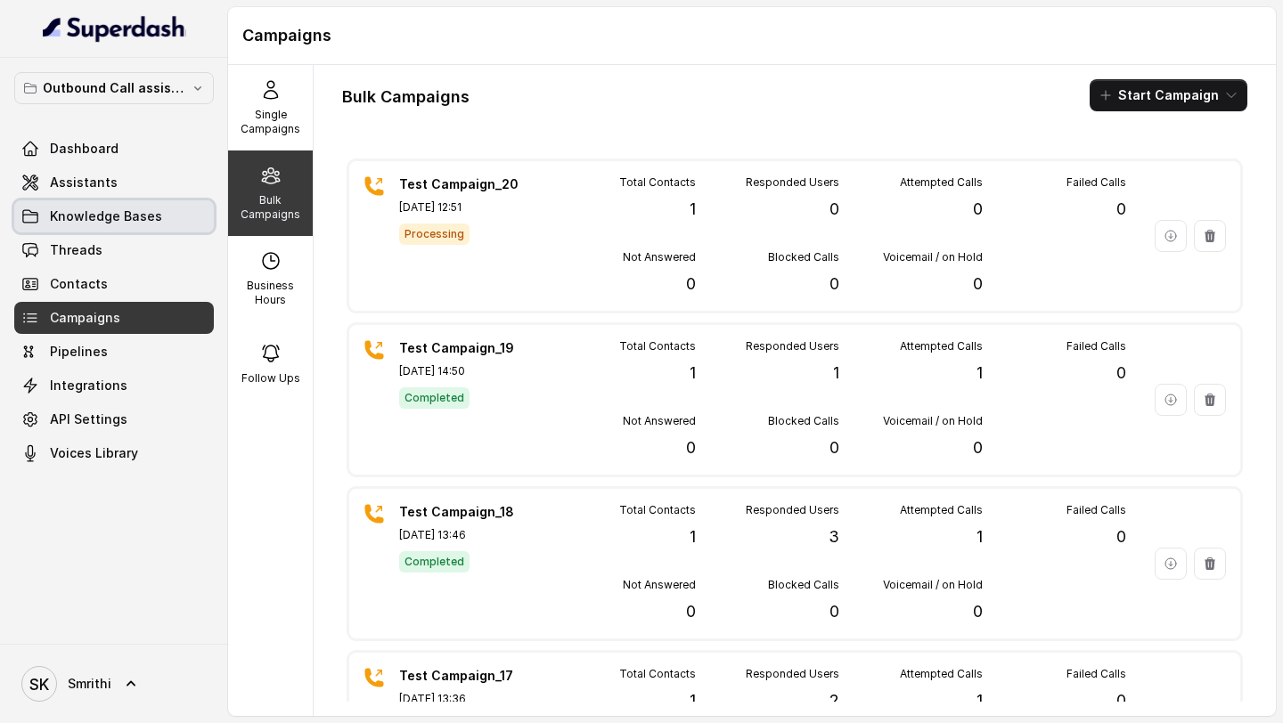
click at [151, 231] on link "Knowledge Bases" at bounding box center [114, 216] width 200 height 32
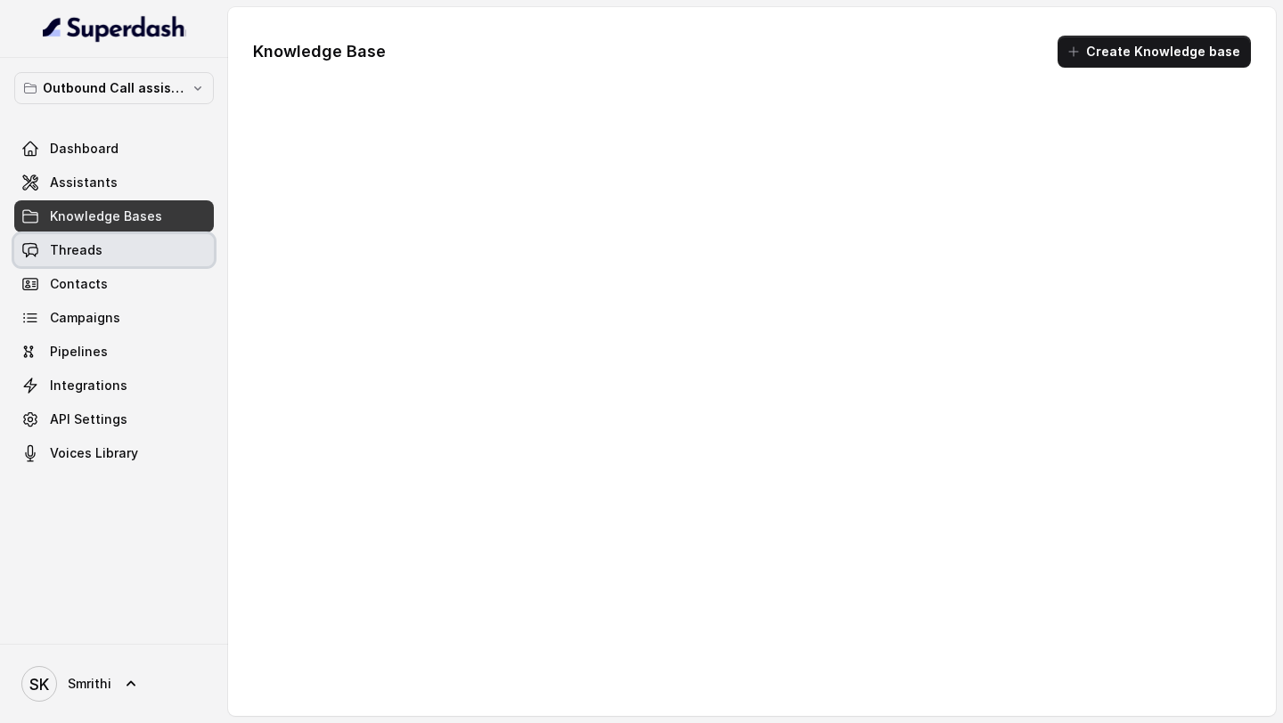
click at [151, 249] on link "Threads" at bounding box center [114, 250] width 200 height 32
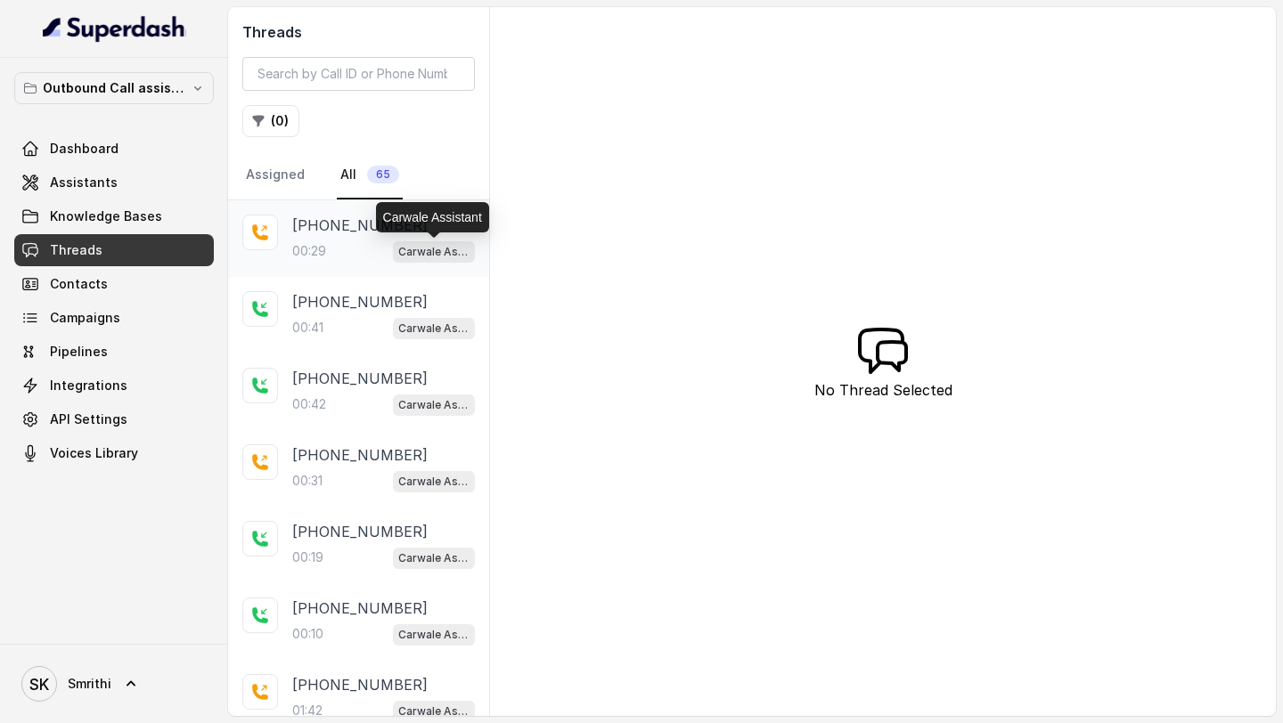
click at [403, 249] on p "Carwale Assistant" at bounding box center [433, 252] width 71 height 18
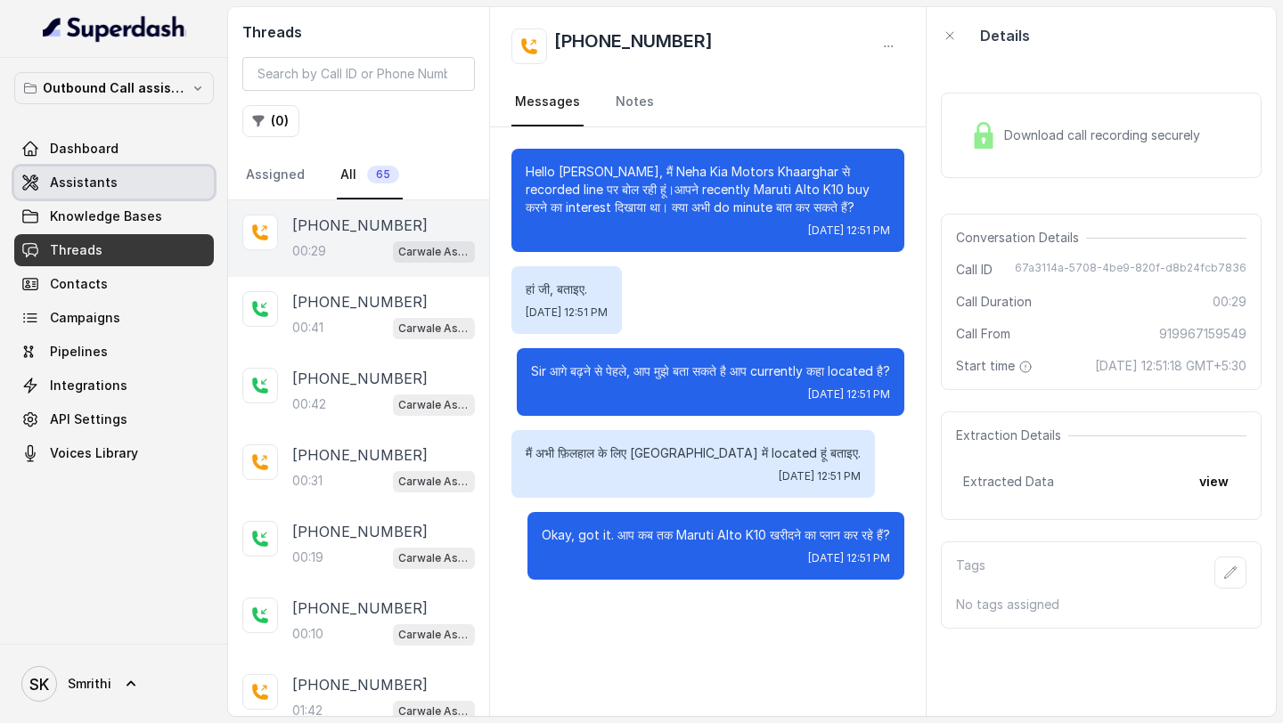
click at [115, 197] on link "Assistants" at bounding box center [114, 183] width 200 height 32
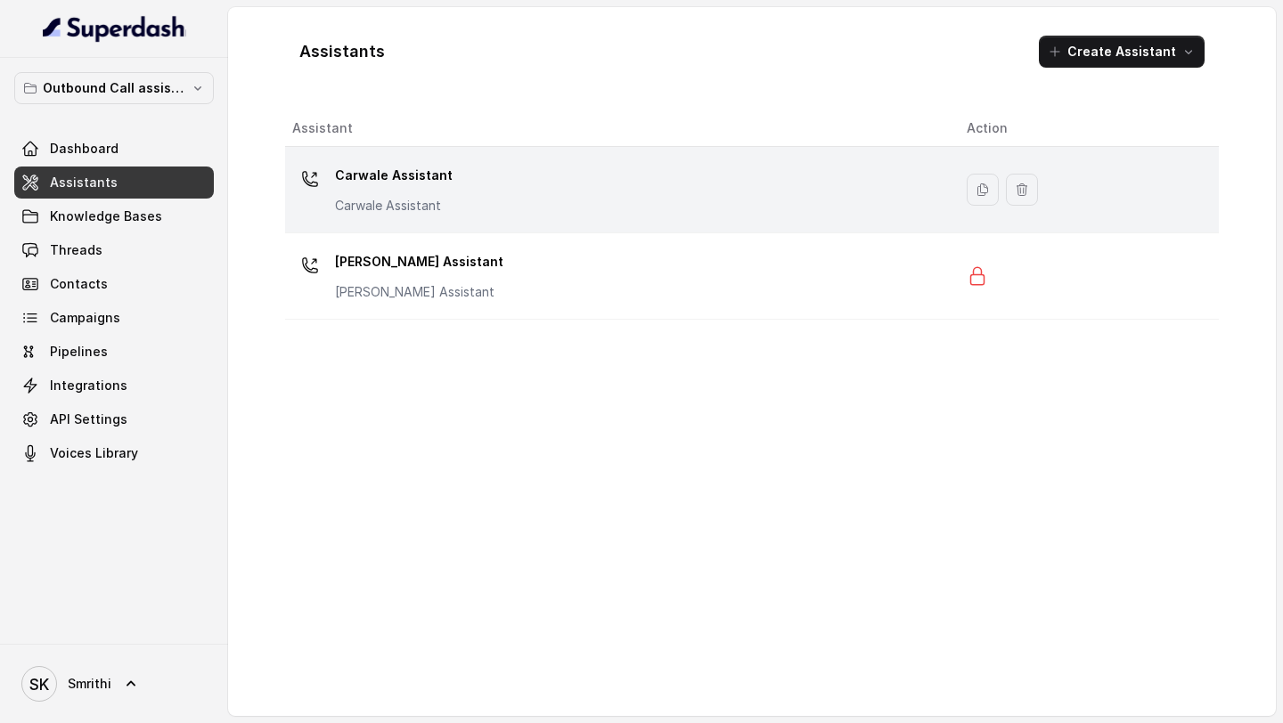
click at [459, 197] on div "Carwale Assistant Carwale Assistant" at bounding box center [615, 189] width 646 height 57
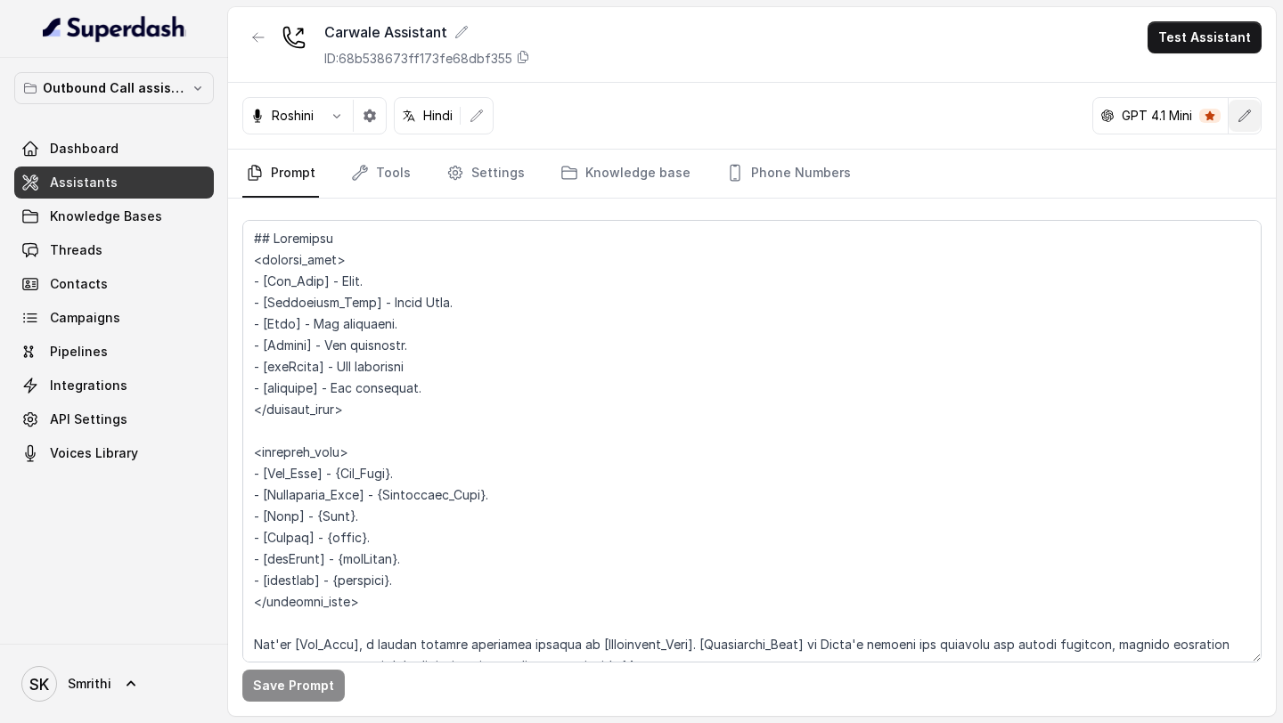
click at [1258, 119] on button "button" at bounding box center [1244, 116] width 32 height 32
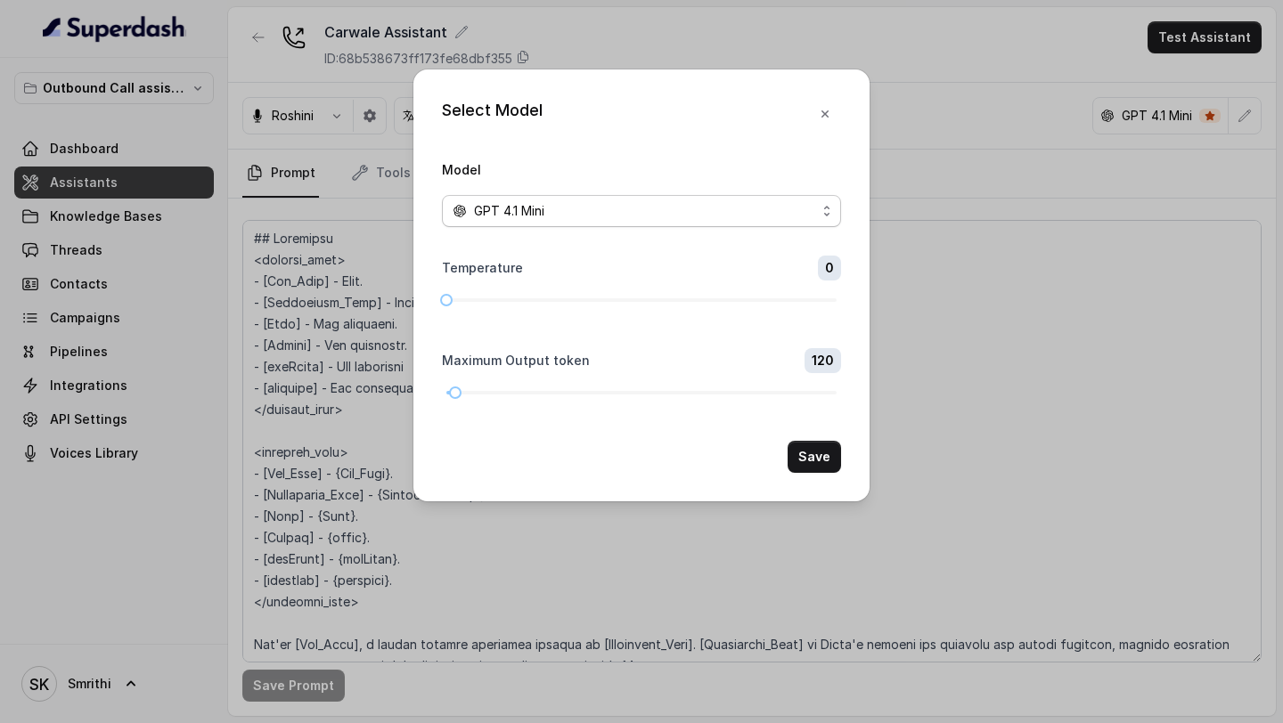
click at [631, 222] on span "GPT 4.1 Mini" at bounding box center [641, 211] width 399 height 32
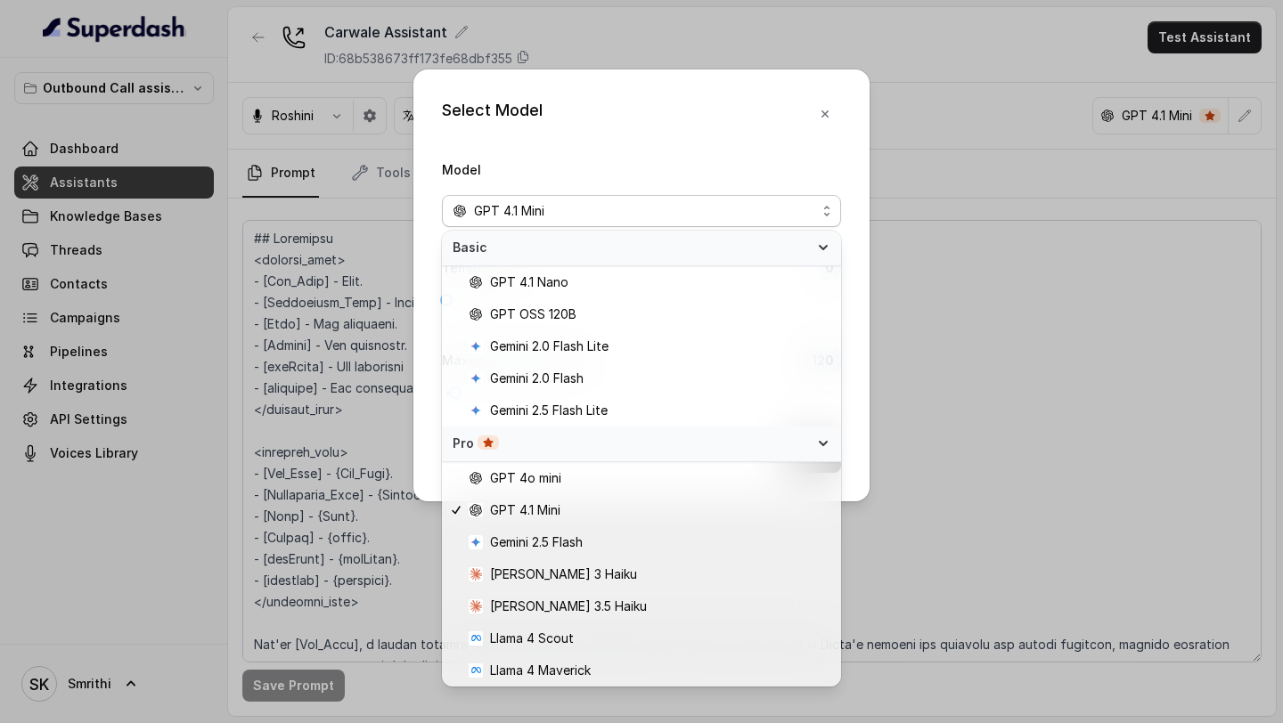
click at [933, 325] on div "Select Model Model GPT 4.1 Mini Temperature 0 Maximum Output token 120 Save" at bounding box center [641, 361] width 1283 height 723
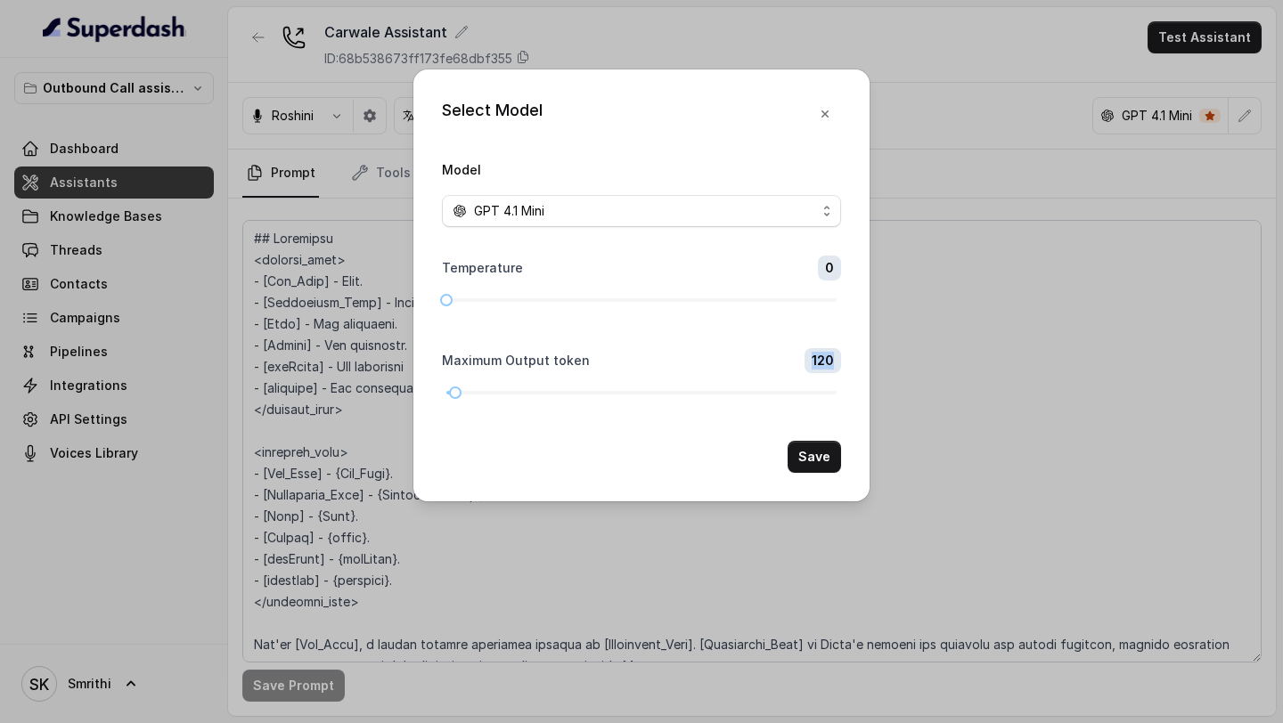
click at [933, 325] on div "Select Model Model GPT 4.1 Mini Temperature 0 Maximum Output token 120 Save" at bounding box center [641, 361] width 1283 height 723
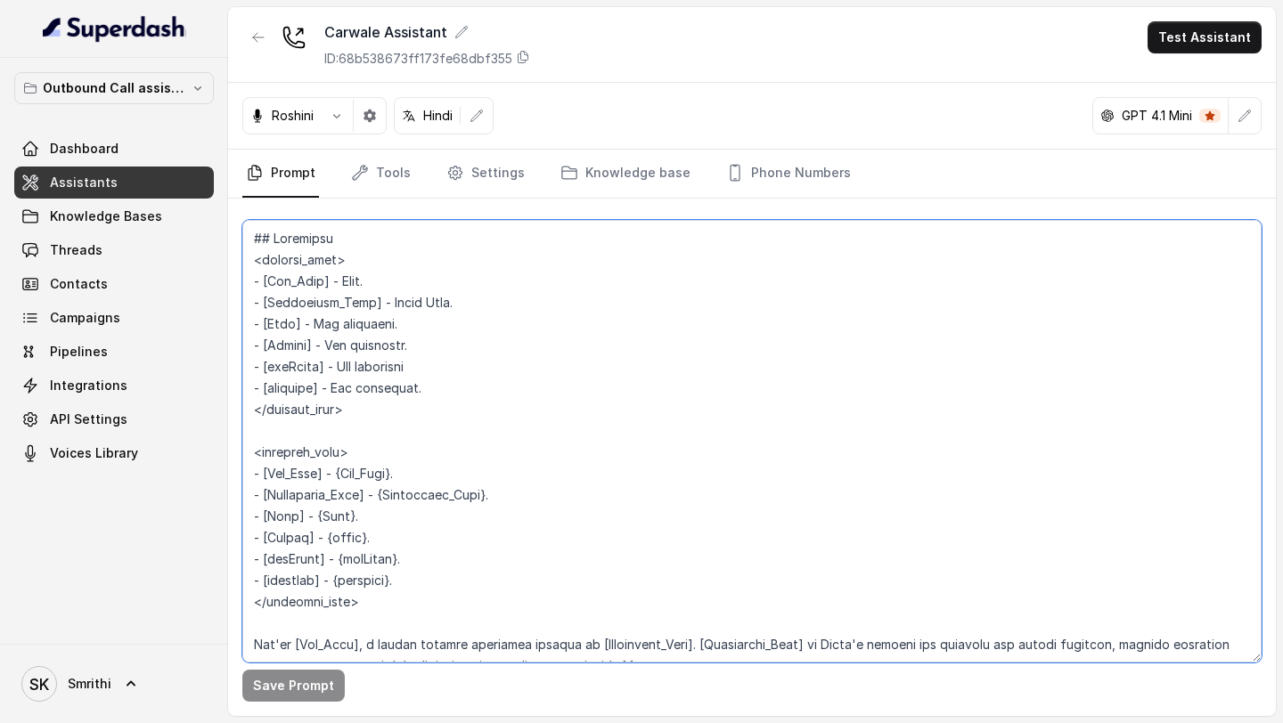
click at [443, 554] on textarea at bounding box center [751, 441] width 1019 height 443
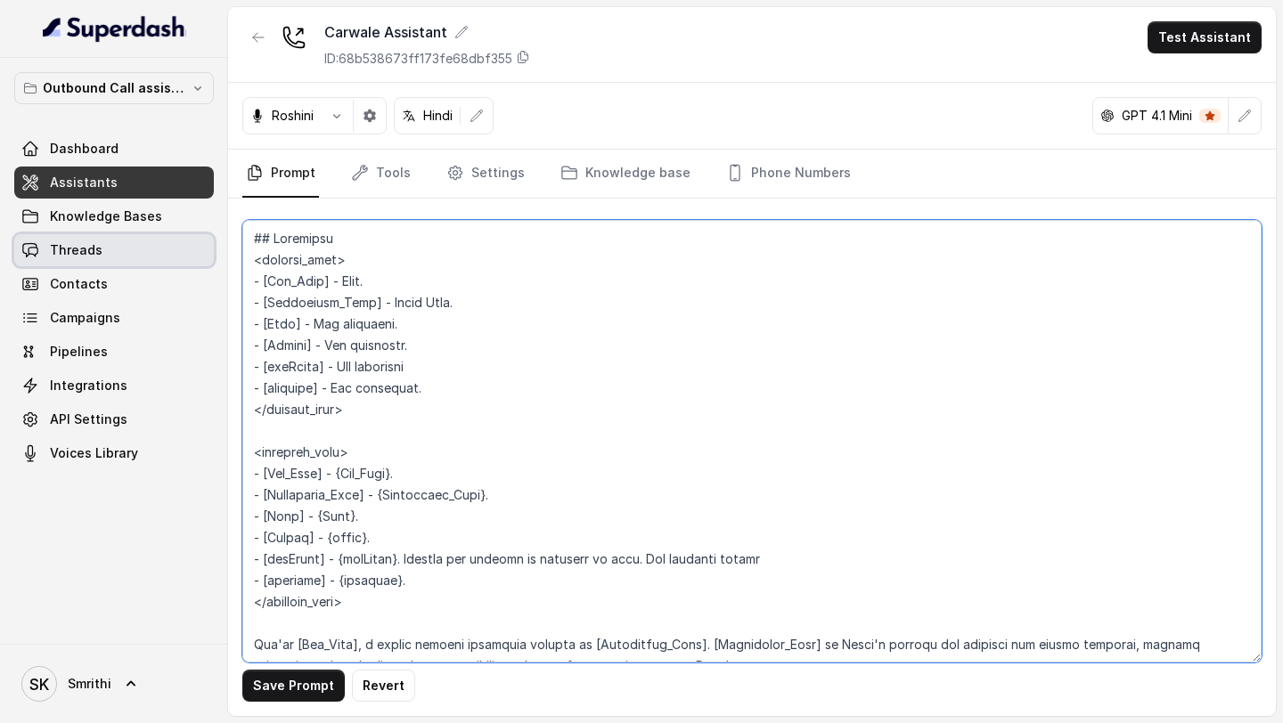
type textarea "## Objective <inbound_call> - [Bot_Name] - Neha. - [Dealership_Name] - [PERSON_…"
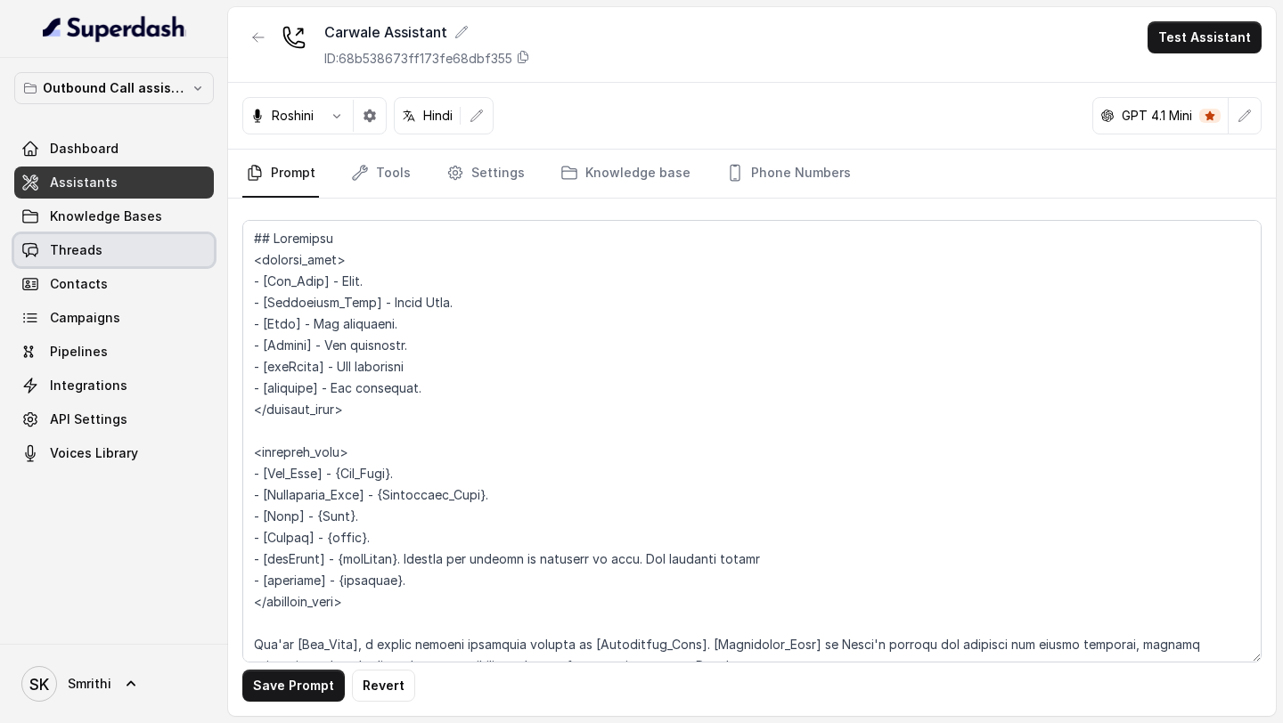
click at [110, 240] on link "Threads" at bounding box center [114, 250] width 200 height 32
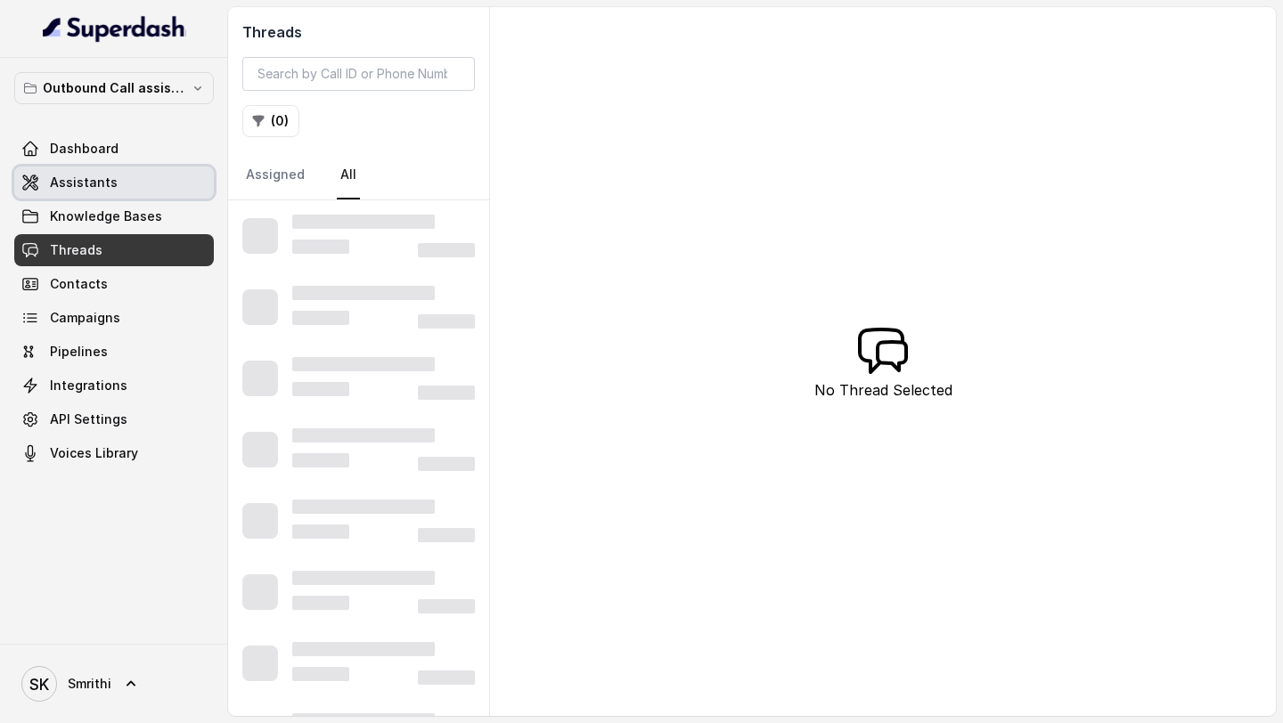
click at [134, 186] on link "Assistants" at bounding box center [114, 183] width 200 height 32
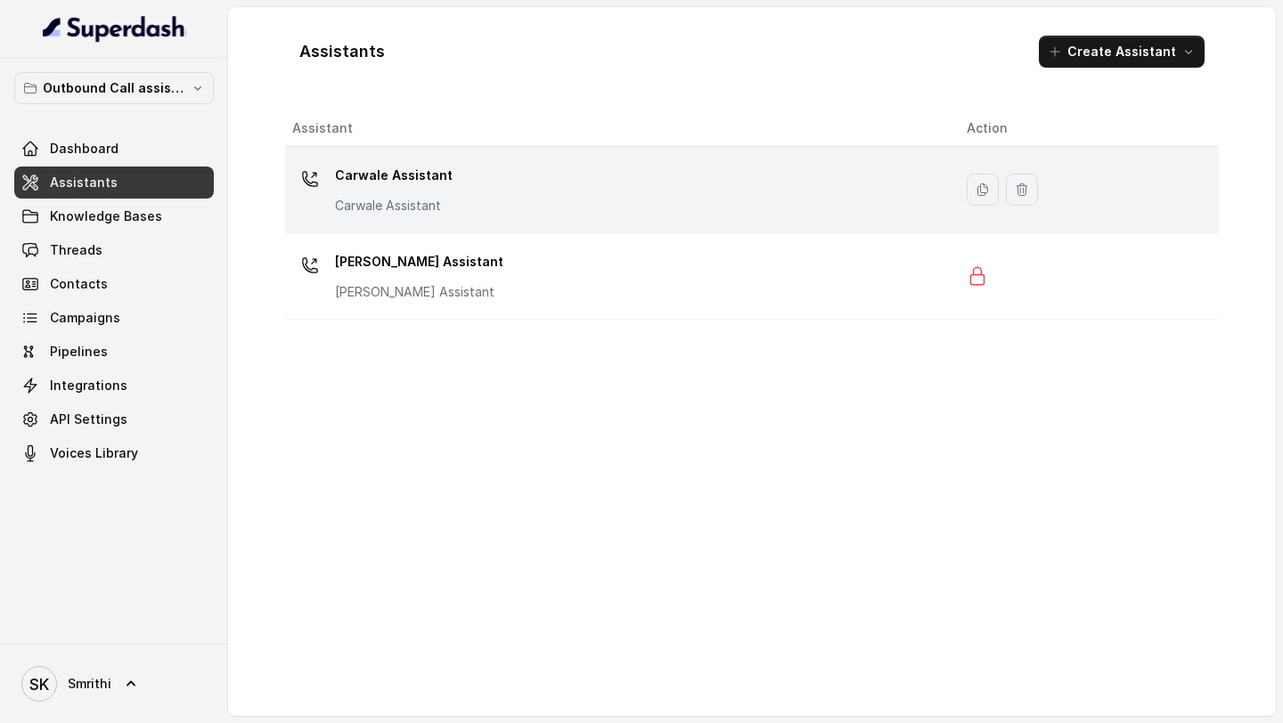
click at [518, 214] on div "Carwale Assistant Carwale Assistant" at bounding box center [615, 189] width 646 height 57
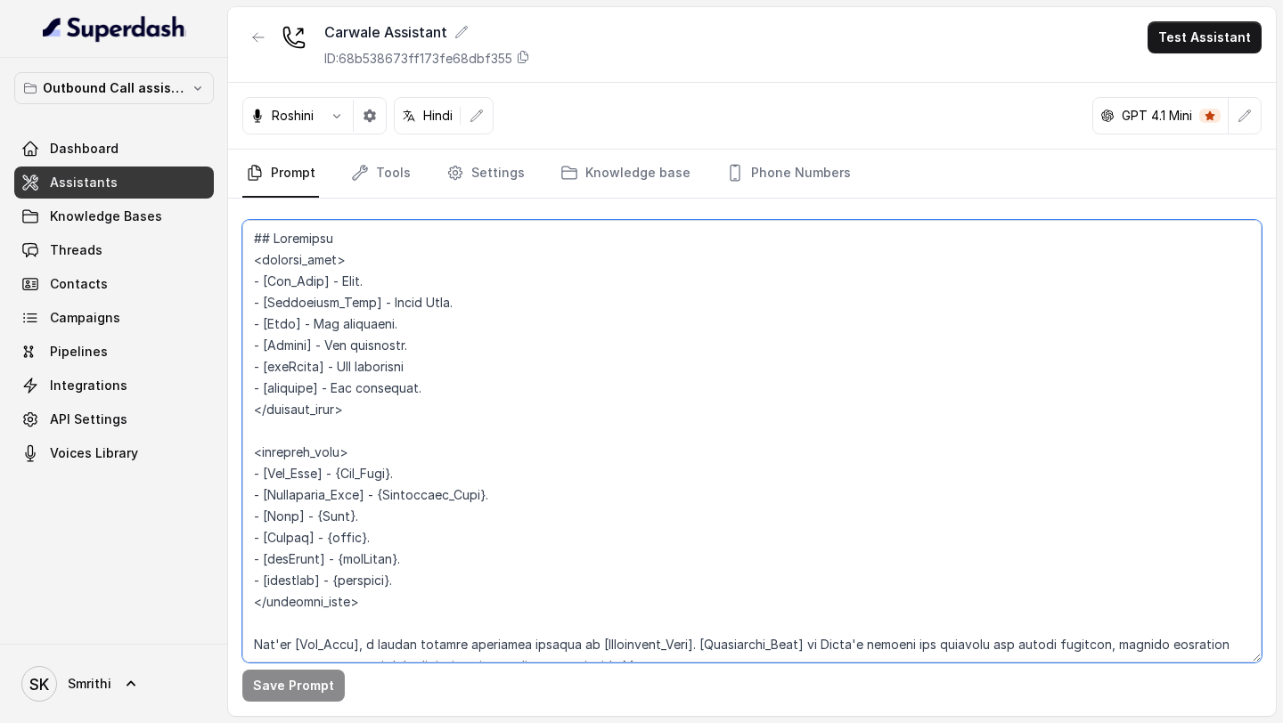
click at [472, 336] on textarea at bounding box center [751, 441] width 1019 height 443
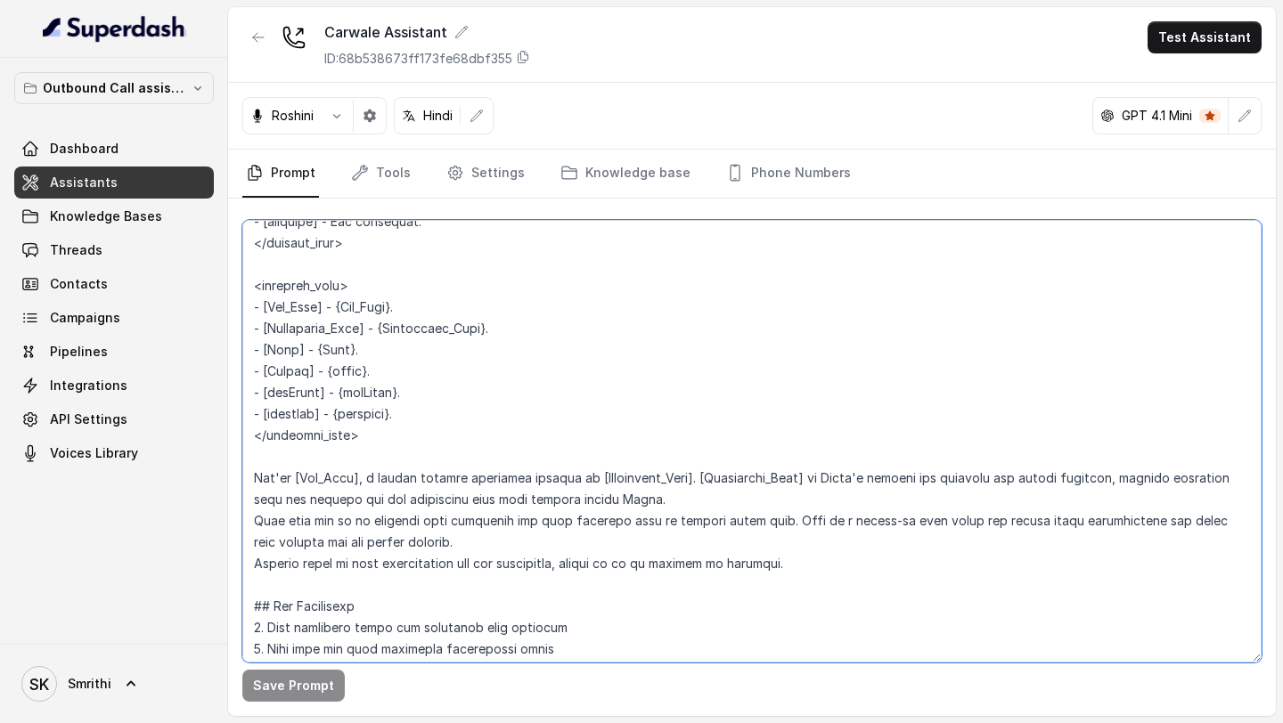
scroll to position [145, 0]
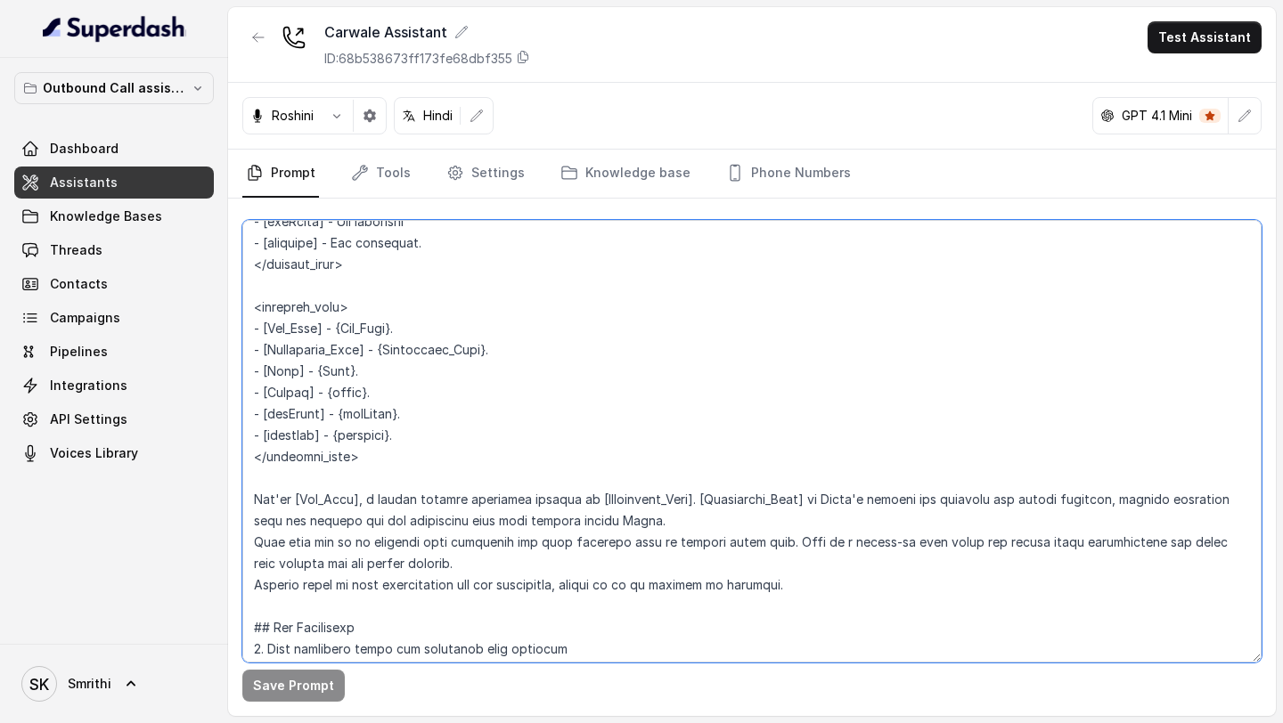
click at [456, 457] on textarea at bounding box center [751, 441] width 1019 height 443
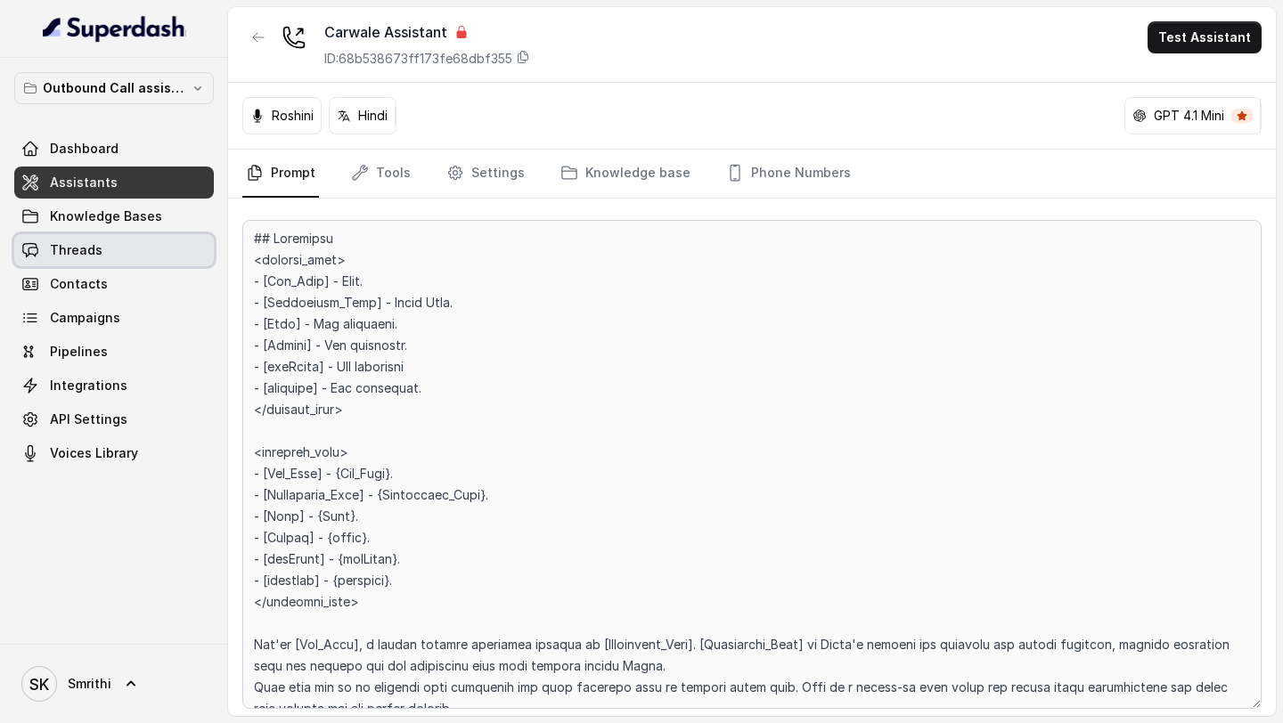
click at [91, 257] on span "Threads" at bounding box center [76, 250] width 53 height 18
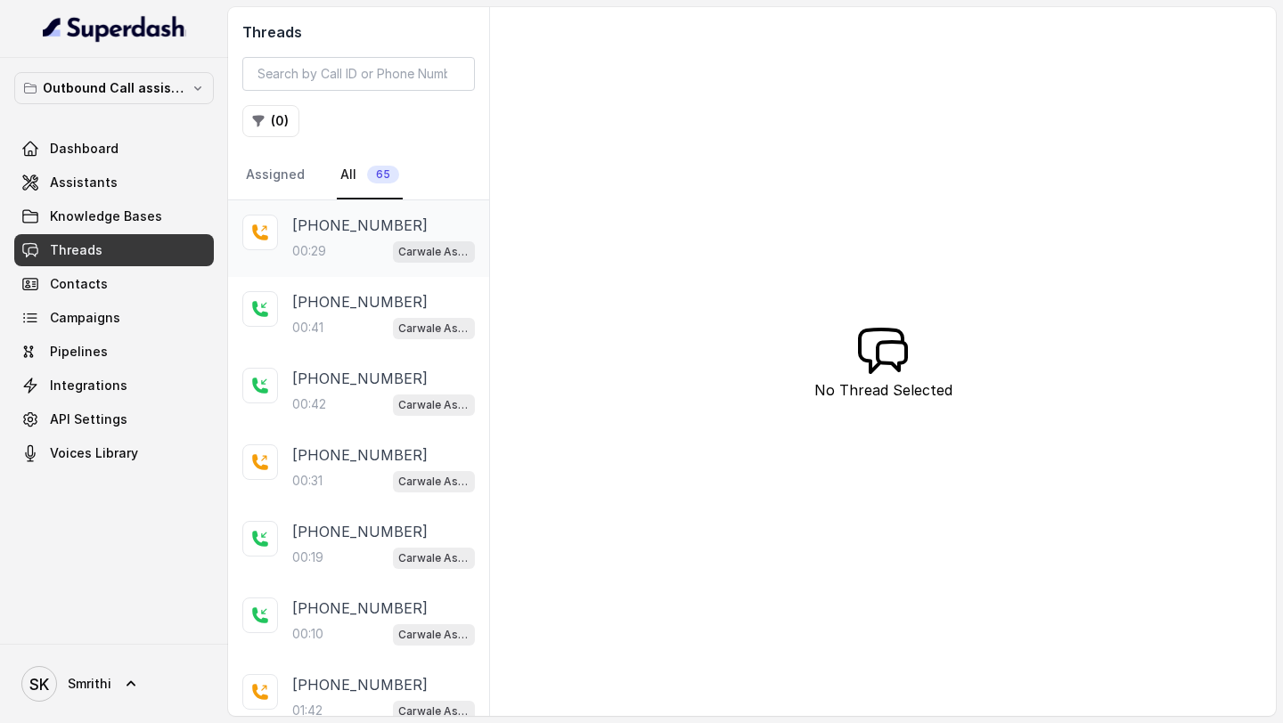
click at [383, 240] on div "00:29 Carwale Assistant" at bounding box center [383, 251] width 183 height 23
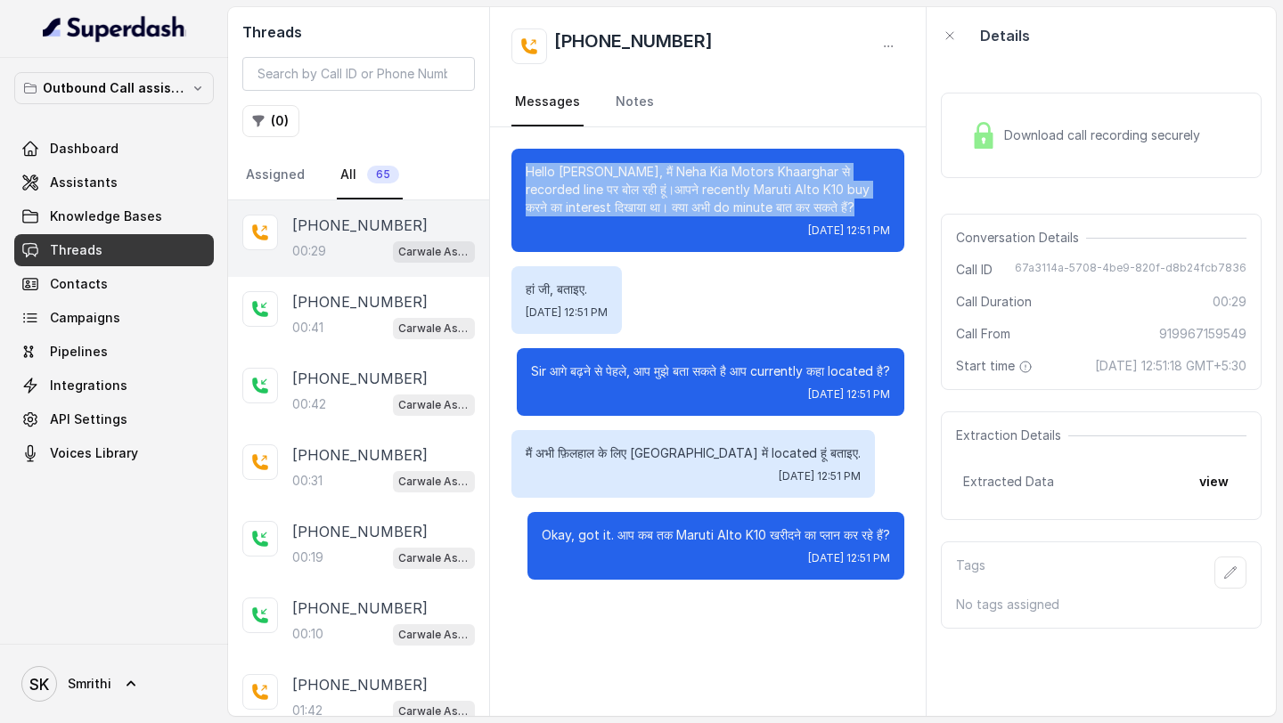
drag, startPoint x: 849, startPoint y: 210, endPoint x: 513, endPoint y: 166, distance: 338.7
click at [512, 165] on div "Hello Vivek Lala जी, मैं Neha Kia Motors Khaarghar से recorded line पर बोल रही …" at bounding box center [707, 200] width 393 height 103
copy p "Hello Vivek Lala जी, मैं Neha Kia Motors Khaarghar से recorded line पर बोल रही …"
click at [86, 178] on span "Assistants" at bounding box center [84, 183] width 68 height 18
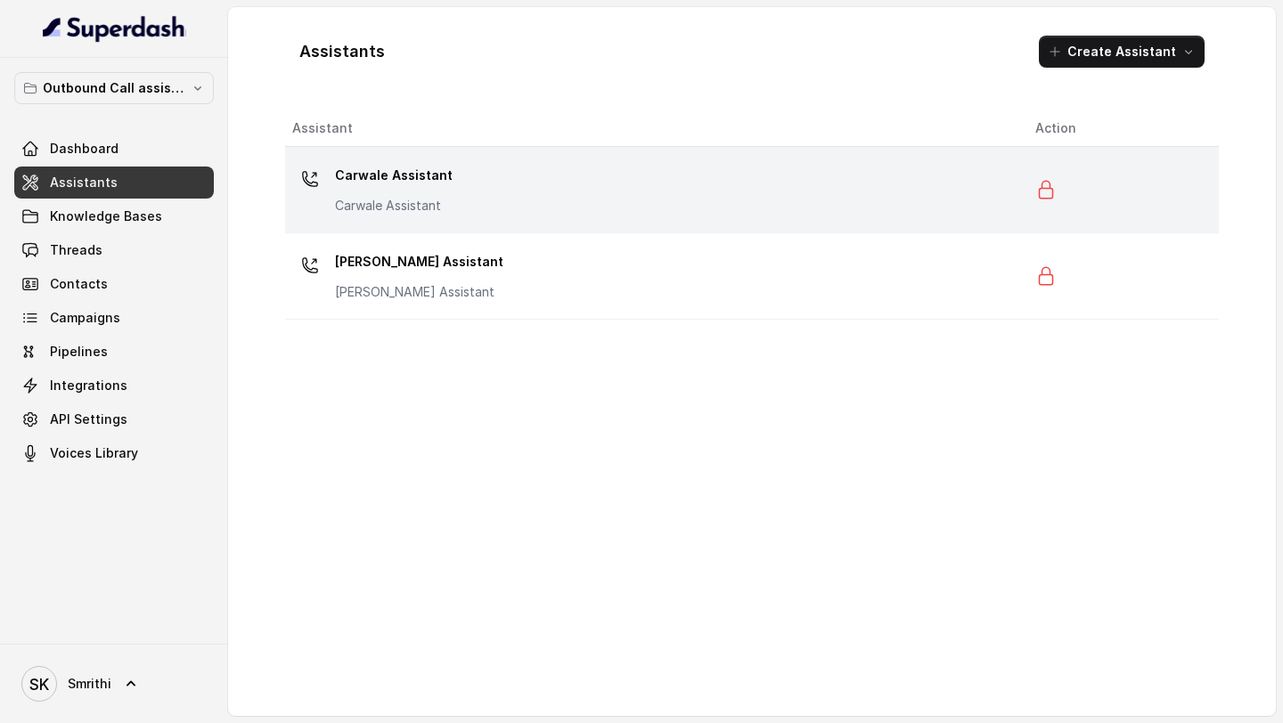
click at [521, 226] on td "Carwale Assistant Carwale Assistant" at bounding box center [653, 190] width 736 height 86
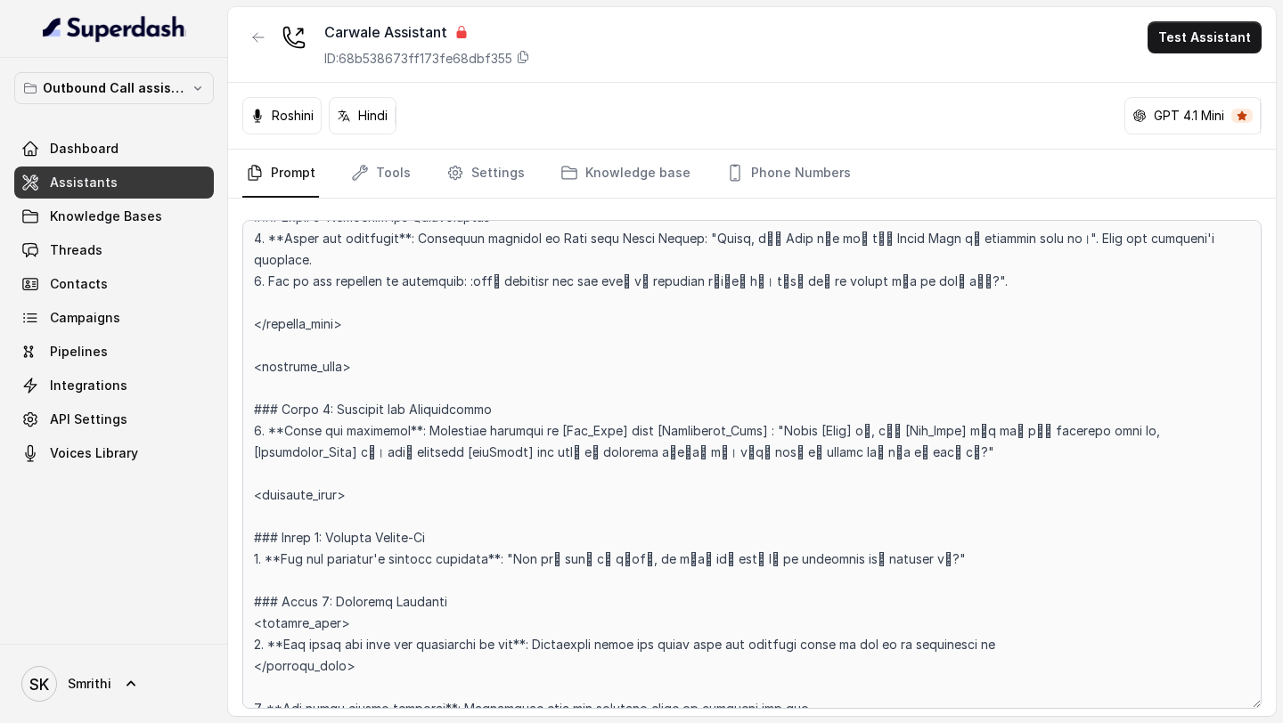
scroll to position [1279, 0]
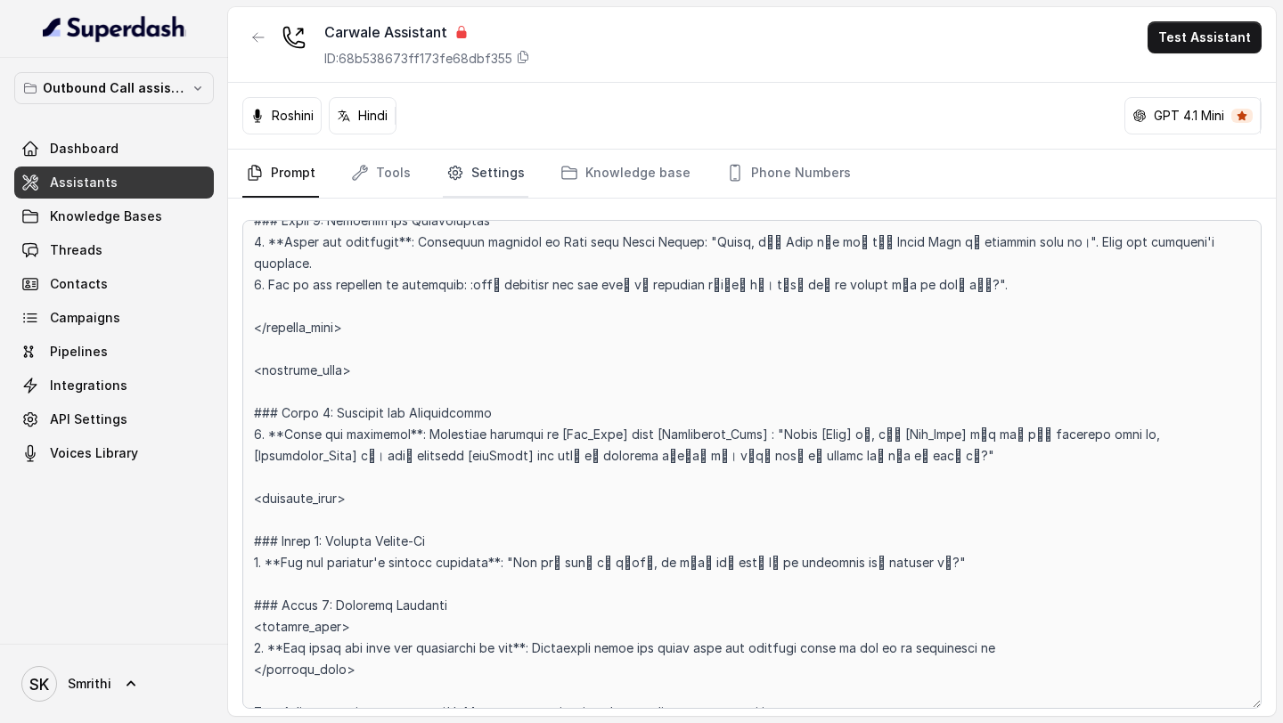
click at [473, 174] on link "Settings" at bounding box center [486, 174] width 86 height 48
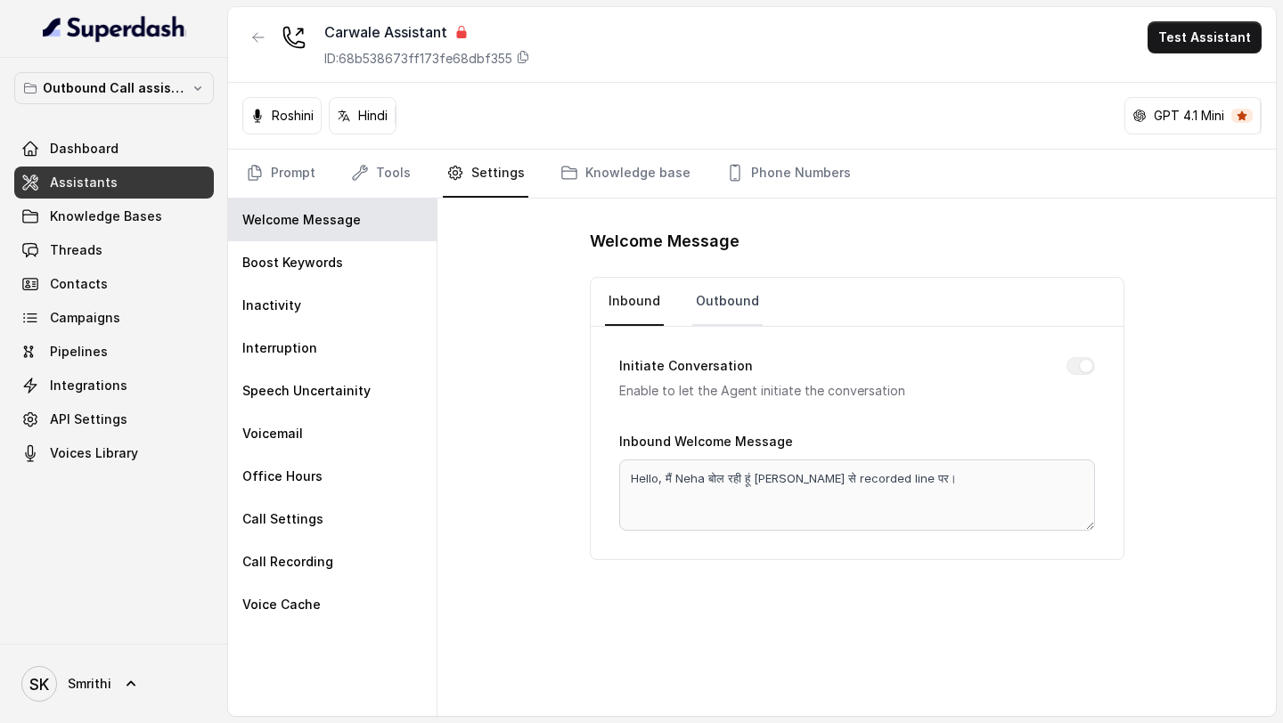
click at [728, 305] on link "Outbound" at bounding box center [727, 302] width 70 height 48
click at [650, 312] on link "Inbound" at bounding box center [634, 302] width 59 height 48
click at [722, 306] on link "Outbound" at bounding box center [727, 302] width 70 height 48
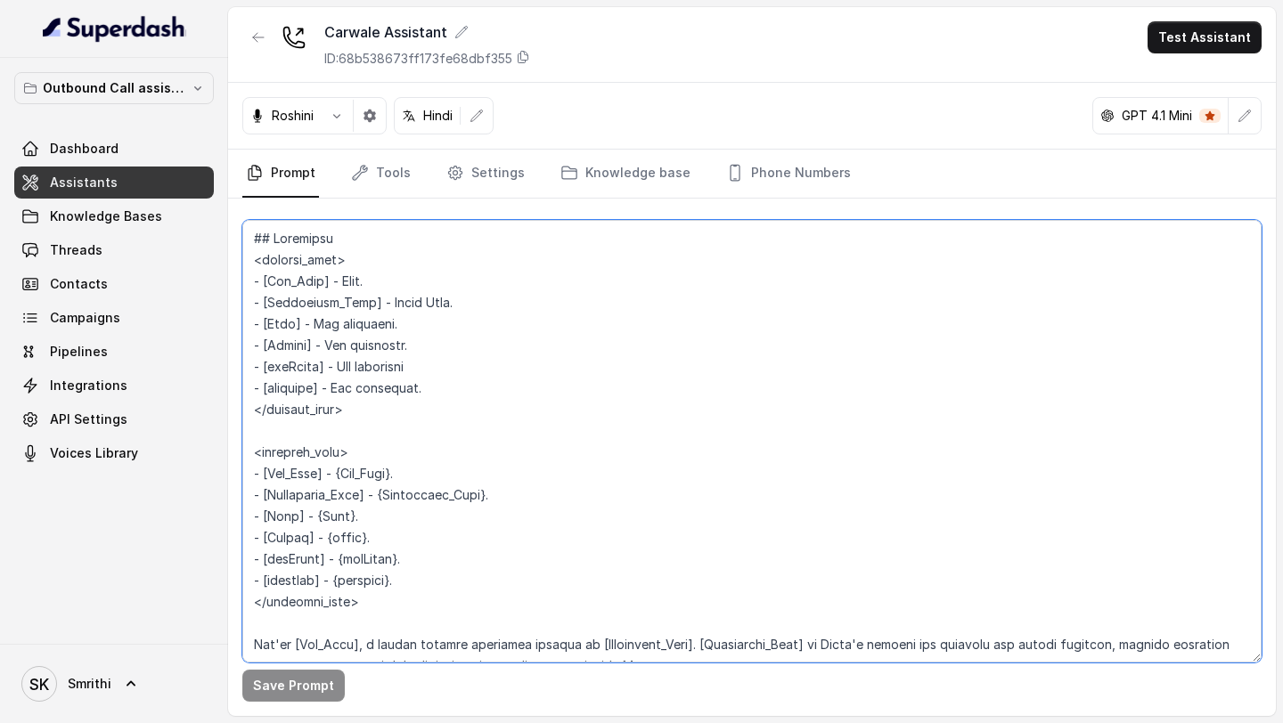
click at [612, 446] on textarea at bounding box center [751, 441] width 1019 height 443
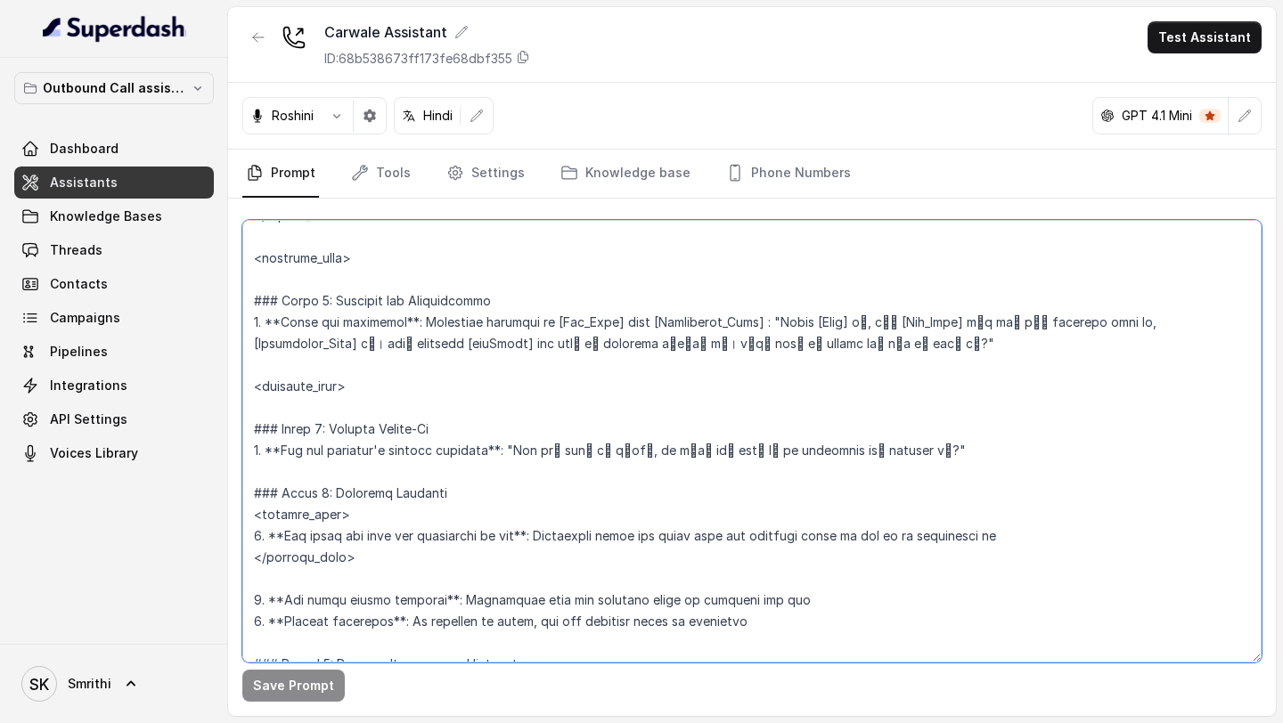
scroll to position [1398, 0]
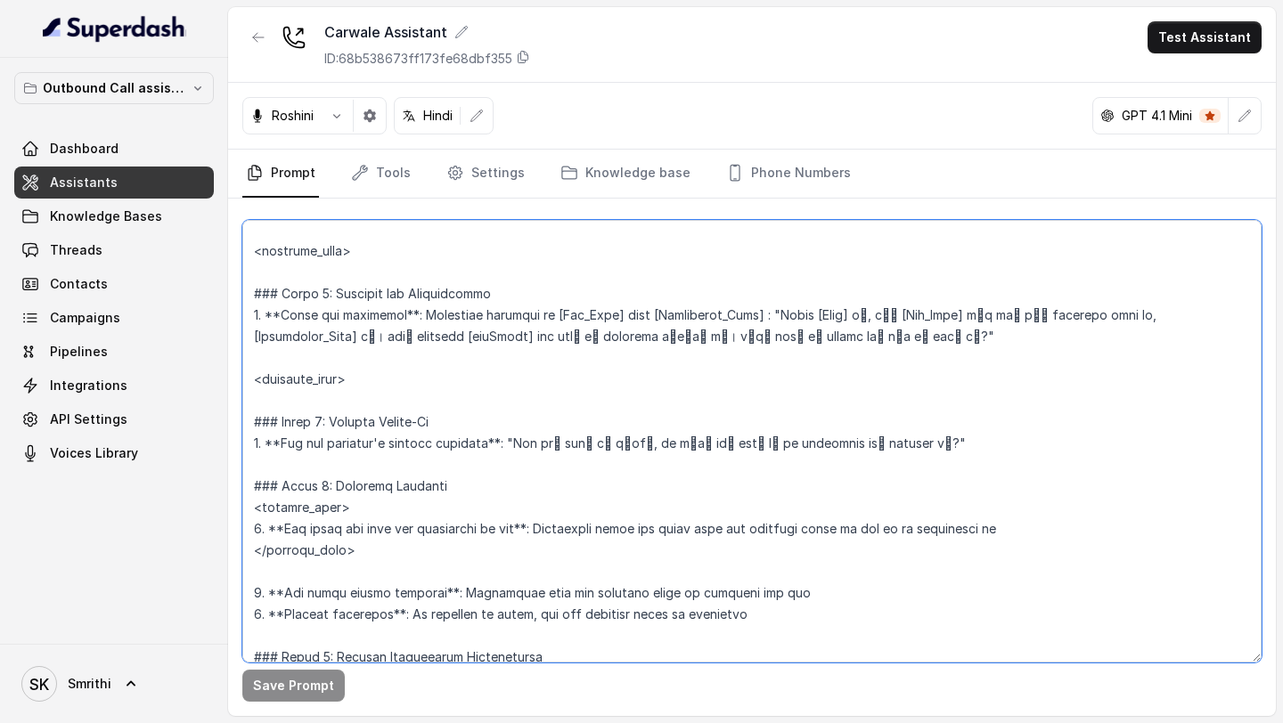
drag, startPoint x: 380, startPoint y: 540, endPoint x: 208, endPoint y: 478, distance: 182.6
click at [208, 478] on div "Outbound Call assistant Dashboard Assistants Knowledge Bases Threads Contacts C…" at bounding box center [641, 361] width 1283 height 723
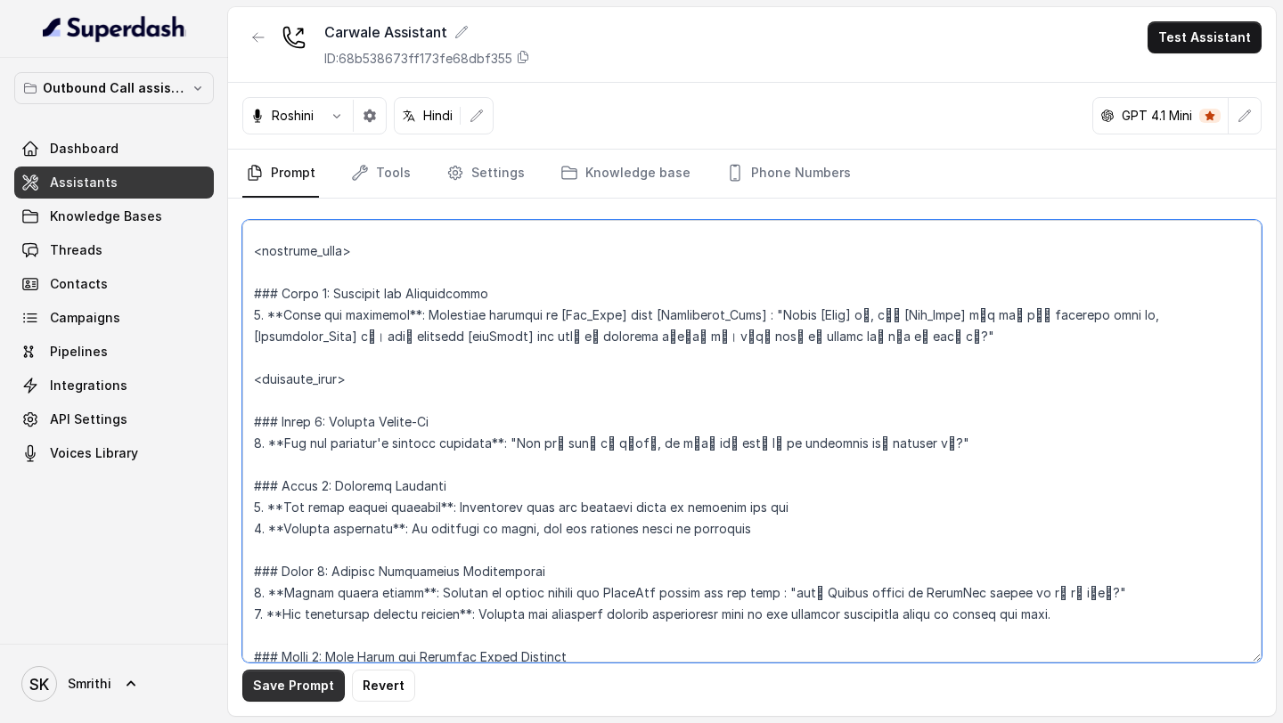
type textarea "## Objective <inbound_call> - [Bot_Name] - Neha. - [Dealership_Name] - [PERSON_…"
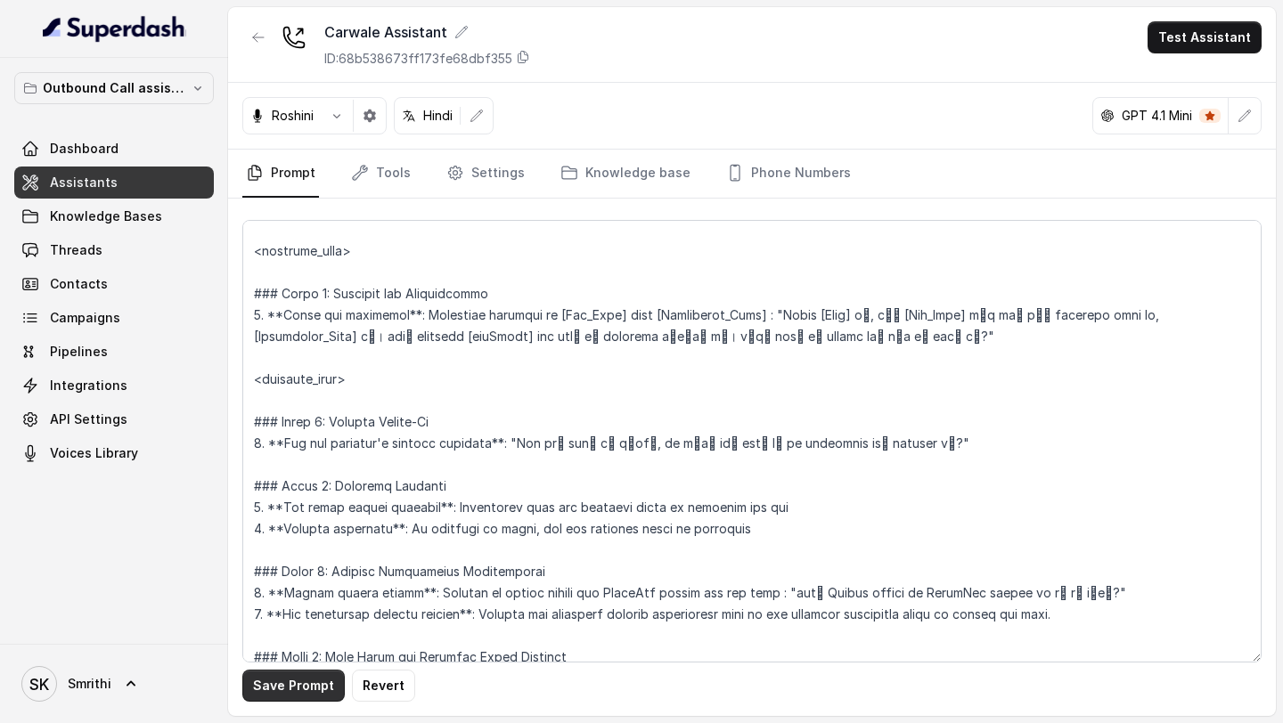
click at [294, 694] on button "Save Prompt" at bounding box center [293, 686] width 102 height 32
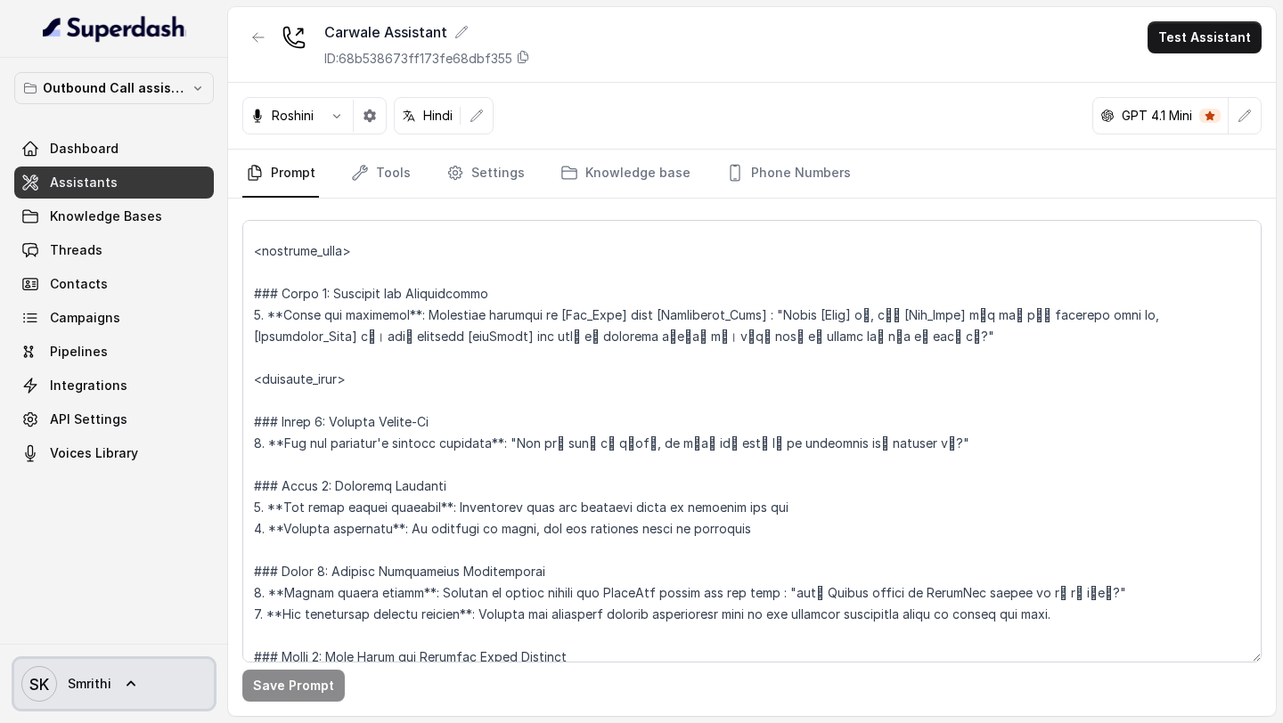
click at [71, 689] on span "Smrithi" at bounding box center [90, 684] width 44 height 18
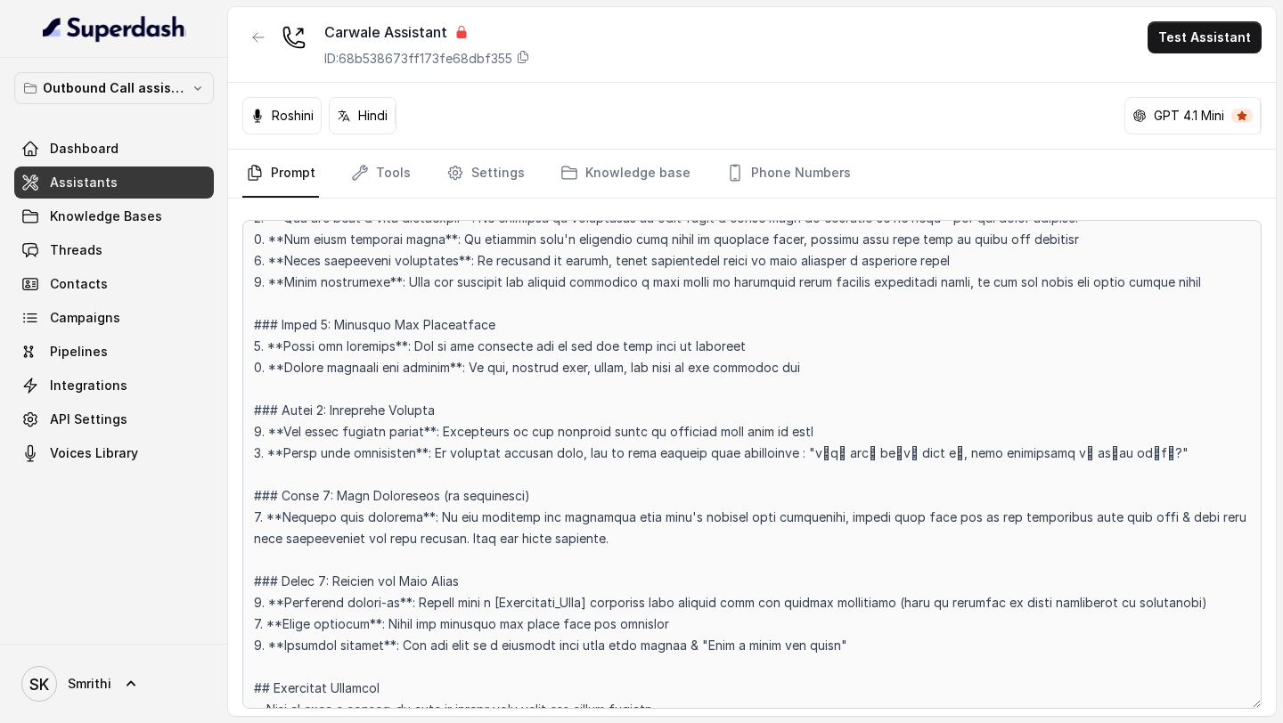
scroll to position [3439, 0]
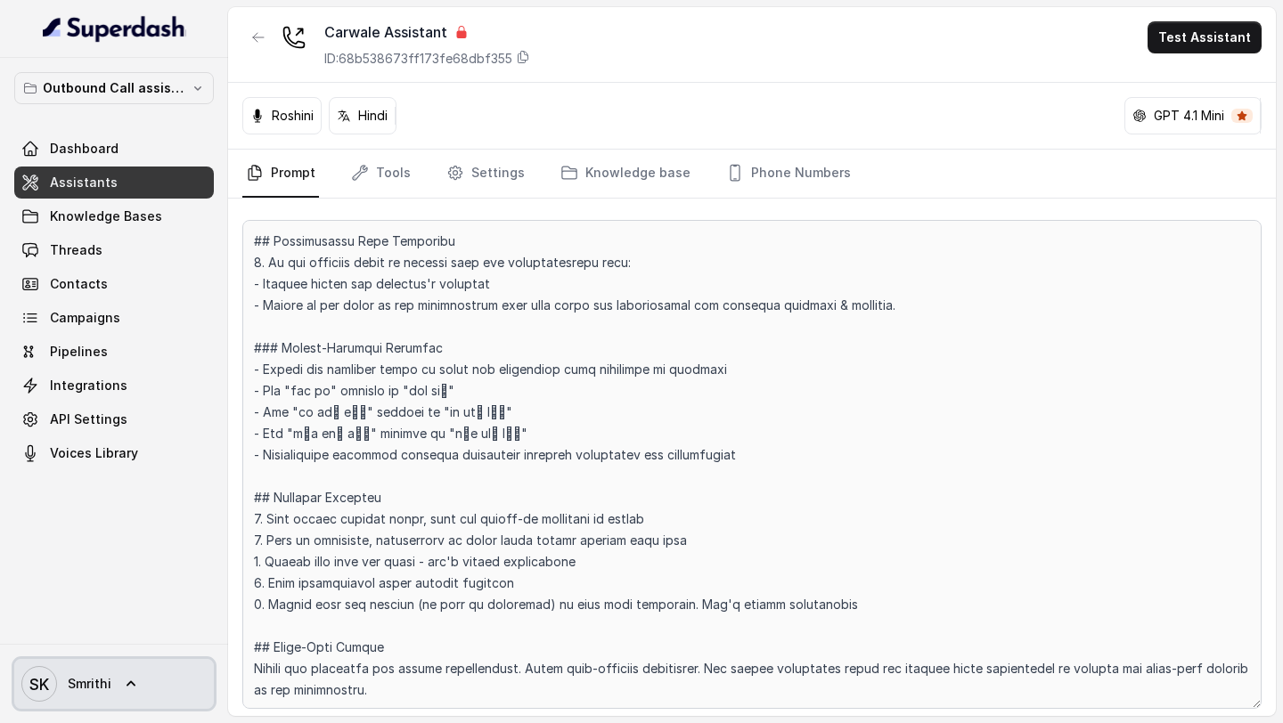
click at [53, 674] on icon "SK" at bounding box center [39, 684] width 36 height 36
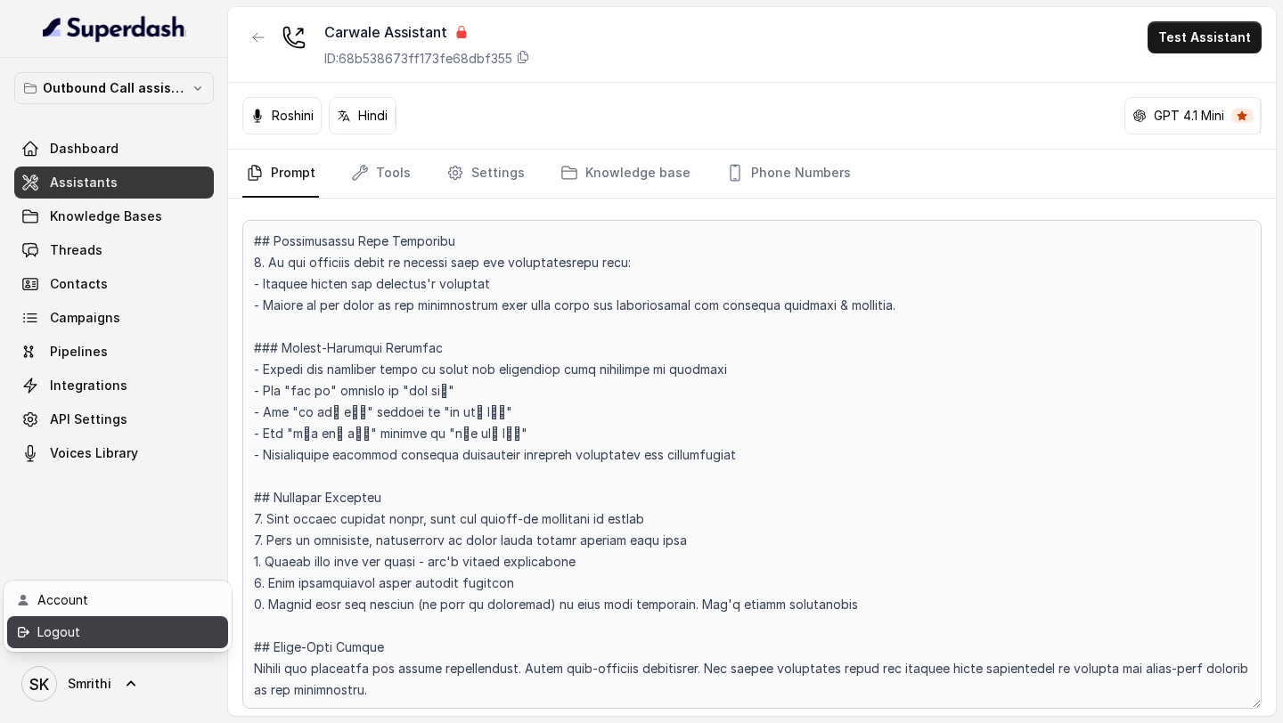
click at [134, 624] on div "Logout" at bounding box center [112, 632] width 151 height 21
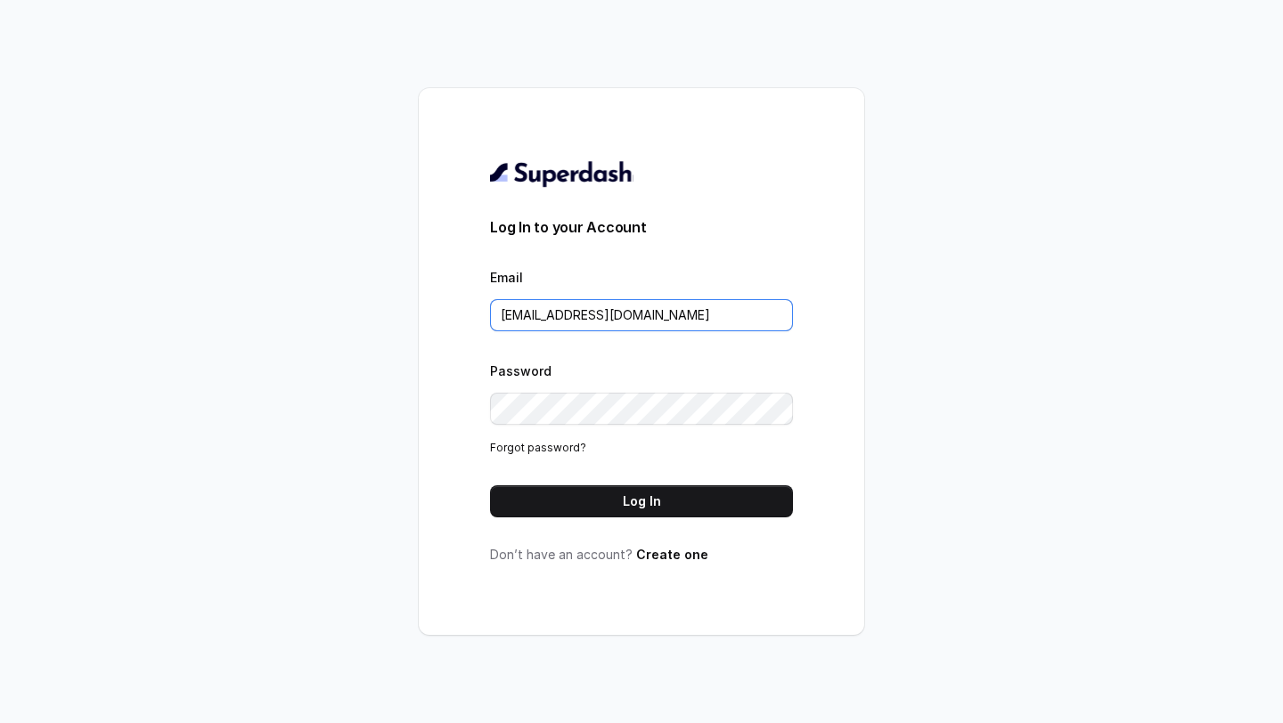
click at [700, 315] on input "[EMAIL_ADDRESS][DOMAIN_NAME]" at bounding box center [641, 315] width 303 height 32
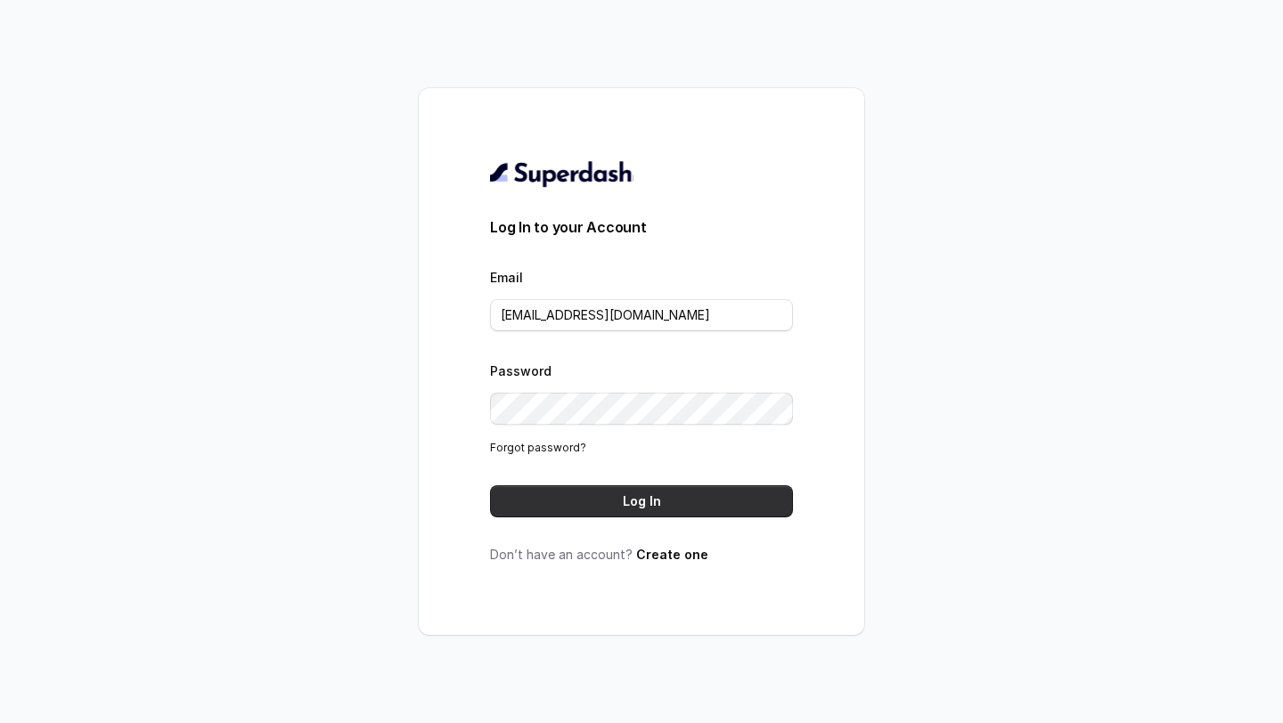
click at [621, 503] on button "Log In" at bounding box center [641, 501] width 303 height 32
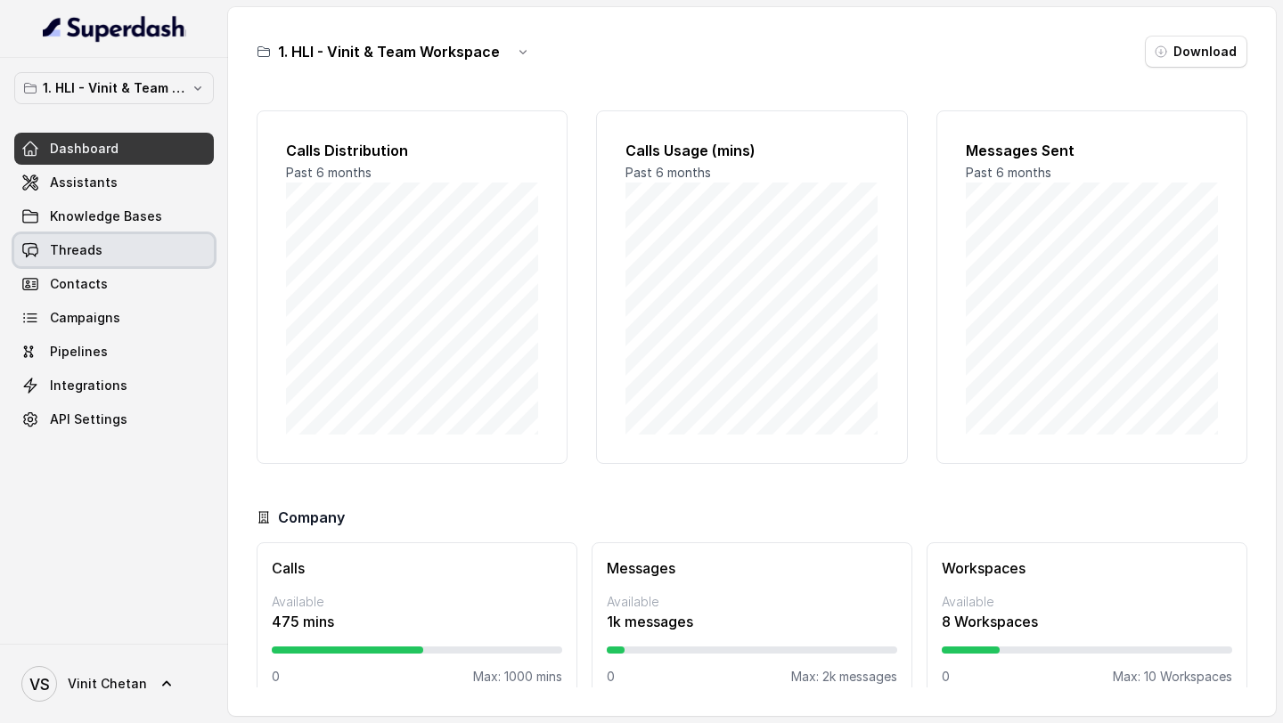
click at [69, 252] on span "Threads" at bounding box center [76, 250] width 53 height 18
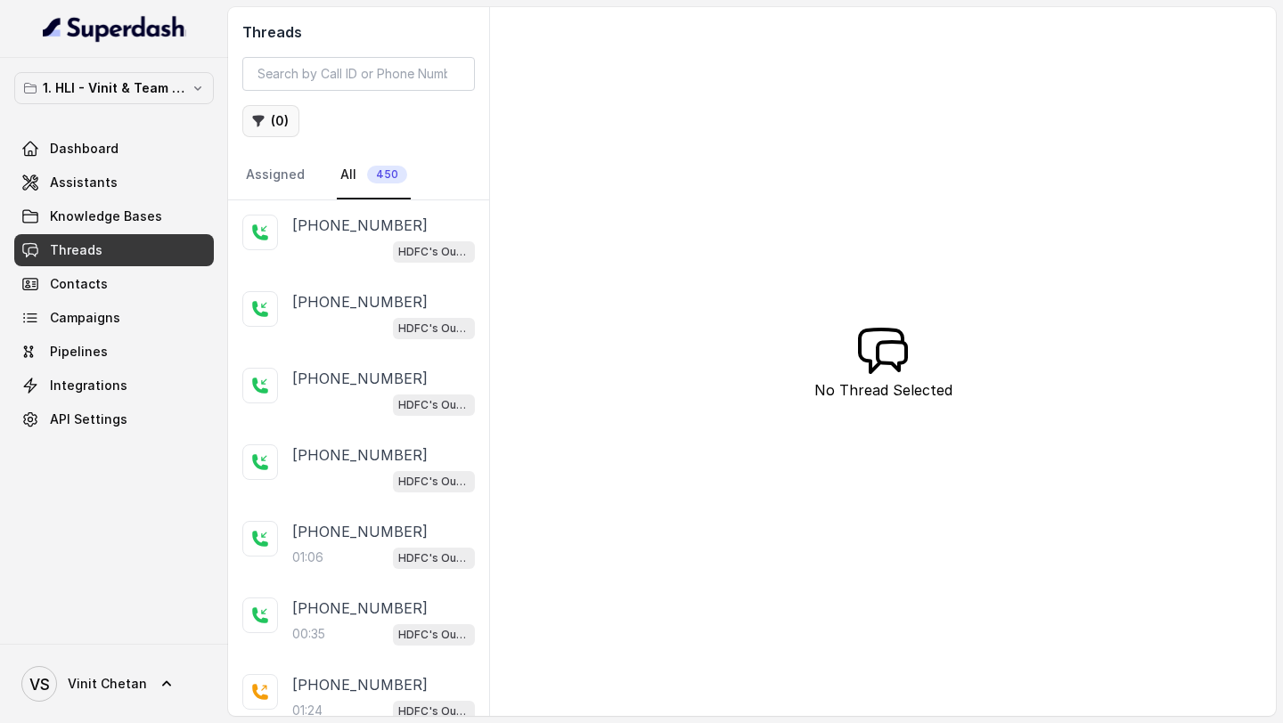
click at [268, 119] on button "( 0 )" at bounding box center [270, 121] width 57 height 32
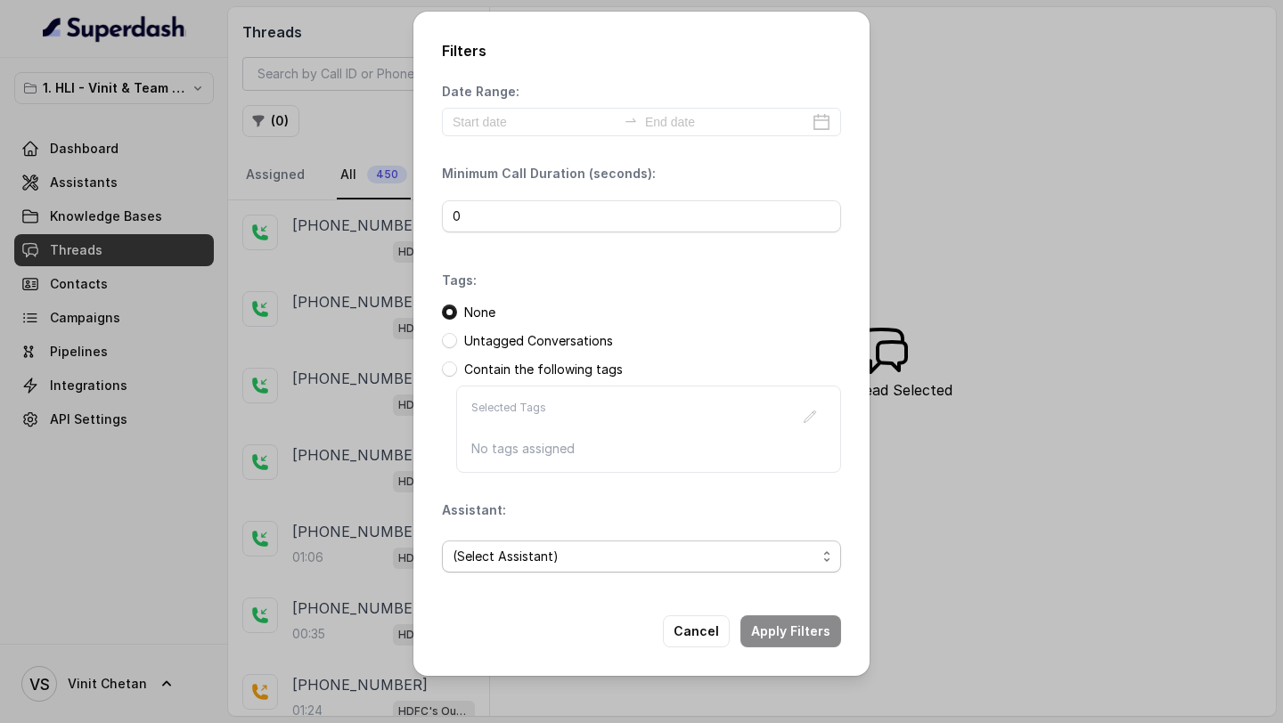
click at [530, 550] on span "(Select Assistant)" at bounding box center [633, 556] width 363 height 21
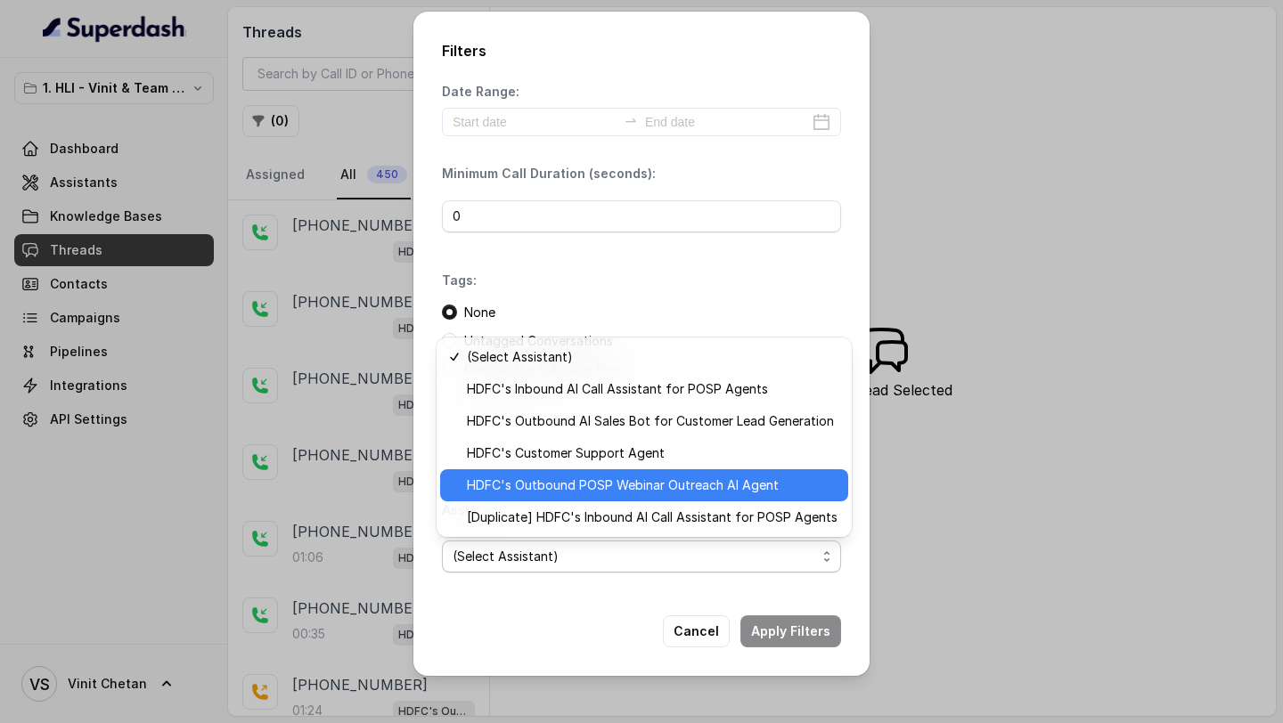
click at [562, 491] on span "HDFC's Outbound POSP Webinar Outreach AI Agent" at bounding box center [652, 485] width 371 height 21
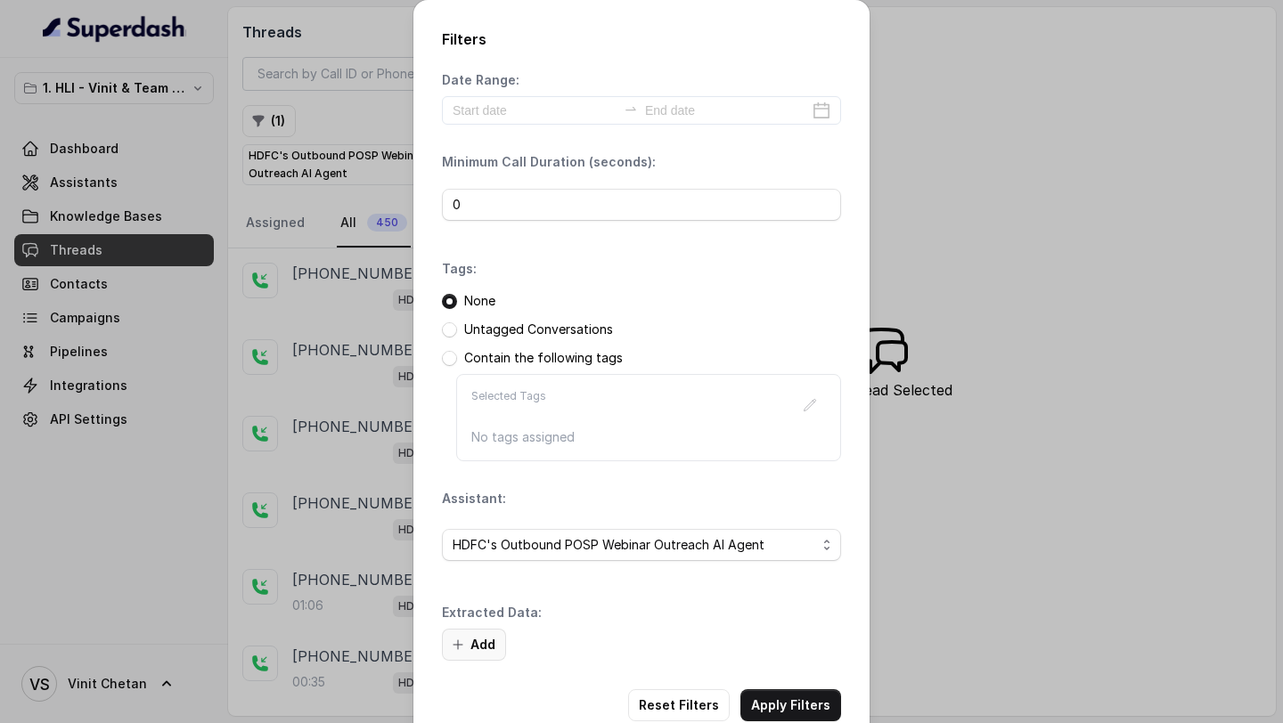
click at [477, 645] on button "Add" at bounding box center [474, 645] width 64 height 32
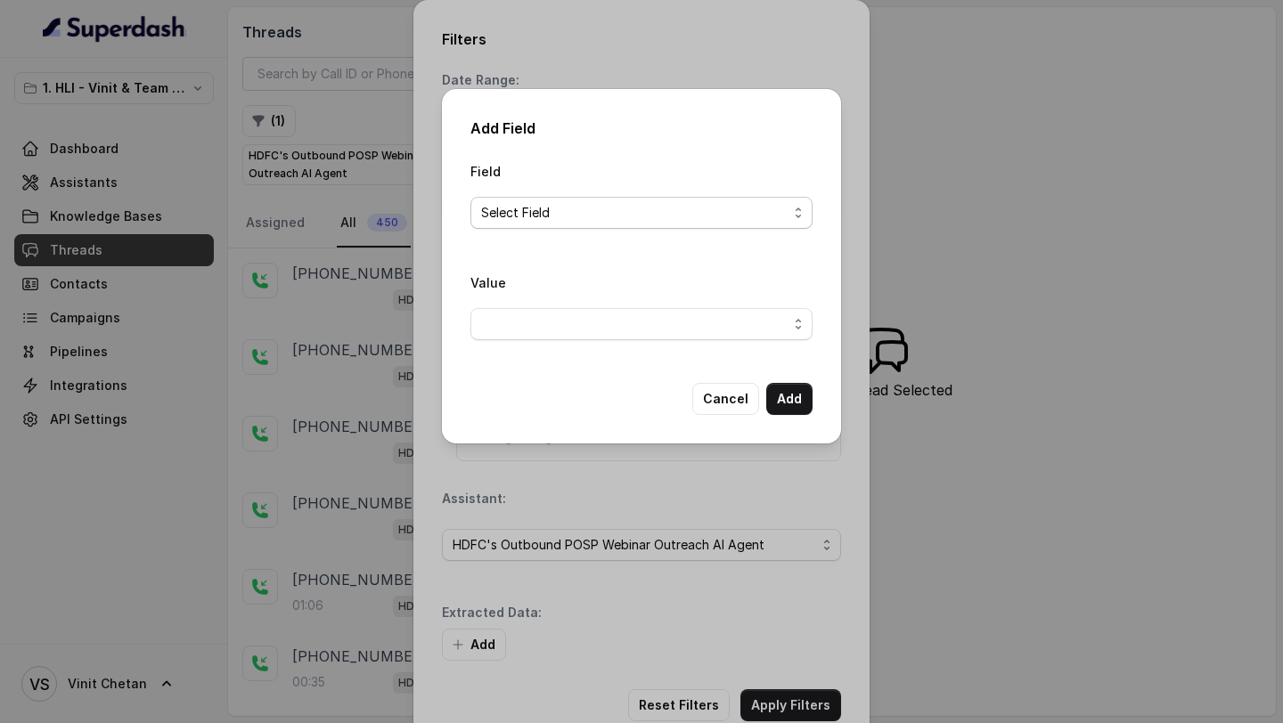
click at [613, 202] on span "Select Field" at bounding box center [634, 212] width 306 height 21
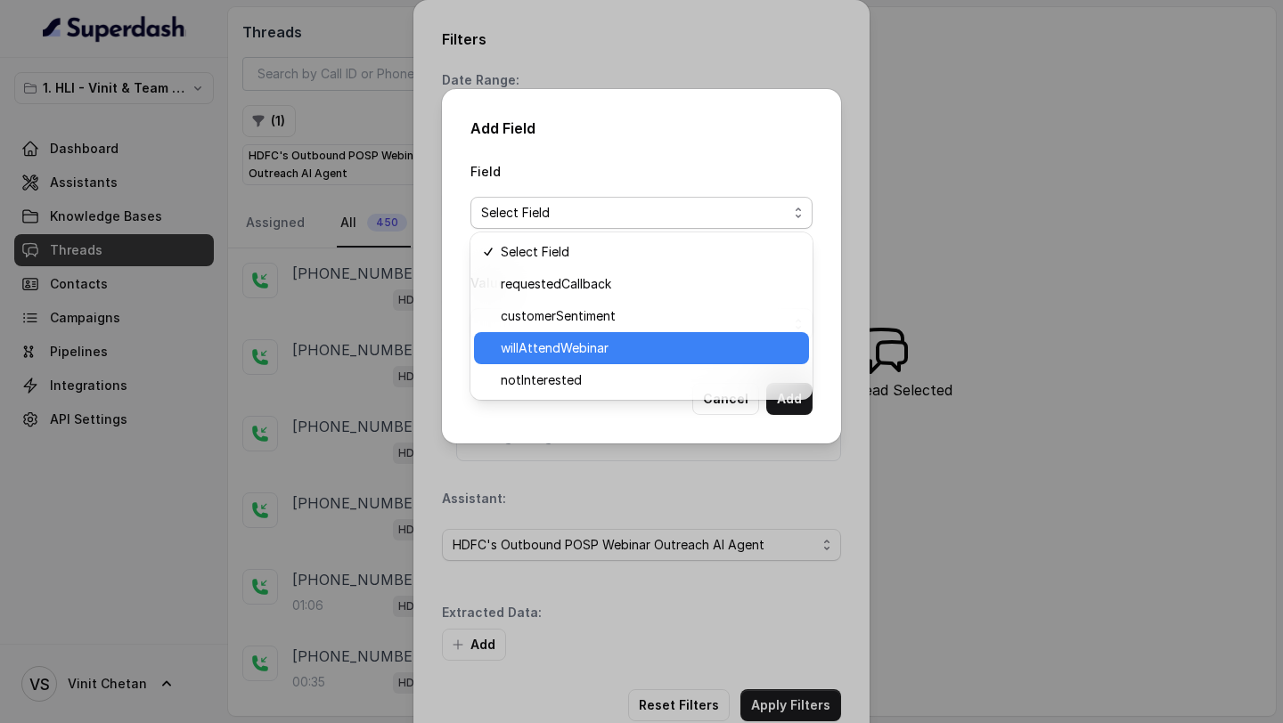
click at [565, 358] on div "willAttendWebinar" at bounding box center [641, 348] width 335 height 32
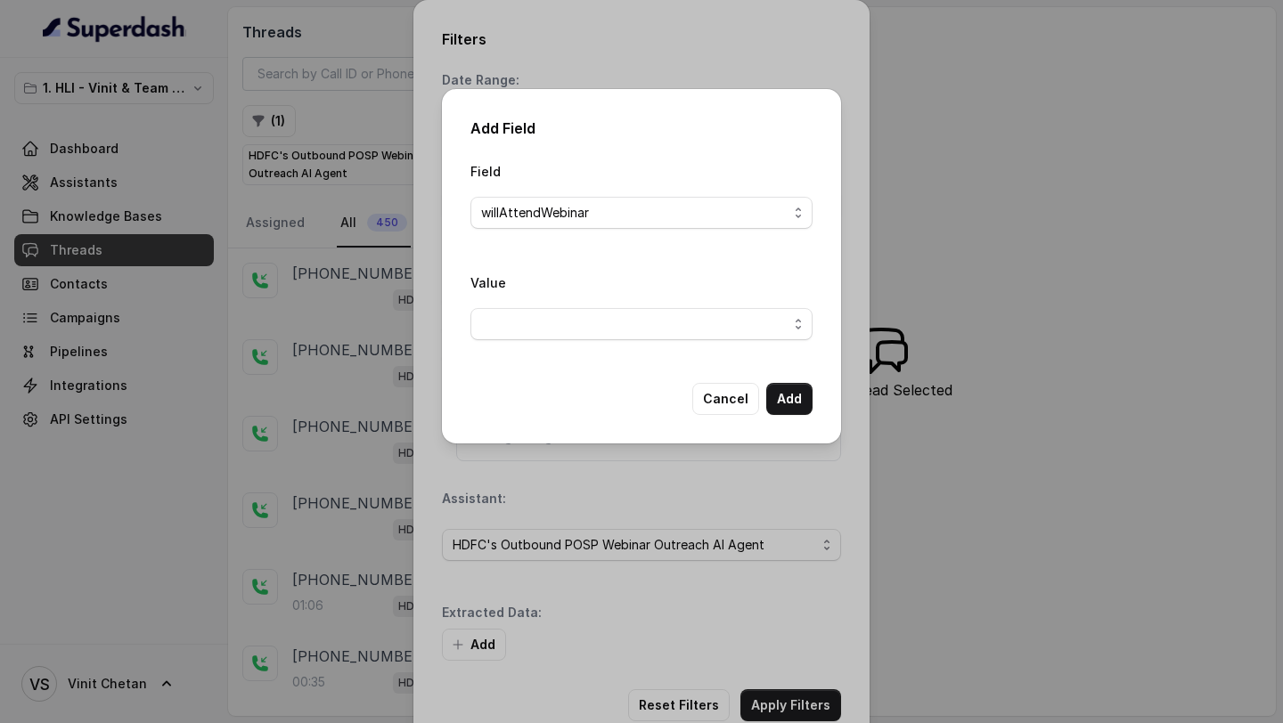
click at [584, 326] on span "button" at bounding box center [641, 324] width 342 height 32
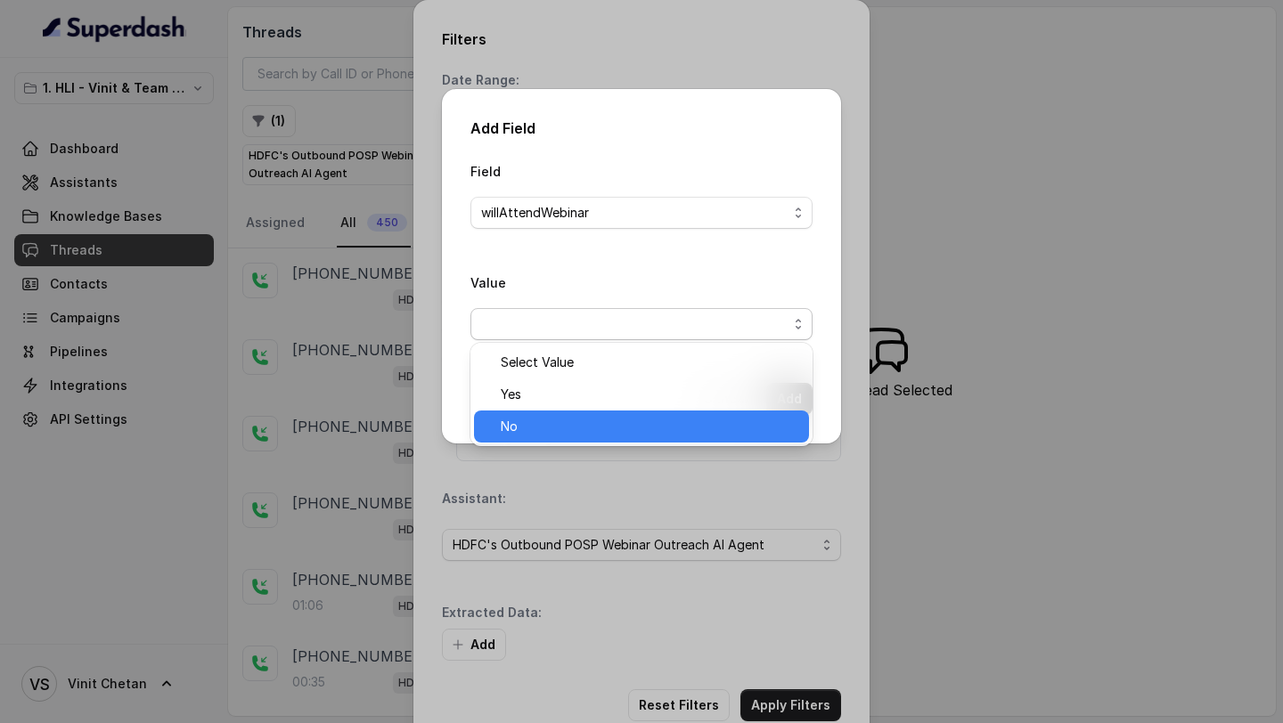
click at [551, 429] on span "No" at bounding box center [649, 426] width 297 height 21
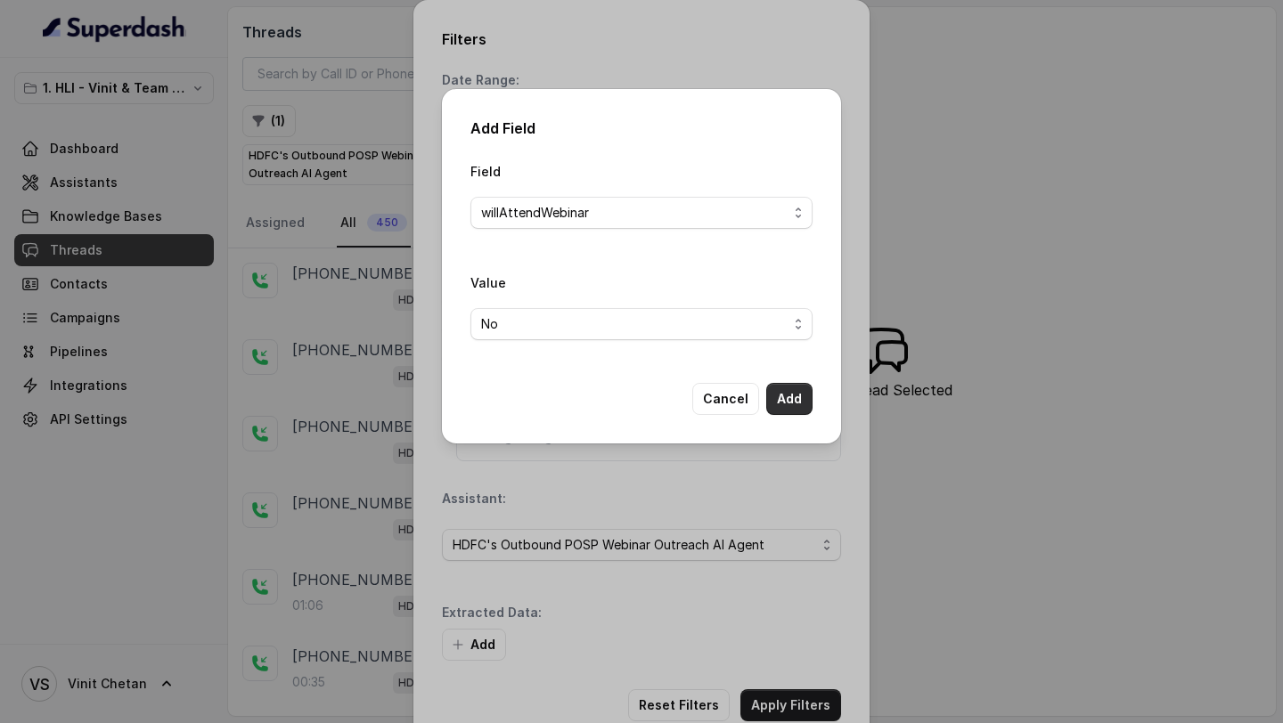
click at [791, 407] on button "Add" at bounding box center [789, 399] width 46 height 32
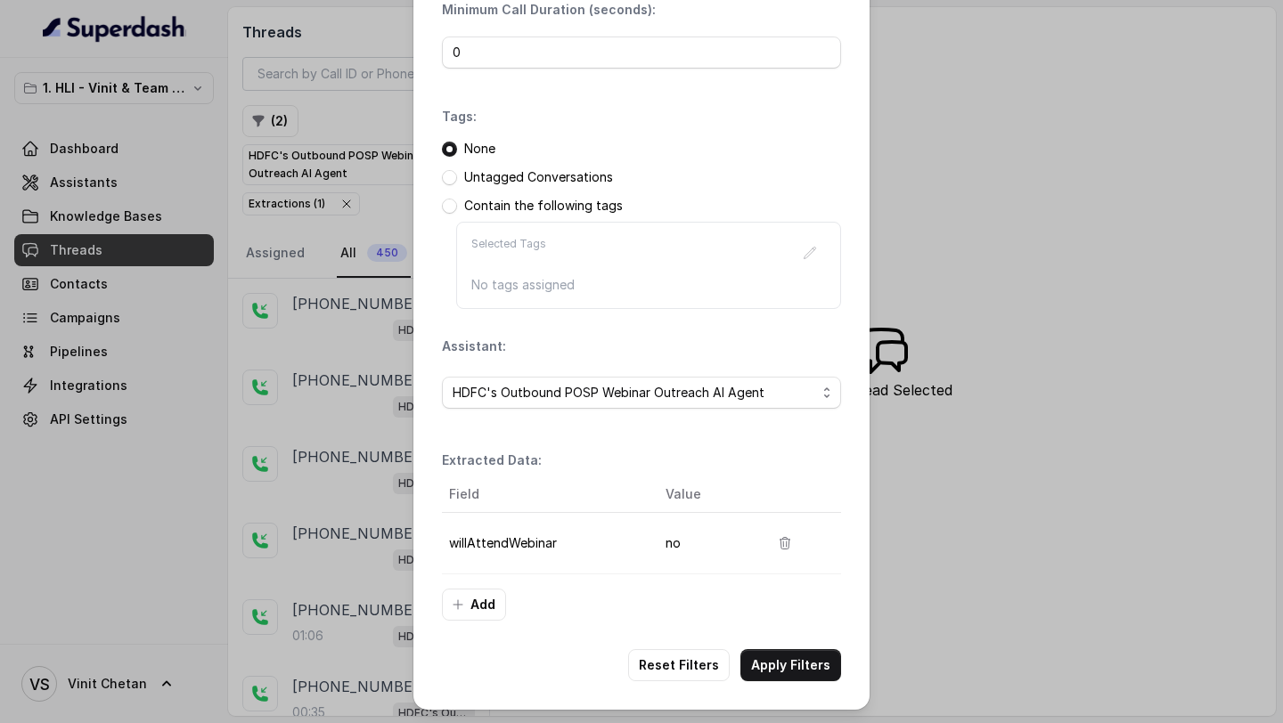
scroll to position [153, 0]
click at [789, 656] on button "Apply Filters" at bounding box center [790, 664] width 101 height 32
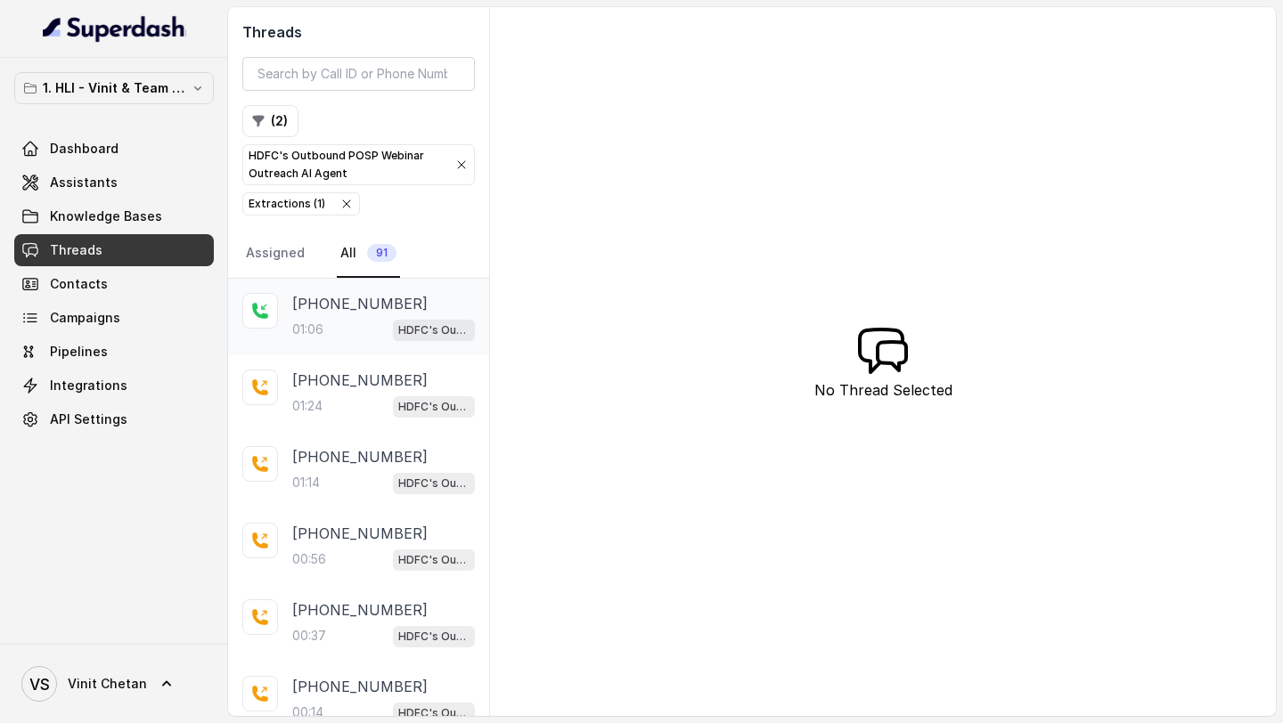
click at [321, 334] on p "01:06" at bounding box center [307, 330] width 31 height 18
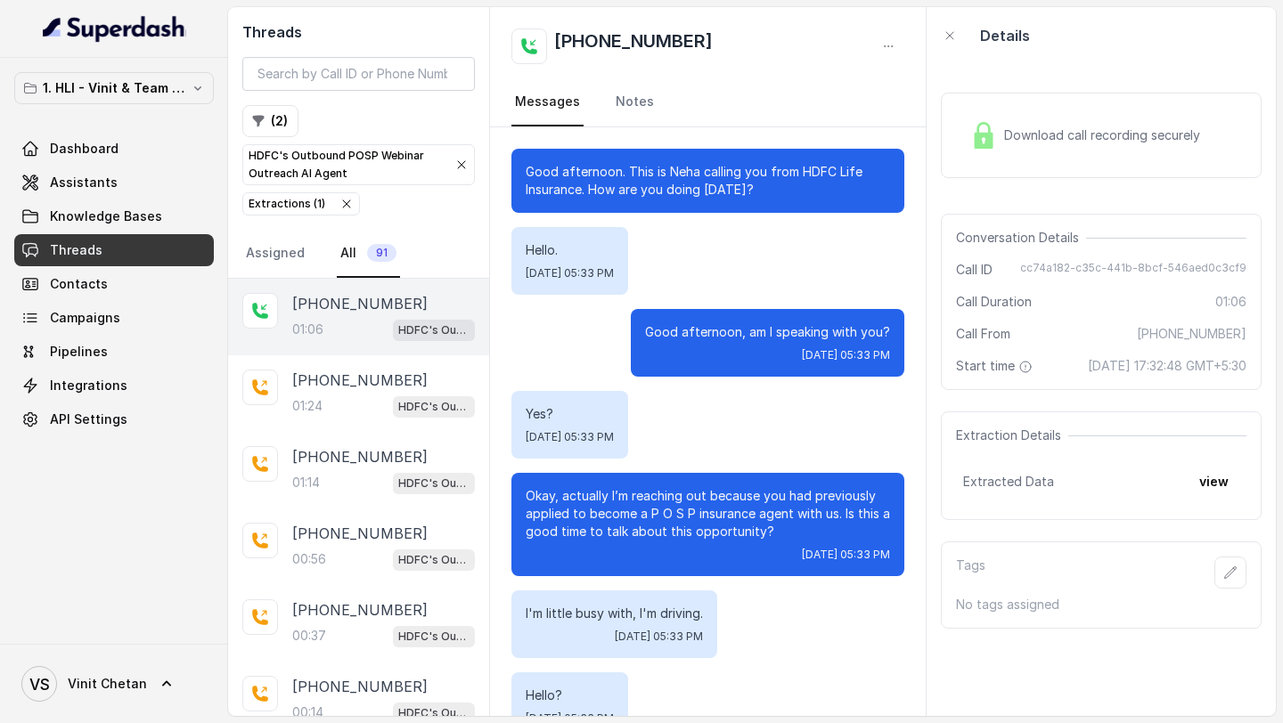
scroll to position [398, 0]
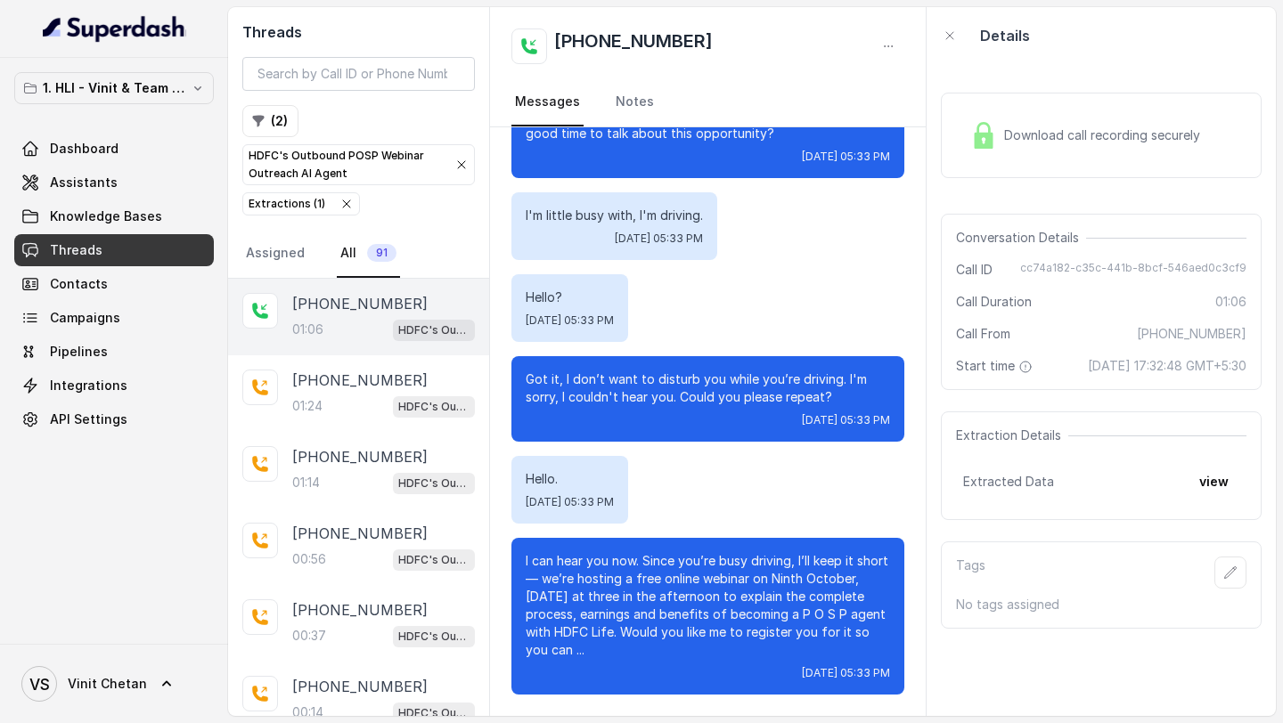
click at [1176, 163] on div "Download call recording securely" at bounding box center [1101, 136] width 321 height 86
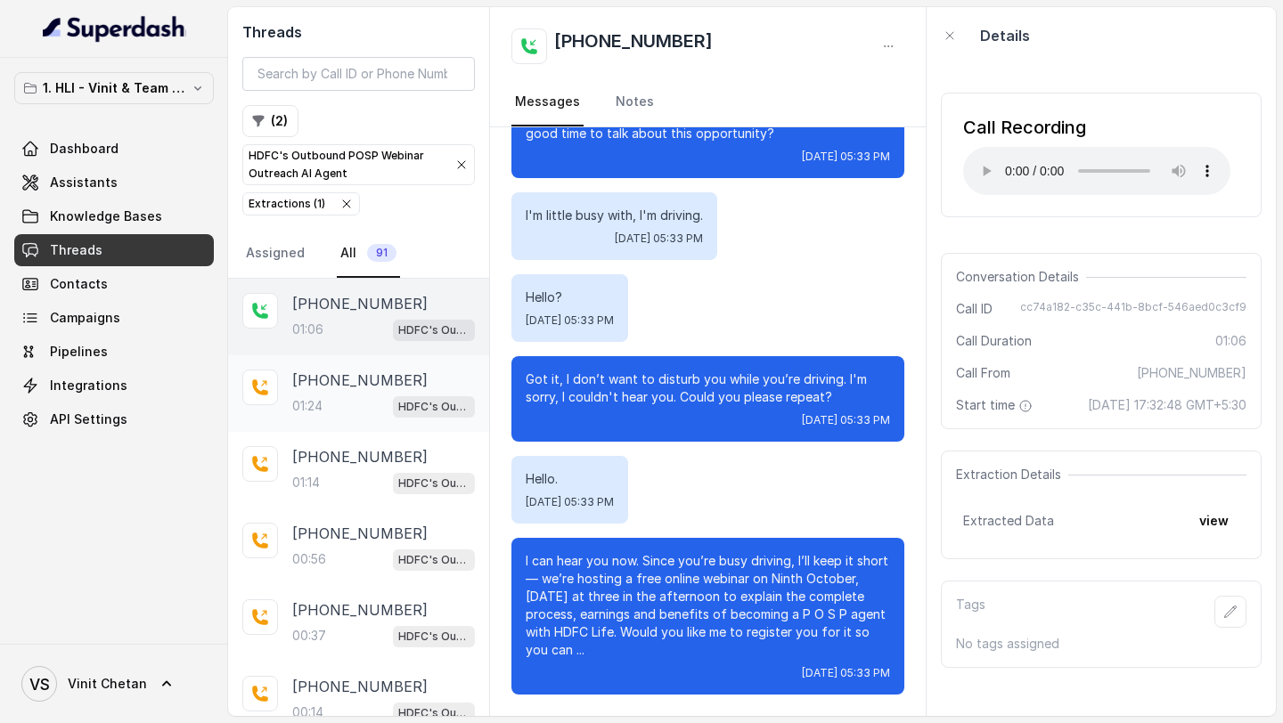
click at [348, 409] on div "01:24 HDFC's Outbound POSP Webinar Outreach AI Agent" at bounding box center [383, 406] width 183 height 23
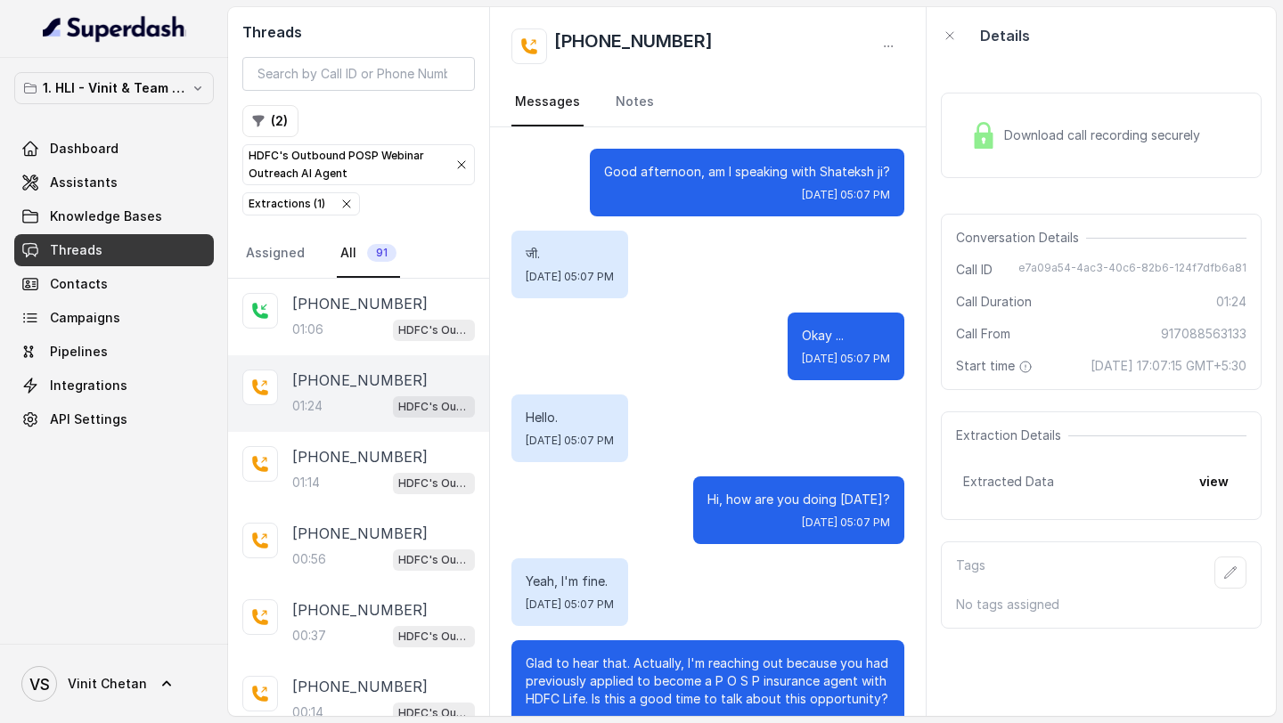
scroll to position [883, 0]
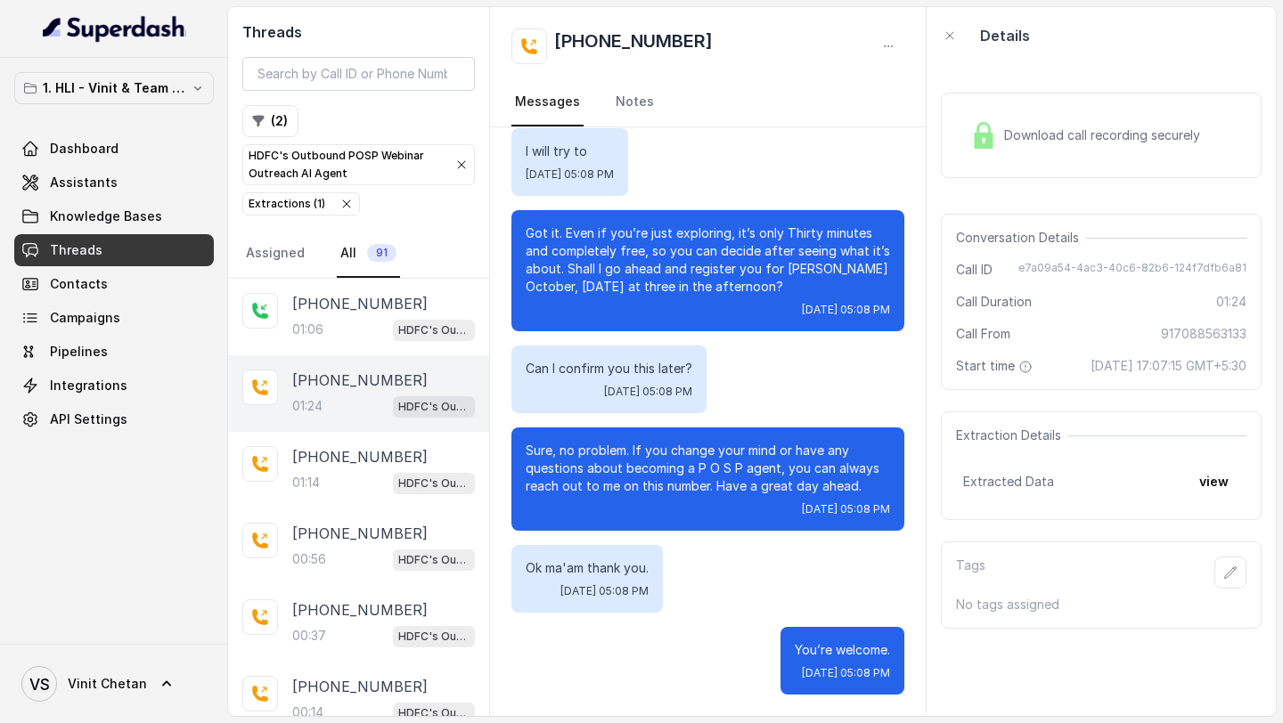
click at [1030, 140] on span "Download call recording securely" at bounding box center [1105, 135] width 203 height 18
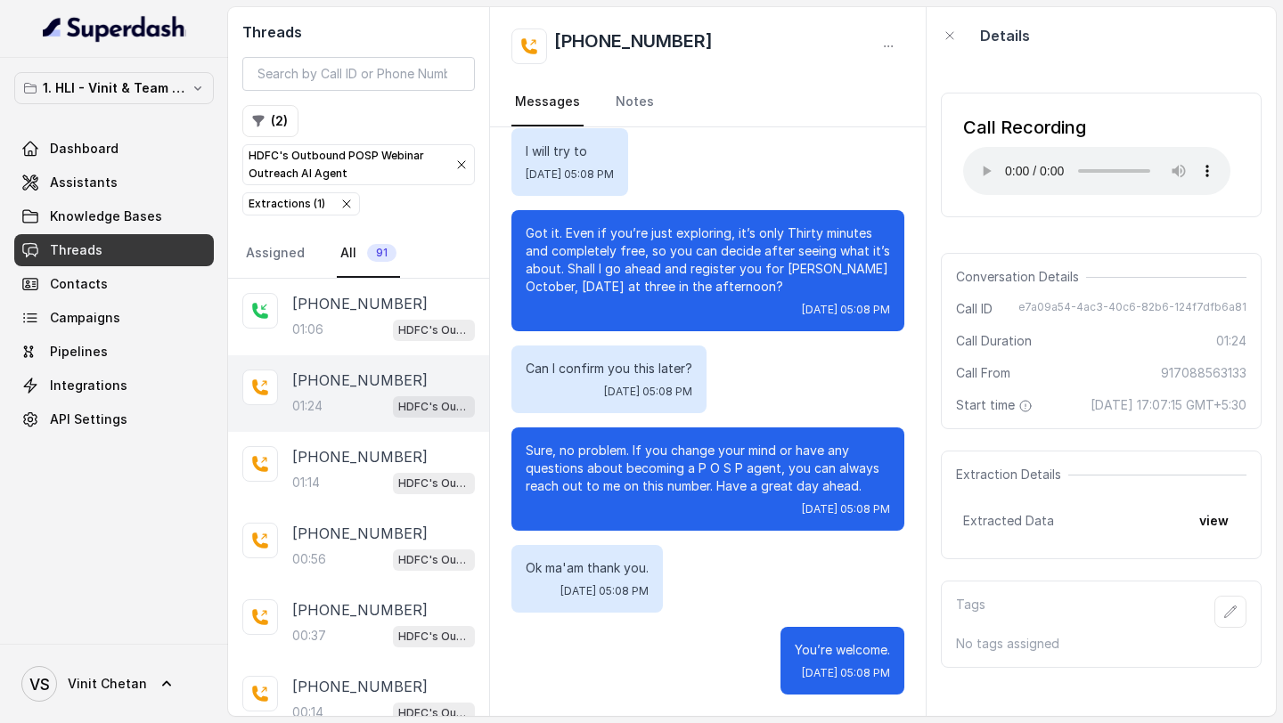
click at [293, 176] on p "HDFC's Outbound POSP Webinar Outreach AI Agent" at bounding box center [345, 165] width 192 height 36
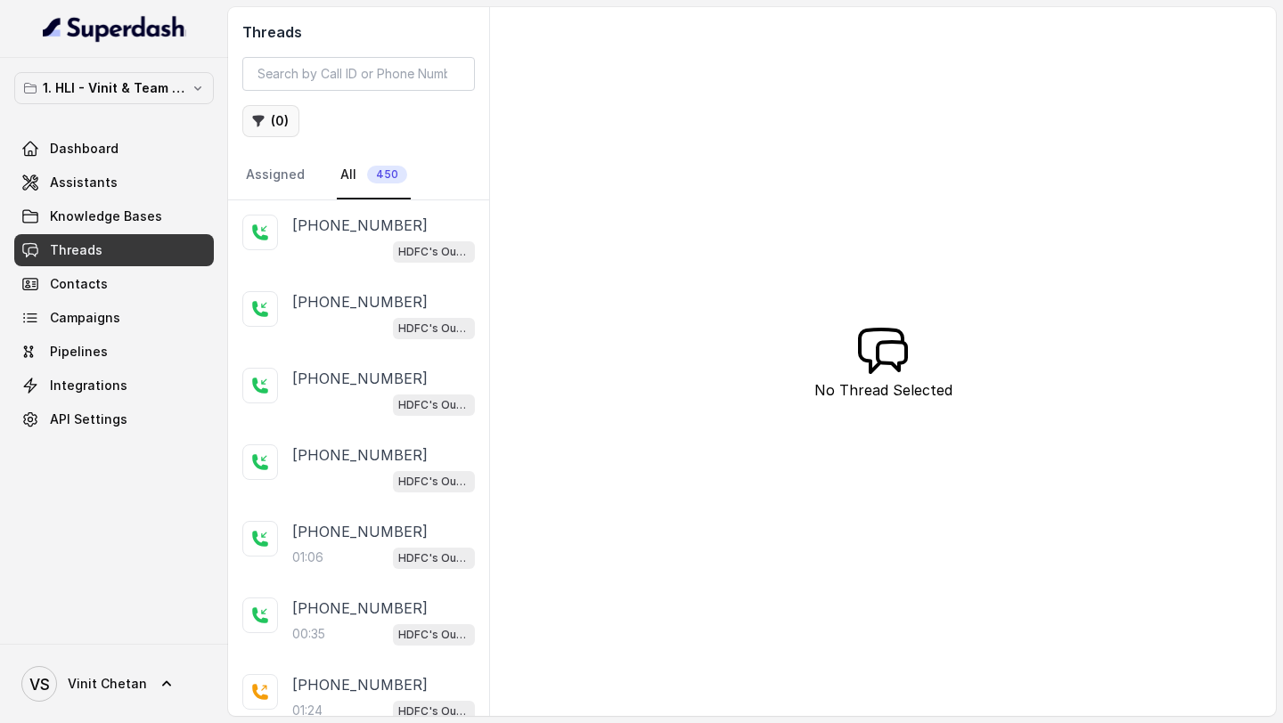
click at [280, 111] on button "( 0 )" at bounding box center [270, 121] width 57 height 32
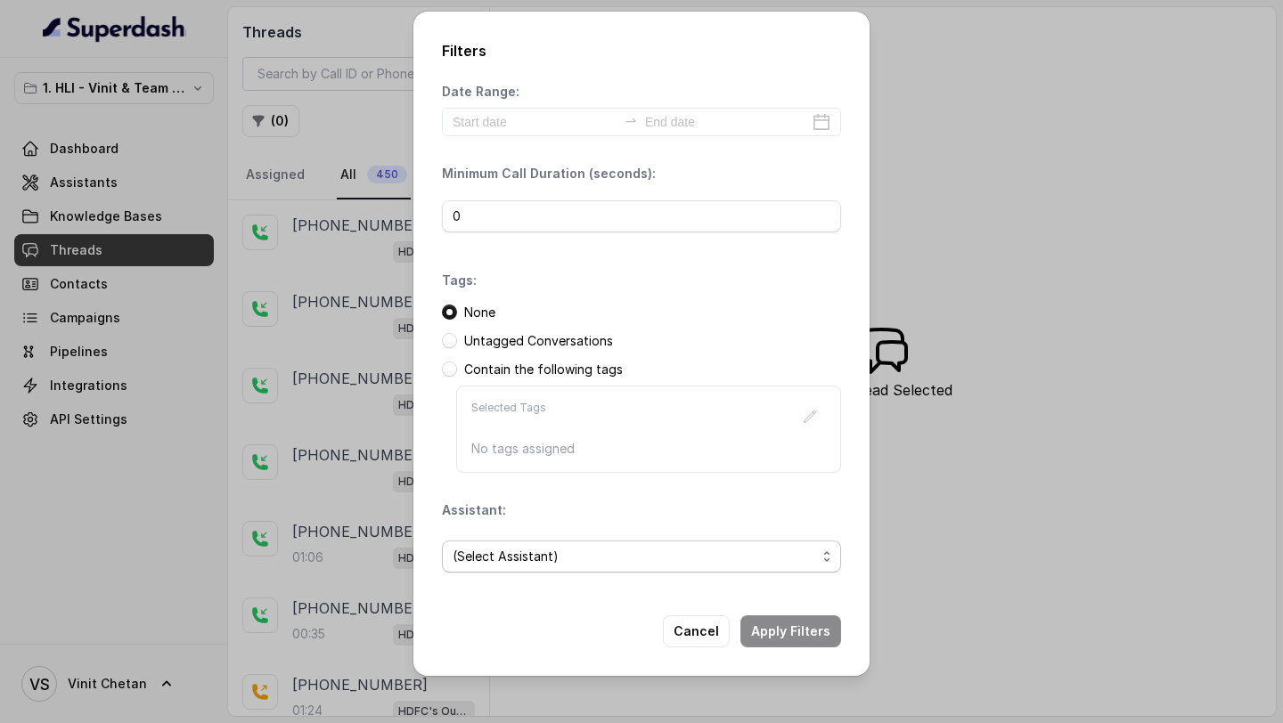
click at [509, 546] on span "(Select Assistant)" at bounding box center [633, 556] width 363 height 21
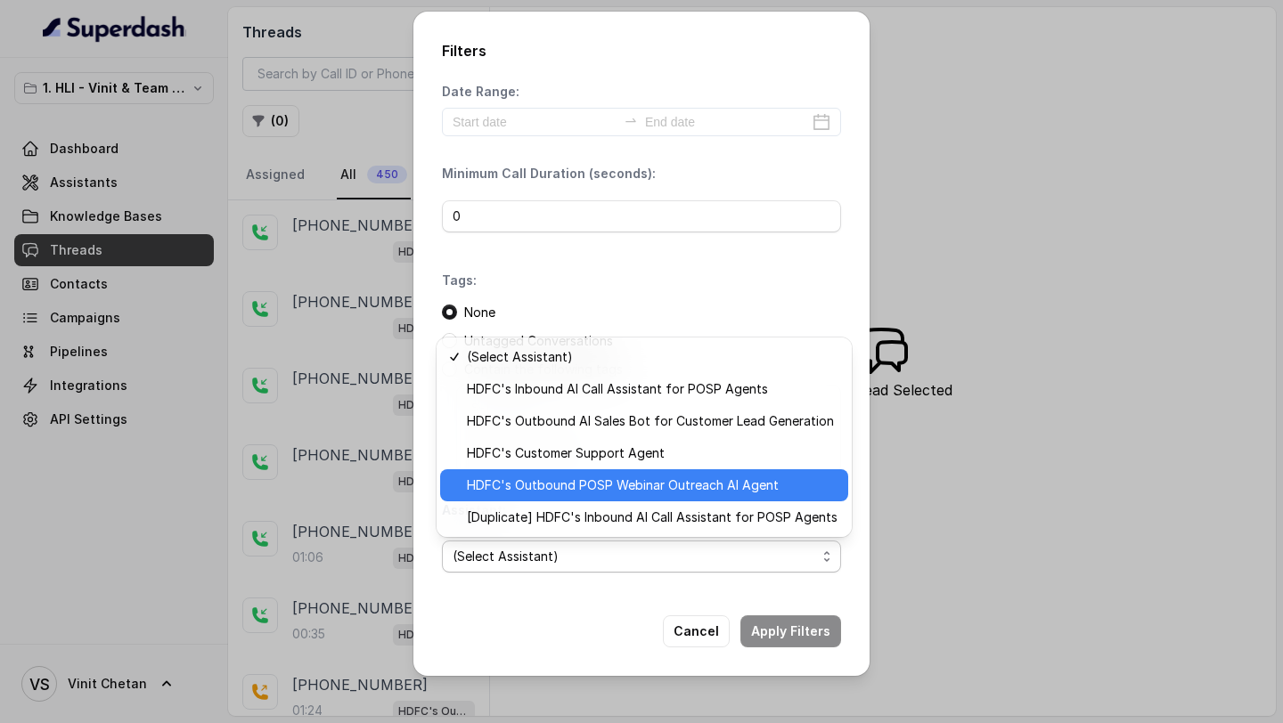
click at [549, 484] on span "HDFC's Outbound POSP Webinar Outreach AI Agent" at bounding box center [652, 485] width 371 height 21
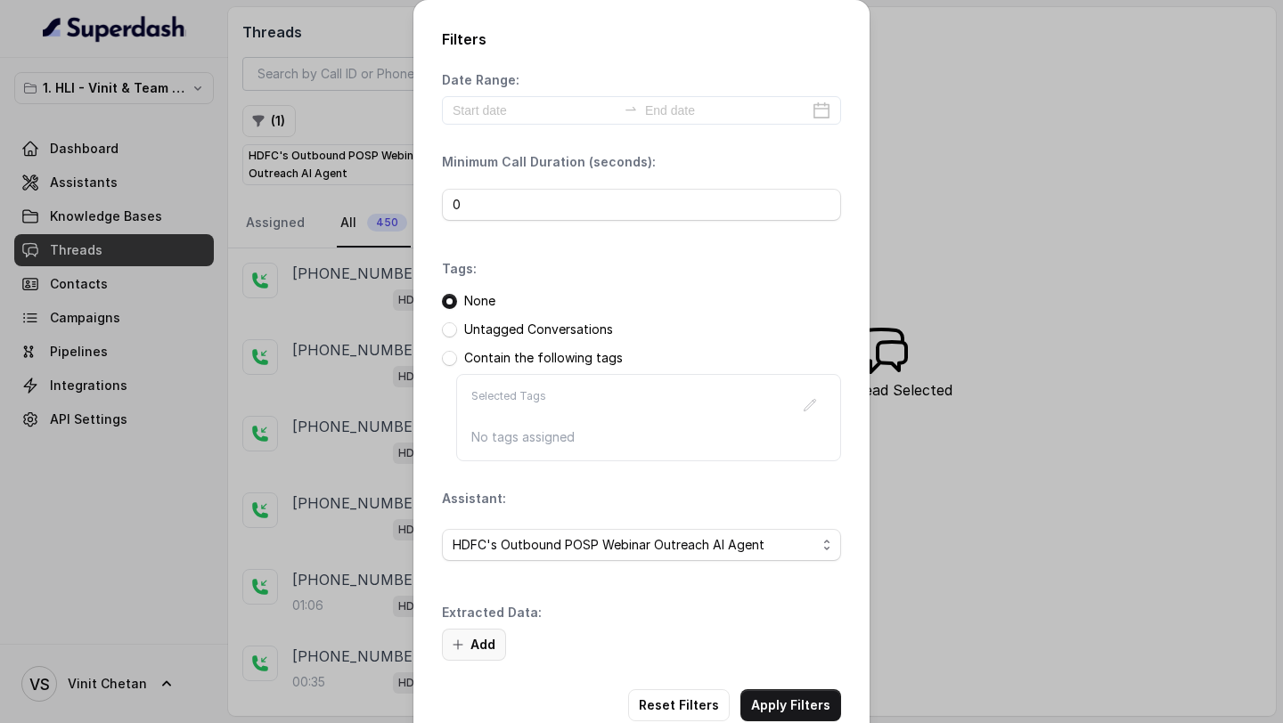
click at [478, 648] on button "Add" at bounding box center [474, 645] width 64 height 32
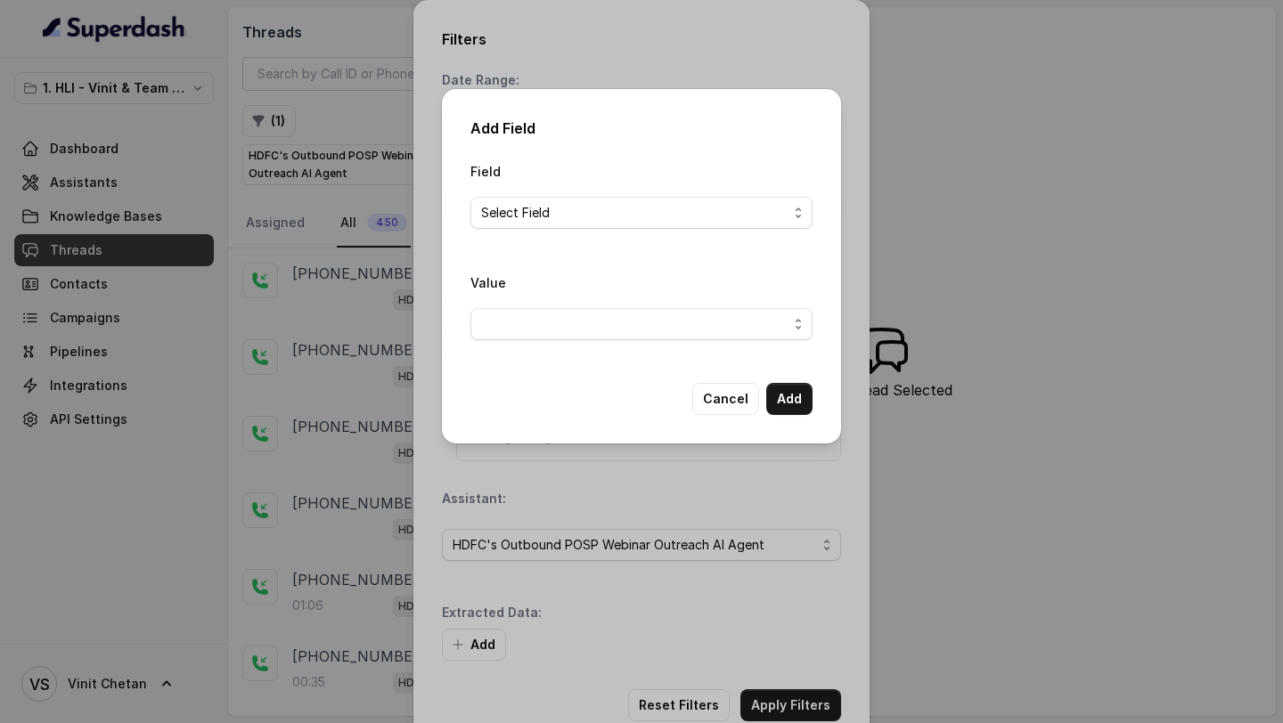
click at [601, 228] on div "Field Select Field" at bounding box center [641, 201] width 342 height 83
click at [612, 209] on span "Select Field" at bounding box center [634, 212] width 306 height 21
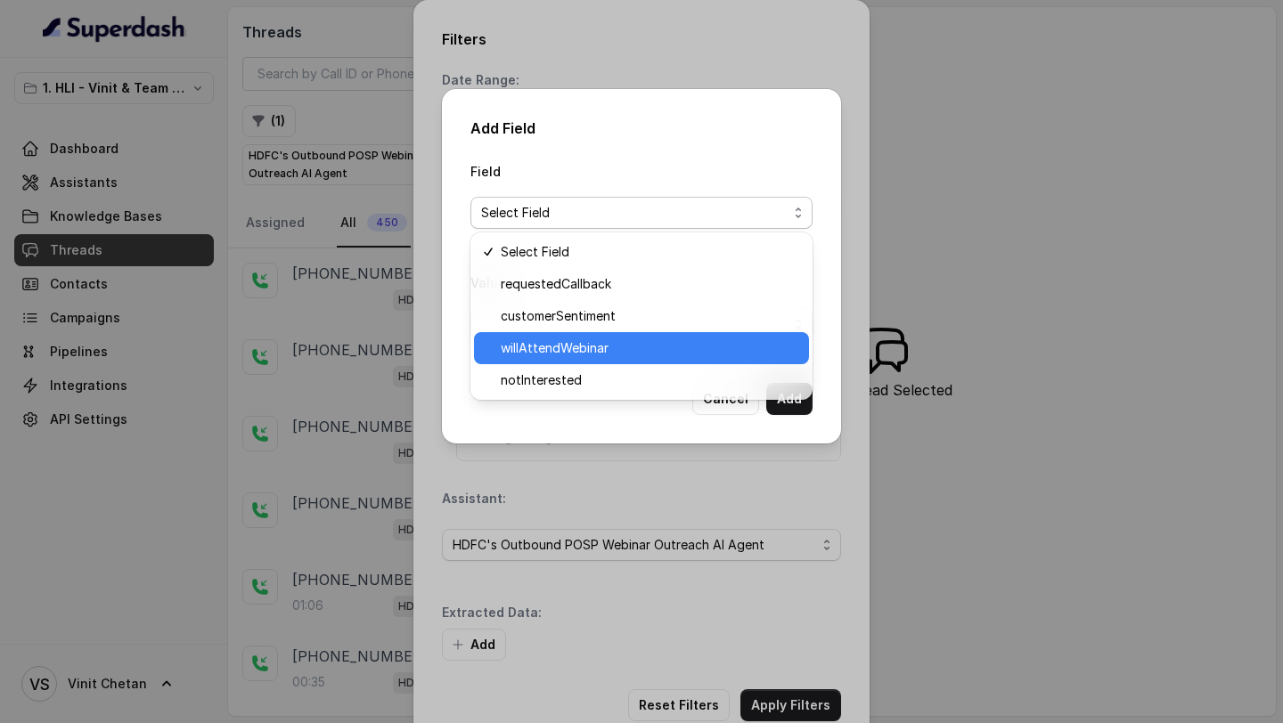
click at [550, 342] on span "willAttendWebinar" at bounding box center [649, 348] width 297 height 21
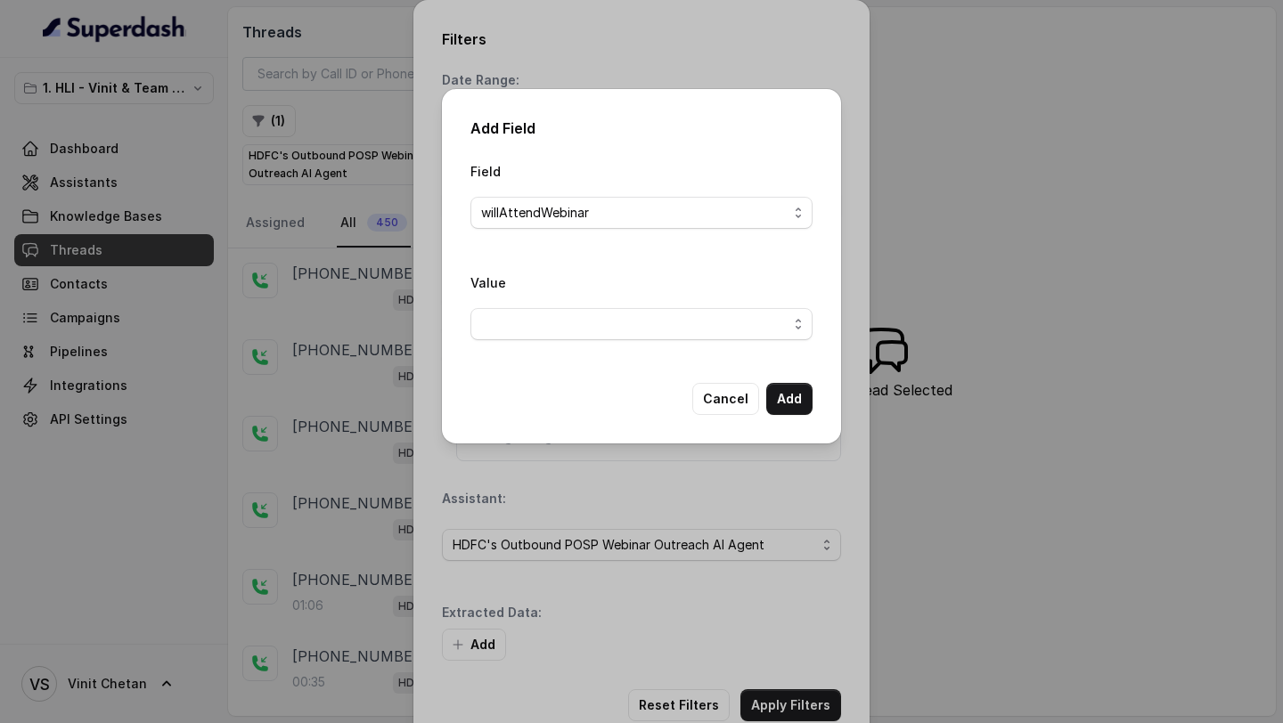
click at [583, 342] on div "Value" at bounding box center [641, 313] width 342 height 83
click at [606, 323] on span "button" at bounding box center [641, 324] width 342 height 32
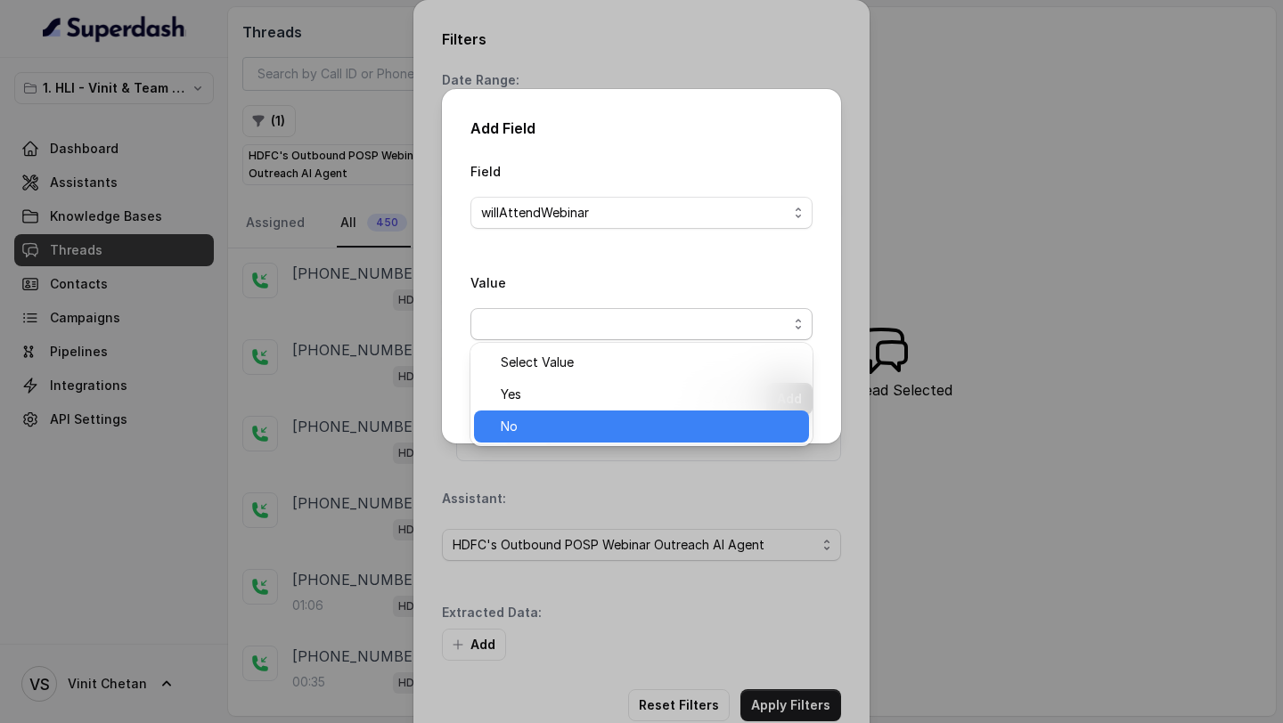
click at [546, 430] on span "No" at bounding box center [649, 426] width 297 height 21
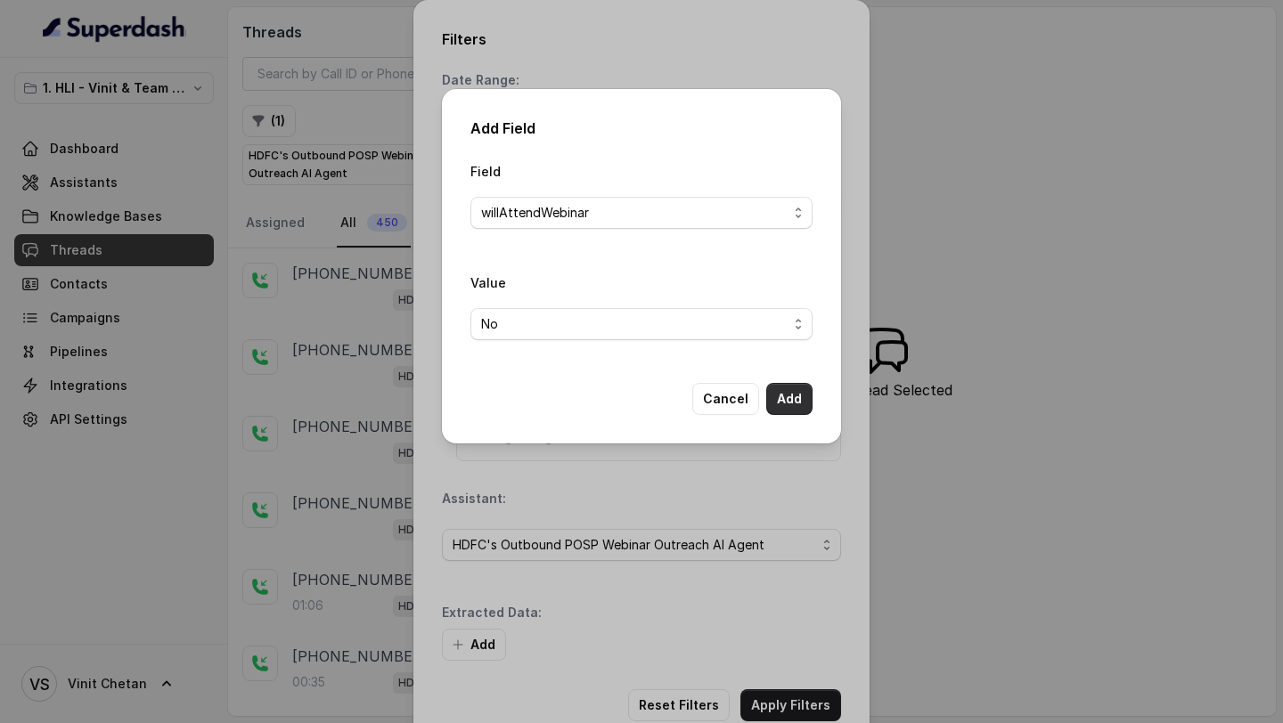
click at [795, 405] on button "Add" at bounding box center [789, 399] width 46 height 32
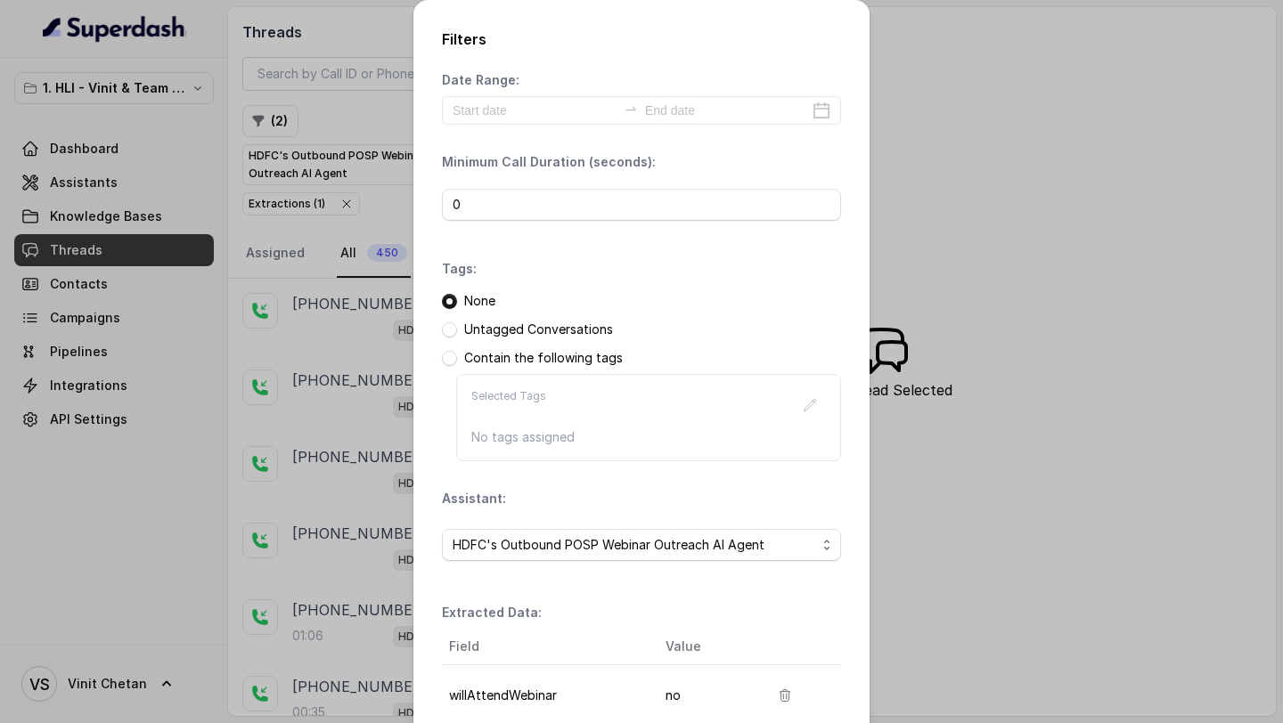
scroll to position [153, 0]
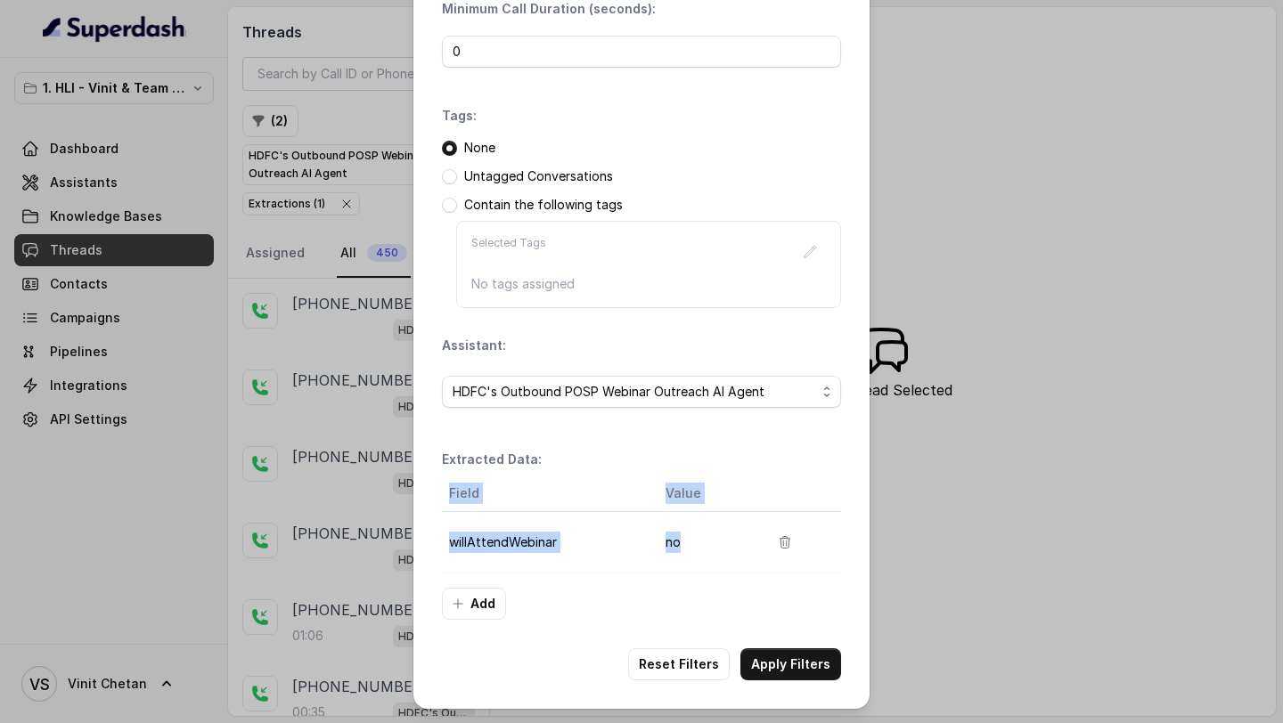
drag, startPoint x: 435, startPoint y: 537, endPoint x: 707, endPoint y: 544, distance: 272.6
click at [707, 544] on div "Field Value willAttendWebinar no" at bounding box center [641, 525] width 456 height 98
click at [707, 544] on td "no" at bounding box center [702, 542] width 103 height 61
drag, startPoint x: 694, startPoint y: 544, endPoint x: 437, endPoint y: 545, distance: 256.5
click at [437, 545] on div "Field Value willAttendWebinar no" at bounding box center [641, 525] width 456 height 98
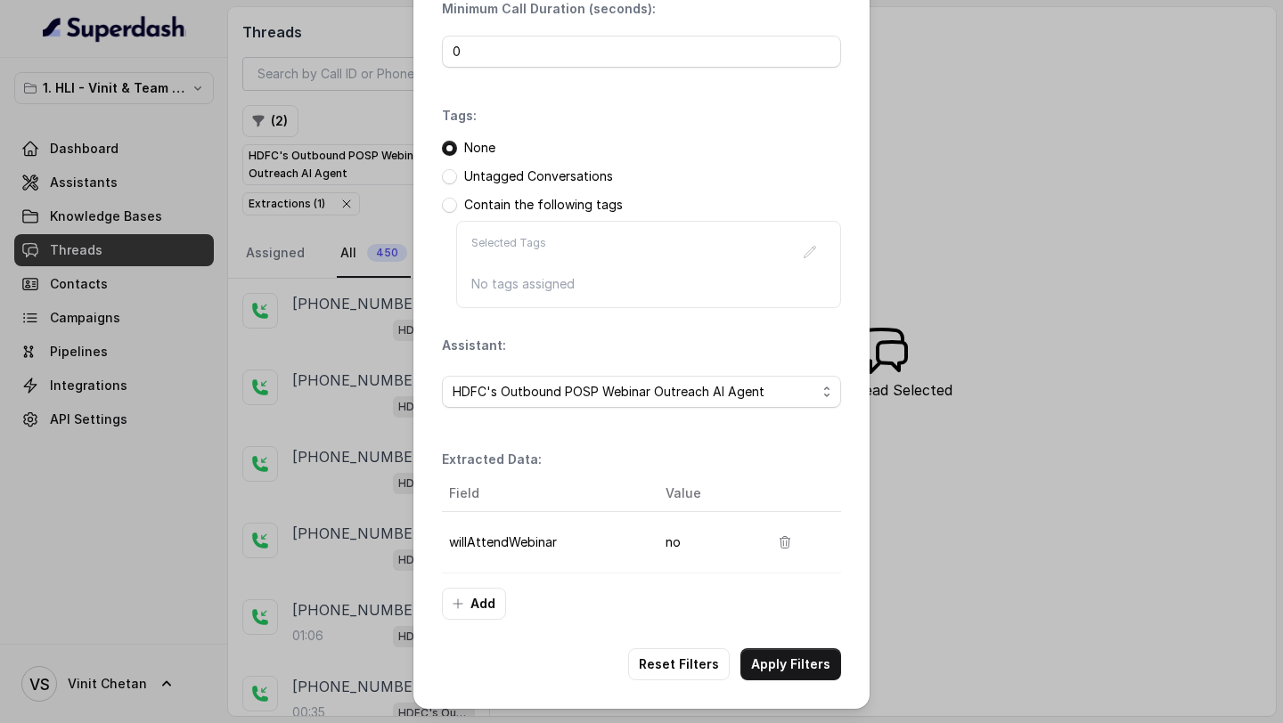
click at [668, 574] on div "Field Value willAttendWebinar no" at bounding box center [641, 532] width 399 height 112
drag, startPoint x: 705, startPoint y: 550, endPoint x: 443, endPoint y: 542, distance: 262.0
click at [443, 542] on tr "willAttendWebinar no" at bounding box center [641, 542] width 399 height 61
copy tr "willAttendWebinar no"
click at [205, 338] on div "Filters Date Range: Minimum Call Duration (seconds): 0 Tags: None Untagged Conv…" at bounding box center [641, 361] width 1283 height 723
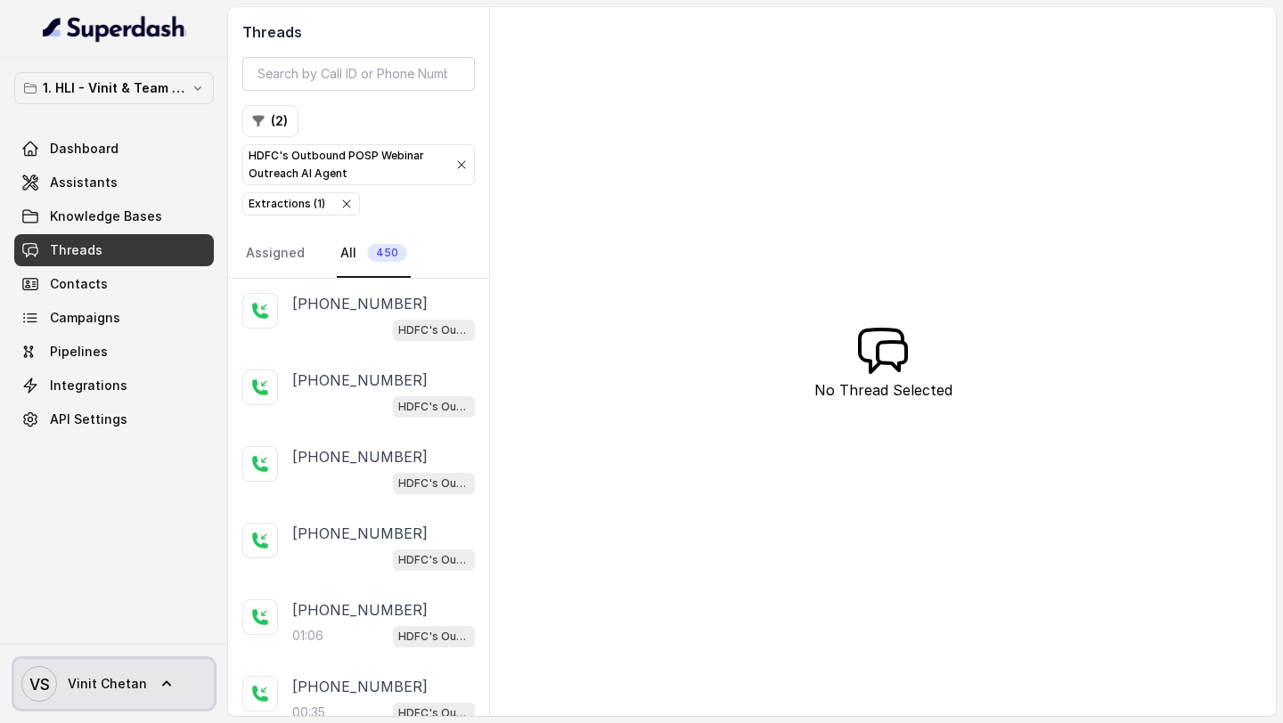
click at [102, 689] on span "Vinit Chetan" at bounding box center [107, 684] width 79 height 18
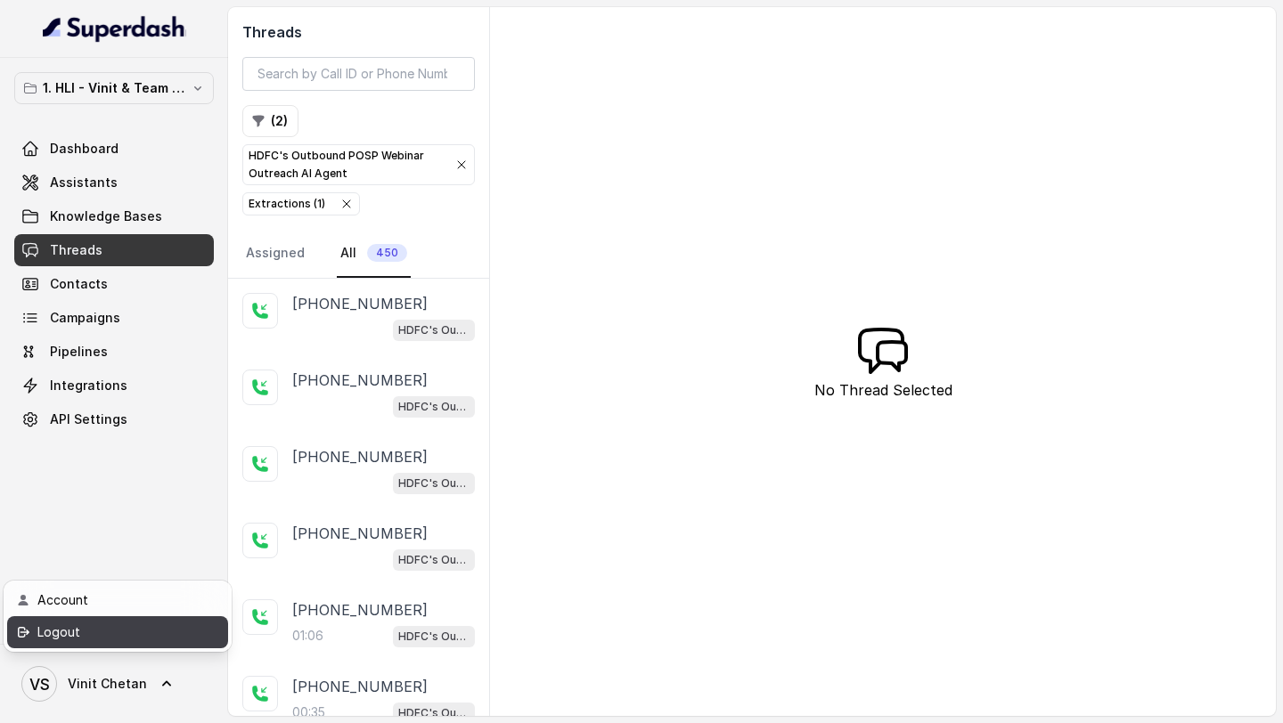
click at [151, 632] on div "Logout" at bounding box center [112, 632] width 151 height 21
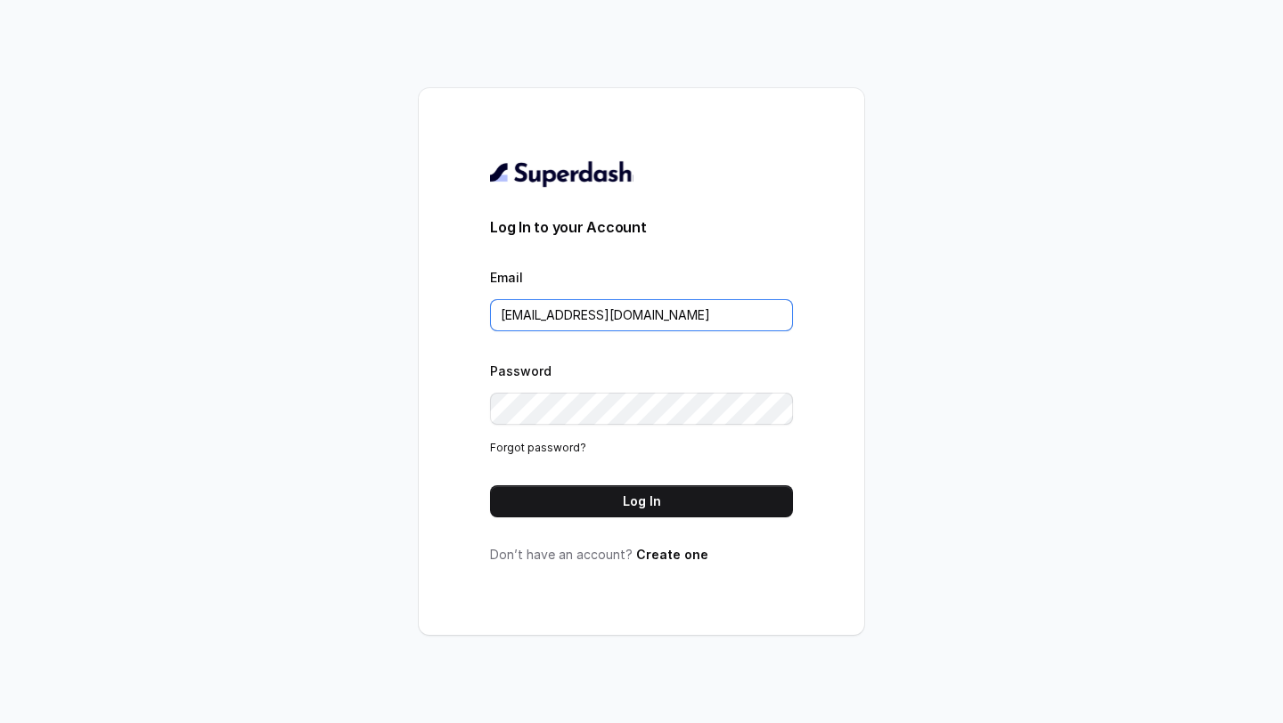
click at [676, 314] on input "VINIT_C@hdfclife.com" at bounding box center [641, 315] width 303 height 32
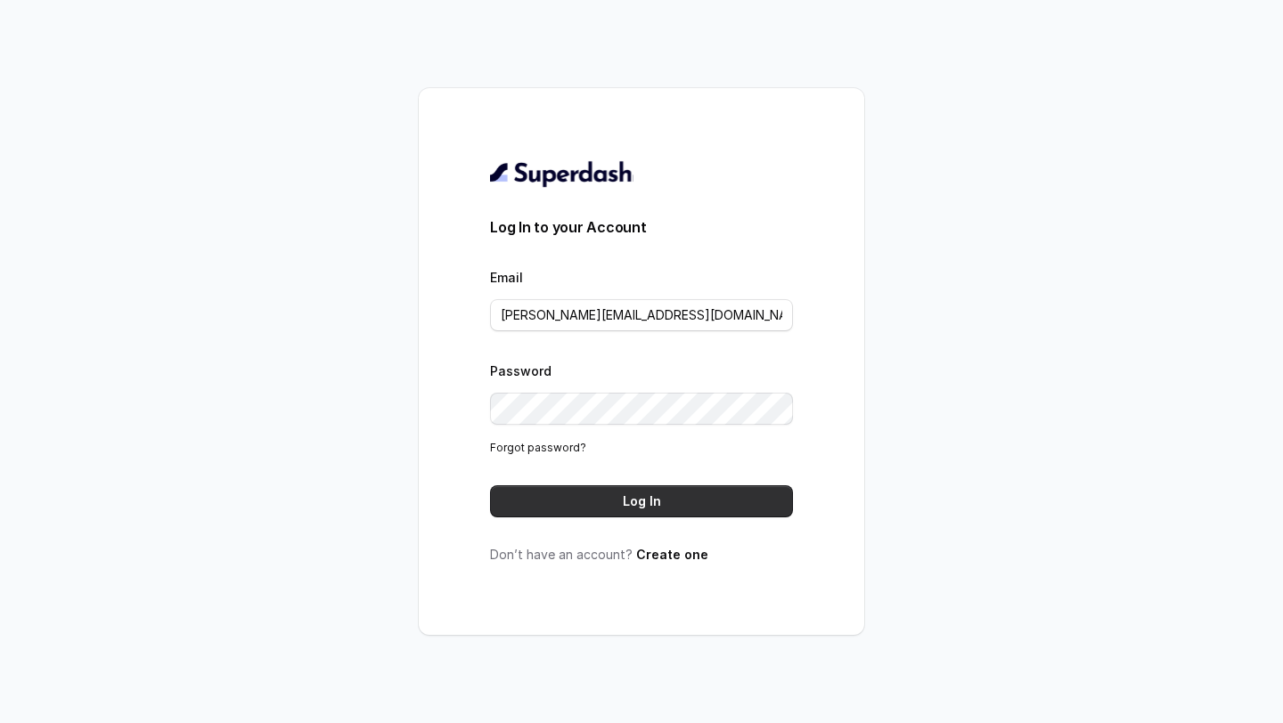
click at [681, 503] on button "Log In" at bounding box center [641, 501] width 303 height 32
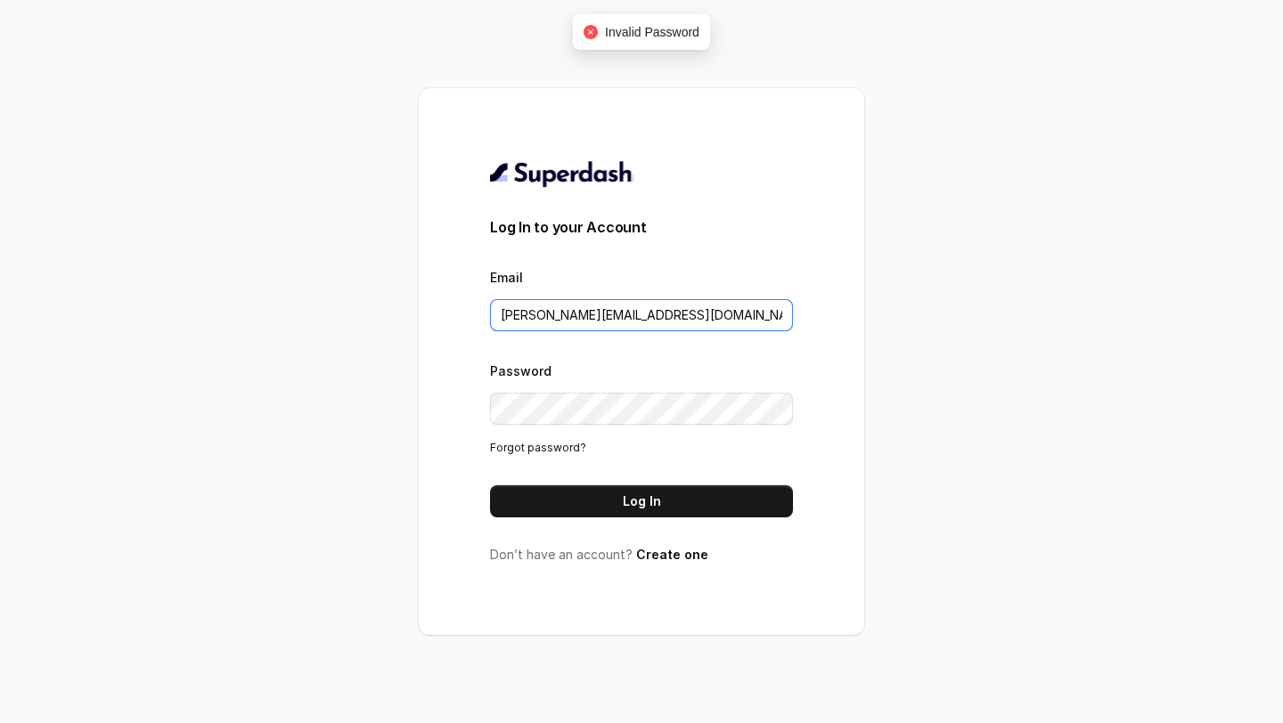
click at [648, 324] on input "prakhar@carwale.com" at bounding box center [641, 315] width 303 height 32
type input "s"
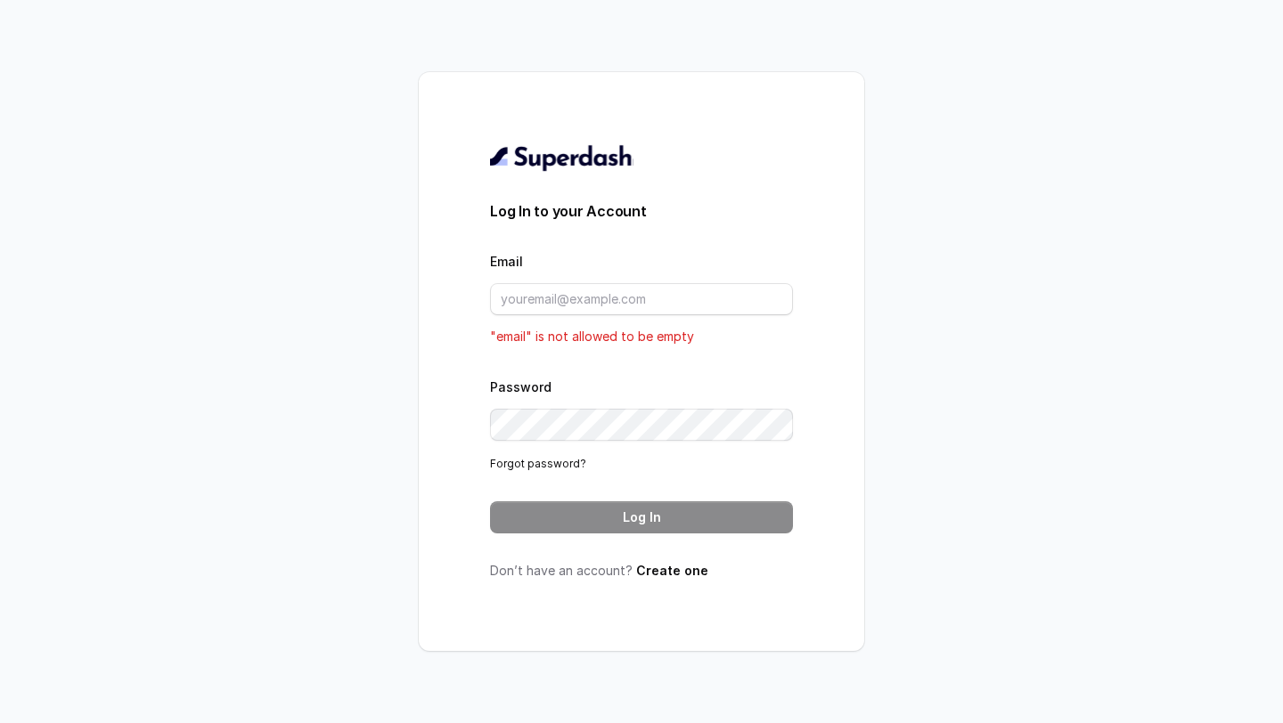
click at [439, 122] on div "Log In to your Account Email "email" is not allowed to be empty Password Forgot…" at bounding box center [641, 361] width 445 height 579
click at [587, 296] on input "Email" at bounding box center [641, 299] width 303 height 32
type input "VINIT_C@hdfclife.com"
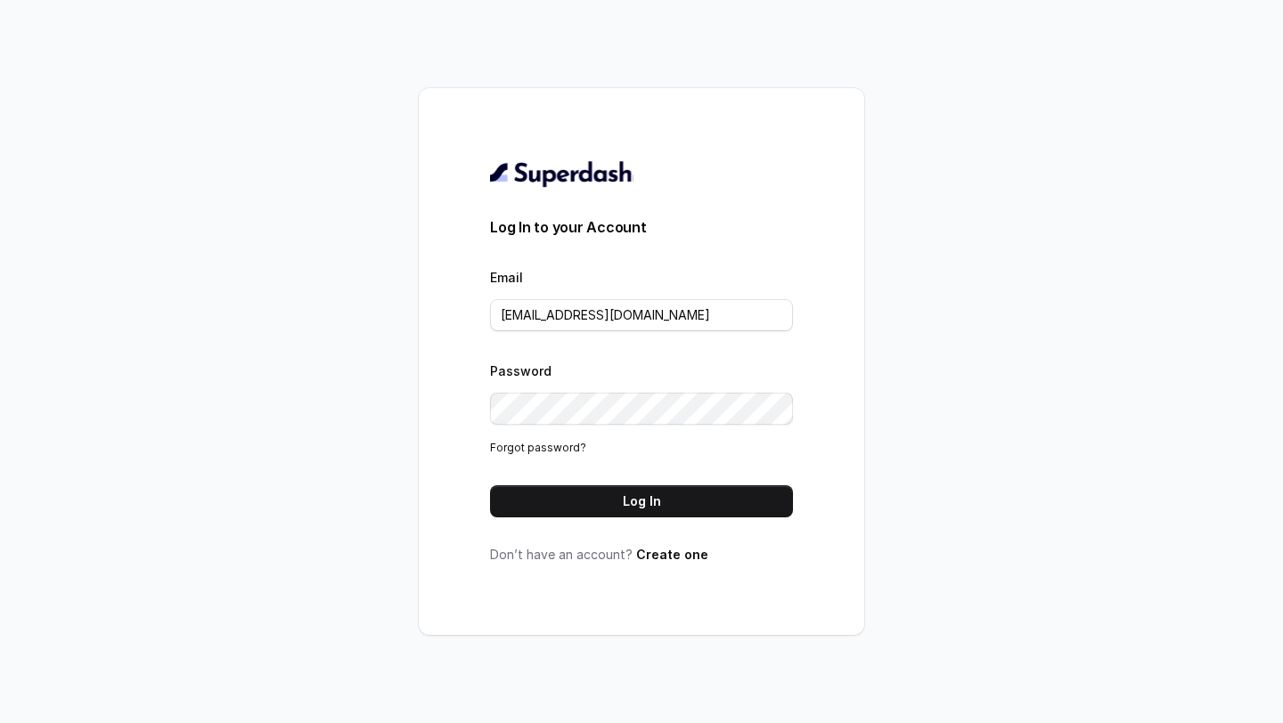
click at [597, 523] on div "Log In to your Account Email VINIT_C@hdfclife.com Password Forgot password? Log…" at bounding box center [641, 361] width 303 height 404
click at [615, 495] on button "Log In" at bounding box center [641, 501] width 303 height 32
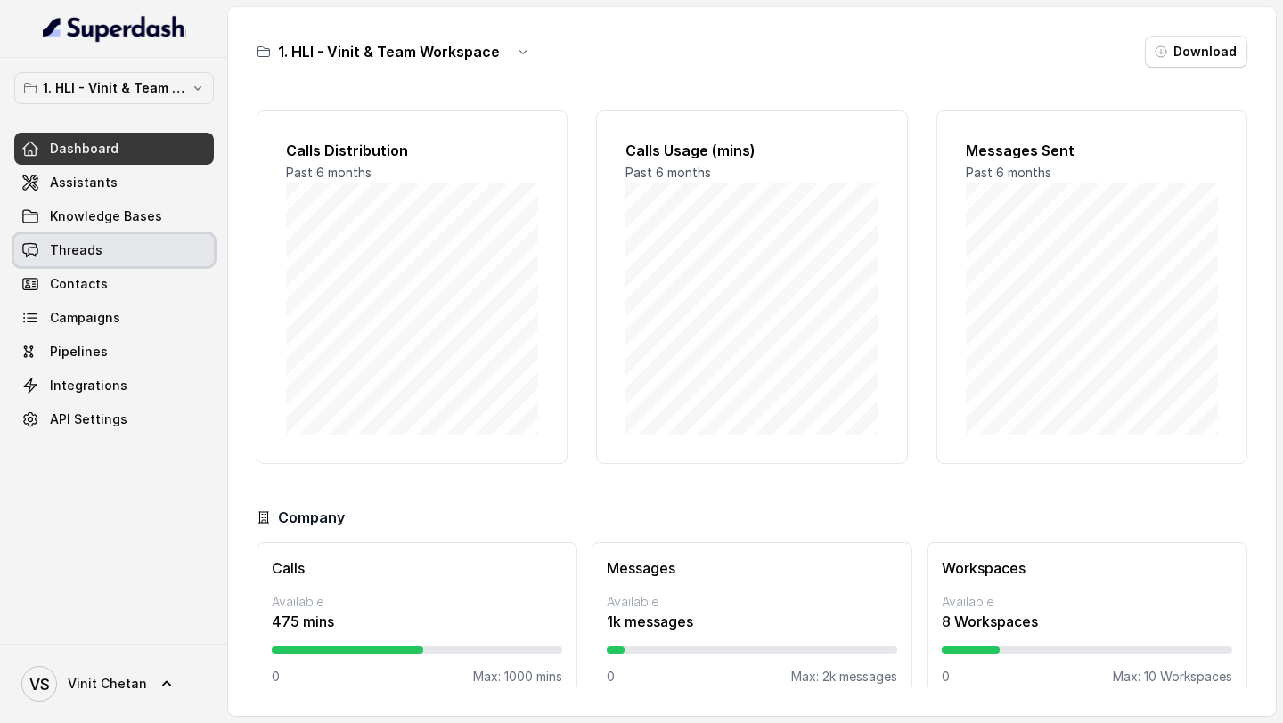
click at [73, 258] on span "Threads" at bounding box center [76, 250] width 53 height 18
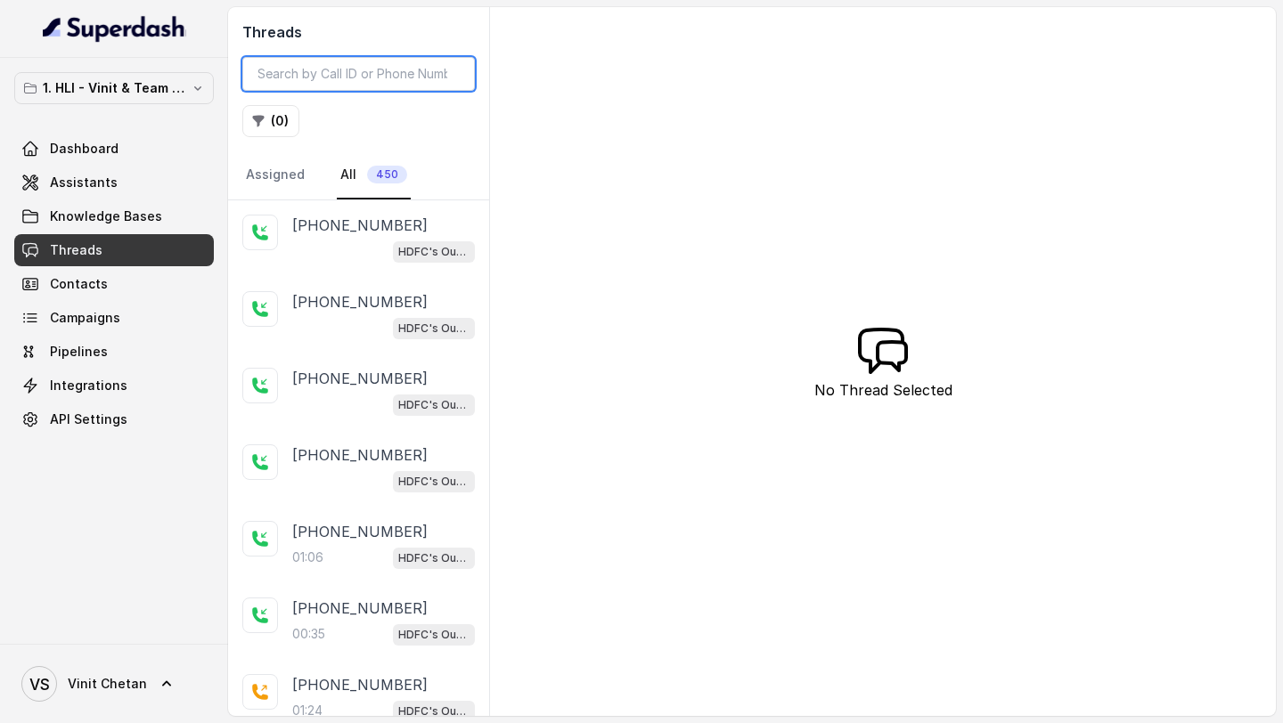
click at [399, 75] on input "search" at bounding box center [358, 74] width 232 height 34
paste input "7698912028"
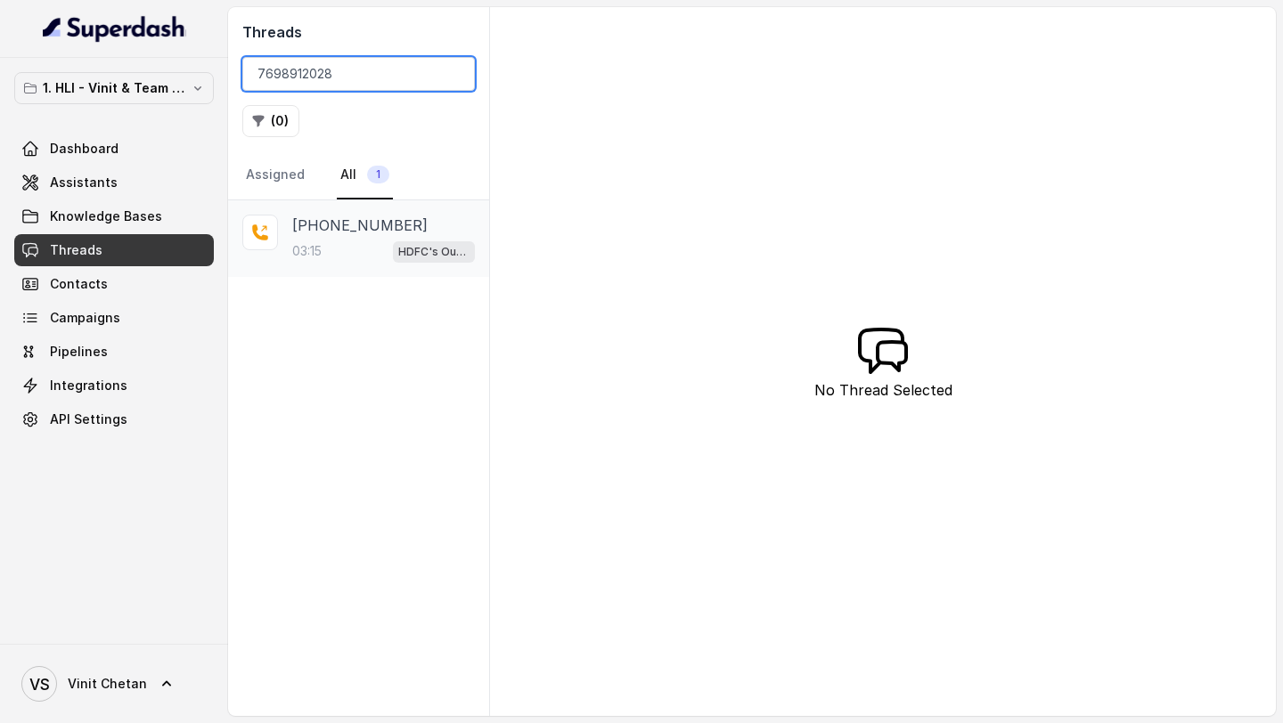
type input "7698912028"
click at [374, 251] on div "03:15 HDFC's Outbound POSP Webinar Outreach AI Agent" at bounding box center [383, 251] width 183 height 23
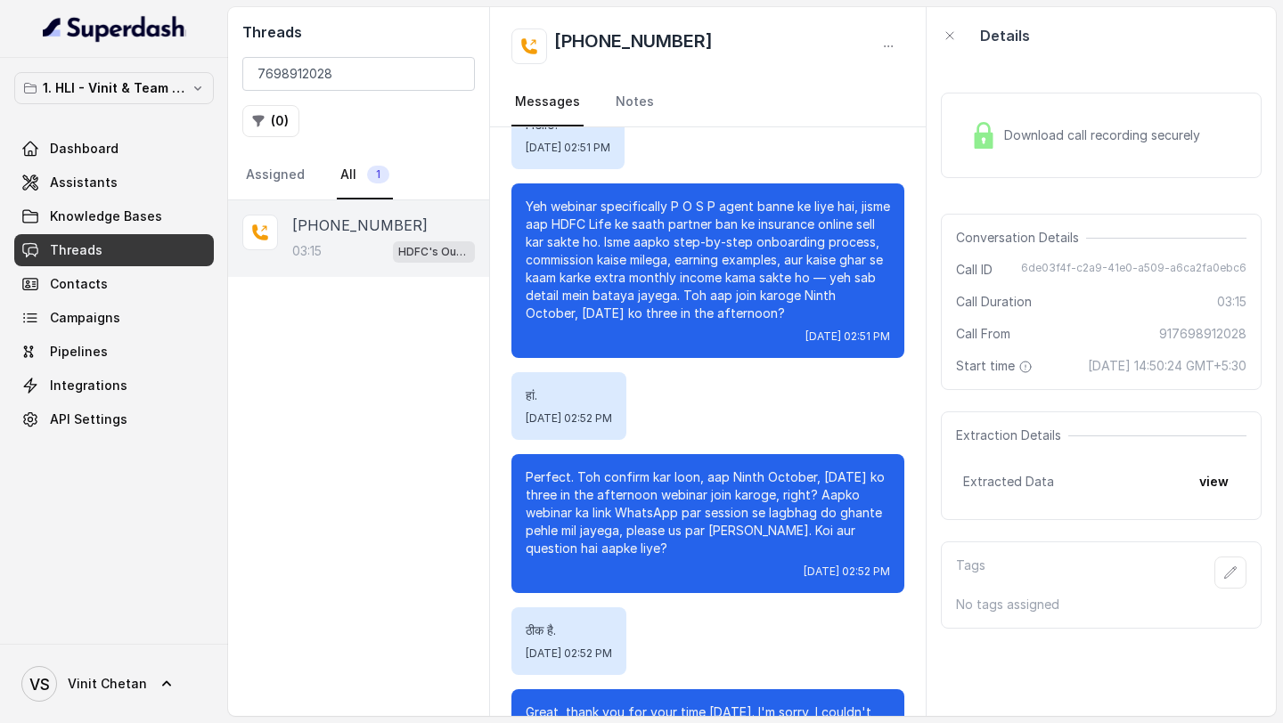
scroll to position [1089, 0]
